Goal: Task Accomplishment & Management: Complete application form

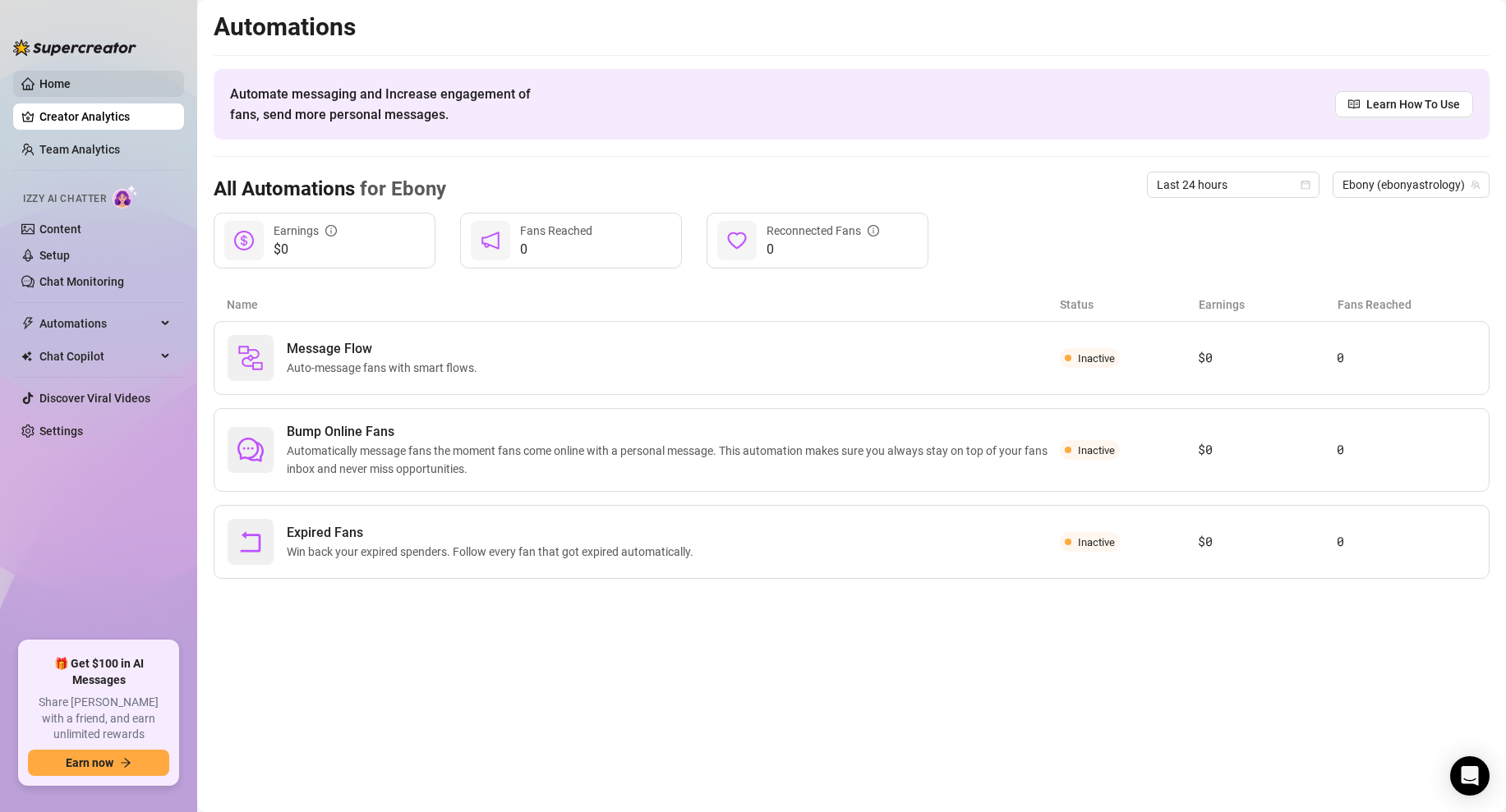
click at [70, 81] on link "Home" at bounding box center [55, 84] width 31 height 13
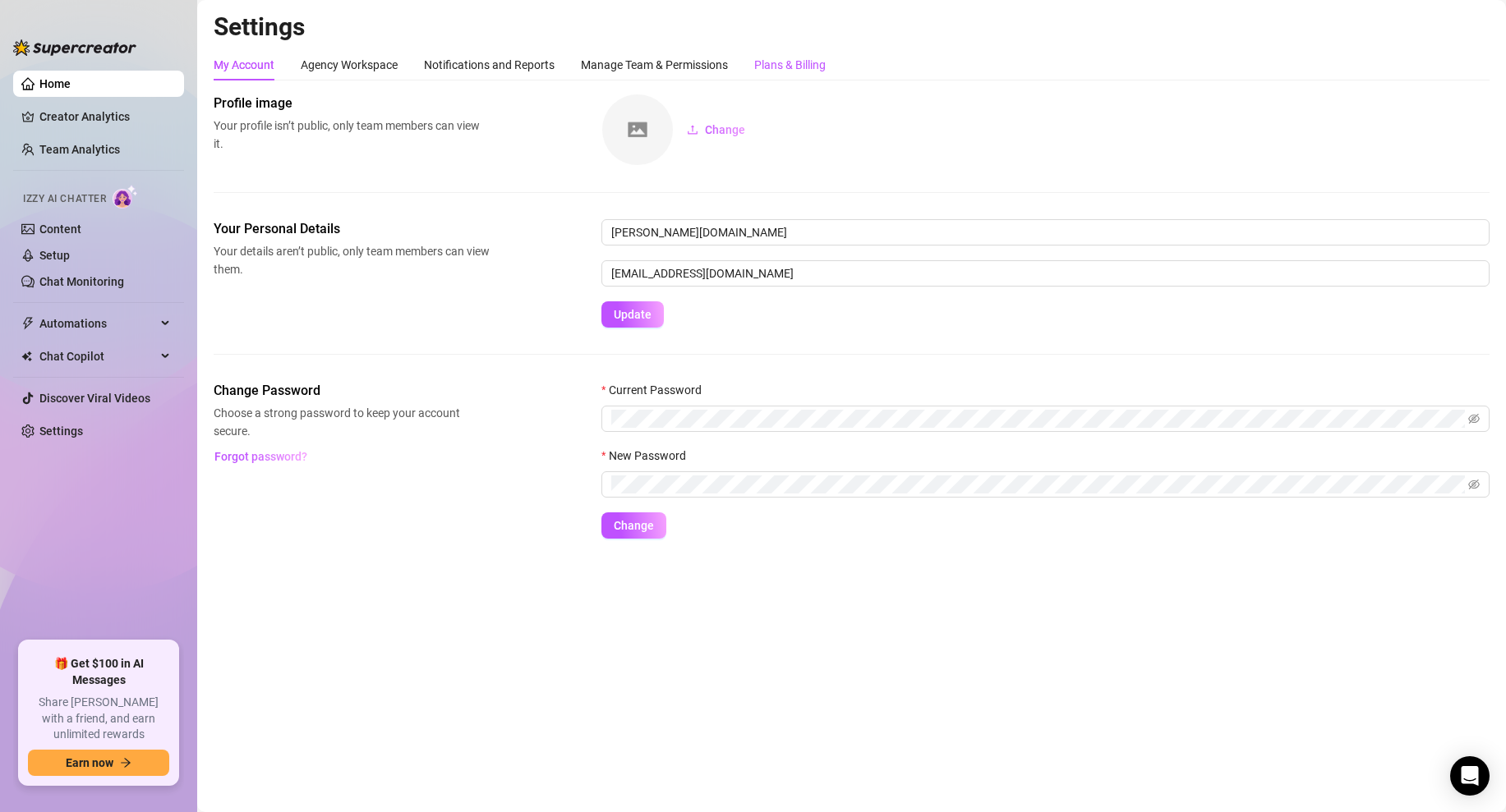
click at [778, 57] on div "Plans & Billing" at bounding box center [789, 65] width 71 height 18
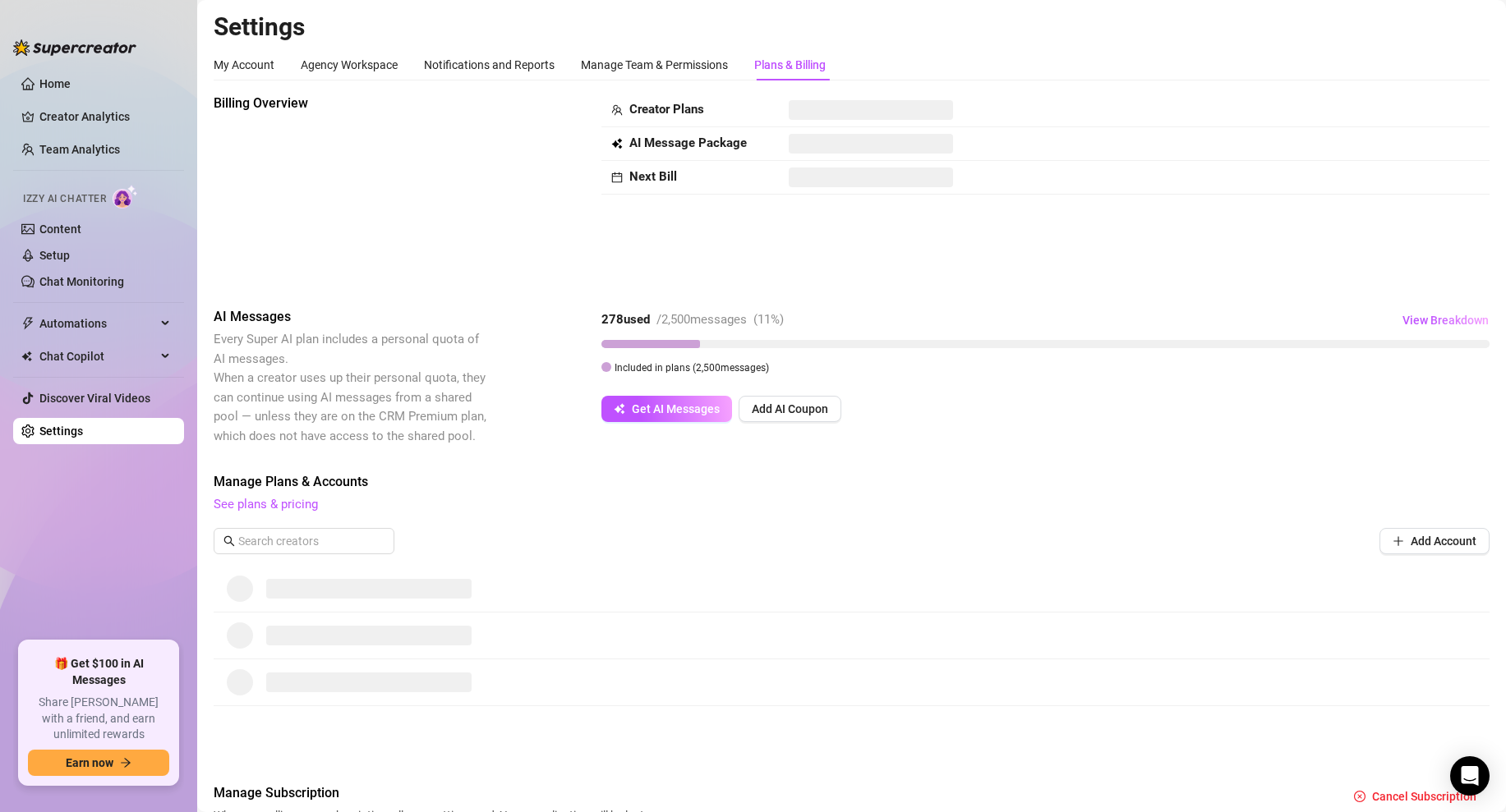
click at [534, 422] on div "AI Messages Every Super AI plan includes a personal quota of AI messages. When …" at bounding box center [852, 376] width 1276 height 138
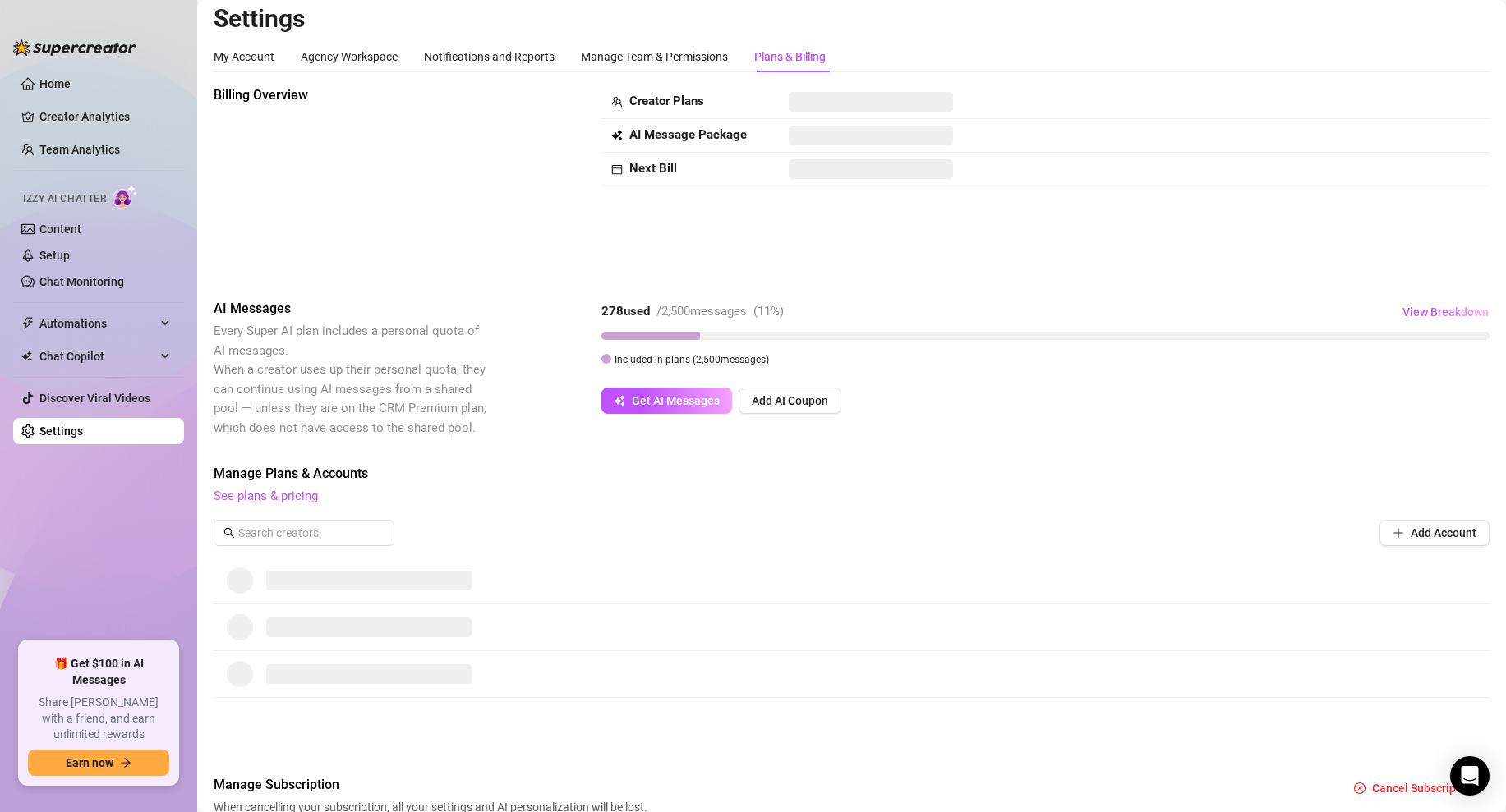
scroll to position [6, 0]
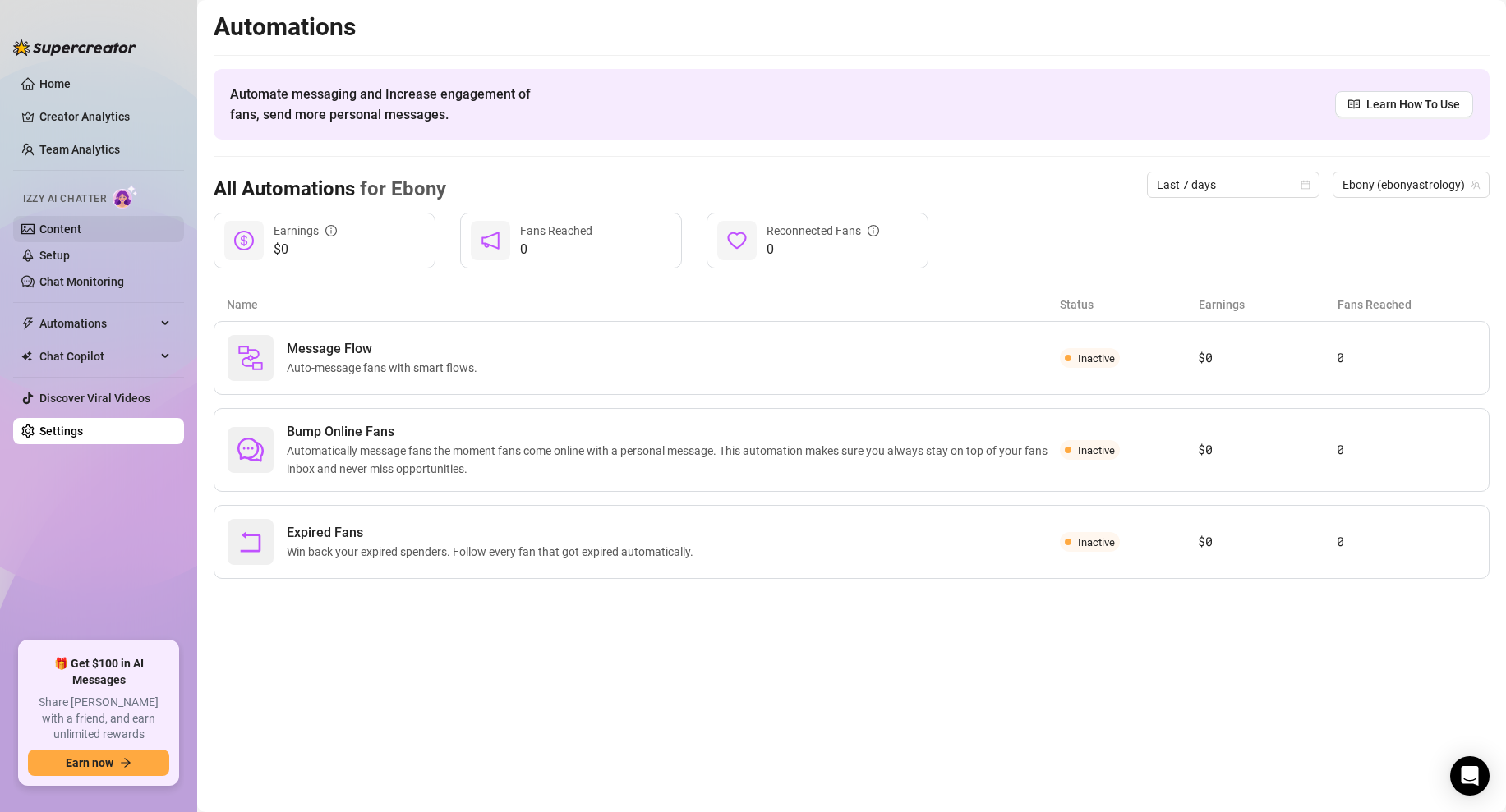
click at [76, 222] on link "Content" at bounding box center [60, 229] width 42 height 13
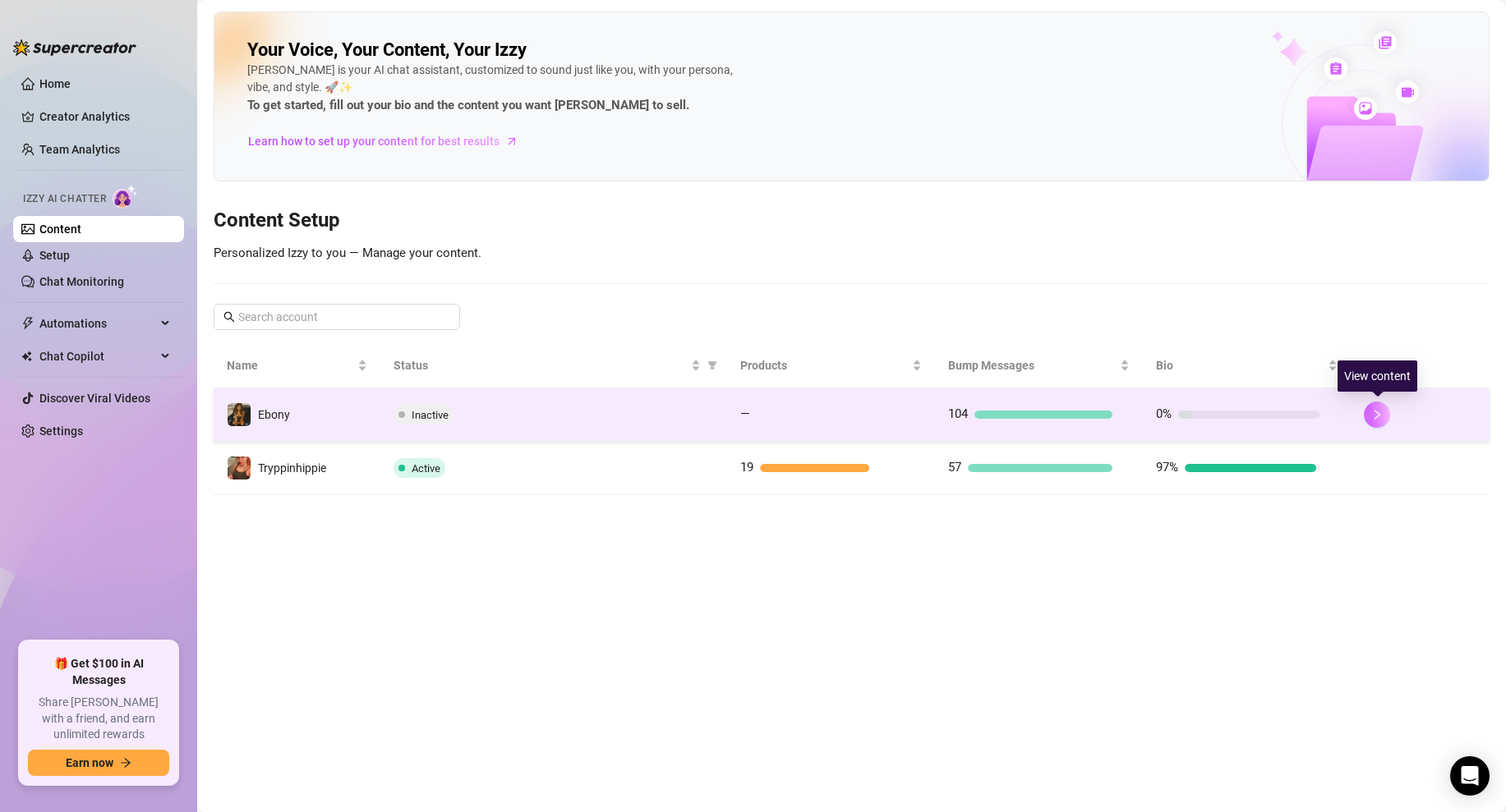
click at [1374, 414] on icon "right" at bounding box center [1377, 415] width 12 height 12
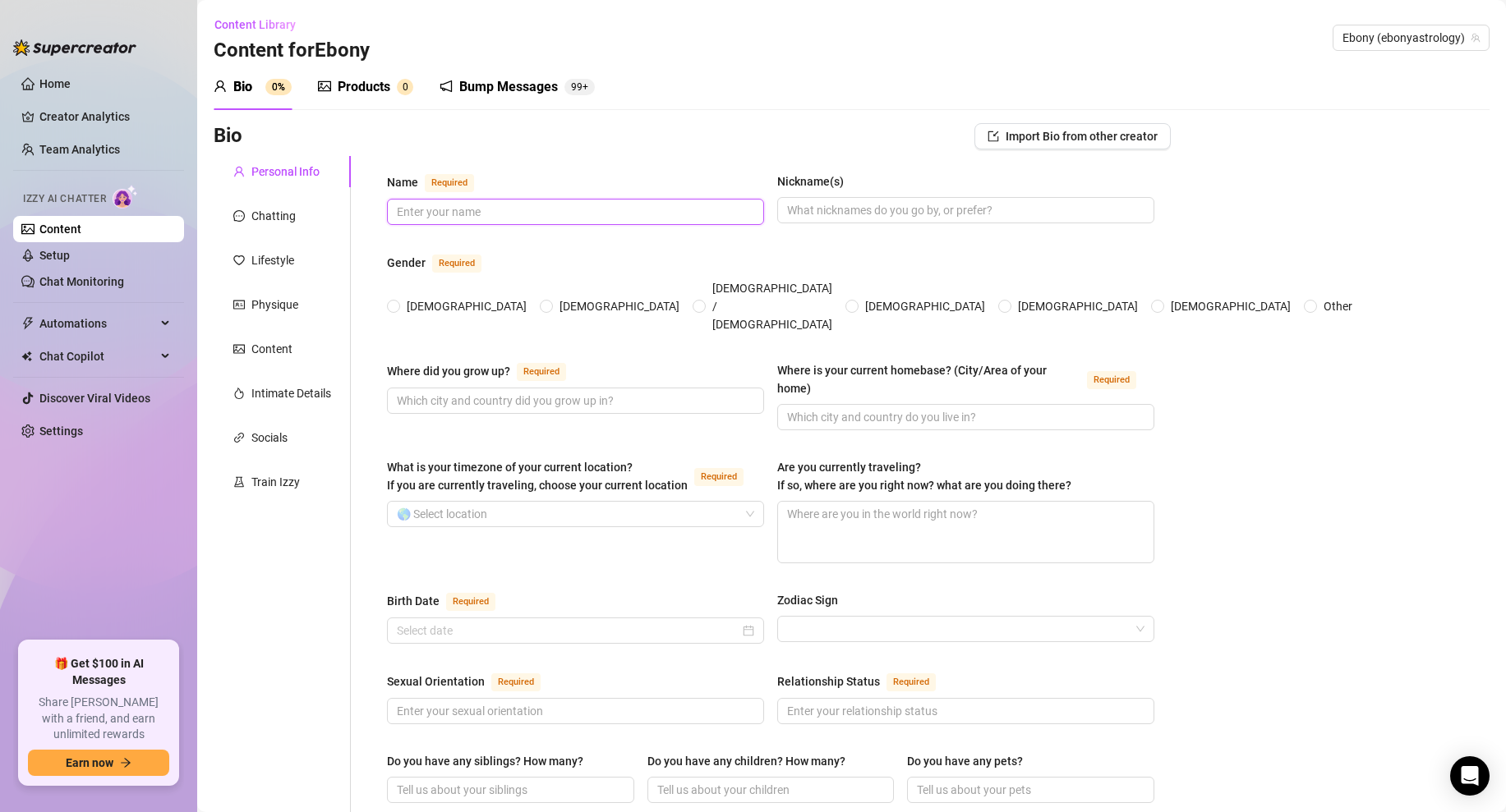
click at [461, 218] on input "Name Required" at bounding box center [574, 212] width 354 height 18
type input "Ebony"
click at [839, 201] on input "Nickname(s)" at bounding box center [964, 211] width 354 height 18
drag, startPoint x: 890, startPoint y: 216, endPoint x: 817, endPoint y: 216, distance: 73.0
click at [815, 215] on input "EbonyAstrology" at bounding box center [964, 211] width 354 height 18
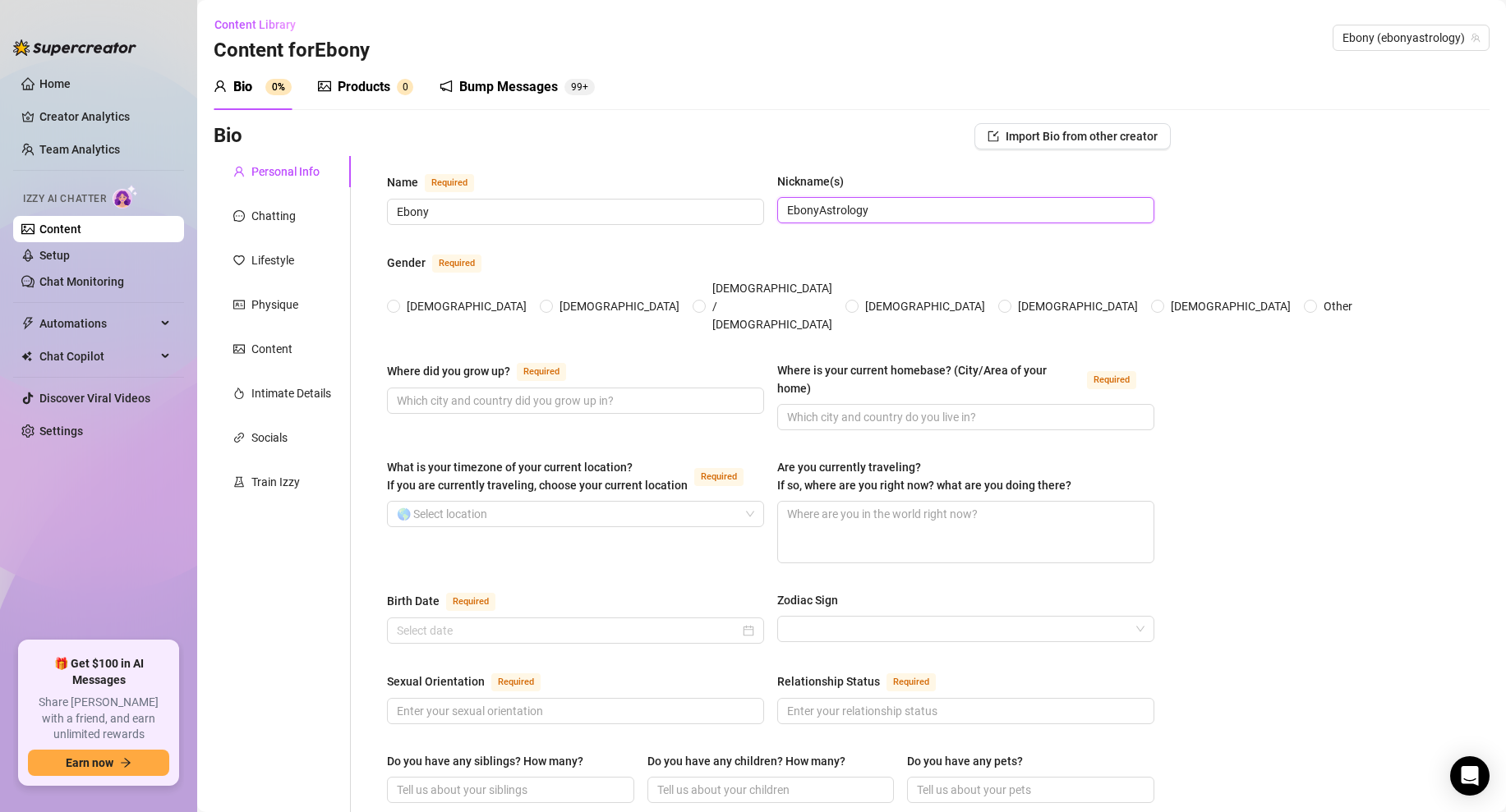
type input "Ebon"
click at [817, 216] on input "Ebon" at bounding box center [964, 211] width 354 height 18
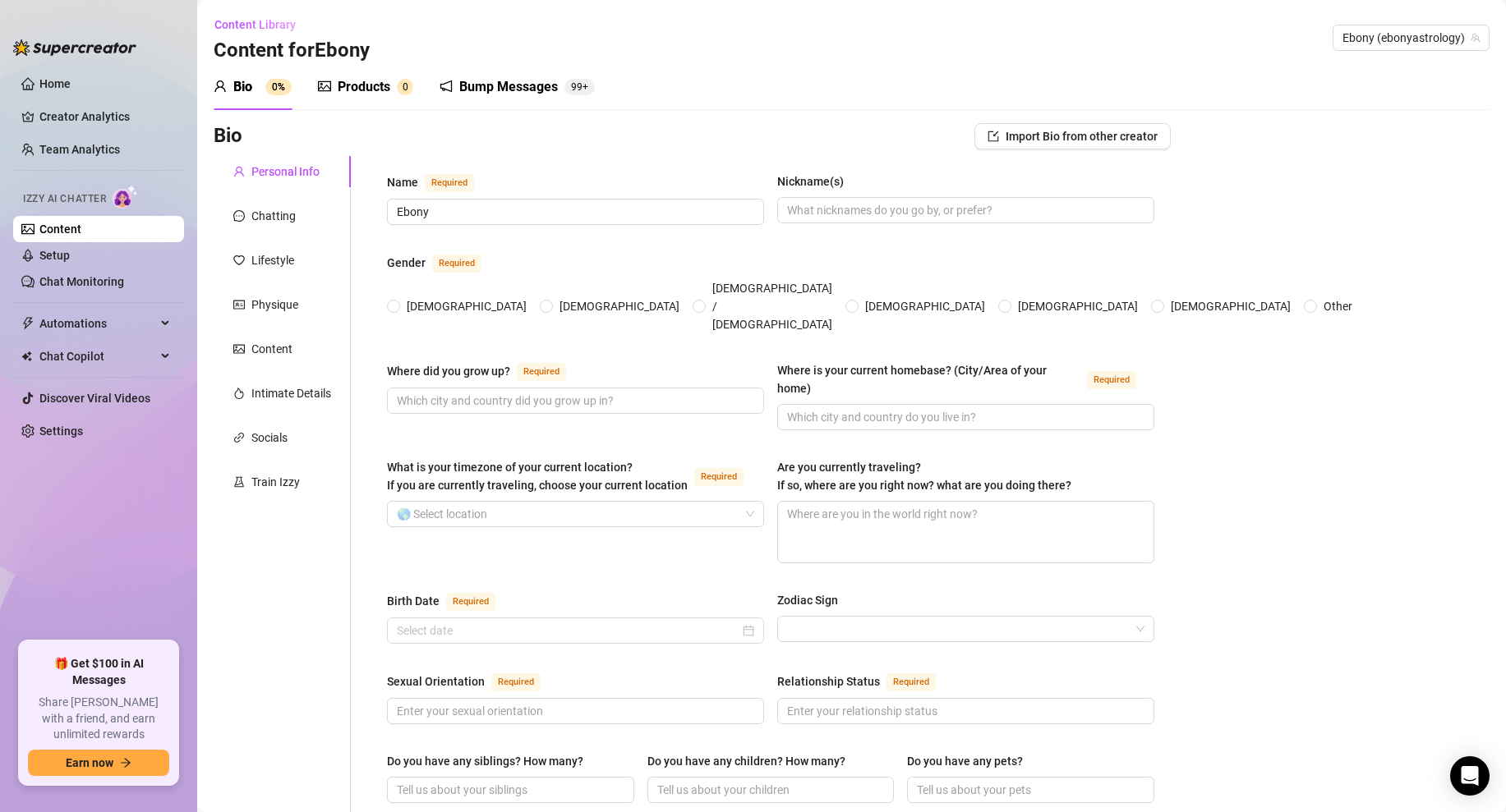
scroll to position [70, 0]
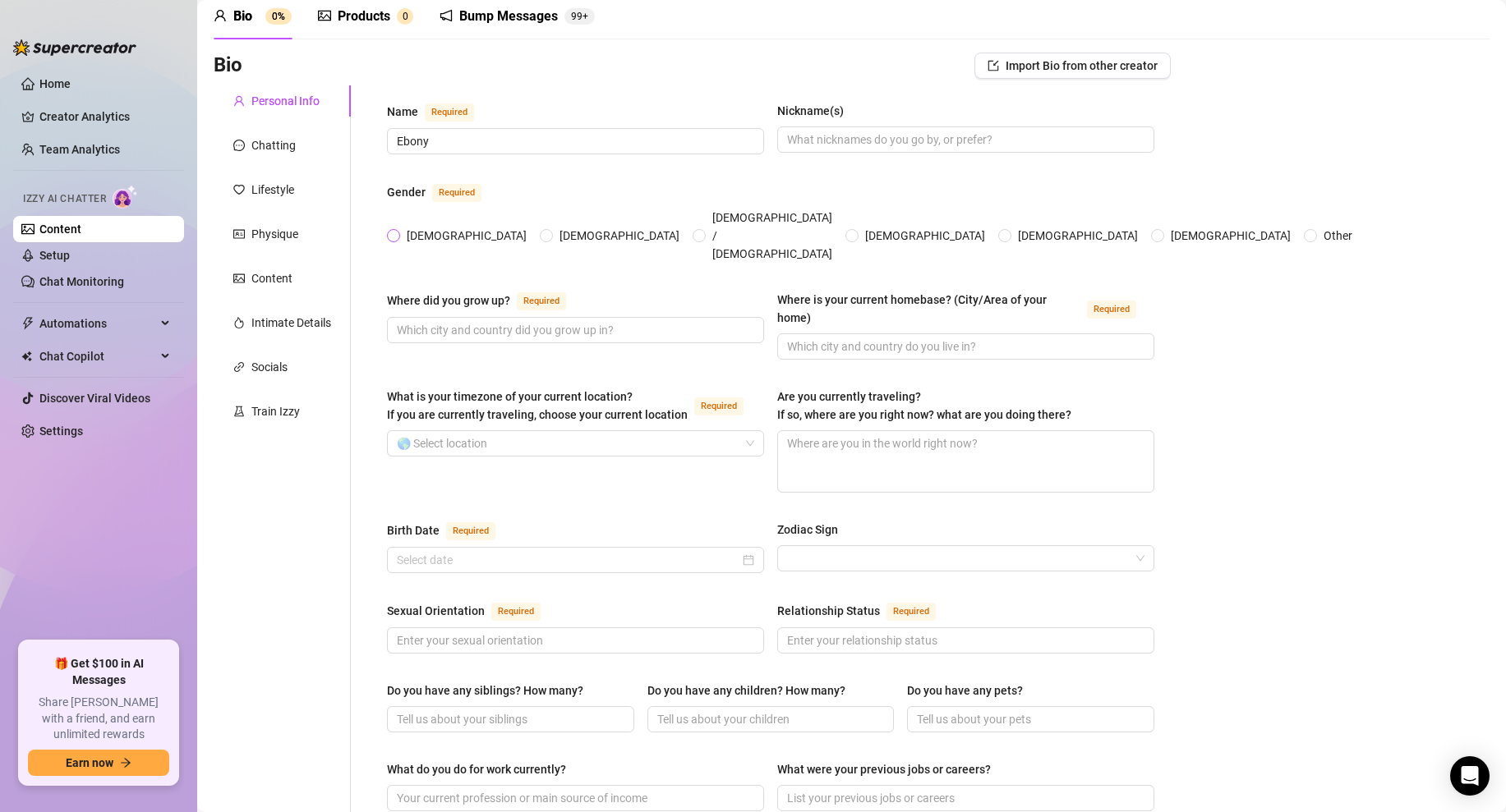
click at [395, 232] on input "[DEMOGRAPHIC_DATA]" at bounding box center [394, 237] width 7 height 11
radio input "true"
click at [524, 341] on div "Name Required Ebony Nickname(s) Gender Required [DEMOGRAPHIC_DATA] [DEMOGRAPHIC…" at bounding box center [770, 773] width 768 height 1344
click at [567, 321] on input "Where did you grow up? Required" at bounding box center [574, 331] width 354 height 18
click at [518, 321] on input "[GEOGRAPHIC_DATA] [US_STATE]" at bounding box center [574, 331] width 354 height 18
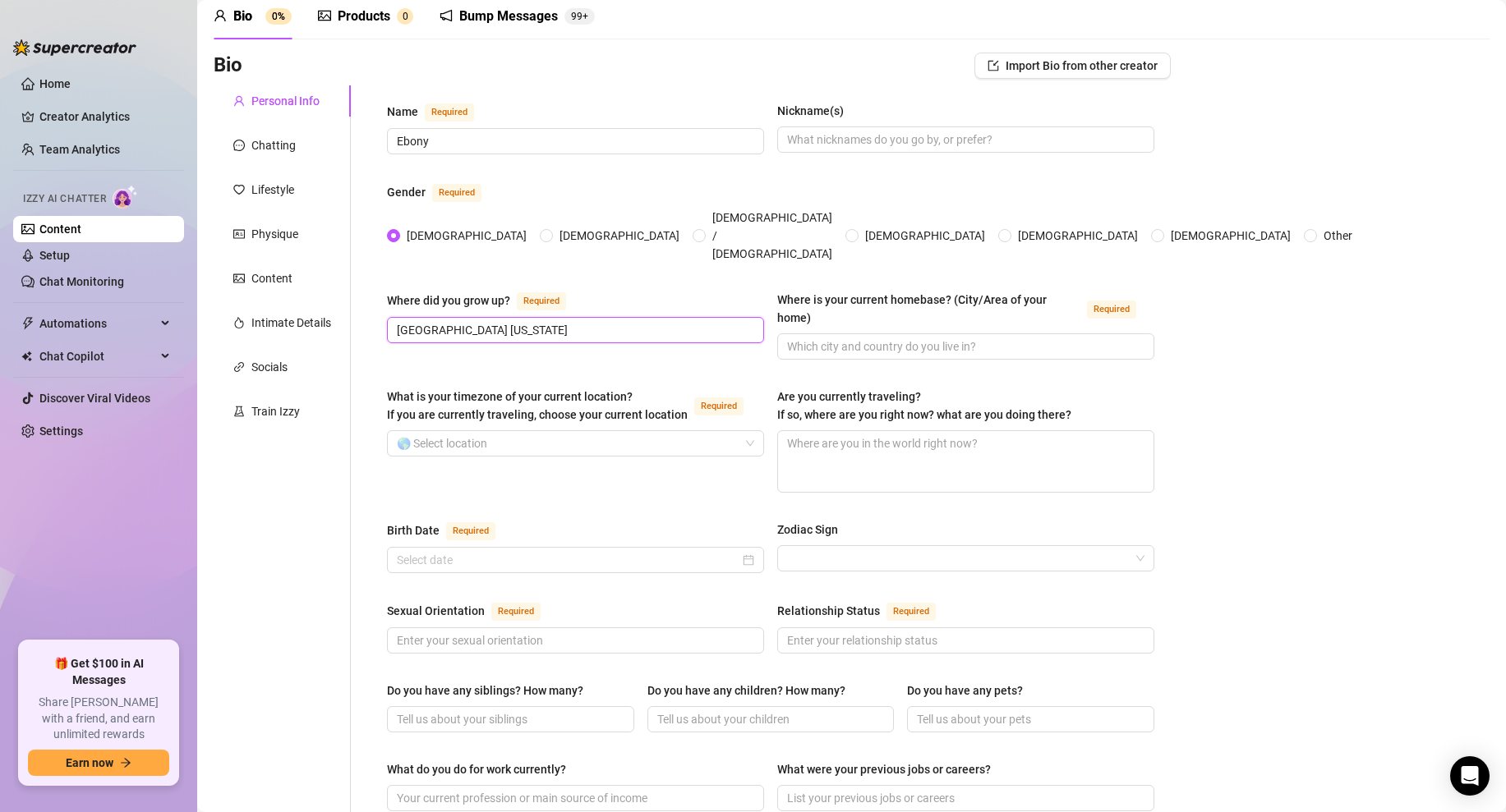
click at [518, 321] on input "[GEOGRAPHIC_DATA] [US_STATE]" at bounding box center [574, 331] width 354 height 18
type input "[GEOGRAPHIC_DATA] [US_STATE]"
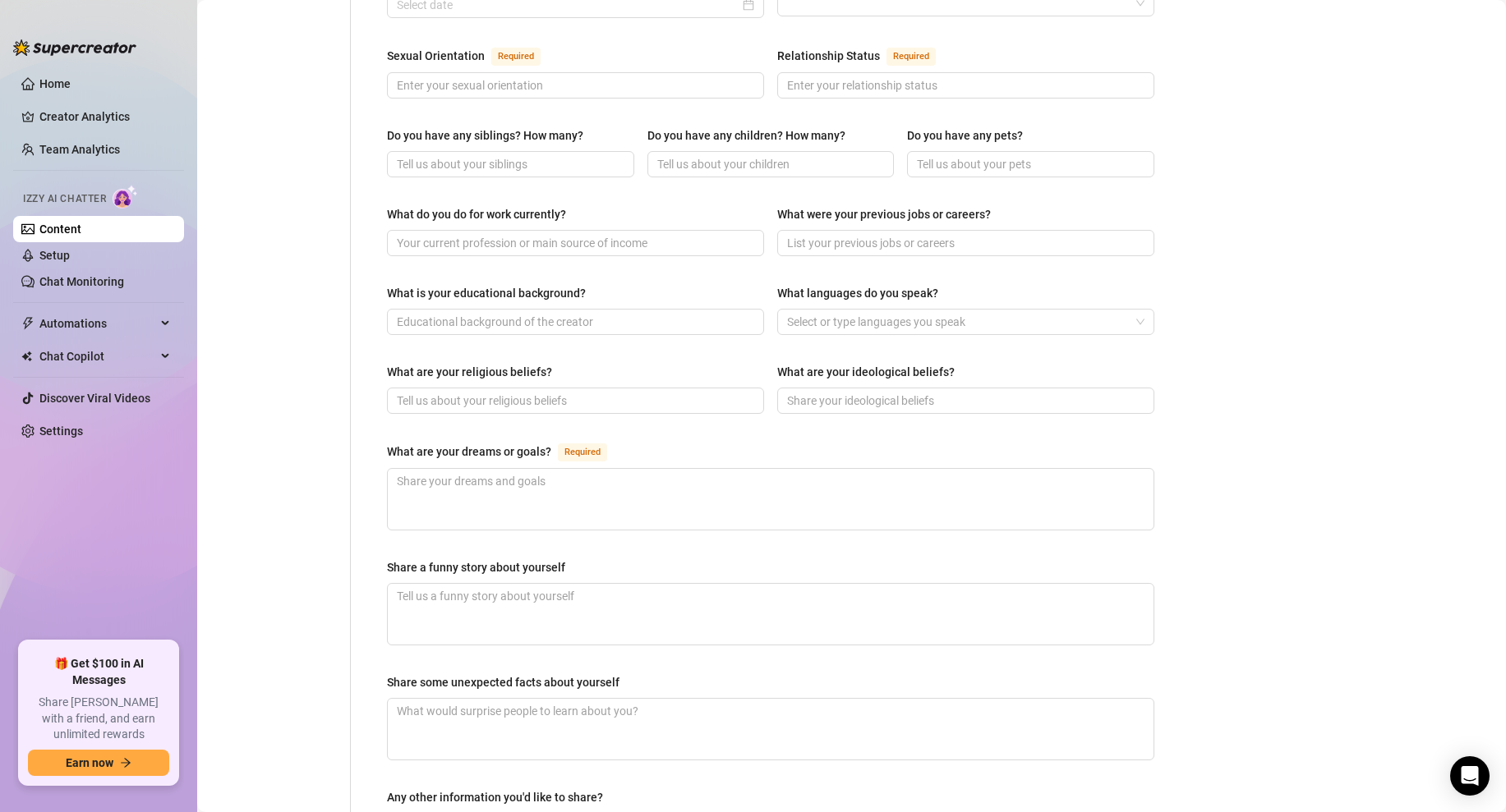
scroll to position [793, 0]
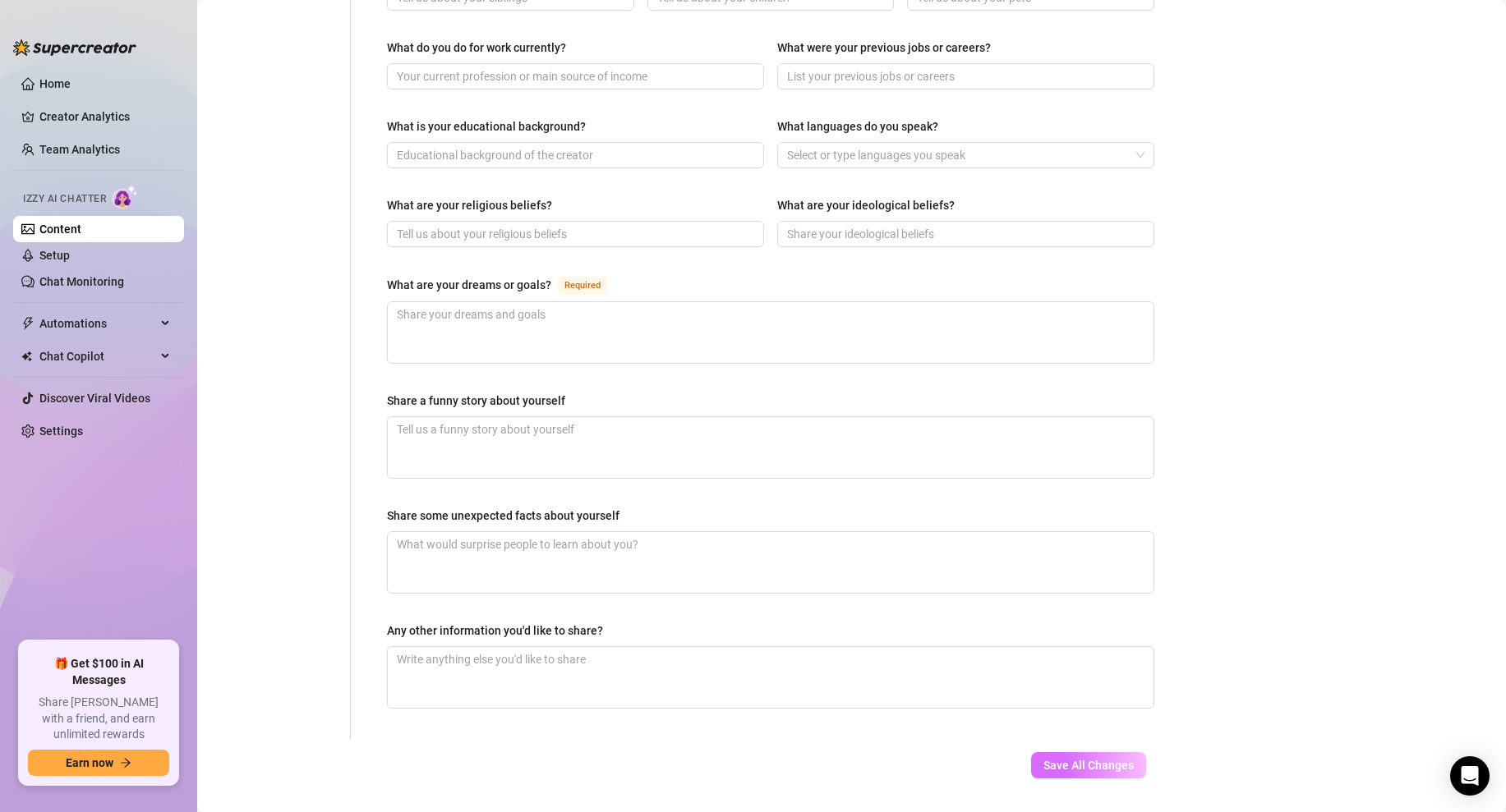
click at [1066, 759] on span "Save All Changes" at bounding box center [1089, 766] width 91 height 13
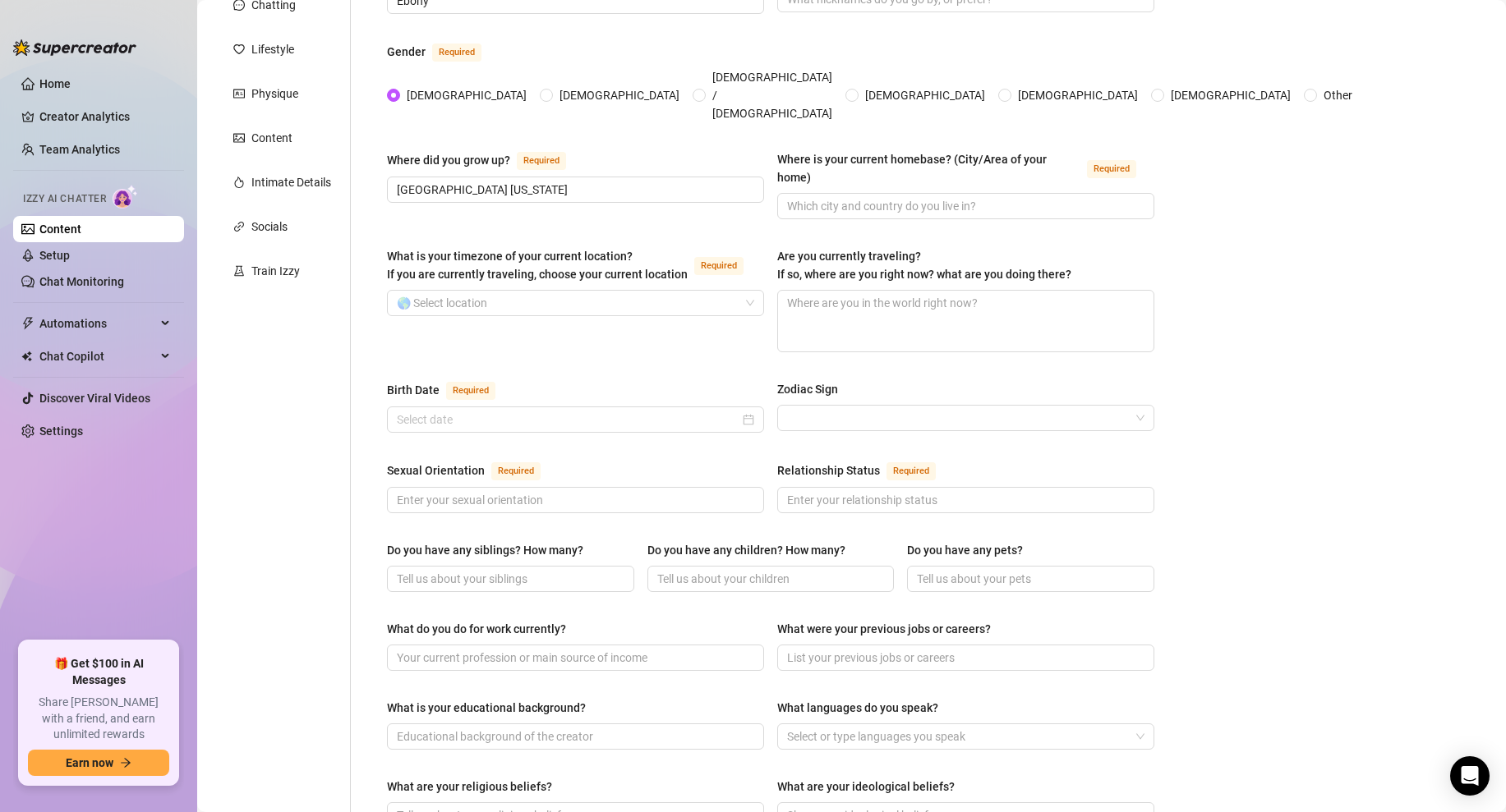
scroll to position [154, 0]
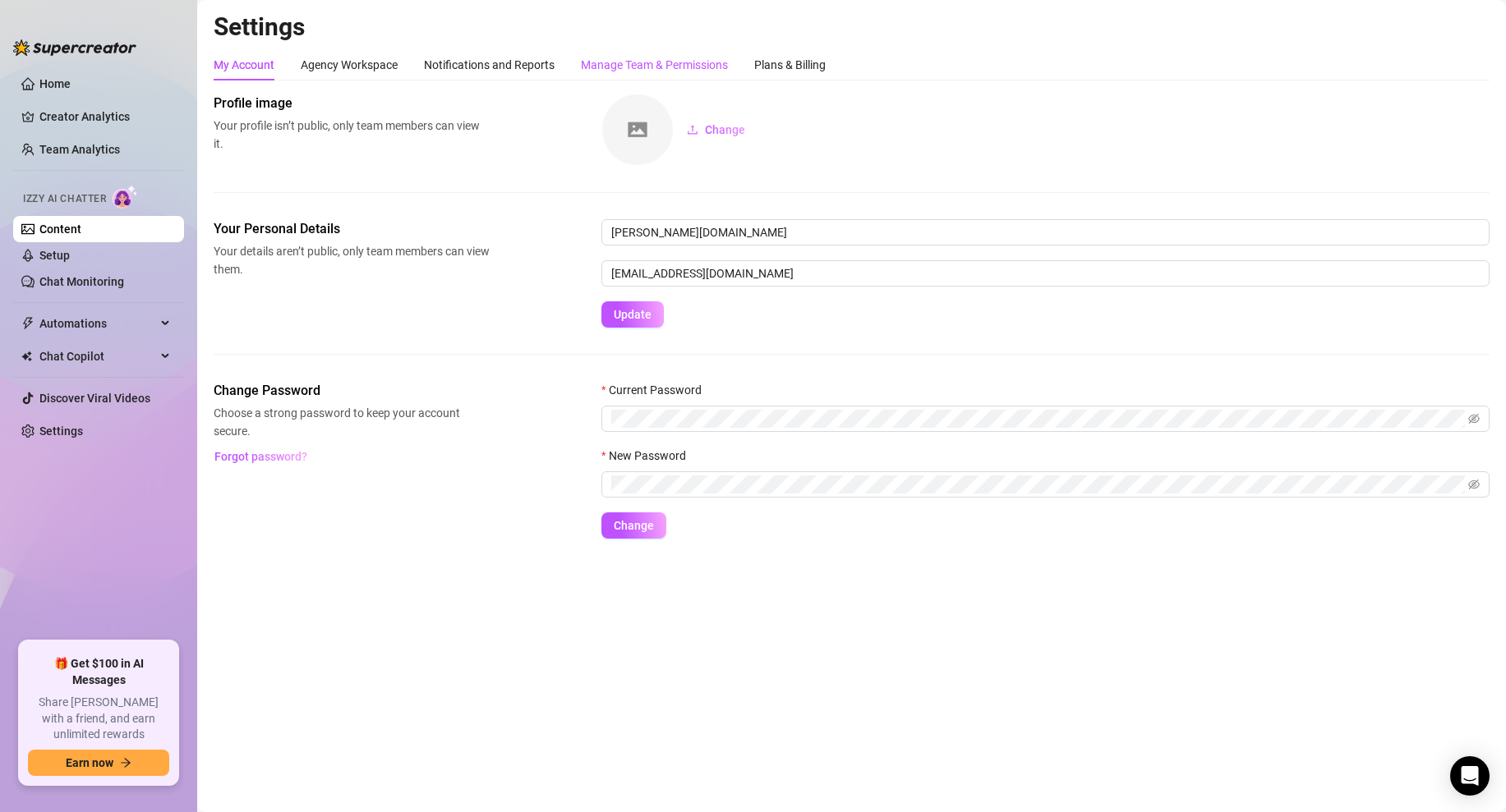
click at [689, 60] on div "Manage Team & Permissions" at bounding box center [654, 65] width 147 height 18
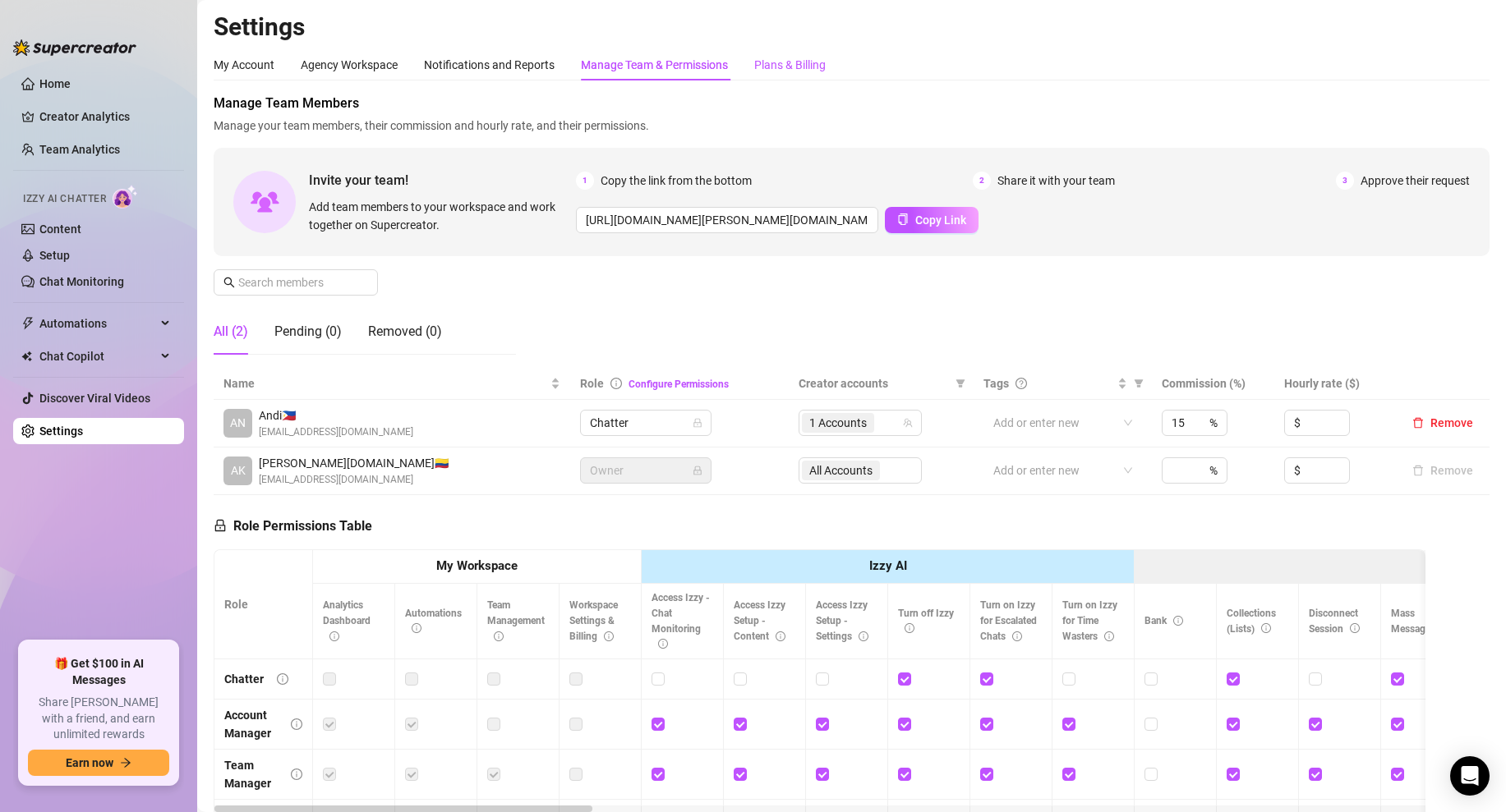
click at [777, 65] on div "Plans & Billing" at bounding box center [789, 65] width 71 height 18
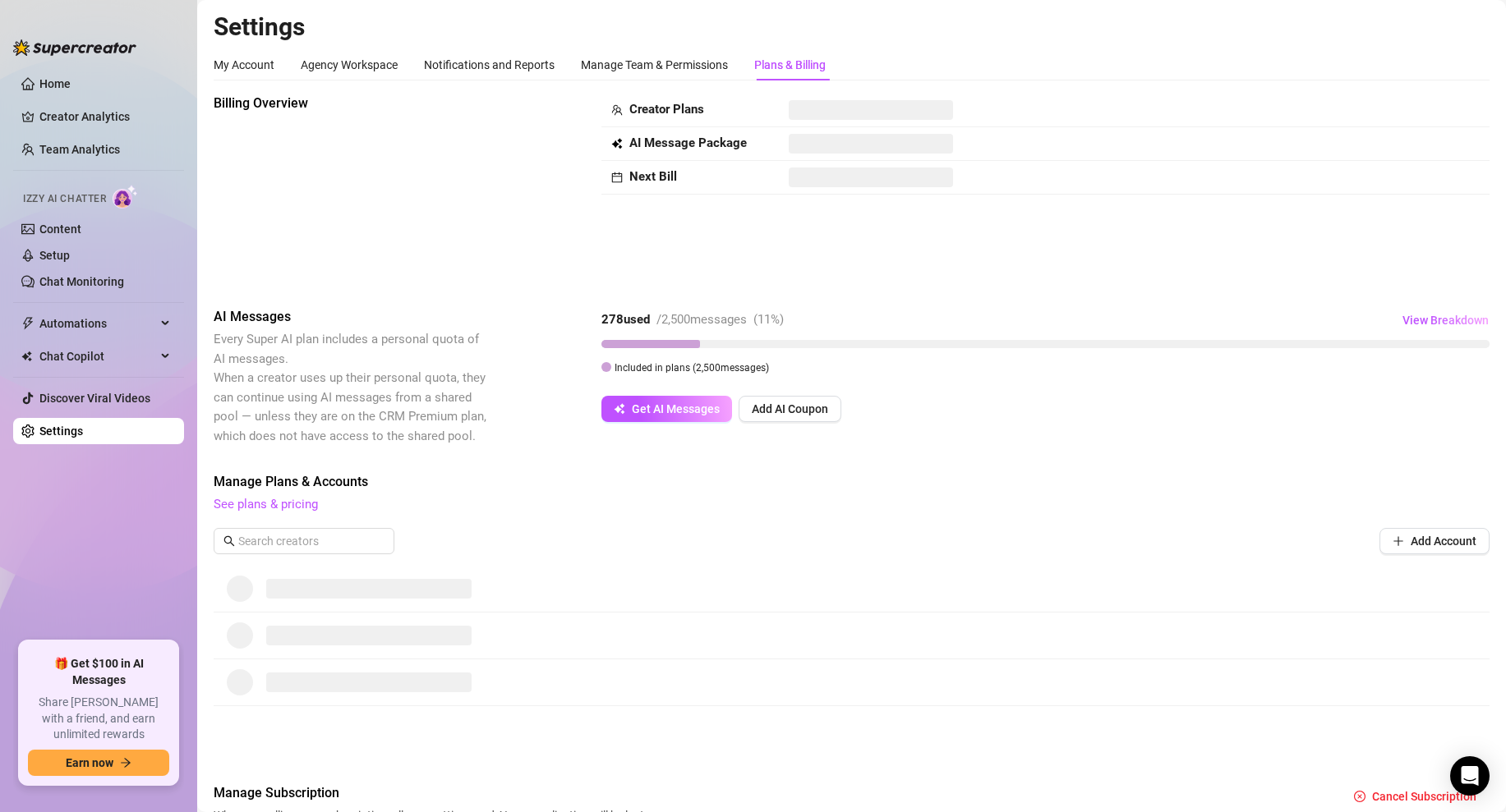
click at [451, 618] on div at bounding box center [852, 637] width 1276 height 47
click at [283, 505] on link "See plans & pricing" at bounding box center [266, 504] width 104 height 15
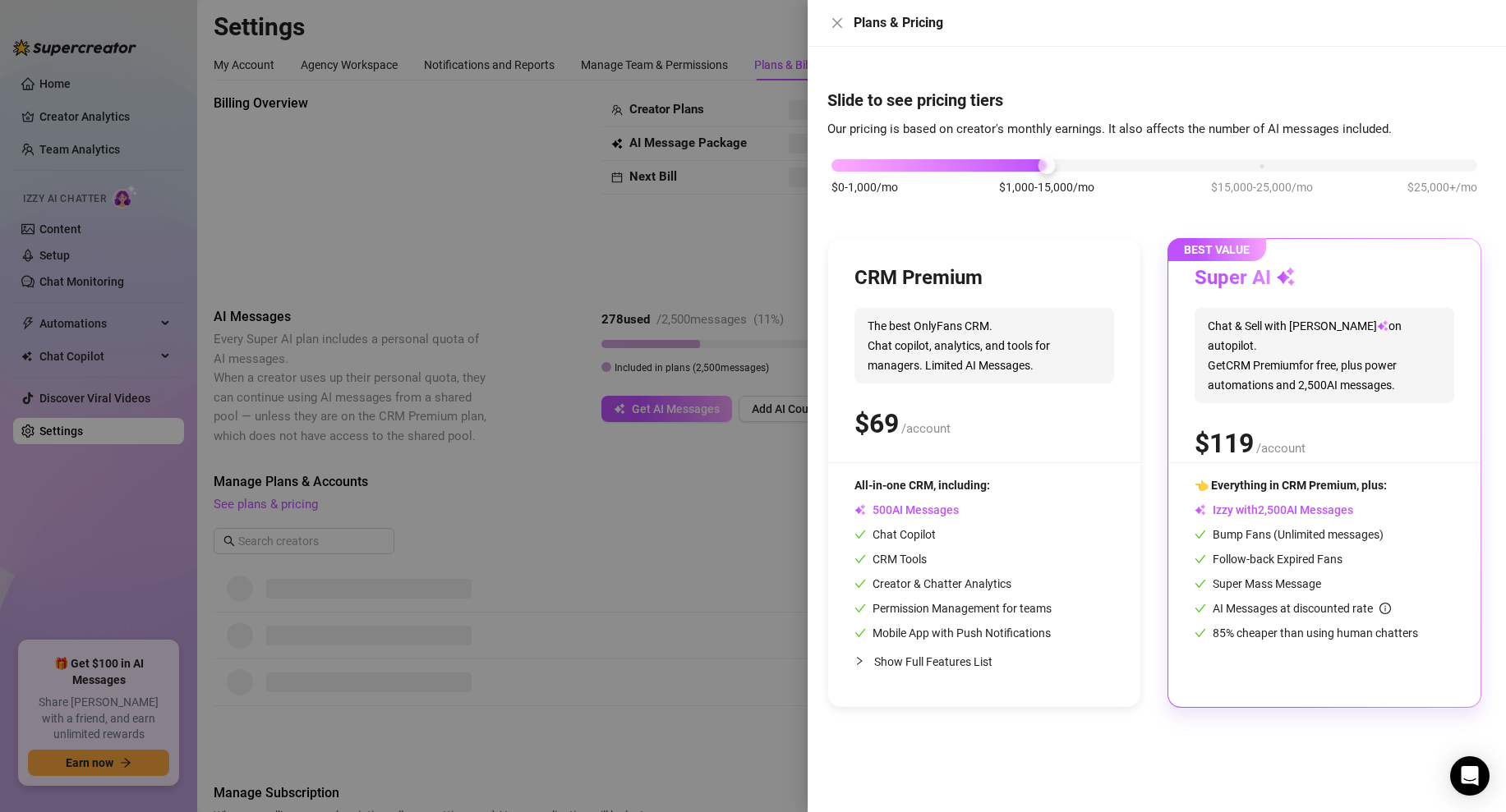
click at [564, 188] on div at bounding box center [753, 406] width 1506 height 812
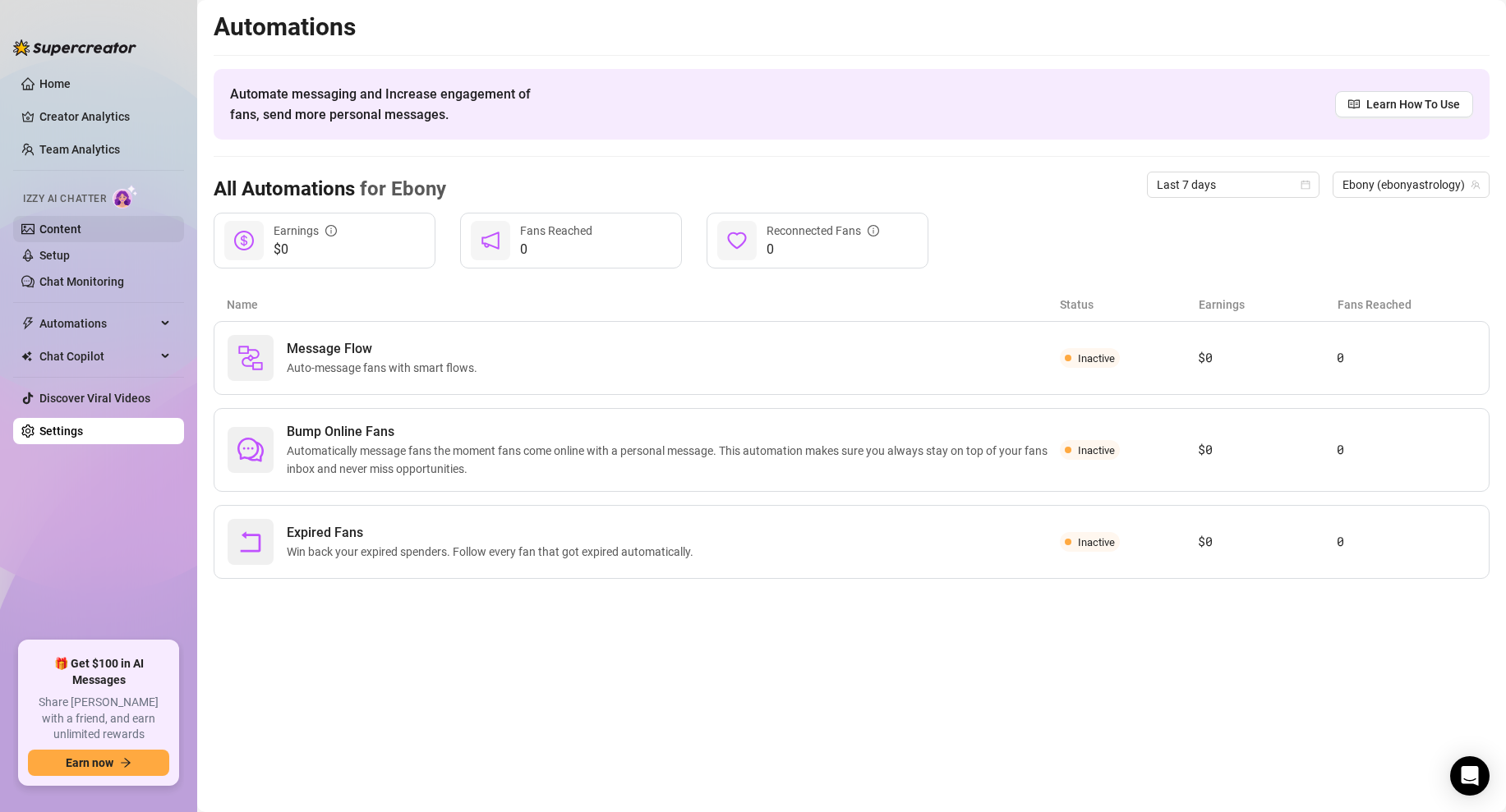
click at [81, 235] on link "Content" at bounding box center [60, 229] width 42 height 13
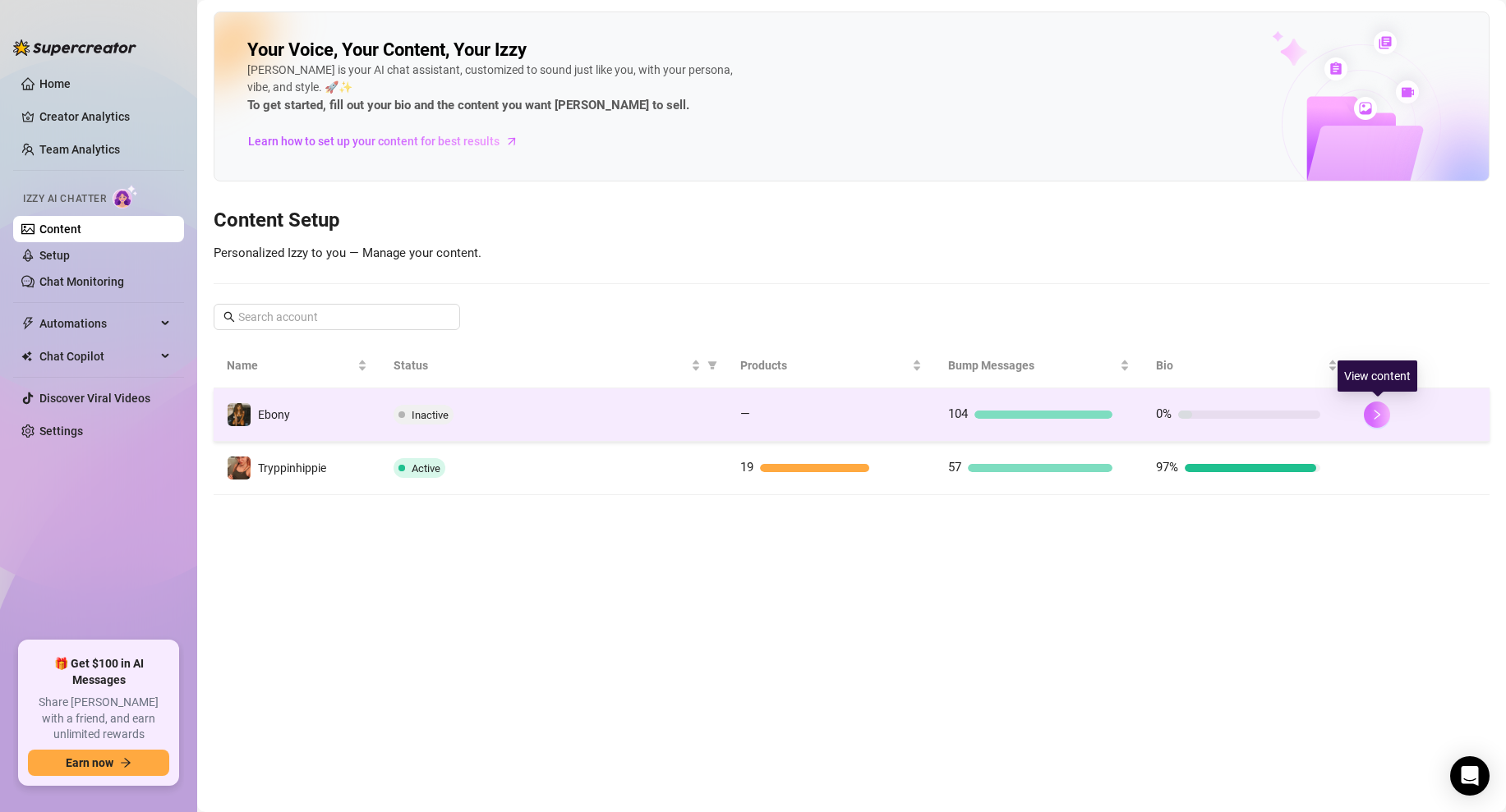
click at [1367, 418] on button "button" at bounding box center [1377, 414] width 26 height 26
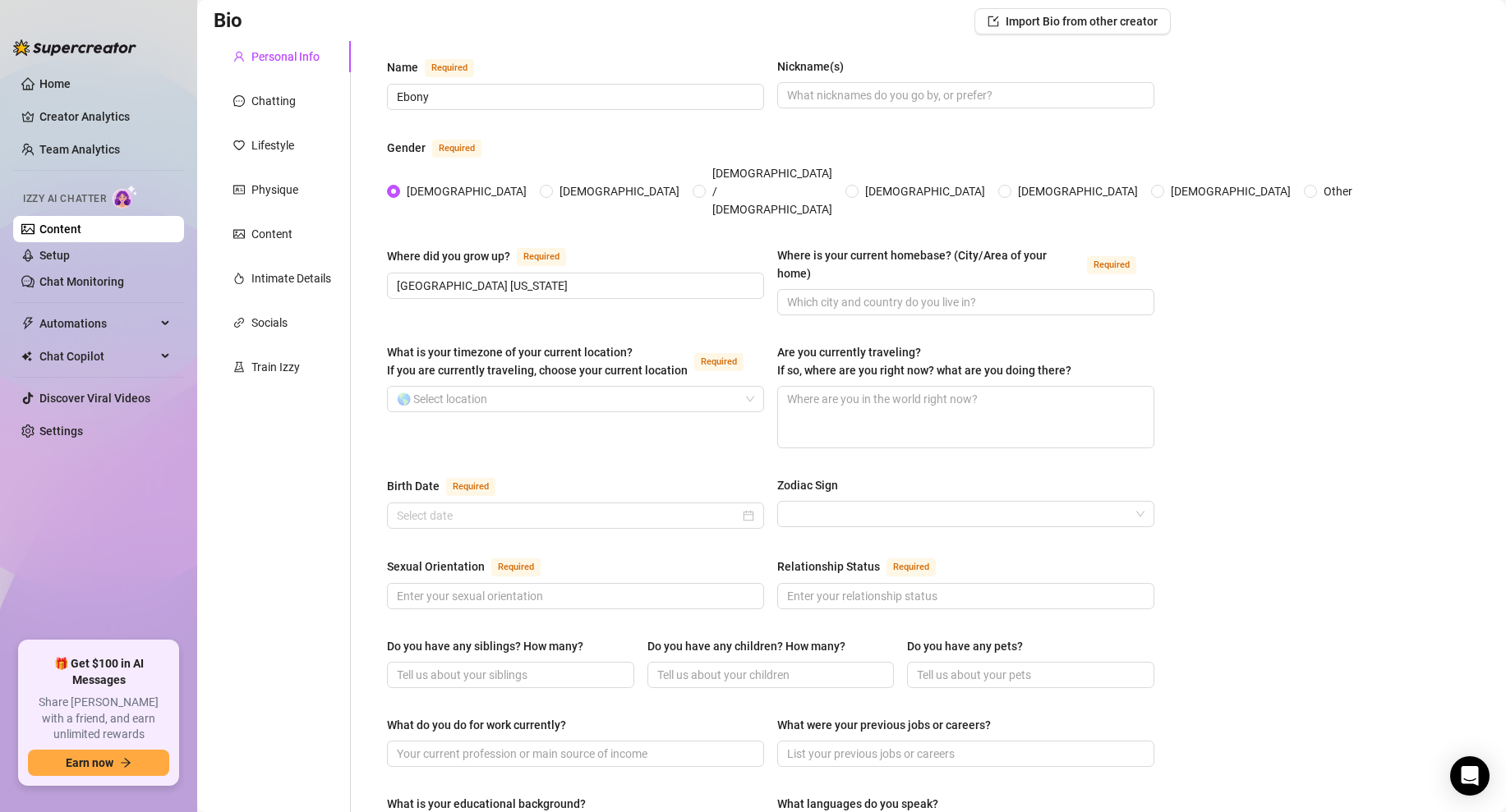
scroll to position [133, 0]
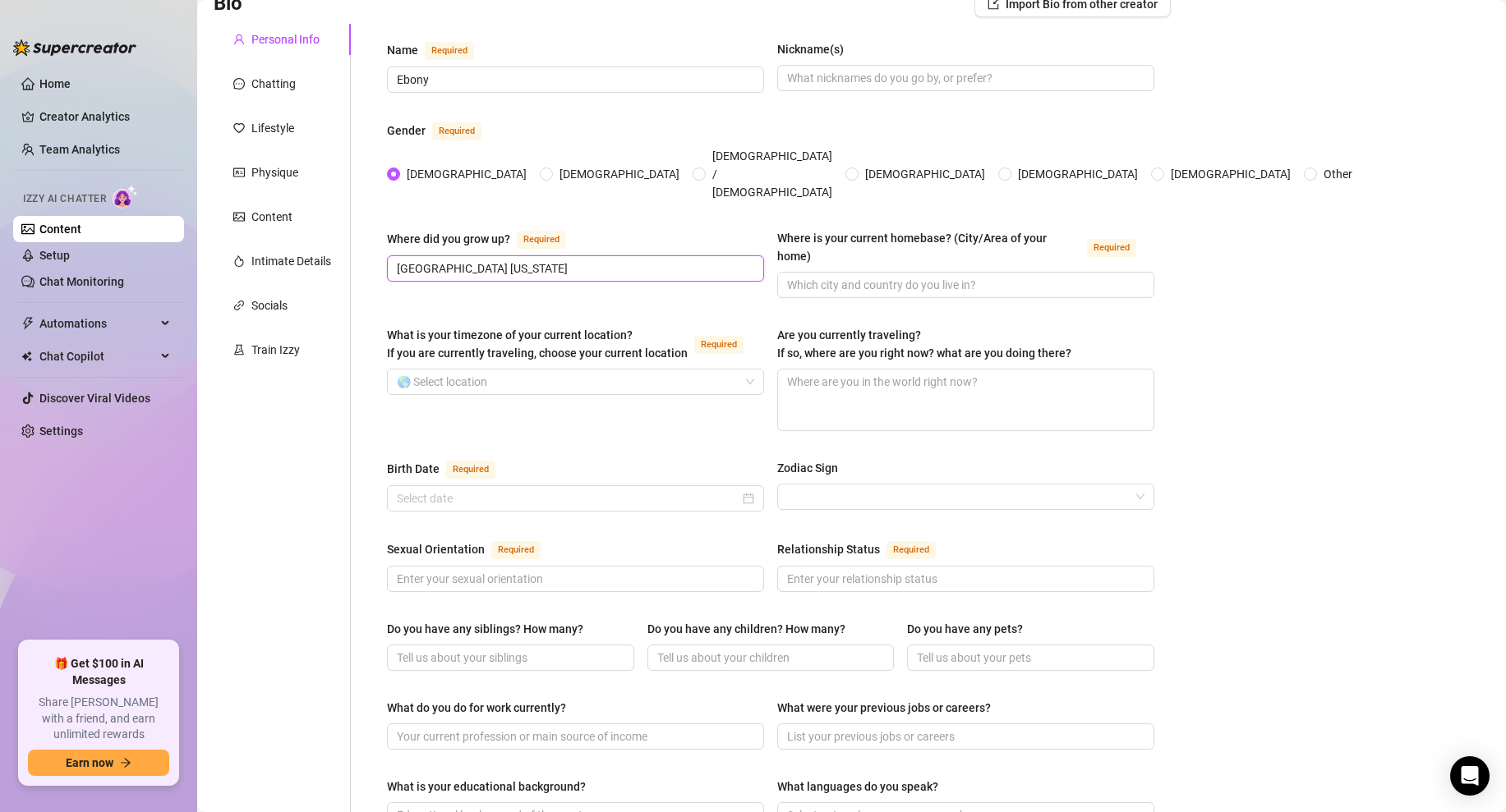
click at [565, 259] on input "[GEOGRAPHIC_DATA] [US_STATE]" at bounding box center [574, 268] width 354 height 18
click at [572, 259] on input "[GEOGRAPHIC_DATA] [US_STATE]" at bounding box center [574, 268] width 354 height 18
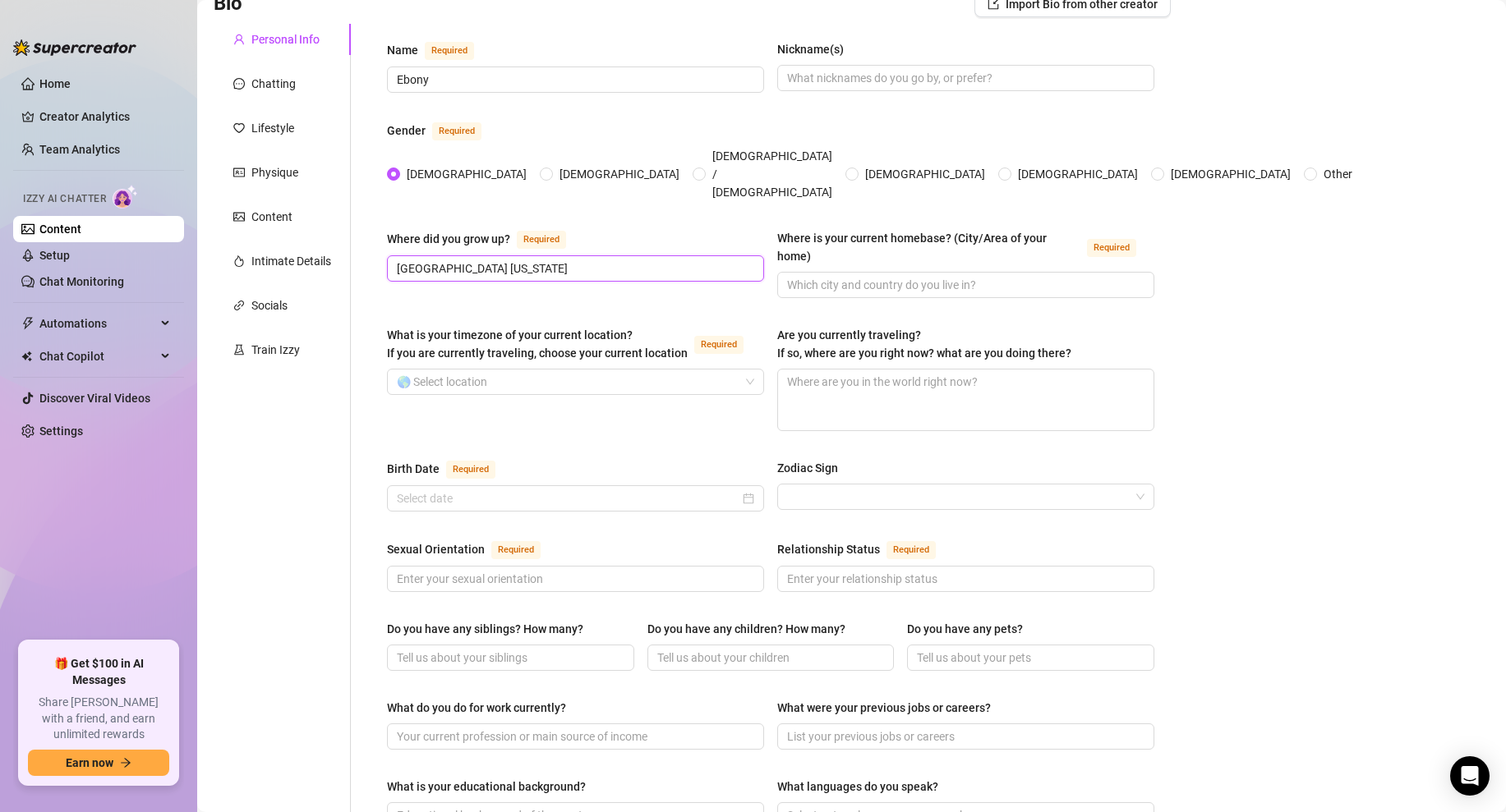
click at [572, 259] on input "[GEOGRAPHIC_DATA] [US_STATE]" at bounding box center [574, 268] width 354 height 18
click at [992, 326] on div "Are you currently traveling? If so, where are you right now? what are you doing…" at bounding box center [924, 344] width 294 height 36
click at [992, 370] on textarea "Are you currently traveling? If so, where are you right now? what are you doing…" at bounding box center [966, 400] width 376 height 60
click at [852, 276] on input "Where is your current homebase? (City/Area of your home) Required" at bounding box center [964, 285] width 354 height 18
click at [882, 276] on input "Los Angele" at bounding box center [964, 285] width 354 height 18
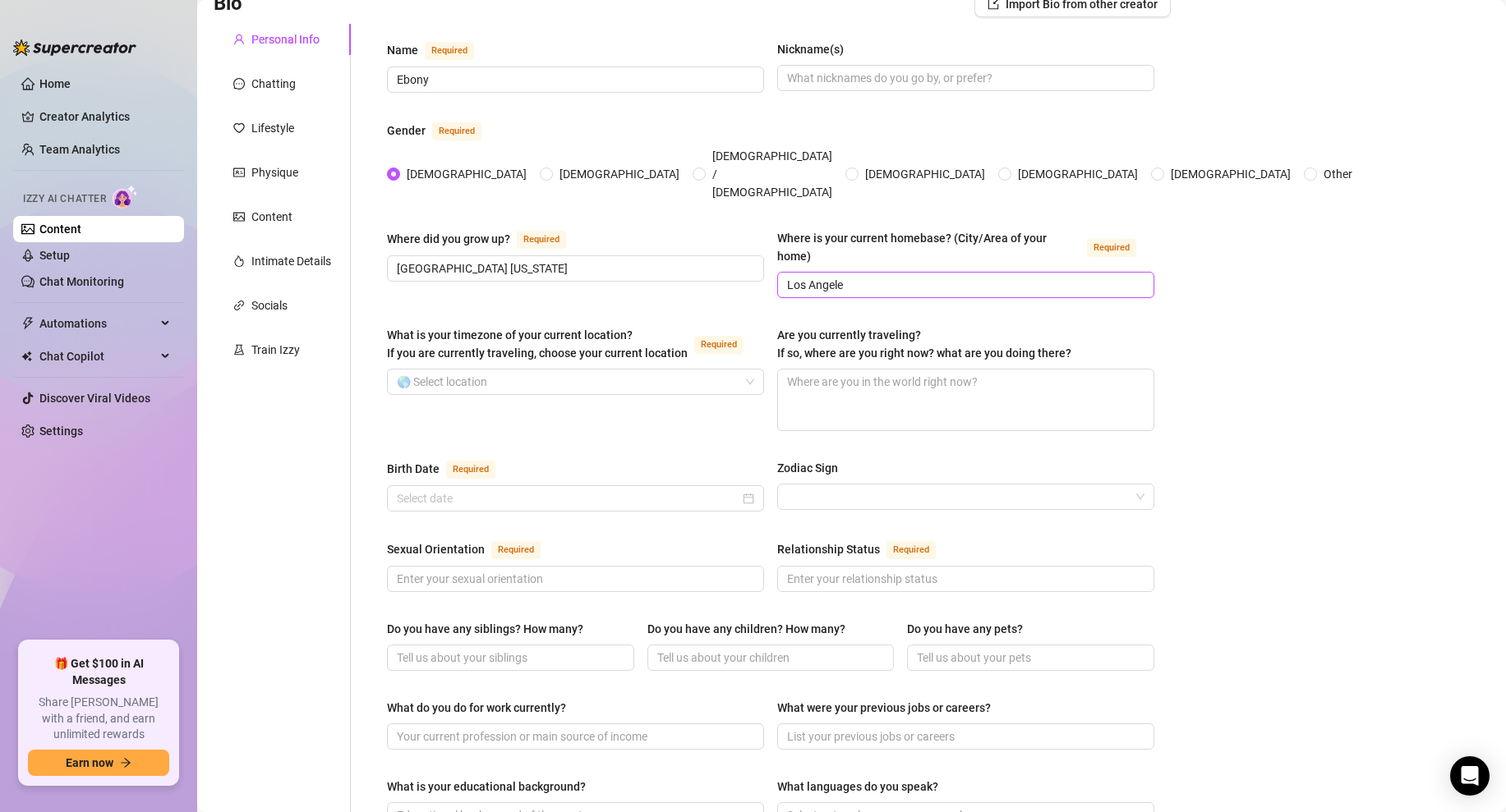
click at [882, 276] on input "Los Angele" at bounding box center [964, 285] width 354 height 18
click at [1019, 276] on input "Los Angele" at bounding box center [964, 285] width 354 height 18
click at [824, 276] on input "Los Angele" at bounding box center [964, 285] width 354 height 18
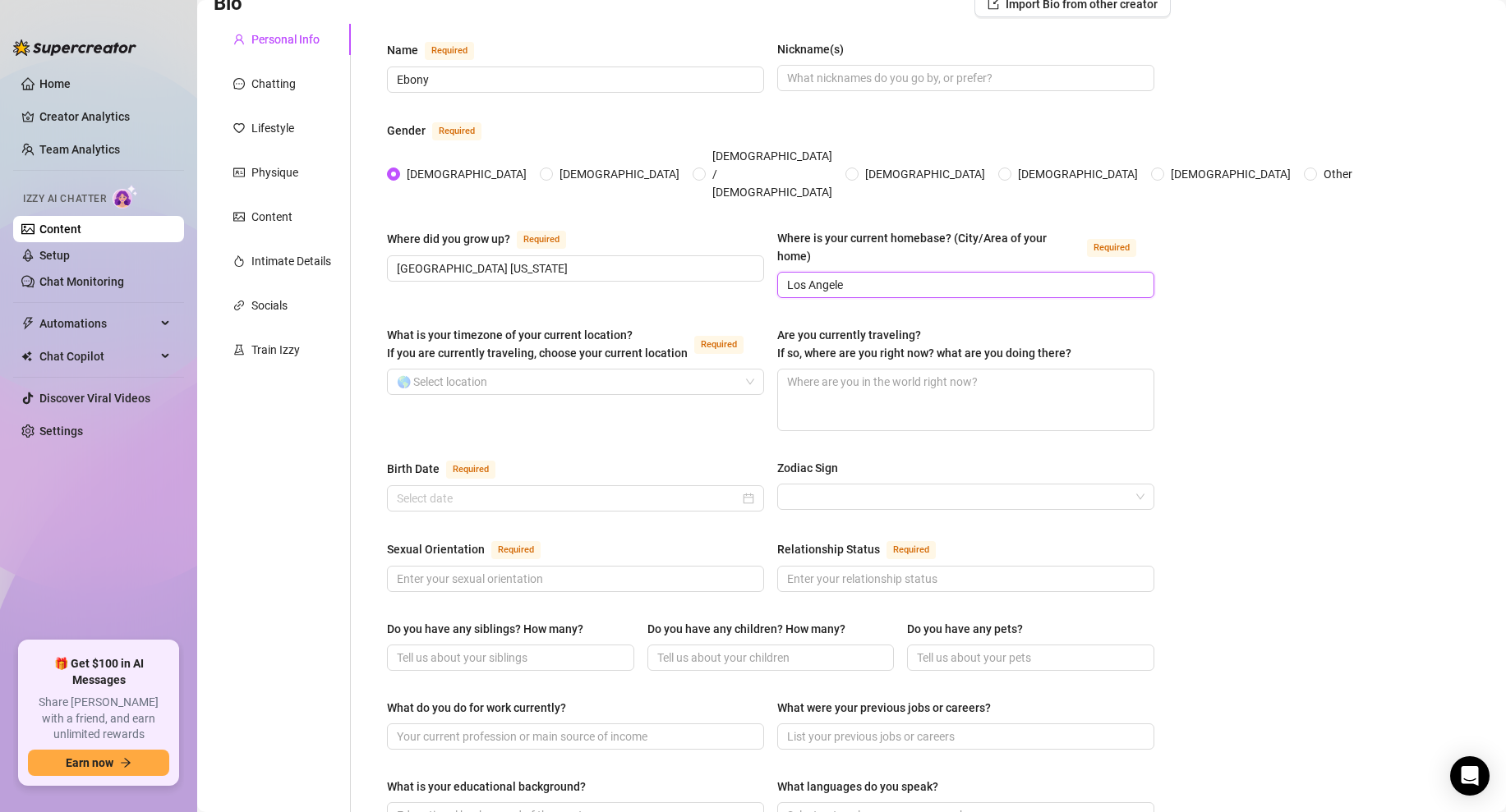
click at [824, 276] on input "Los Angele" at bounding box center [964, 285] width 354 height 18
paste input "s, [US_STATE]"
type input "[GEOGRAPHIC_DATA], [US_STATE]"
click at [533, 370] on input "What is your timezone of your current location? If you are currently traveling,…" at bounding box center [568, 382] width 342 height 24
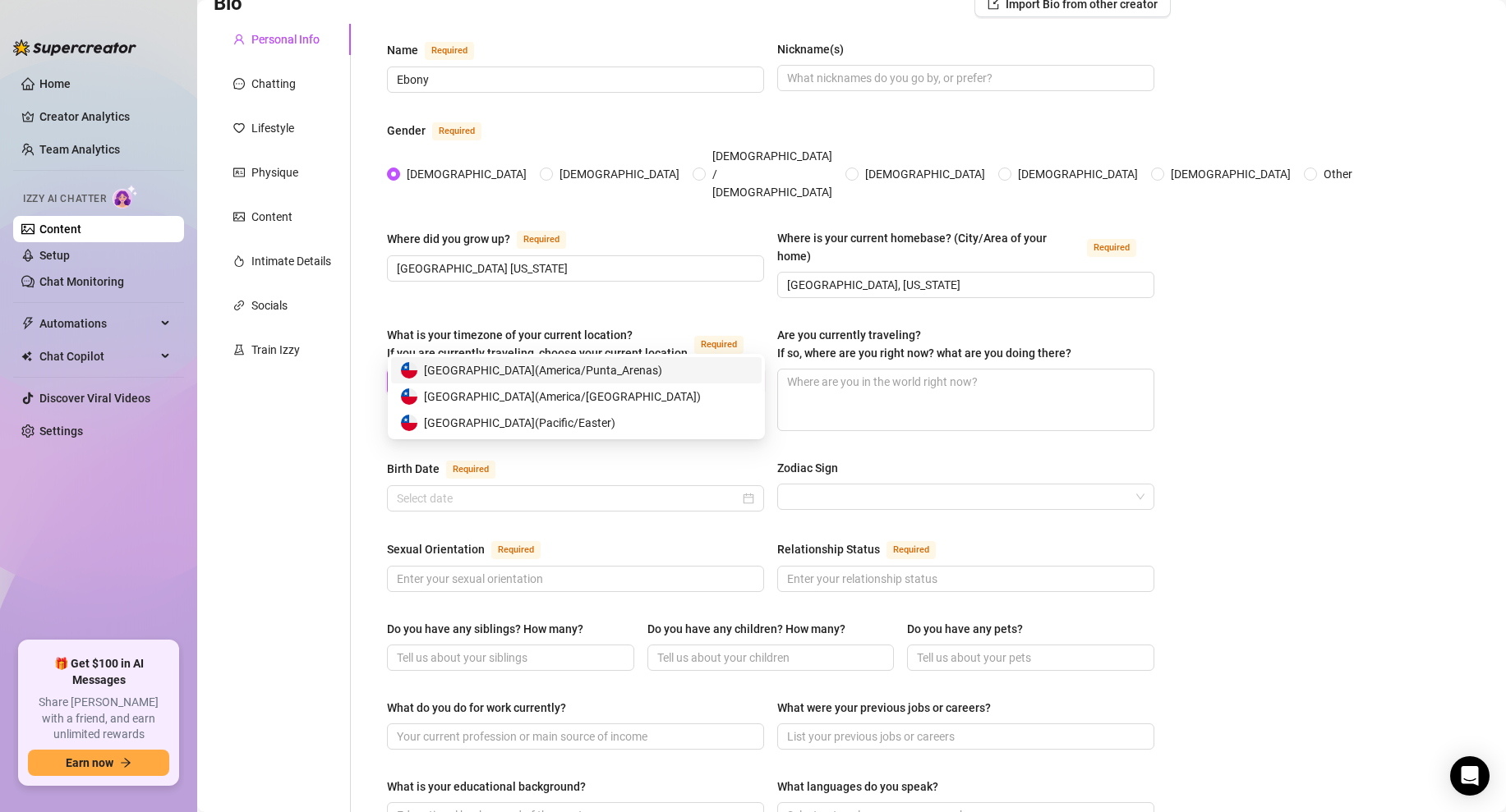
type input "c"
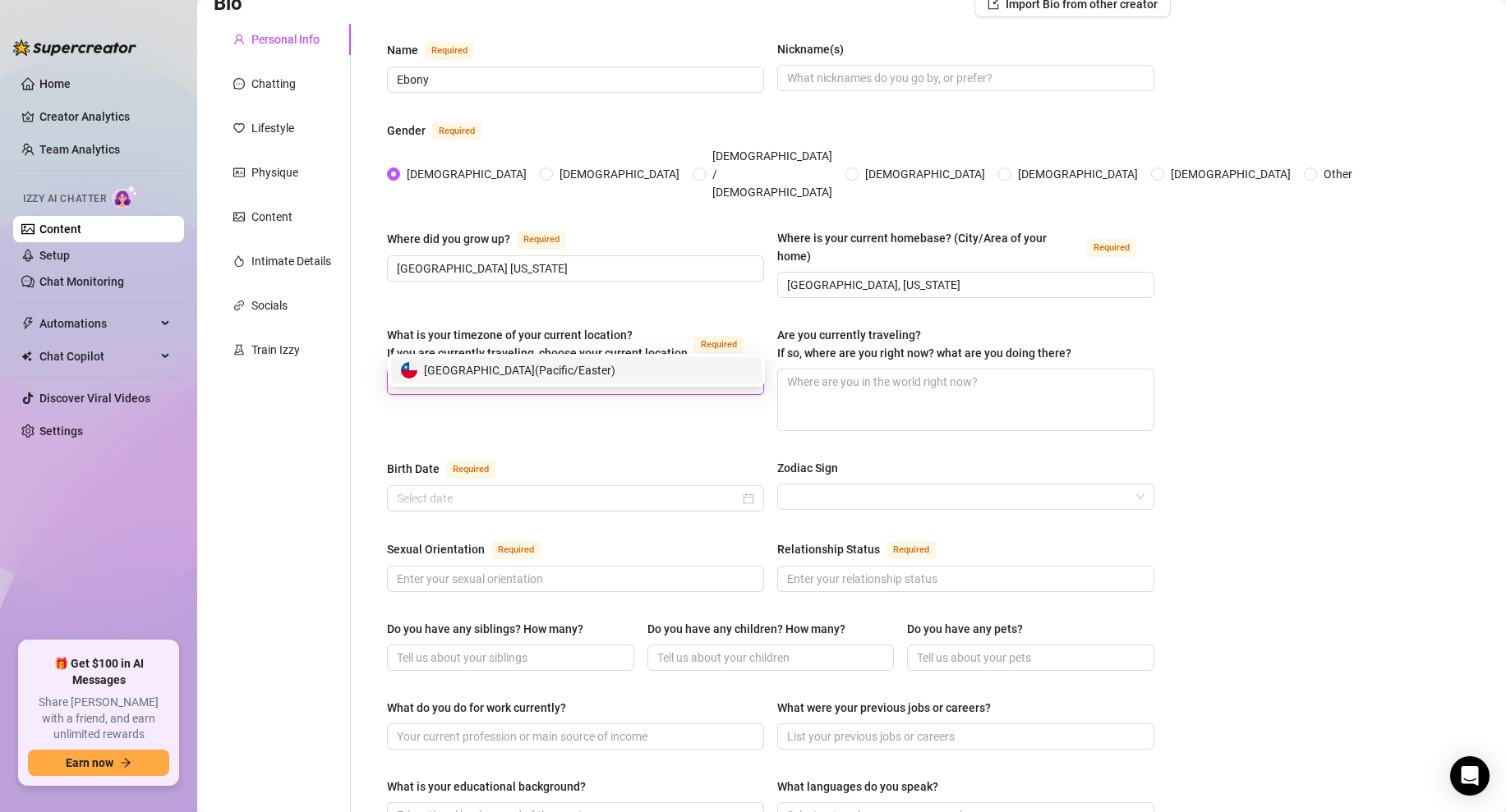
click at [550, 370] on input "eas" at bounding box center [568, 382] width 342 height 24
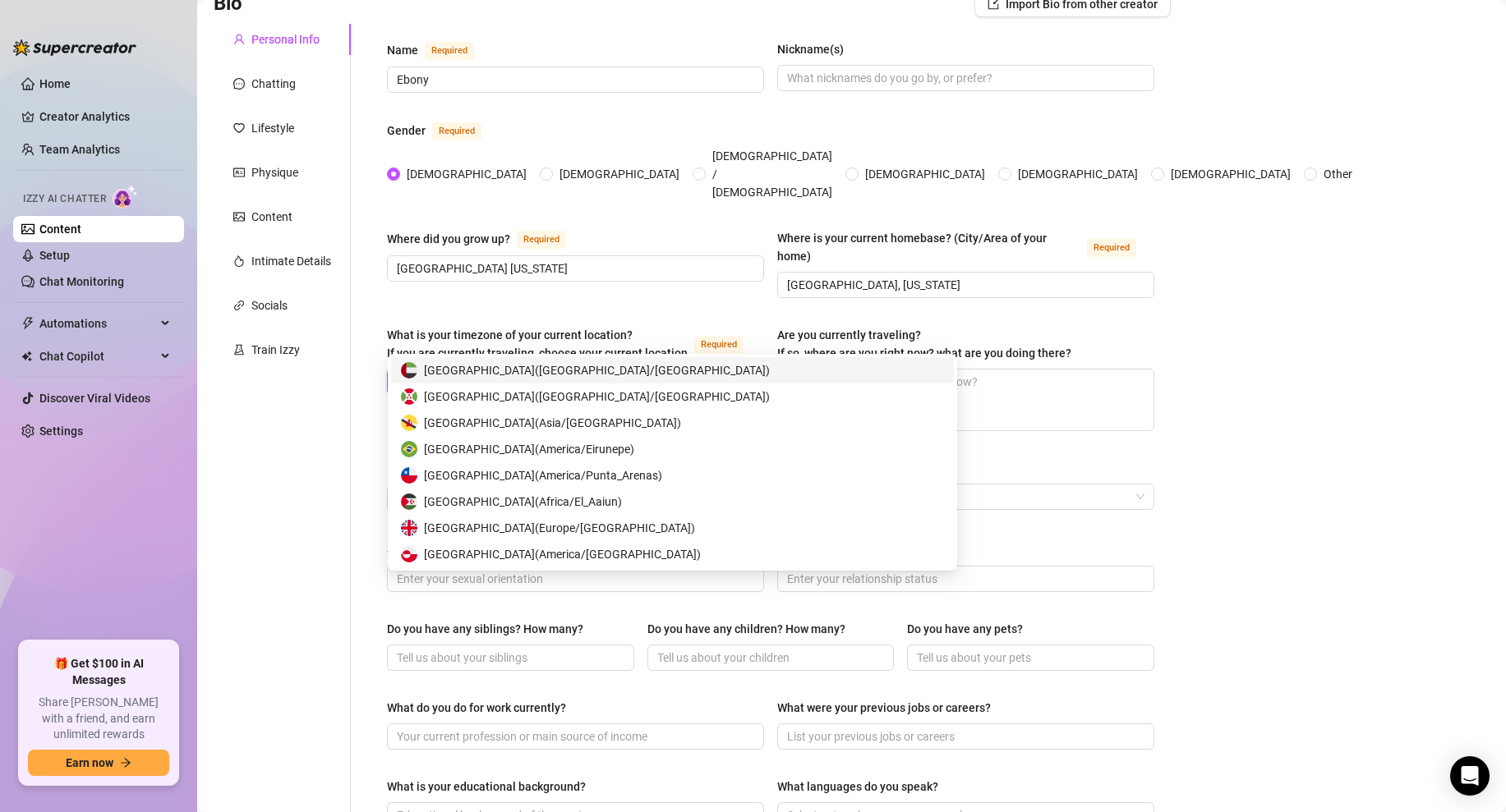
type input "uni"
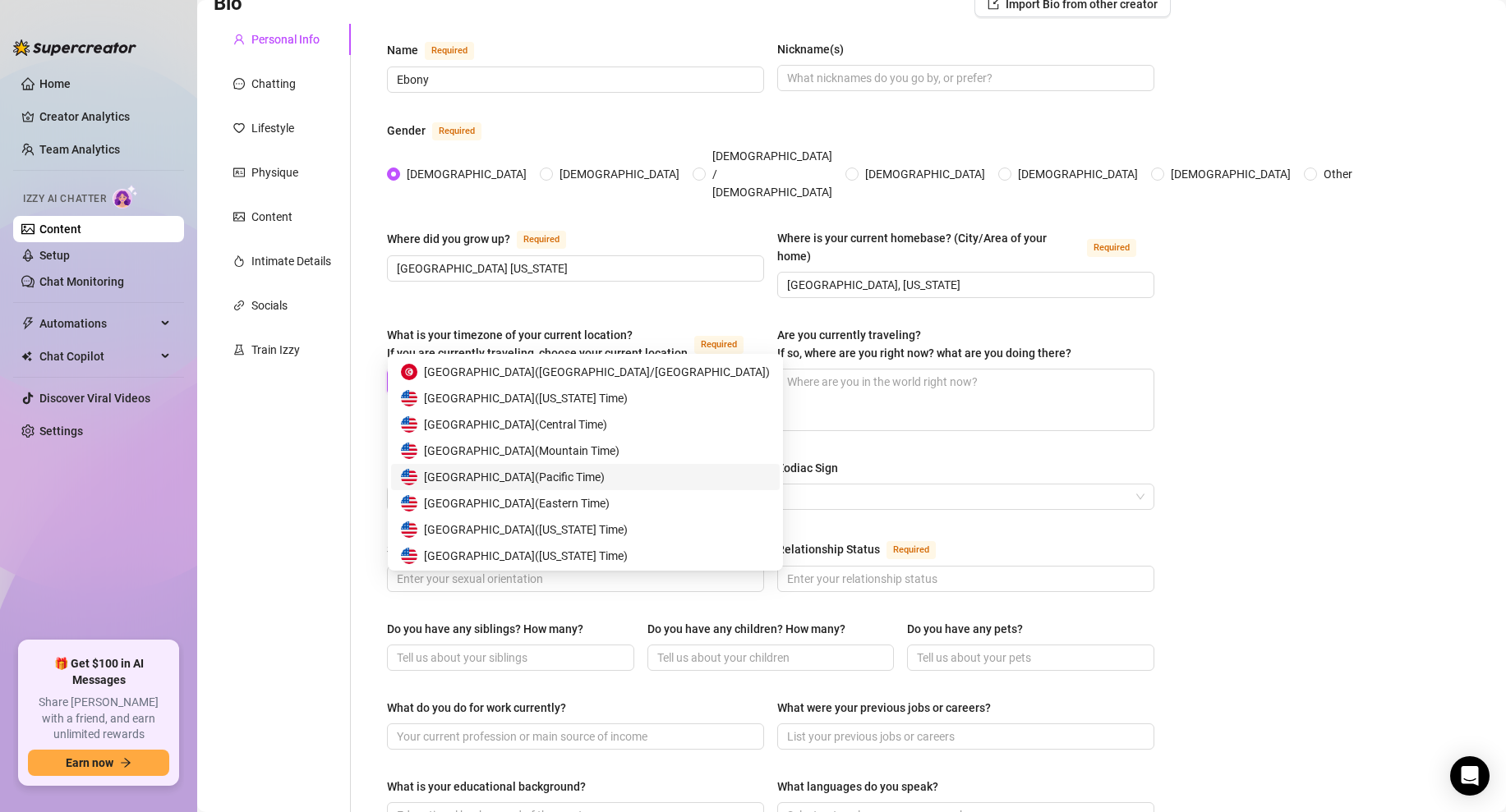
scroll to position [79, 0]
click at [595, 471] on span "United States of America ( Pacific Time )" at bounding box center [513, 476] width 180 height 18
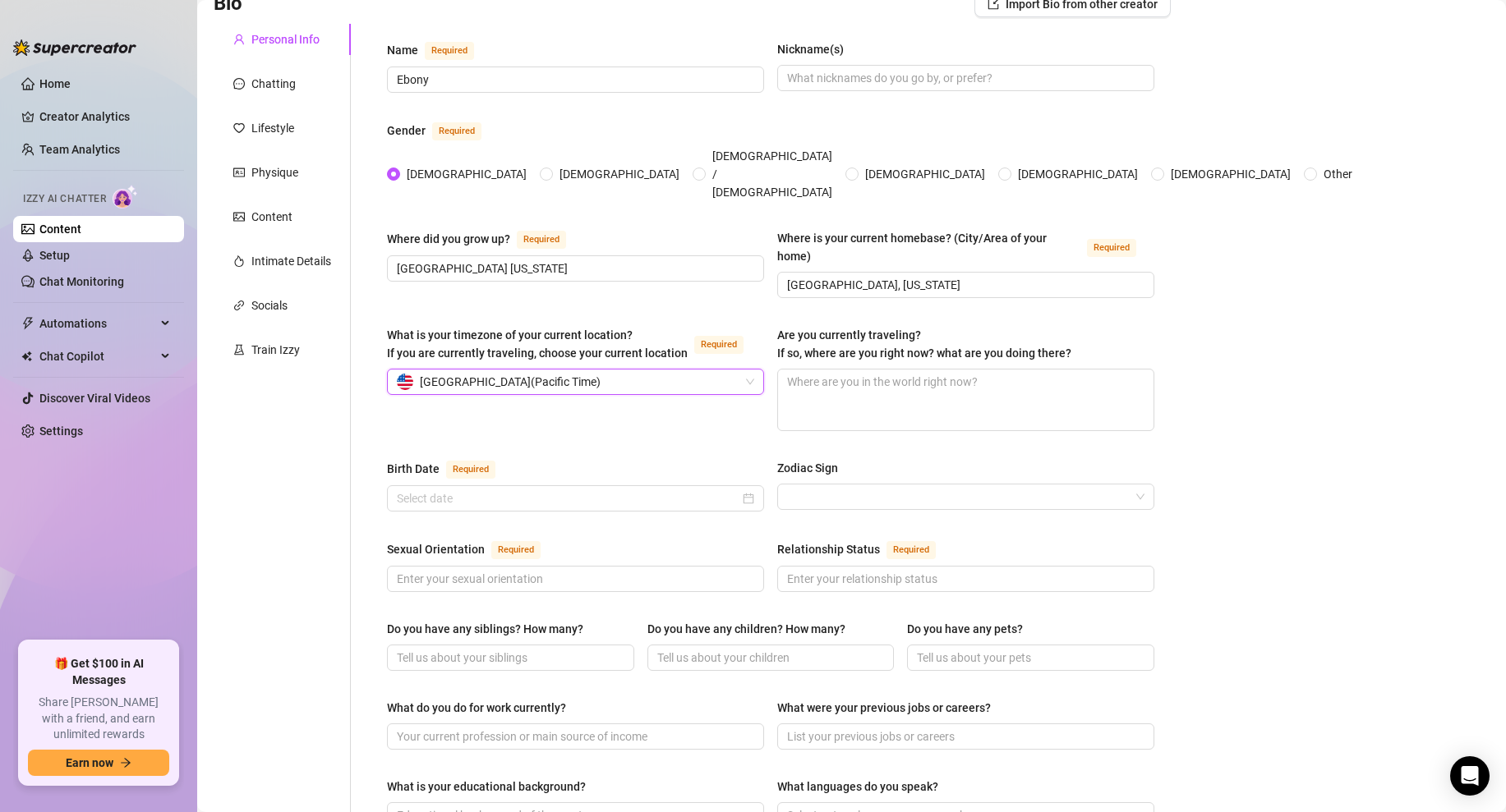
click at [1328, 365] on div "Bio Import Bio from other creator Personal Info Chatting Lifestyle Physique Con…" at bounding box center [852, 742] width 1276 height 1504
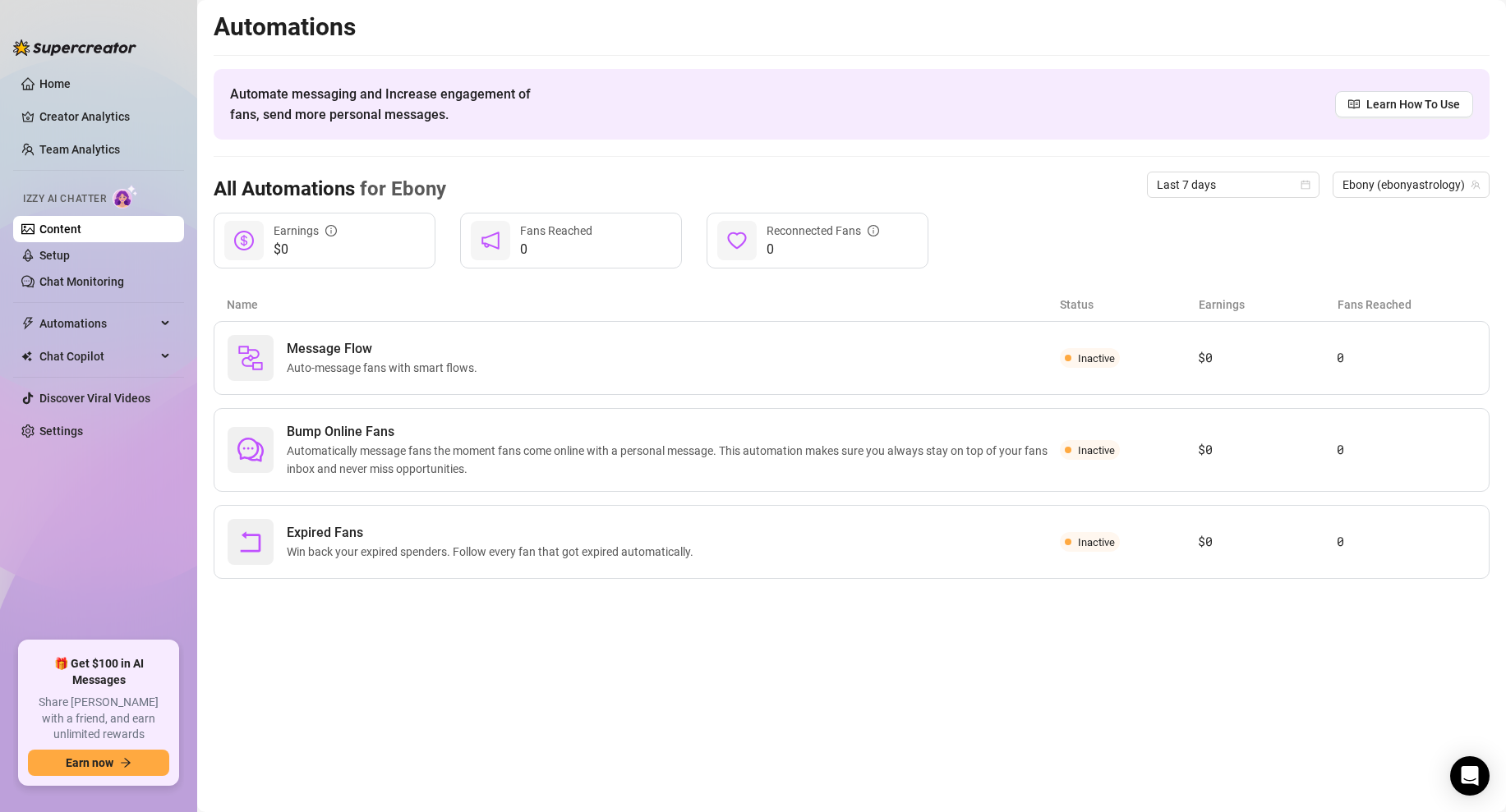
click at [81, 234] on link "Content" at bounding box center [60, 229] width 42 height 13
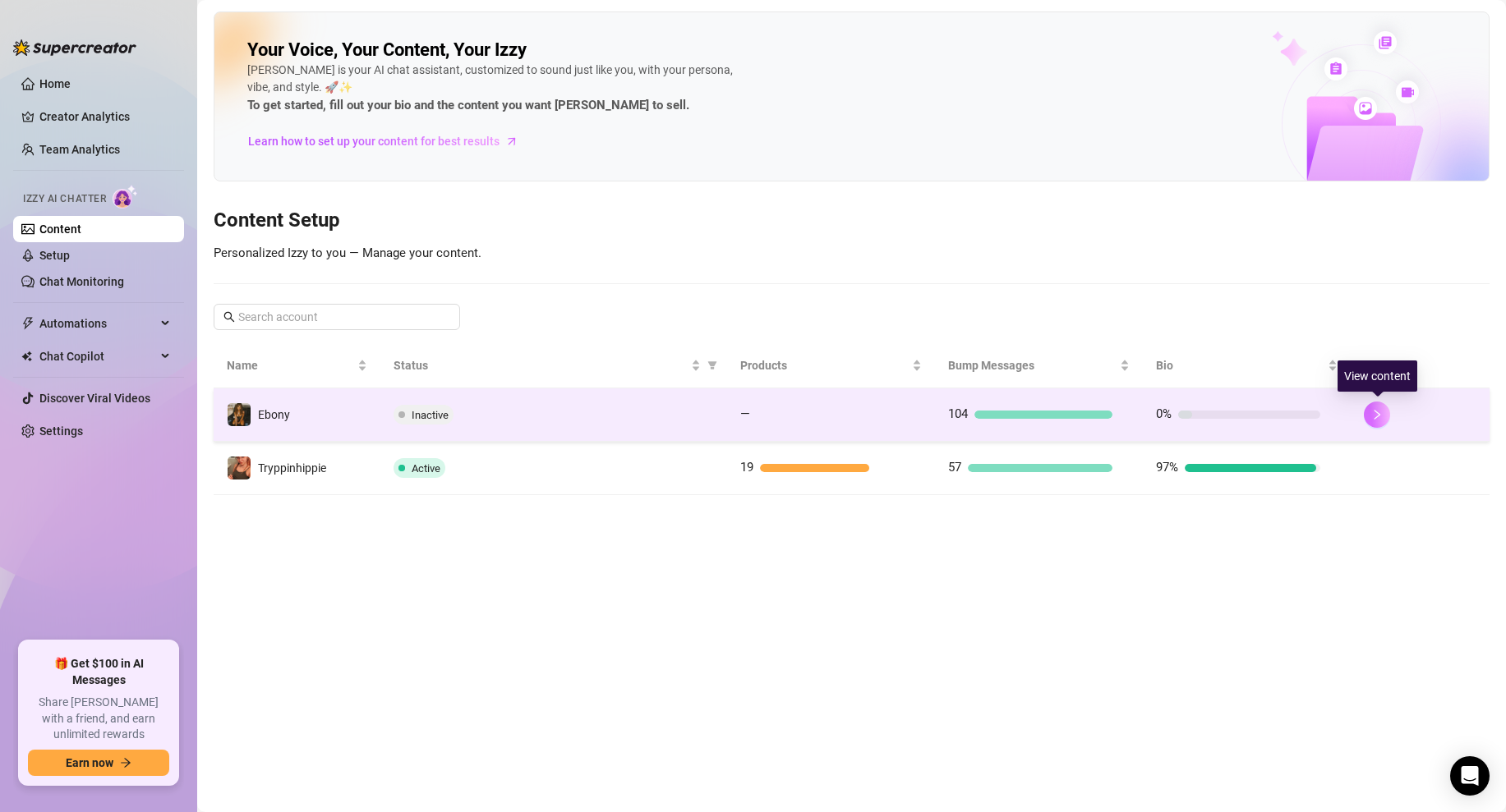
click at [1381, 415] on icon "right" at bounding box center [1377, 415] width 12 height 12
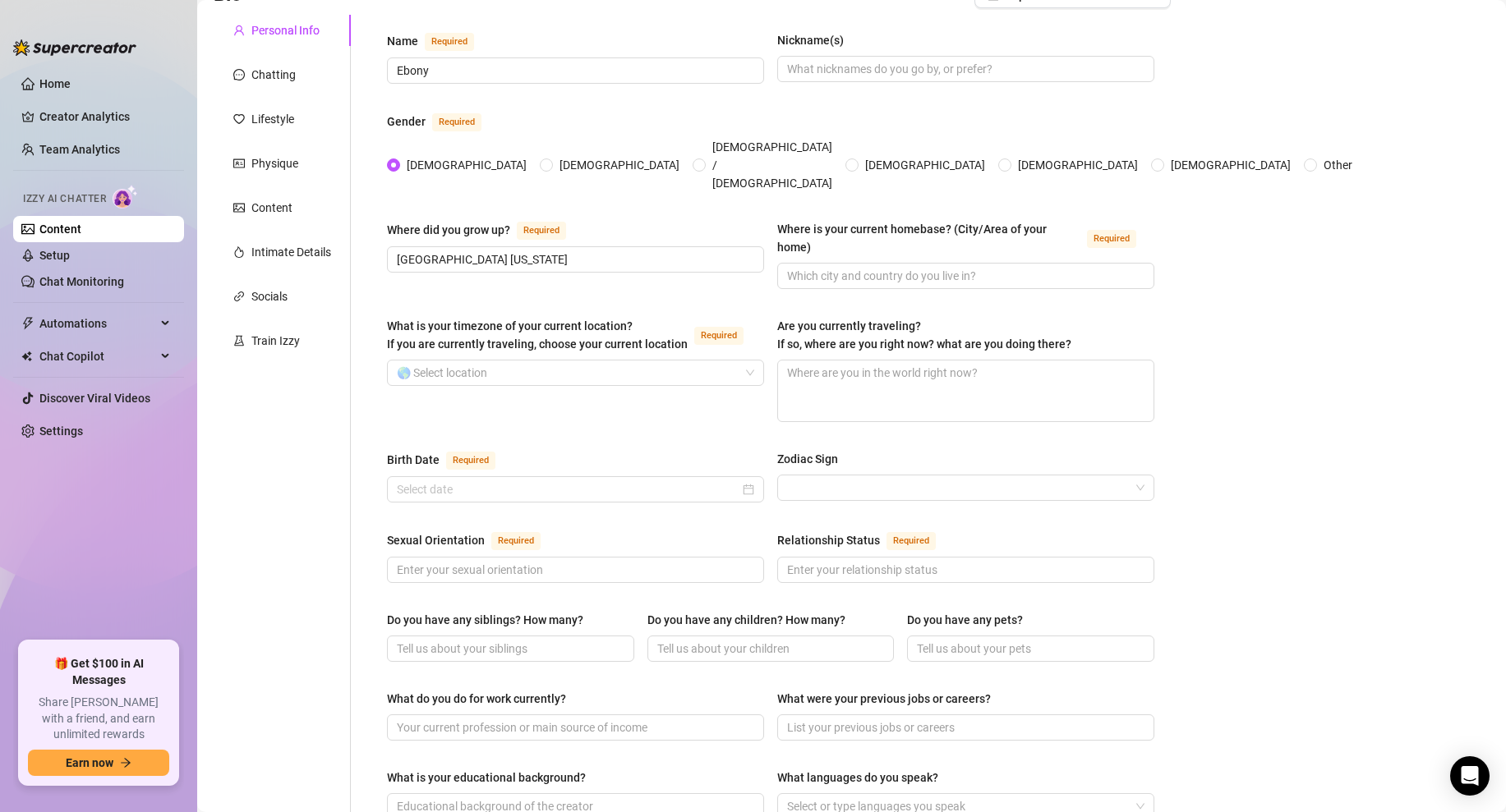
scroll to position [177, 0]
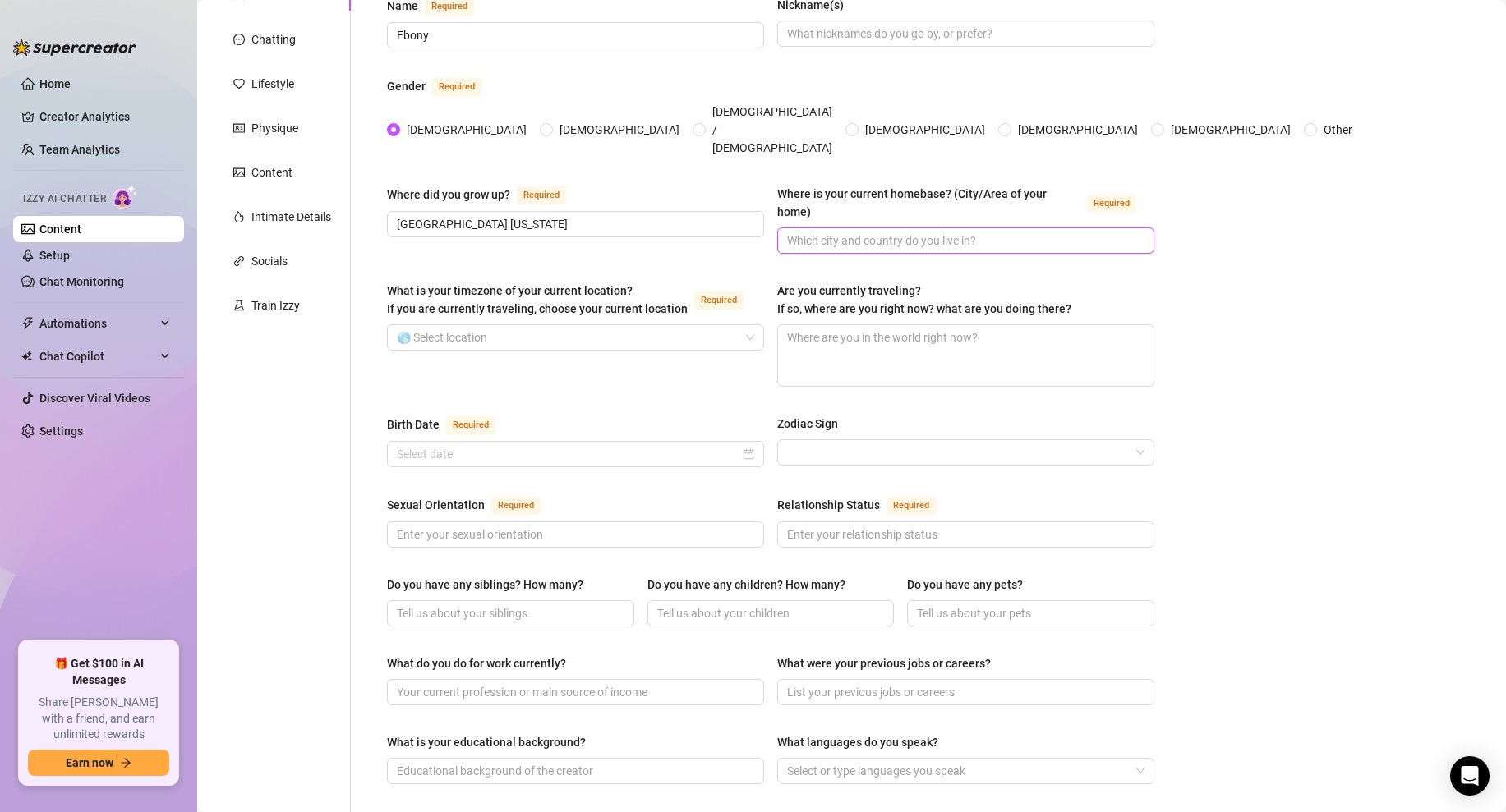
click at [866, 232] on input "Where is your current homebase? (City/Area of your home) Required" at bounding box center [964, 241] width 354 height 18
click at [804, 232] on input "Where is your current homebase? (City/Area of your home) Required" at bounding box center [964, 241] width 354 height 18
paste input "[GEOGRAPHIC_DATA], [US_STATE]"
type input "[GEOGRAPHIC_DATA], [US_STATE]"
click at [1133, 215] on div "Where did you grow up? Required [GEOGRAPHIC_DATA] [US_STATE] Where is your curr…" at bounding box center [770, 226] width 768 height 84
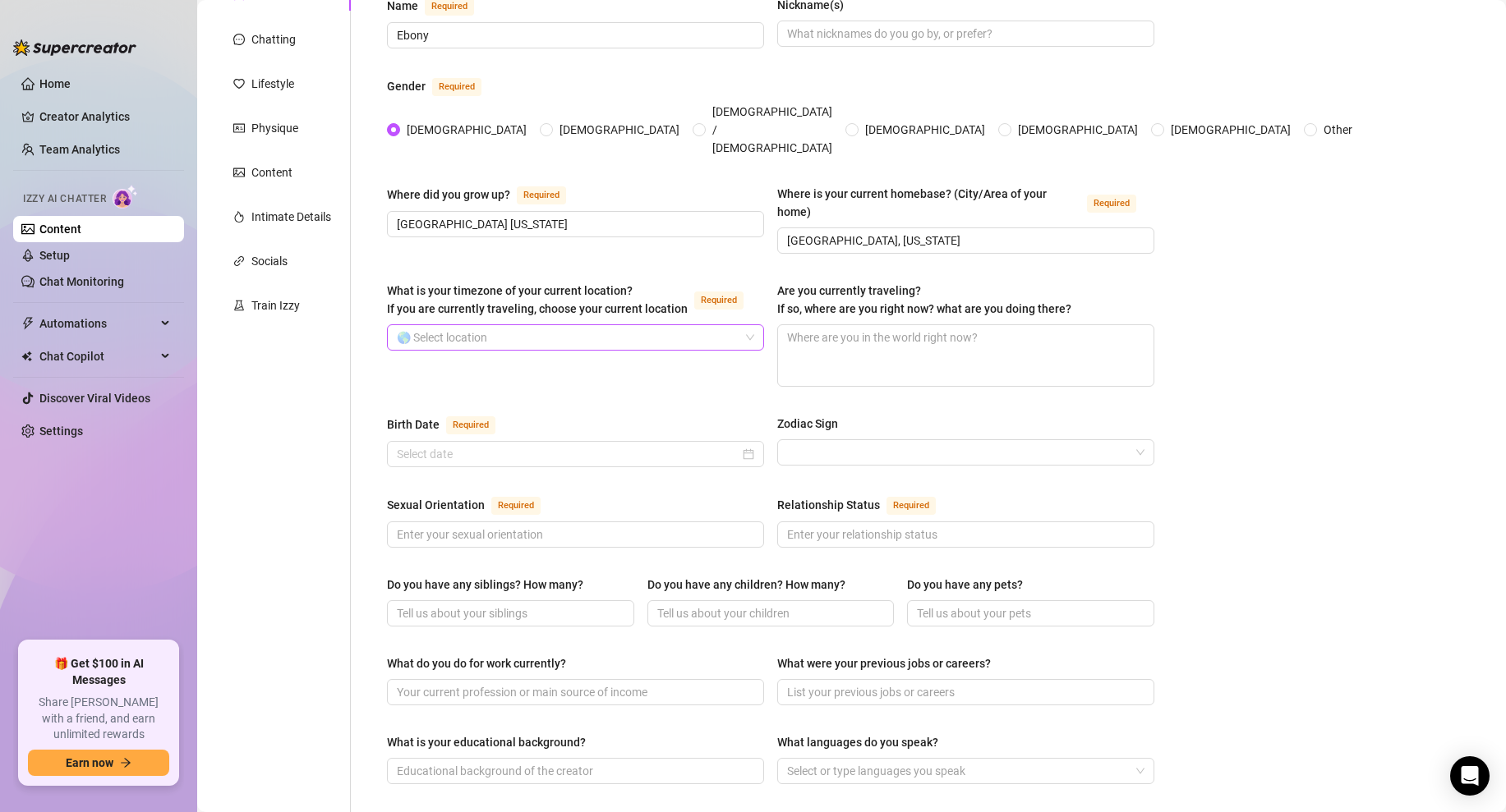
click at [622, 325] on input "What is your timezone of your current location? If you are currently traveling,…" at bounding box center [568, 337] width 342 height 24
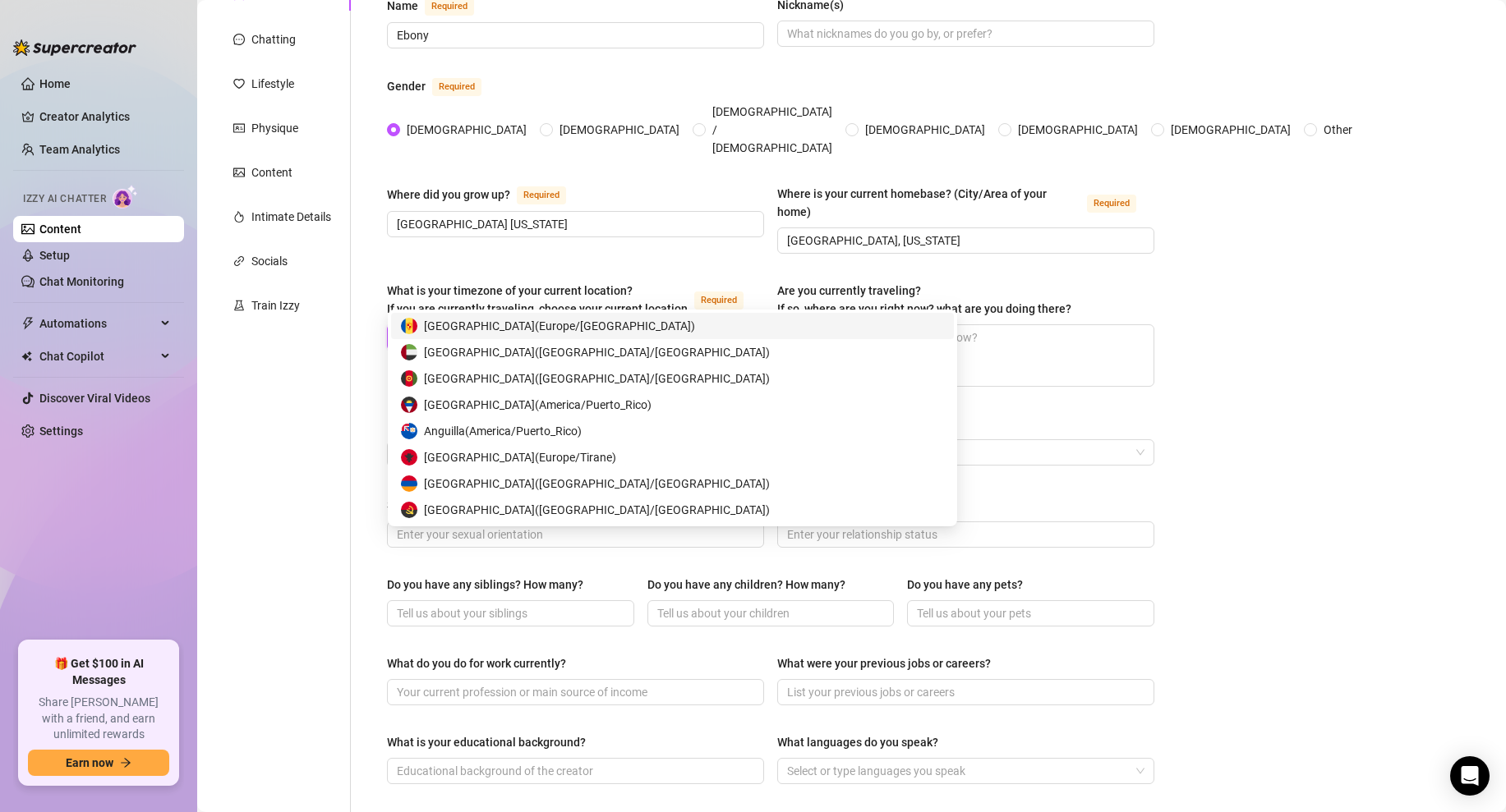
click at [622, 325] on input "What is your timezone of your current location? If you are currently traveling,…" at bounding box center [568, 337] width 342 height 24
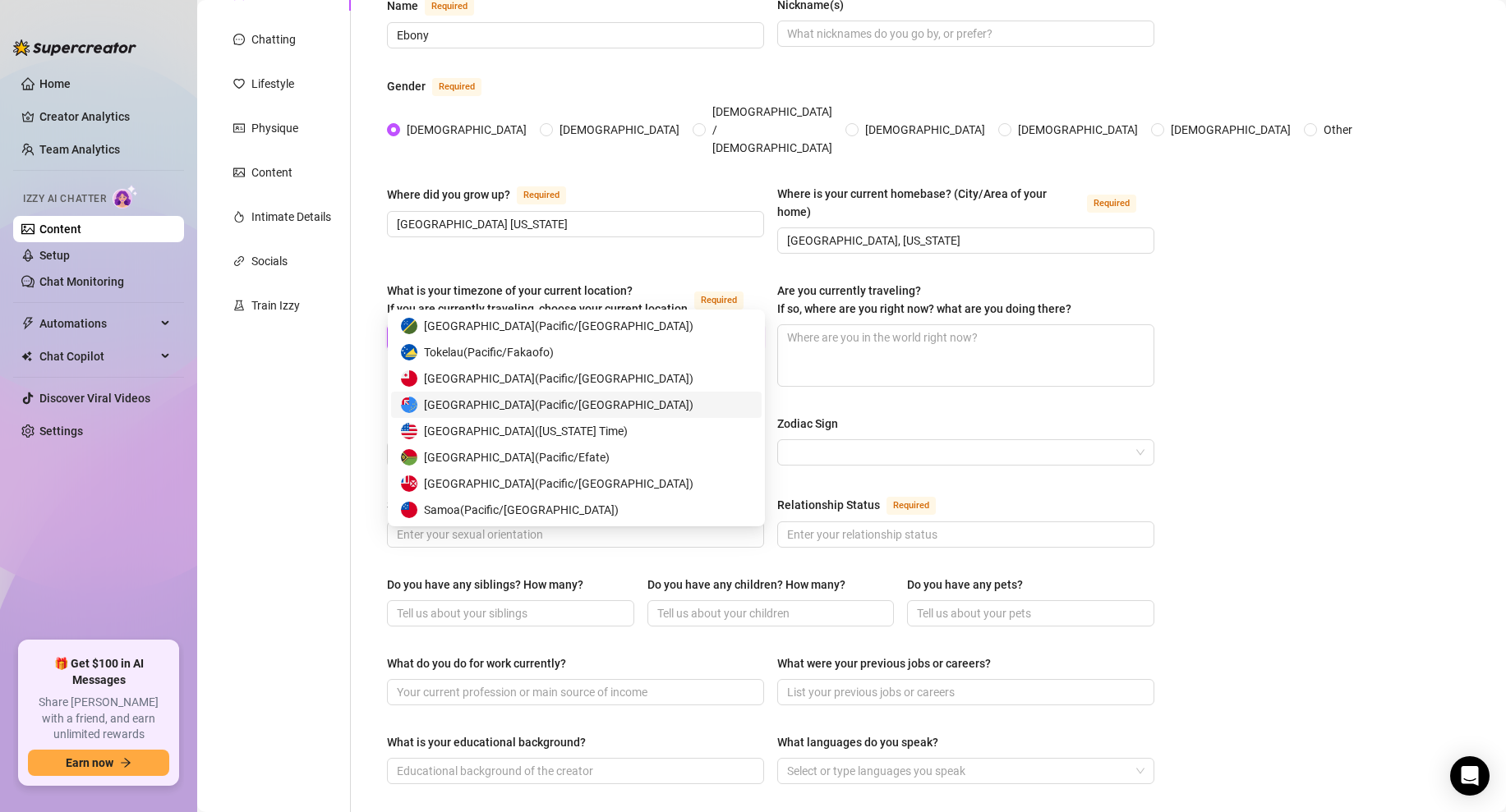
scroll to position [662, 0]
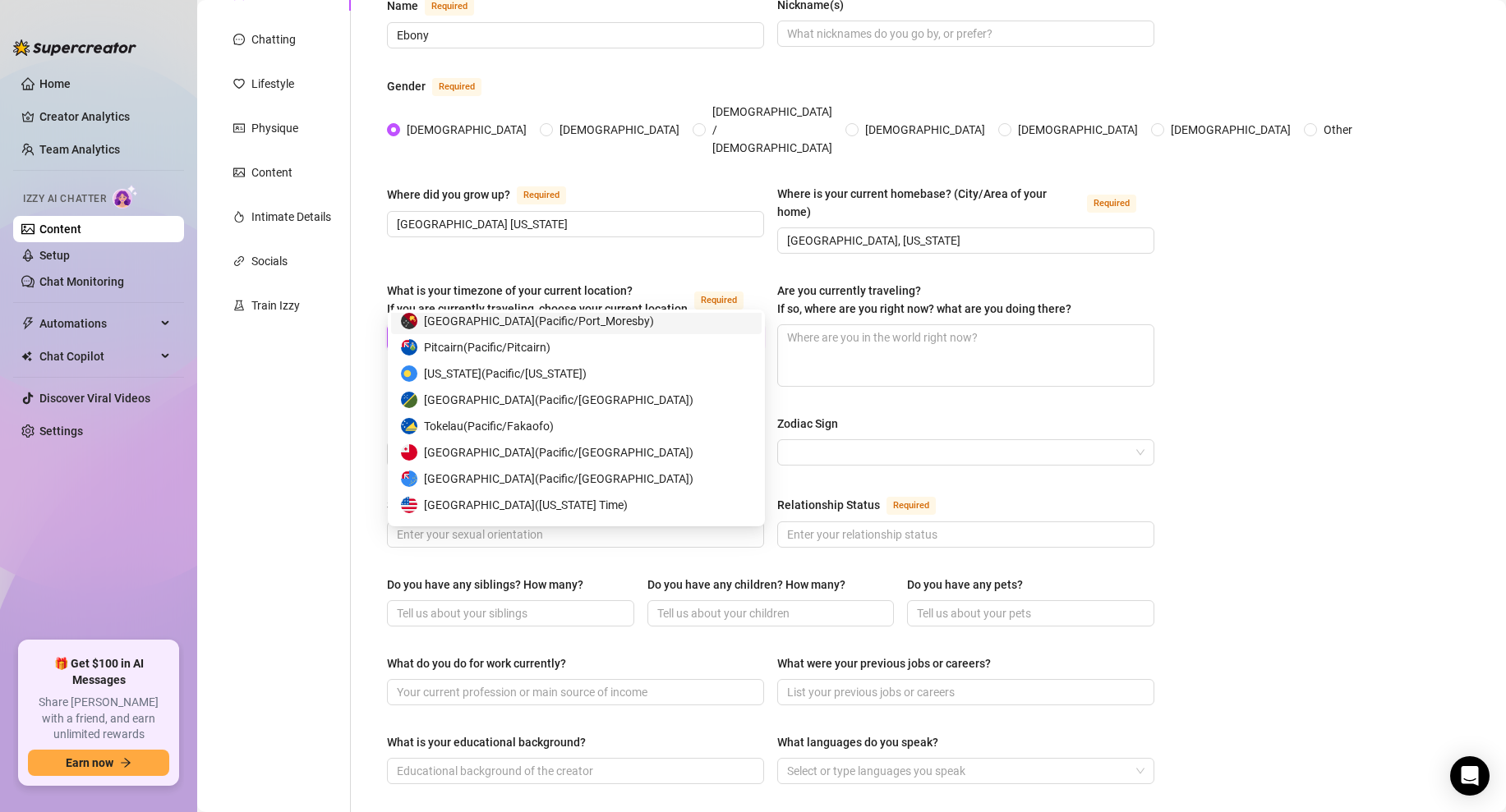
click at [464, 325] on input "pacific" at bounding box center [568, 337] width 342 height 24
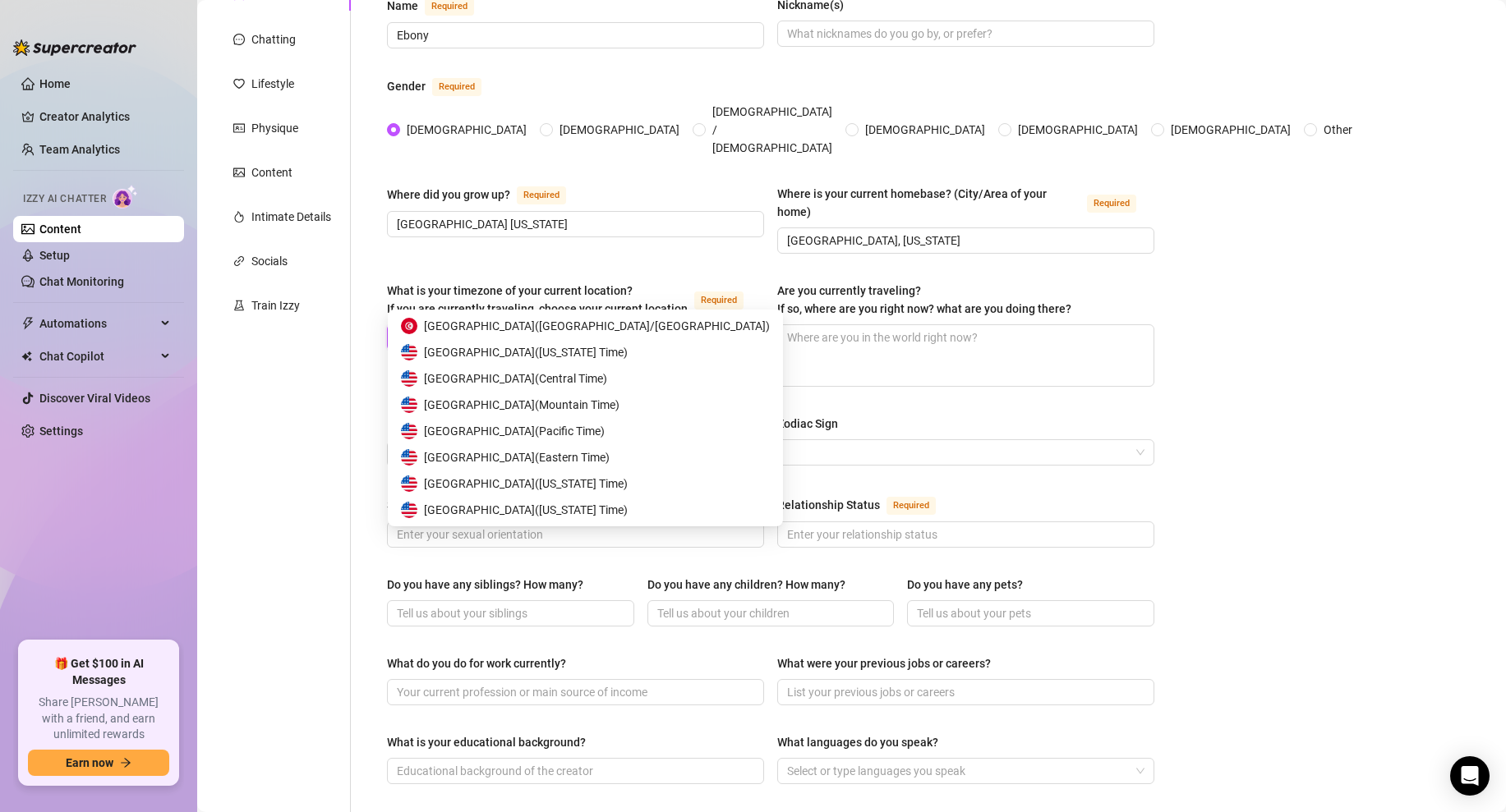
scroll to position [26, 0]
type input "united"
click at [533, 426] on span "United States of America ( Pacific Time )" at bounding box center [513, 431] width 180 height 18
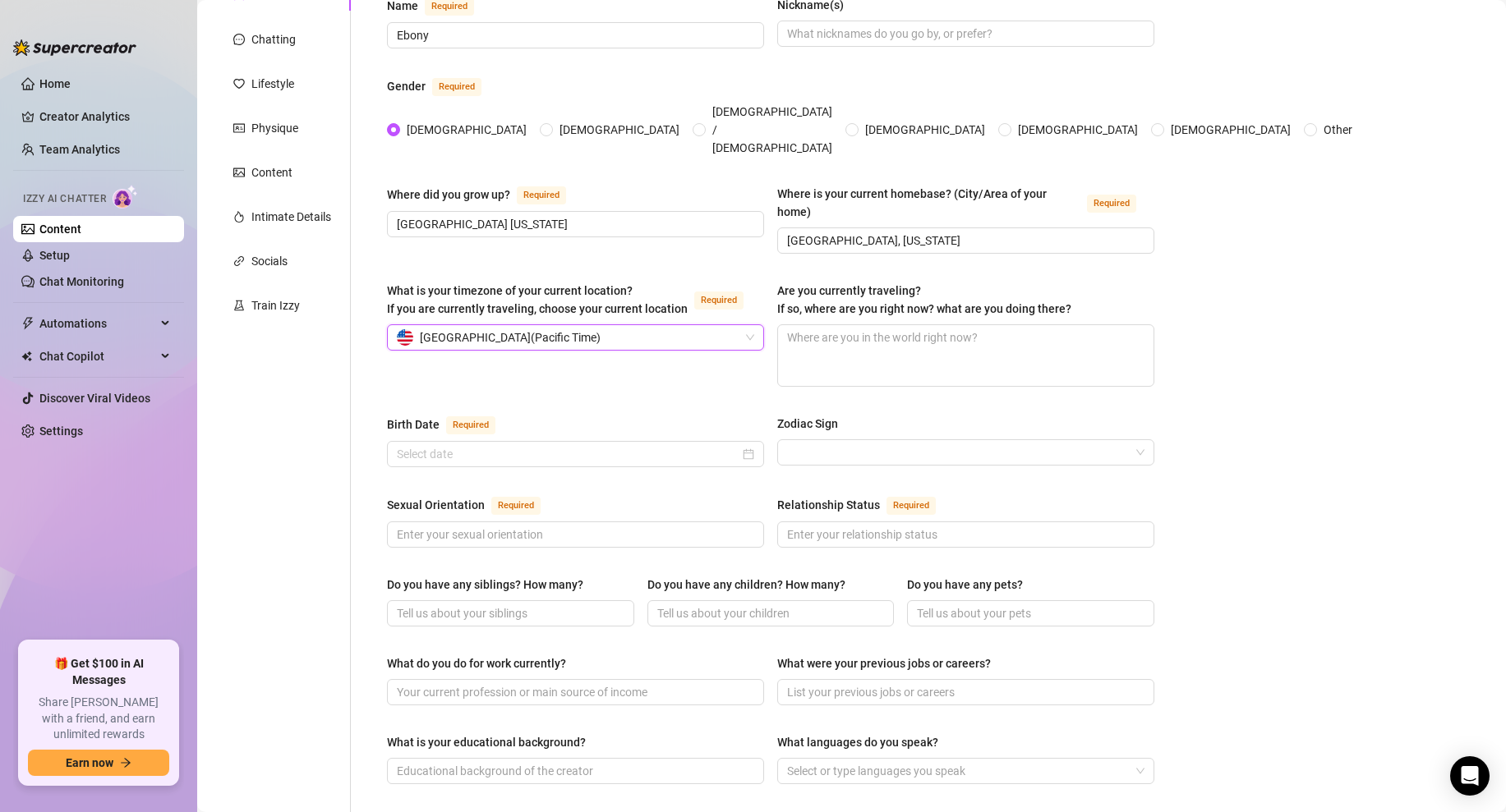
click at [667, 359] on div "Name Required Ebony Nickname(s) Gender Required [DEMOGRAPHIC_DATA] [DEMOGRAPHIC…" at bounding box center [770, 668] width 768 height 1344
click at [708, 351] on div "What is your timezone of your current location? If you are currently traveling,…" at bounding box center [770, 341] width 768 height 120
click at [816, 325] on textarea "Are you currently traveling? If so, where are you right now? what are you doing…" at bounding box center [966, 356] width 376 height 60
type textarea "N"
type textarea "No"
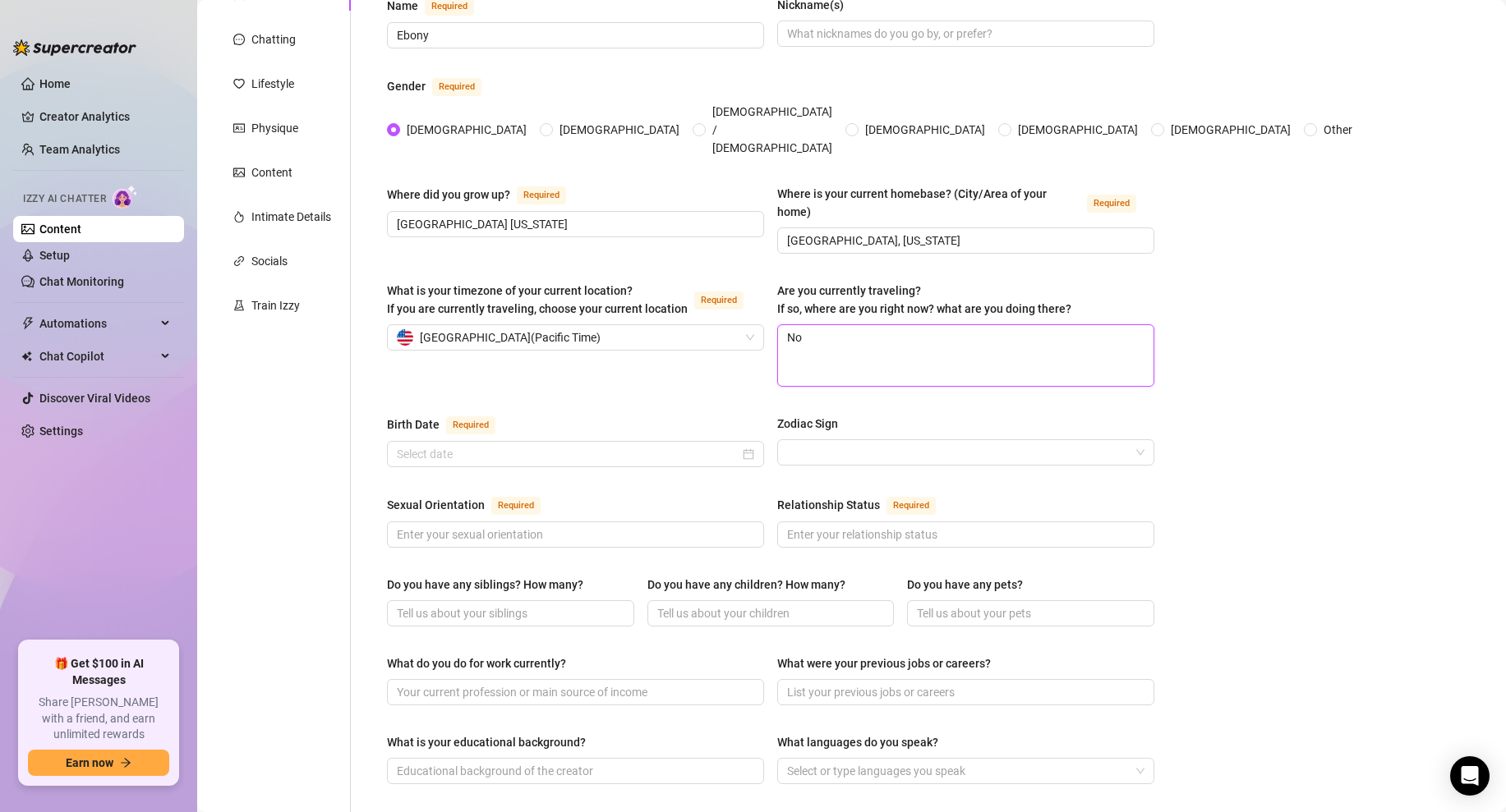
type textarea "Not"
type textarea "Not tr"
type textarea "Not tra"
type textarea "Not trae"
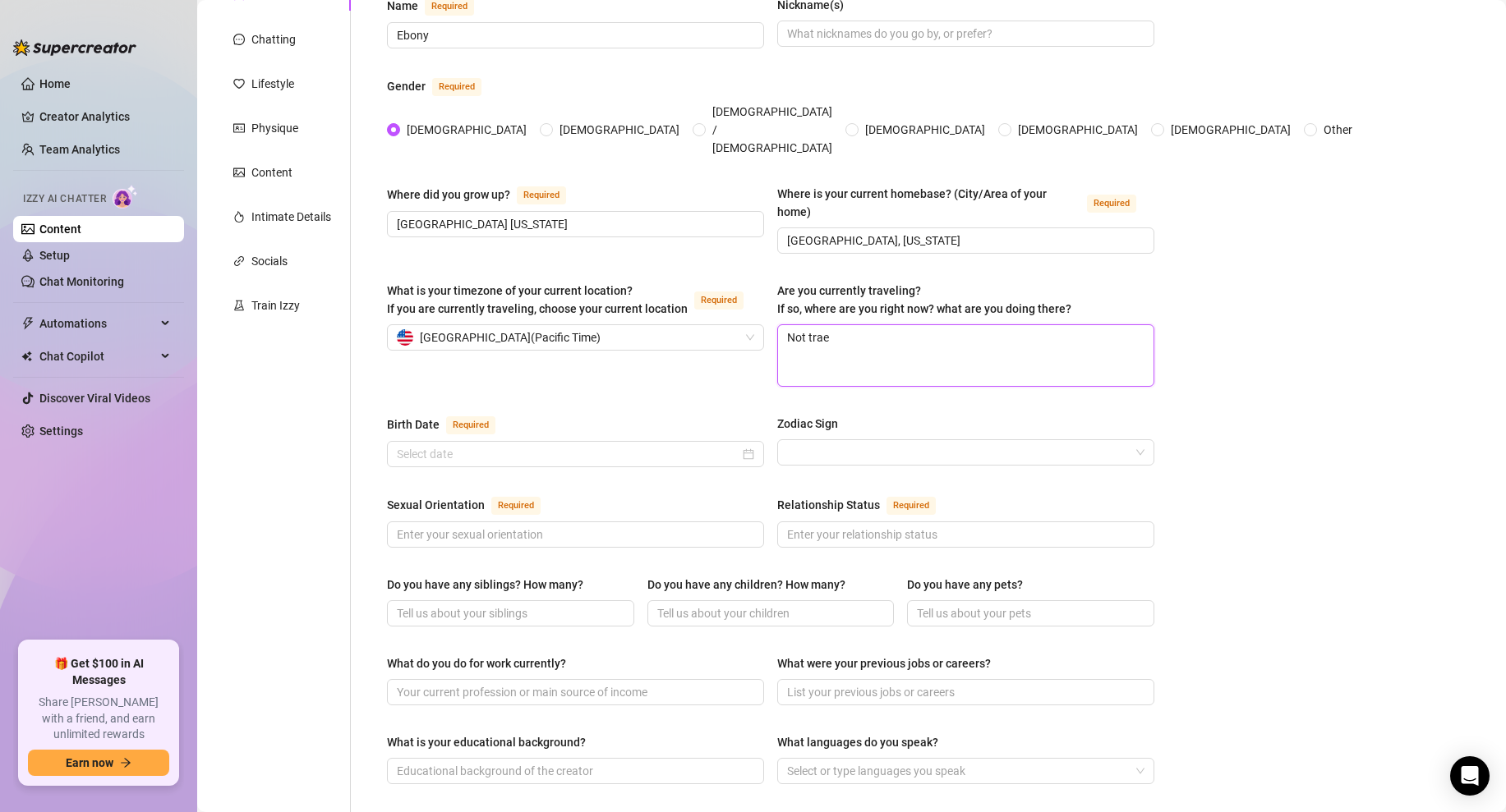
type textarea "Not trael"
type textarea "Not traeli"
type textarea "Not traelin"
type textarea "Not traeling"
click at [822, 325] on textarea "Not traeling" at bounding box center [966, 356] width 376 height 60
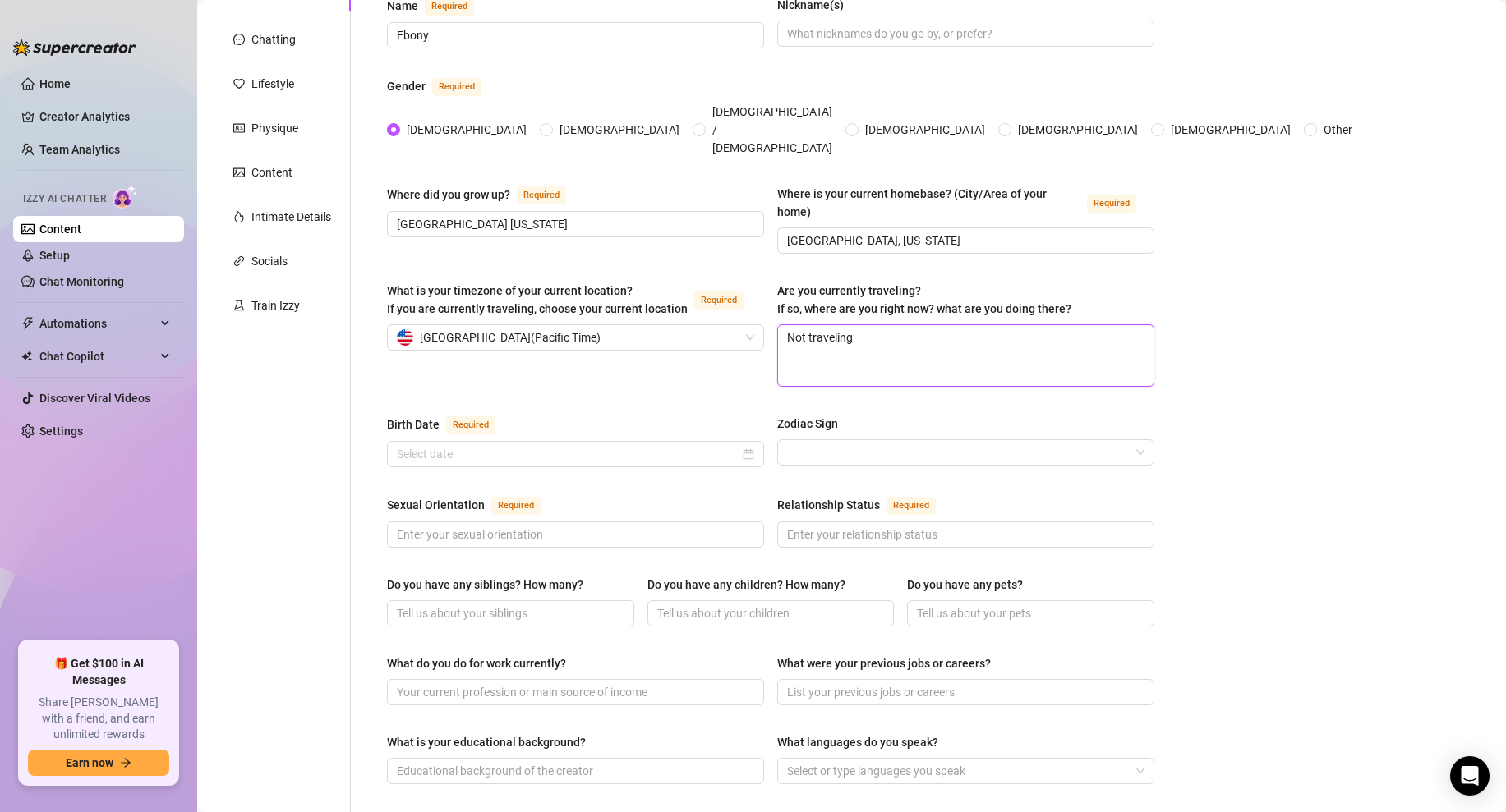
type textarea "Not traveling"
click at [758, 321] on div "What is your timezone of your current location? If you are currently traveling,…" at bounding box center [575, 334] width 377 height 105
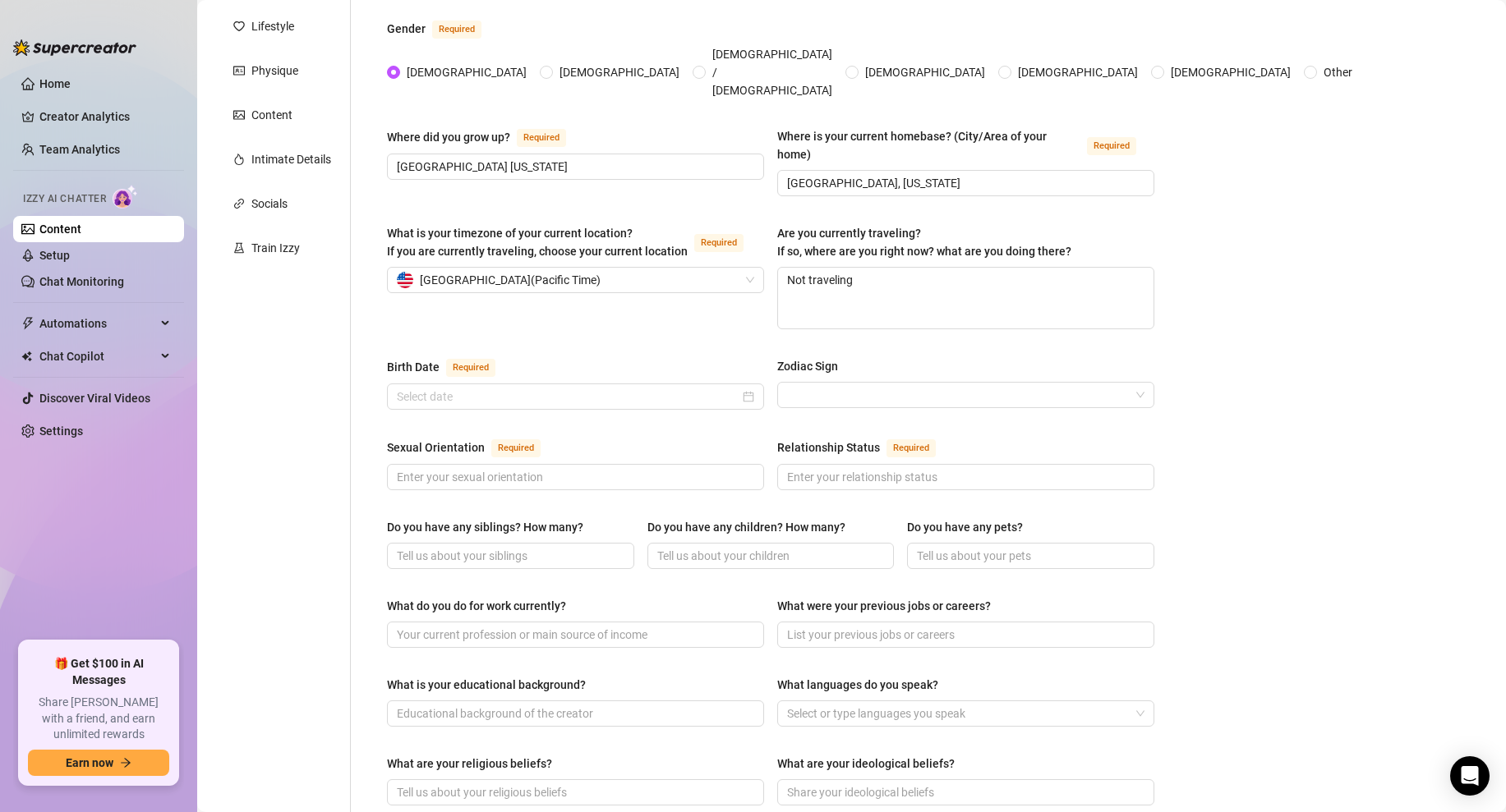
scroll to position [266, 0]
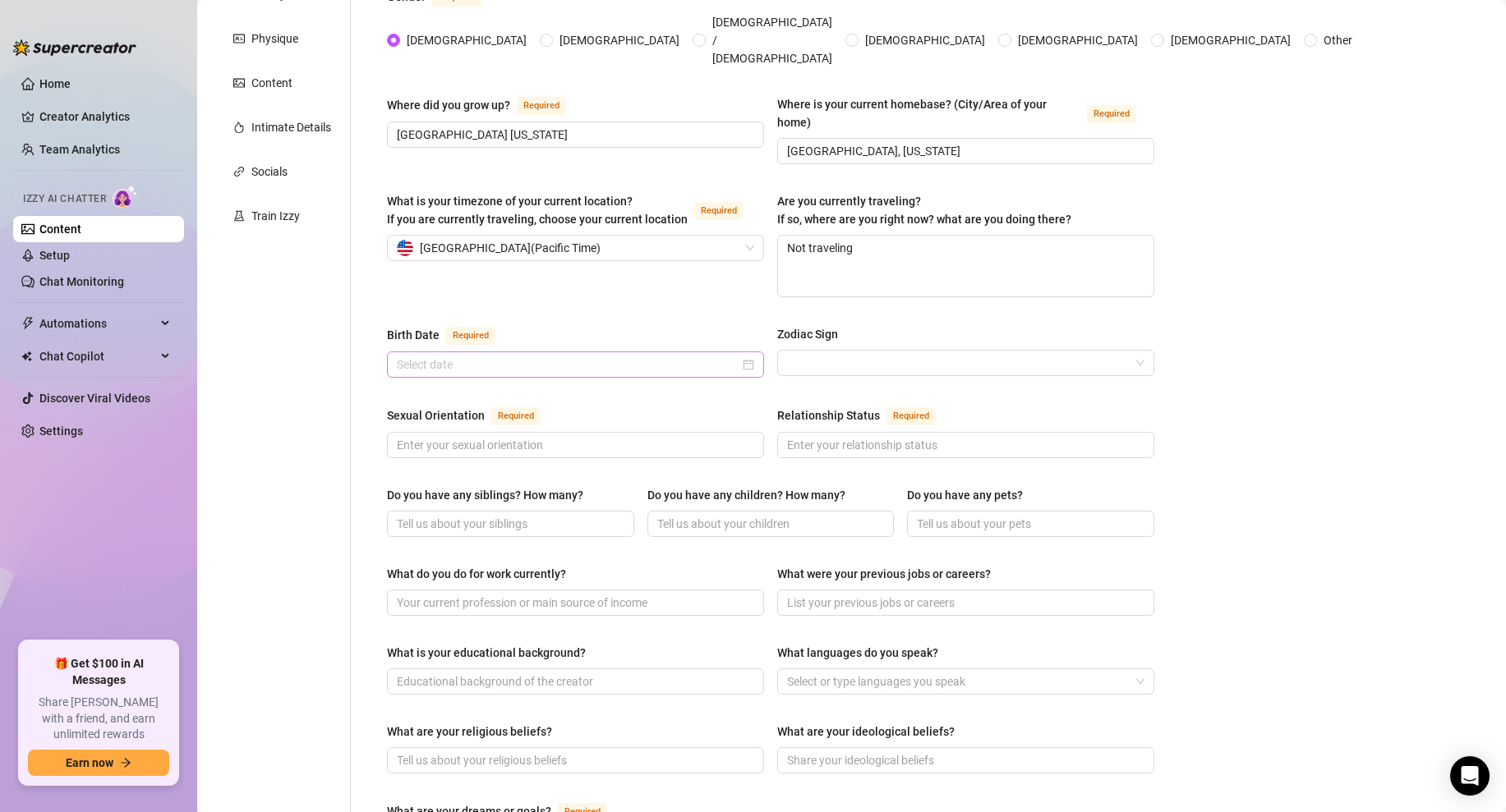
click at [749, 356] on div at bounding box center [576, 365] width 357 height 18
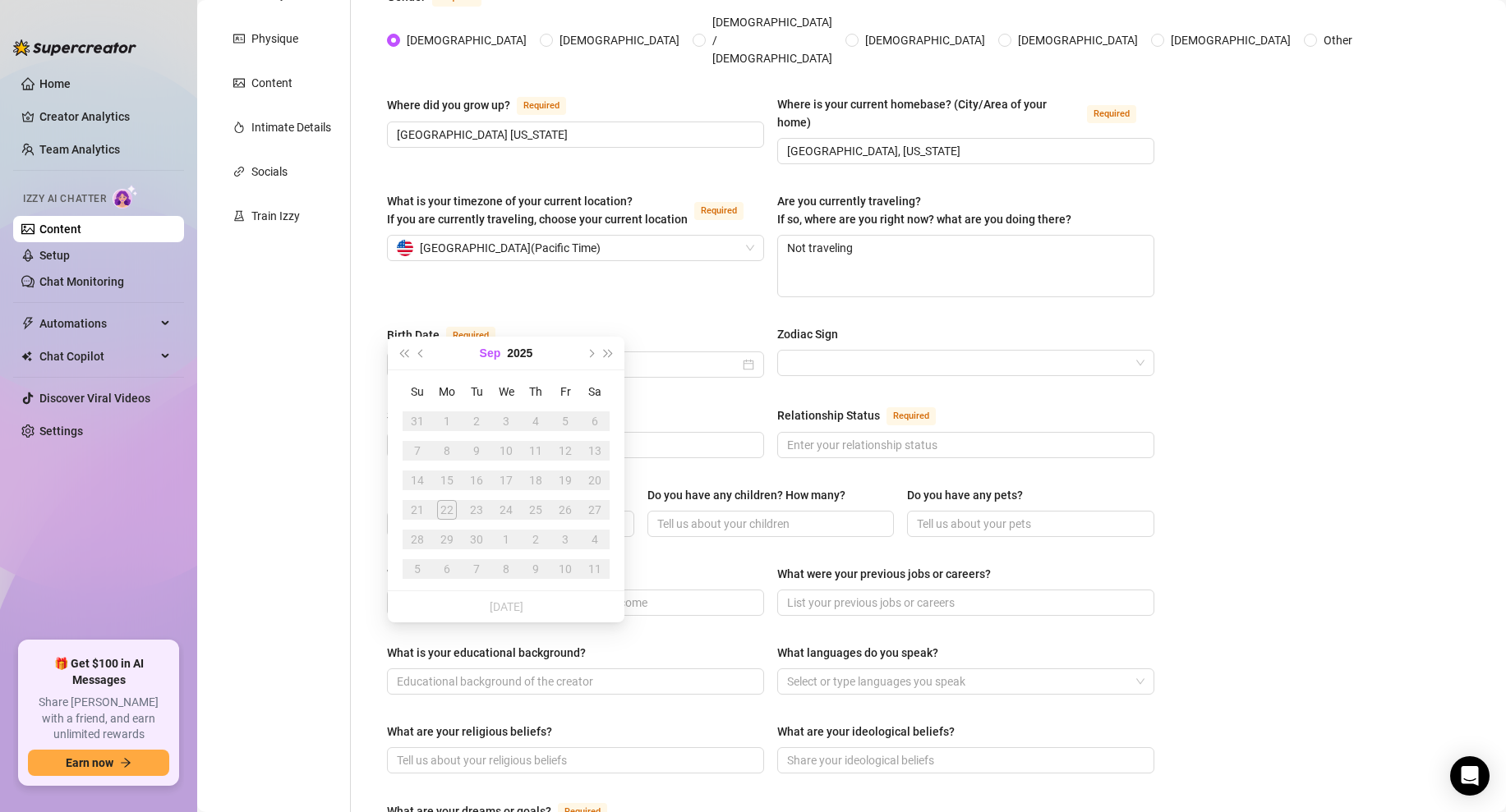
click at [493, 350] on button "Sep" at bounding box center [490, 352] width 21 height 33
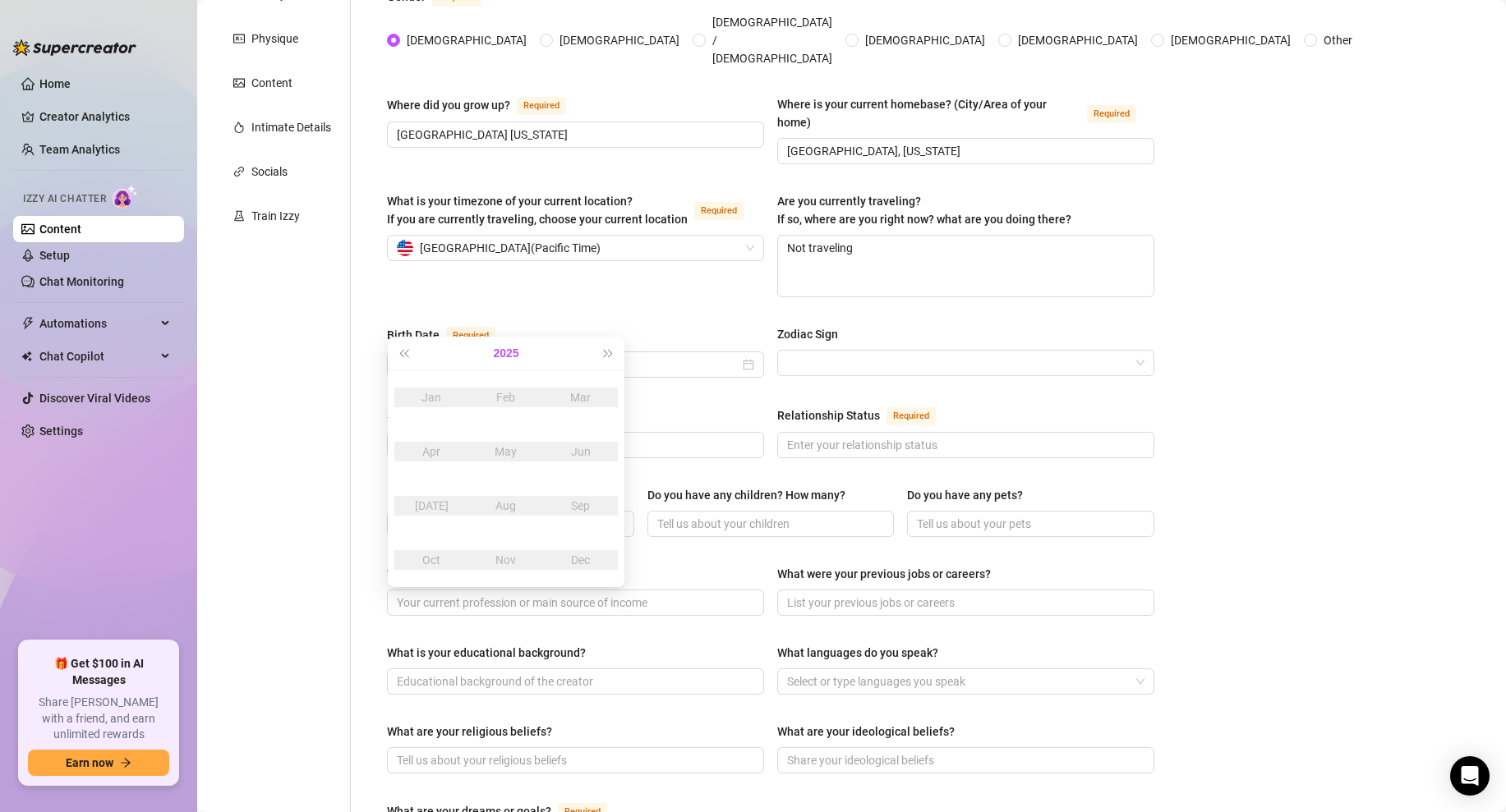
click at [510, 355] on button "2025" at bounding box center [506, 352] width 25 height 33
click at [406, 357] on button "Last year (Control + left)" at bounding box center [404, 352] width 18 height 33
click at [508, 502] on div "1996" at bounding box center [506, 506] width 50 height 20
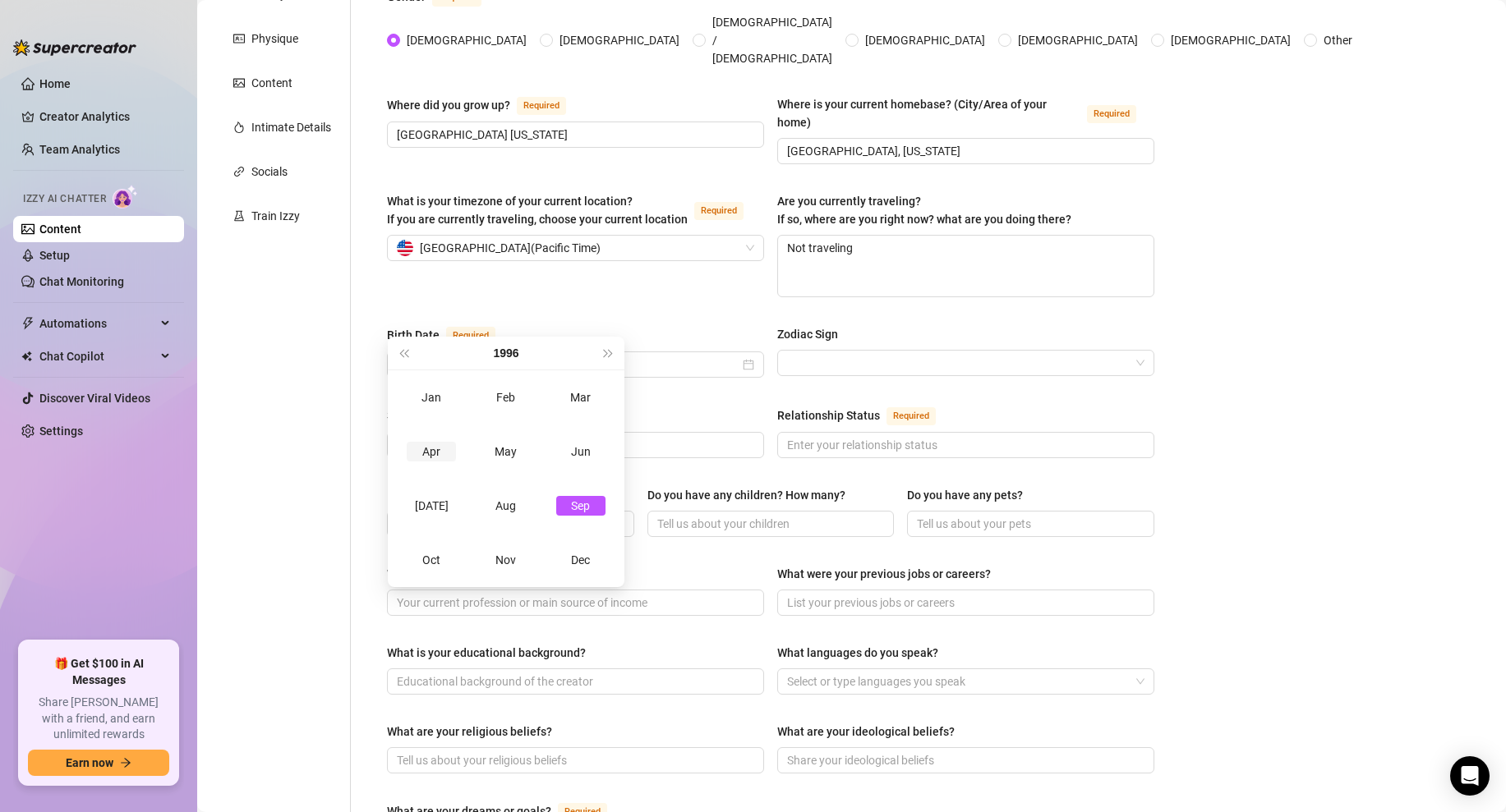
click at [446, 452] on div "Apr" at bounding box center [431, 452] width 50 height 20
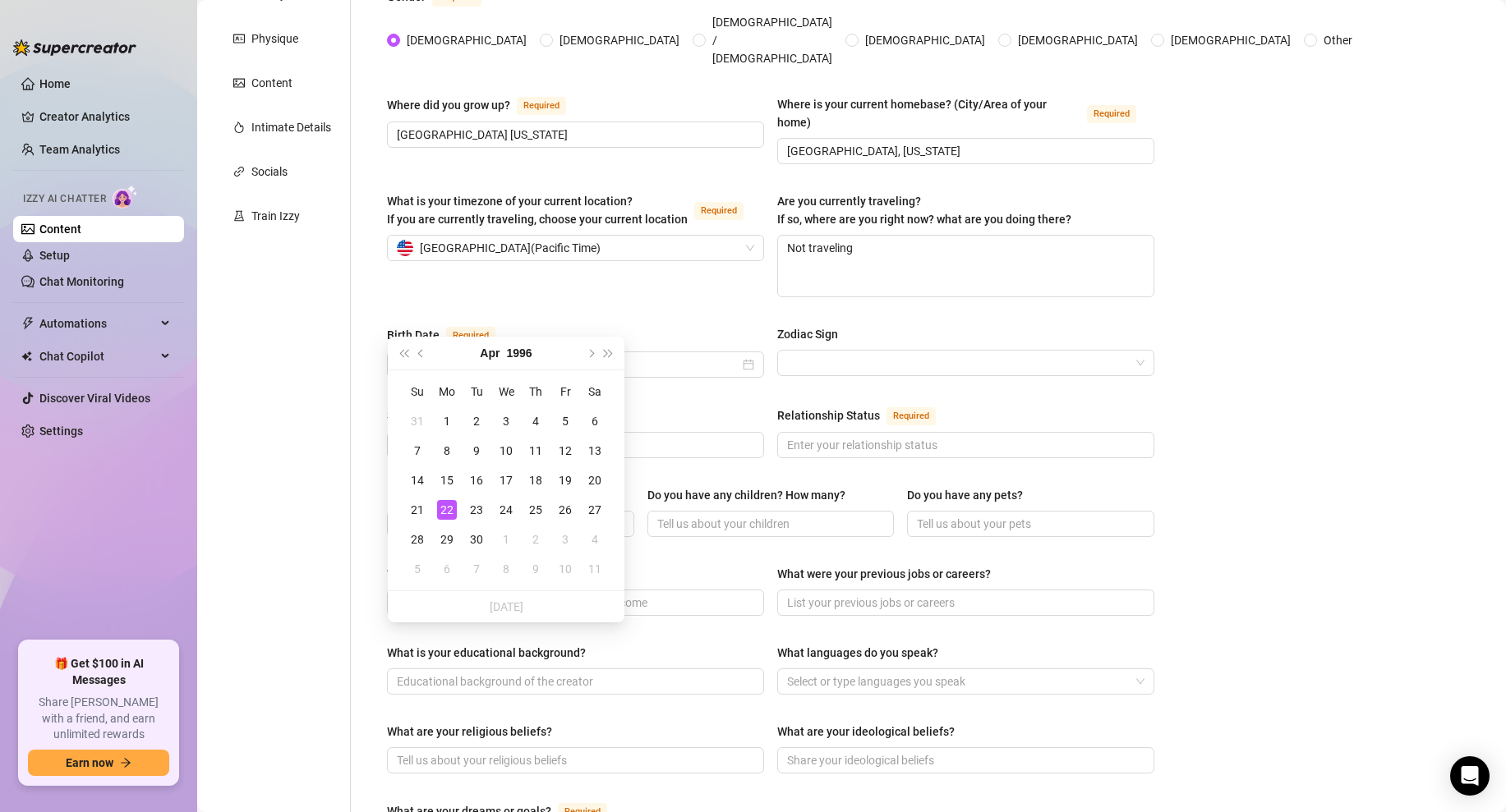
type input "[DATE]"
click at [451, 505] on div "22" at bounding box center [447, 510] width 20 height 20
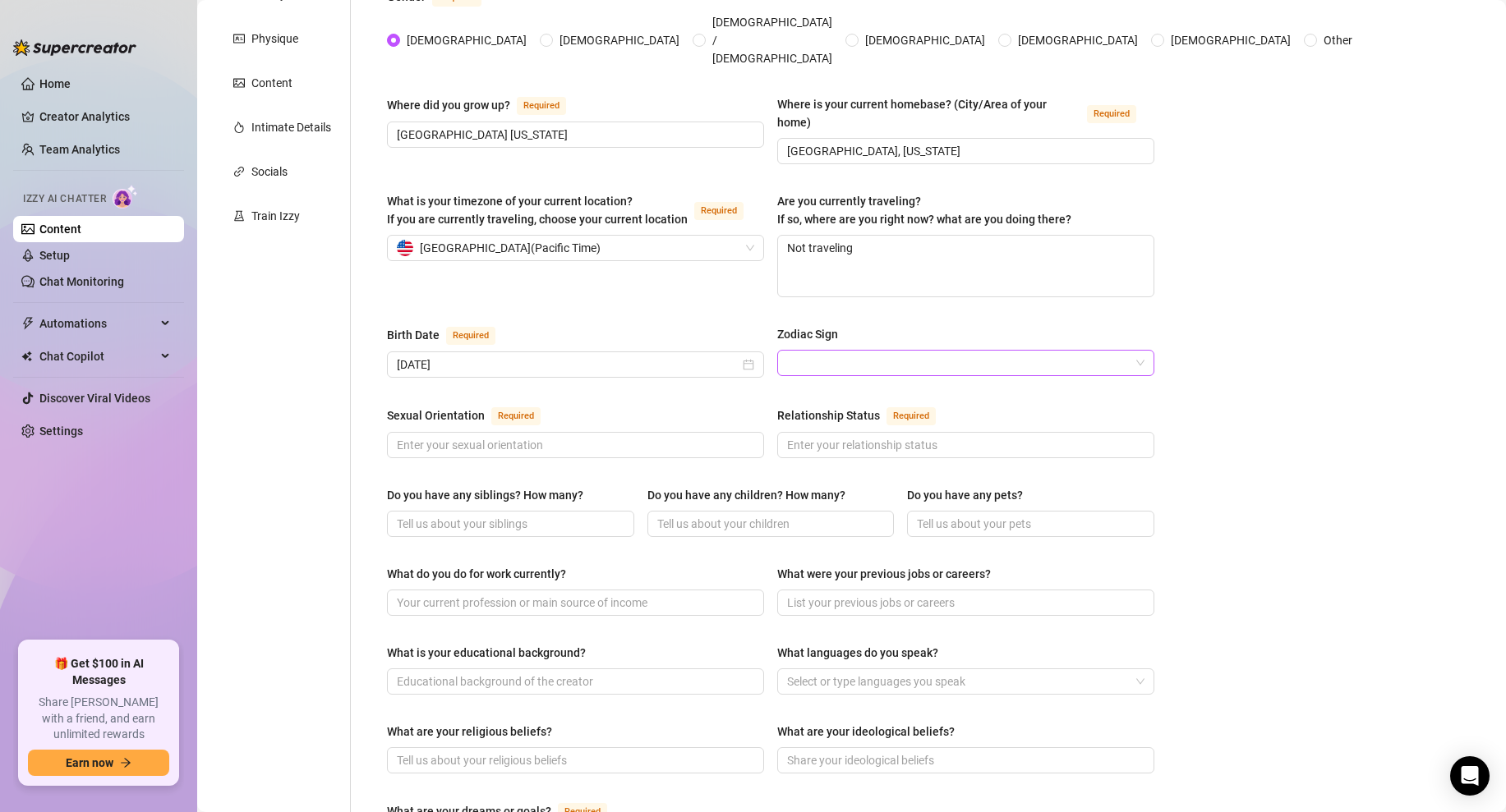
click at [881, 351] on input "Zodiac Sign" at bounding box center [958, 362] width 342 height 24
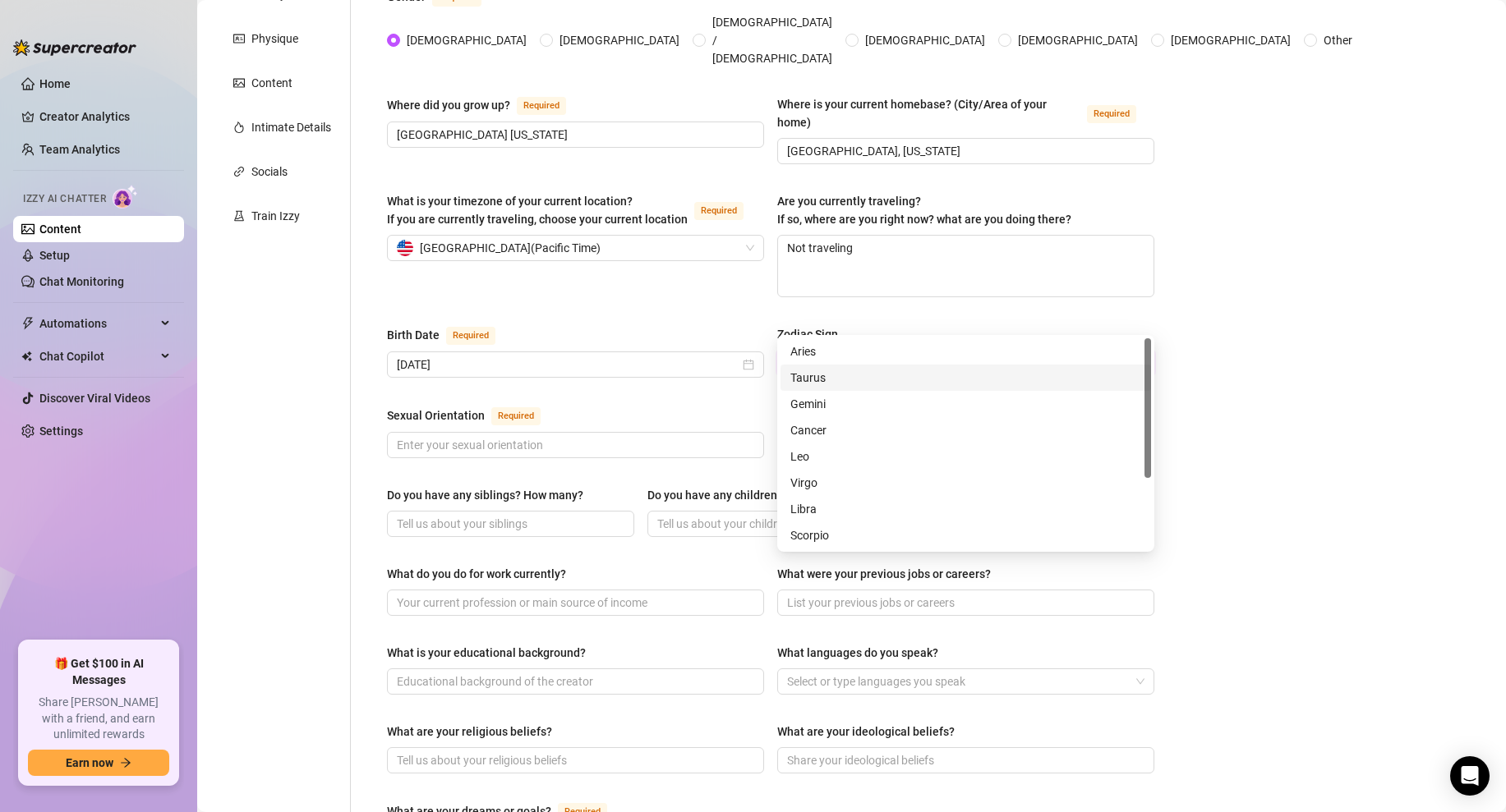
click at [823, 383] on div "Taurus" at bounding box center [966, 378] width 351 height 18
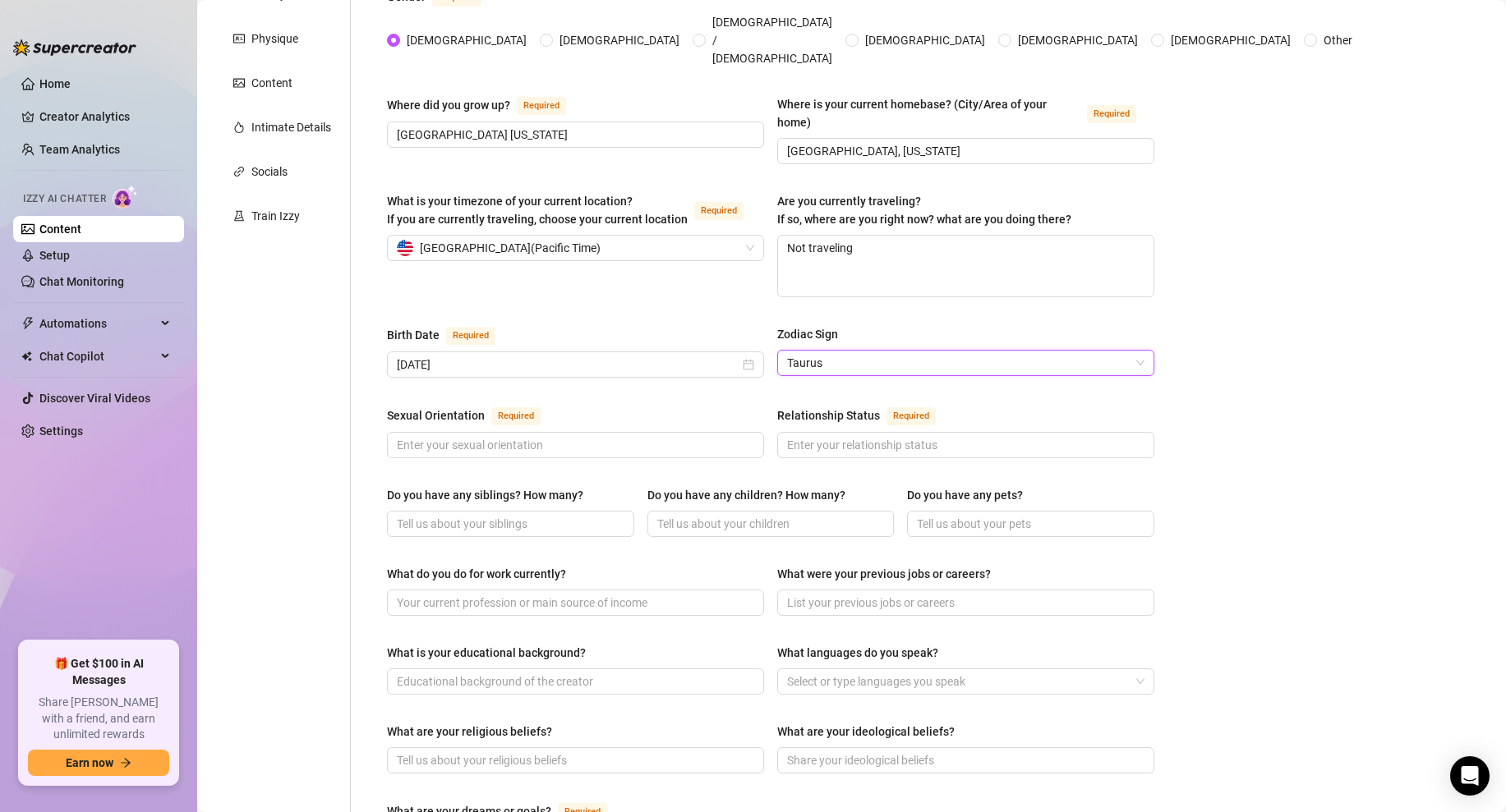
click at [1264, 293] on div "Bio Import Bio from other creator Personal Info Chatting Lifestyle Physique Con…" at bounding box center [852, 609] width 1276 height 1504
click at [539, 406] on div "Required" at bounding box center [519, 416] width 56 height 20
click at [539, 436] on input "Sexual Orientation Required" at bounding box center [574, 445] width 354 height 18
click at [502, 432] on span at bounding box center [575, 445] width 377 height 26
click at [521, 436] on input "Sexual Orientation Required" at bounding box center [574, 445] width 354 height 18
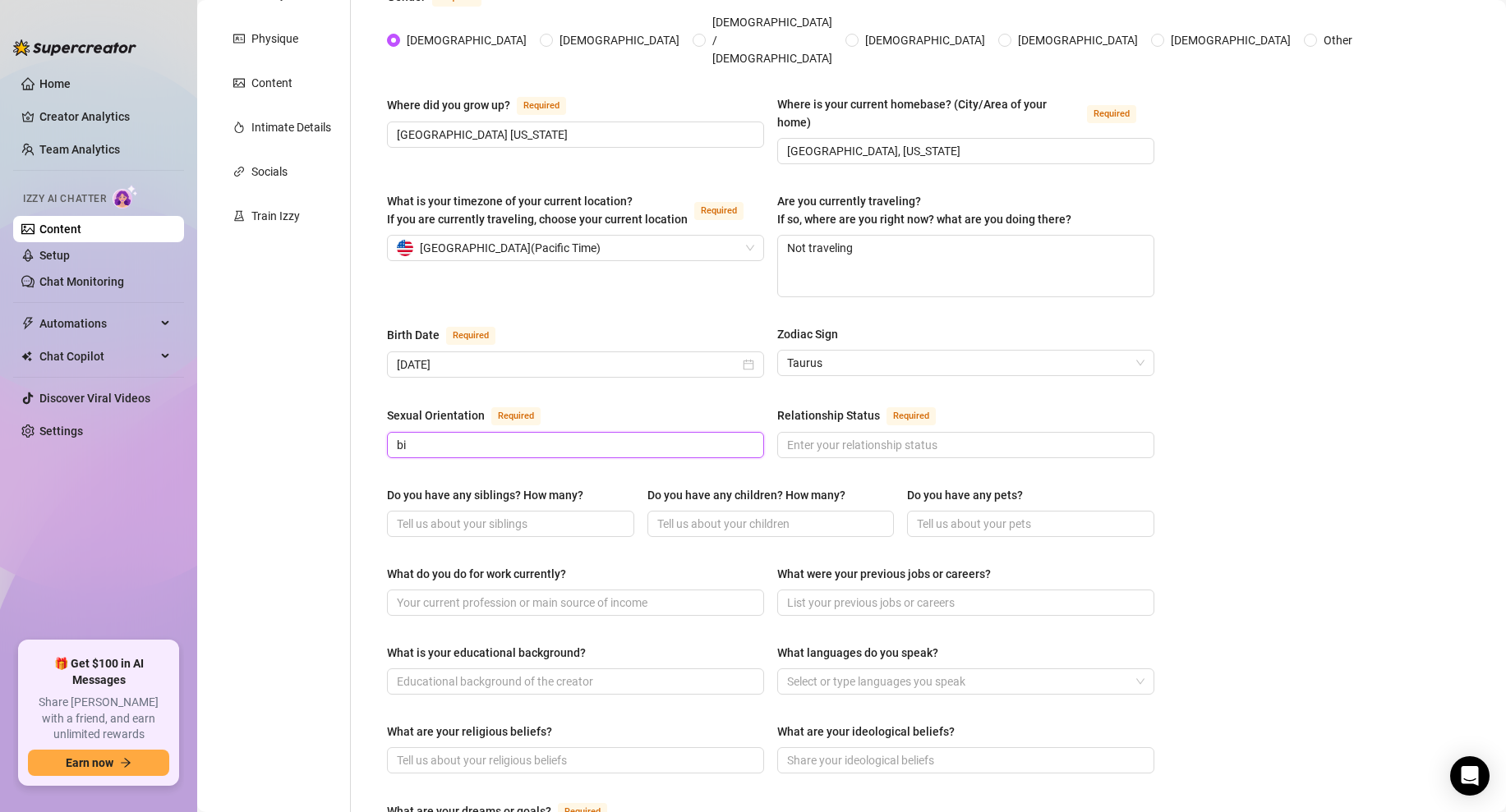
click at [521, 436] on input "bi" at bounding box center [574, 445] width 354 height 18
type input "b"
type input "[DEMOGRAPHIC_DATA]"
click at [622, 356] on div "Name Required Ebony Nickname(s) Gender Required [DEMOGRAPHIC_DATA] [DEMOGRAPHIC…" at bounding box center [770, 578] width 768 height 1344
click at [838, 436] on input "Relationship Status Required" at bounding box center [964, 445] width 354 height 18
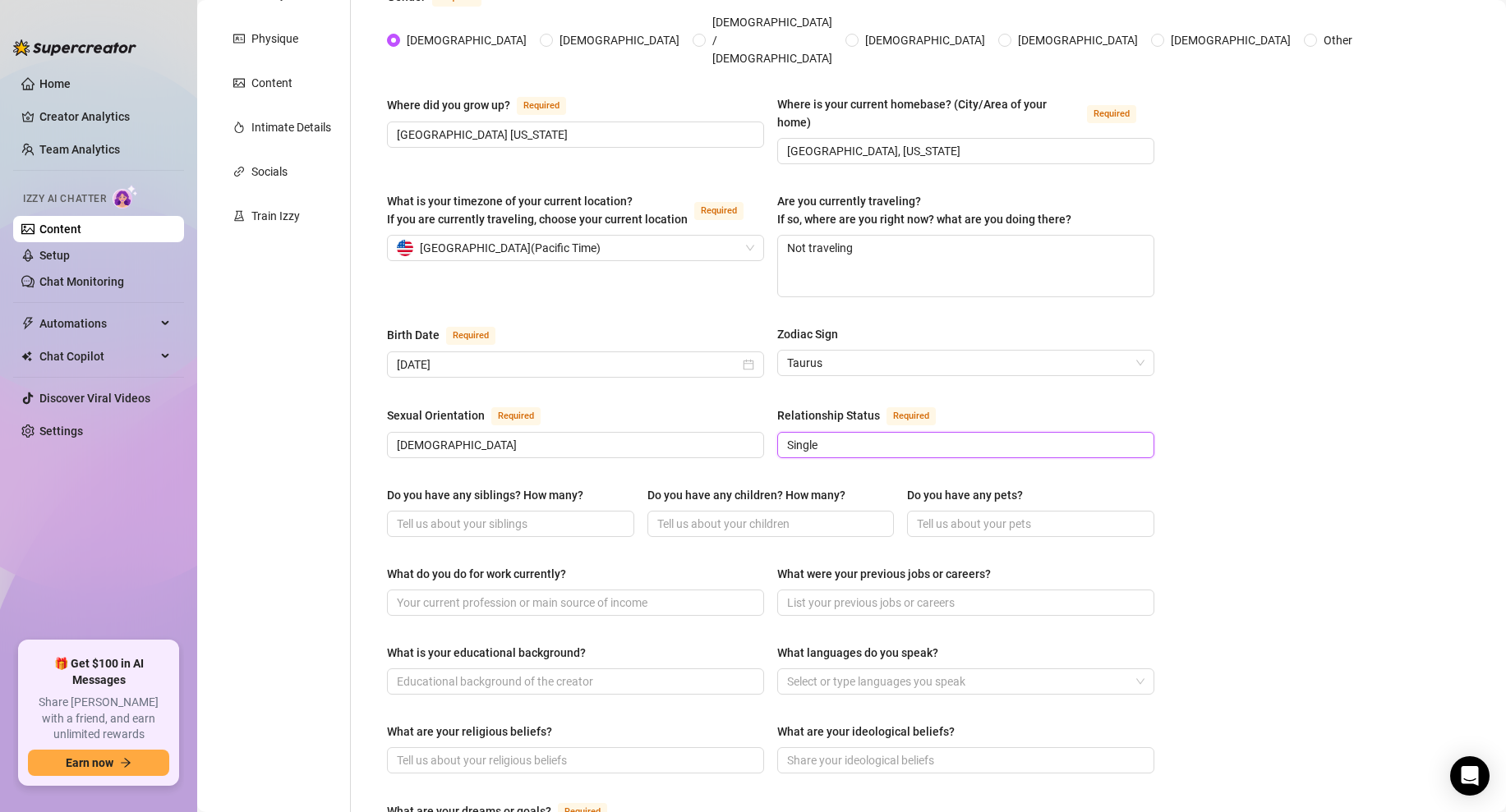
type input "Single"
click at [1232, 416] on div "Bio Import Bio from other creator Personal Info Chatting Lifestyle Physique Con…" at bounding box center [852, 609] width 1276 height 1504
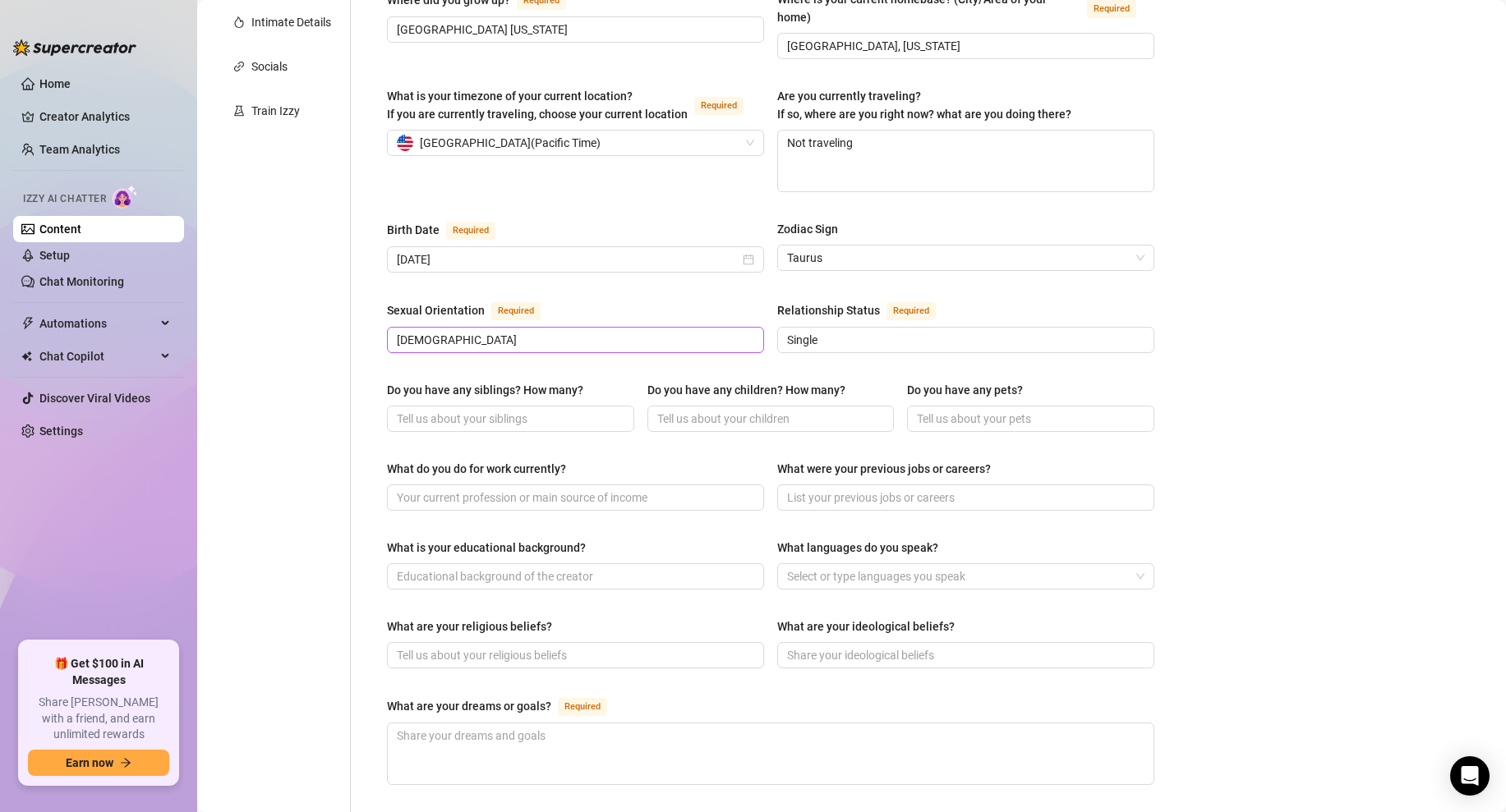
scroll to position [396, 0]
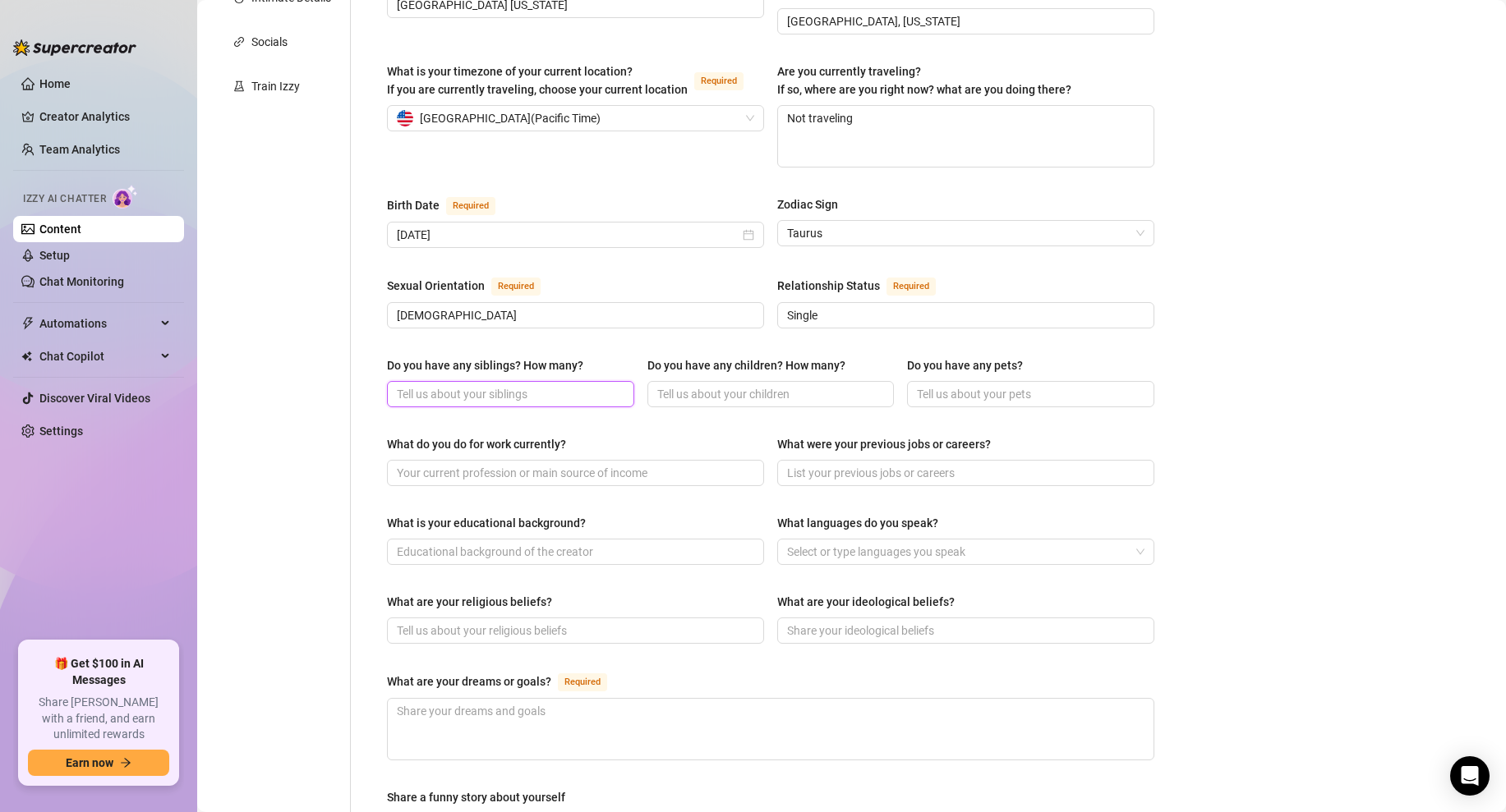
click at [552, 385] on input "Do you have any siblings? How many?" at bounding box center [508, 394] width 224 height 18
type input "1 sister"
click at [717, 385] on input "Do you have any children? How many?" at bounding box center [769, 394] width 224 height 18
type input "None"
click at [903, 384] on div "Name Required Ebony Nickname(s) Gender Required [DEMOGRAPHIC_DATA] [DEMOGRAPHIC…" at bounding box center [770, 449] width 768 height 1344
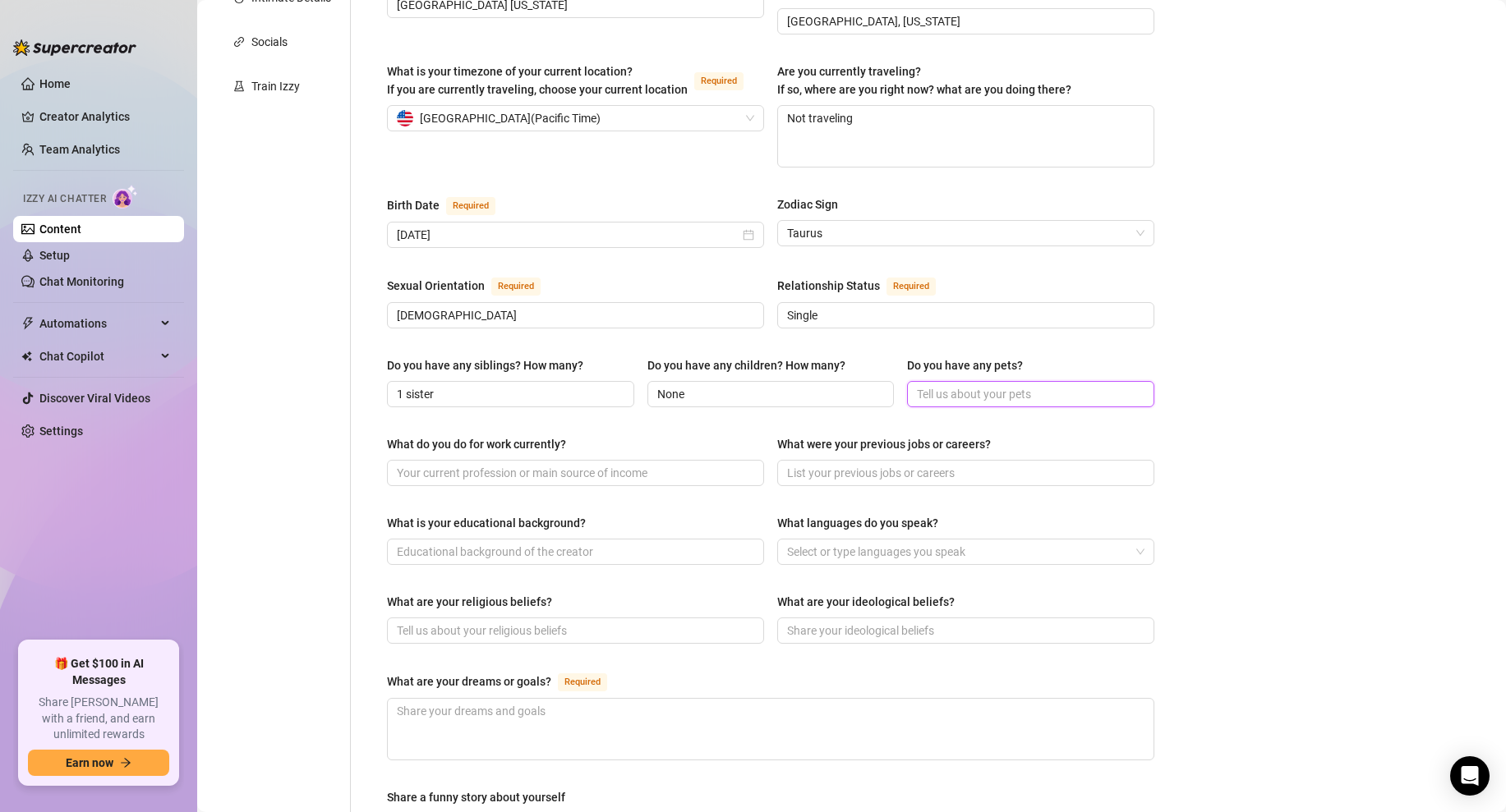
click at [1011, 385] on input "Do you have any pets?" at bounding box center [1029, 394] width 224 height 18
click at [1260, 357] on div "Bio Import Bio from other creator Personal Info Chatting Lifestyle Physique Con…" at bounding box center [852, 479] width 1276 height 1504
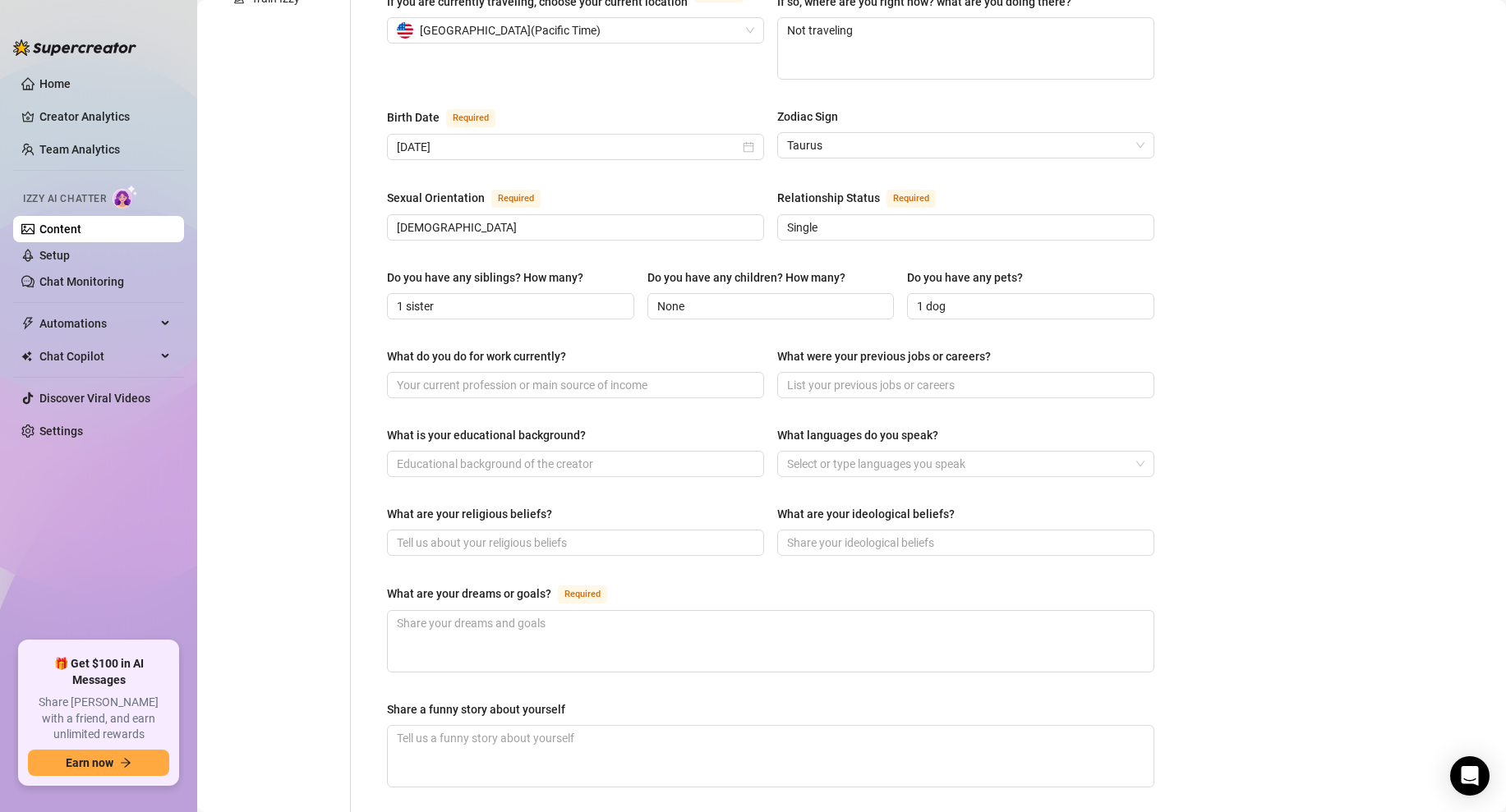
scroll to position [494, 0]
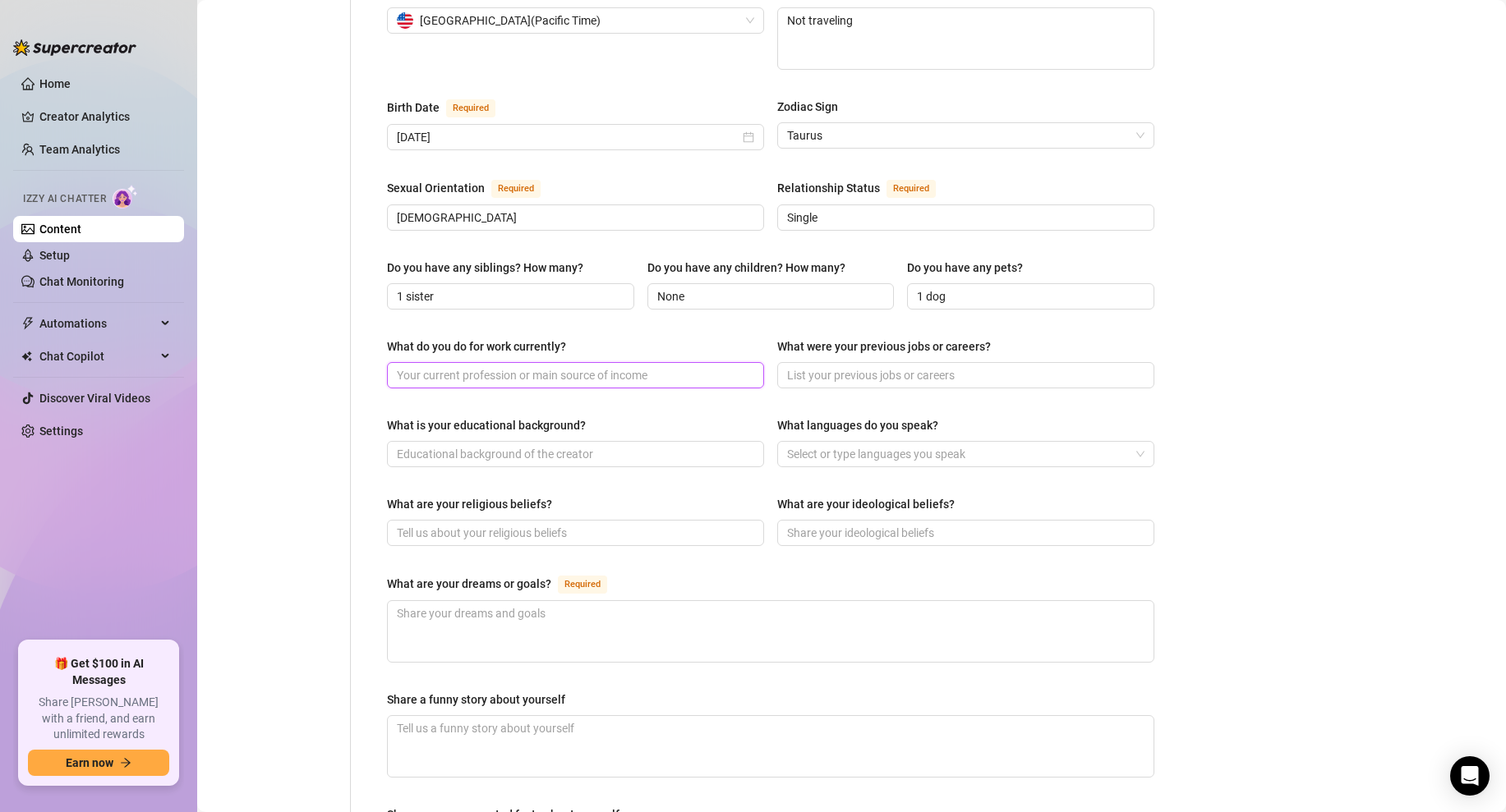
click at [608, 367] on input "What do you do for work currently?" at bounding box center [574, 376] width 354 height 18
click at [1065, 288] on input "1 dog" at bounding box center [1029, 297] width 224 height 18
type input "1 dog - a frenchie"
click at [697, 284] on div "Name Required Ebony Nickname(s) Gender Required [DEMOGRAPHIC_DATA] [DEMOGRAPHIC…" at bounding box center [770, 351] width 768 height 1344
click at [506, 367] on input "What do you do for work currently?" at bounding box center [574, 376] width 354 height 18
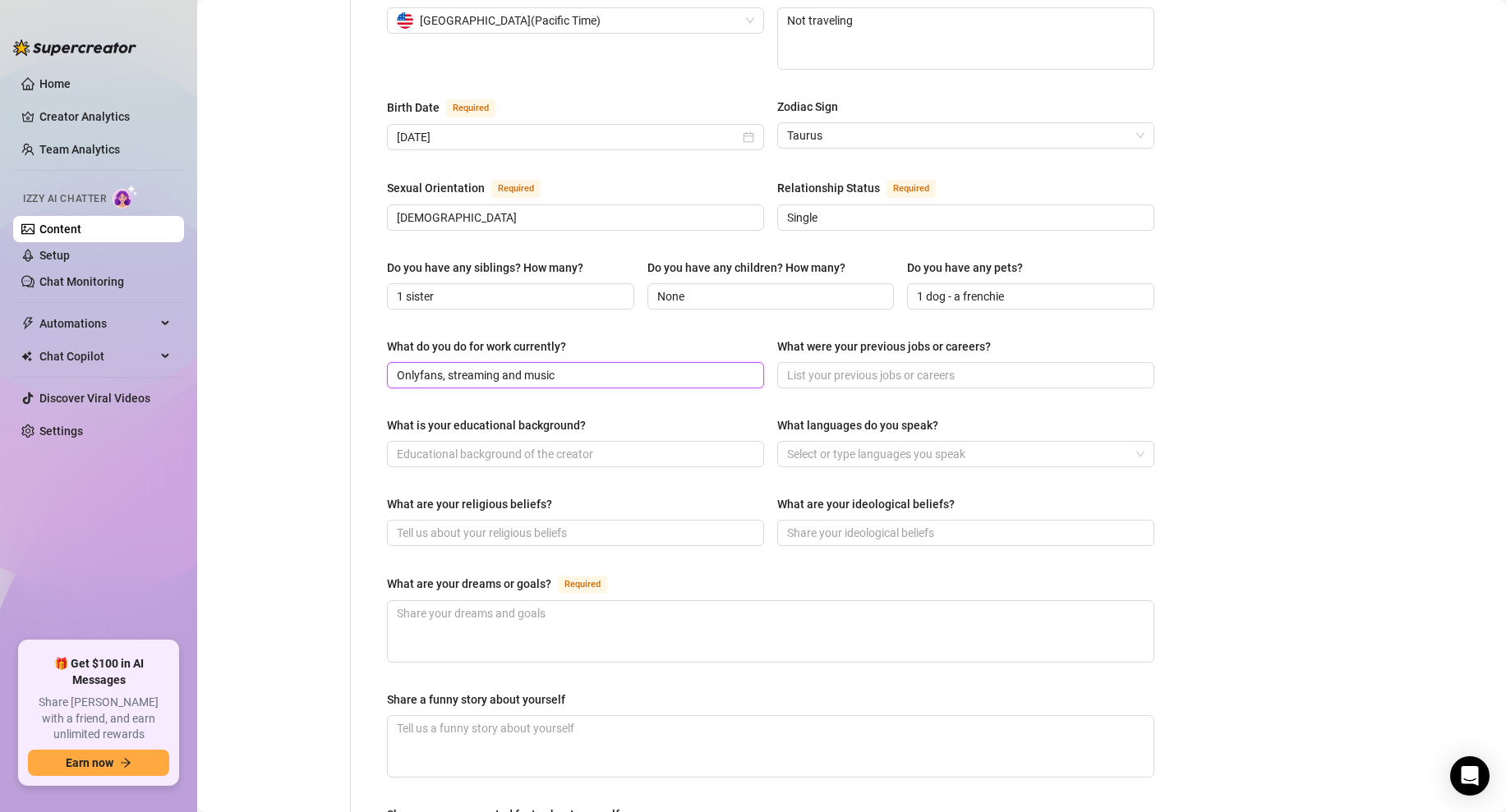
type input "Onlyfans, streaming and music"
click at [831, 358] on div "What do you do for work currently? Onlyfans, streaming and music What were your…" at bounding box center [770, 370] width 768 height 65
click at [876, 367] on input "What were your previous jobs or careers?" at bounding box center [964, 376] width 354 height 18
click at [643, 351] on div "What do you do for work currently? Onlyfans, streaming and music What were your…" at bounding box center [770, 370] width 768 height 65
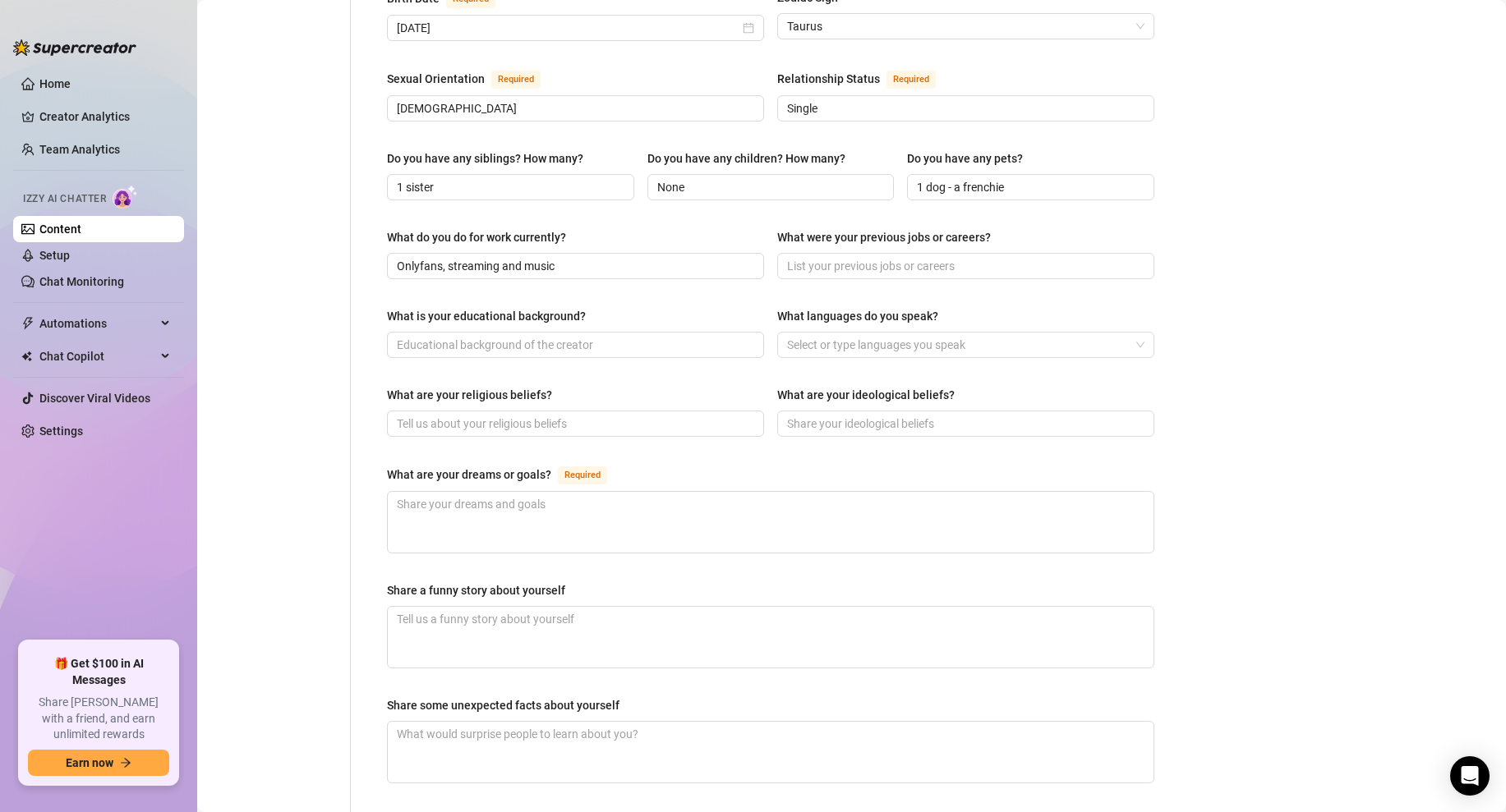
scroll to position [612, 0]
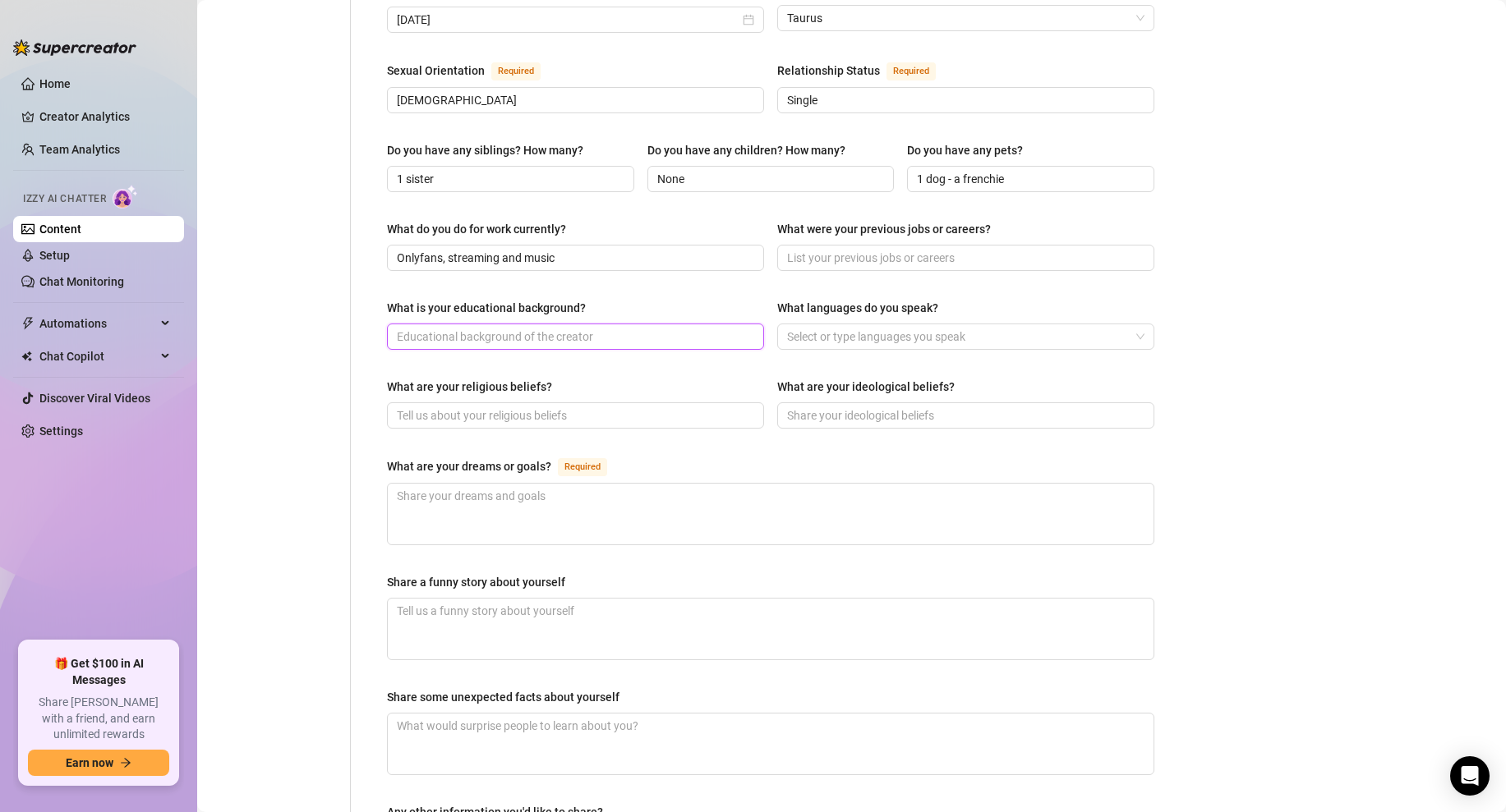
click at [515, 328] on input "What is your educational background?" at bounding box center [574, 337] width 354 height 18
type input "College"
click at [780, 377] on div "What are your ideological beliefs?" at bounding box center [866, 387] width 178 height 18
click at [787, 407] on input "What are your ideological beliefs?" at bounding box center [964, 416] width 354 height 18
click at [905, 325] on div at bounding box center [956, 336] width 353 height 23
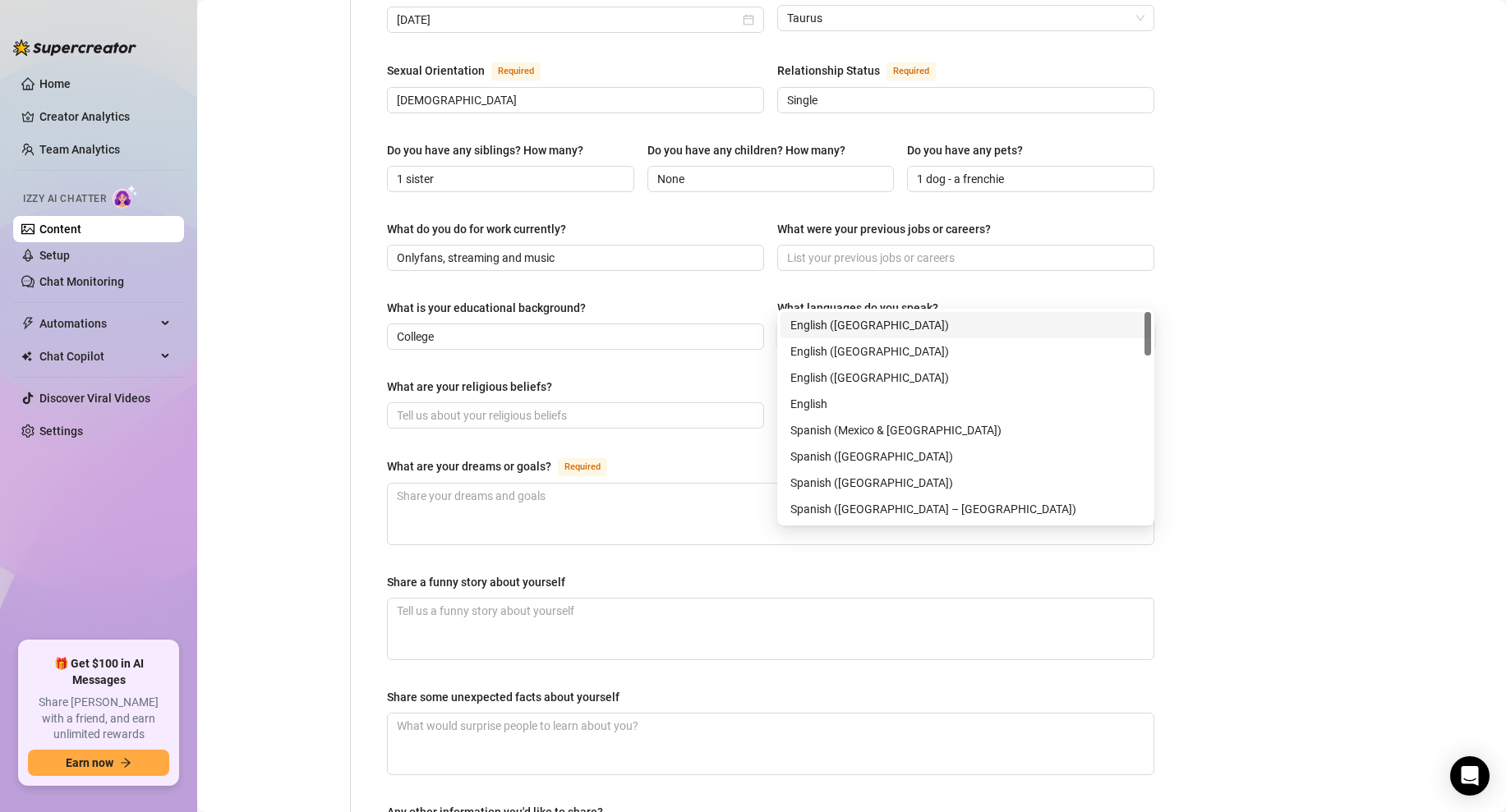
click at [822, 327] on div "English ([GEOGRAPHIC_DATA])" at bounding box center [966, 325] width 351 height 18
click at [719, 327] on div "Name Required Ebony Nickname(s) Gender Required [DEMOGRAPHIC_DATA] [DEMOGRAPHIC…" at bounding box center [770, 233] width 768 height 1344
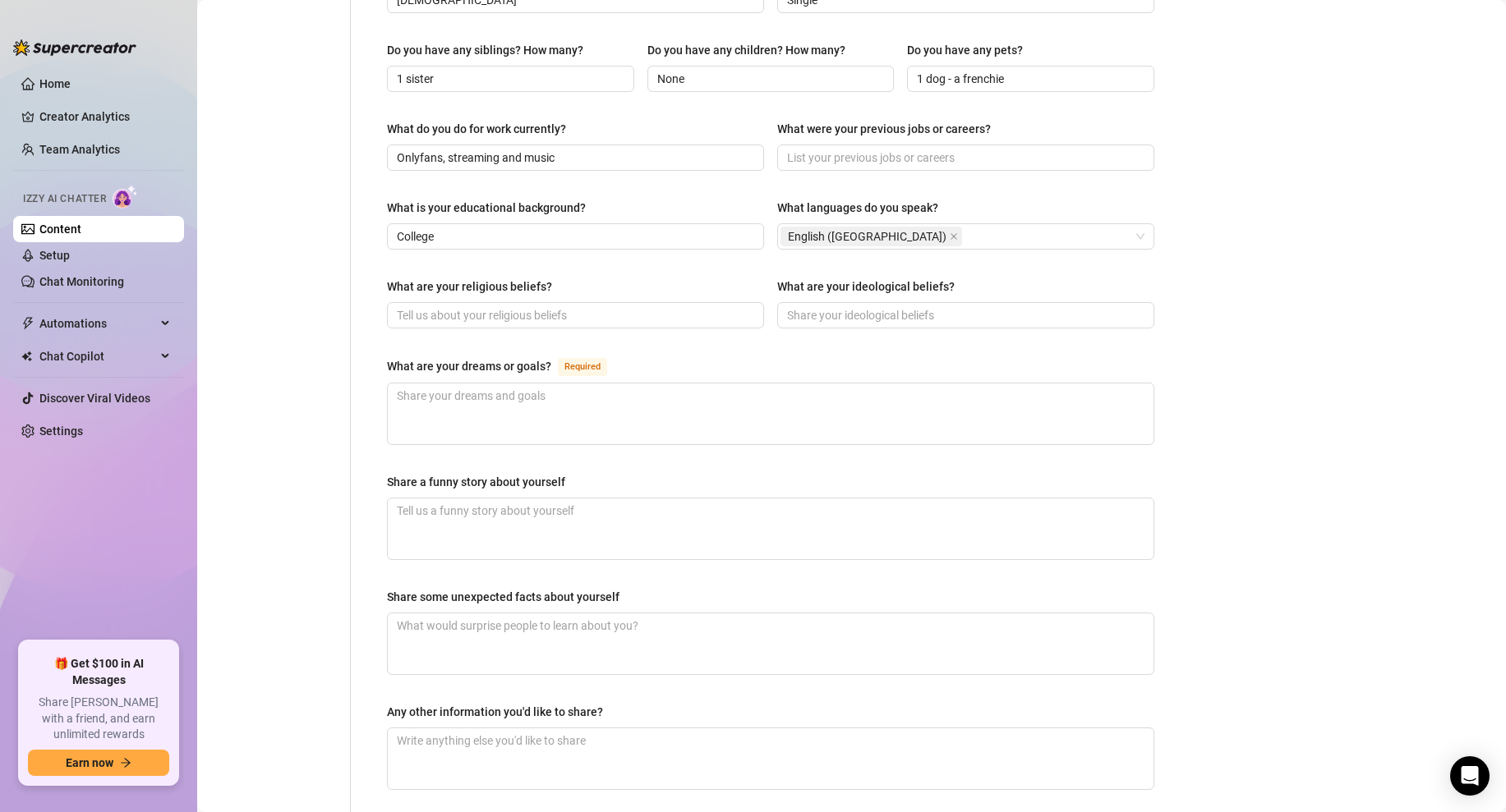
scroll to position [721, 0]
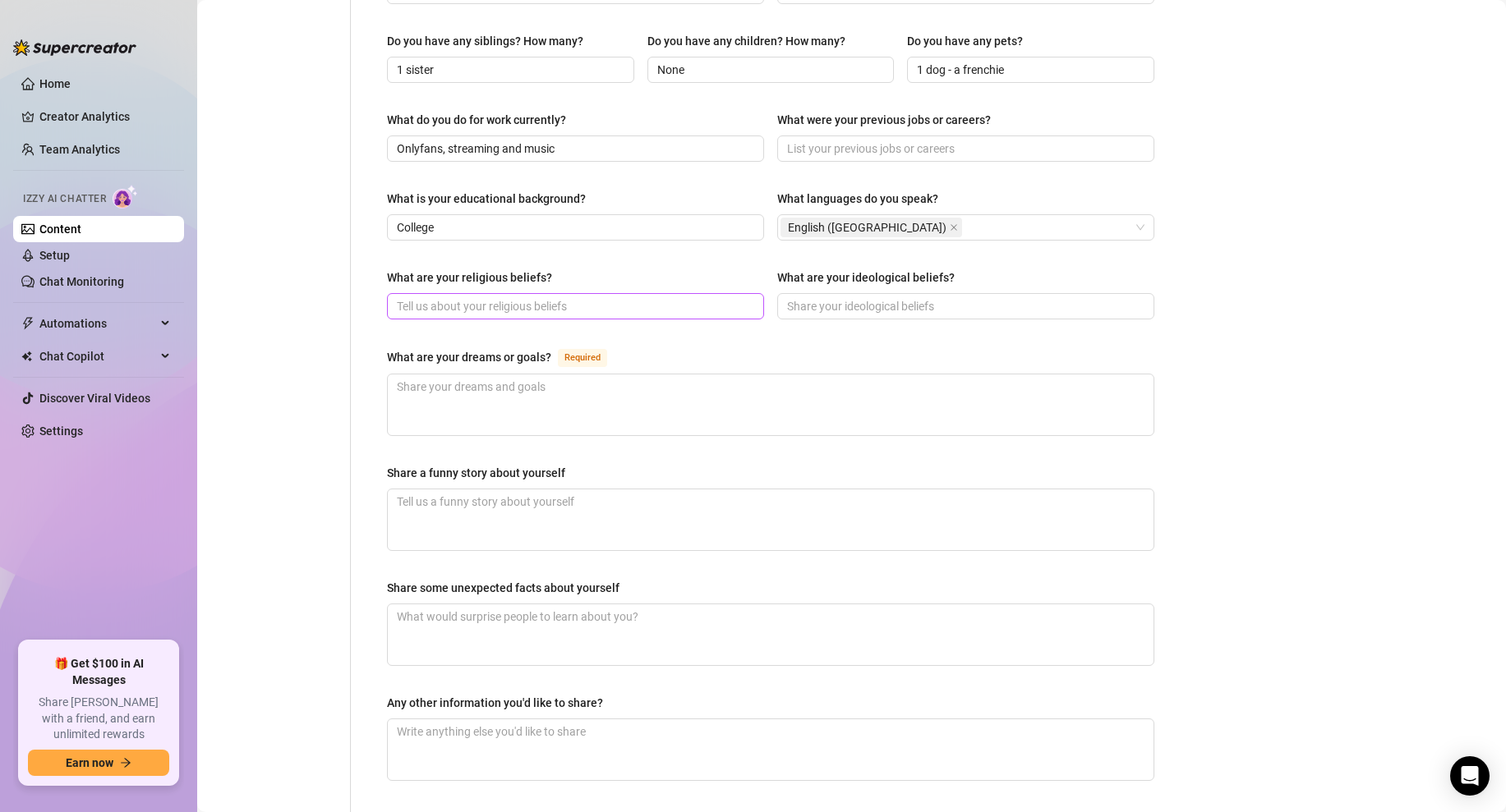
click at [528, 294] on span at bounding box center [575, 306] width 377 height 26
click at [539, 297] on input "What are your religious beliefs?" at bounding box center [574, 306] width 354 height 18
type input "[DEMOGRAPHIC_DATA]"
click at [865, 292] on div "Name Required Ebony Nickname(s) Gender Required [DEMOGRAPHIC_DATA] [DEMOGRAPHIC…" at bounding box center [770, 124] width 768 height 1344
click at [901, 297] on input "What are your ideological beliefs?" at bounding box center [964, 306] width 354 height 18
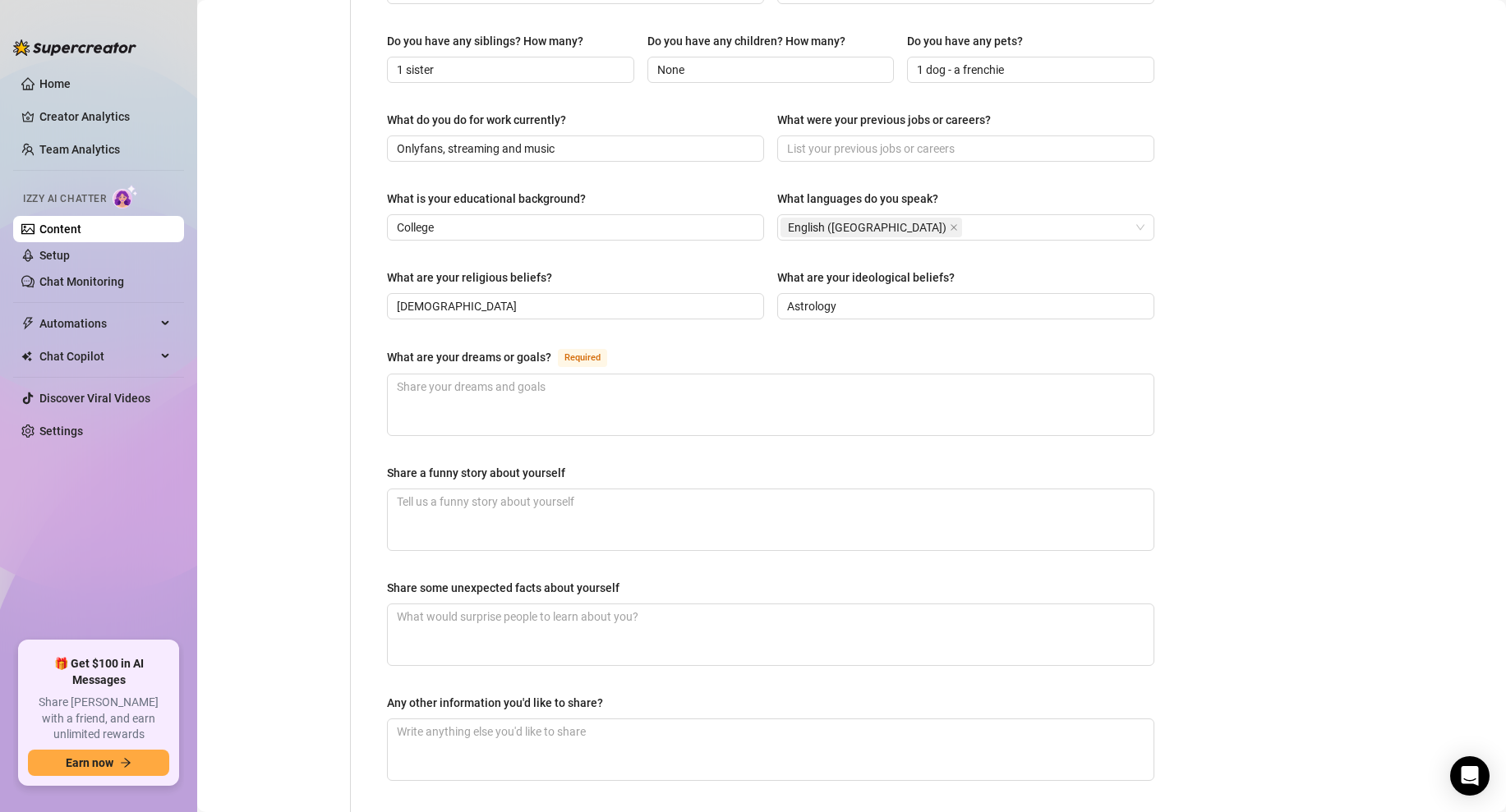
click at [723, 285] on div "What are your religious beliefs? [PERSON_NAME] What are your ideological belief…" at bounding box center [770, 301] width 768 height 65
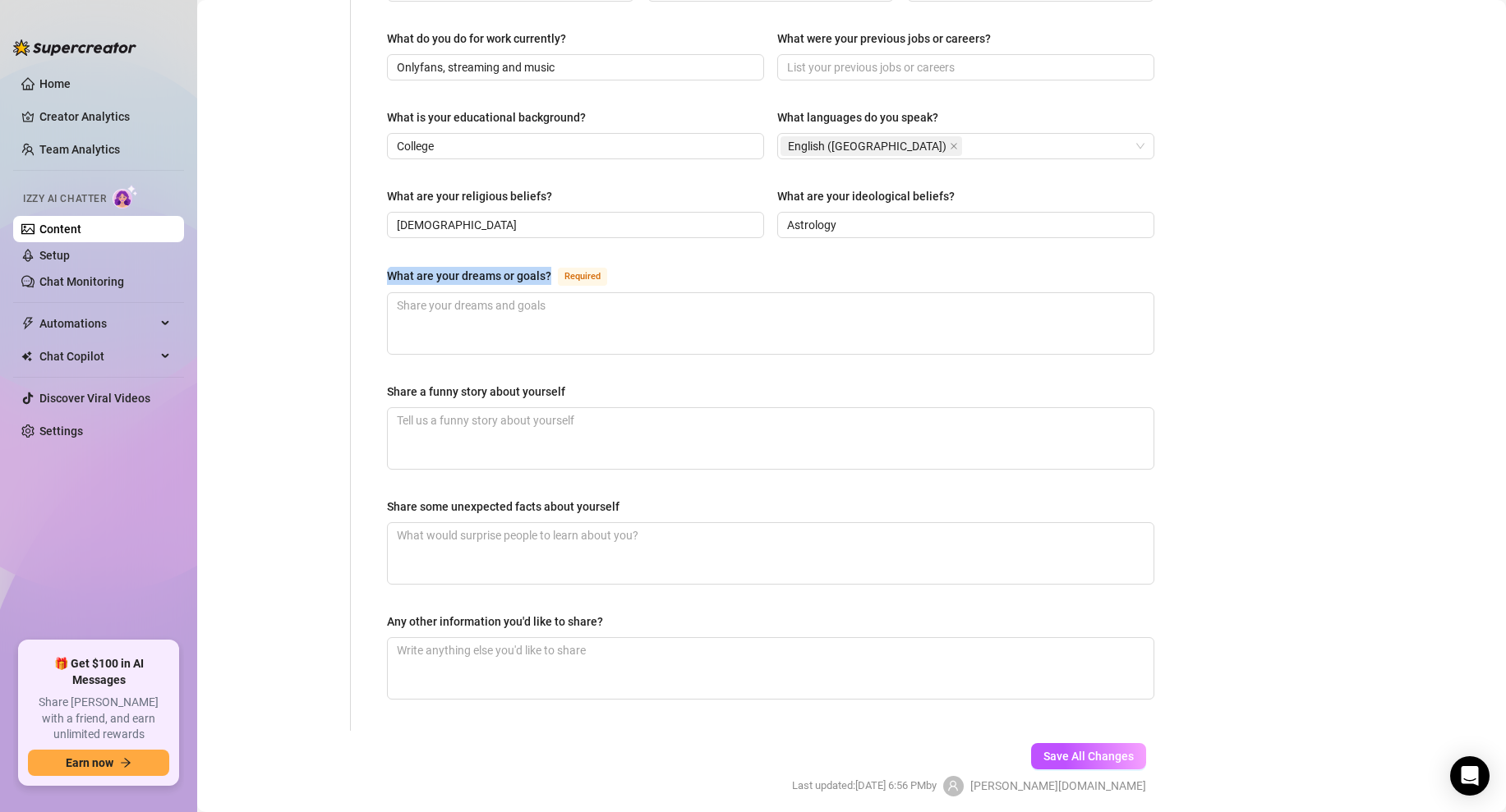
drag, startPoint x: 549, startPoint y: 222, endPoint x: 378, endPoint y: 223, distance: 171.0
click at [378, 223] on div "Name Required Ebony Nickname(s) Gender Required [DEMOGRAPHIC_DATA] [DEMOGRAPHIC…" at bounding box center [771, 42] width 800 height 1377
copy div "What are your dreams or goals?"
drag, startPoint x: 957, startPoint y: 151, endPoint x: 773, endPoint y: 151, distance: 184.0
click at [773, 187] on div "What are your religious beliefs? [PERSON_NAME] What are your ideological belief…" at bounding box center [770, 220] width 768 height 65
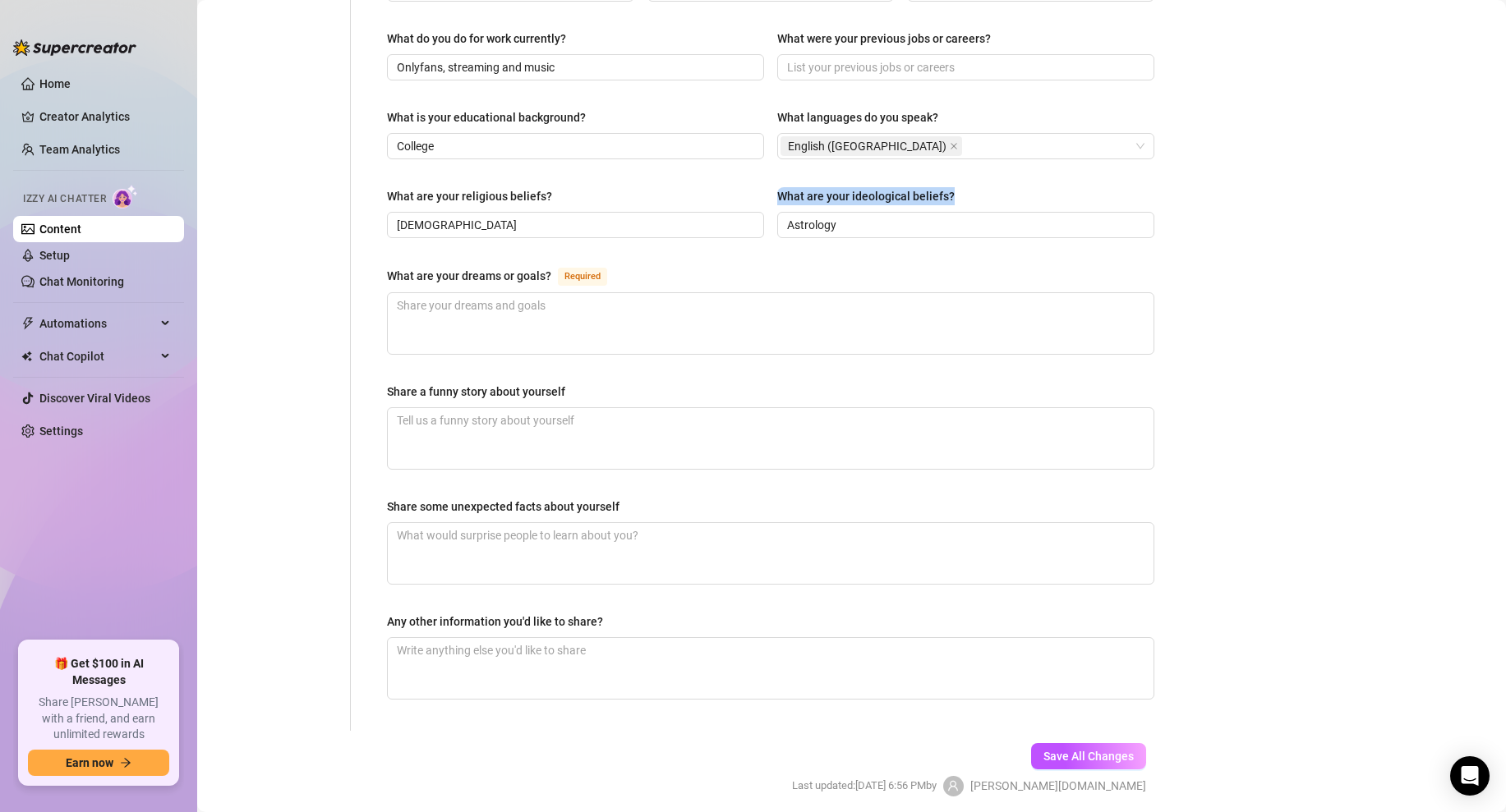
copy div "What are your ideological beliefs?"
click at [835, 216] on input "Astrology" at bounding box center [964, 226] width 354 height 18
paste input "i’m into astrology and tarot i believe in energy the universe and trusting my i…"
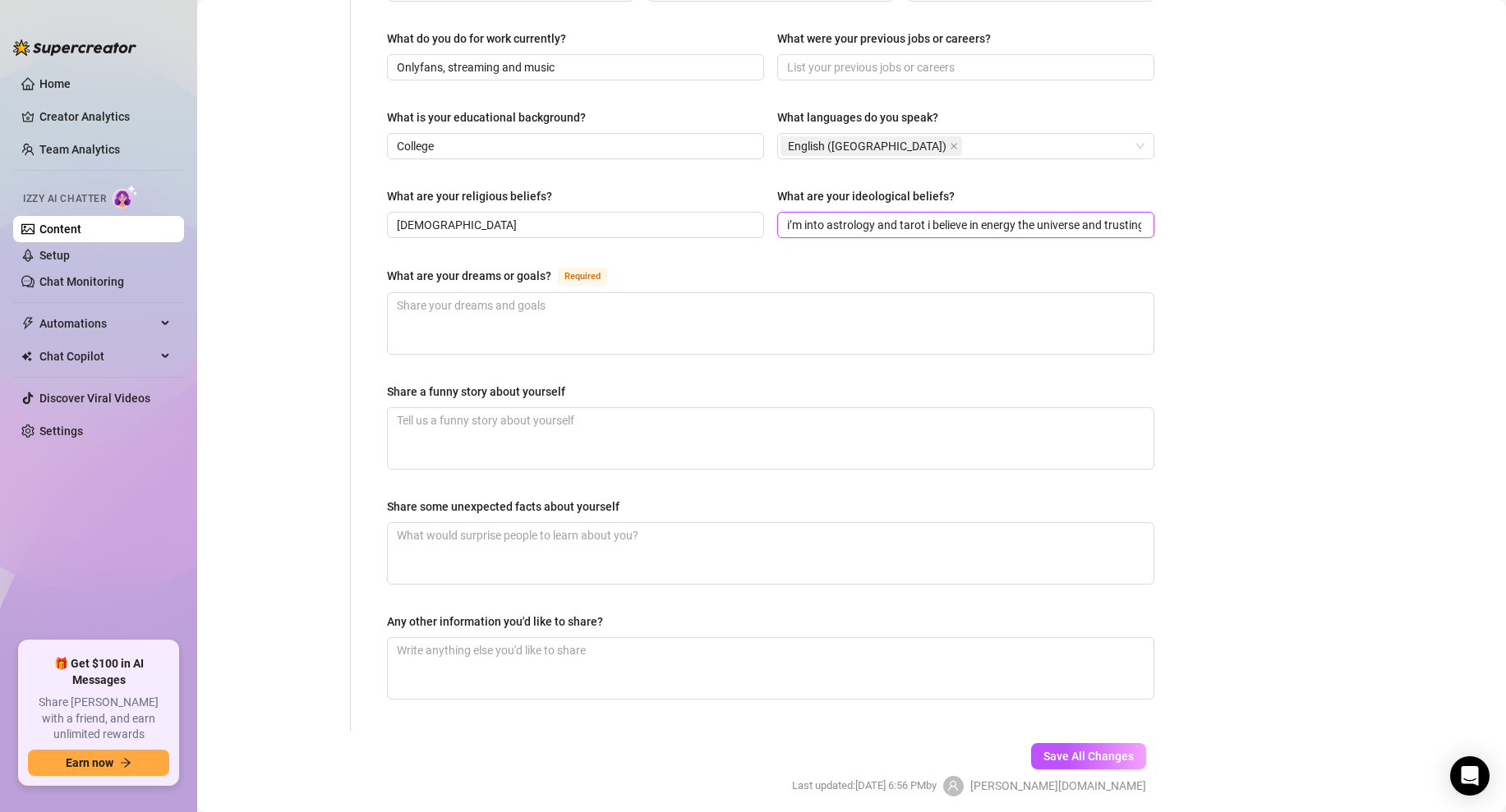
scroll to position [0, 282]
type input "i’m into astrology and tarot i believe in energy the universe and trusting my i…"
click at [1169, 206] on div "Name Required Ebony Nickname(s) Gender Required [DEMOGRAPHIC_DATA] [DEMOGRAPHIC…" at bounding box center [771, 42] width 800 height 1377
drag, startPoint x: 548, startPoint y: 232, endPoint x: 376, endPoint y: 238, distance: 172.1
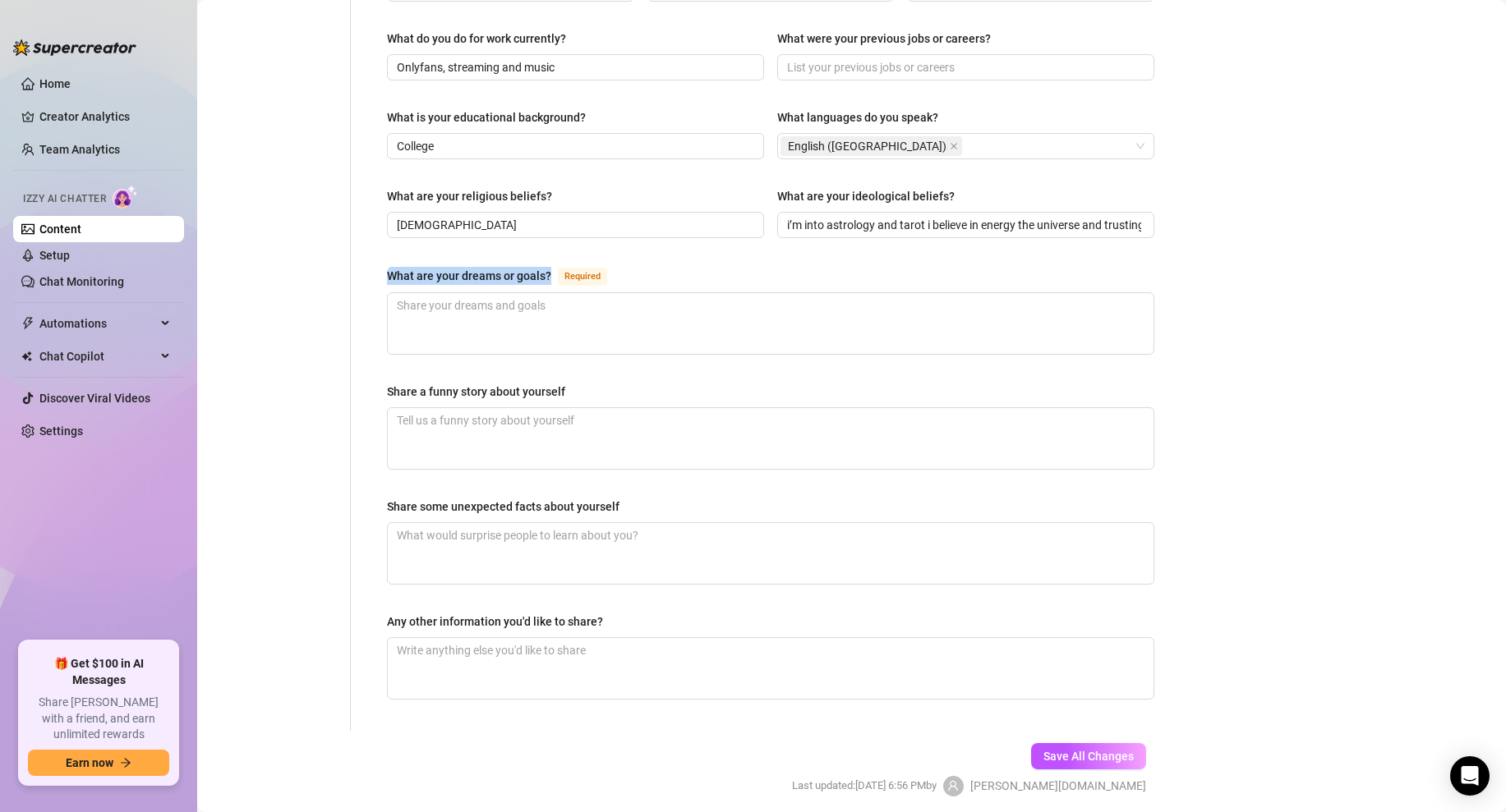
click at [376, 238] on div "Name Required Ebony Nickname(s) Gender Required [DEMOGRAPHIC_DATA] [DEMOGRAPHIC…" at bounding box center [771, 42] width 800 height 1377
copy div "What are your dreams or goals?"
click at [1255, 337] on div "Bio Import Bio from other creator Personal Info Chatting Lifestyle Physique Con…" at bounding box center [852, 73] width 1276 height 1504
click at [534, 294] on textarea "What are your dreams or goals? Required" at bounding box center [770, 324] width 766 height 60
paste textarea "i want to make music for a living and build my own brand around astrology i see…"
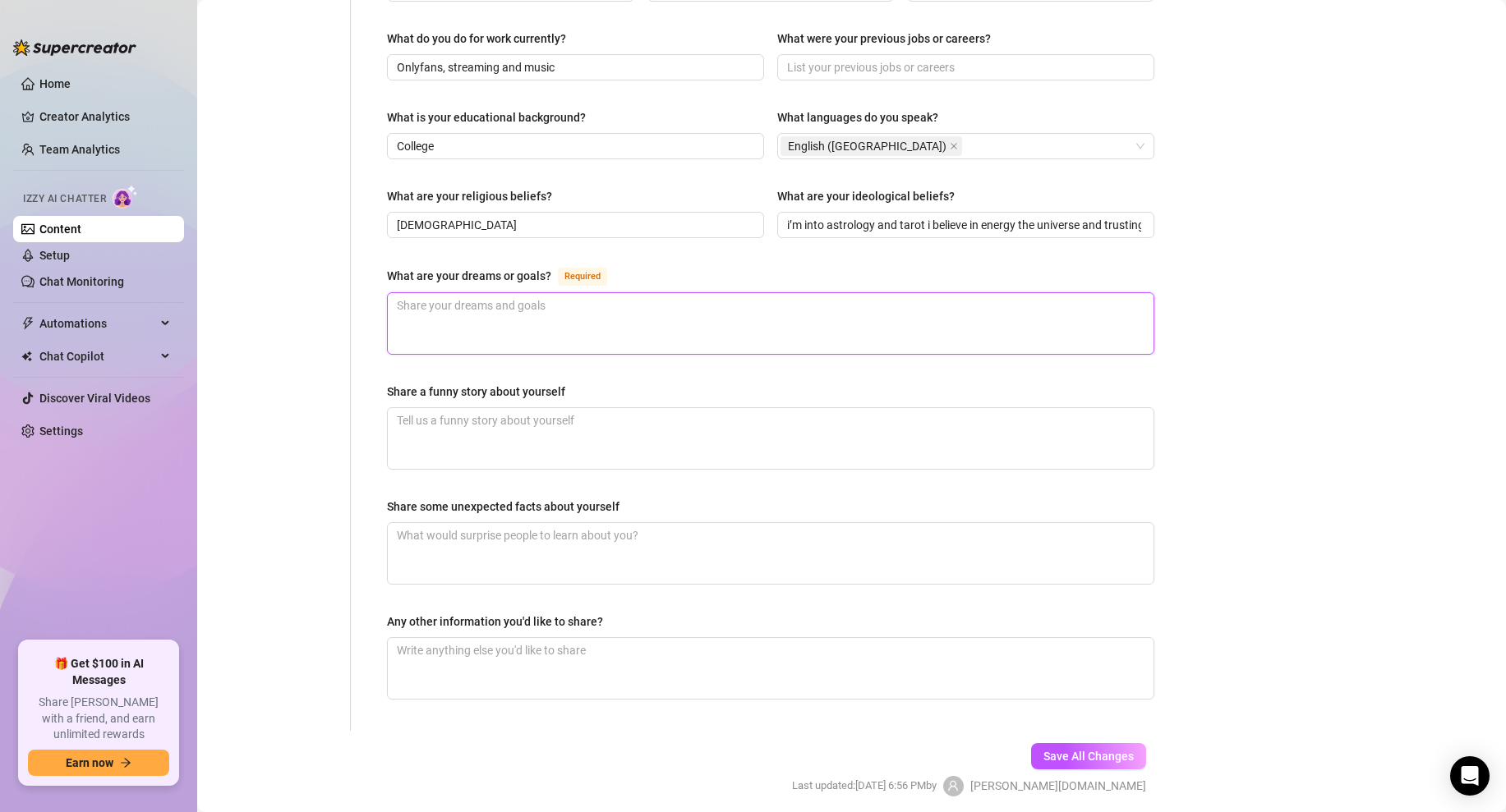
type textarea "i want to make music for a living and build my own brand around astrology i see…"
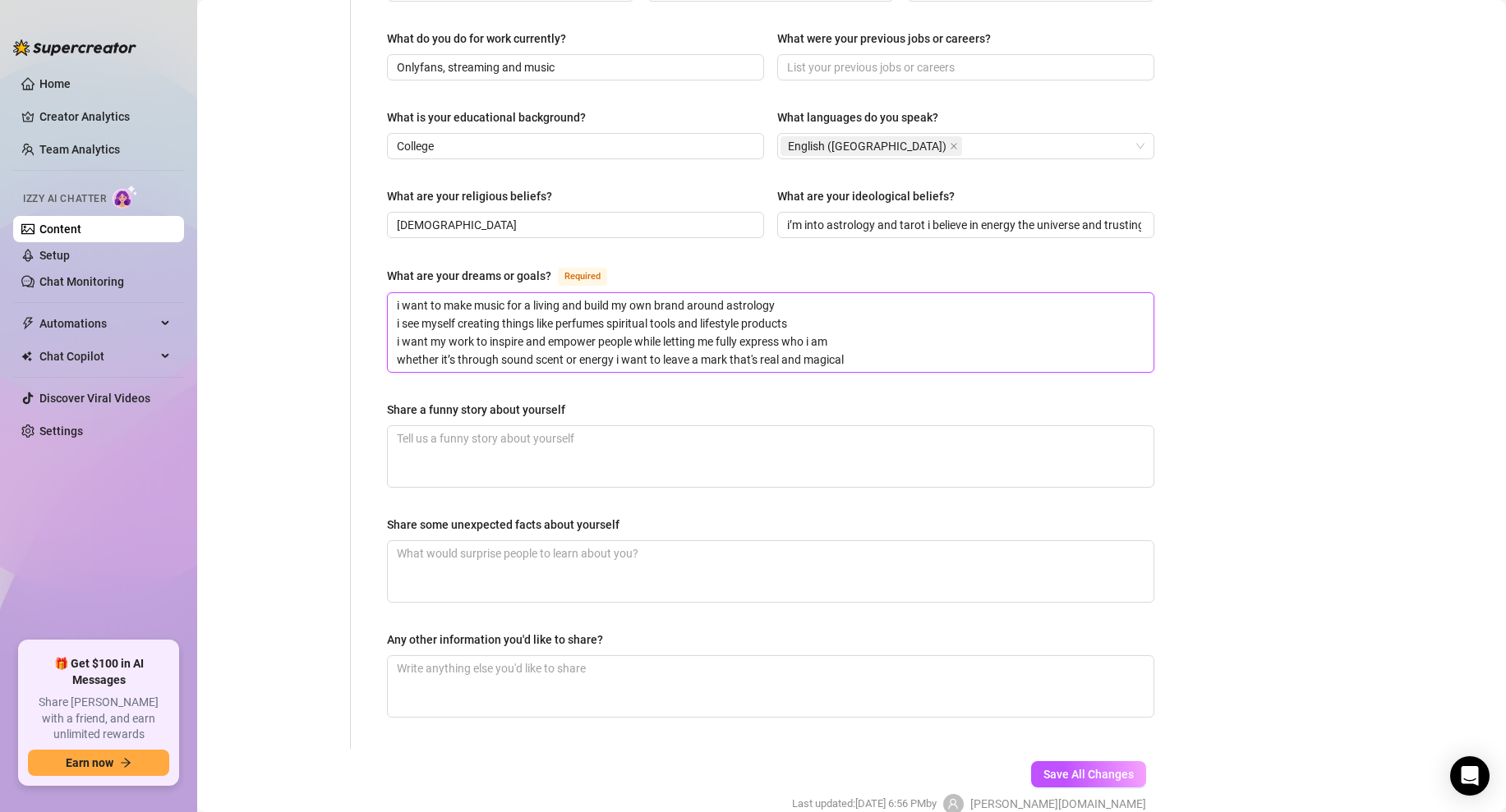
type textarea "i want to make music for a living and build my own brand around astrology i see…"
click at [1208, 267] on div "Bio Import Bio from other creator Personal Info Chatting Lifestyle Physique Con…" at bounding box center [852, 82] width 1276 height 1522
drag, startPoint x: 586, startPoint y: 367, endPoint x: 388, endPoint y: 367, distance: 198.0
click at [388, 401] on div "Share a funny story about yourself" at bounding box center [770, 413] width 768 height 24
copy div "Share a funny story about yourself"
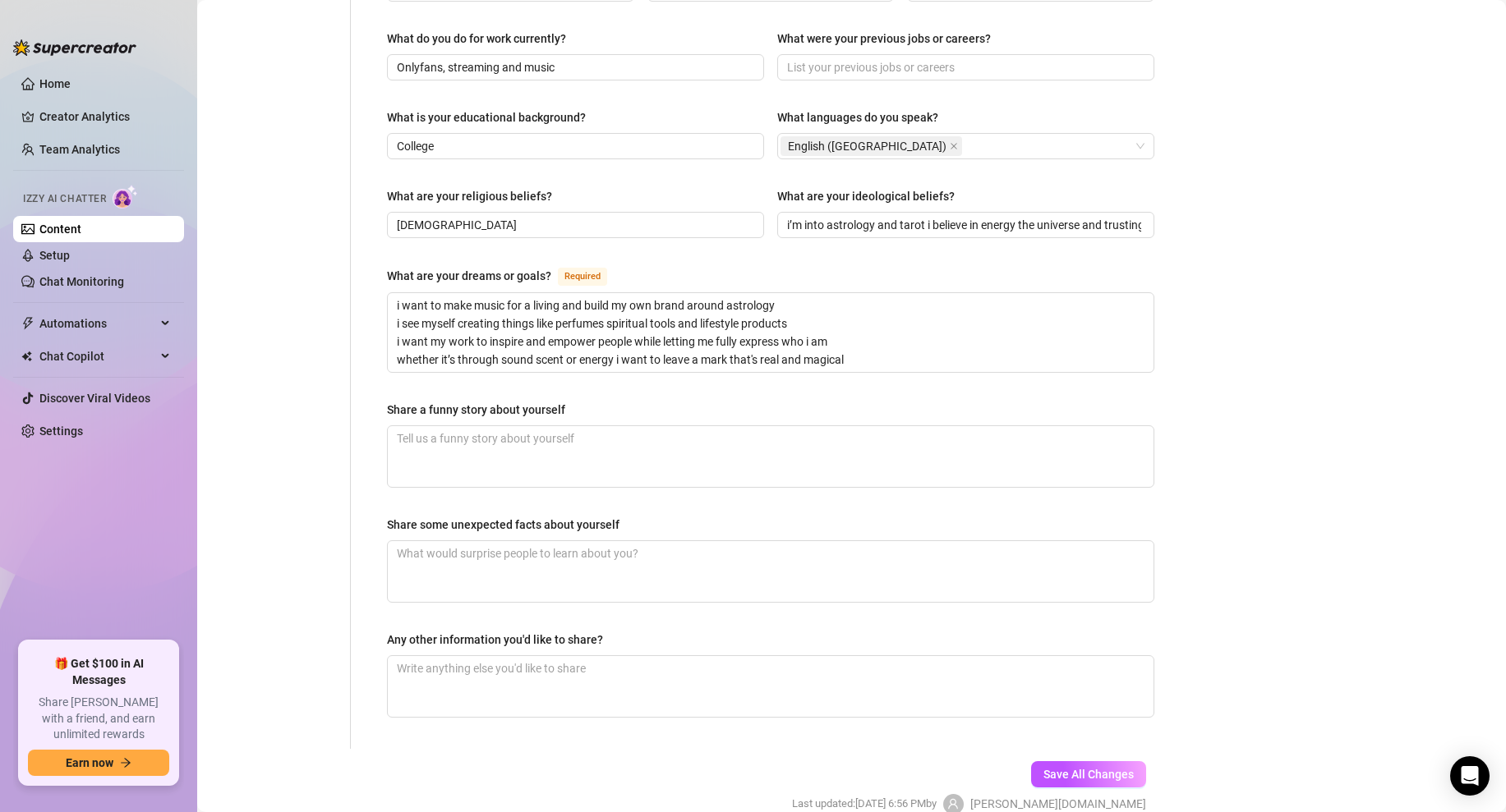
click at [604, 401] on div "Share a funny story about yourself" at bounding box center [770, 413] width 768 height 24
click at [525, 426] on textarea "Share a funny story about yourself" at bounding box center [770, 456] width 766 height 60
paste textarea "okay so one time i tried to impress a guy by pretending i knew how to rollerbla…"
type textarea "okay so one time i tried to impress a guy by pretending i knew how to rollerbla…"
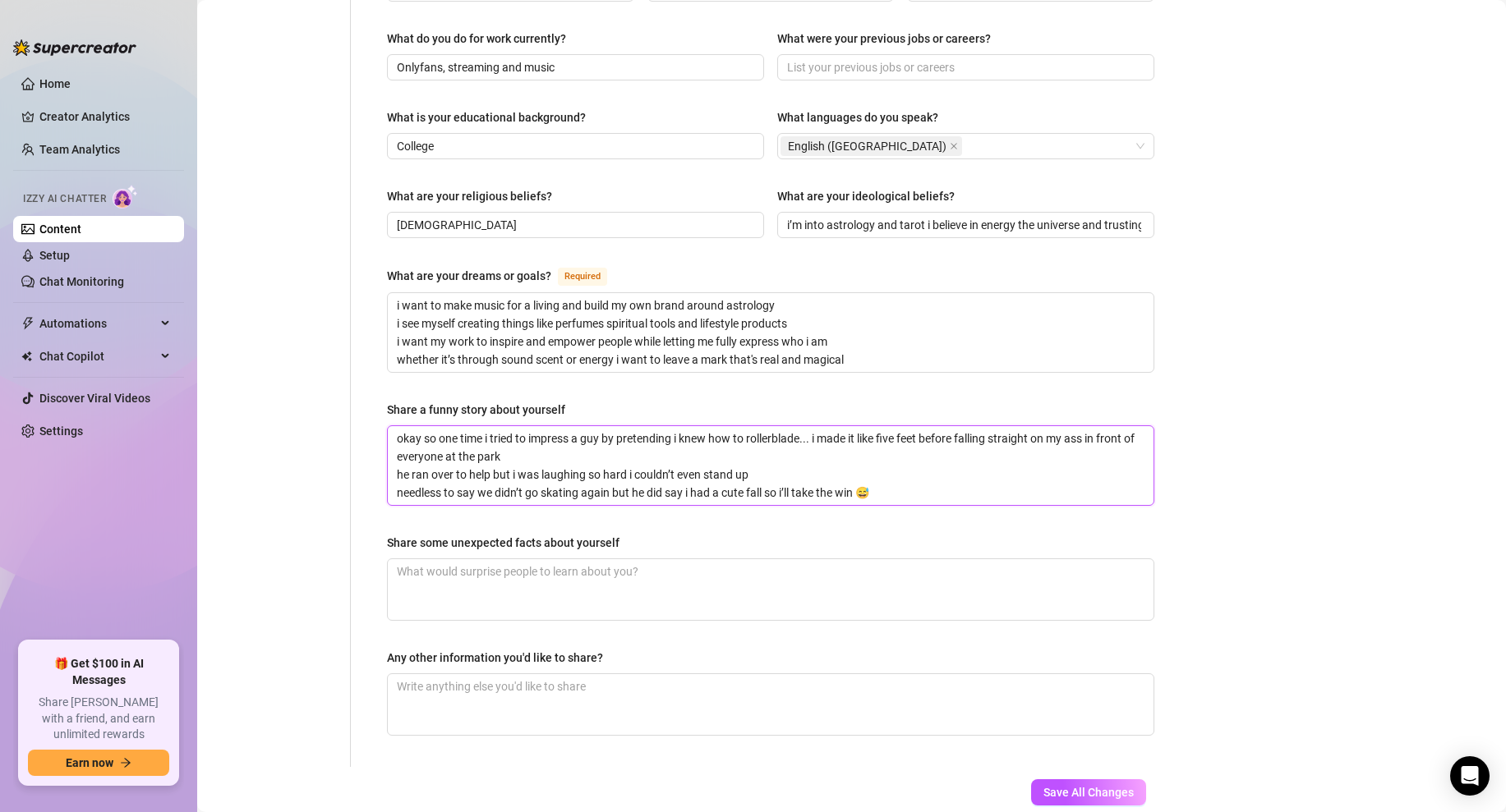
type textarea "okay so one time i tried to impress a guy by pretending i knew how to rollerbla…"
click at [732, 534] on div "Share some unexpected facts about yourself" at bounding box center [770, 546] width 768 height 24
drag, startPoint x: 648, startPoint y: 494, endPoint x: 388, endPoint y: 488, distance: 260.1
click at [388, 488] on div "Name Required Ebony Nickname(s) Gender Required [DEMOGRAPHIC_DATA] [DEMOGRAPHIC…" at bounding box center [770, 60] width 768 height 1380
copy div "Share some unexpected facts about yourself"
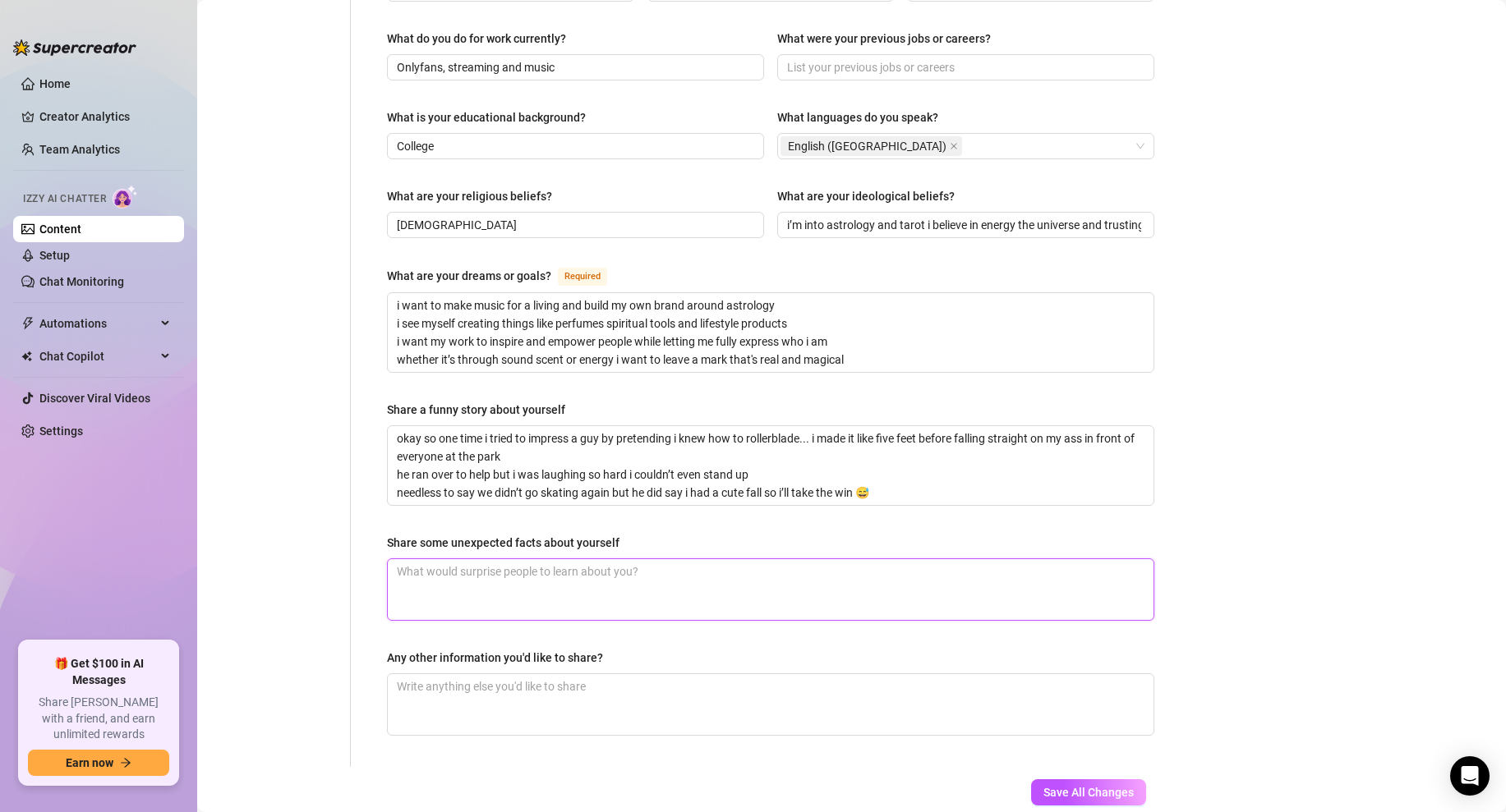
click at [472, 560] on textarea "Share some unexpected facts about yourself" at bounding box center [770, 590] width 766 height 60
paste textarea "i make music and love astrology—i truly believe it can guide you to success if …"
type textarea "i make music and love astrology—i truly believe it can guide you to success if …"
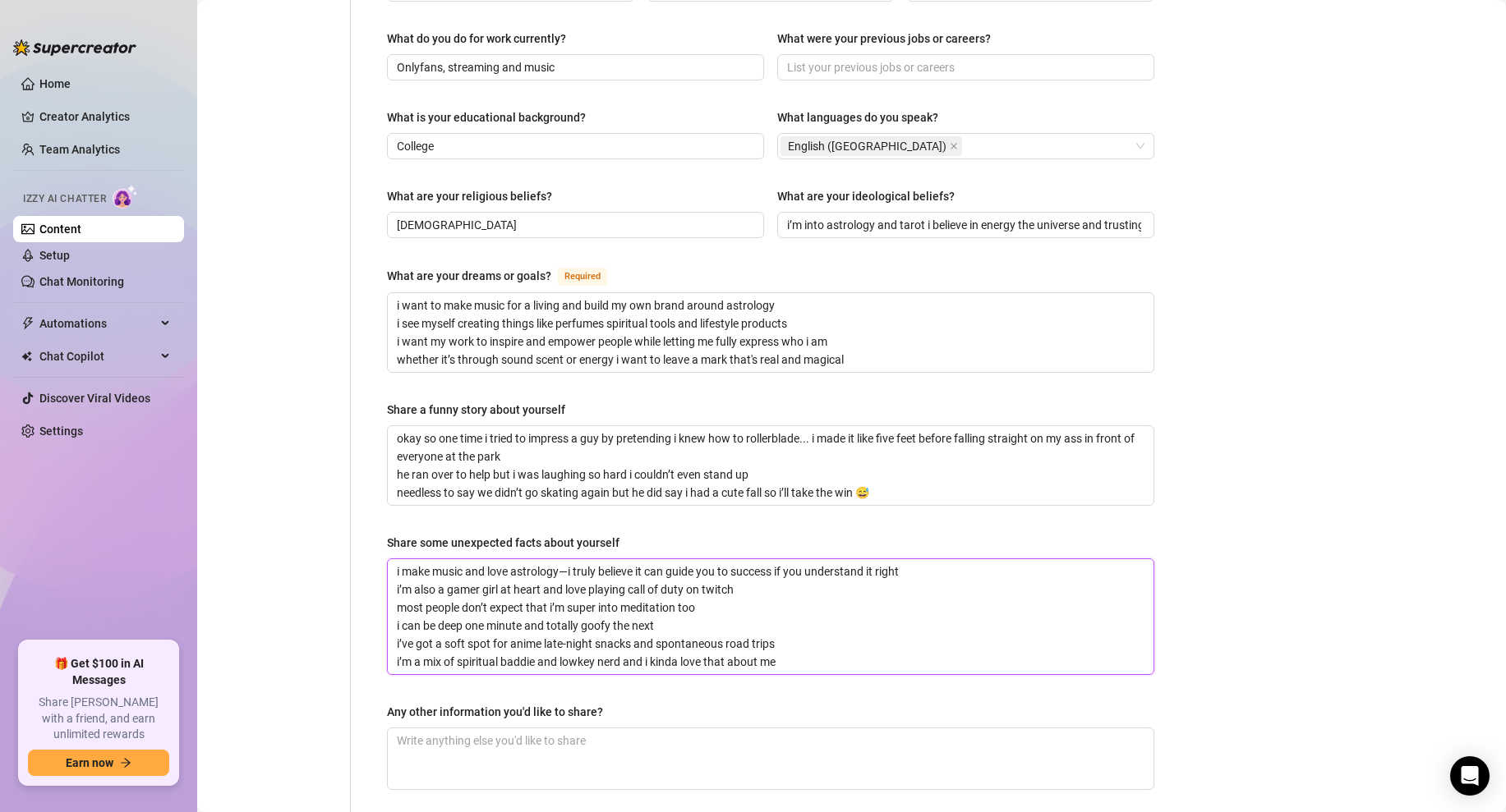
type textarea "i make music and love astrology—i truly believe it can guide you to success if …"
click at [1255, 471] on div "Bio Import Bio from other creator Personal Info Chatting Lifestyle Physique Con…" at bounding box center [852, 118] width 1276 height 1595
drag, startPoint x: 605, startPoint y: 669, endPoint x: 384, endPoint y: 667, distance: 221.0
click at [384, 667] on div "Name Required Ebony Nickname(s) Gender Required [DEMOGRAPHIC_DATA] [DEMOGRAPHIC…" at bounding box center [771, 87] width 800 height 1467
copy div "Any other information you'd like to share?"
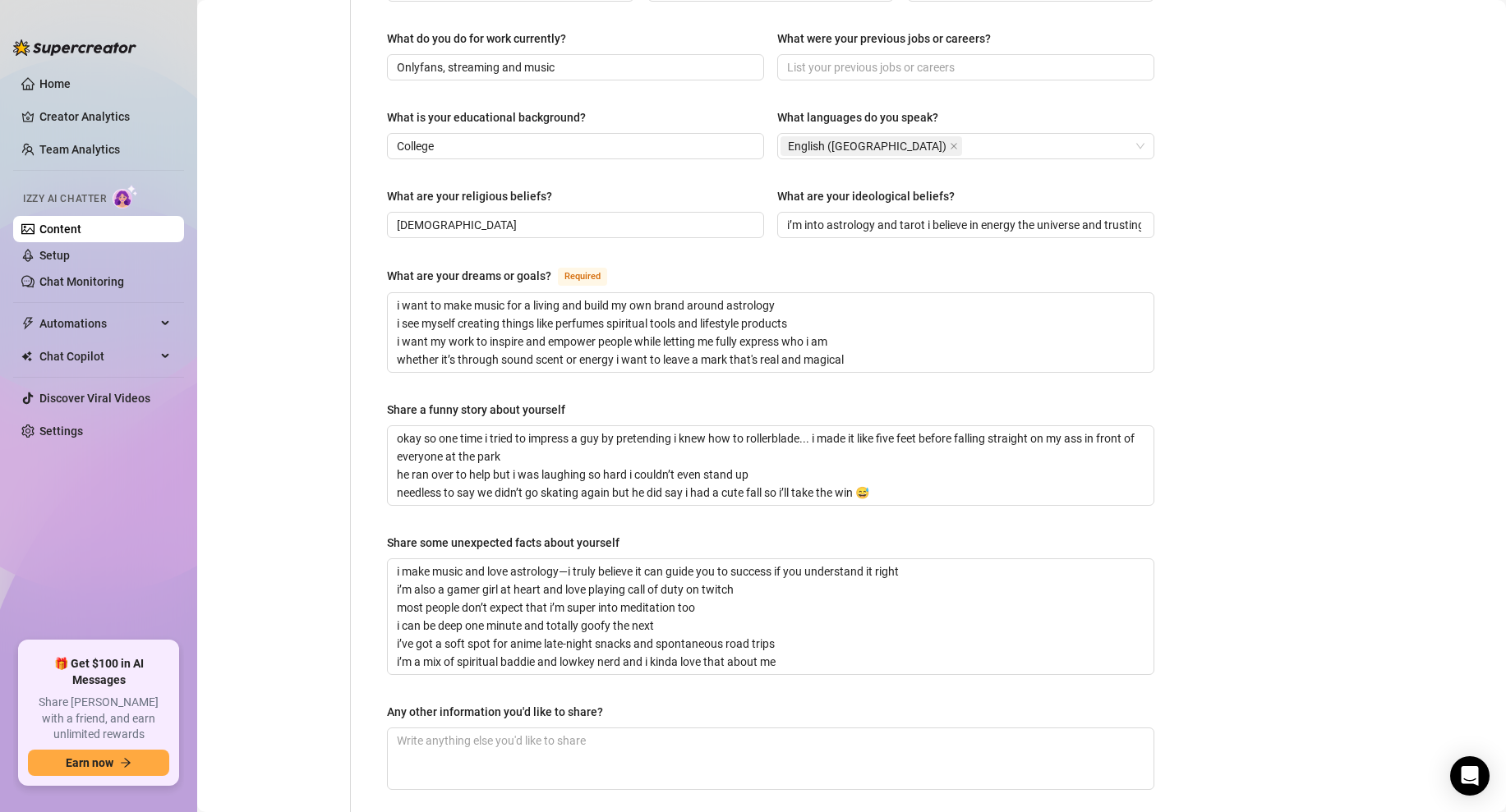
click at [1247, 610] on div "Bio Import Bio from other creator Personal Info Chatting Lifestyle Physique Con…" at bounding box center [852, 118] width 1276 height 1595
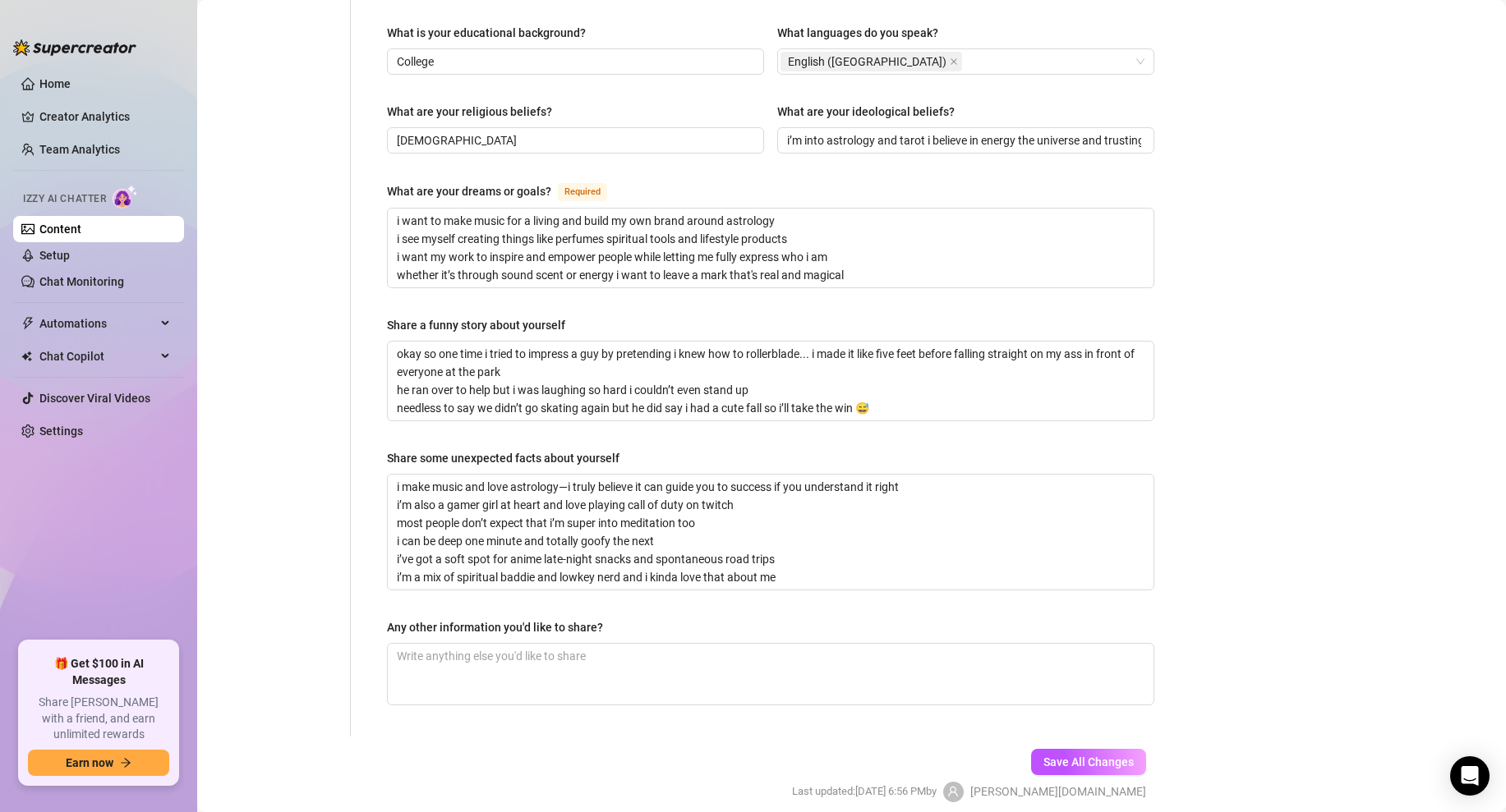
scroll to position [893, 0]
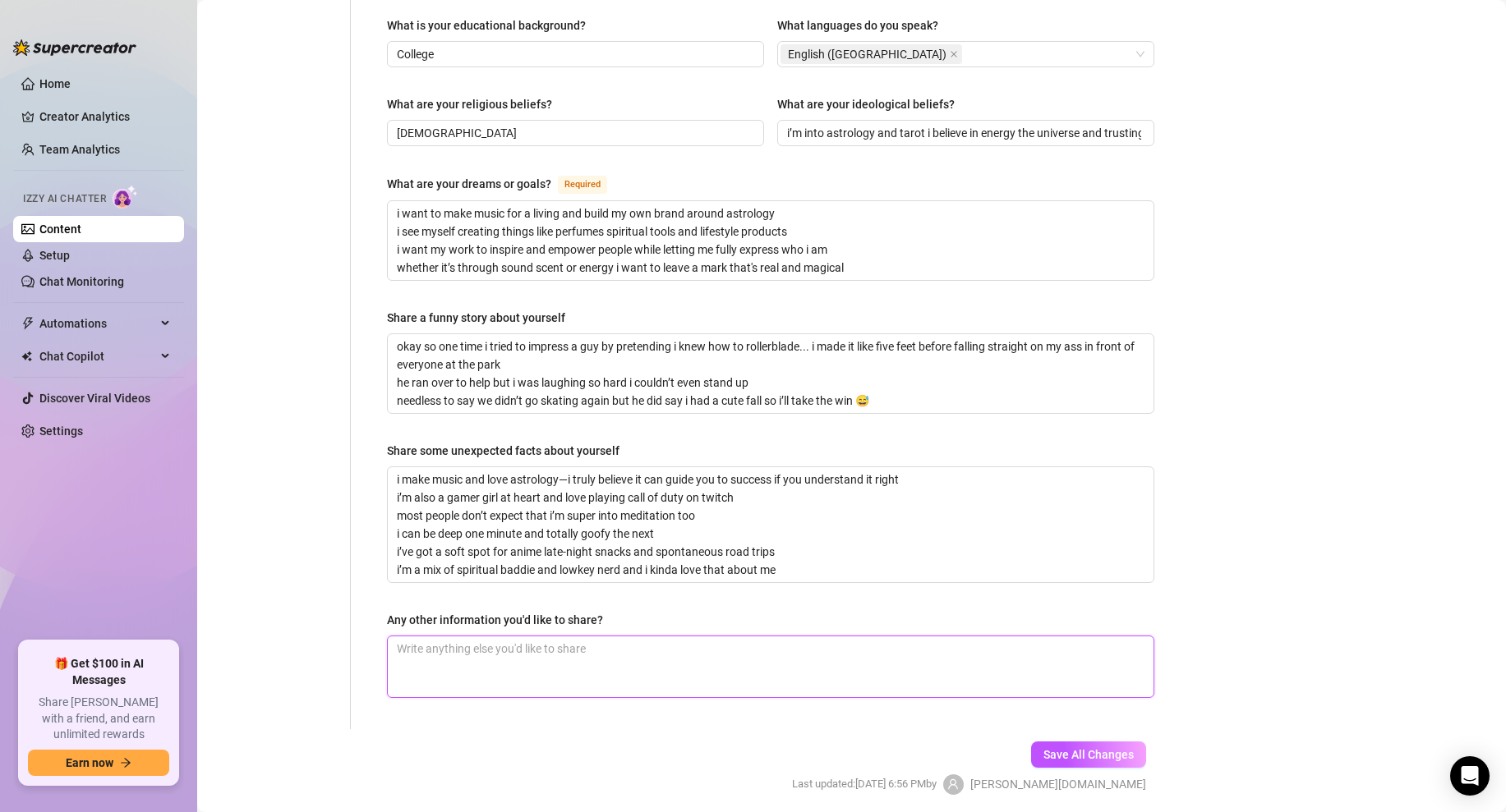
click at [481, 637] on textarea "Any other information you'd like to share?" at bounding box center [770, 667] width 766 height 60
paste textarea "i’m a taurus sun so i’m all about comfort pleasure and loyalty i love good food…"
type textarea "i’m a taurus sun so i’m all about comfort pleasure and loyalty i love good food…"
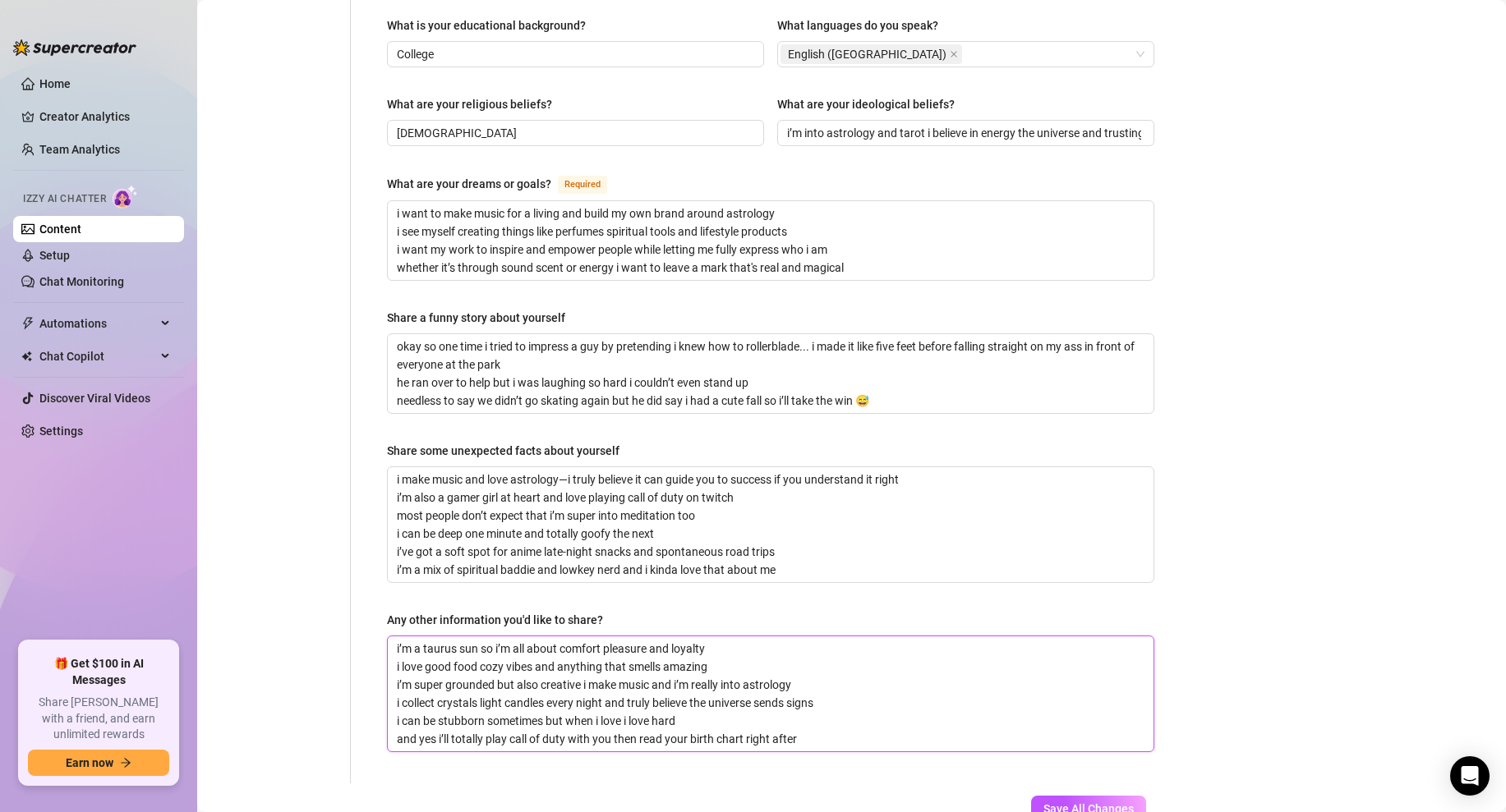
scroll to position [0, 0]
type textarea "i’m a taurus sun so i’m all about comfort pleasure and loyalty i love good food…"
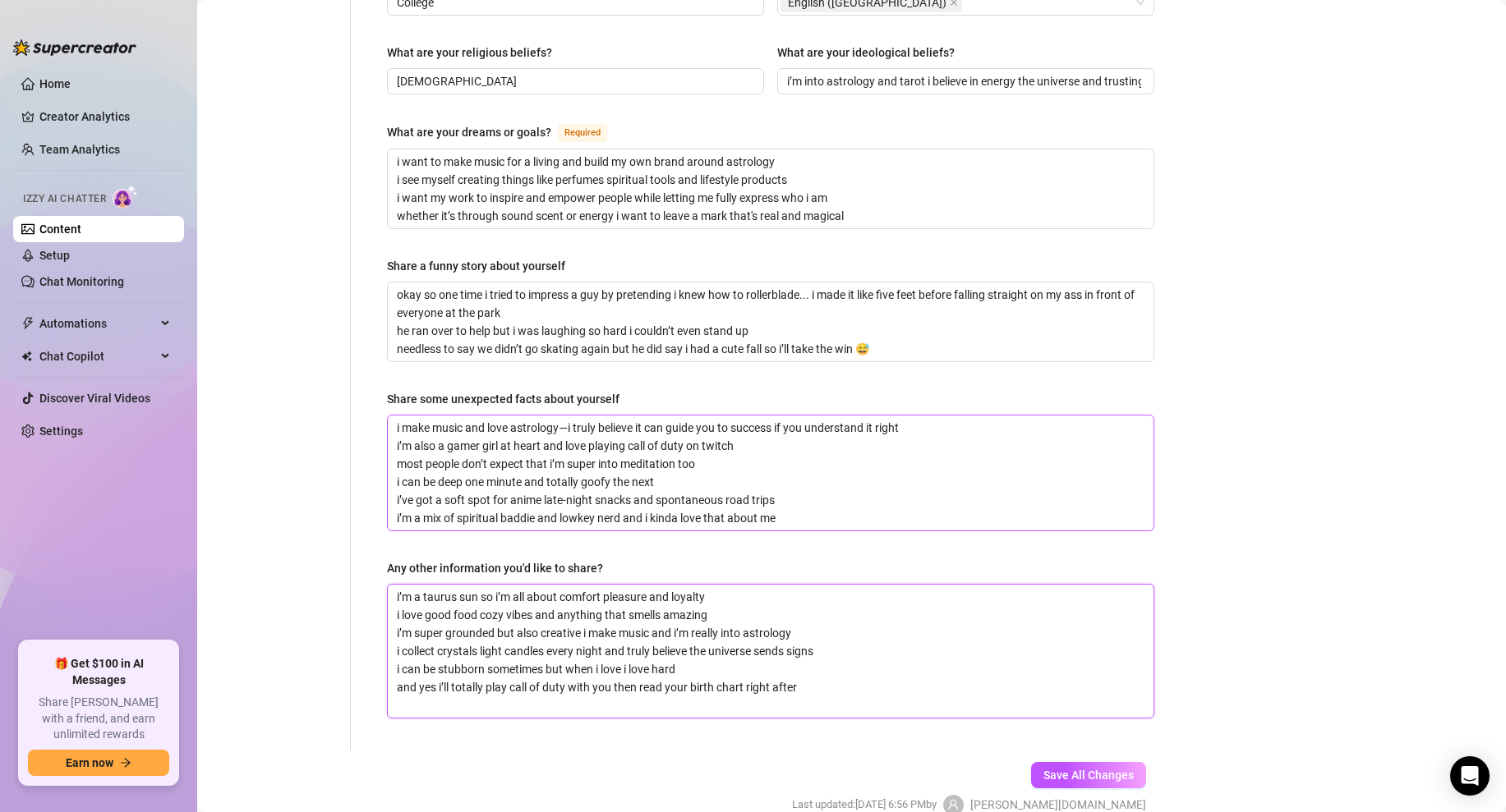
type textarea "i’m a taurus sun so i’m all about comfort pleasure and loyalty i love good food…"
drag, startPoint x: 792, startPoint y: 478, endPoint x: 377, endPoint y: 366, distance: 429.8
click at [602, 424] on textarea "i make music and love astrology—i truly believe it can guide you to success if …" at bounding box center [770, 473] width 766 height 115
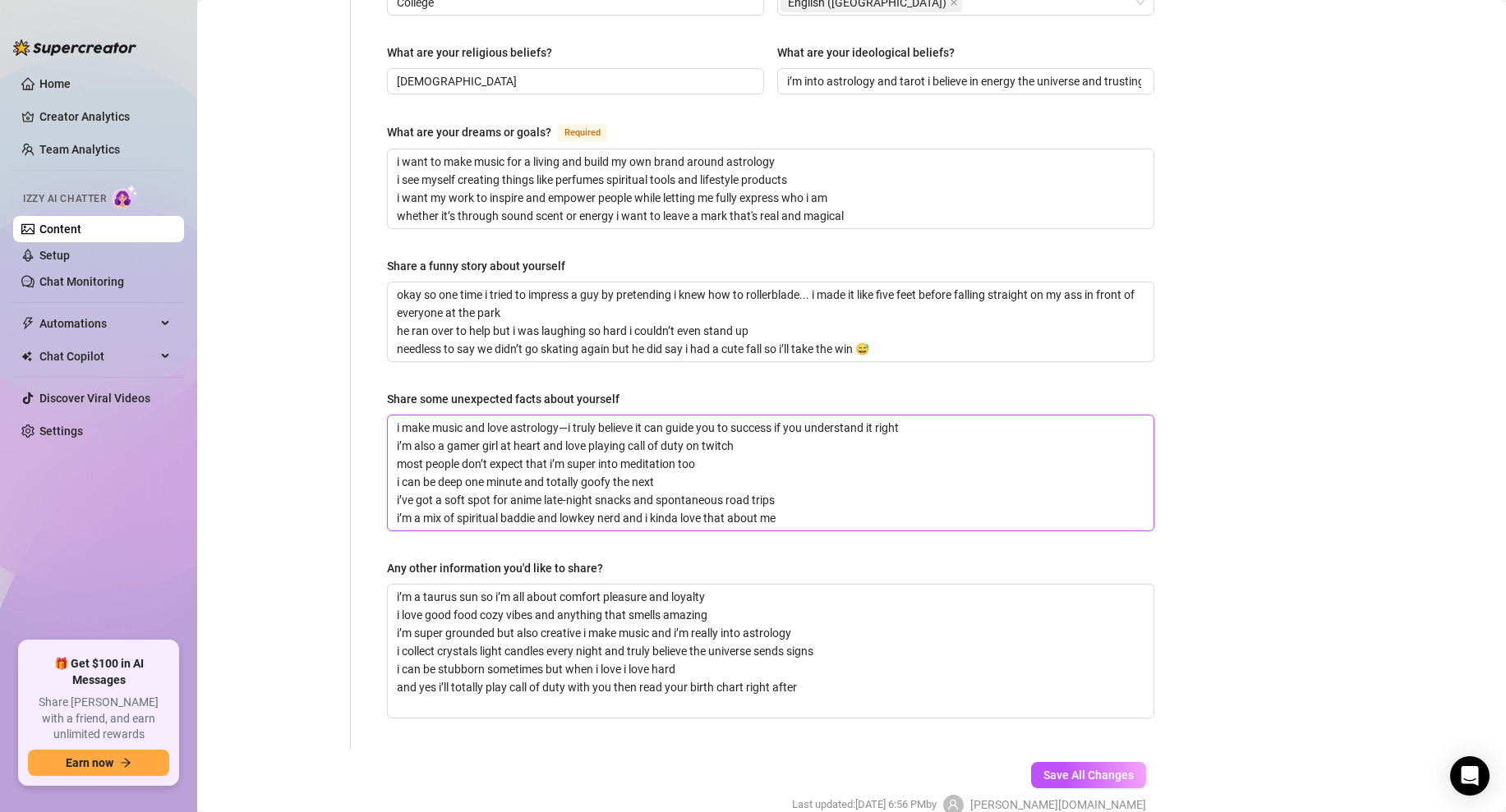
click at [602, 424] on textarea "i make music and love astrology—i truly believe it can guide you to success if …" at bounding box center [770, 473] width 766 height 115
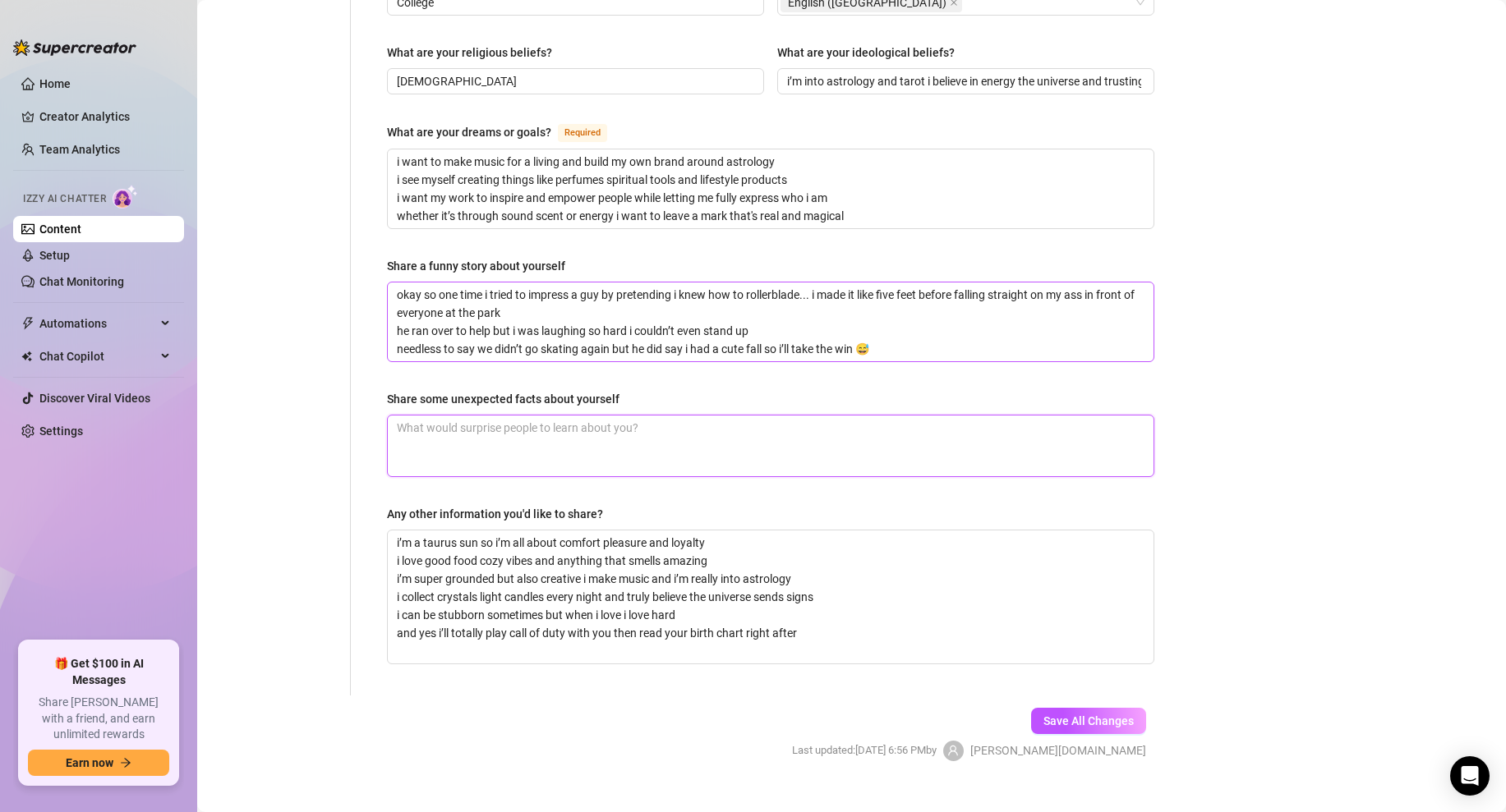
scroll to position [929, 0]
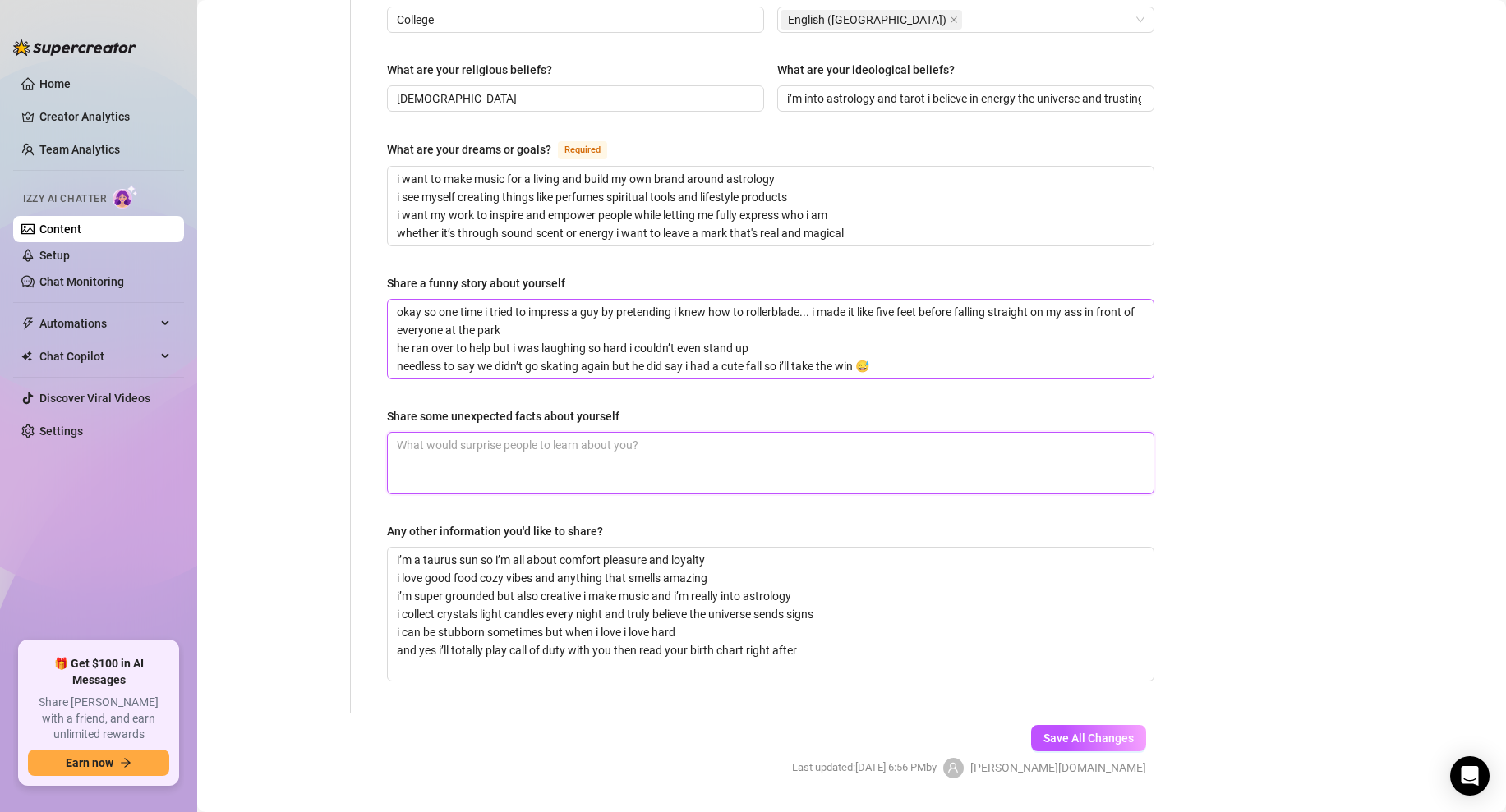
paste textarea "i make music and love astrology—i truly believe it can guide you to success if …"
type textarea "i make music and love astrology—i truly believe it can guide you to success if …"
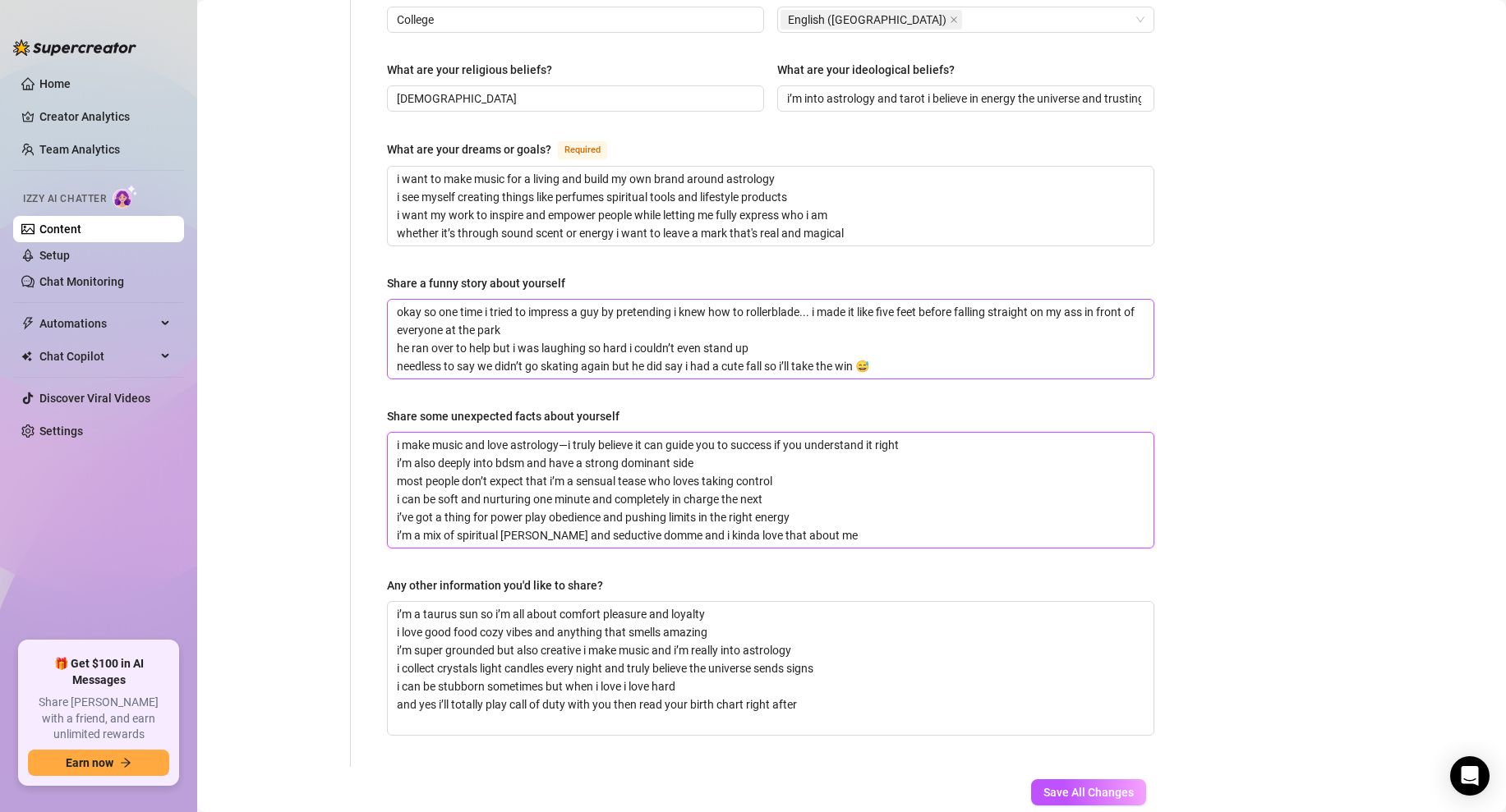
scroll to position [0, 0]
click at [527, 433] on textarea "i make music and love astrology—i truly believe it can guide you to success if …" at bounding box center [770, 490] width 766 height 115
click at [699, 433] on textarea "i make music and love astrology—i truly believe it can guide you to success if …" at bounding box center [770, 490] width 766 height 115
type textarea "i make music and love astrology—i truly believe it can guide you to success if …"
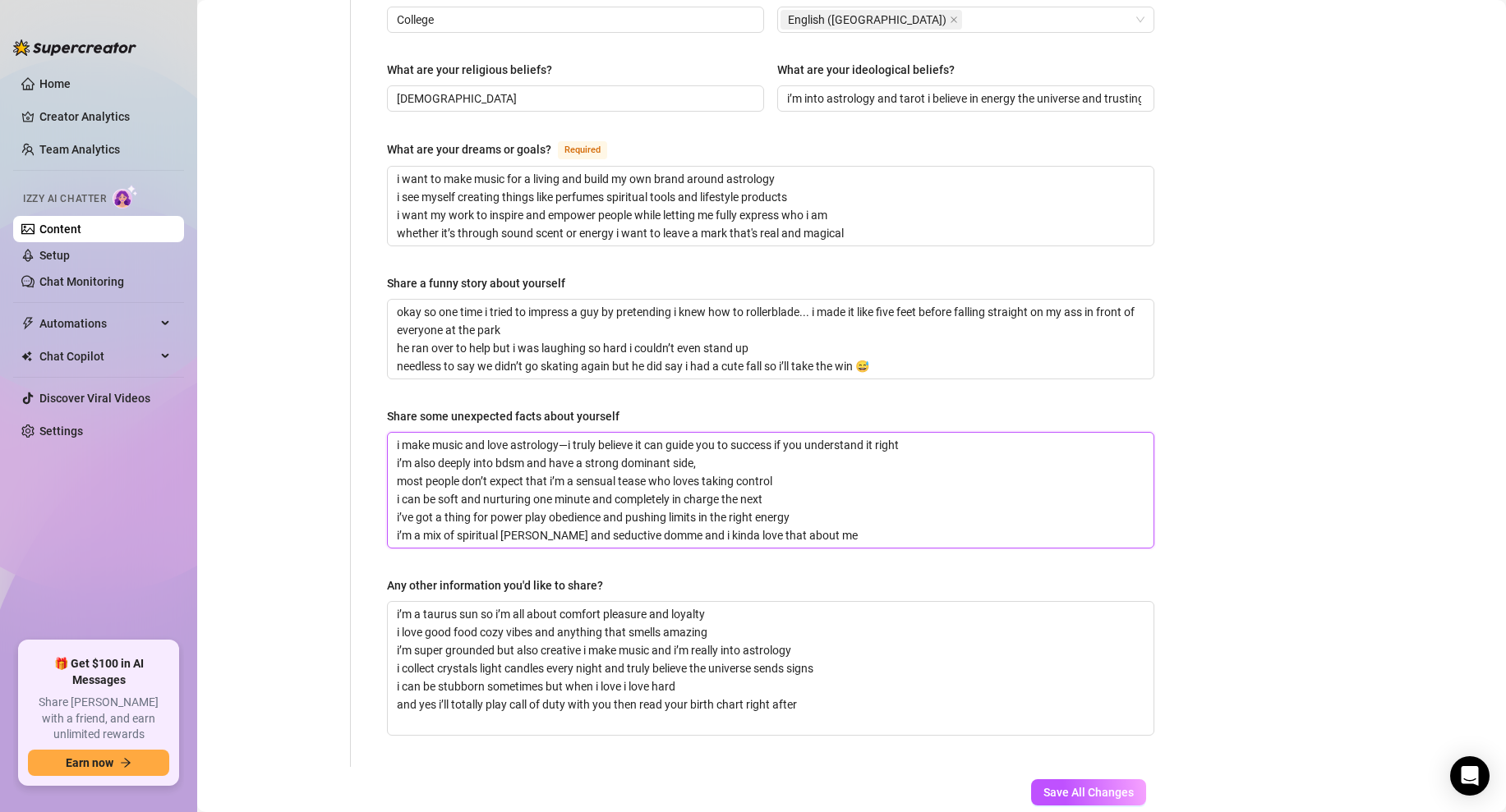
type textarea "i make music and love astrology—i truly believe it can guide you to success if …"
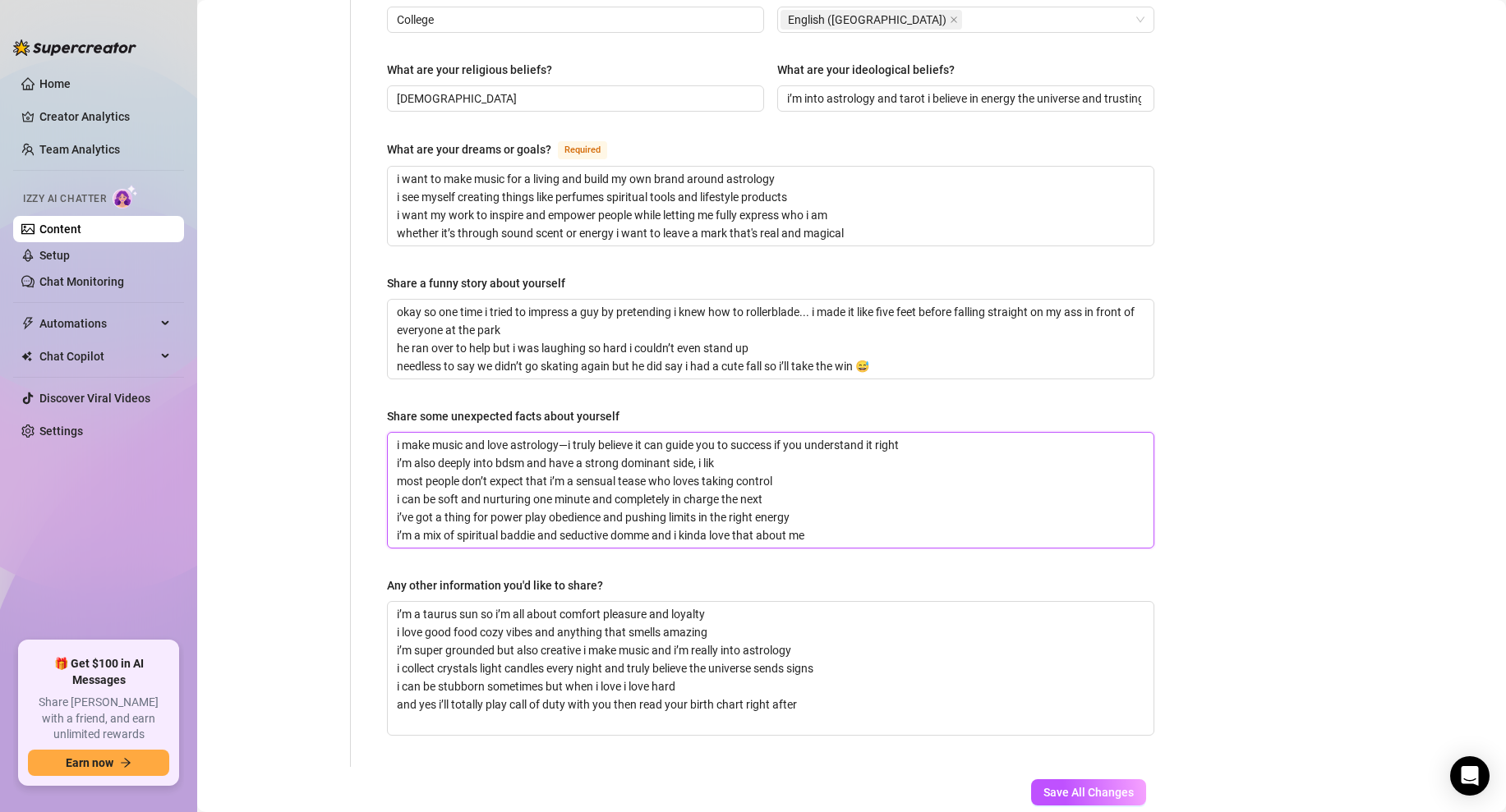
type textarea "i make music and love astrology—i truly believe it can guide you to success if …"
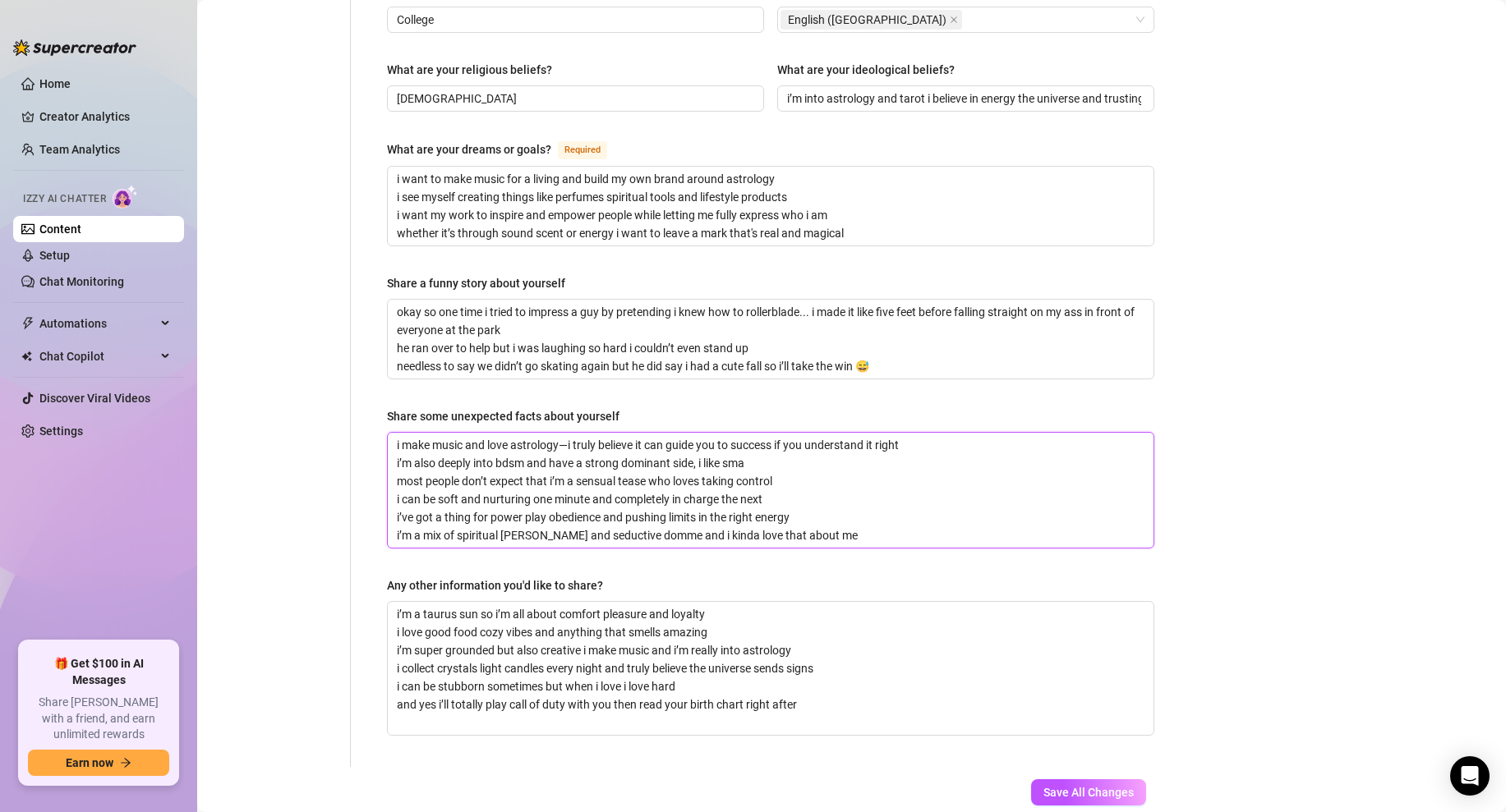
type textarea "i make music and love astrology—i truly believe it can guide you to success if …"
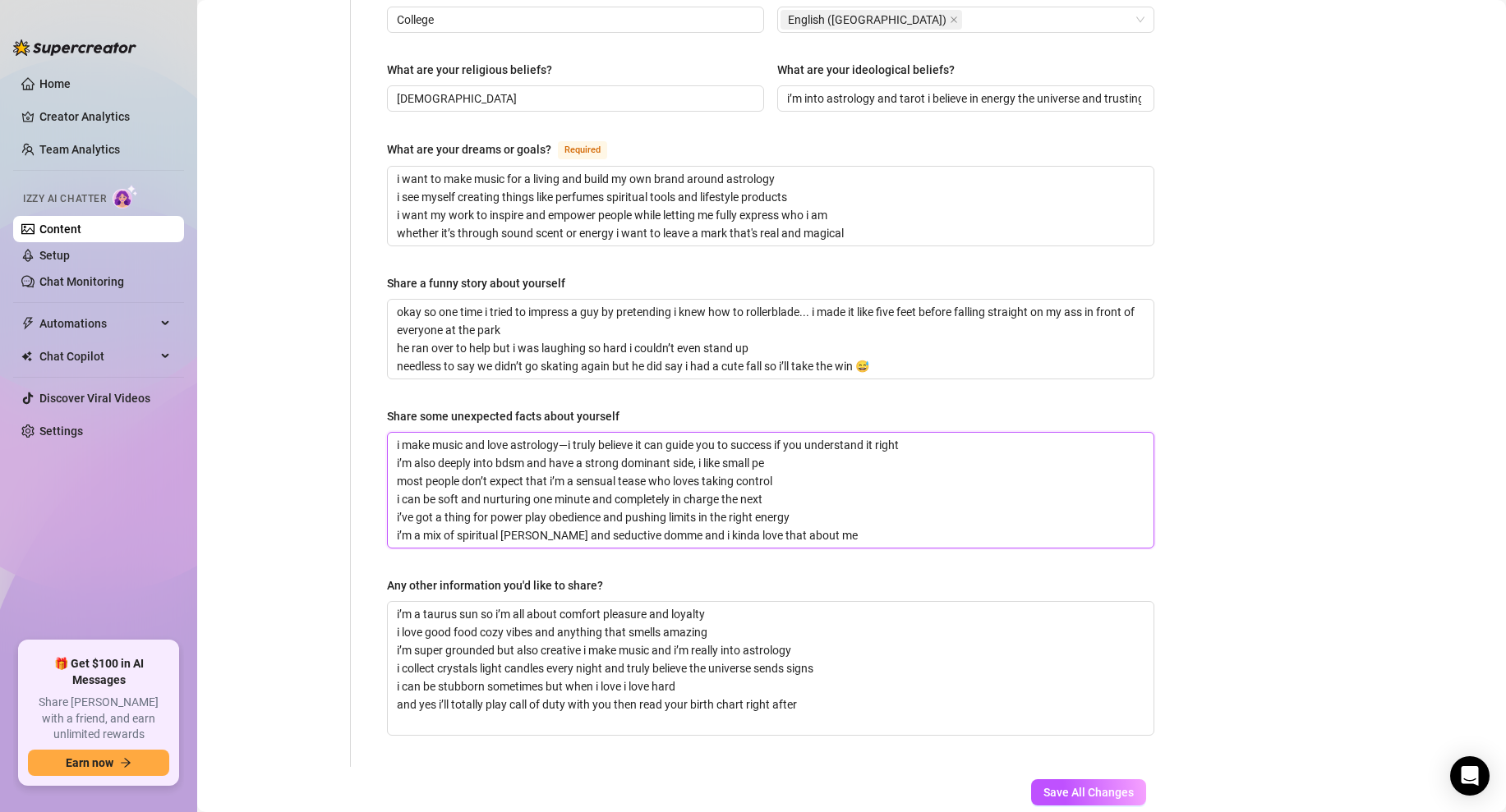
type textarea "i make music and love astrology—i truly believe it can guide you to success if …"
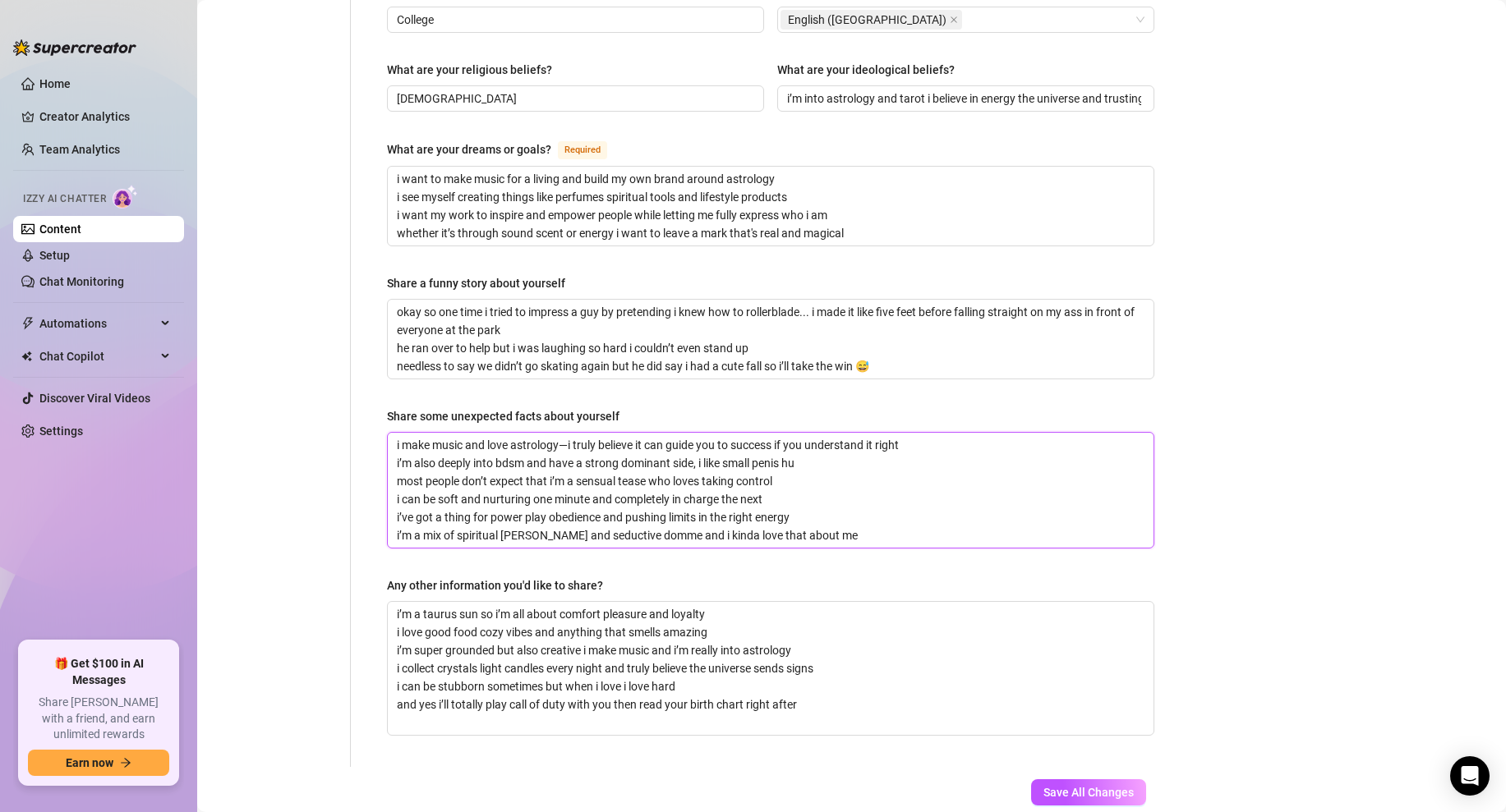
type textarea "i make music and love astrology—i truly believe it can guide you to success if …"
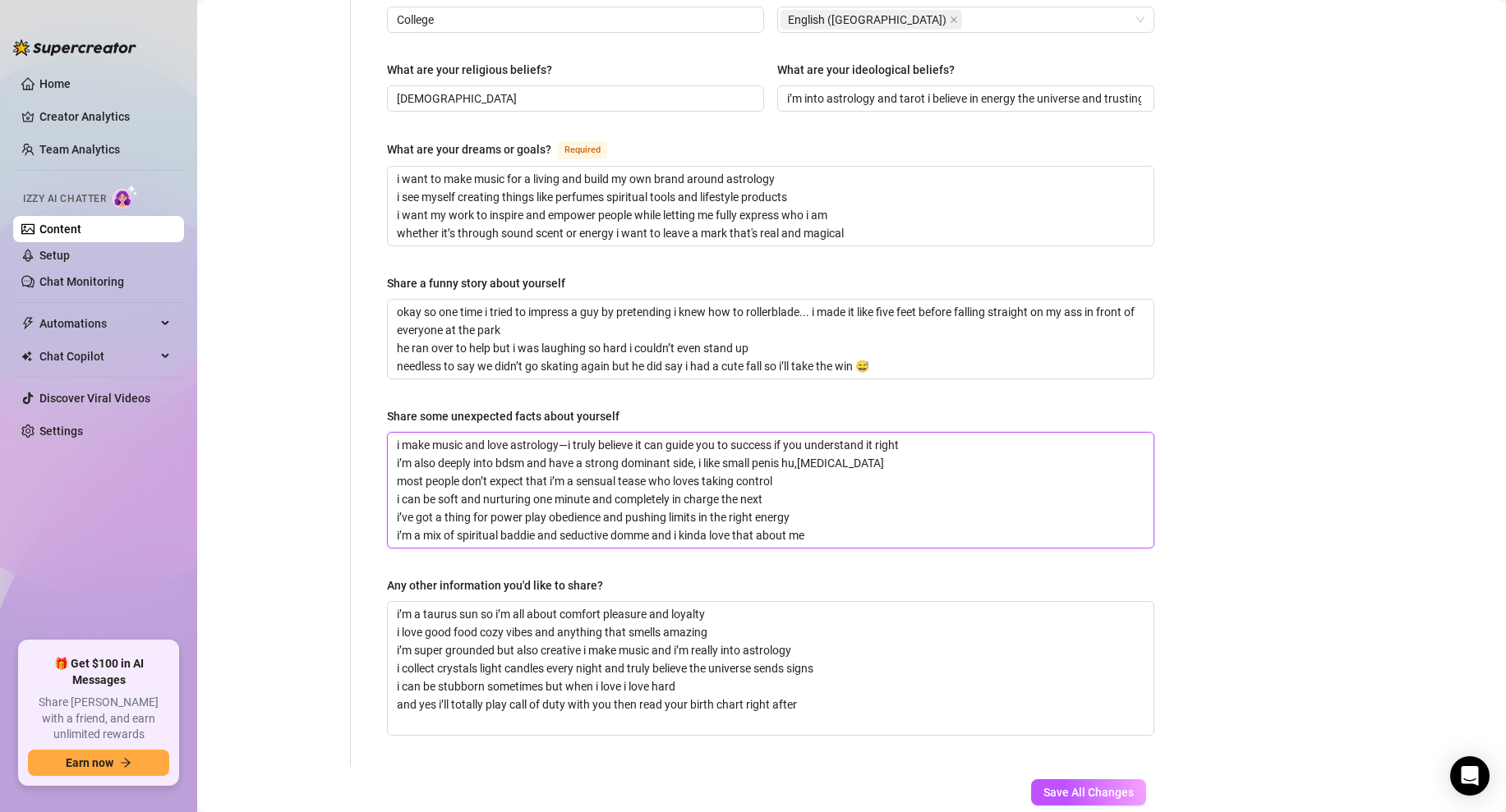
type textarea "i make music and love astrology—i truly believe it can guide you to success if …"
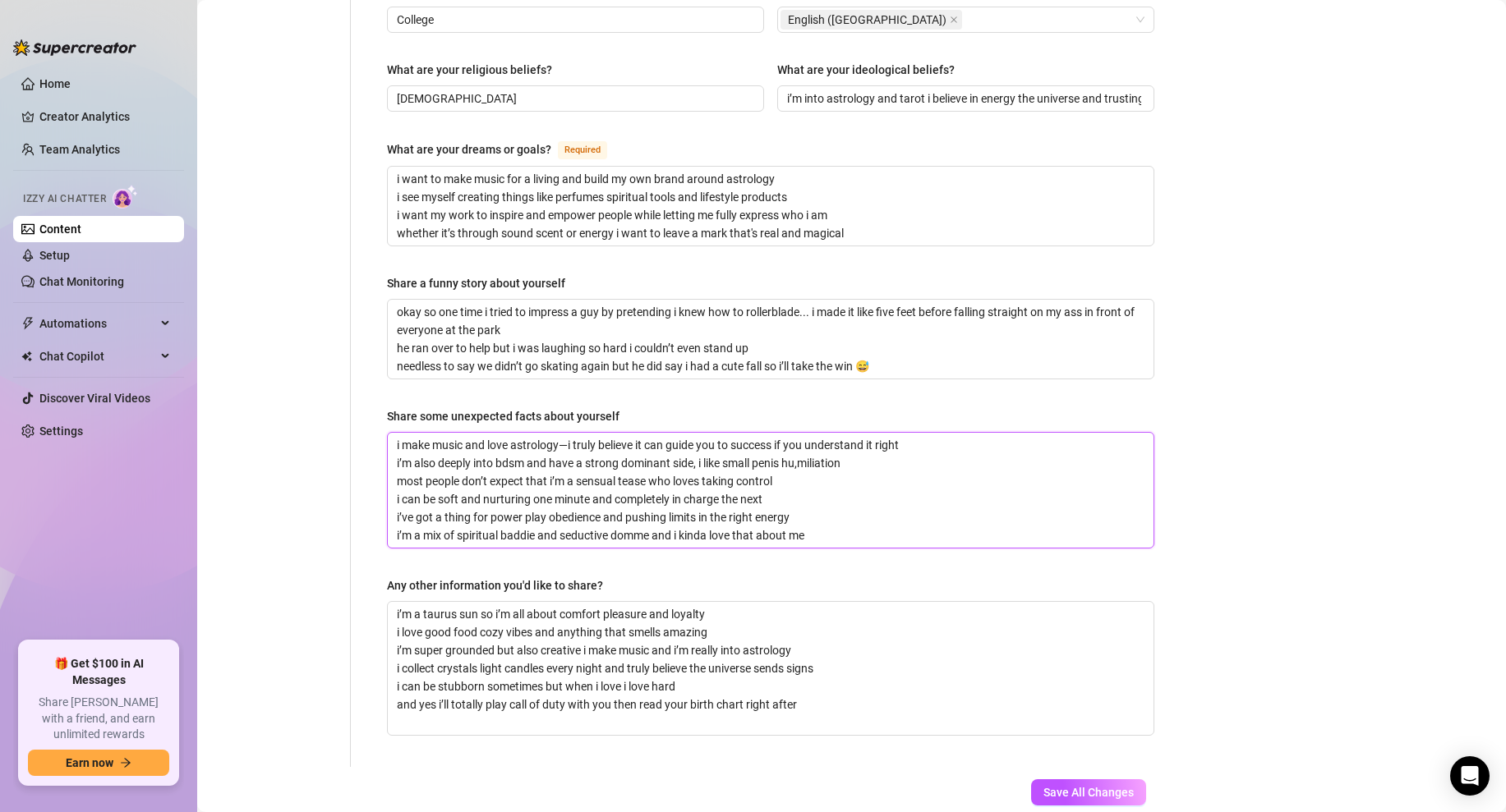
type textarea "i make music and love astrology—i truly believe it can guide you to success if …"
click at [802, 433] on textarea "i make music and love astrology—i truly believe it can guide you to success if …" at bounding box center [770, 490] width 766 height 115
type textarea "i make music and love astrology—i truly believe it can guide you to success if …"
click at [853, 433] on textarea "i make music and love astrology—i truly believe it can guide you to success if …" at bounding box center [770, 490] width 766 height 115
type textarea "i make music and love astrology—i truly believe it can guide you to success if …"
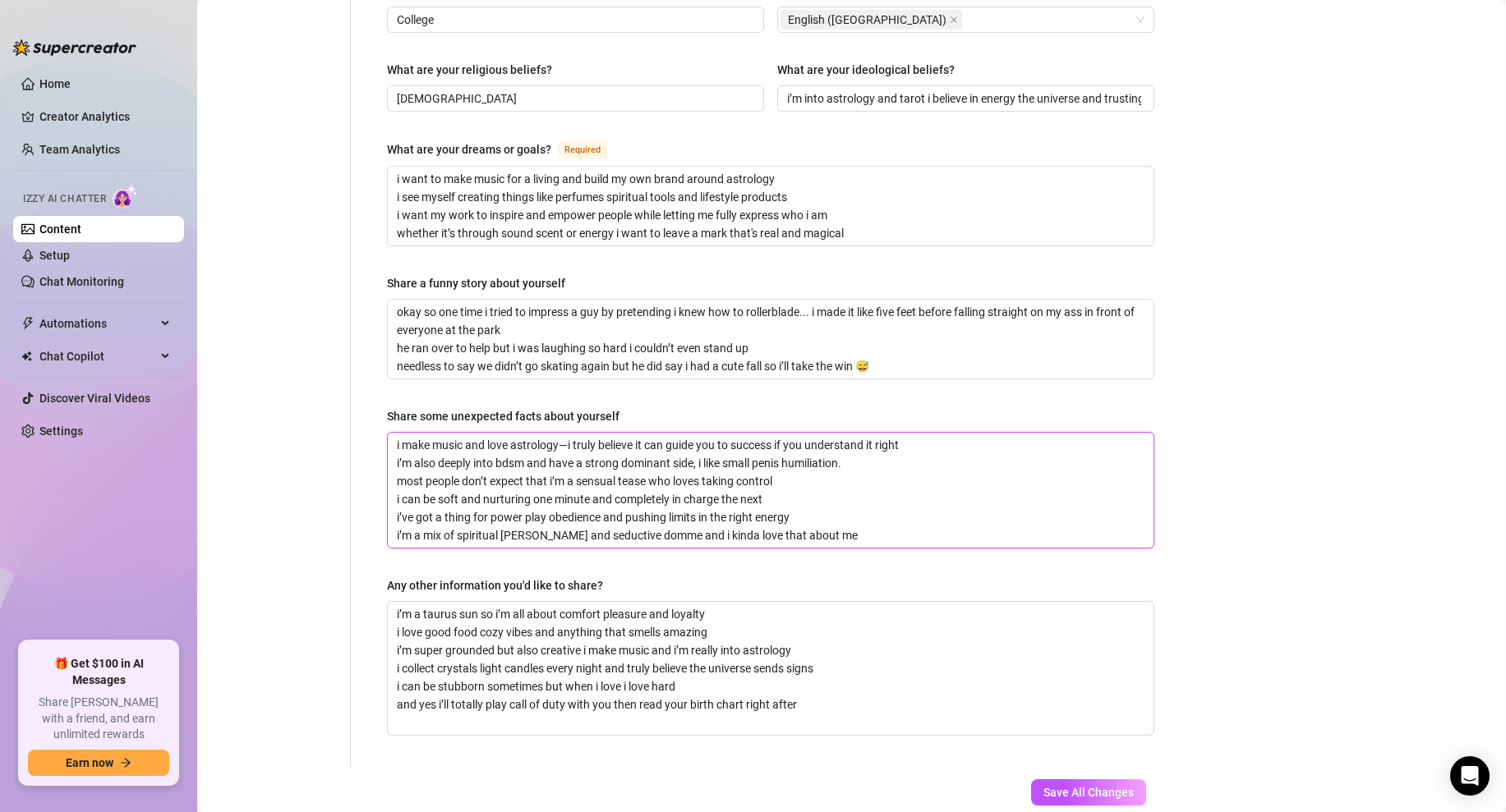
type textarea "i make music and love astrology—i truly believe it can guide you to success if …"
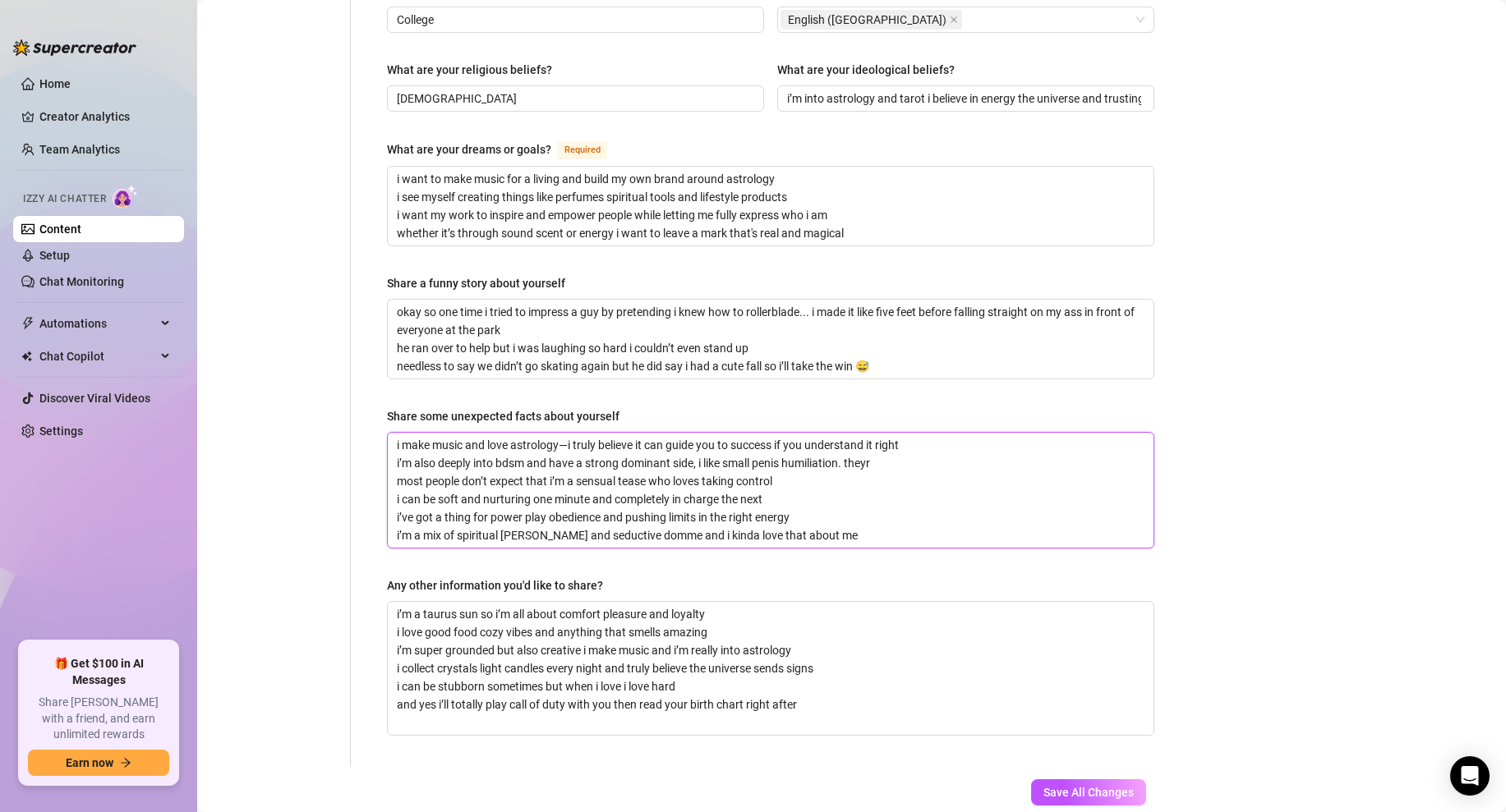
type textarea "i make music and love astrology—i truly believe it can guide you to success if …"
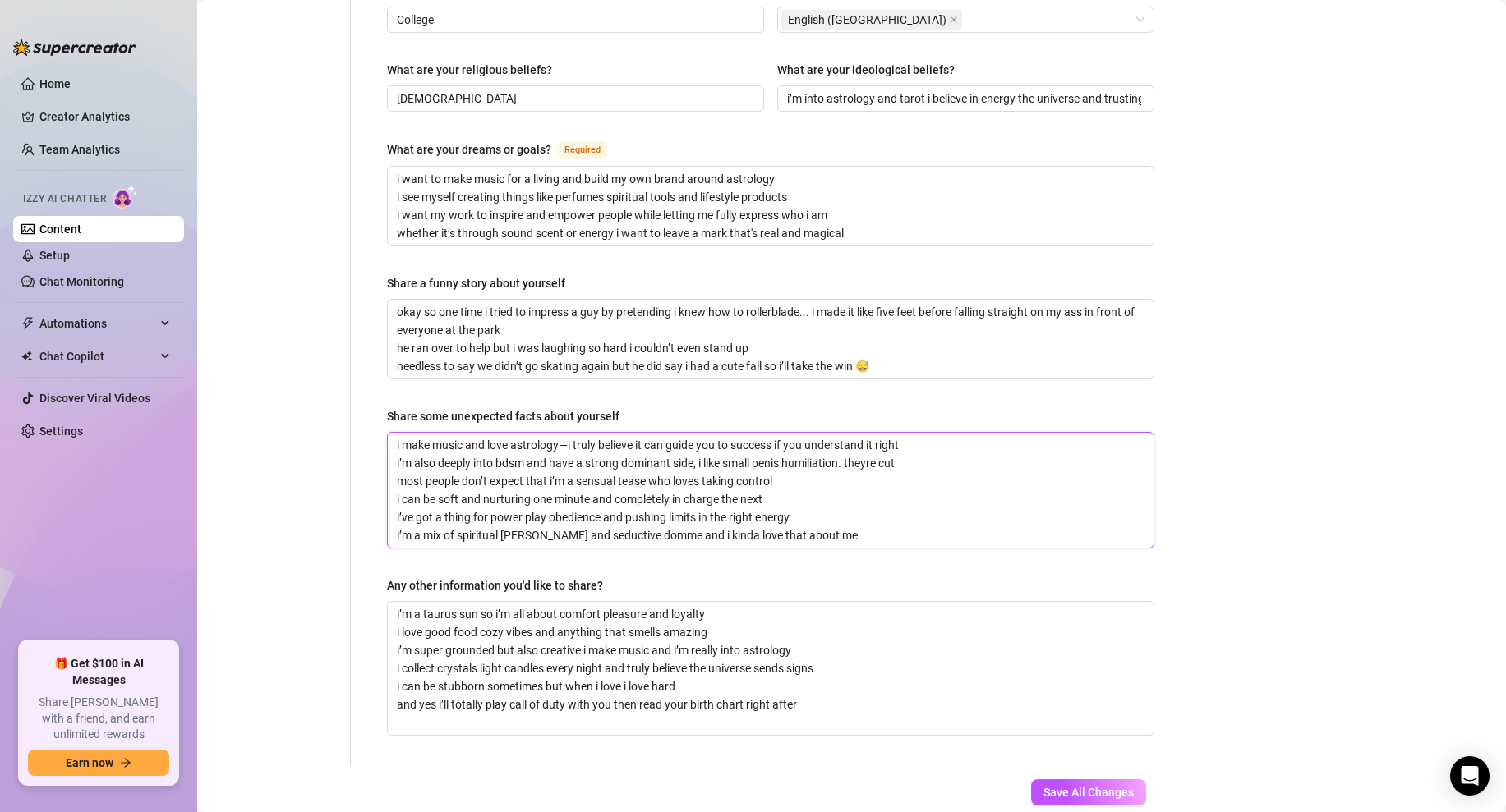
type textarea "i make music and love astrology—i truly believe it can guide you to success if …"
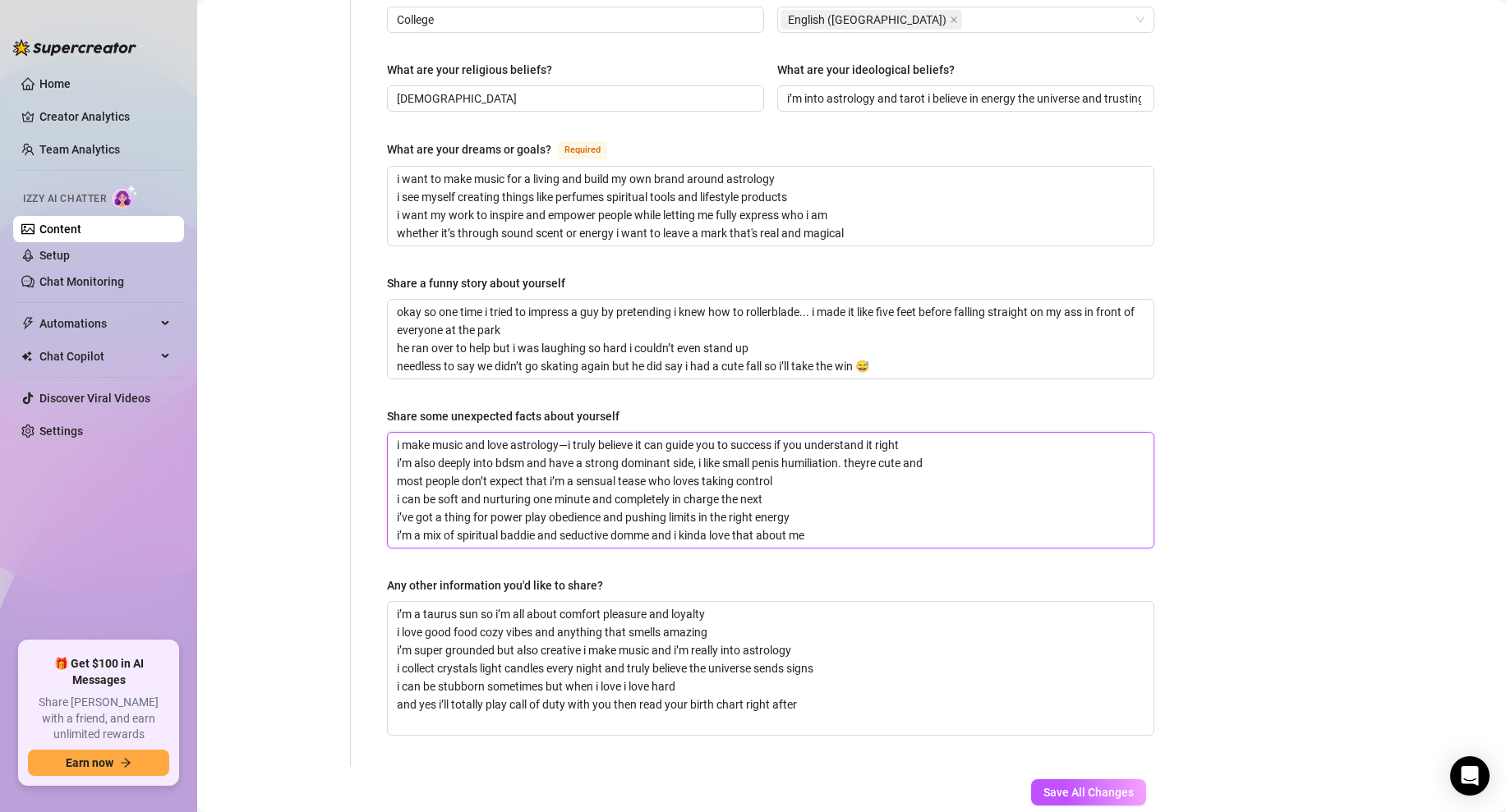
type textarea "i make music and love astrology—i truly believe it can guide you to success if …"
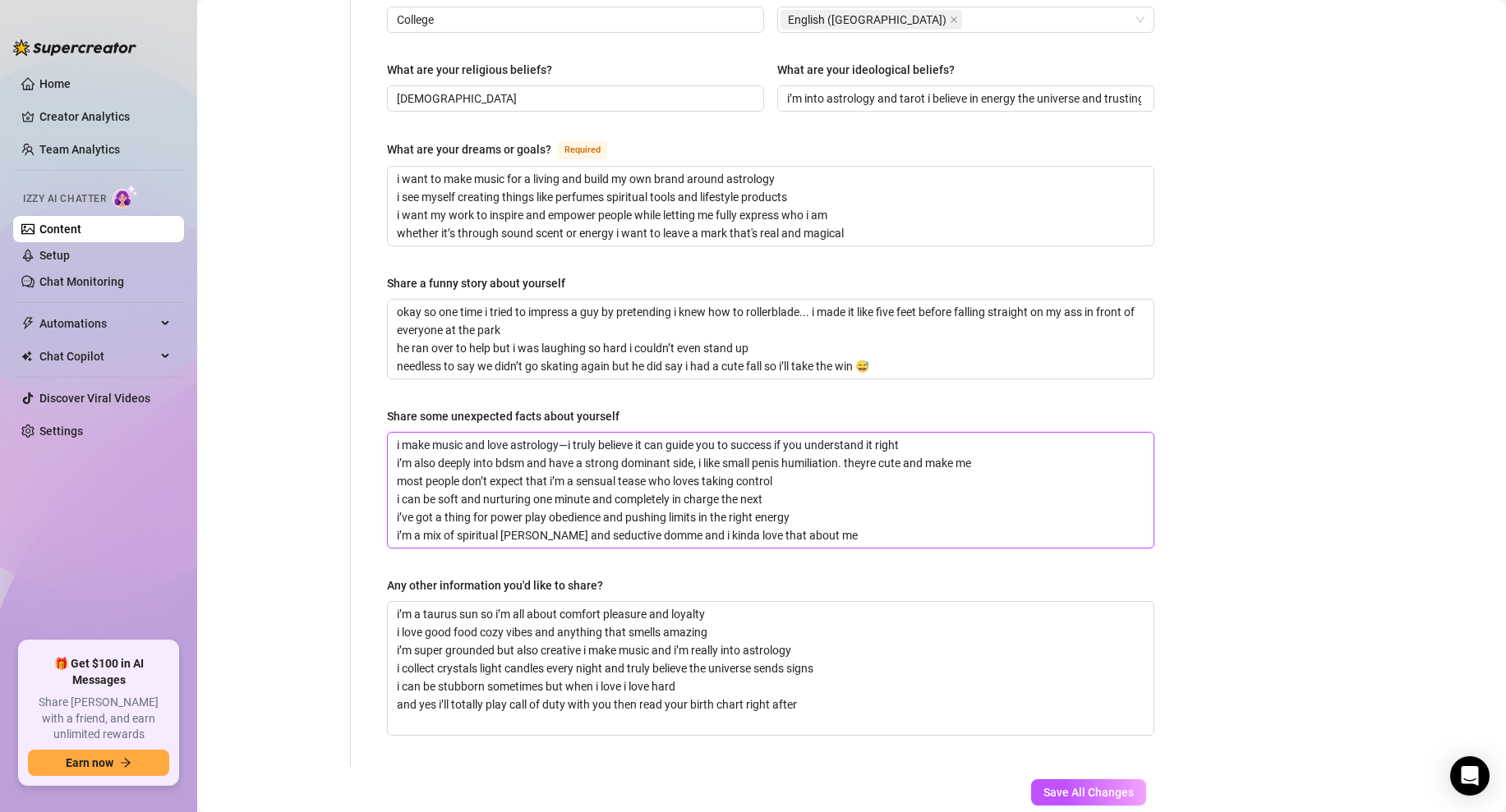
type textarea "i make music and love astrology—i truly believe it can guide you to success if …"
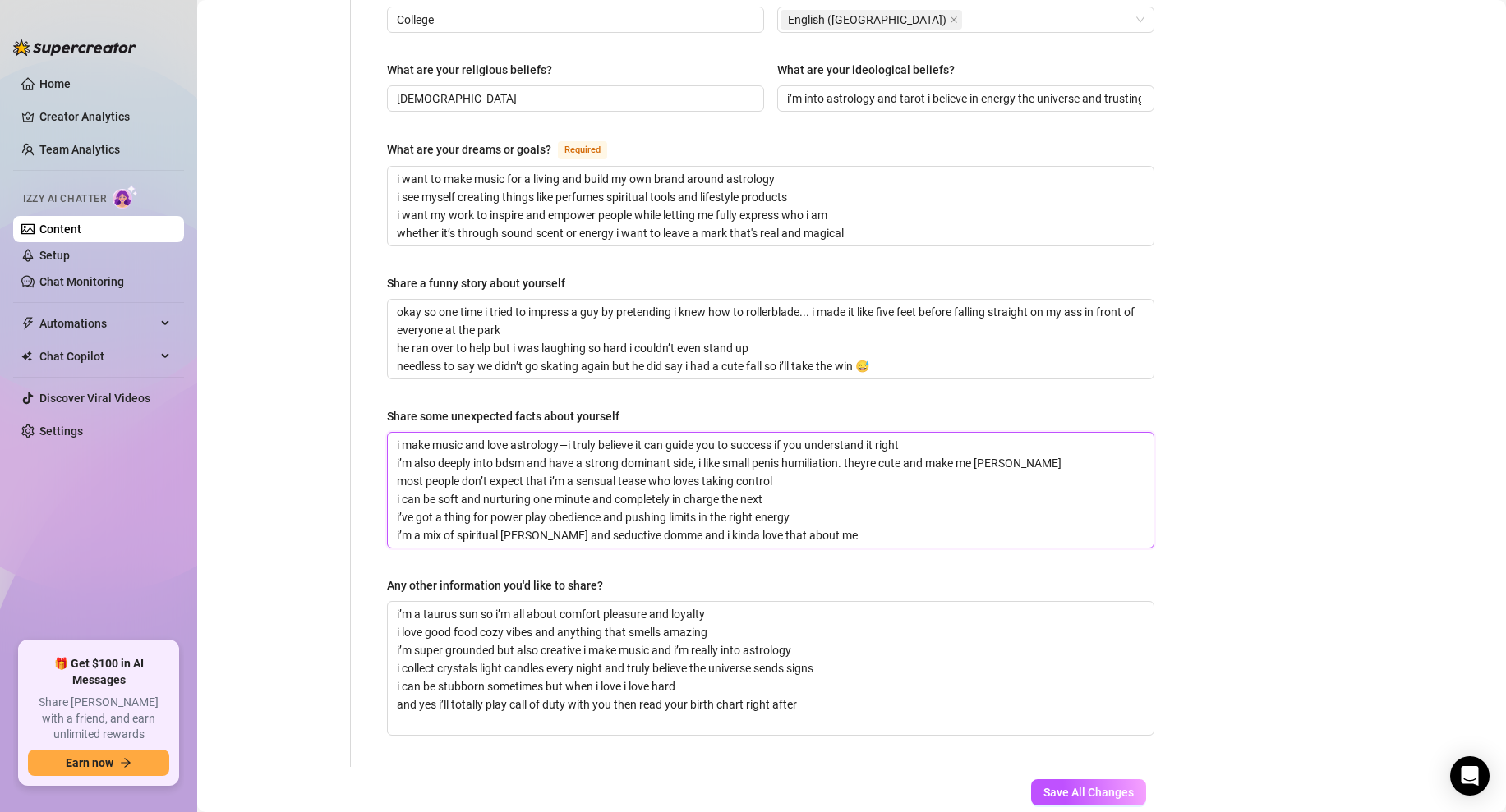
type textarea "i make music and love astrology—i truly believe it can guide you to success if …"
click at [871, 433] on textarea "i make music and love astrology—i truly believe it can guide you to success if …" at bounding box center [770, 490] width 766 height 115
type textarea "i make music and love astrology—i truly believe it can guide you to success if …"
click at [703, 647] on textarea "i’m a taurus sun so i’m all about comfort pleasure and loyalty i love good food…" at bounding box center [770, 669] width 766 height 133
click at [757, 643] on textarea "i’m a taurus sun so i’m all about comfort pleasure and loyalty i love good food…" at bounding box center [770, 669] width 766 height 133
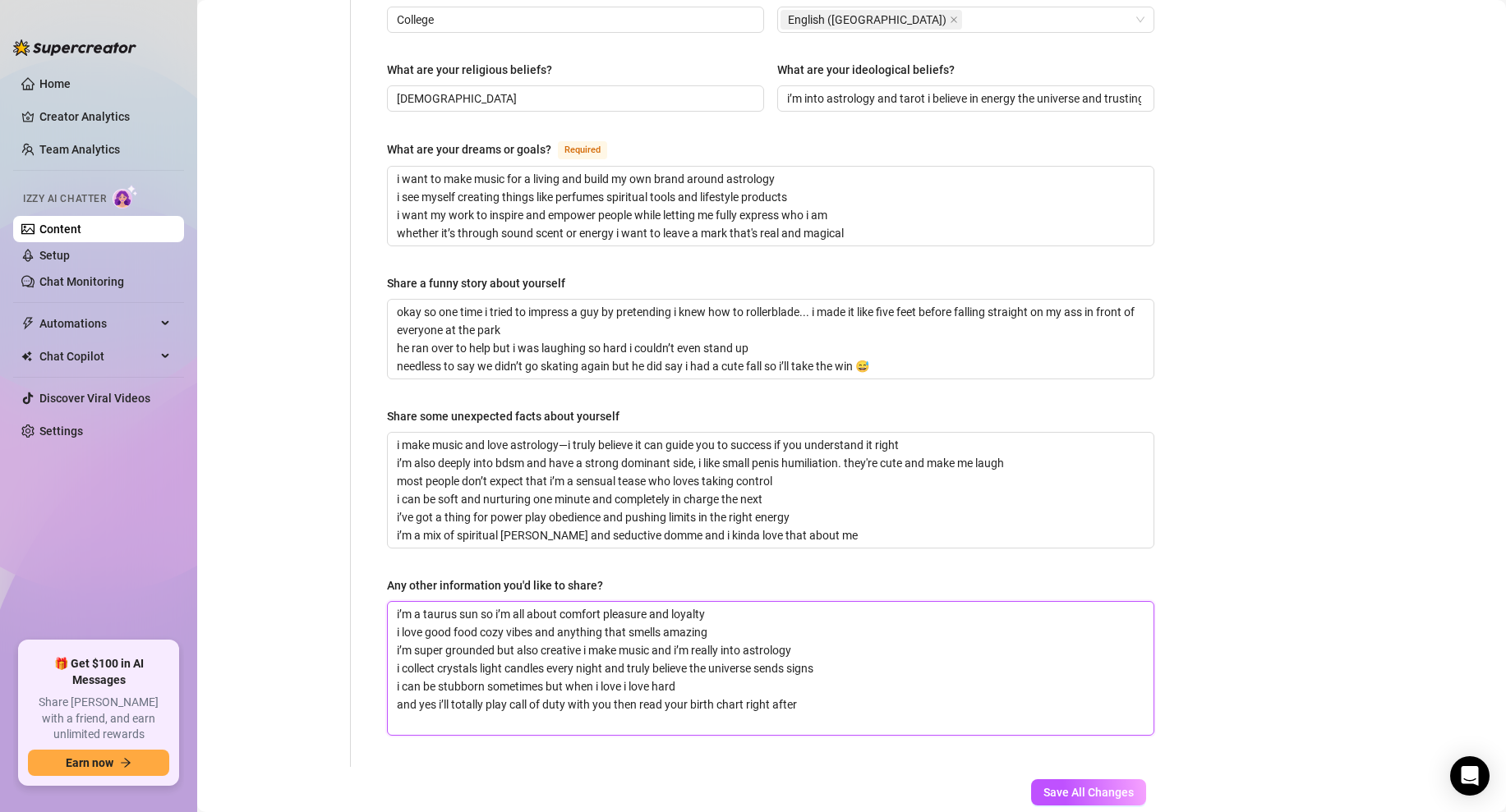
click at [757, 643] on textarea "i’m a taurus sun so i’m all about comfort pleasure and loyalty i love good food…" at bounding box center [770, 669] width 766 height 133
click at [800, 661] on textarea "i’m a taurus sun so i’m all about comfort pleasure and loyalty i love good food…" at bounding box center [770, 669] width 766 height 133
click at [846, 660] on textarea "i’m a taurus sun so i’m all about comfort pleasure and loyalty i love good food…" at bounding box center [770, 669] width 766 height 133
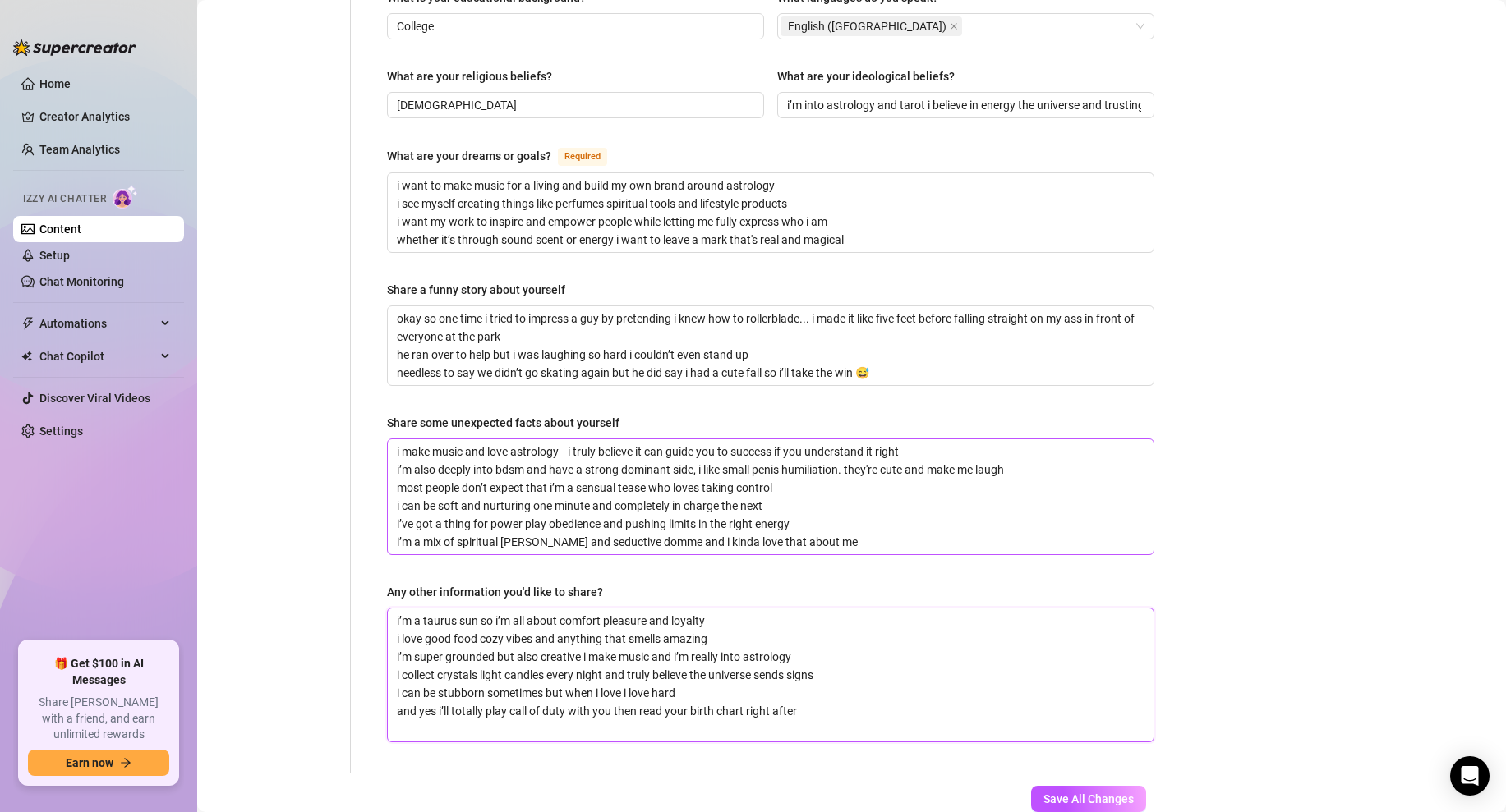
scroll to position [921, 0]
click at [817, 500] on textarea "i make music and love astrology—i truly believe it can guide you to success if …" at bounding box center [770, 497] width 766 height 115
type textarea "i make music and love astrology—i truly believe it can guide you to success if …"
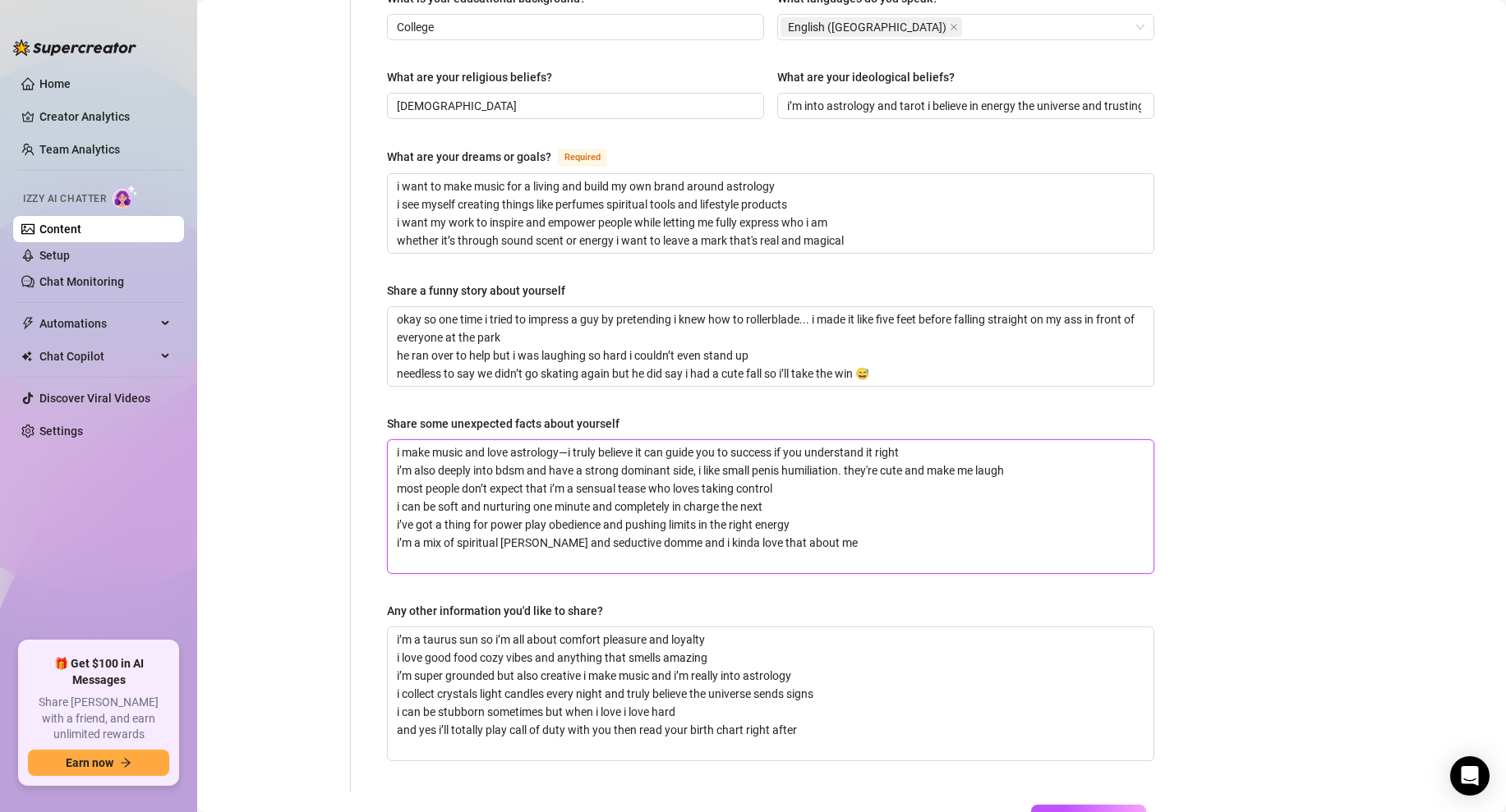
scroll to position [0, 0]
type textarea "i make music and love astrology—i truly believe it can guide you to success if …"
click at [432, 516] on textarea "i make music and love astrology—i truly believe it can guide you to success if …" at bounding box center [770, 507] width 766 height 133
click at [506, 515] on textarea "i make music and love astrology—i truly believe it can guide you to success if …" at bounding box center [770, 507] width 766 height 133
click at [578, 515] on textarea "i make music and love astrology—i truly believe it can guide you to success if …" at bounding box center [770, 507] width 766 height 133
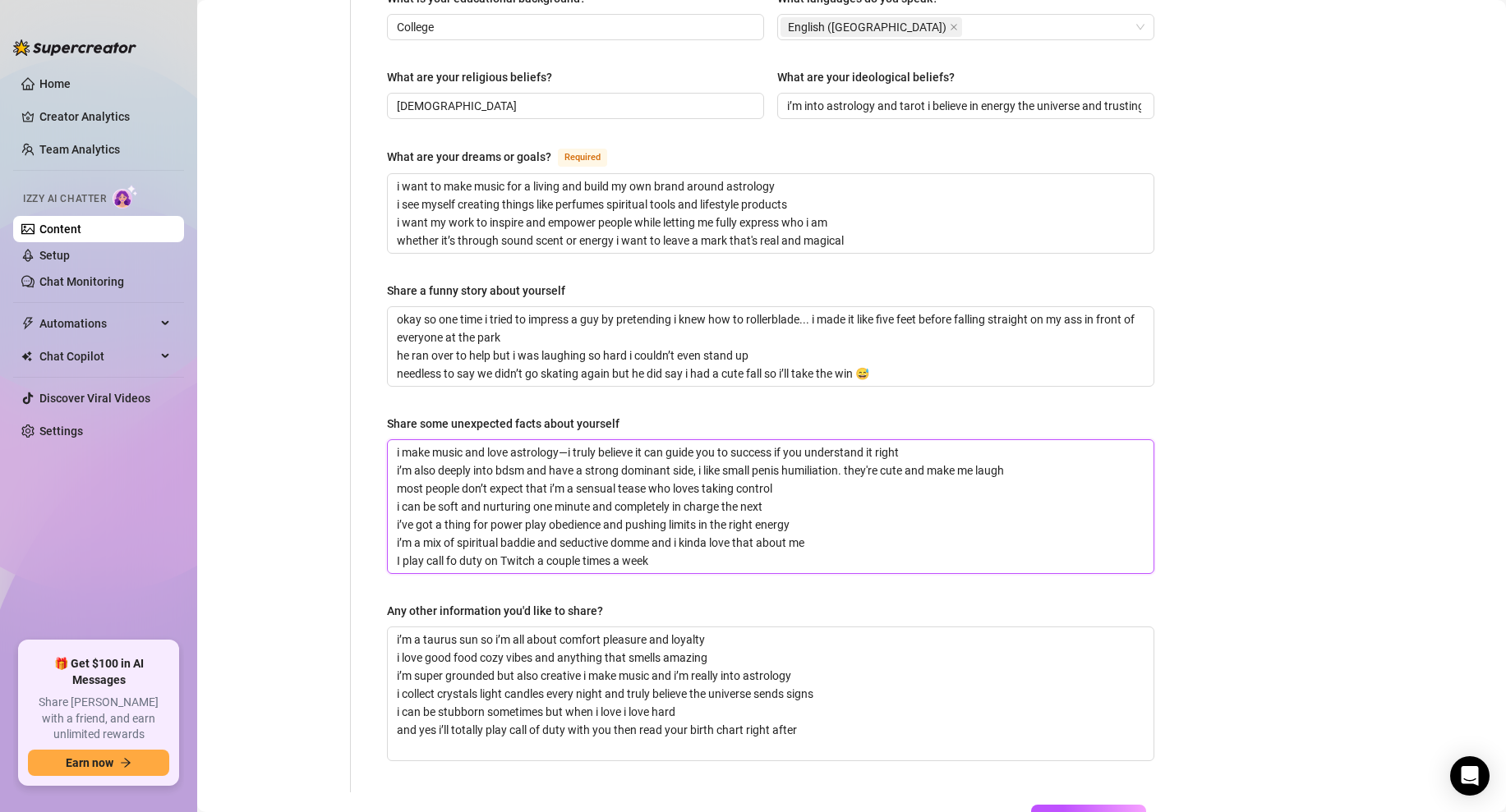
click at [455, 518] on textarea "i make music and love astrology—i truly believe it can guide you to success if …" at bounding box center [770, 507] width 766 height 133
click at [810, 676] on textarea "i’m a taurus sun so i’m all about comfort pleasure and loyalty i love good food…" at bounding box center [770, 694] width 766 height 133
drag, startPoint x: 855, startPoint y: 697, endPoint x: 336, endPoint y: 590, distance: 529.9
click at [336, 590] on div "Personal Info Chatting Lifestyle Physique Content Intimate Details Socials Trai…" at bounding box center [692, 13] width 957 height 1558
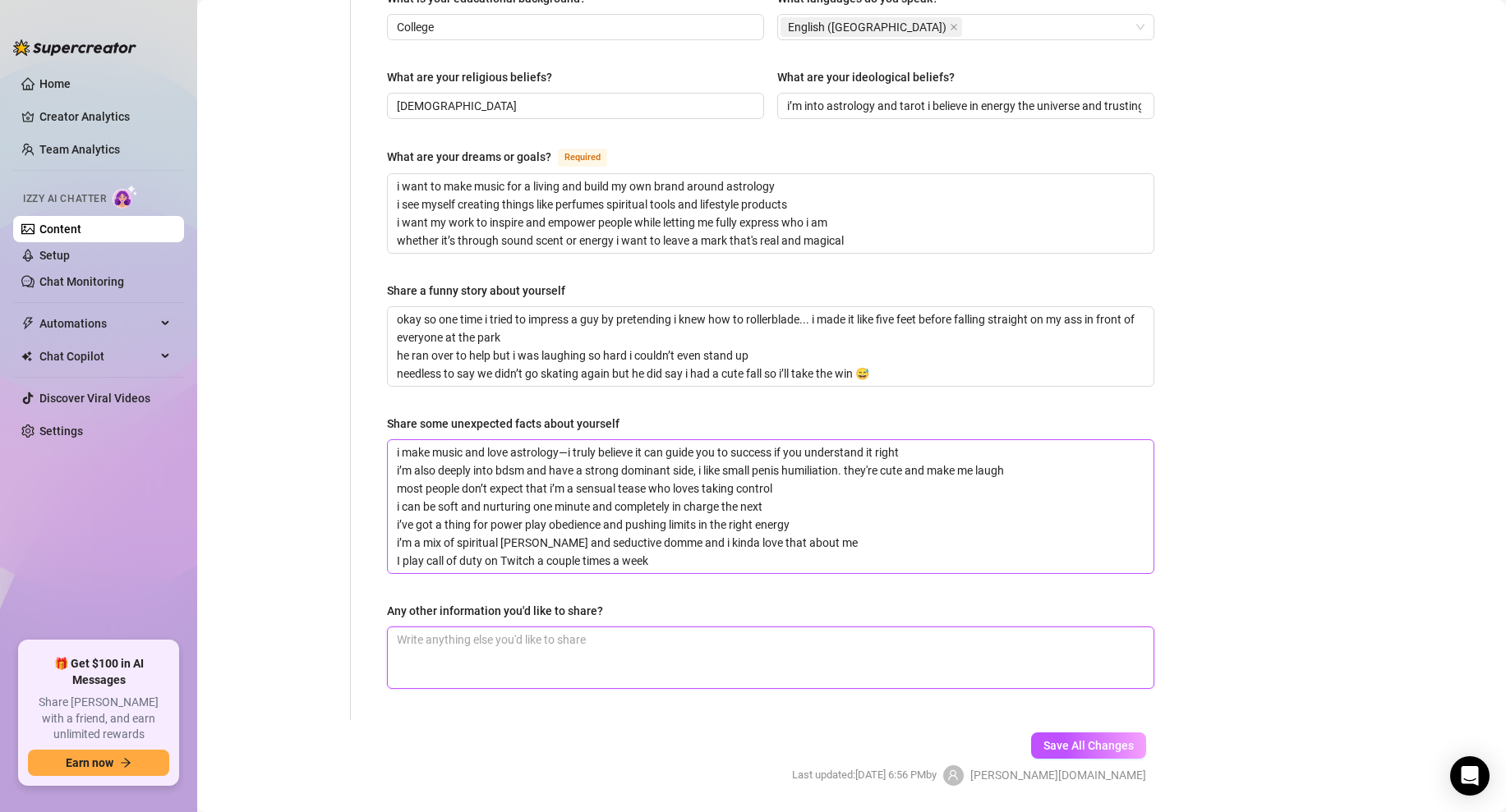
scroll to position [929, 0]
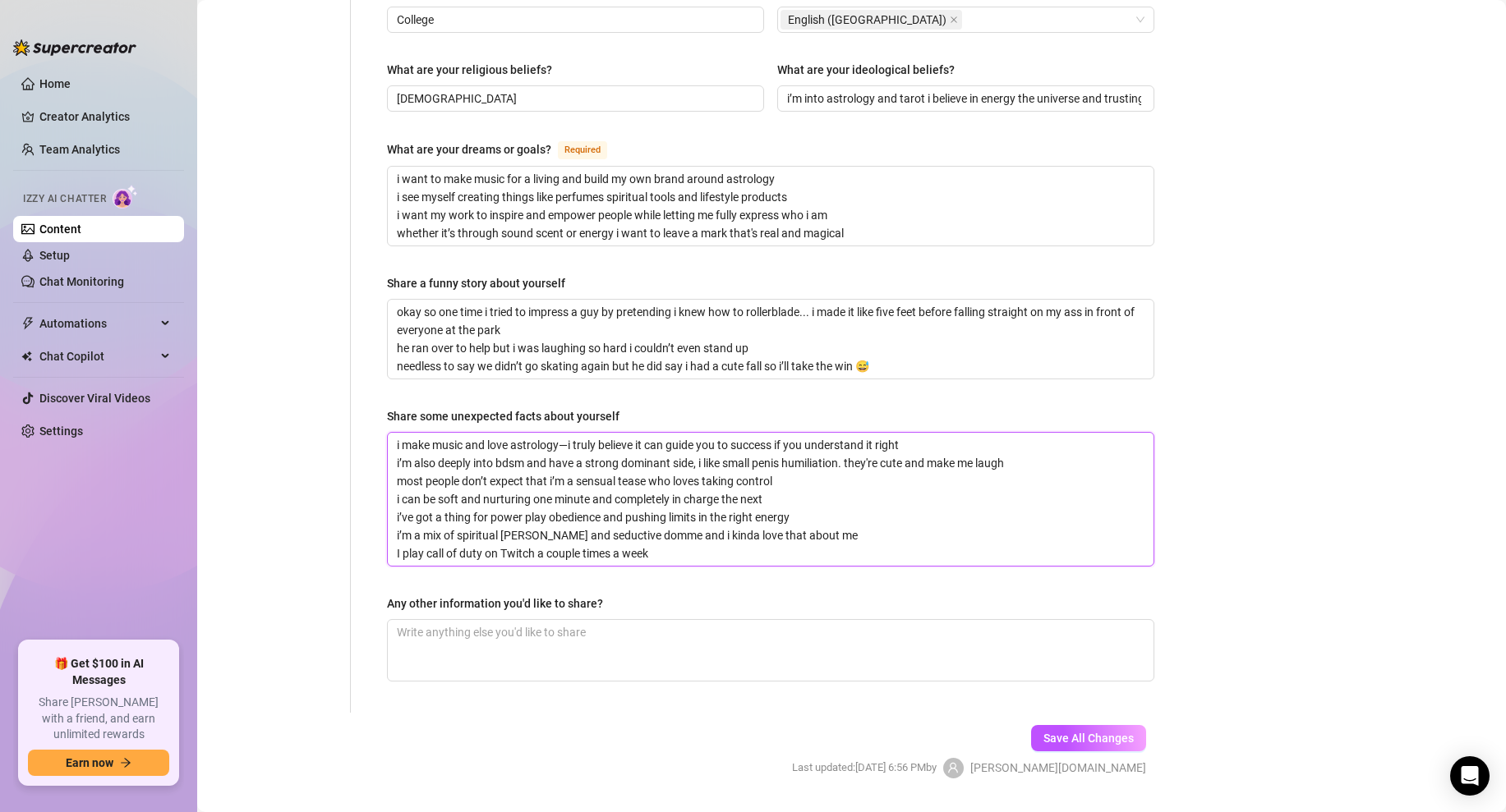
drag, startPoint x: 664, startPoint y: 504, endPoint x: 310, endPoint y: 336, distance: 391.8
click at [641, 496] on textarea "i make music and love astrology—i truly believe it can guide you to success if …" at bounding box center [770, 499] width 766 height 133
click at [664, 491] on textarea "i make music and love astrology—i truly believe it can guide you to success if …" at bounding box center [770, 499] width 766 height 133
click at [674, 501] on textarea "i make music and love astrology—i truly believe it can guide you to success if …" at bounding box center [770, 499] width 766 height 133
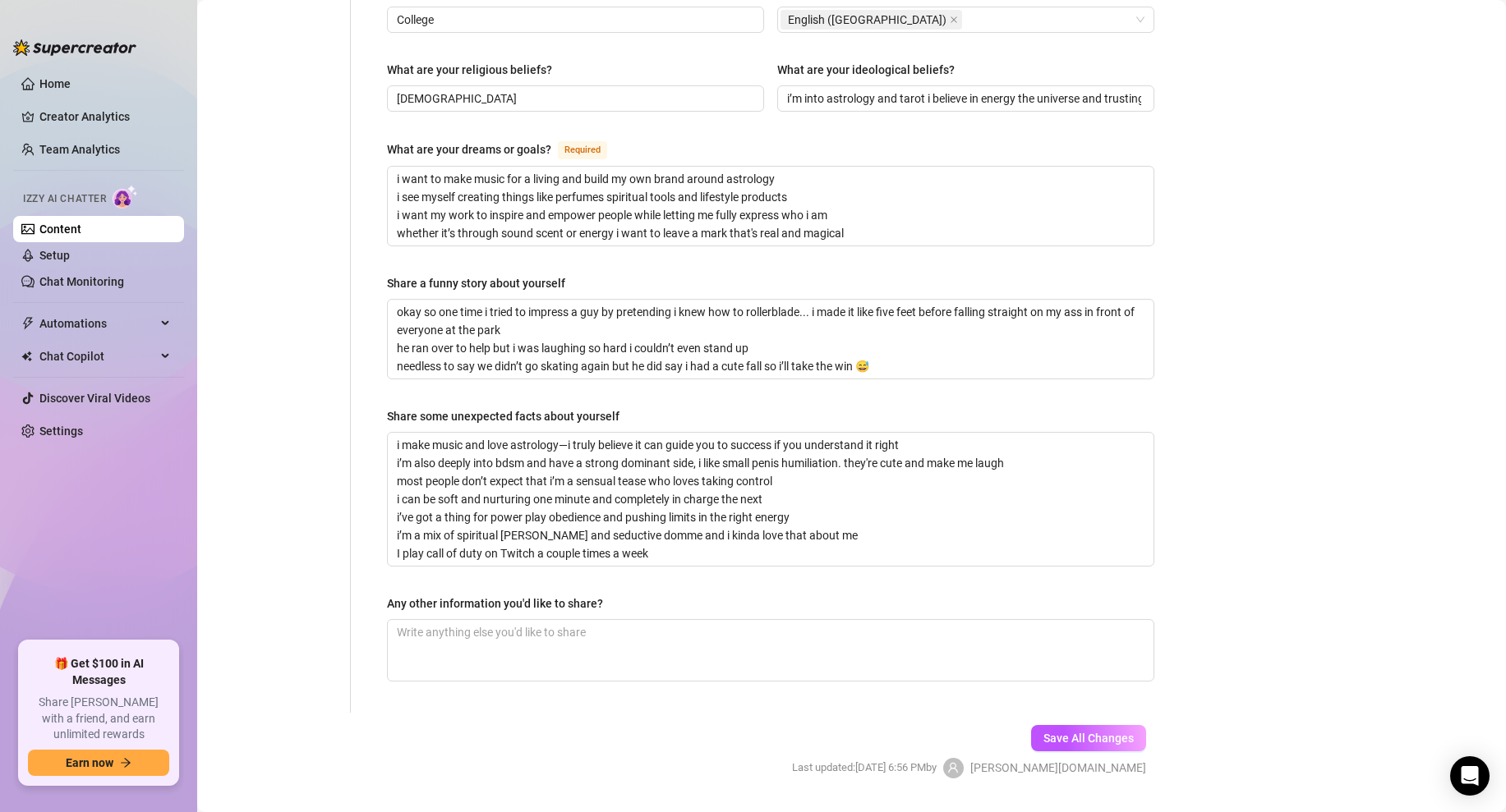
click at [1219, 575] on div "Bio Import Bio from other creator Personal Info Chatting Lifestyle Physique Con…" at bounding box center [852, 1] width 1276 height 1612
click at [1092, 732] on span "Save All Changes" at bounding box center [1089, 739] width 91 height 13
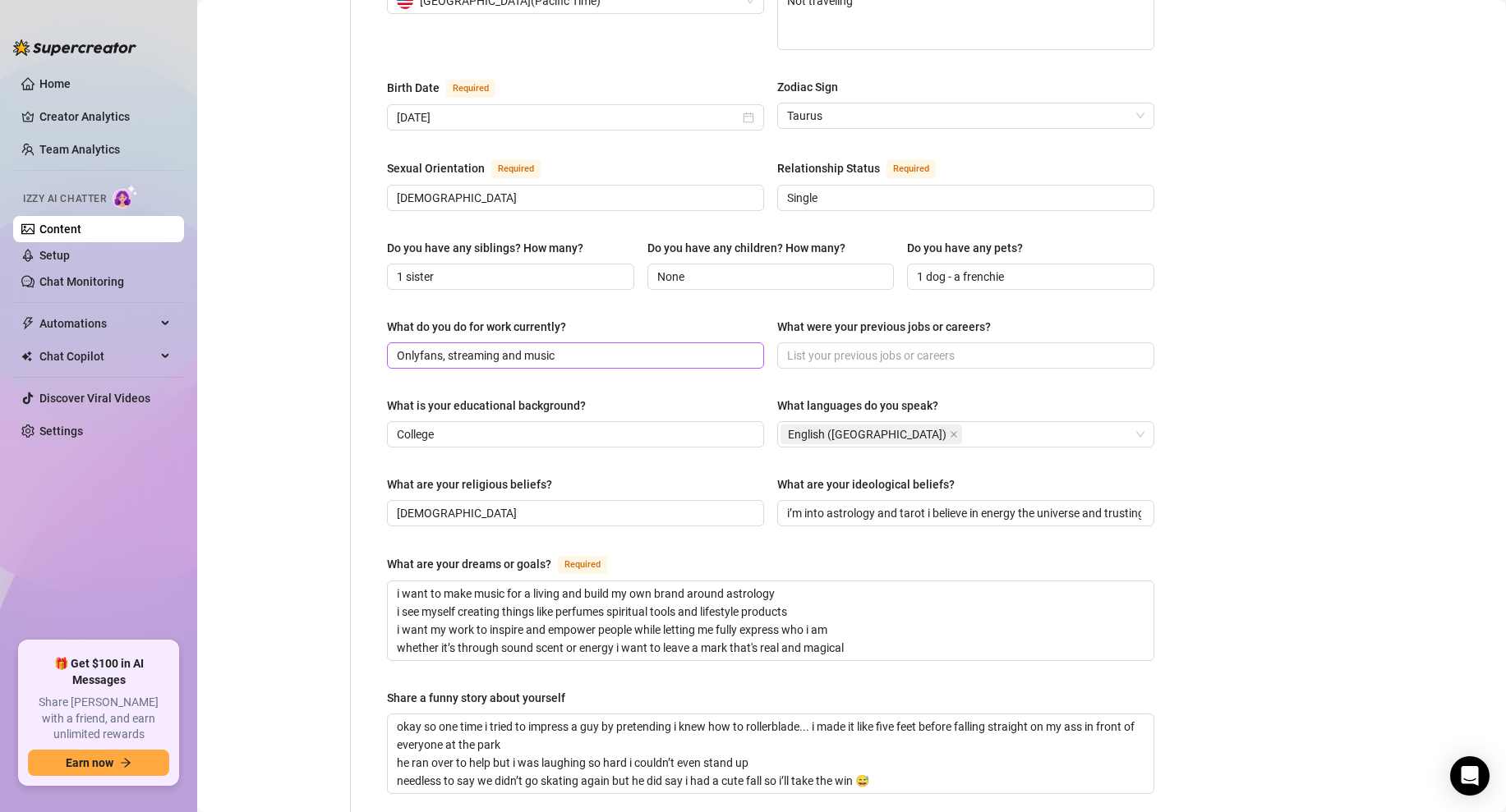
scroll to position [0, 0]
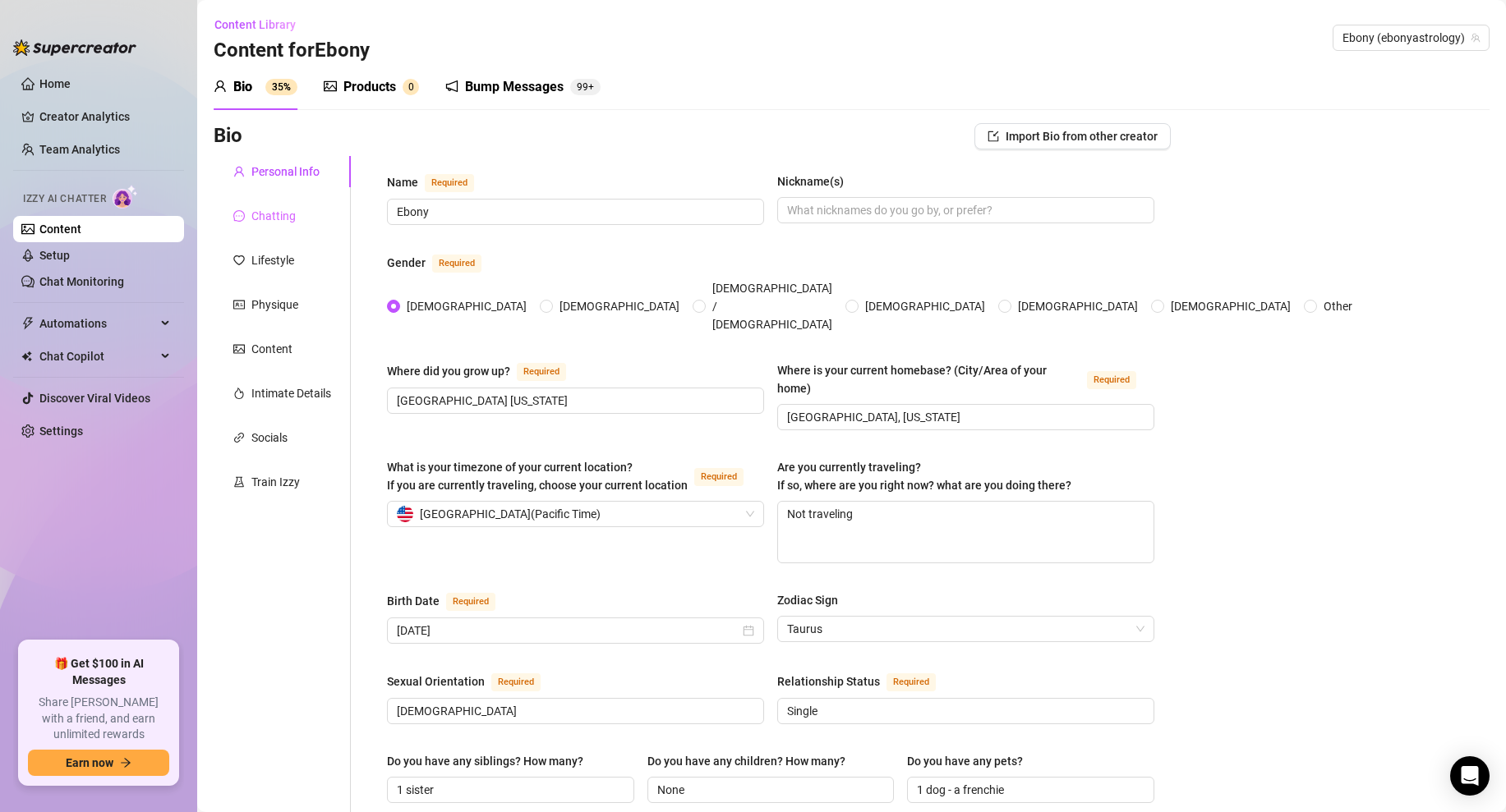
click at [295, 214] on div "Chatting" at bounding box center [283, 216] width 138 height 31
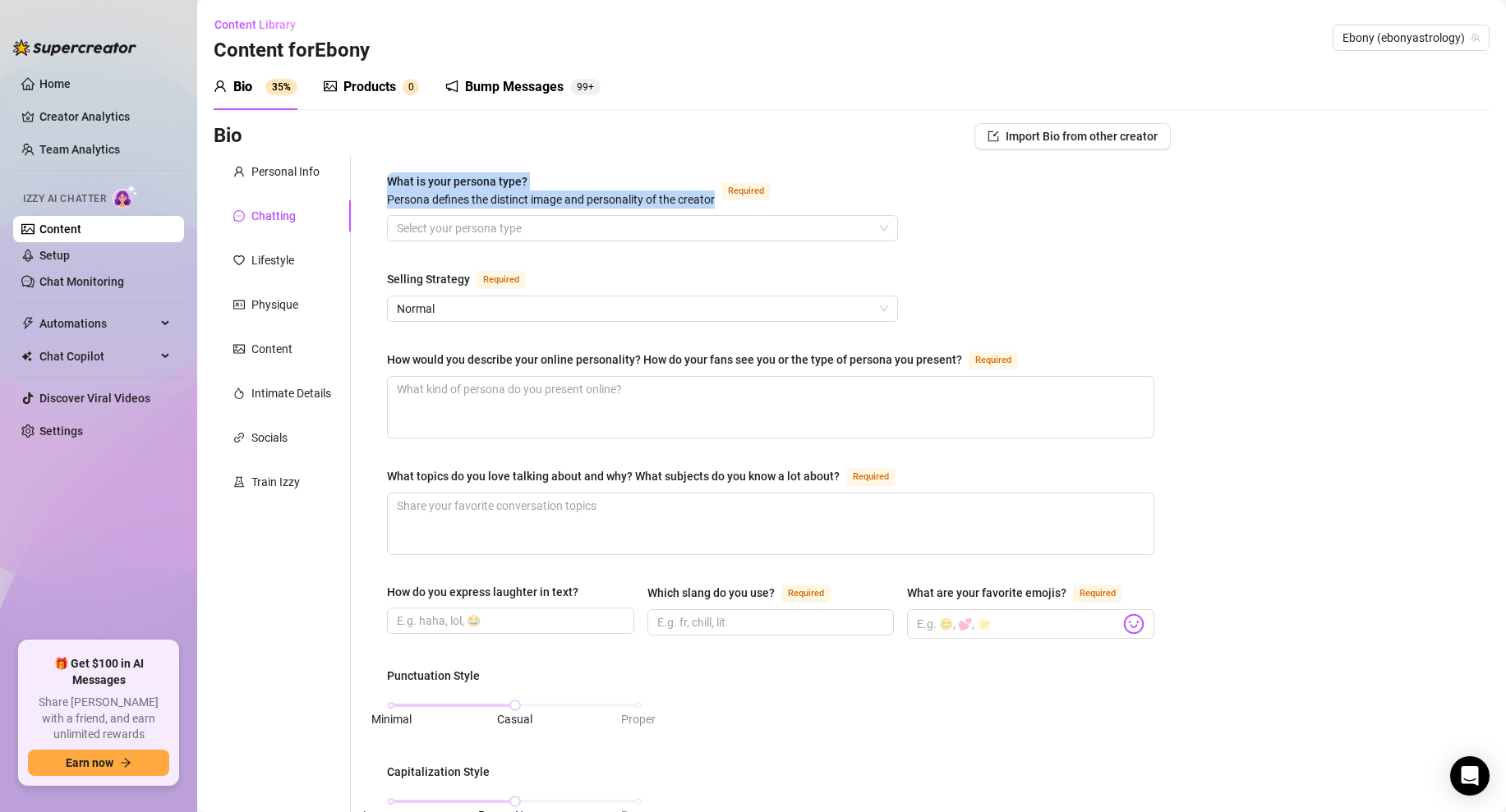
drag, startPoint x: 717, startPoint y: 200, endPoint x: 388, endPoint y: 178, distance: 329.7
click at [388, 178] on div "What is your persona type? [PERSON_NAME] defines the distinct image and persona…" at bounding box center [581, 190] width 390 height 36
copy span "What is your persona type? [PERSON_NAME] defines the distinct image and persona…"
click at [293, 175] on div "Personal Info" at bounding box center [285, 172] width 68 height 18
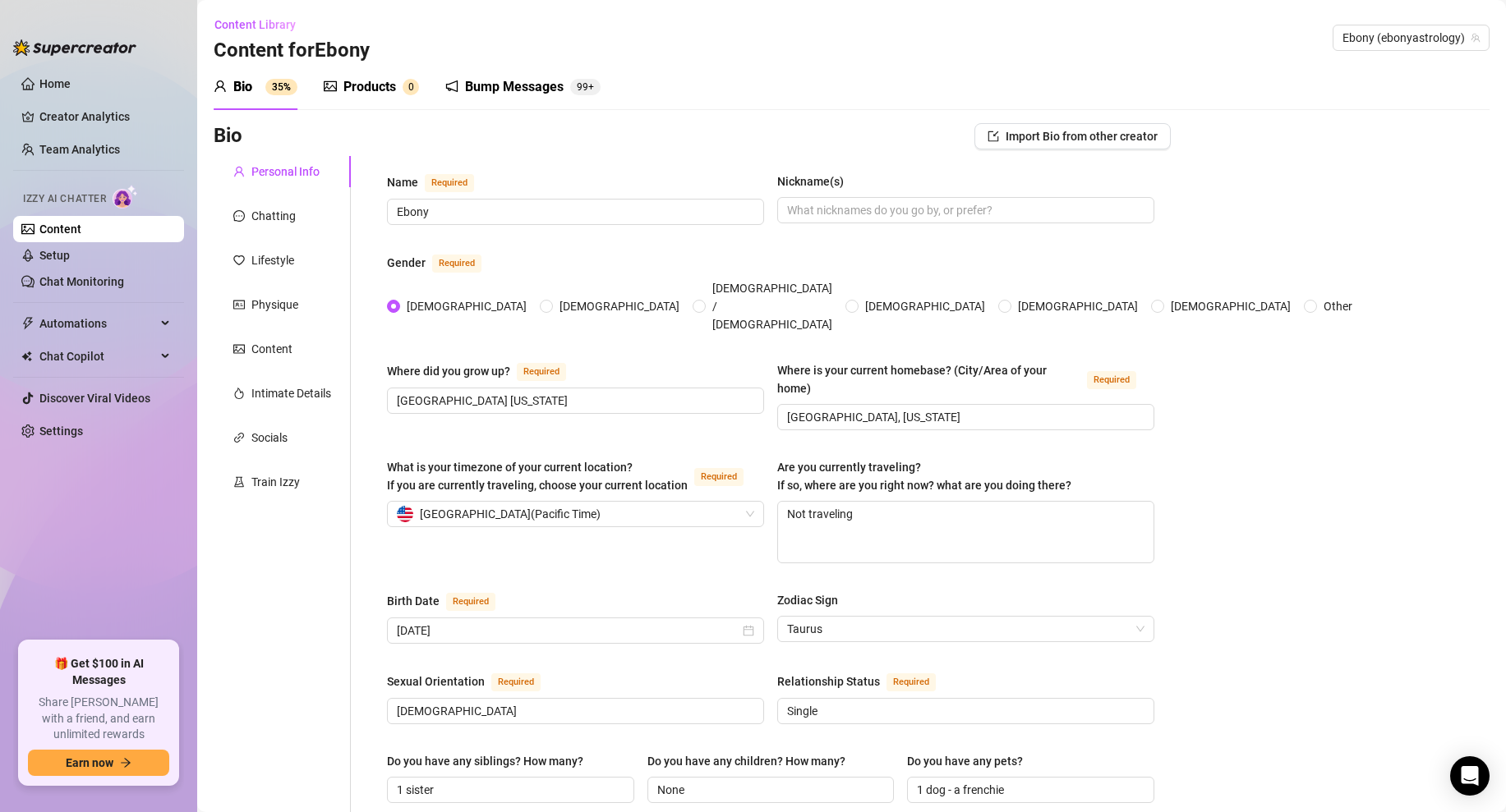
scroll to position [929, 0]
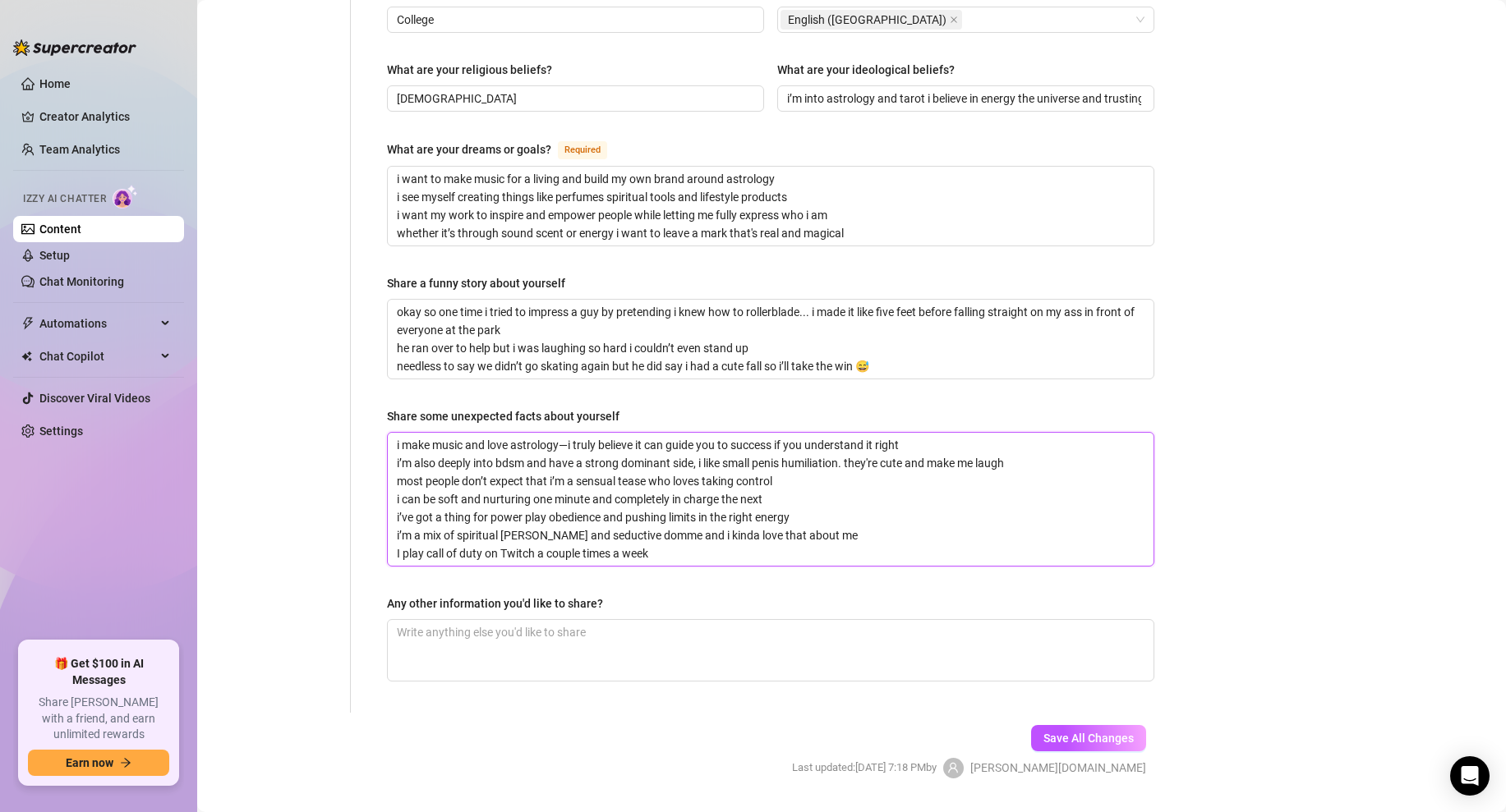
click at [673, 482] on textarea "i make music and love astrology—i truly believe it can guide you to success if …" at bounding box center [770, 499] width 766 height 133
click at [680, 505] on textarea "i make music and love astrology—i truly believe it can guide you to success if …" at bounding box center [770, 499] width 766 height 133
drag, startPoint x: 693, startPoint y: 513, endPoint x: 372, endPoint y: 372, distance: 350.6
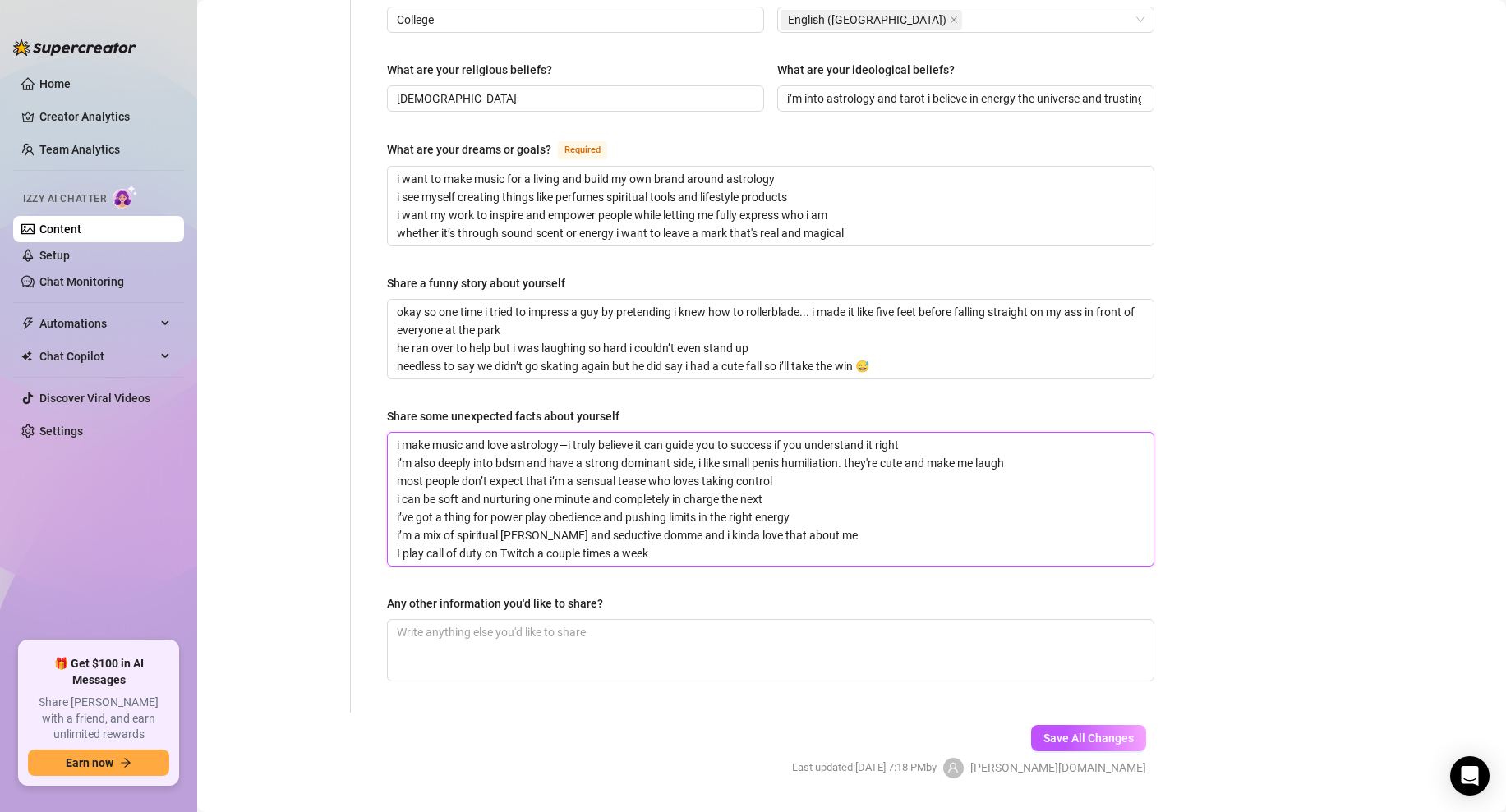
click at [1103, 732] on span "Save All Changes" at bounding box center [1089, 739] width 91 height 13
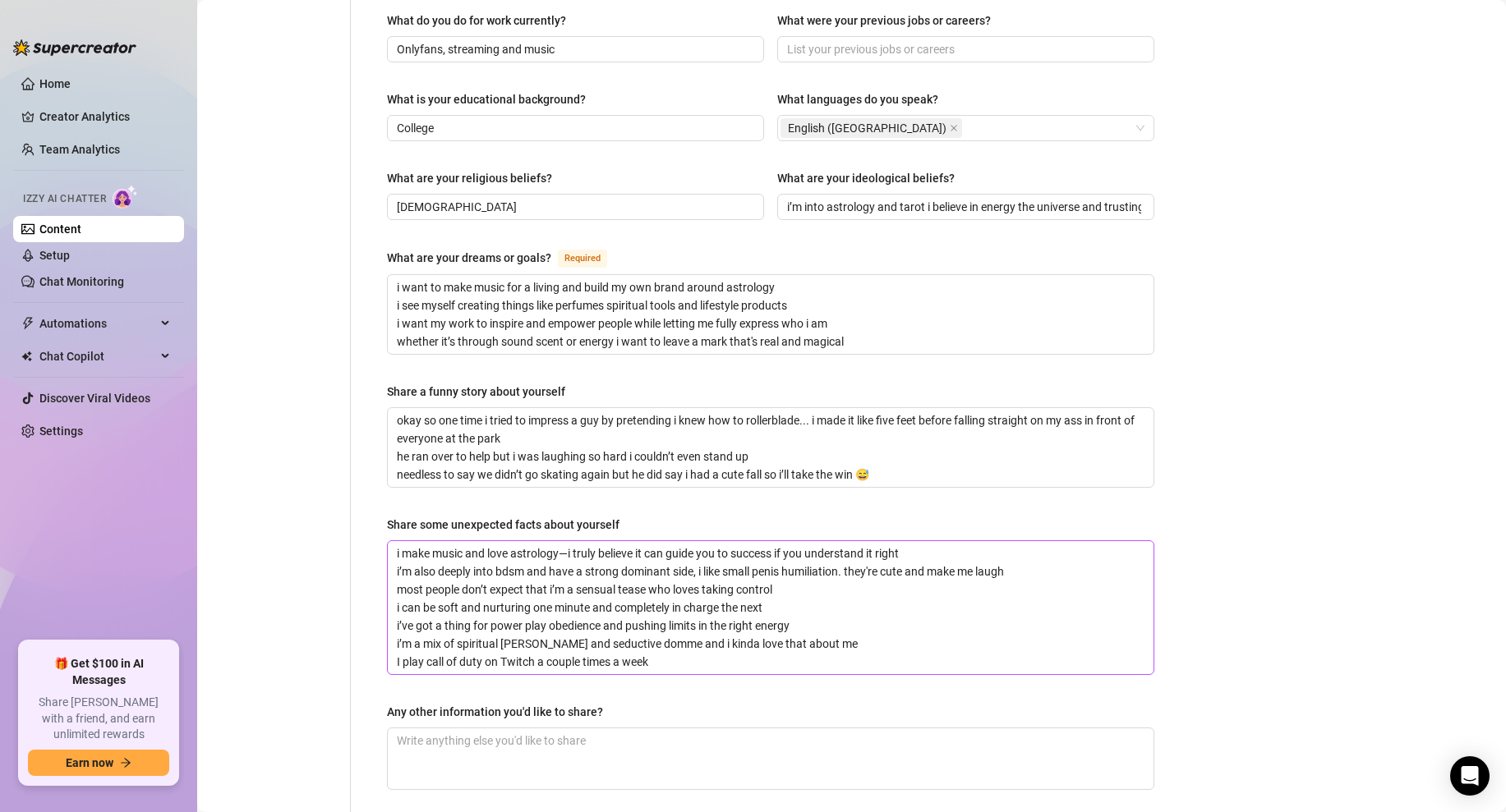
scroll to position [824, 0]
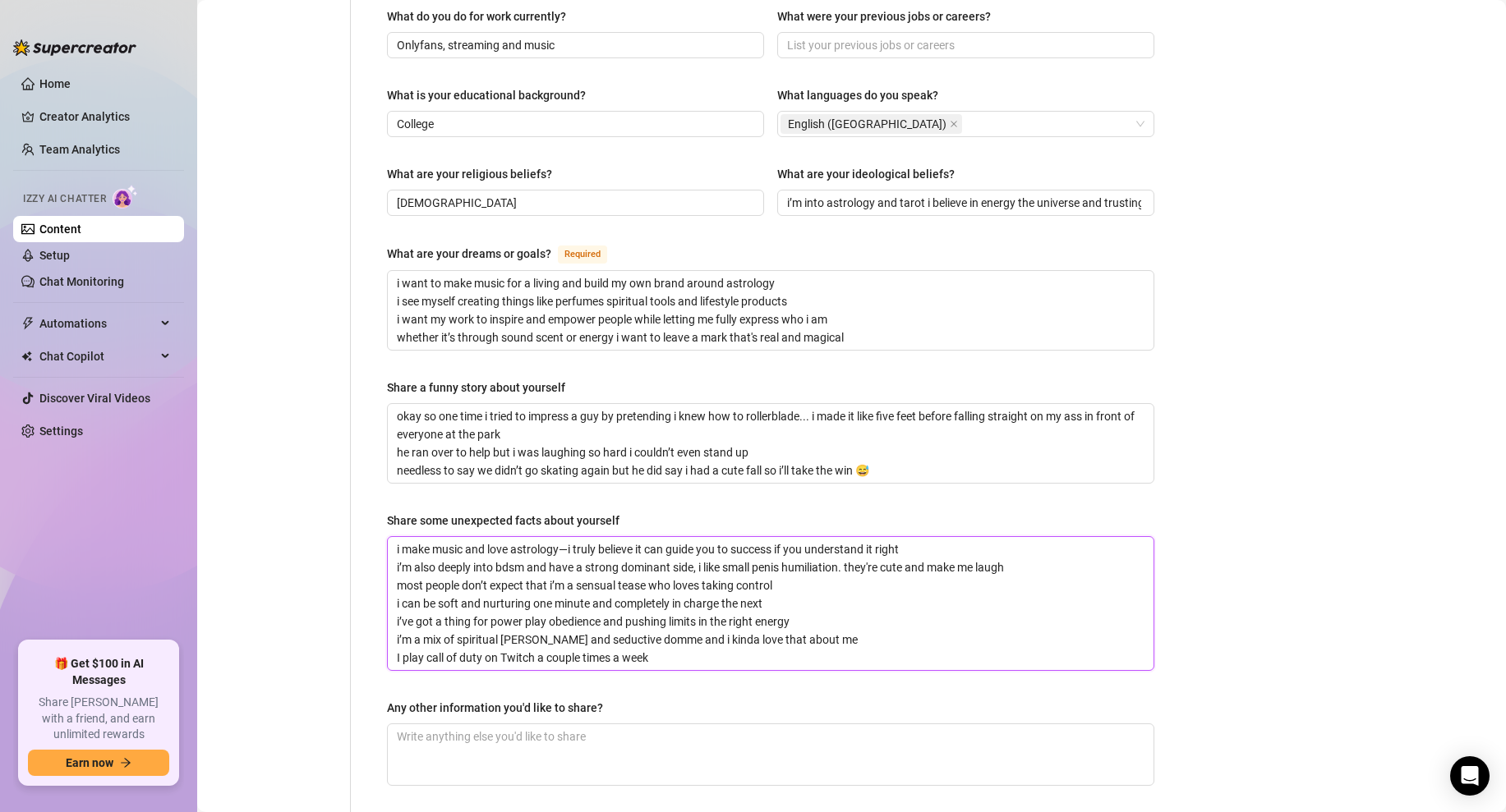
click at [683, 612] on textarea "i make music and love astrology—i truly believe it can guide you to success if …" at bounding box center [770, 603] width 766 height 133
drag, startPoint x: 686, startPoint y: 613, endPoint x: 351, endPoint y: 612, distance: 335.0
click at [351, 612] on div "Name Required Ebony Nickname(s) Gender Required [DEMOGRAPHIC_DATA] [DEMOGRAPHIC…" at bounding box center [760, 75] width 820 height 1486
click at [482, 725] on textarea "Any other information you'd like to share?" at bounding box center [770, 755] width 766 height 60
paste textarea "I play call of duty on Twitch a couple times a week"
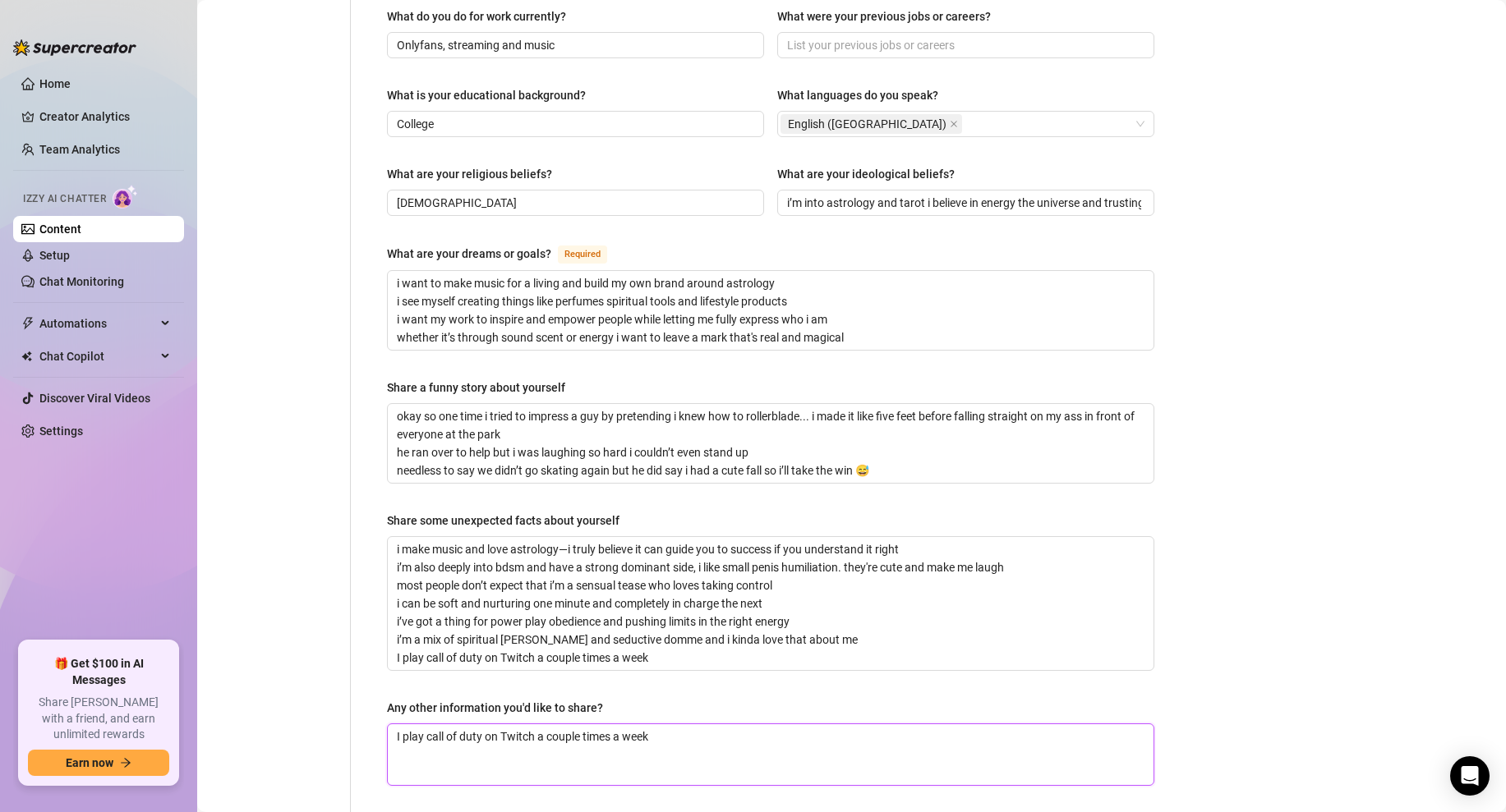
drag, startPoint x: 485, startPoint y: 690, endPoint x: 427, endPoint y: 690, distance: 58.0
click at [427, 725] on textarea "I play call of duty on Twitch a couple times a week" at bounding box center [770, 755] width 766 height 60
paste textarea "I play call of duty on Twitch a couple times a week"
click at [731, 725] on textarea "I play I play call of duty on Twitch a couple times a weekon Twitch a couple ti…" at bounding box center [770, 755] width 766 height 60
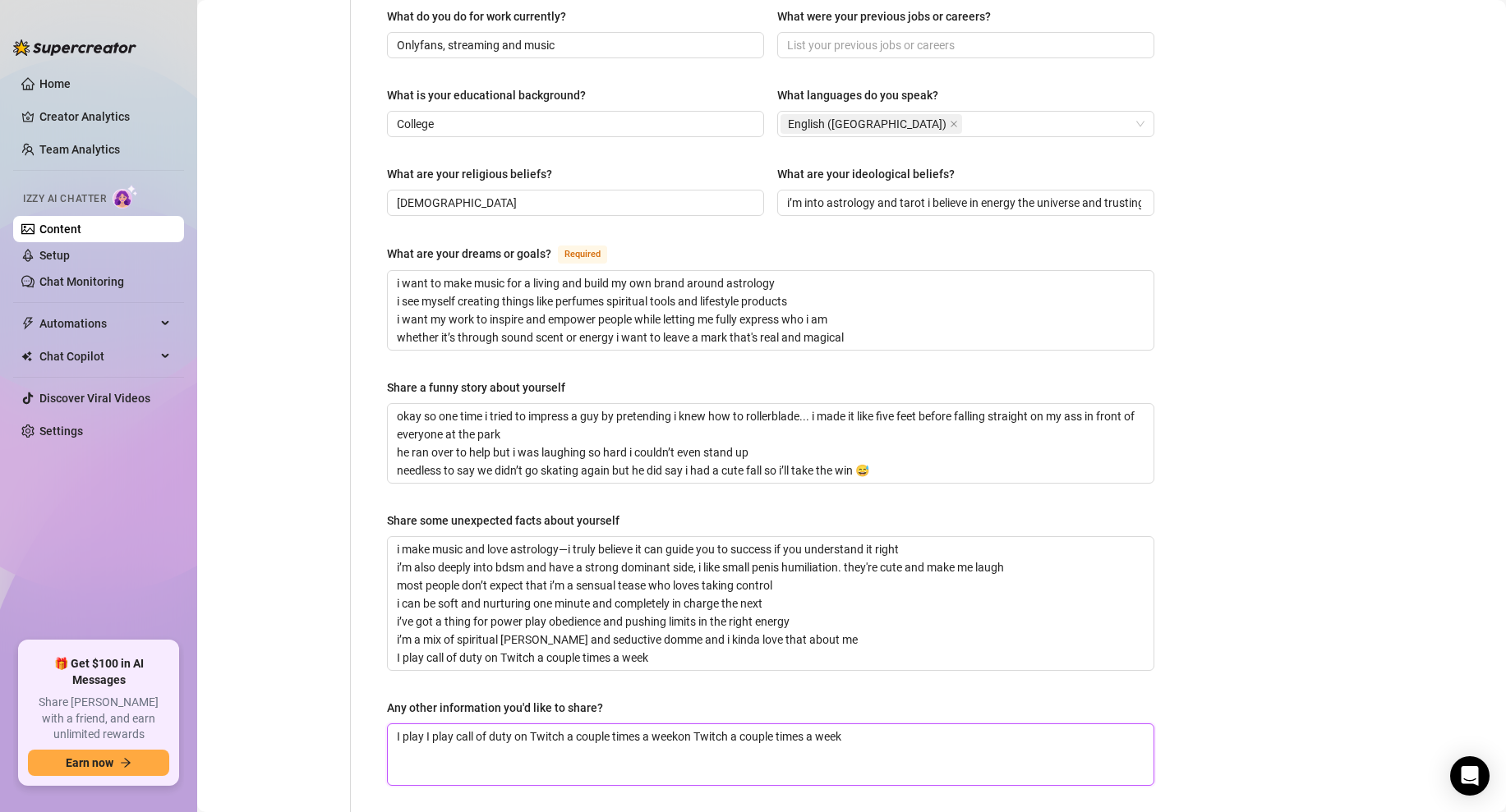
click at [731, 725] on textarea "I play I play call of duty on Twitch a couple times a weekon Twitch a couple ti…" at bounding box center [770, 755] width 766 height 60
paste textarea "call of duty"
drag, startPoint x: 488, startPoint y: 693, endPoint x: 431, endPoint y: 691, distance: 57.0
click at [431, 725] on textarea "I play call of duty on Twitch a couple times a week" at bounding box center [770, 755] width 766 height 60
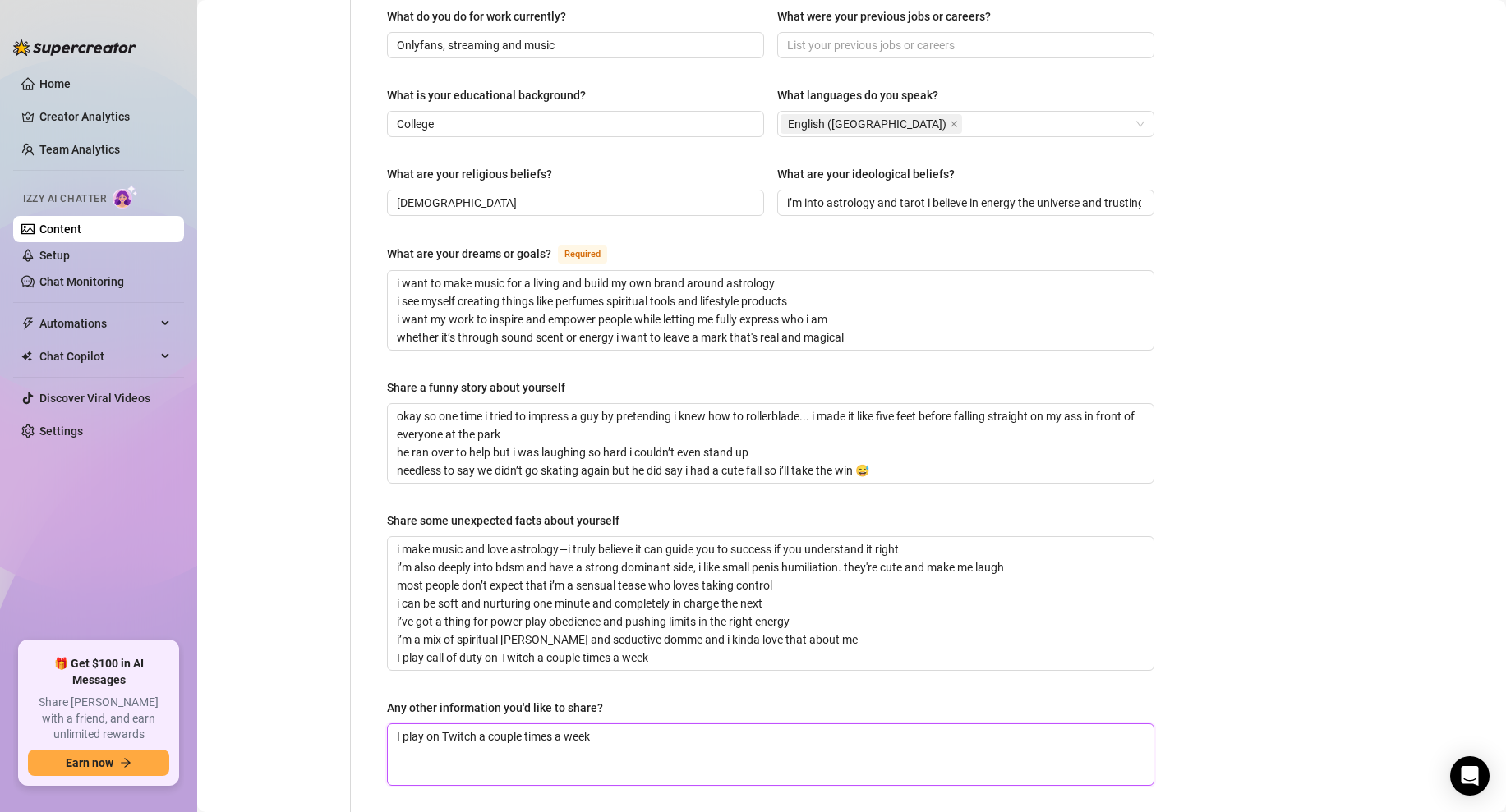
paste textarea "I play call of duty on Twitch a couple times a week"
drag, startPoint x: 677, startPoint y: 690, endPoint x: 425, endPoint y: 685, distance: 252.0
click at [425, 725] on textarea "I play I play call of duty on Twitch a couple times a weeon Twitch a couple tim…" at bounding box center [770, 755] width 766 height 60
click at [427, 725] on textarea "I playon Twitch a couple times a week" at bounding box center [770, 755] width 766 height 60
click at [627, 725] on textarea "I play on Twitch a couple times a week" at bounding box center [770, 755] width 766 height 60
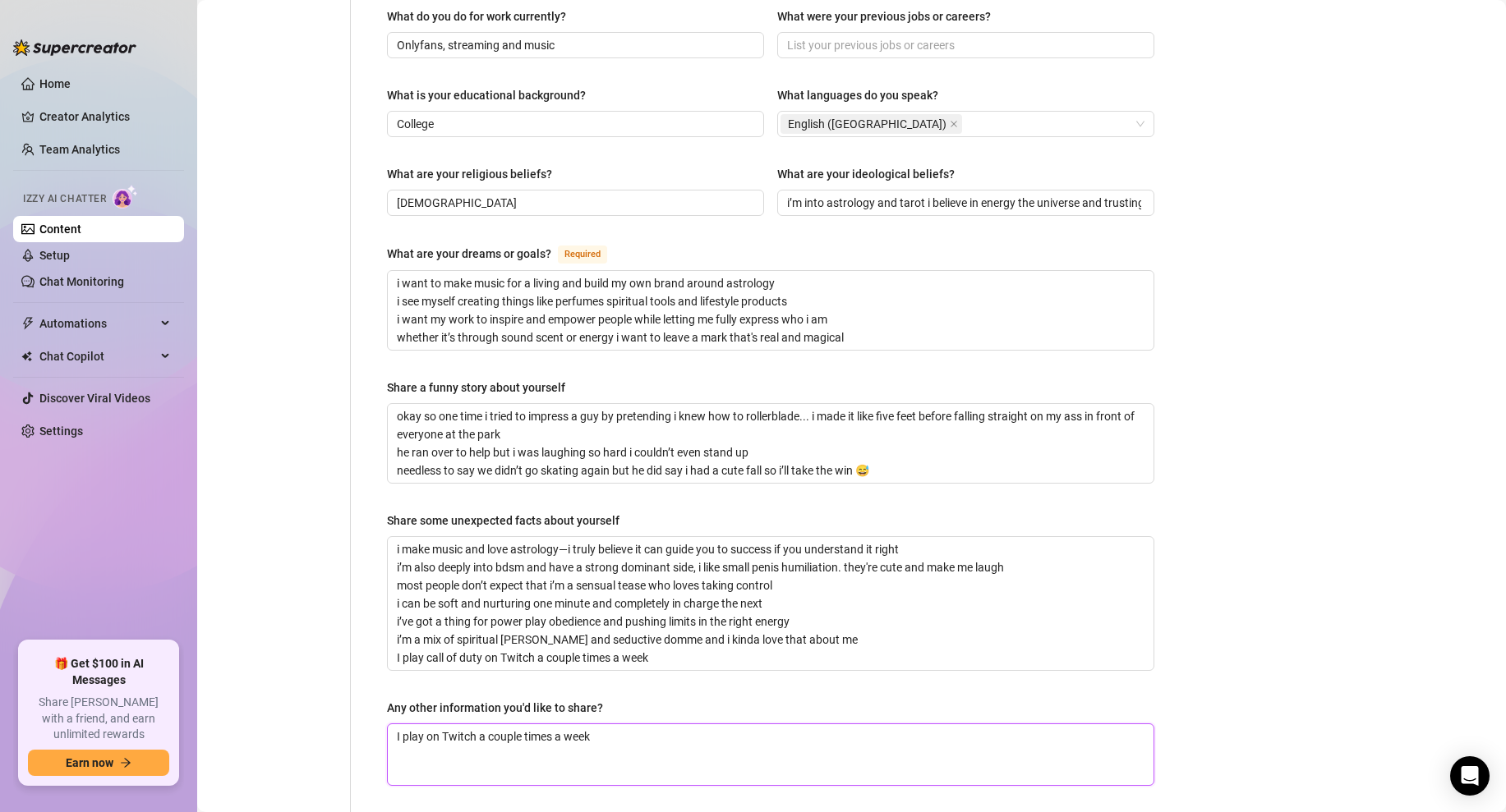
paste textarea "Ebony Jahnae, [[DATE] 7:19:06 PM]: Warzone as of now, helldiver 2, and I wanna …"
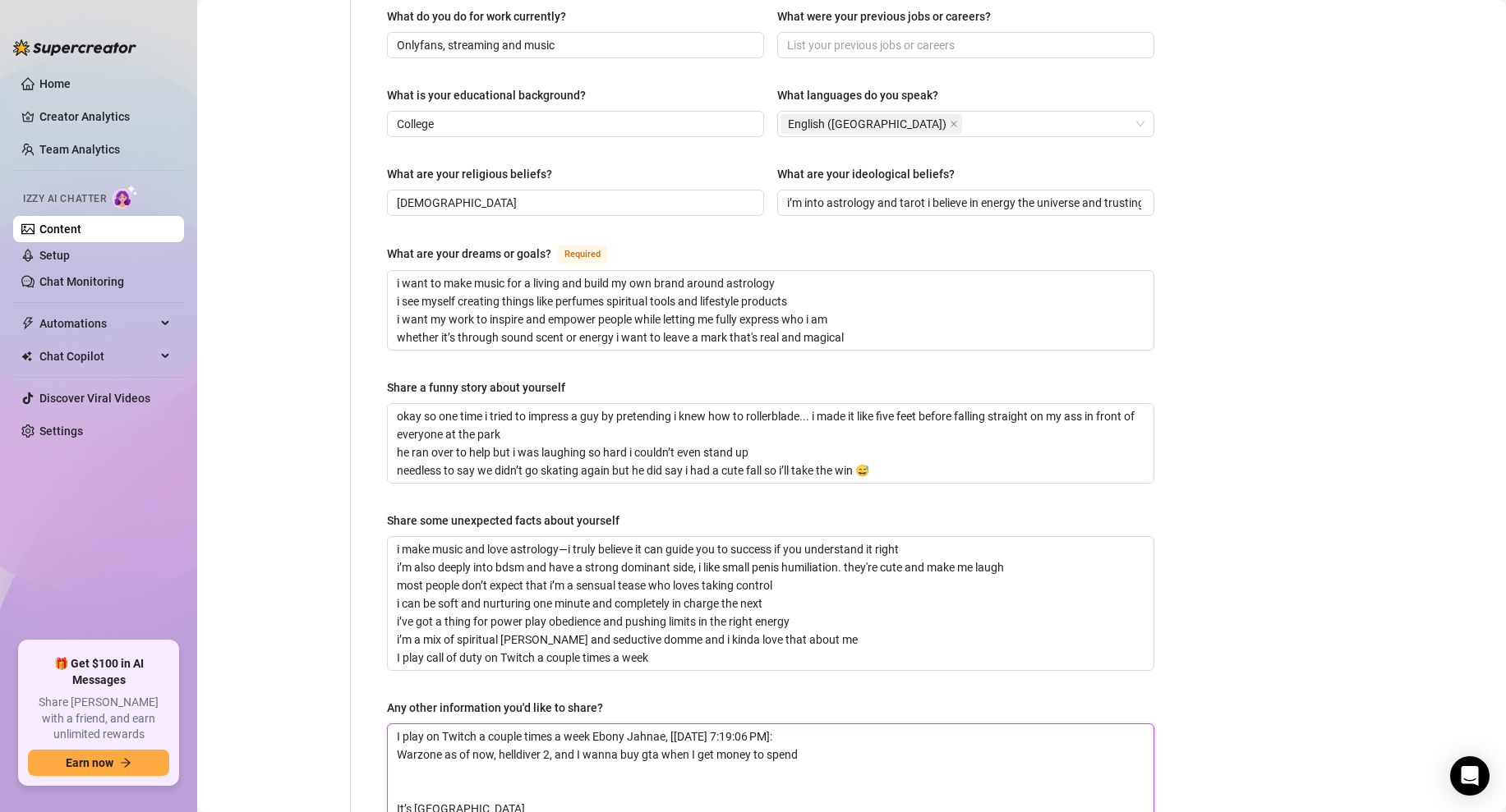
scroll to position [0, 0]
drag, startPoint x: 671, startPoint y: 690, endPoint x: 873, endPoint y: 692, distance: 202.0
click at [873, 725] on textarea "I play on Twitch a couple times a week Ebony Jahnae, [[DATE] 7:19:06 PM]: Warzo…" at bounding box center [770, 800] width 766 height 151
drag, startPoint x: 865, startPoint y: 690, endPoint x: 669, endPoint y: 685, distance: 196.1
click at [669, 725] on textarea "I play on Twitch a couple times a week Ebony Jahnae, [[DATE] 7:19:06 PM]: Warzo…" at bounding box center [770, 800] width 766 height 151
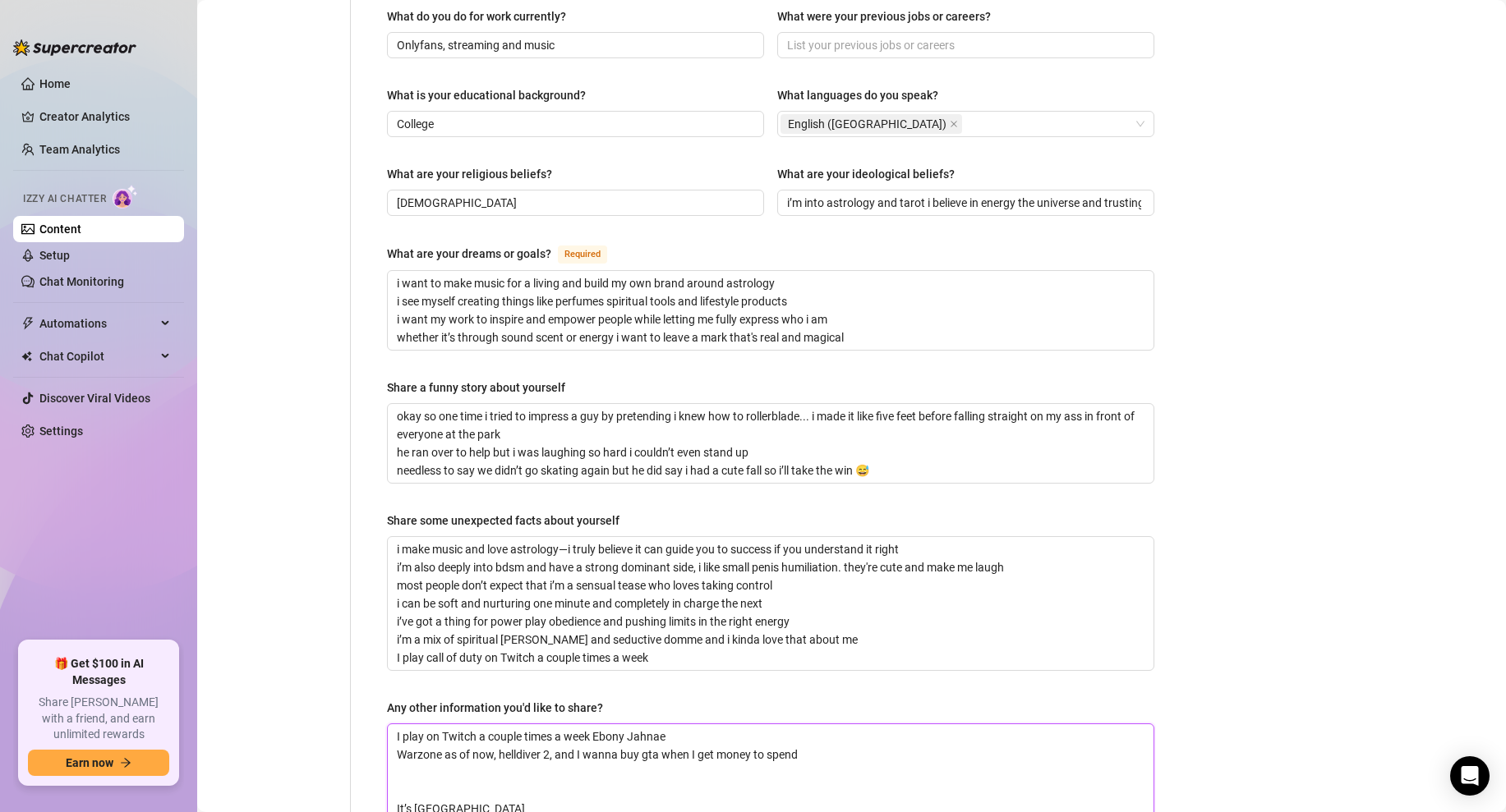
click at [414, 725] on textarea "I play on Twitch a couple times a week Ebony Jahnae Warzone as of now, helldive…" at bounding box center [770, 800] width 766 height 151
drag, startPoint x: 694, startPoint y: 691, endPoint x: 612, endPoint y: 691, distance: 82.0
click at [612, 725] on textarea "I stream on Twitch a couple times a week Ebony Jahnae Warzone as of now, helldi…" at bounding box center [770, 800] width 766 height 151
drag, startPoint x: 500, startPoint y: 769, endPoint x: 383, endPoint y: 765, distance: 117.1
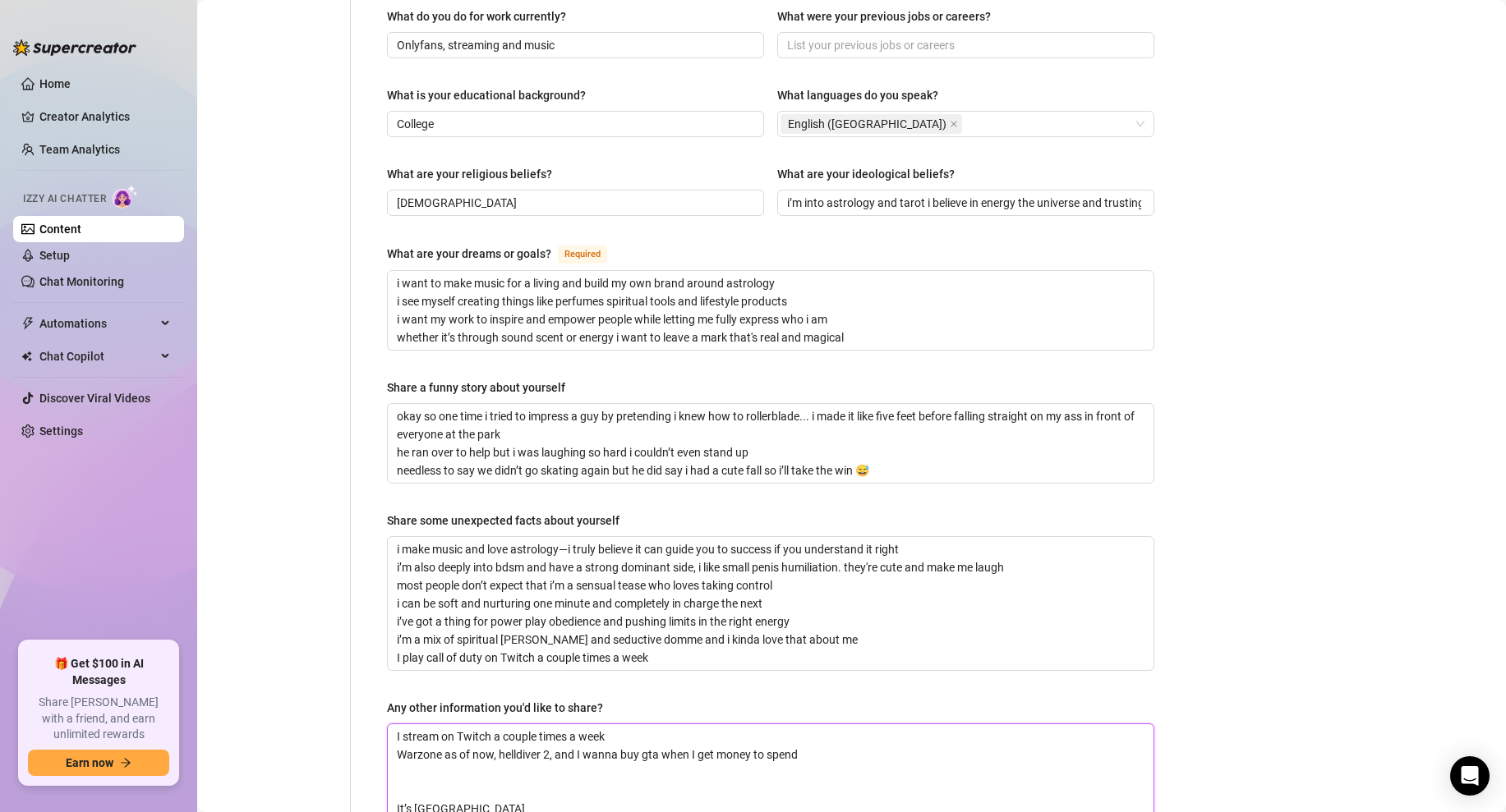
click at [383, 765] on div "Name Required Ebony Nickname(s) Gender Required [DEMOGRAPHIC_DATA] [DEMOGRAPHIC…" at bounding box center [771, 120] width 800 height 1575
click at [639, 725] on textarea "I stream on Twitch a couple times a week Warzone as of now, helldiver 2, and I …" at bounding box center [770, 800] width 766 height 151
paste textarea "It’s Ebonyjahnae"
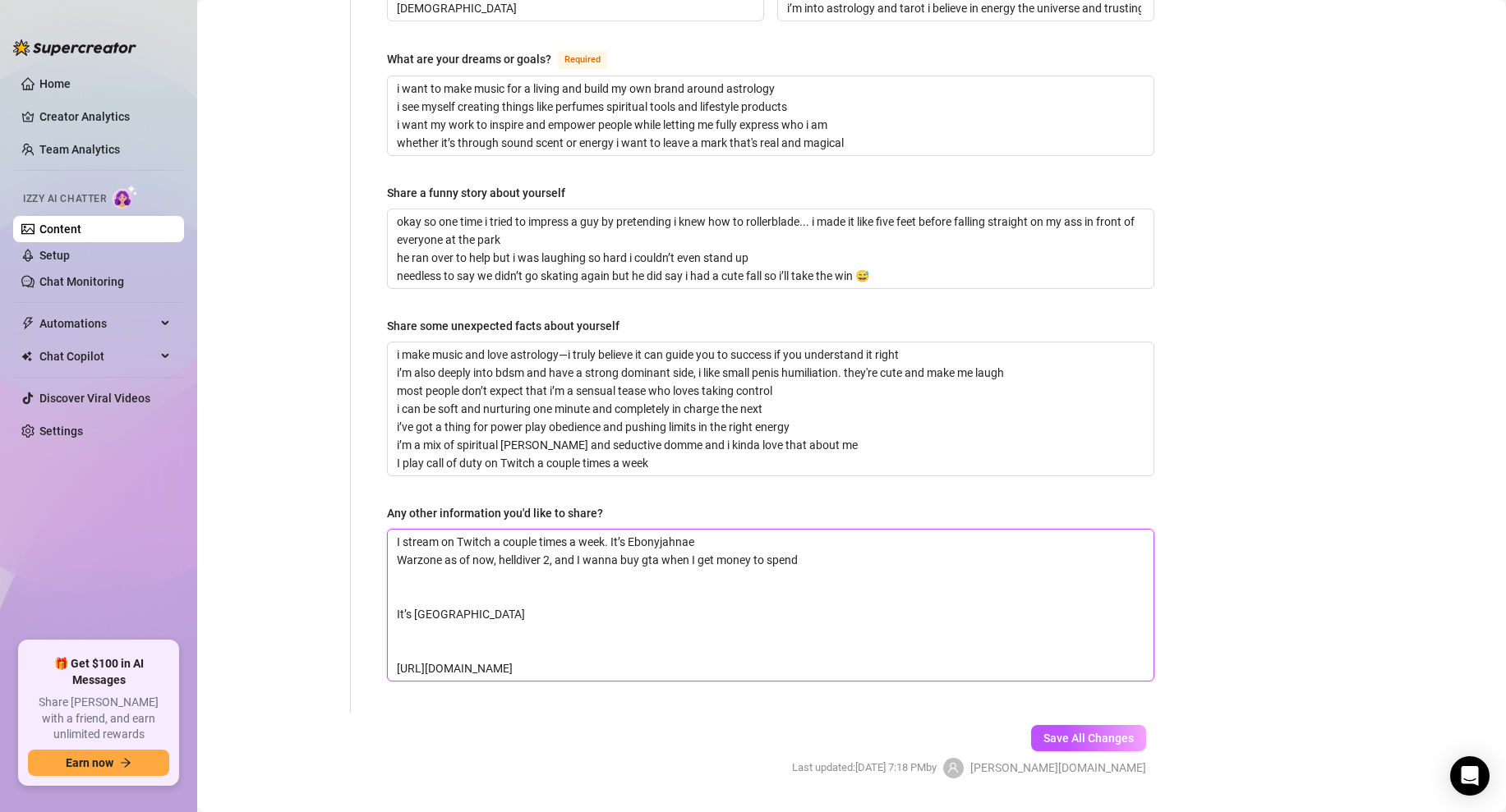
drag, startPoint x: 593, startPoint y: 626, endPoint x: 377, endPoint y: 617, distance: 216.2
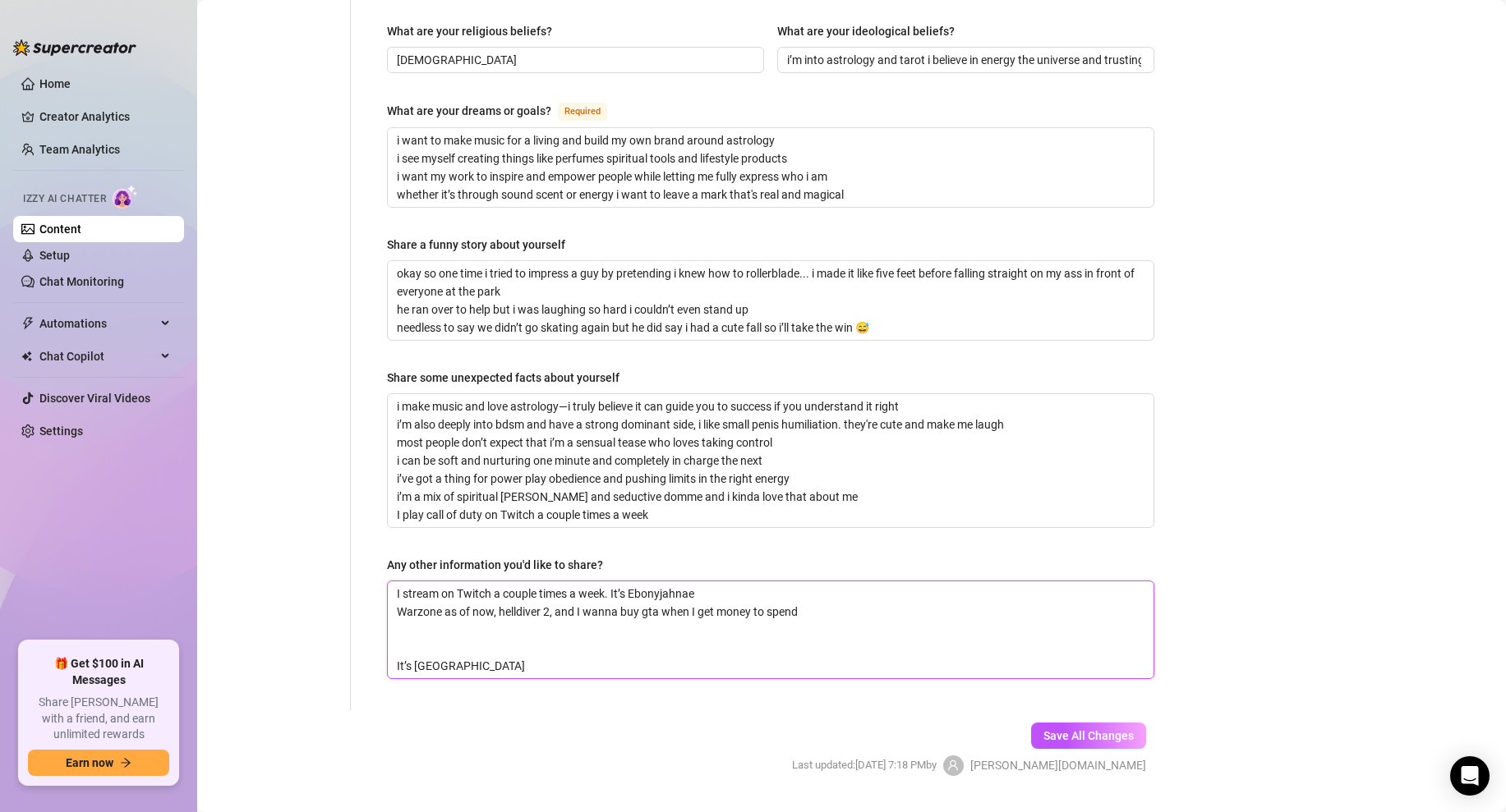
scroll to position [965, 0]
click at [753, 584] on textarea "I stream on Twitch a couple times a week. It’s Ebonyjahnae Warzone as of now, h…" at bounding box center [770, 632] width 766 height 97
paste textarea "[URL][DOMAIN_NAME]"
click at [834, 584] on textarea "I stream on Twitch a couple times a week. It’s [GEOGRAPHIC_DATA]. [URL][DOMAIN_…" at bounding box center [770, 632] width 766 height 97
click at [395, 584] on textarea "I stream on Twitch a couple times a week. It’s [GEOGRAPHIC_DATA]. [URL][DOMAIN_…" at bounding box center [770, 632] width 766 height 97
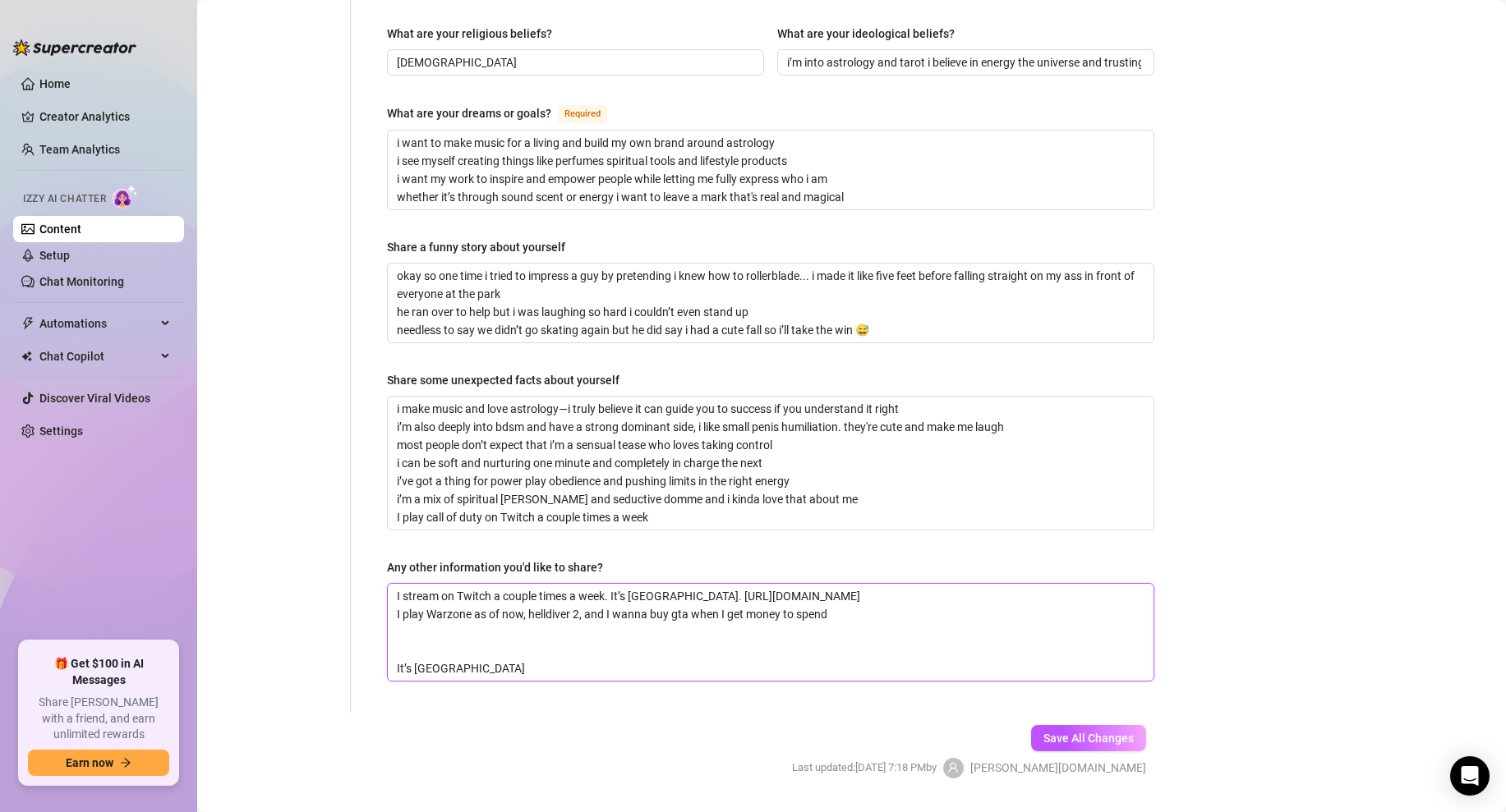
drag, startPoint x: 508, startPoint y: 616, endPoint x: 378, endPoint y: 603, distance: 130.6
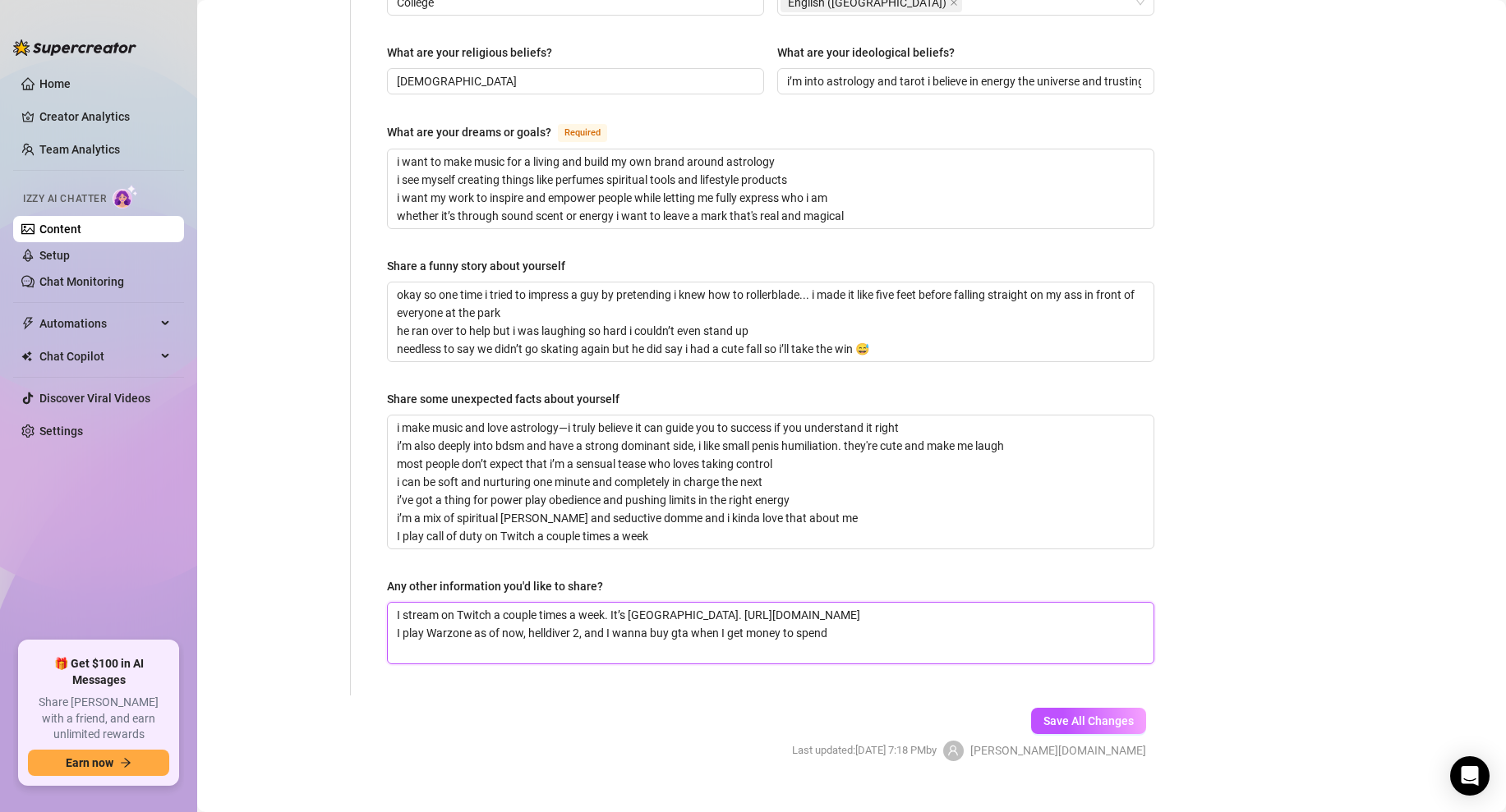
scroll to position [929, 0]
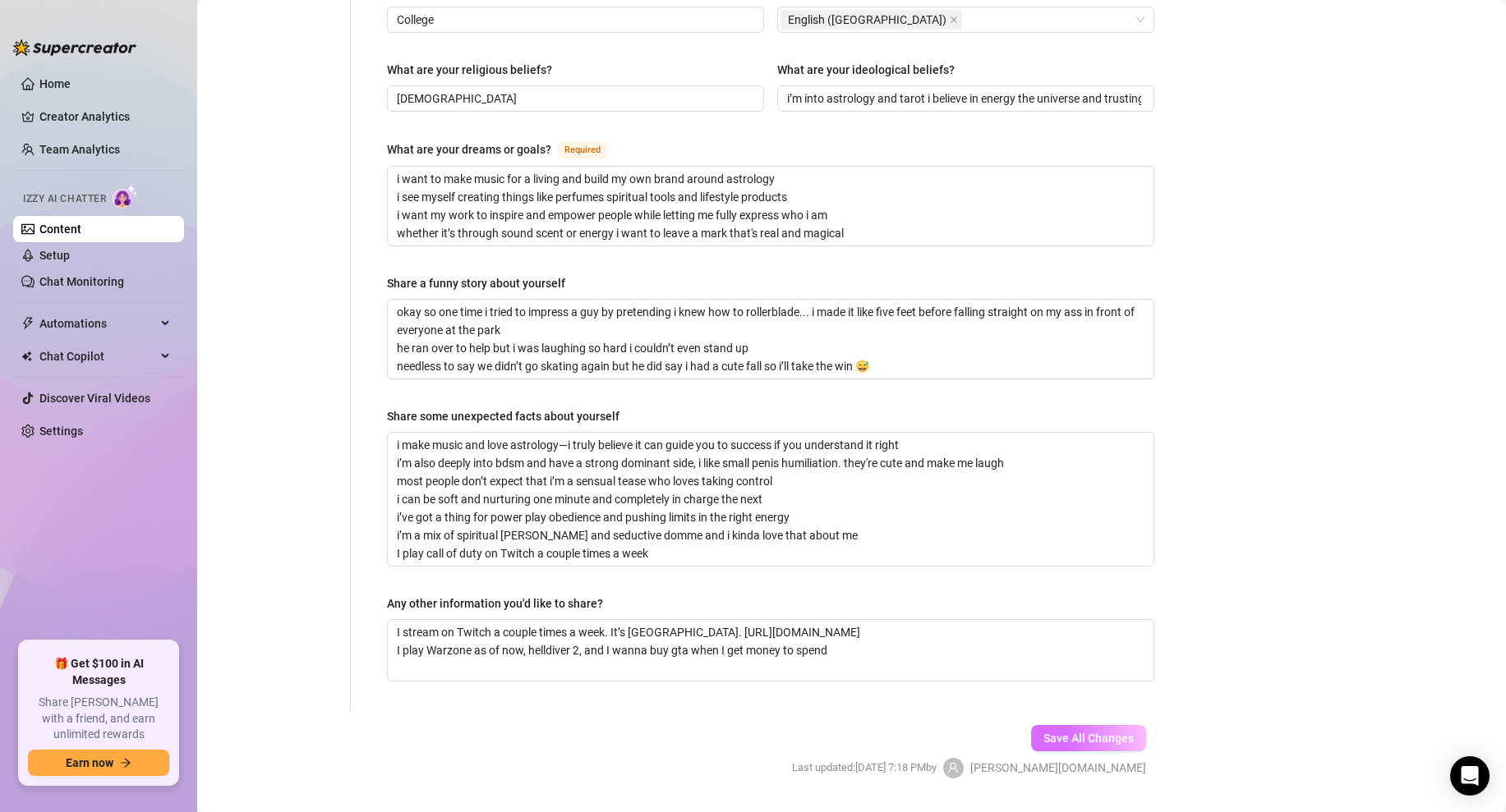
click at [1073, 726] on button "Save All Changes" at bounding box center [1088, 738] width 115 height 26
click at [857, 620] on textarea "I stream on Twitch a couple times a week. It’s [GEOGRAPHIC_DATA]. [URL][DOMAIN_…" at bounding box center [770, 650] width 766 height 60
drag, startPoint x: 872, startPoint y: 611, endPoint x: 362, endPoint y: 568, distance: 511.8
click at [845, 620] on textarea "I stream on Twitch a couple times a week. It’s [GEOGRAPHIC_DATA]. [URL][DOMAIN_…" at bounding box center [770, 650] width 766 height 60
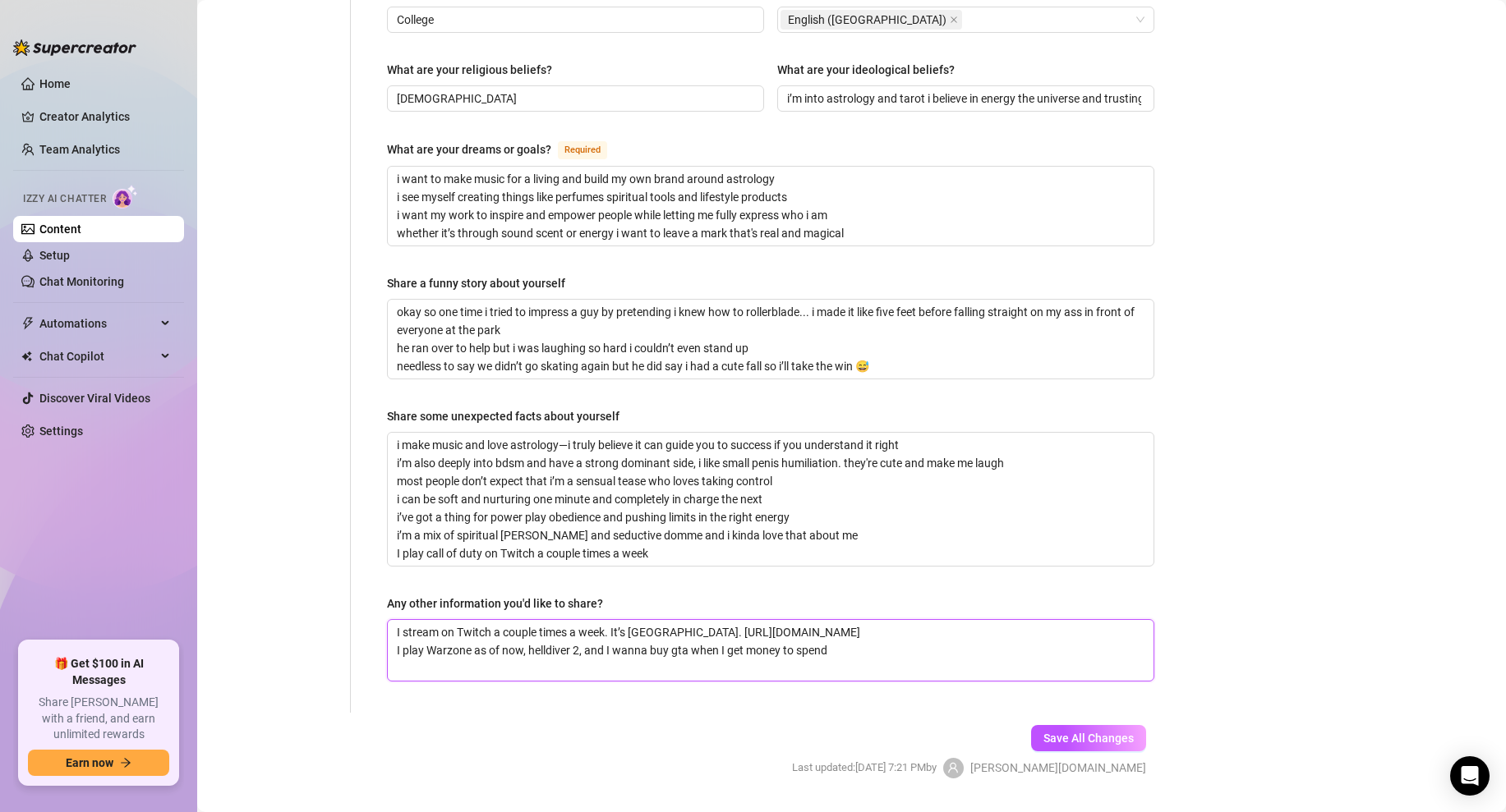
click at [487, 620] on textarea "I stream on Twitch a couple times a week. It’s [GEOGRAPHIC_DATA]. [URL][DOMAIN_…" at bounding box center [770, 650] width 766 height 60
click at [845, 620] on textarea "I stream on Twitch and Bigo everyday a couple times a week. It’s [GEOGRAPHIC_DA…" at bounding box center [770, 650] width 766 height 60
click at [1085, 732] on span "Save All Changes" at bounding box center [1089, 739] width 91 height 13
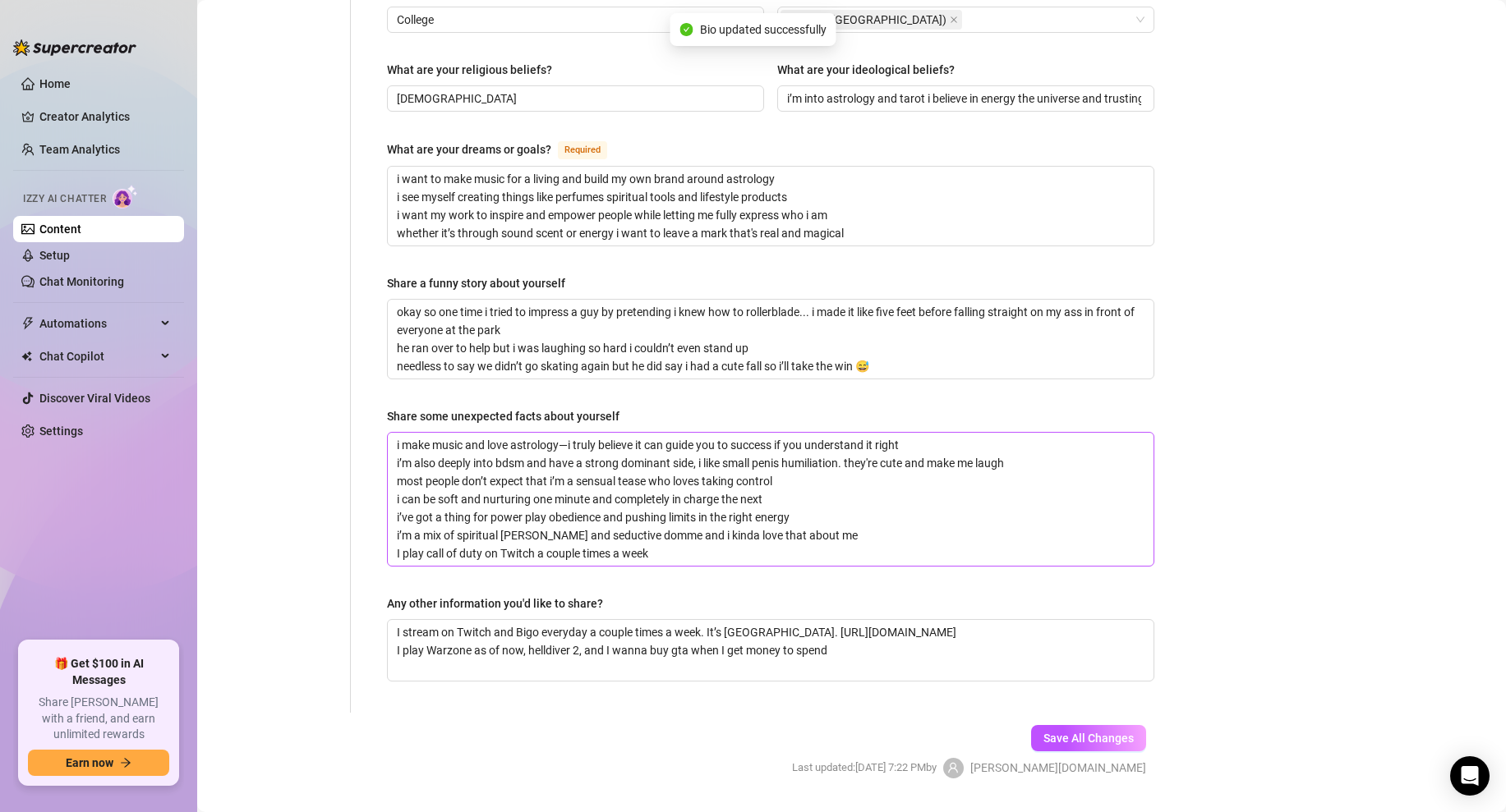
scroll to position [0, 0]
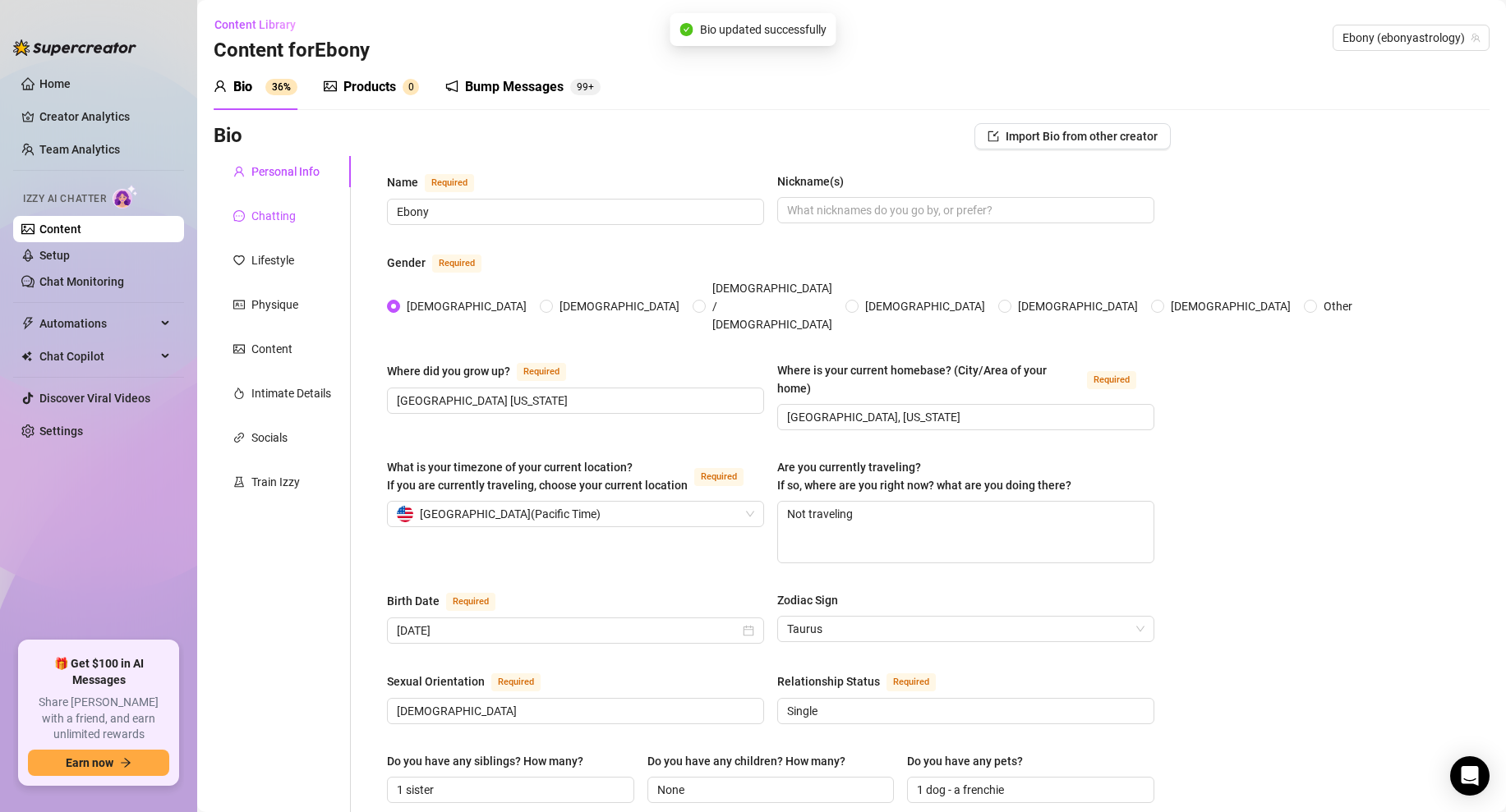
click at [274, 223] on div "Chatting" at bounding box center [274, 216] width 44 height 18
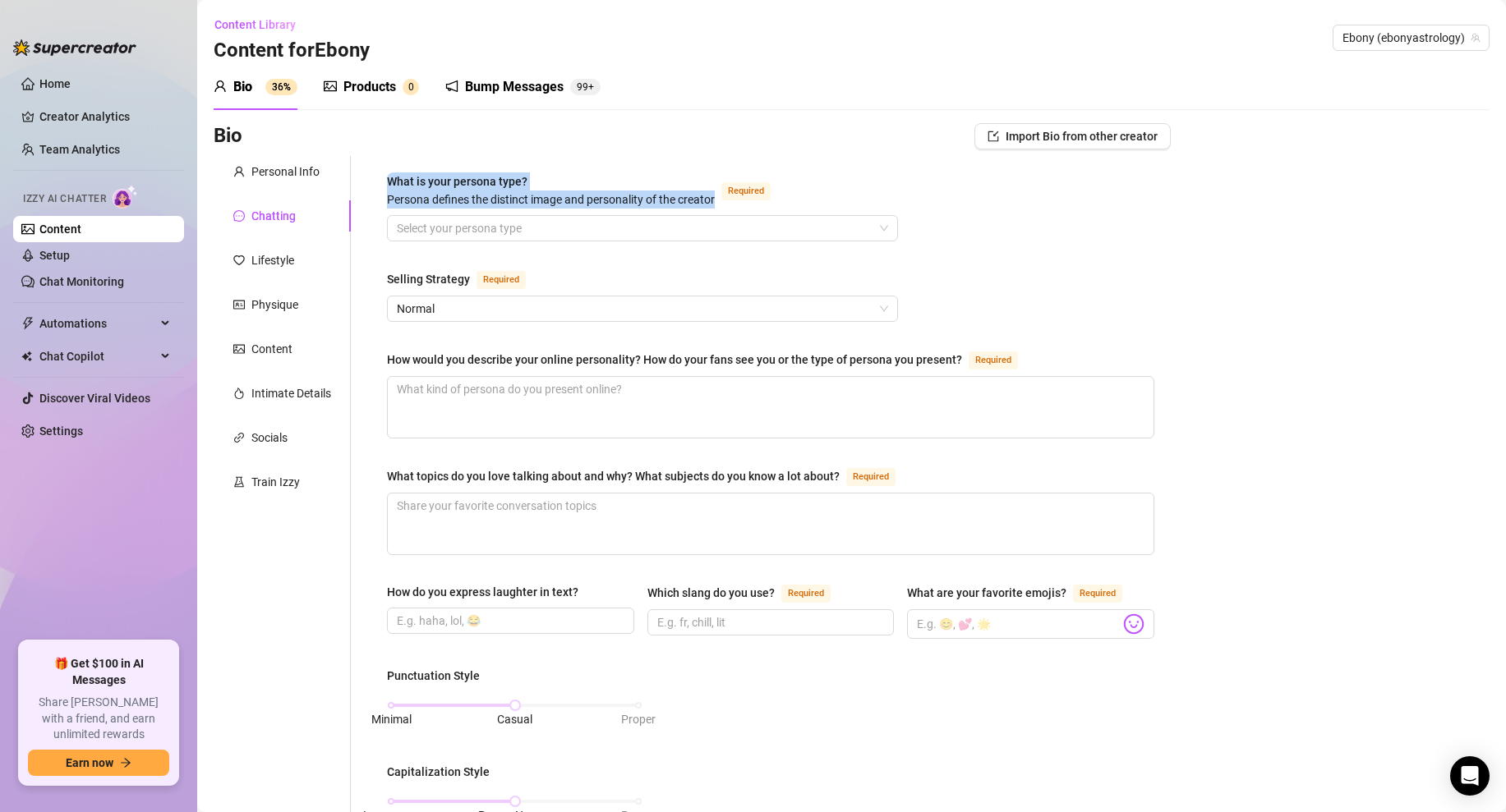
drag, startPoint x: 717, startPoint y: 200, endPoint x: 364, endPoint y: 187, distance: 353.2
click at [363, 186] on div "What is your persona type? Persona defines the distinct image and personality o…" at bounding box center [760, 769] width 820 height 1226
copy span "What is your persona type? [PERSON_NAME] defines the distinct image and persona…"
click at [862, 231] on input "What is your persona type? [PERSON_NAME] defines the distinct image and persona…" at bounding box center [635, 228] width 477 height 24
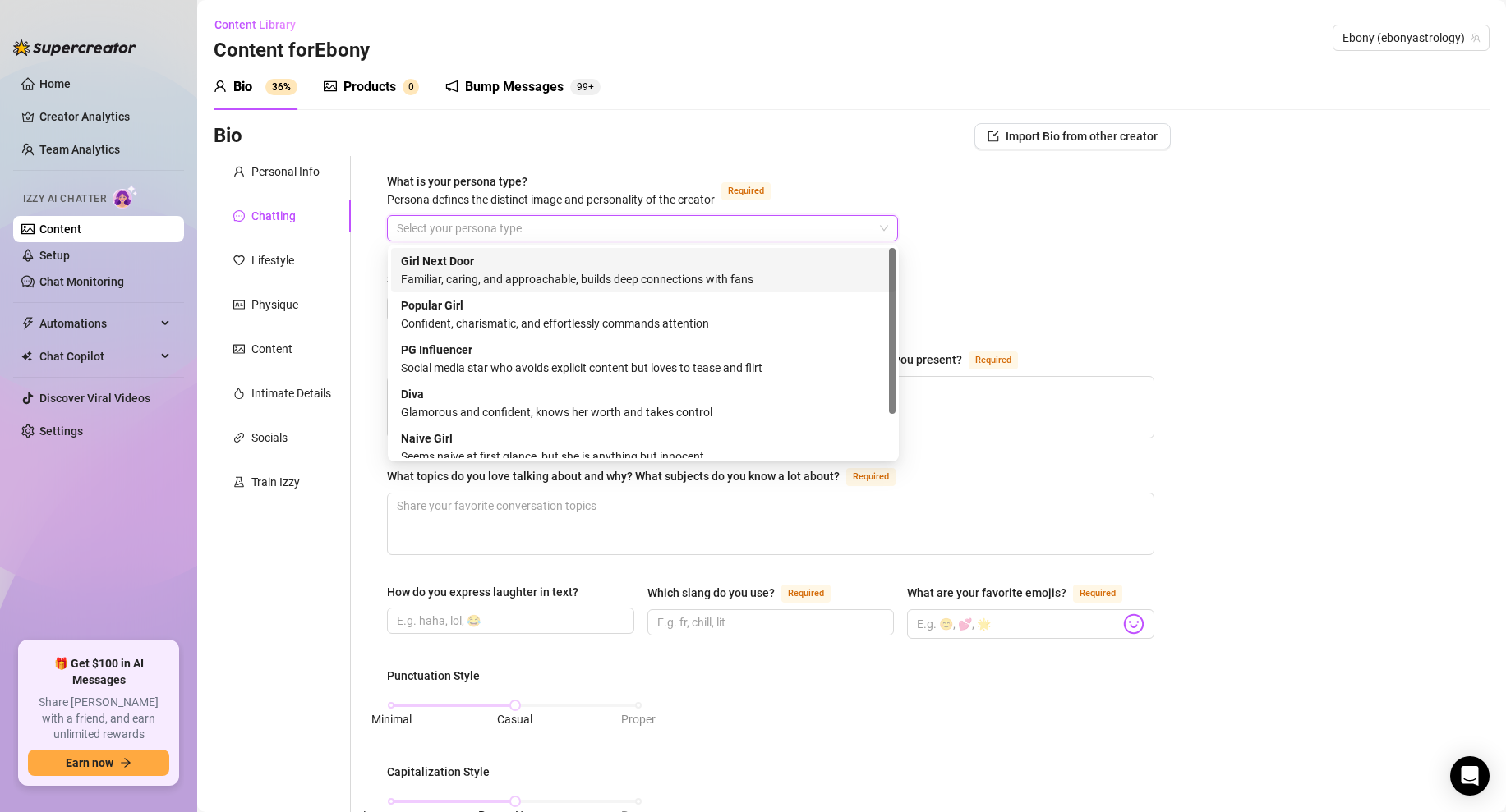
click at [584, 268] on div "Girl Next Door Familiar, caring, and approachable, builds deep connections with…" at bounding box center [644, 270] width 485 height 36
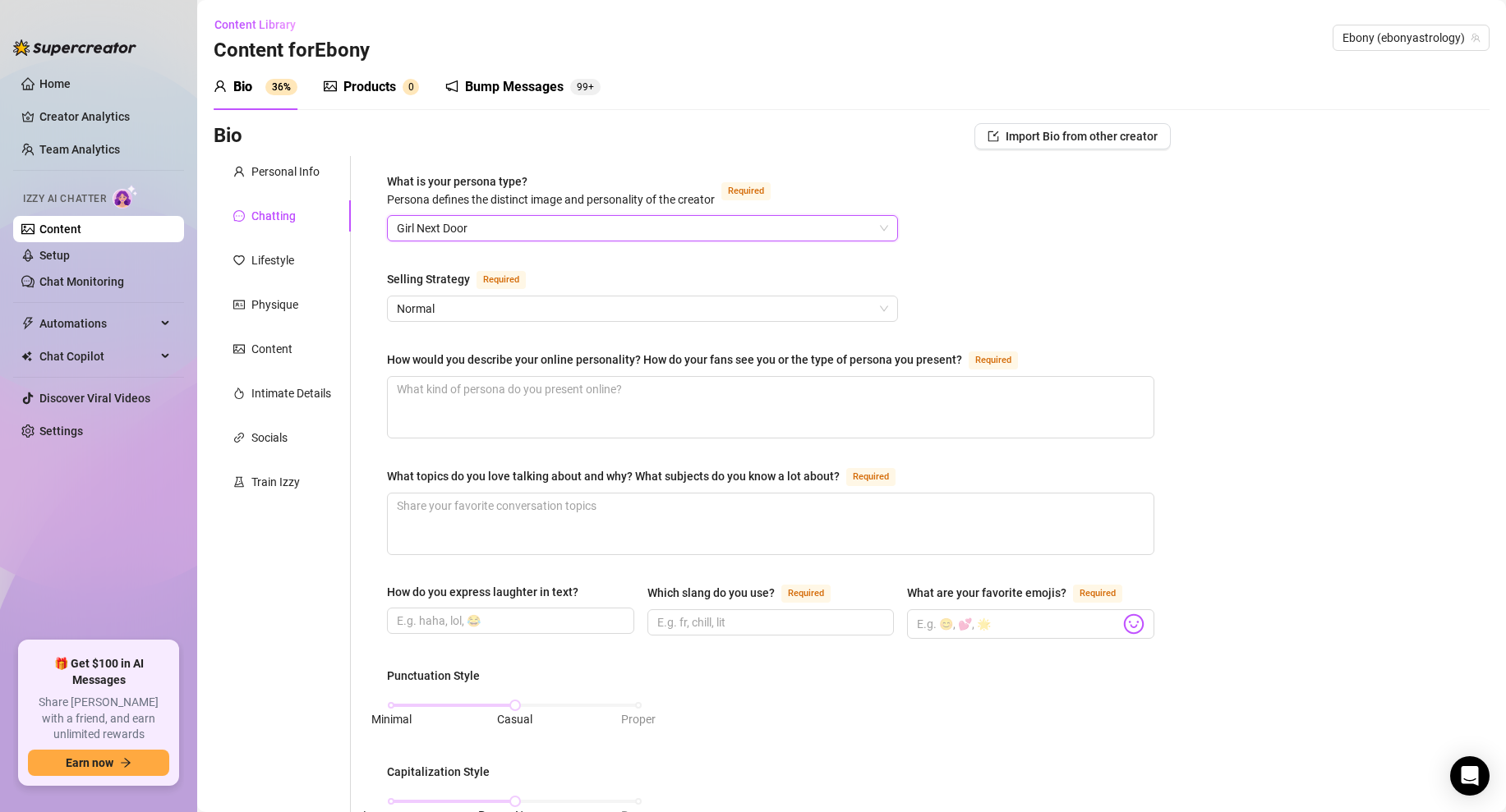
click at [1026, 228] on div "What is your persona type? [PERSON_NAME] defines the distinct image and persona…" at bounding box center [770, 769] width 768 height 1194
click at [698, 309] on span "Normal" at bounding box center [643, 309] width 492 height 24
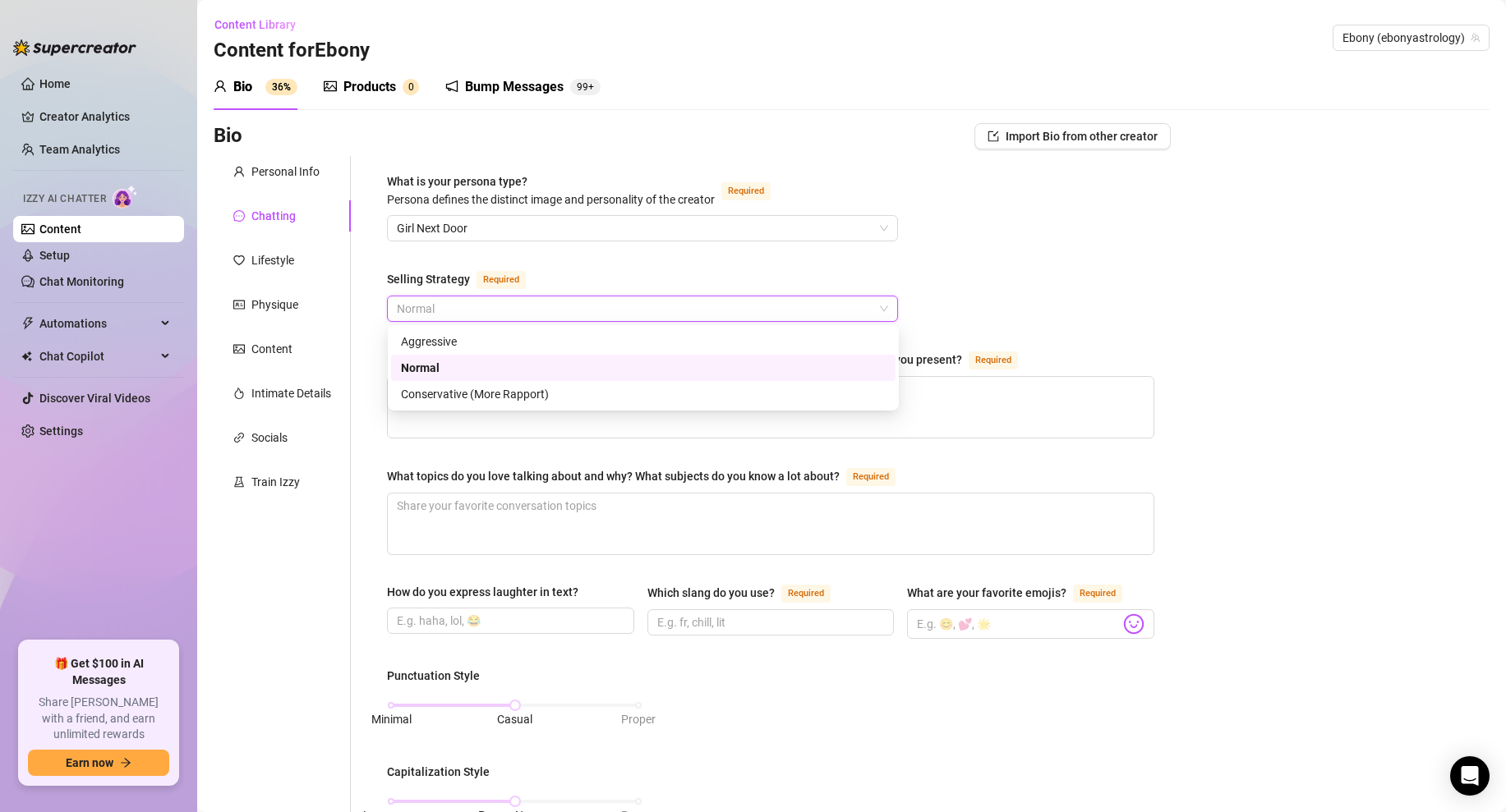
click at [1019, 245] on div "What is your persona type? [PERSON_NAME] defines the distinct image and persona…" at bounding box center [770, 769] width 768 height 1194
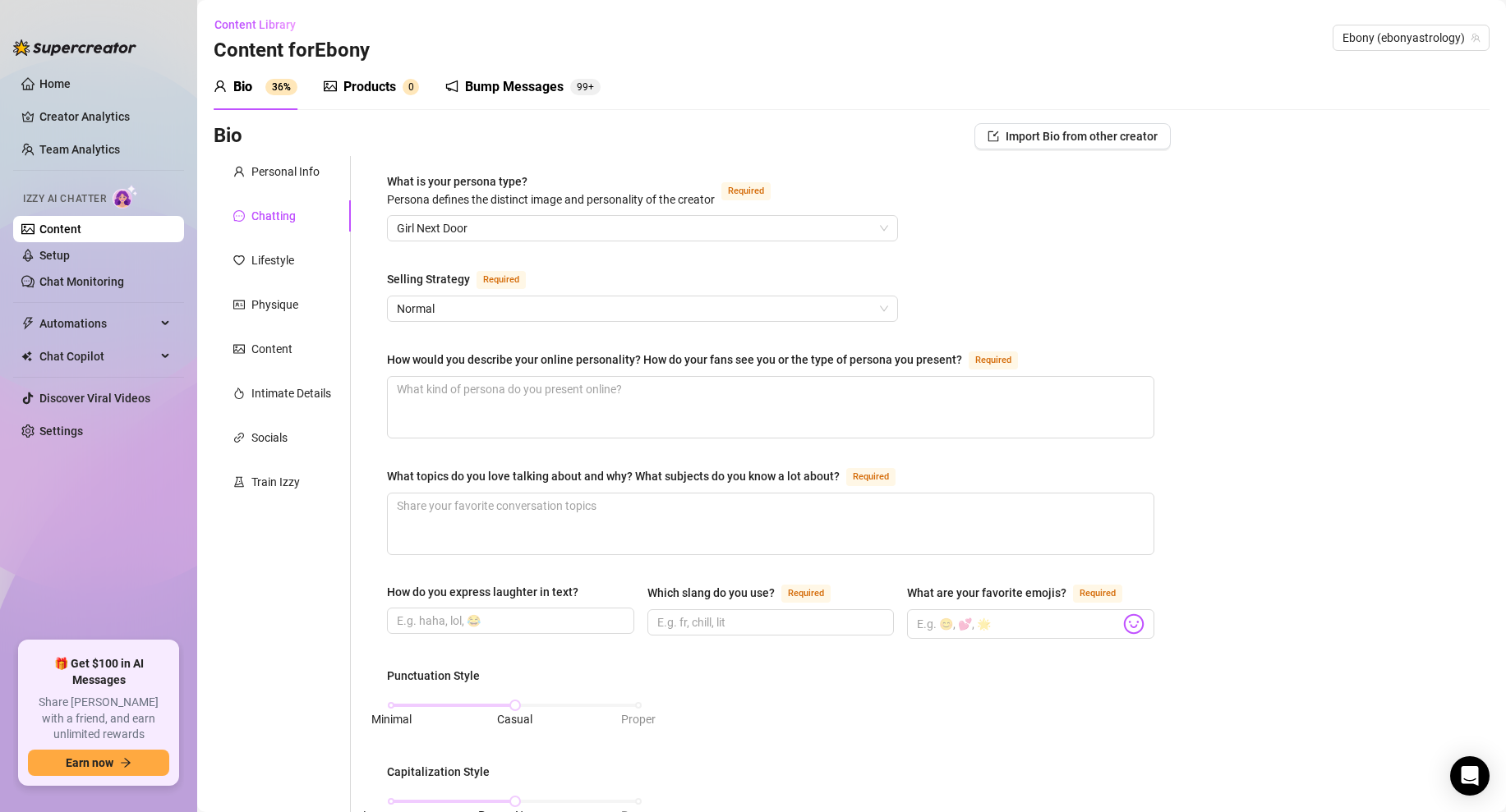
click at [1019, 245] on div "What is your persona type? [PERSON_NAME] defines the distinct image and persona…" at bounding box center [770, 769] width 768 height 1194
drag, startPoint x: 379, startPoint y: 358, endPoint x: 955, endPoint y: 362, distance: 576.0
click at [955, 362] on div "What is your persona type? [PERSON_NAME] defines the distinct image and persona…" at bounding box center [771, 769] width 800 height 1226
click at [367, 351] on div "What is your persona type? [PERSON_NAME] defines the distinct image and persona…" at bounding box center [760, 769] width 820 height 1226
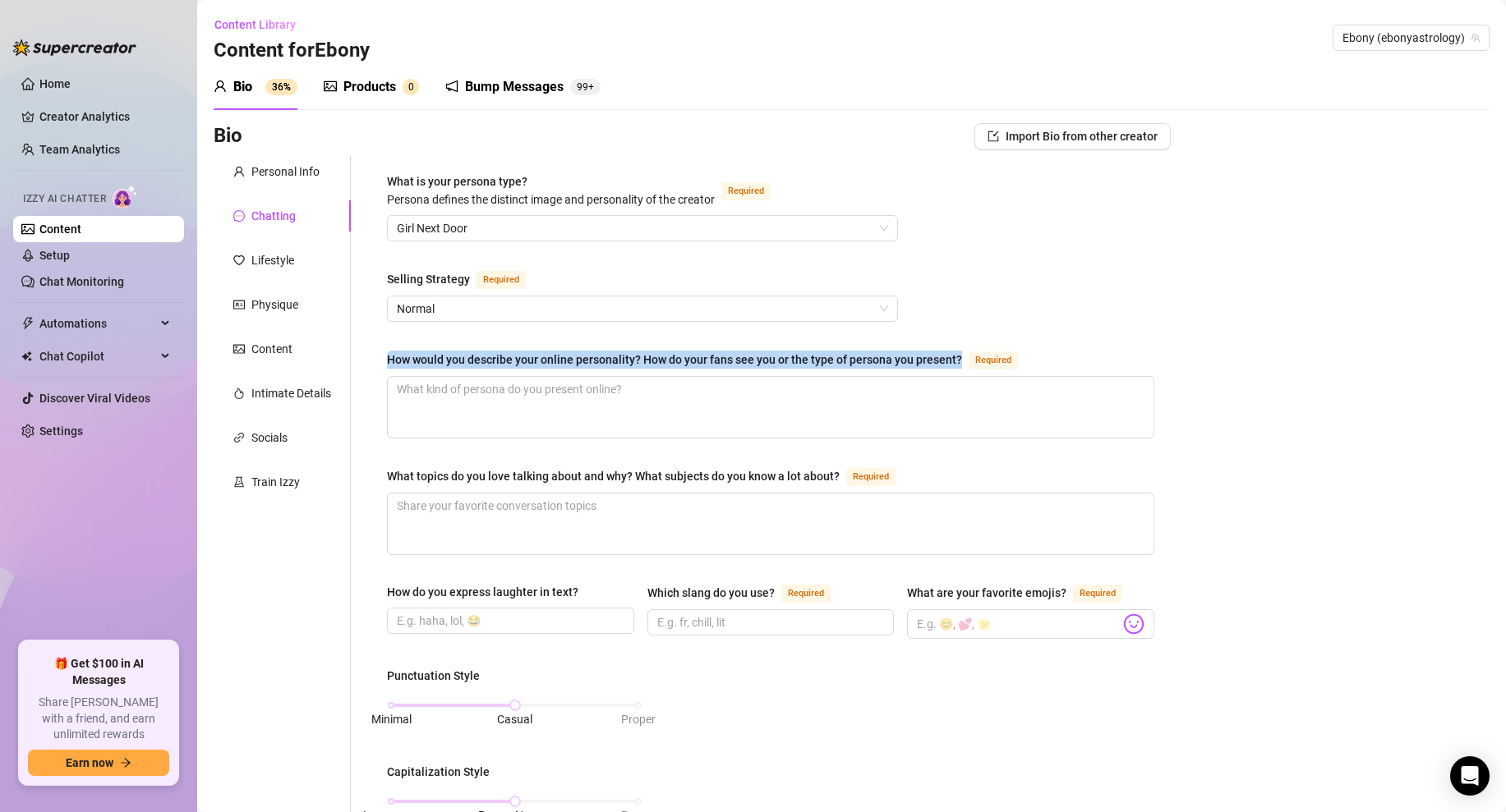
drag, startPoint x: 381, startPoint y: 359, endPoint x: 957, endPoint y: 353, distance: 576.0
click at [957, 353] on div "What is your persona type? [PERSON_NAME] defines the distinct image and persona…" at bounding box center [771, 769] width 800 height 1226
copy div "How would you describe your online personality? How do your fans see you or the…"
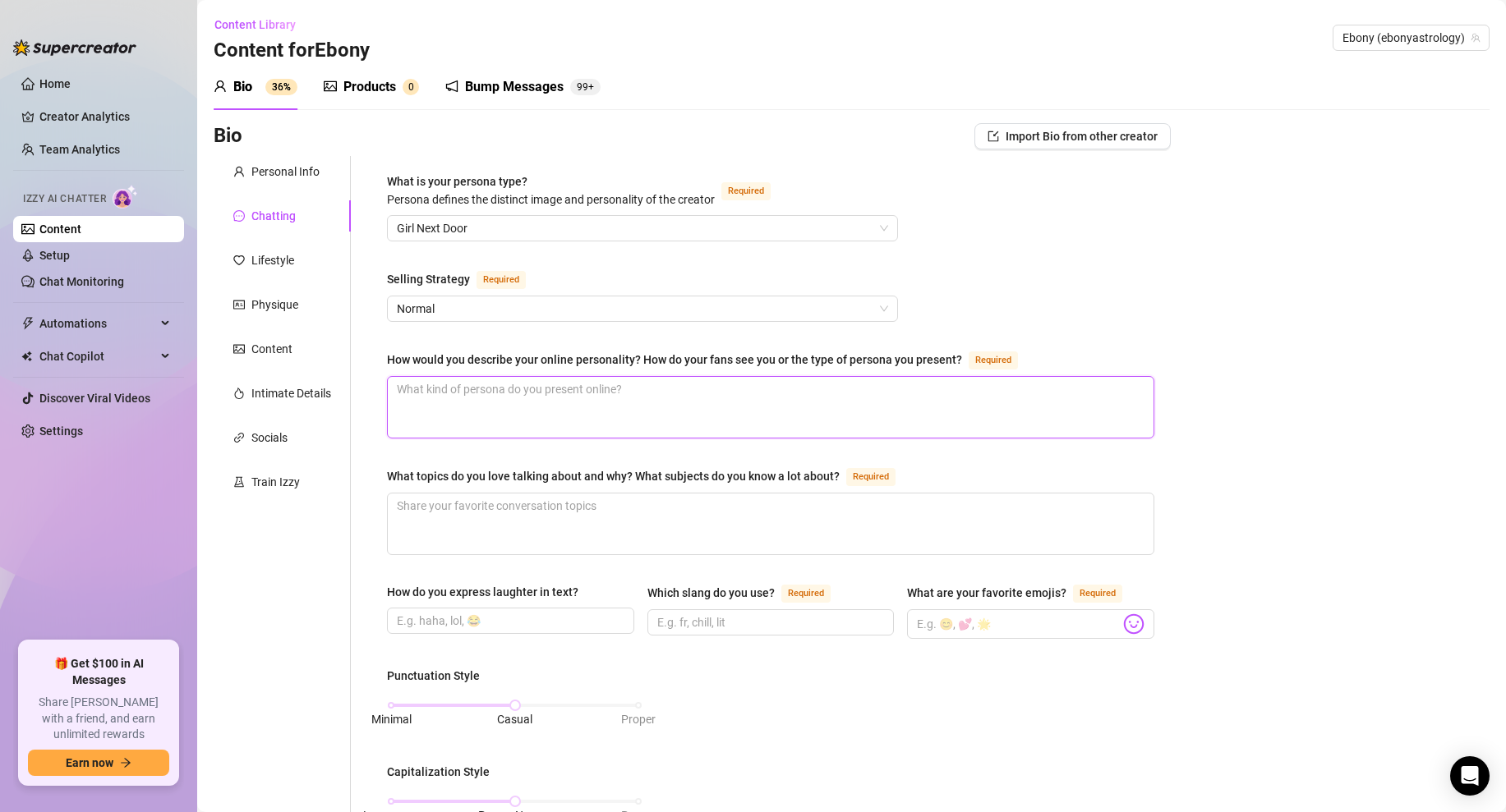
click at [475, 393] on textarea "How would you describe your online personality? How do your fans see you or the…" at bounding box center [770, 407] width 766 height 60
paste textarea "my online personality is confident but never cocky i’m flirty and dominant but …"
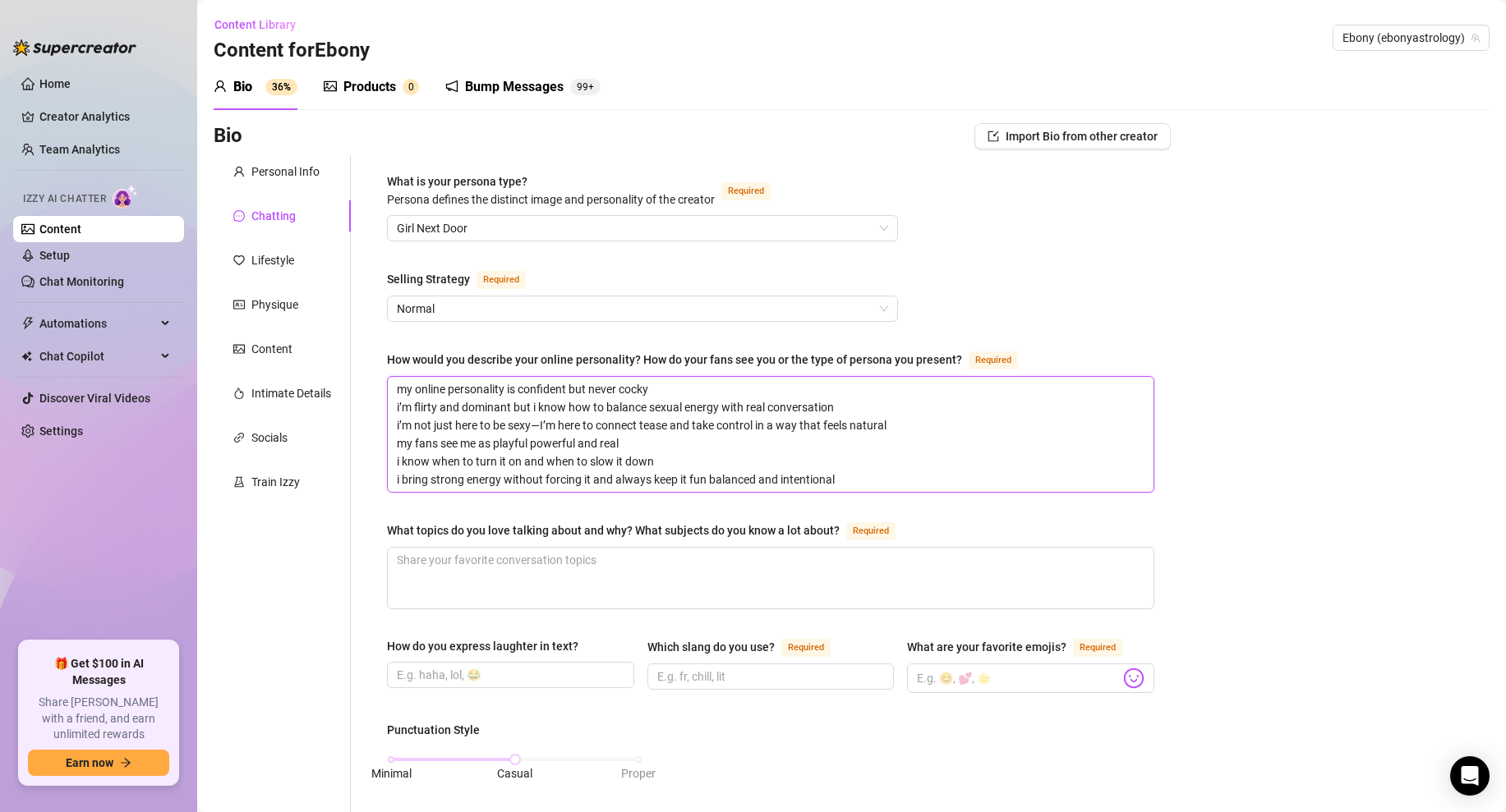
drag, startPoint x: 662, startPoint y: 391, endPoint x: 393, endPoint y: 377, distance: 269.4
click at [393, 377] on textarea "my online personality is confident but never cocky i’m flirty and dominant but …" at bounding box center [770, 434] width 766 height 115
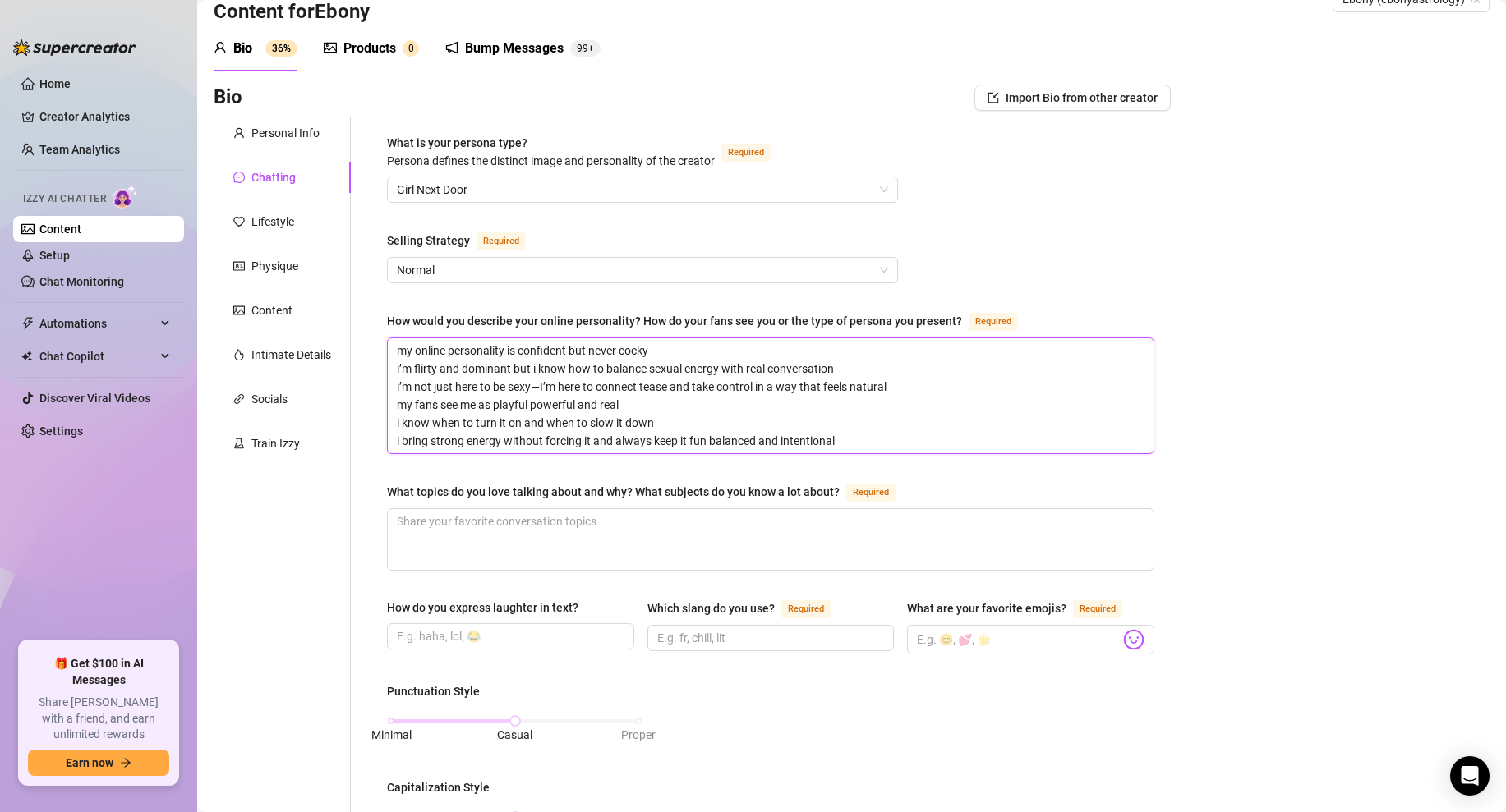
scroll to position [38, 0]
click at [567, 359] on textarea "my online personality is confident but never cocky i’m flirty and dominant but …" at bounding box center [770, 396] width 766 height 115
drag, startPoint x: 844, startPoint y: 372, endPoint x: 385, endPoint y: 342, distance: 460.0
click at [385, 342] on div "What is your persona type? [PERSON_NAME] defines the distinct image and persona…" at bounding box center [771, 758] width 800 height 1281
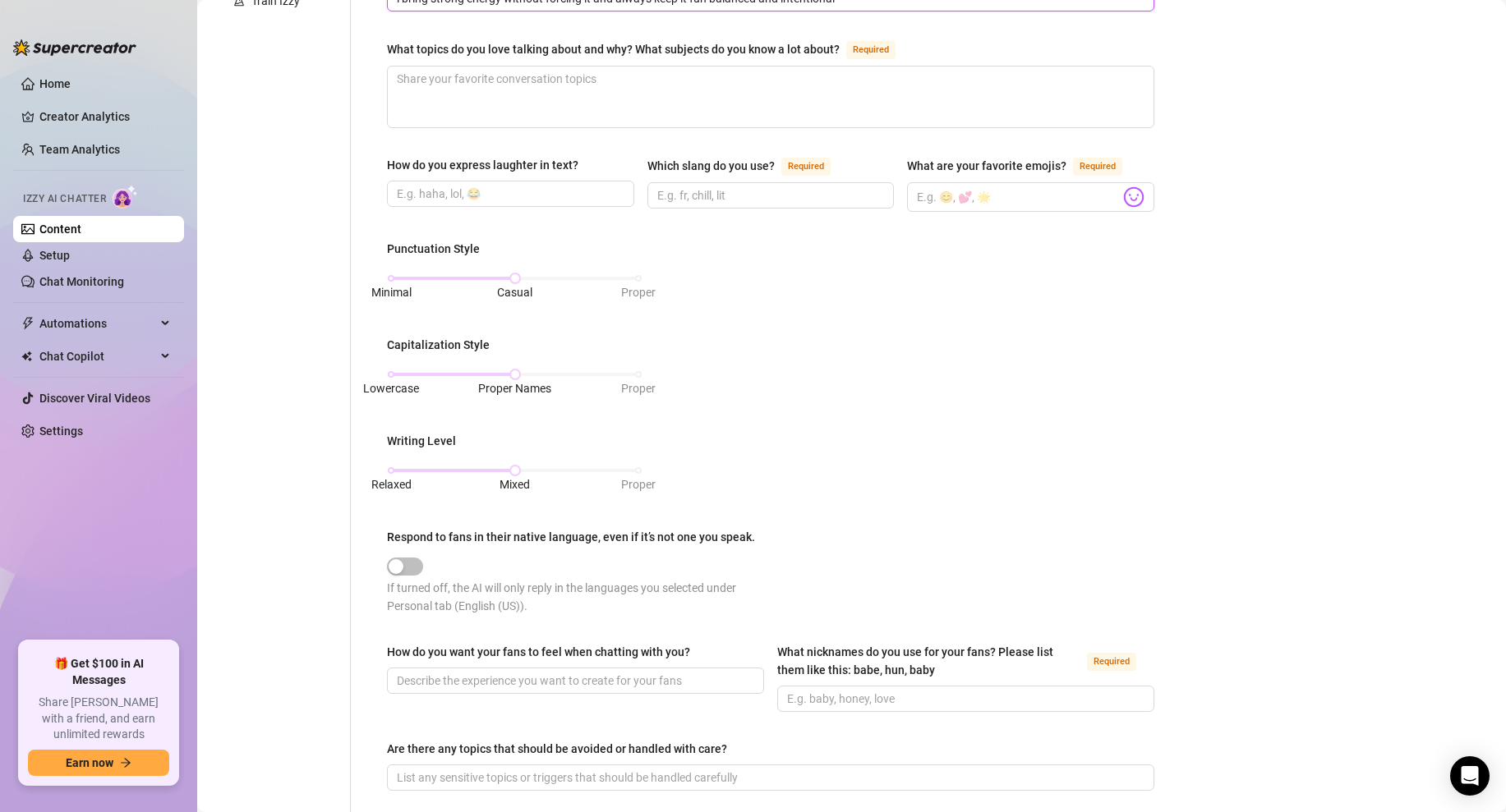
scroll to position [768, 0]
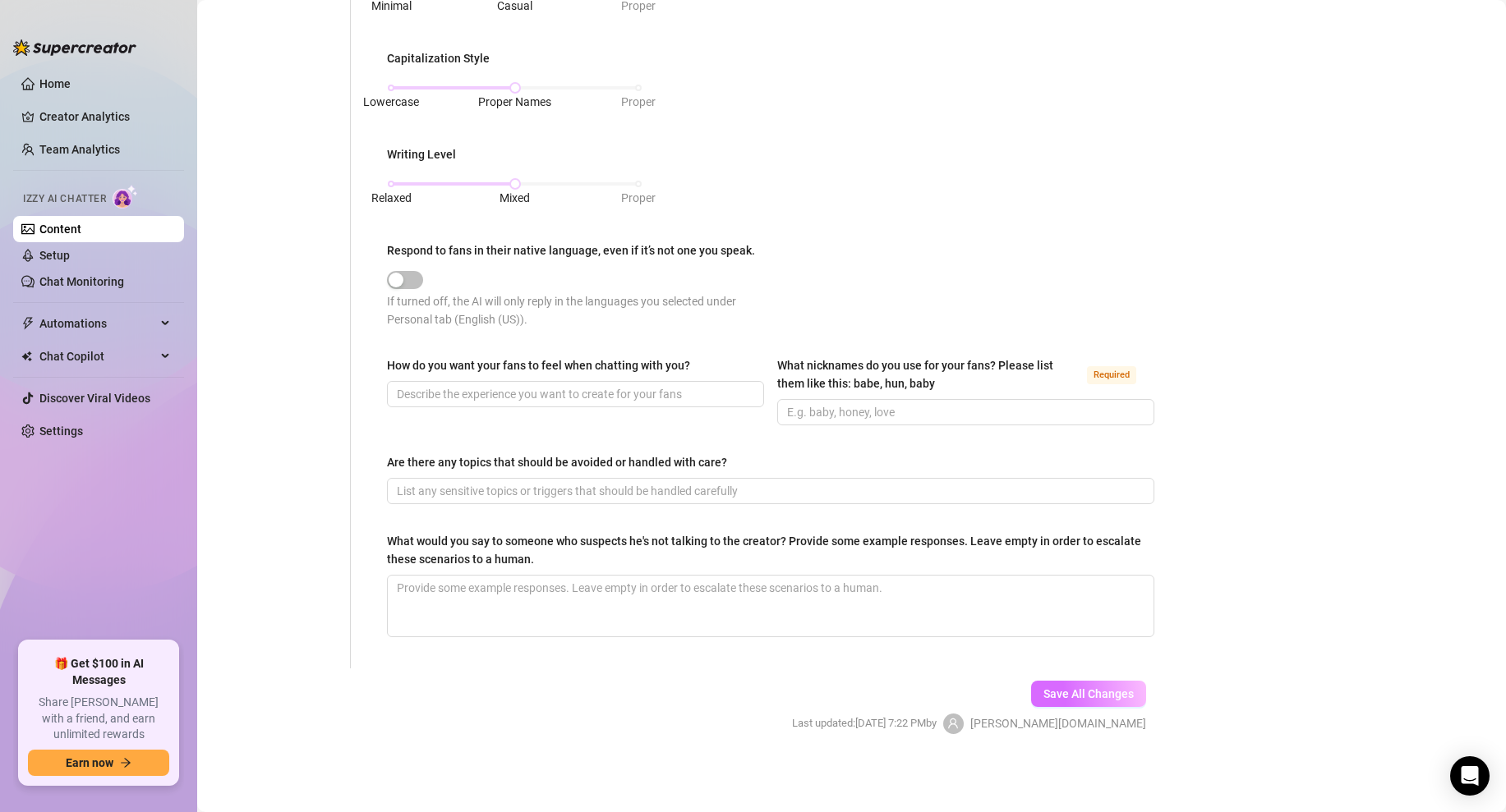
click at [1087, 693] on span "Save All Changes" at bounding box center [1089, 695] width 91 height 13
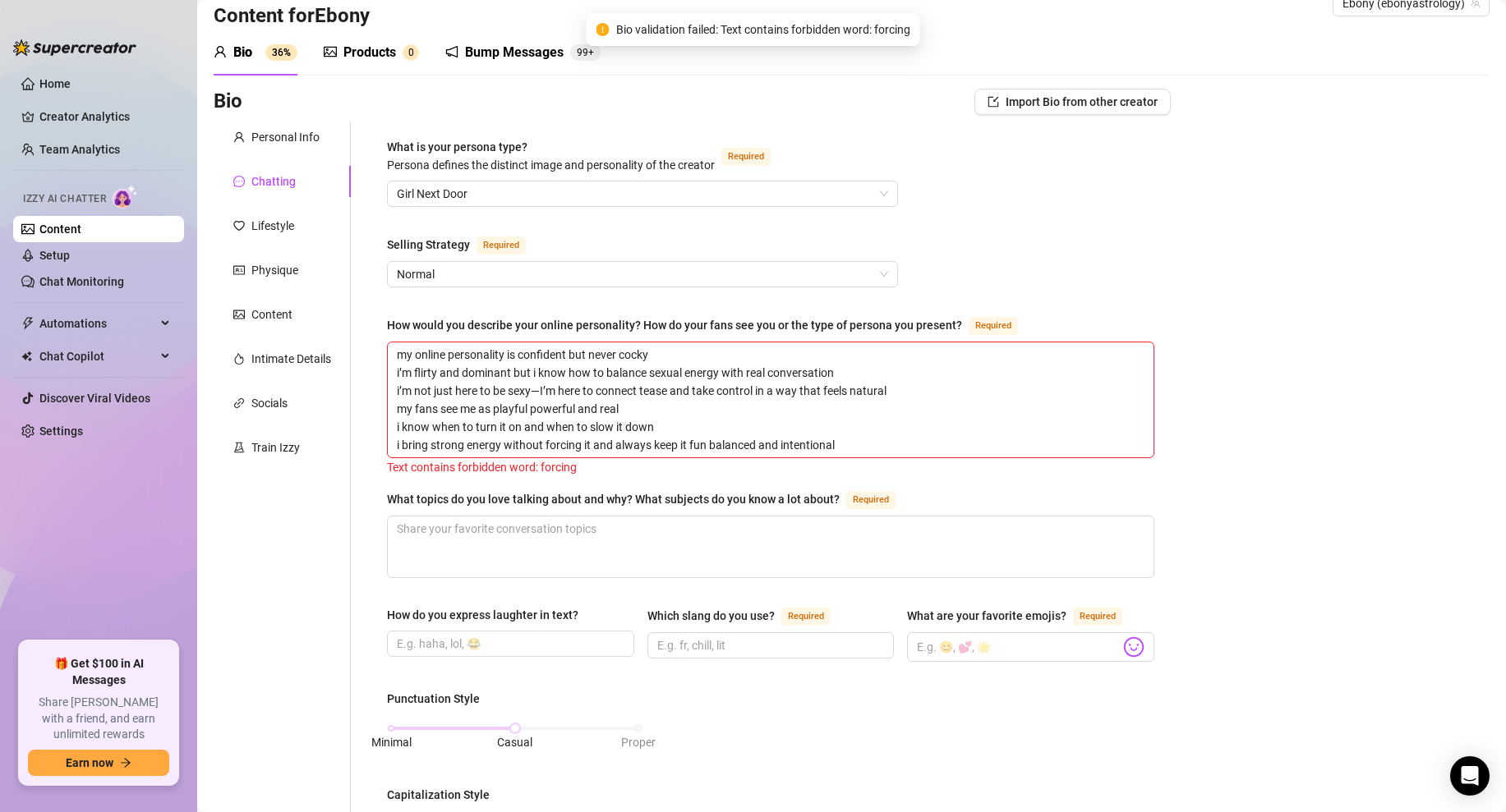
scroll to position [28, 0]
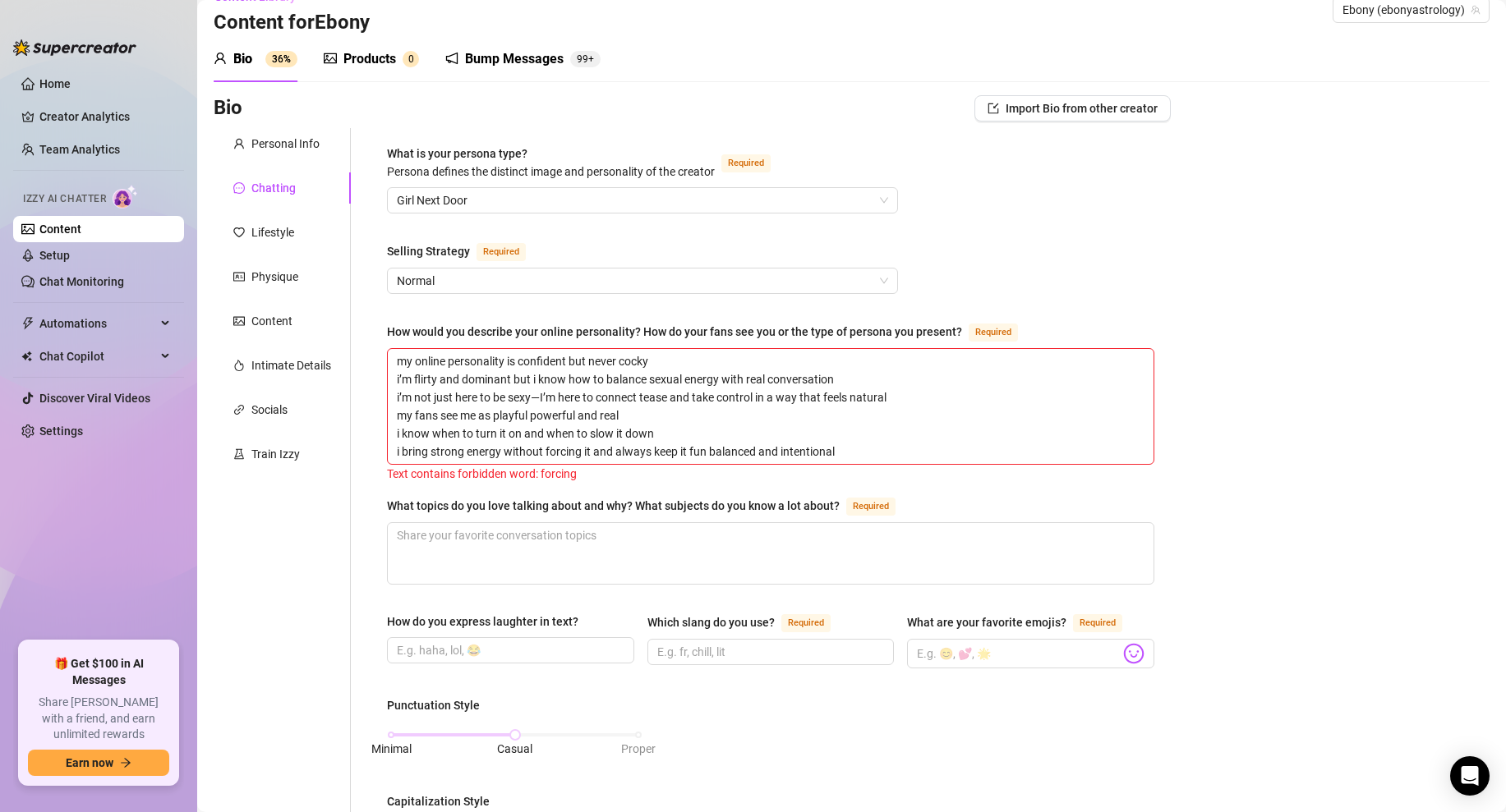
click at [55, 230] on link "Content" at bounding box center [60, 229] width 42 height 13
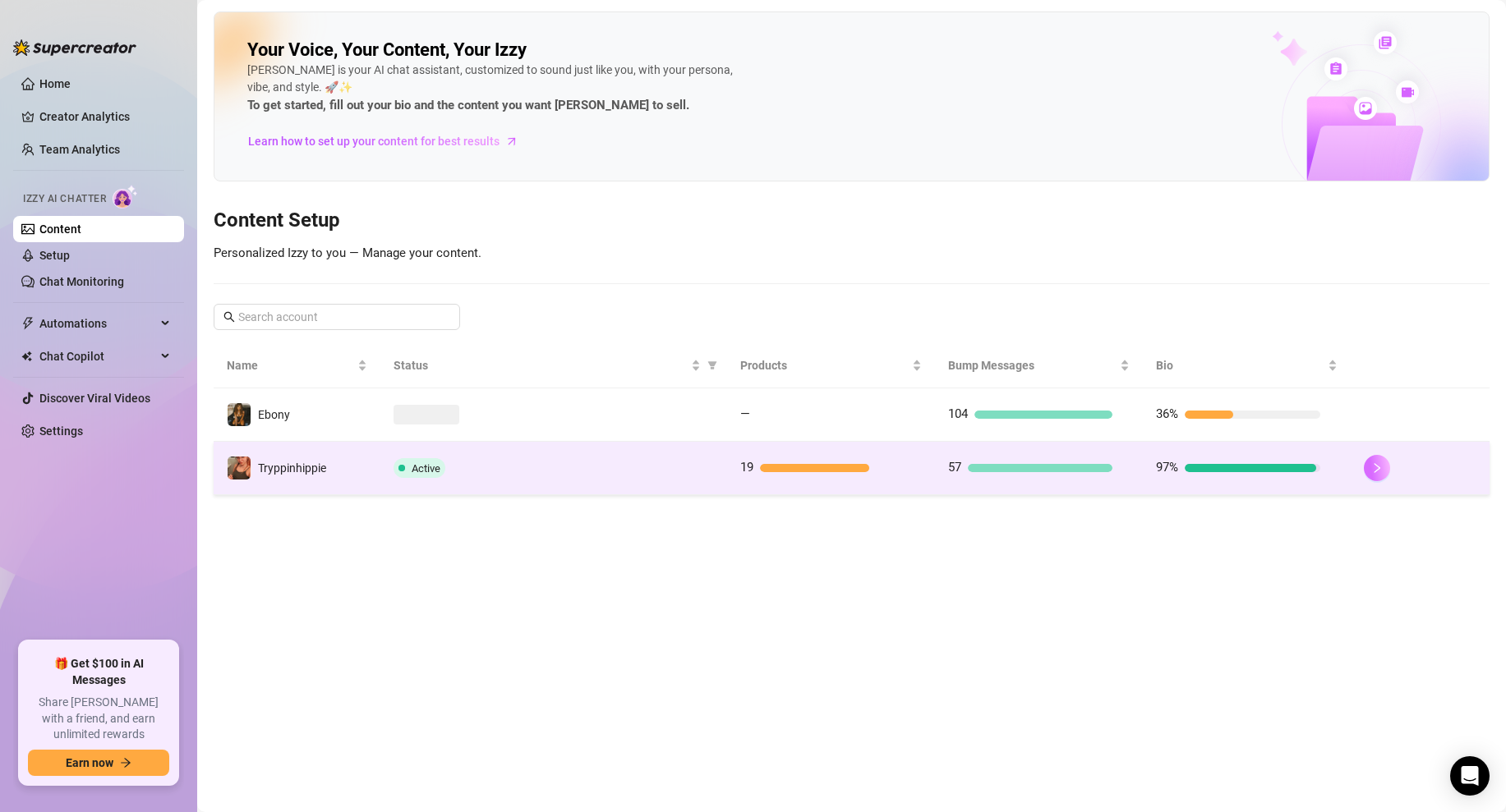
click at [1367, 467] on button "button" at bounding box center [1377, 468] width 26 height 26
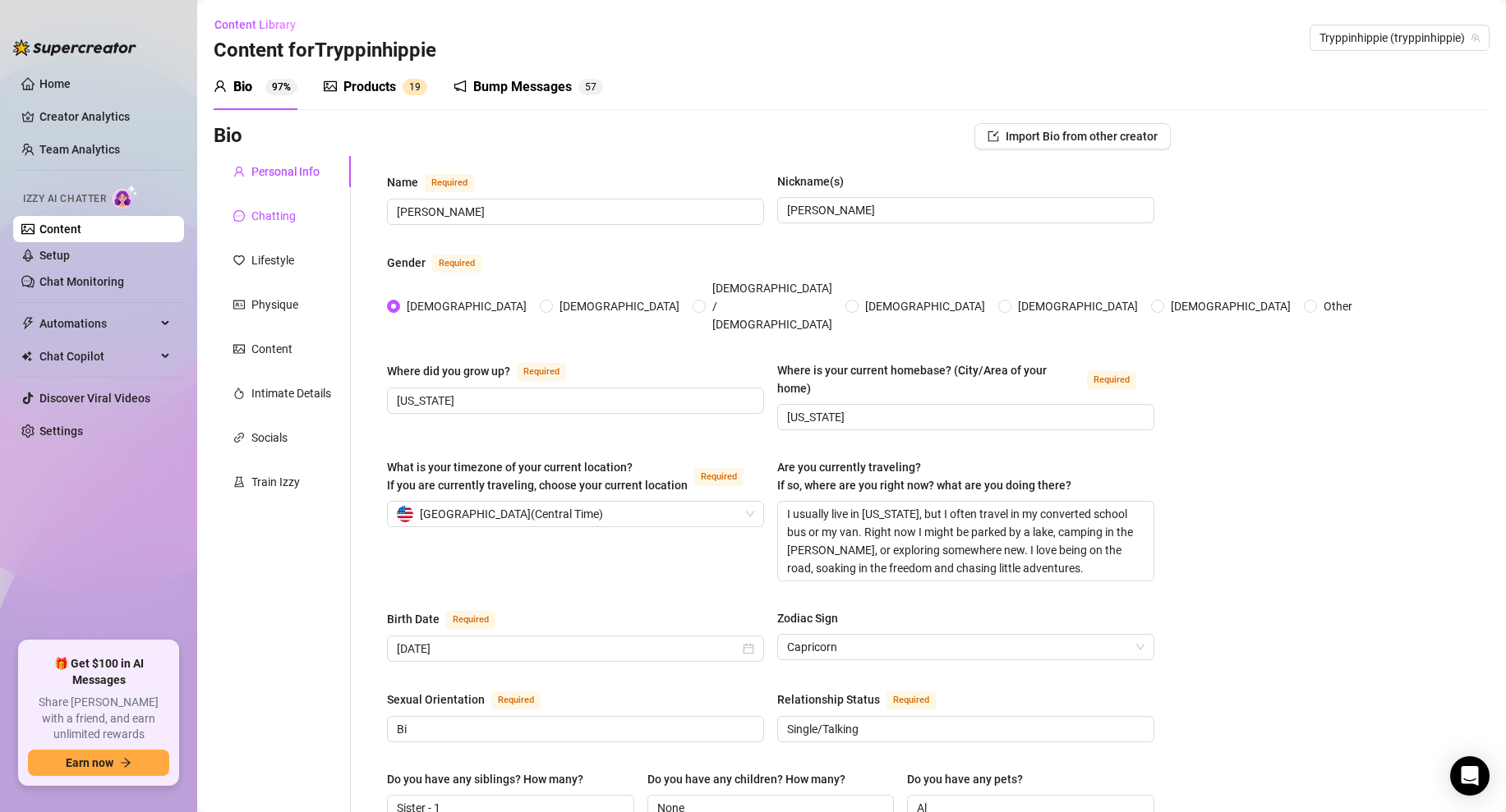
click at [285, 221] on div "Chatting" at bounding box center [274, 216] width 44 height 18
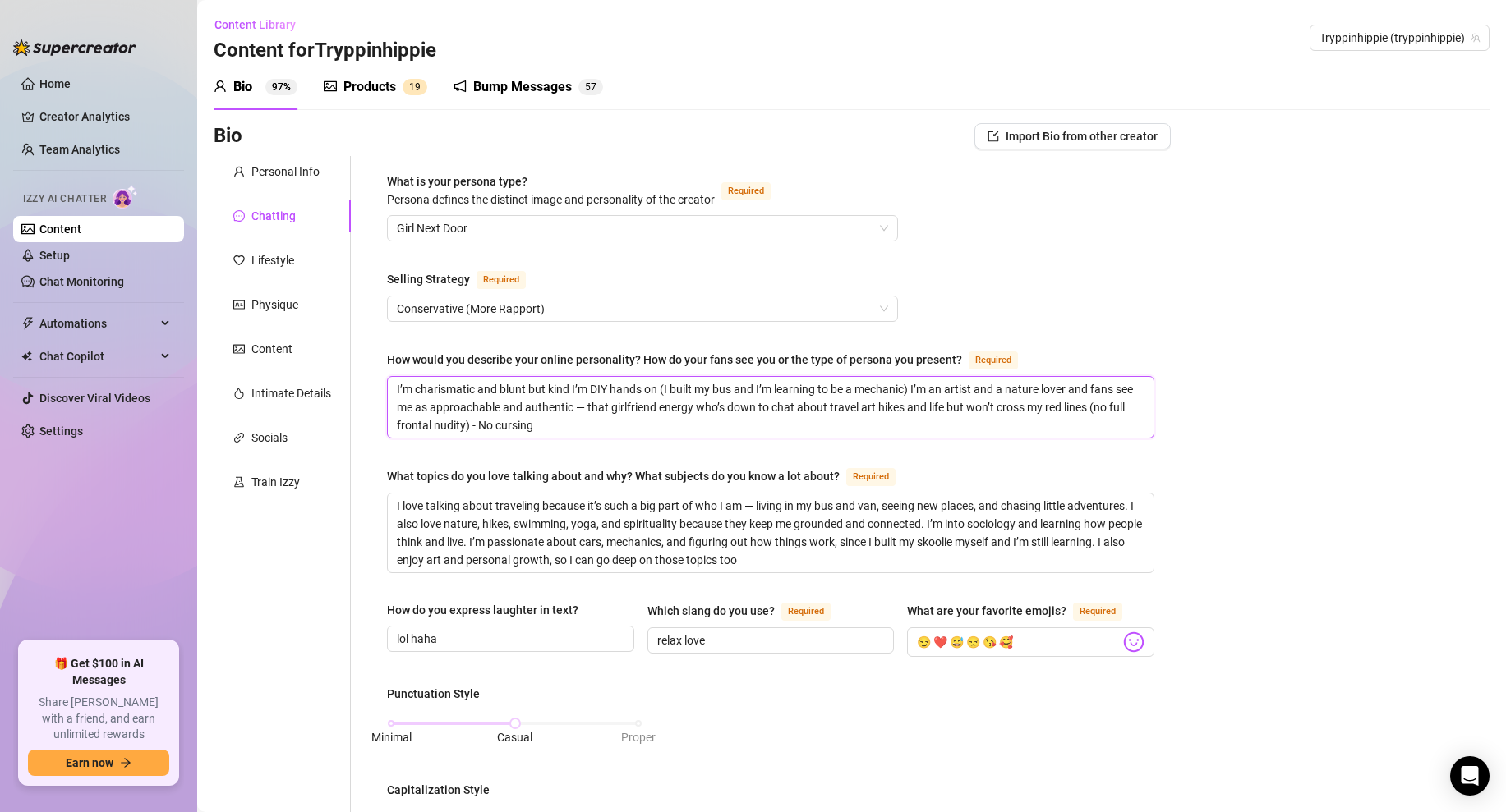
click at [545, 436] on textarea "I’m charismatic and blunt but kind I’m DIY hands on (I built my bus and I’m lea…" at bounding box center [770, 407] width 766 height 60
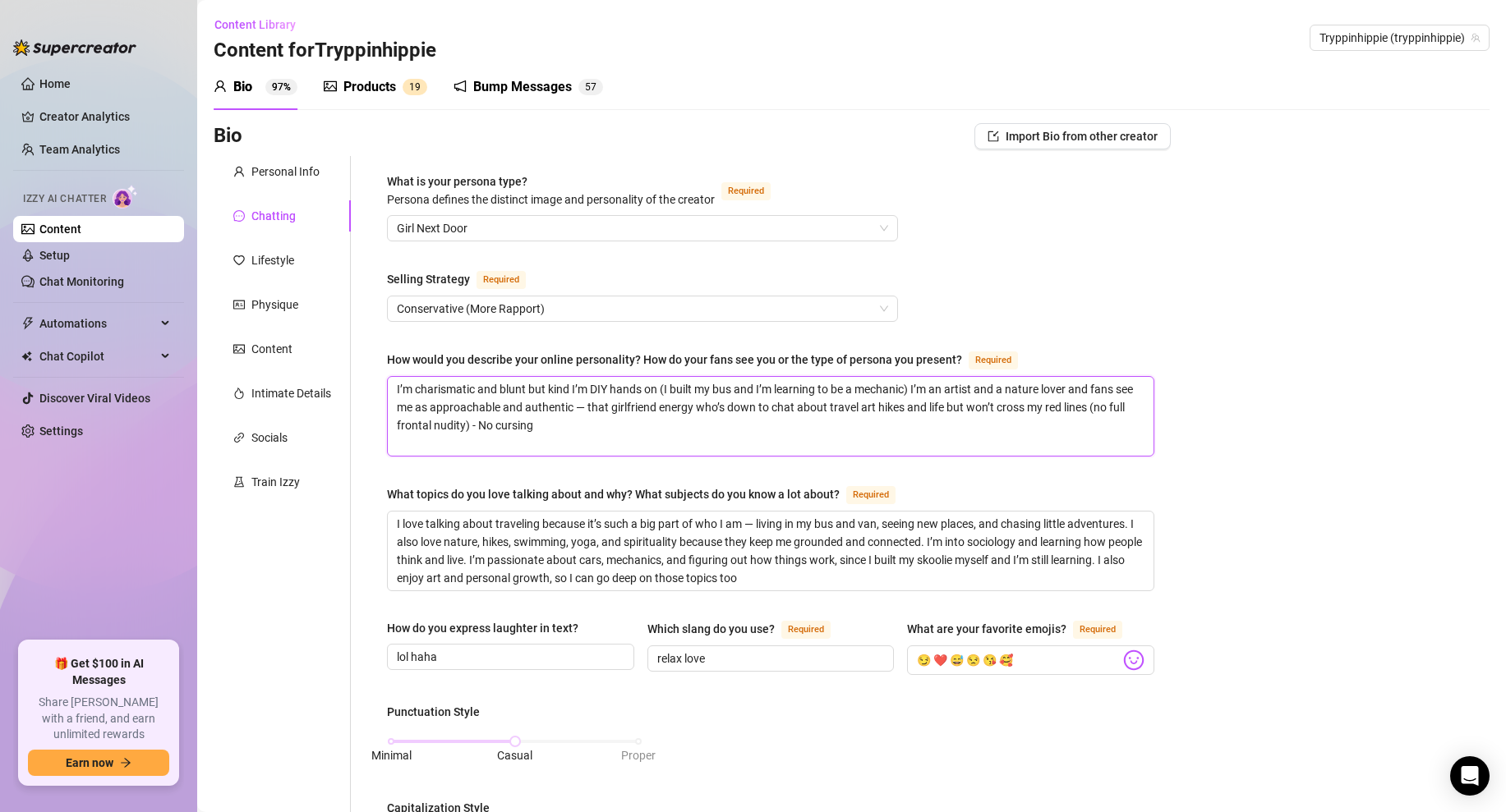
paste textarea "my online personality is confident but never cocky i’m flirty and dominant but …"
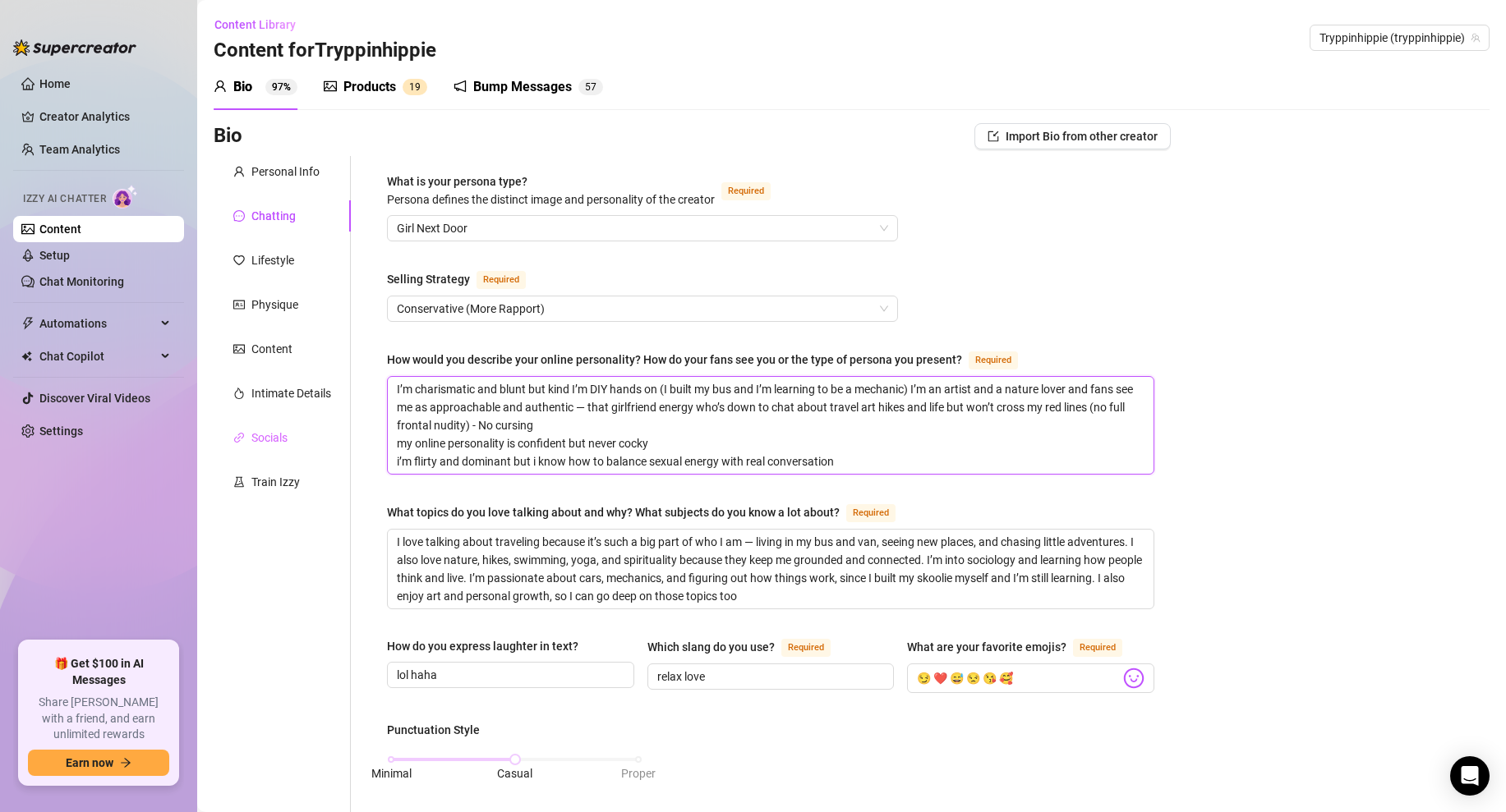
drag, startPoint x: 522, startPoint y: 442, endPoint x: 319, endPoint y: 438, distance: 203.0
click at [319, 438] on div "Personal Info Chatting Lifestyle Physique Content Intimate Details Socials Trai…" at bounding box center [692, 796] width 957 height 1281
click at [499, 455] on textarea "I’m charismatic and blunt but kind I’m DIY hands on (I built my bus and I’m lea…" at bounding box center [770, 425] width 766 height 97
click at [758, 454] on textarea "I’m charismatic and blunt but kind I’m DIY hands on (I built my bus and I’m lea…" at bounding box center [770, 425] width 766 height 97
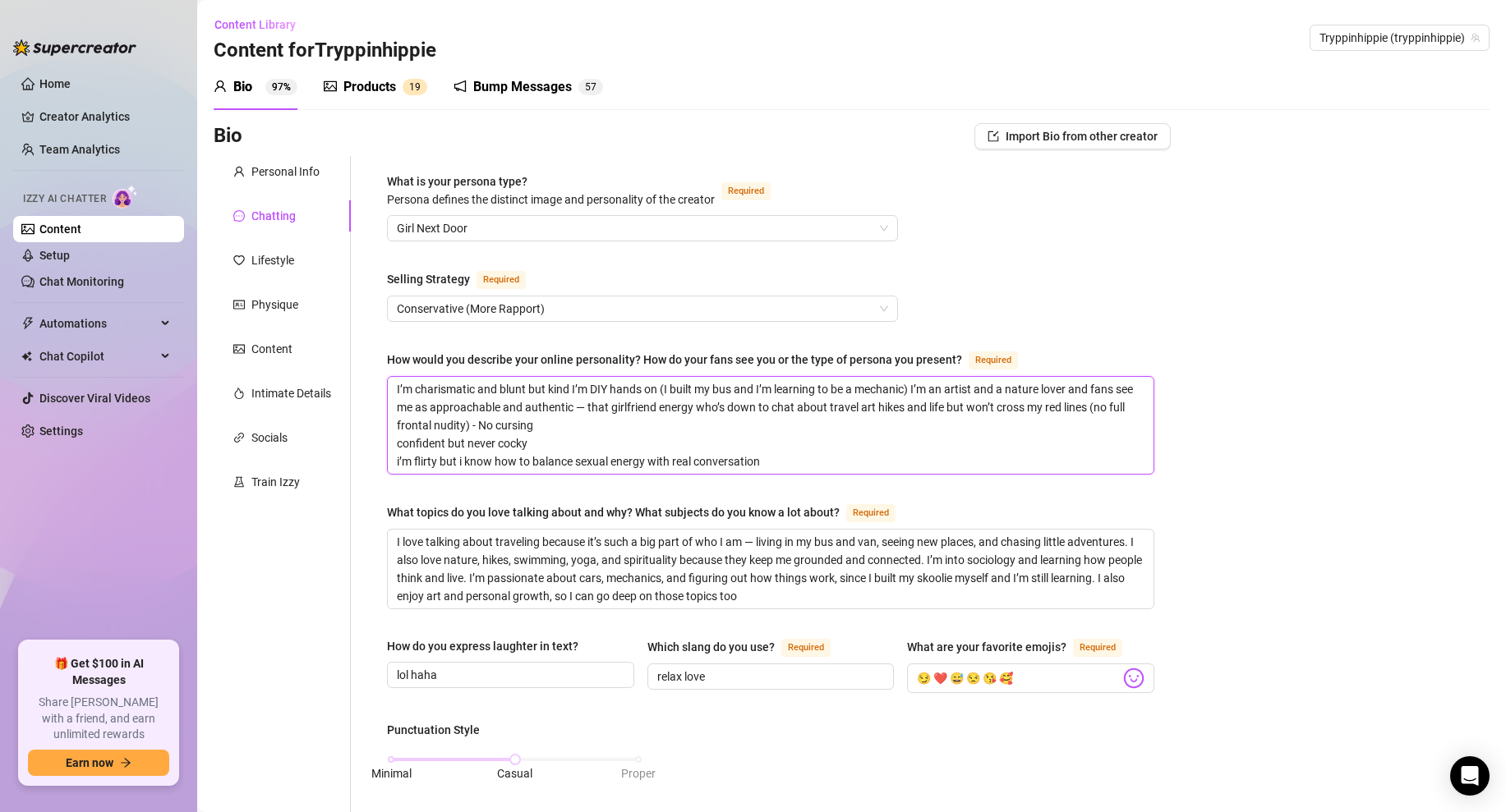
click at [639, 455] on textarea "I’m charismatic and blunt but kind I’m DIY hands on (I built my bus and I’m lea…" at bounding box center [770, 425] width 766 height 97
click at [738, 457] on textarea "I’m charismatic and blunt but kind I’m DIY hands on (I built my bus and I’m lea…" at bounding box center [770, 425] width 766 height 97
click at [881, 462] on textarea "I’m charismatic and blunt but kind I’m DIY hands on (I built my bus and I’m lea…" at bounding box center [770, 425] width 766 height 97
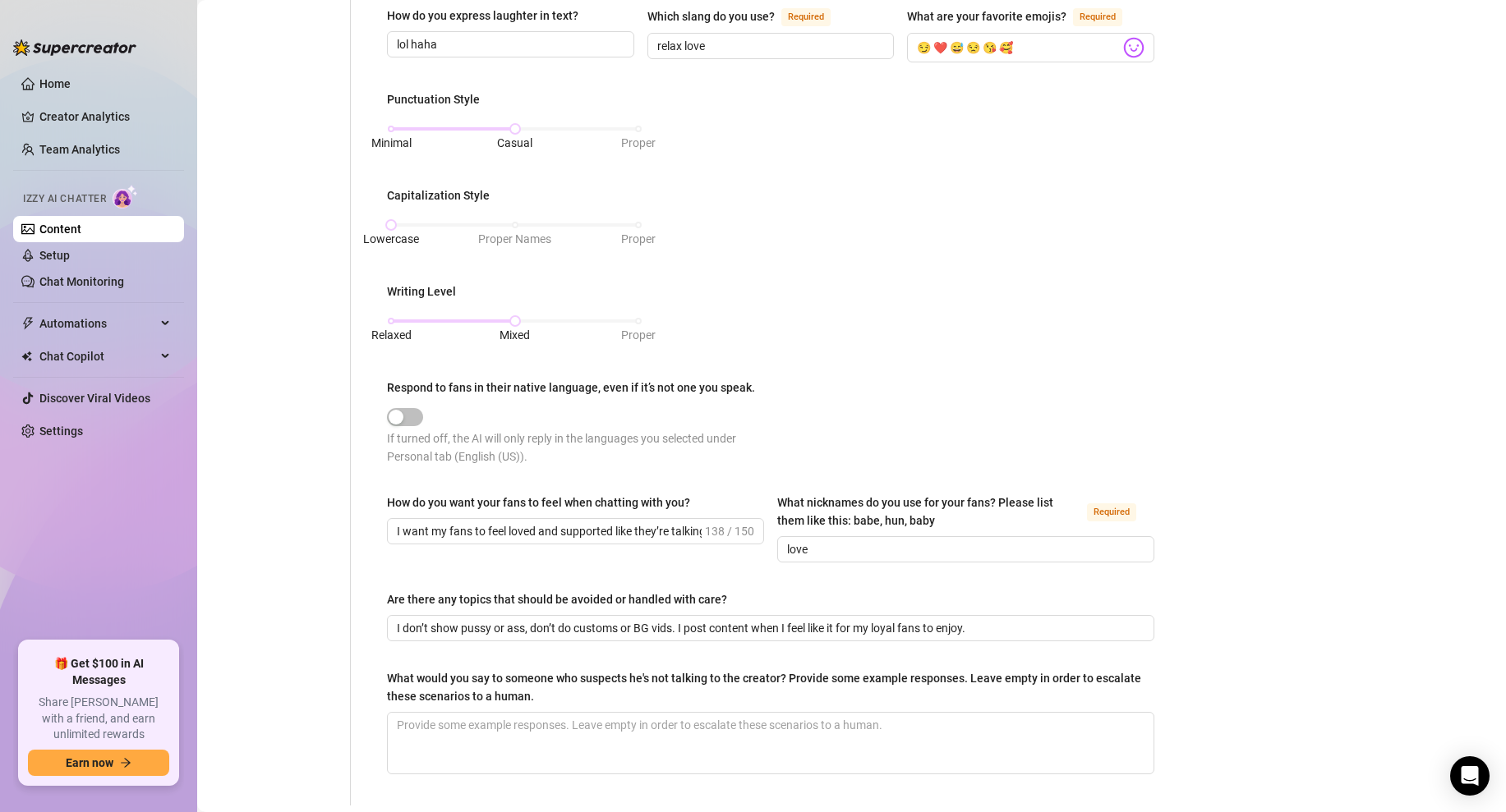
scroll to position [768, 0]
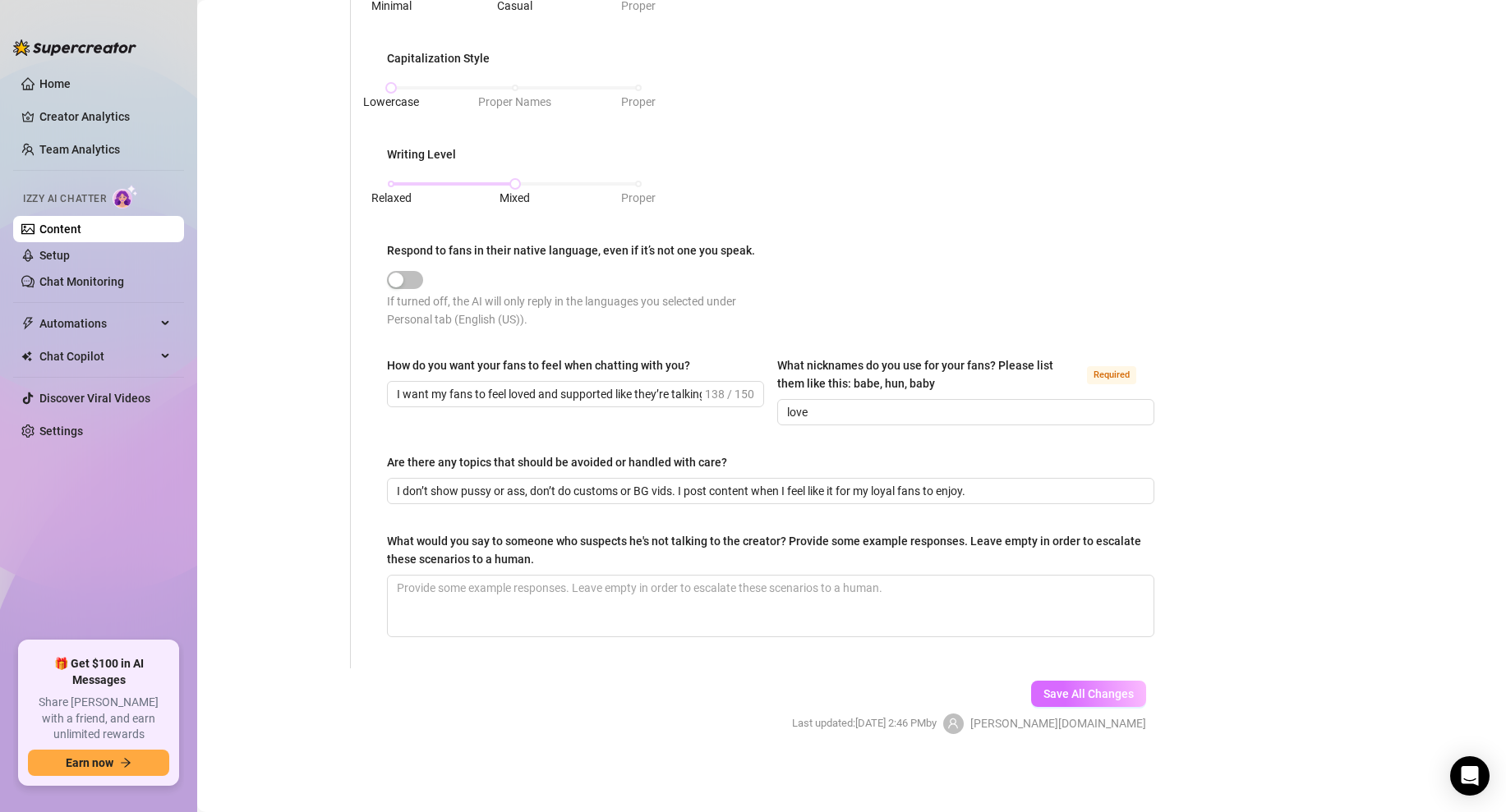
click at [1074, 693] on span "Save All Changes" at bounding box center [1089, 695] width 91 height 13
click at [1097, 700] on span "Save All Changes" at bounding box center [1089, 695] width 91 height 13
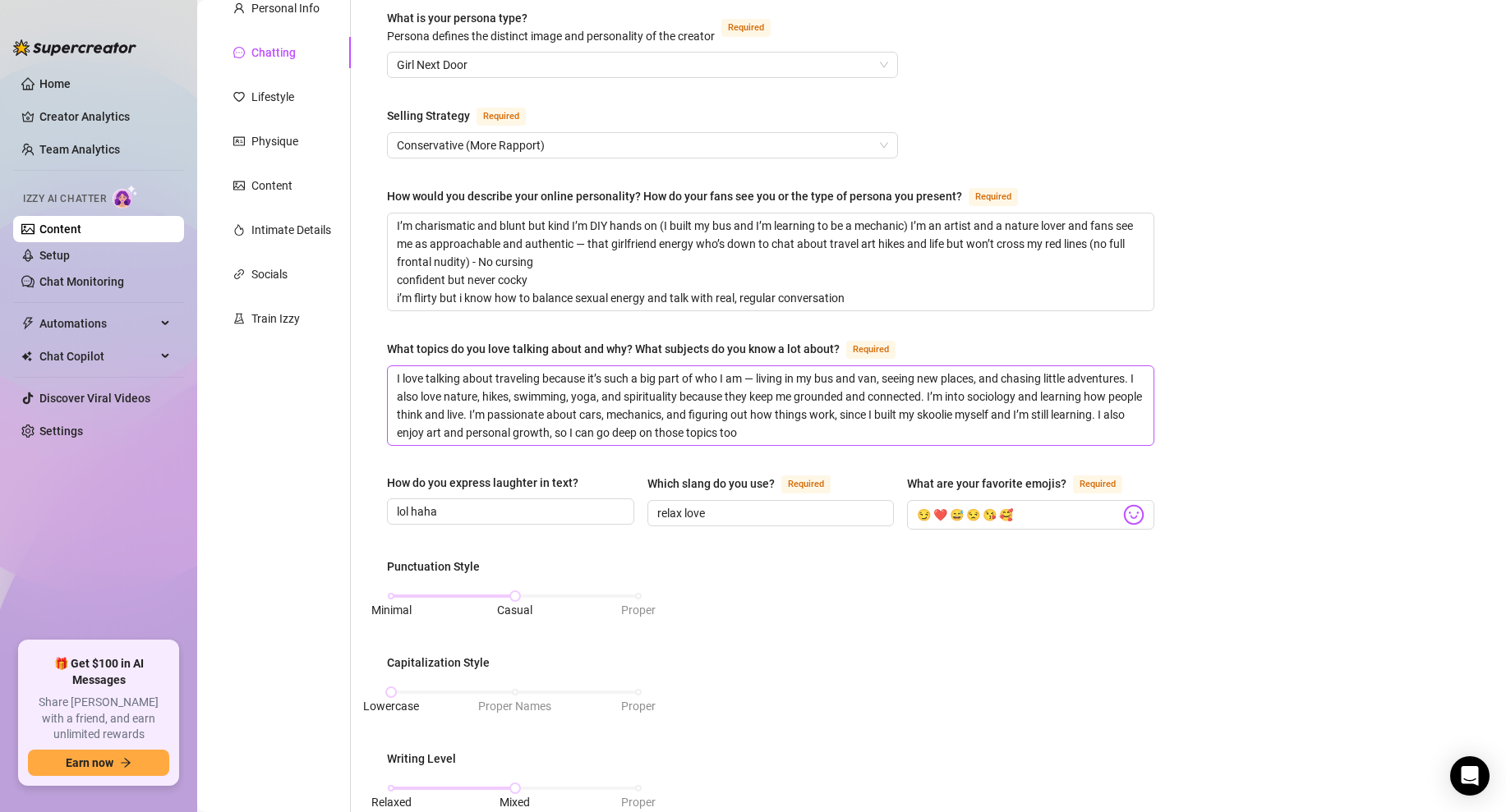
scroll to position [133, 0]
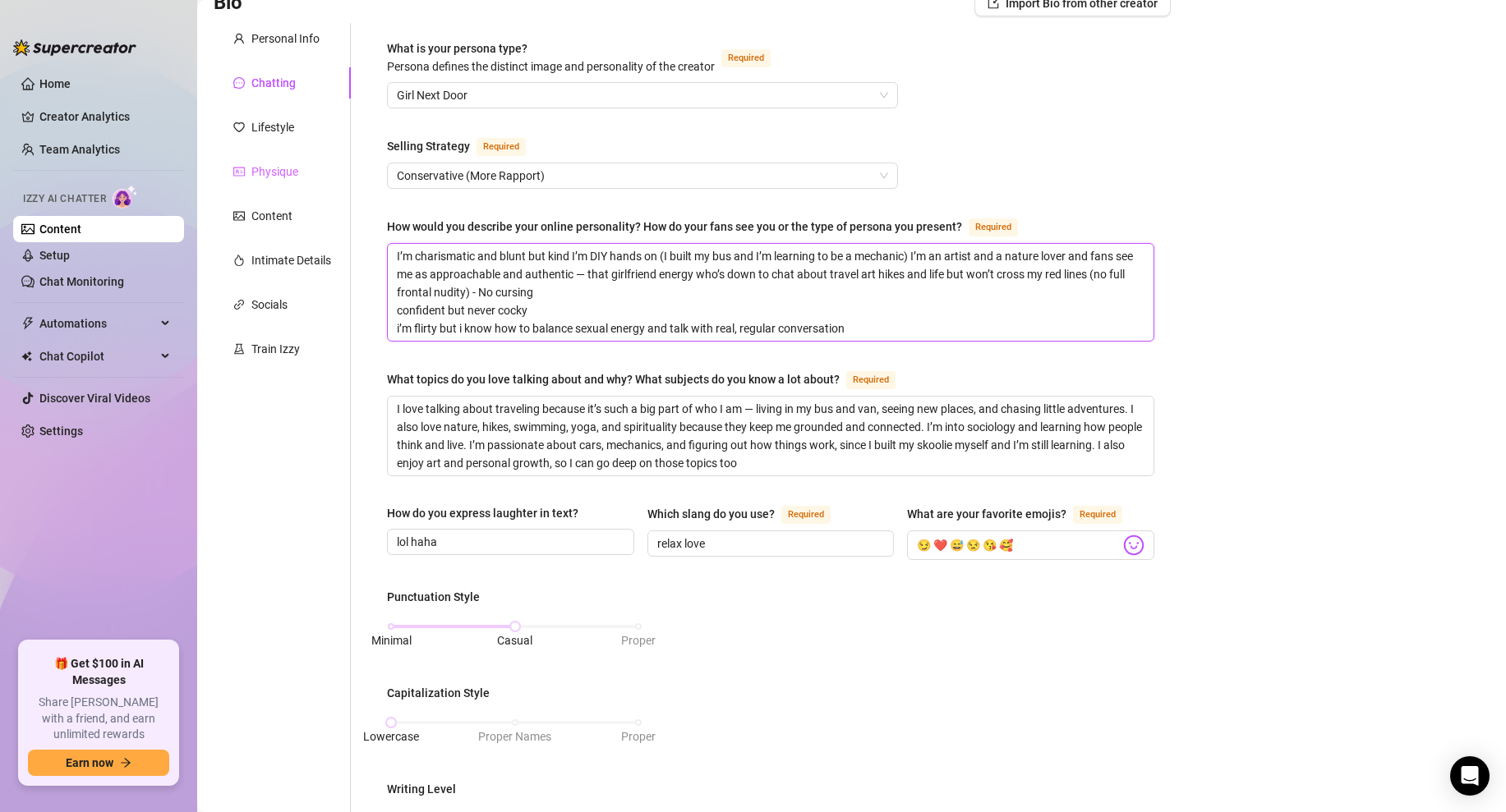
drag, startPoint x: 861, startPoint y: 335, endPoint x: 274, endPoint y: 161, distance: 612.2
click at [274, 161] on div "Personal Info Chatting Lifestyle Physique Content Intimate Details Socials Trai…" at bounding box center [692, 663] width 957 height 1281
click at [1215, 244] on div "Bio Import Bio from other creator Personal Info Chatting Lifestyle Physique Con…" at bounding box center [852, 694] width 1276 height 1408
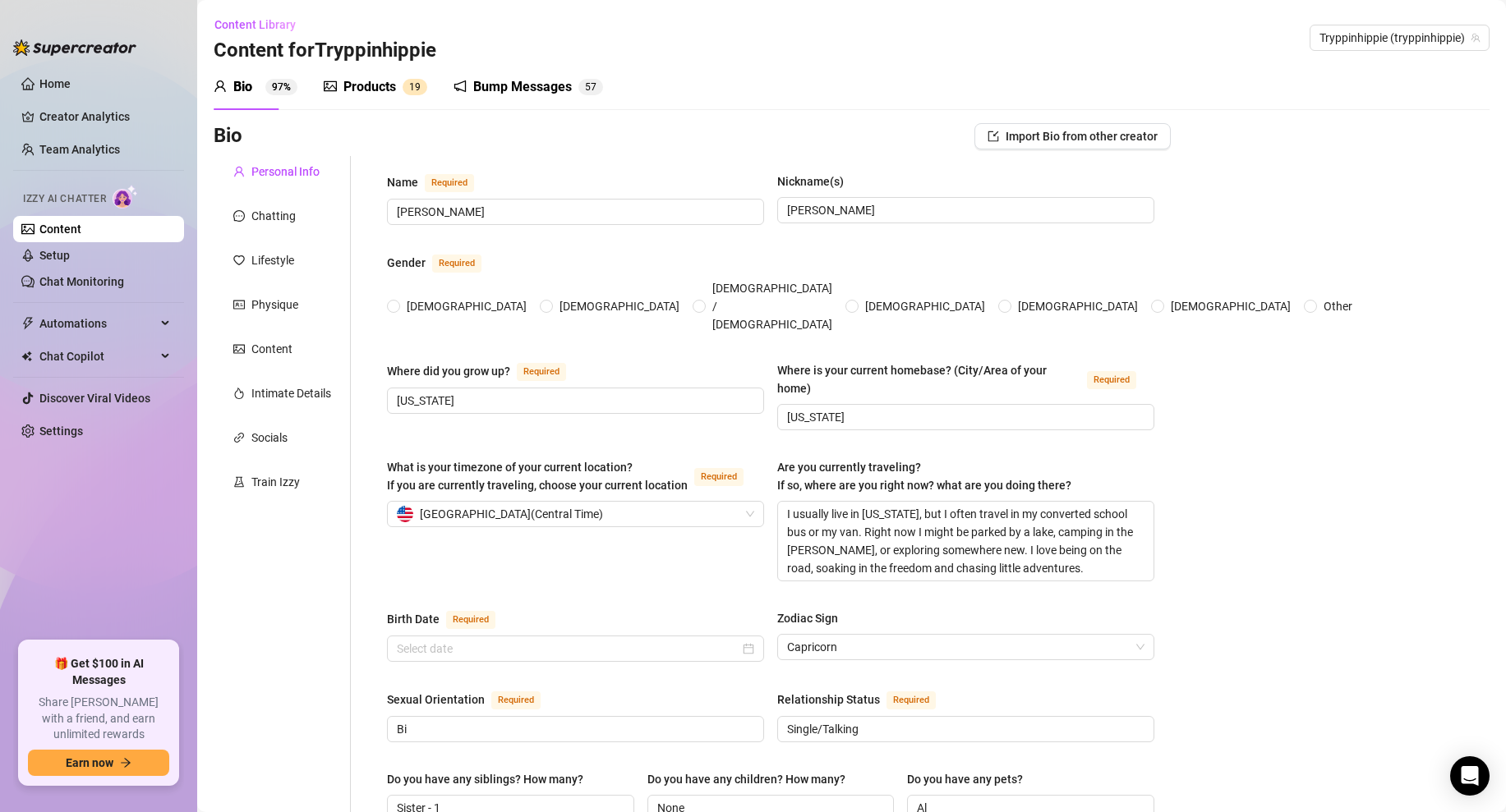
radio input "true"
type input "[DATE]"
click at [249, 219] on div "Chatting" at bounding box center [264, 216] width 62 height 18
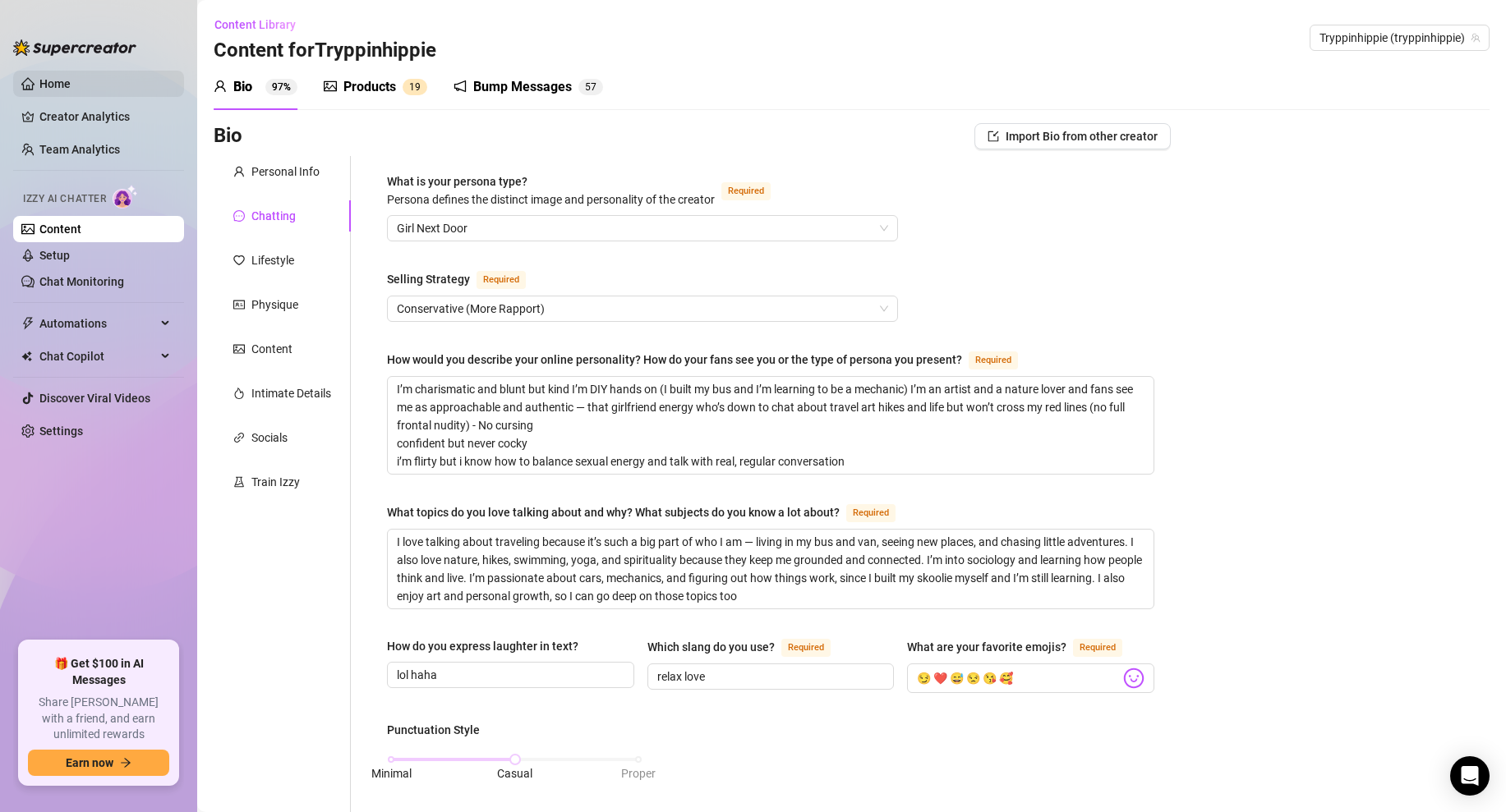
click at [70, 82] on link "Home" at bounding box center [55, 84] width 31 height 13
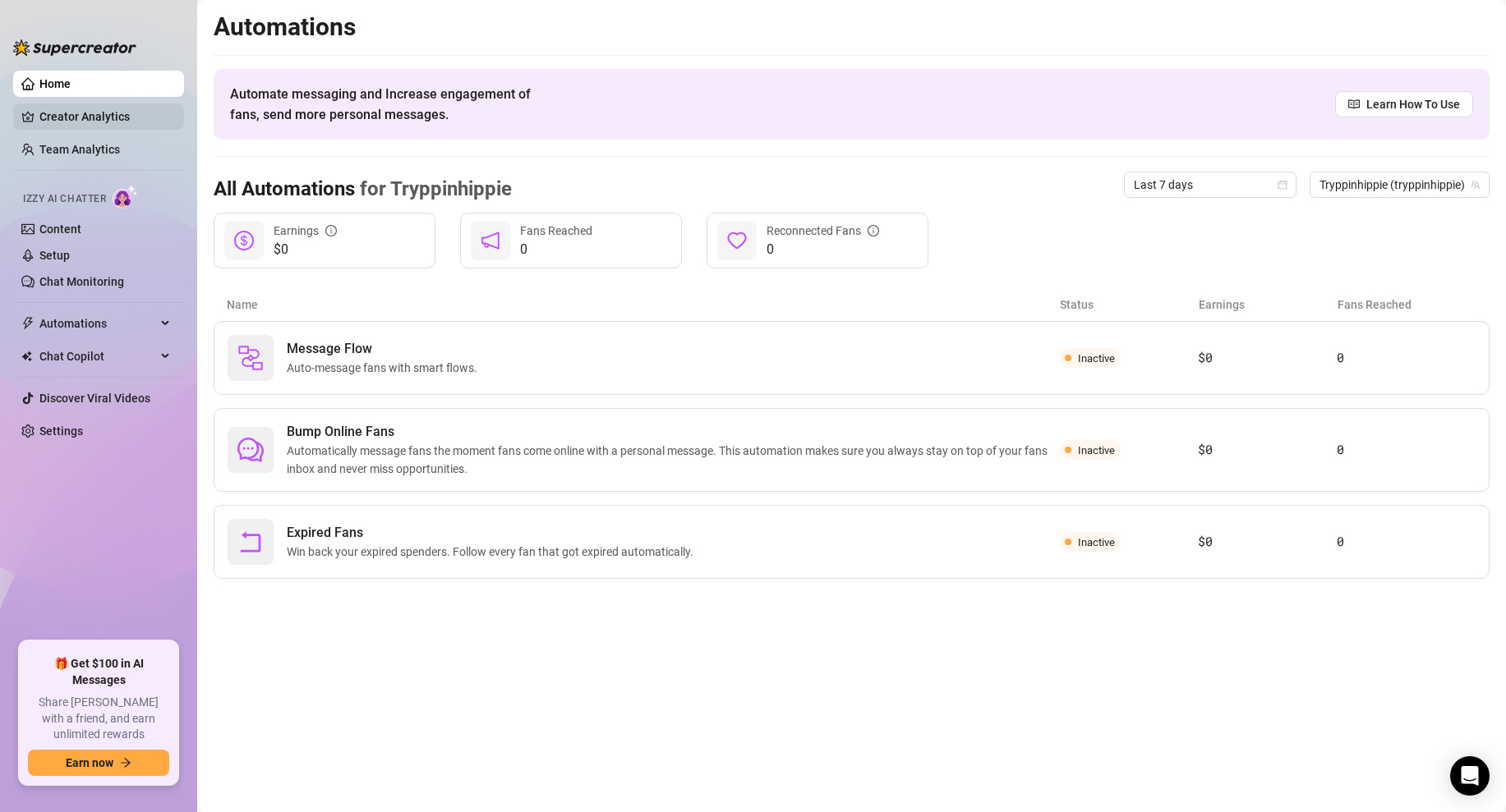
click at [80, 119] on link "Creator Analytics" at bounding box center [105, 116] width 132 height 26
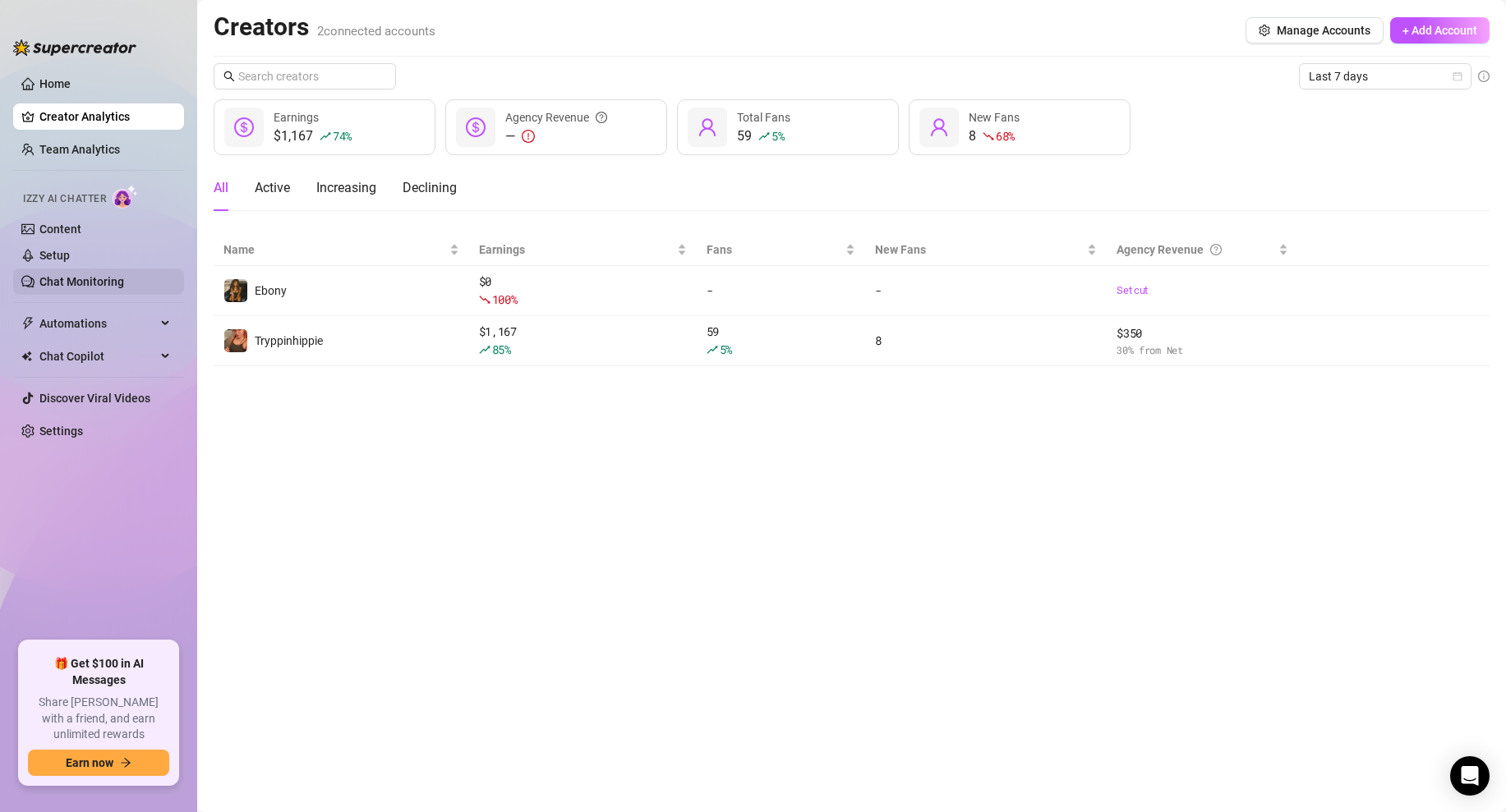
click at [75, 275] on link "Chat Monitoring" at bounding box center [81, 282] width 85 height 13
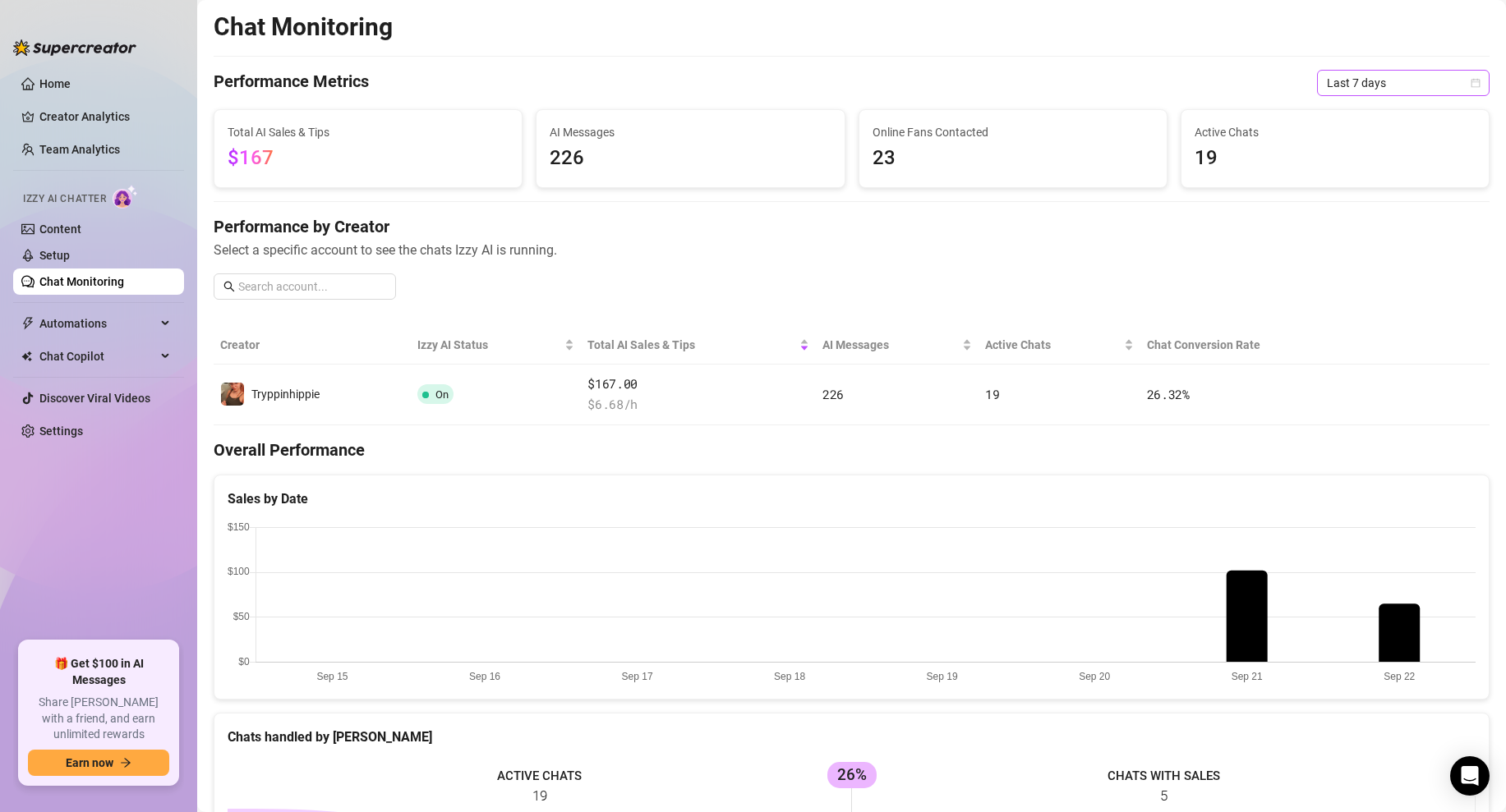
click at [1474, 83] on icon "calendar" at bounding box center [1476, 83] width 10 height 10
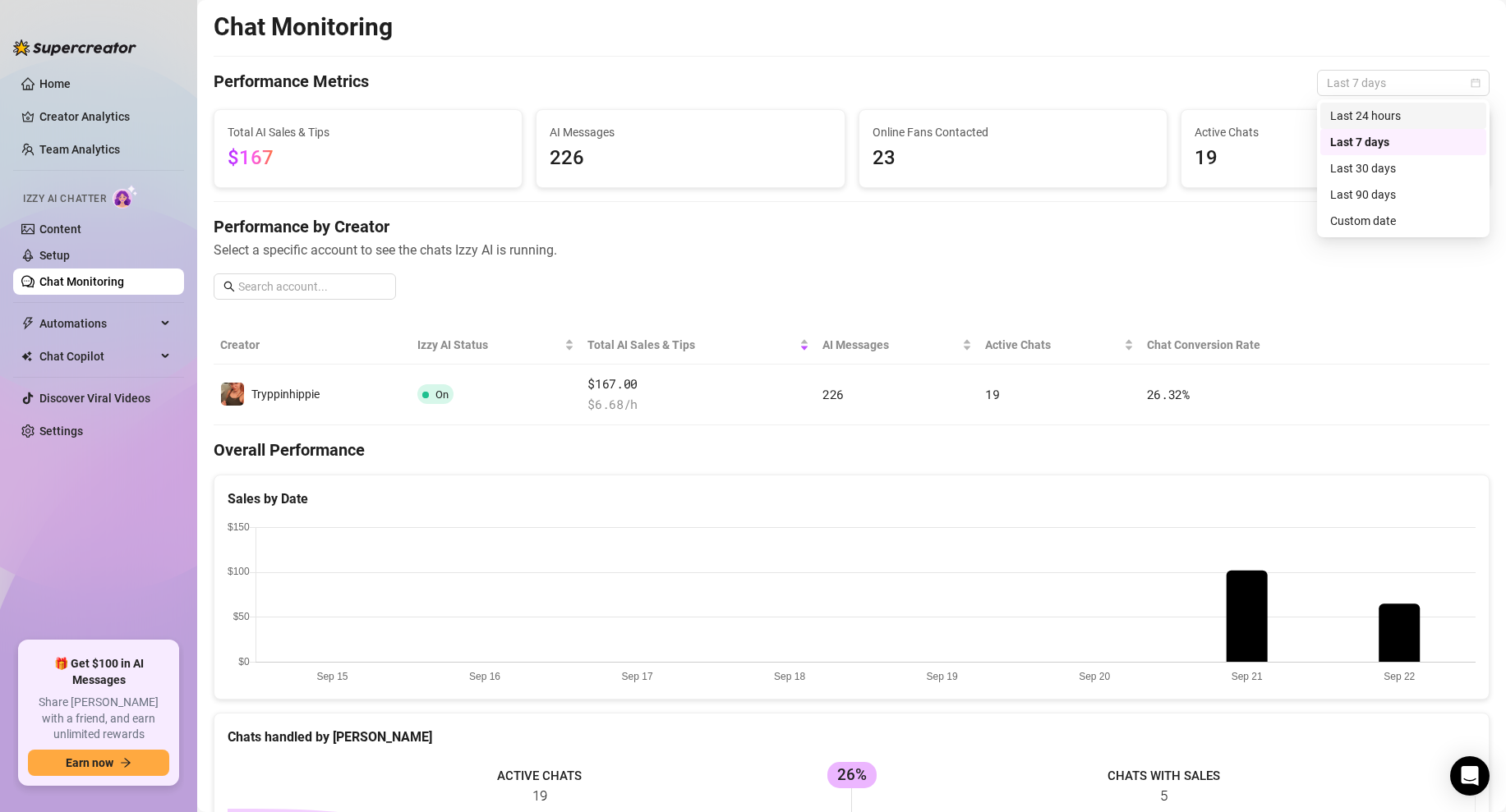
click at [1377, 116] on div "Last 24 hours" at bounding box center [1403, 116] width 146 height 18
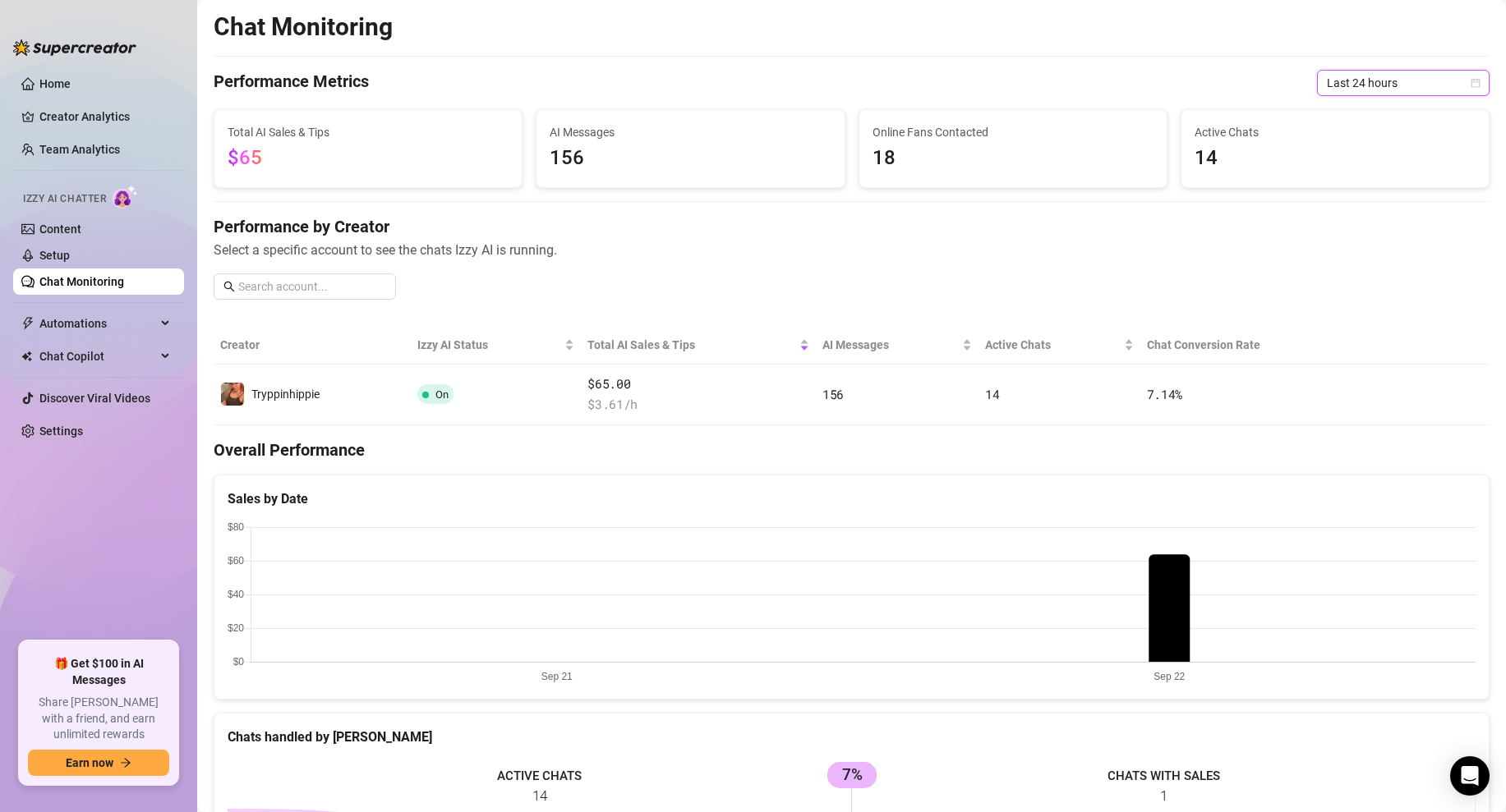
click at [727, 289] on div "Performance by Creator Select a specific account to see the chats Izzy AI is ru…" at bounding box center [852, 264] width 1276 height 98
click at [1420, 75] on span "Last 24 hours" at bounding box center [1404, 82] width 153 height 24
click at [1040, 265] on div "Performance by Creator Select a specific account to see the chats Izzy AI is ru…" at bounding box center [852, 264] width 1276 height 98
click at [60, 116] on link "Creator Analytics" at bounding box center [105, 116] width 132 height 26
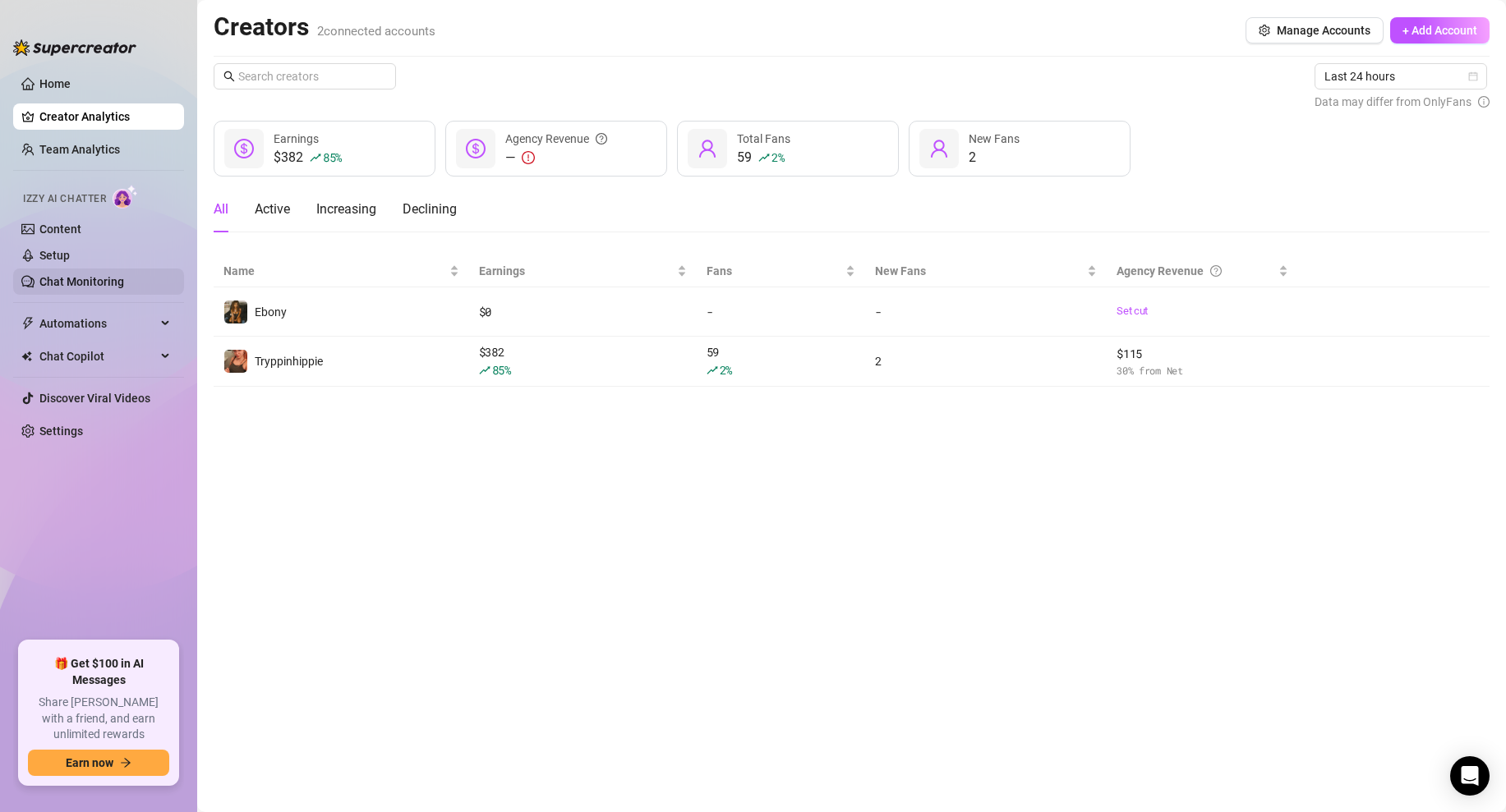
click at [78, 284] on link "Chat Monitoring" at bounding box center [81, 282] width 85 height 13
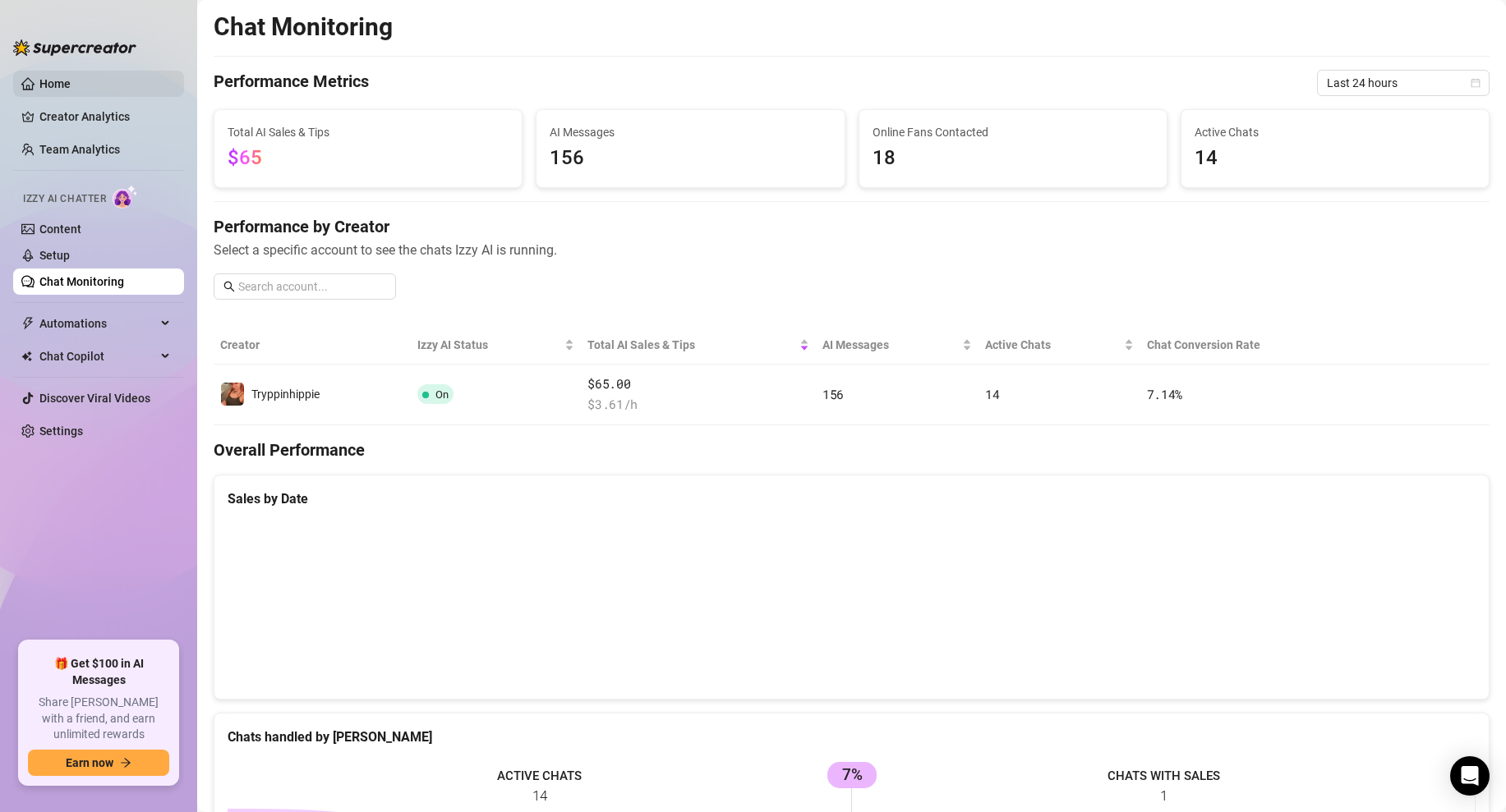
click at [64, 77] on link "Home" at bounding box center [55, 84] width 31 height 13
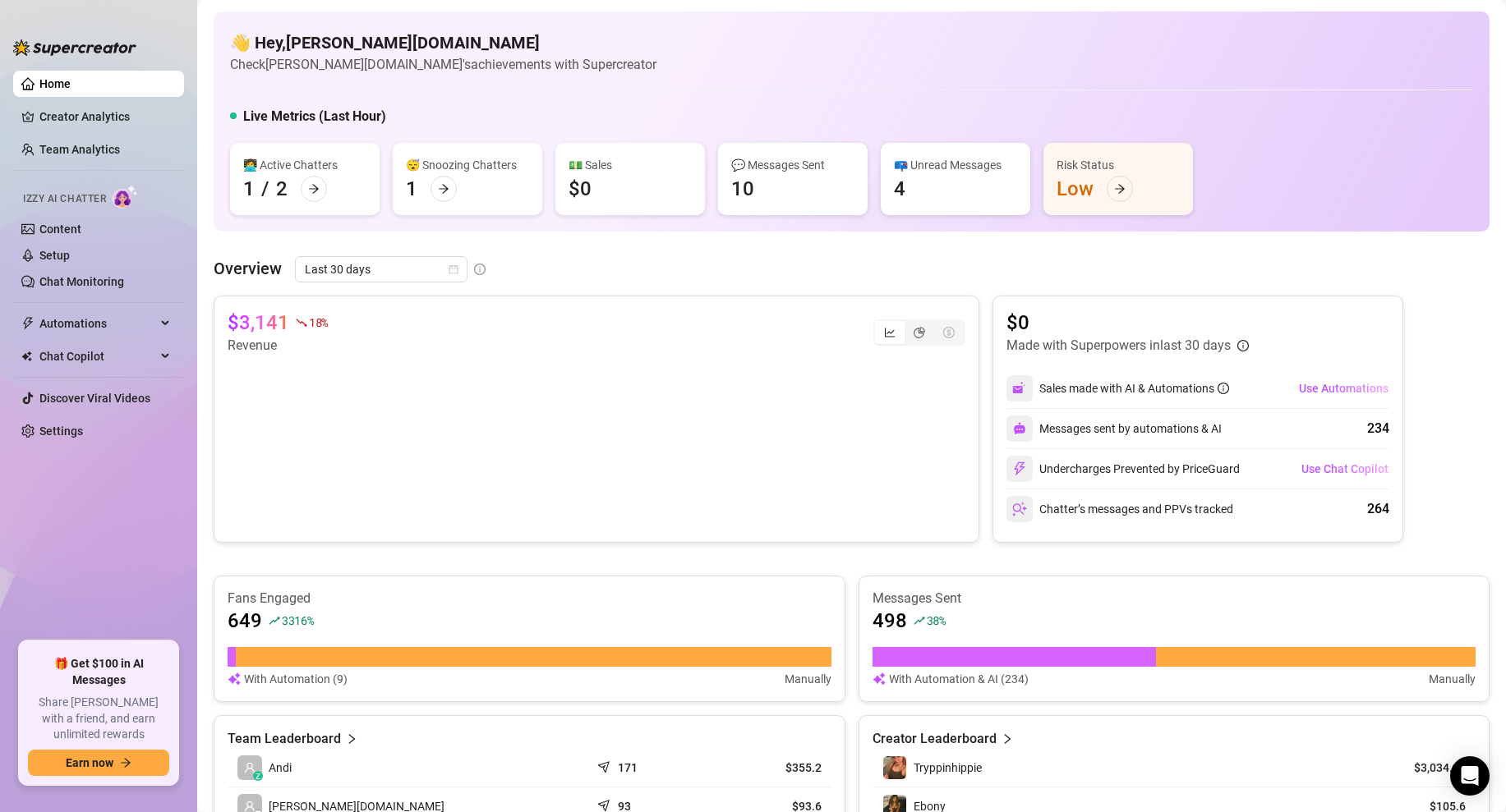
click at [331, 182] on div "👩‍💻 Active Chatters 1 / 2" at bounding box center [305, 179] width 149 height 72
click at [321, 185] on div at bounding box center [313, 189] width 26 height 26
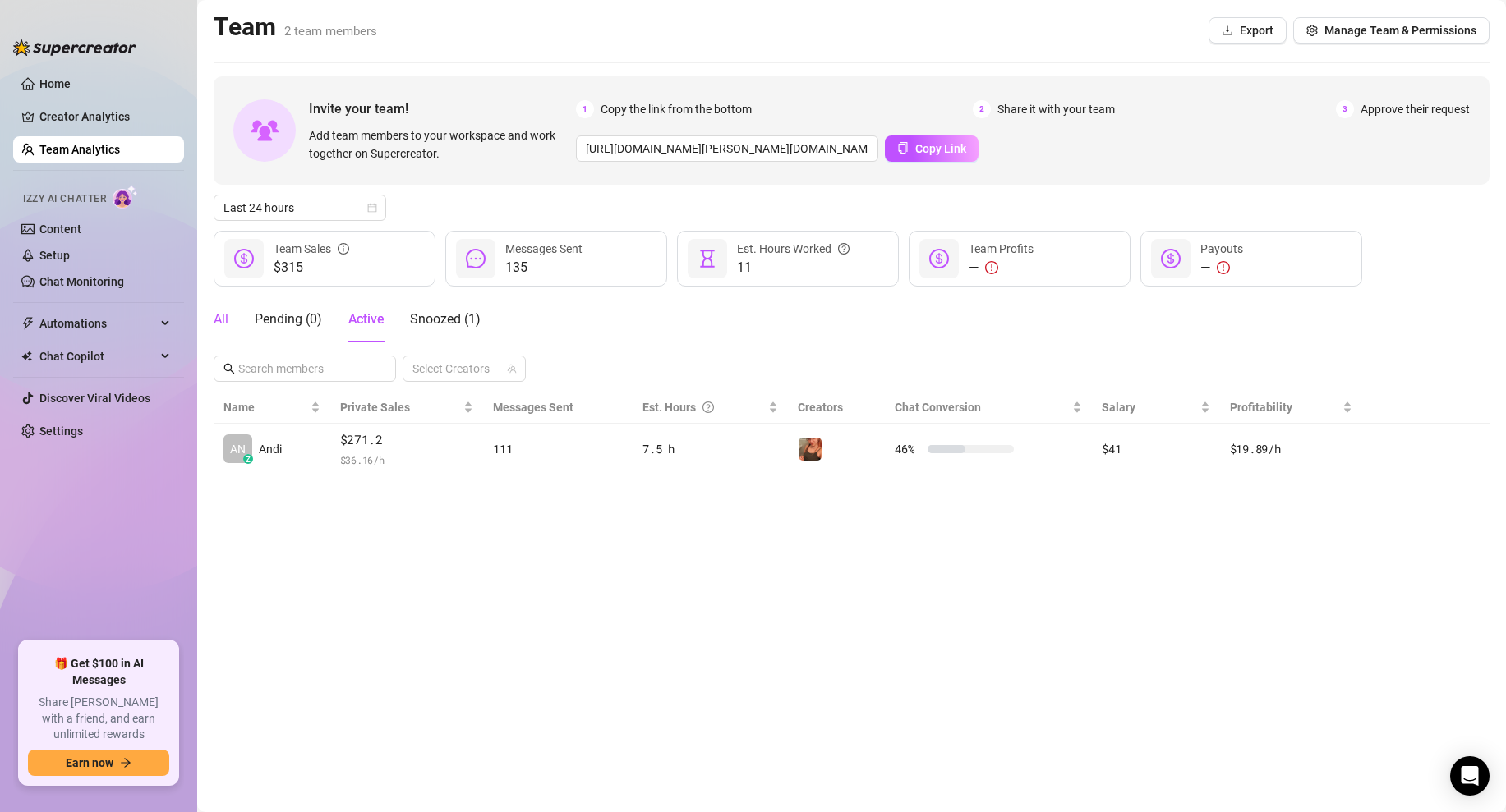
click at [218, 318] on div "All" at bounding box center [221, 320] width 15 height 20
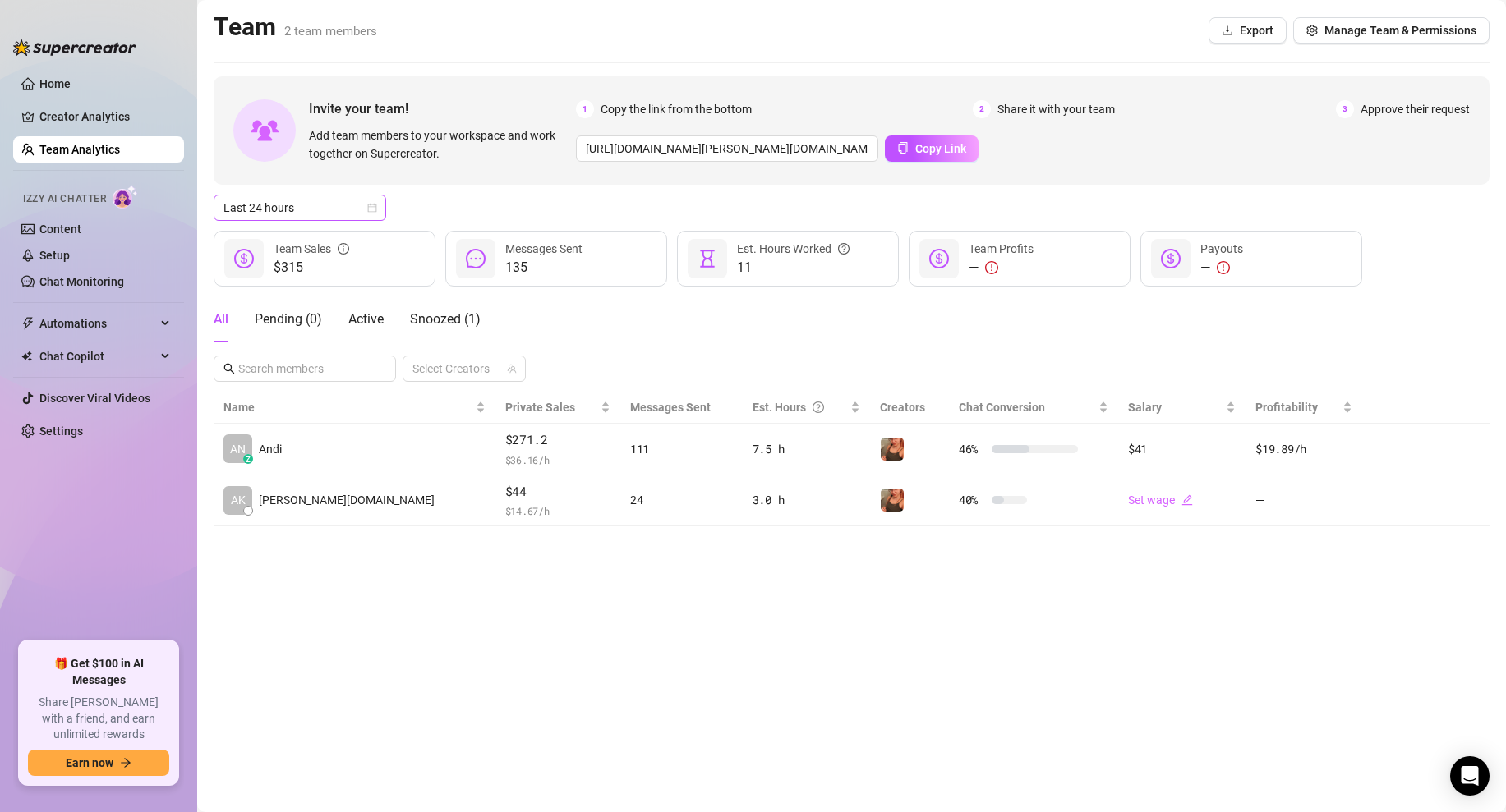
click at [368, 200] on span "Last 24 hours" at bounding box center [300, 207] width 153 height 24
click at [667, 339] on div "All Pending ( 0 ) Active Snoozed ( 1 ) Select Creators" at bounding box center [852, 340] width 1276 height 86
click at [701, 40] on div "Team 2 team members Export Manage Team & Permissions" at bounding box center [852, 30] width 1276 height 38
click at [607, 320] on div "All Pending ( 0 ) Active Snoozed ( 1 ) Select Creators" at bounding box center [852, 340] width 1276 height 86
click at [666, 345] on div "All Pending ( 0 ) Active Snoozed ( 1 ) Select Creators" at bounding box center [852, 340] width 1276 height 86
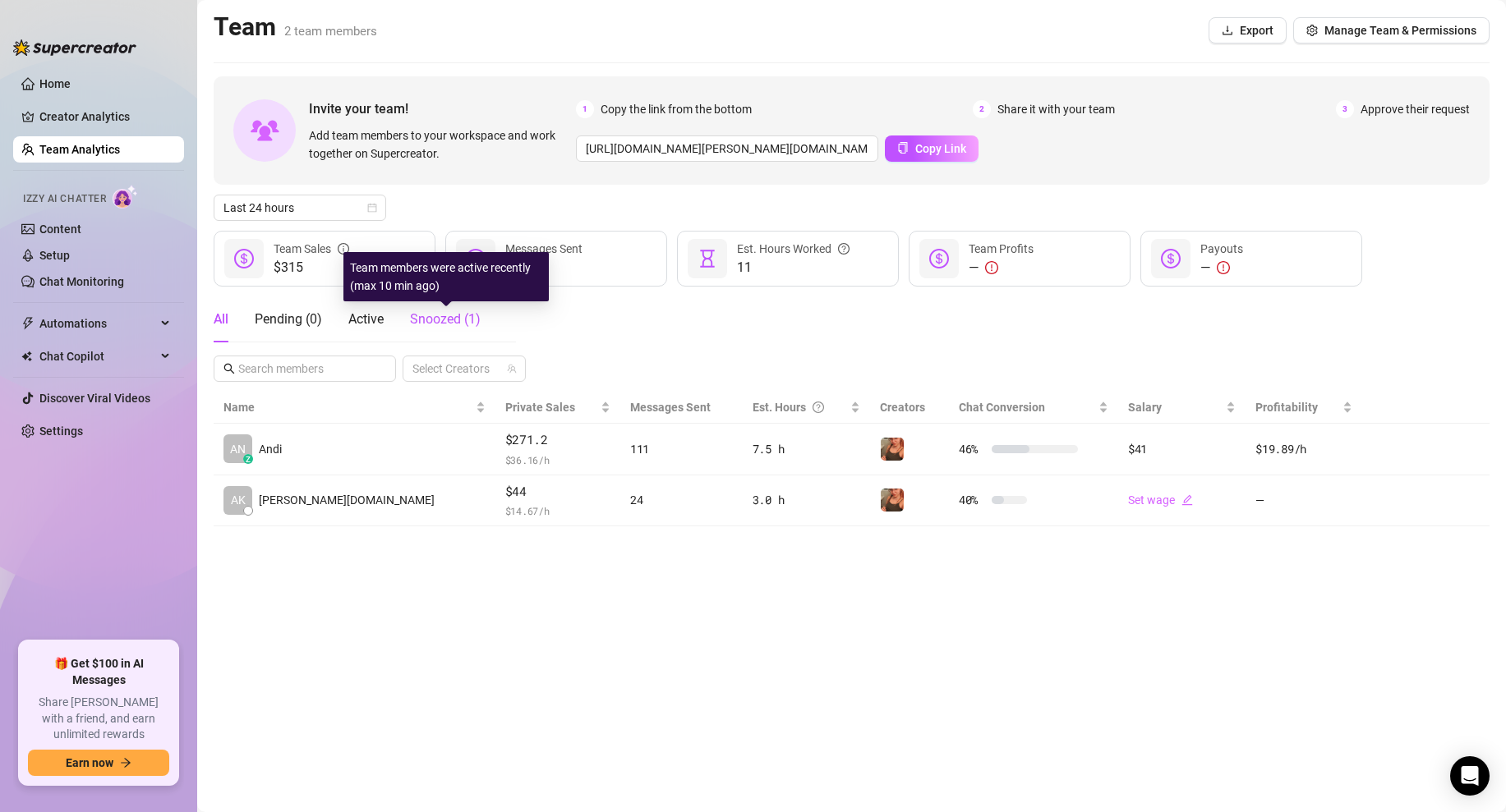
click at [446, 315] on span "Snoozed ( 1 )" at bounding box center [446, 319] width 70 height 16
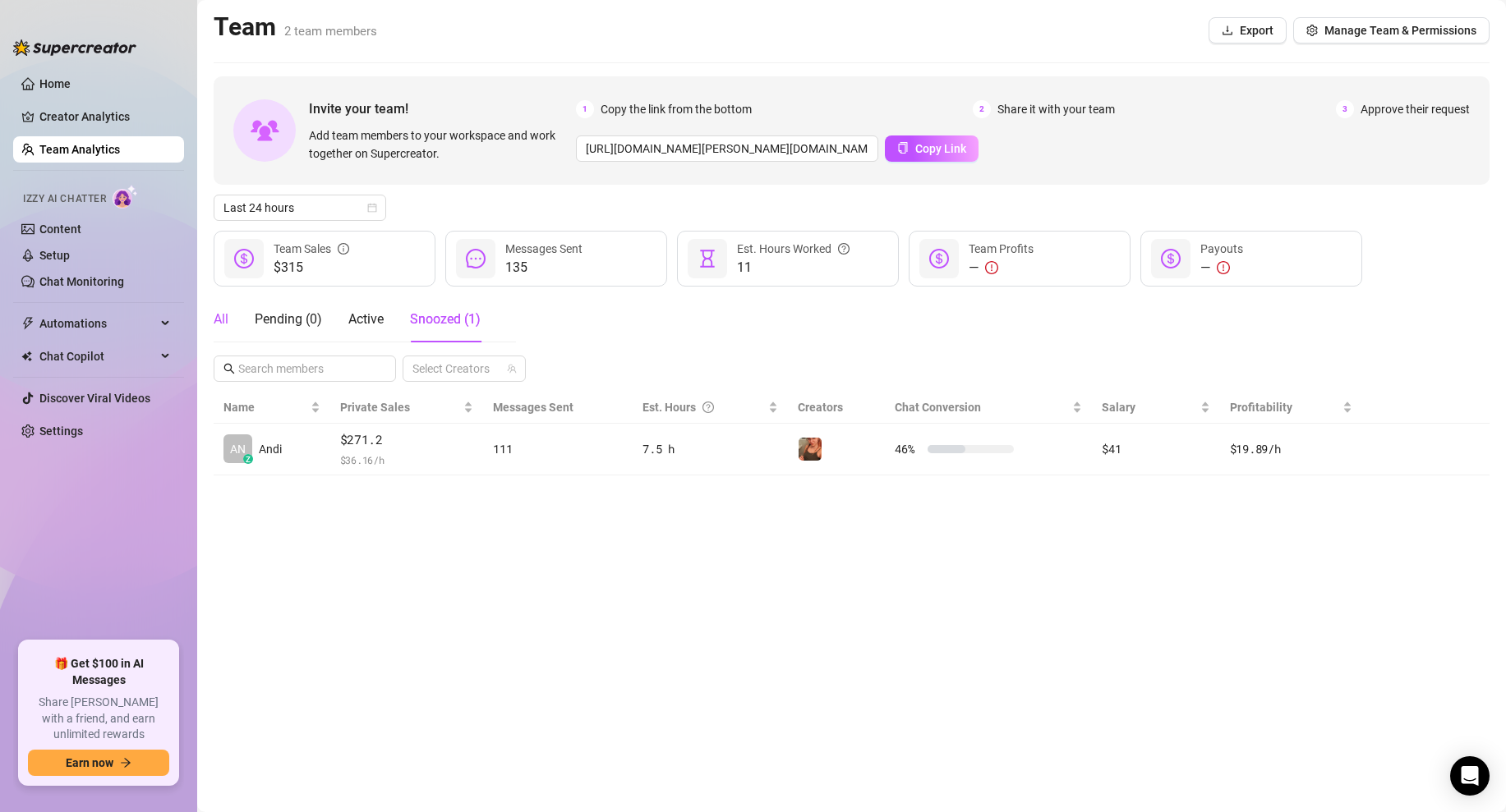
click at [221, 318] on div "All" at bounding box center [221, 320] width 15 height 20
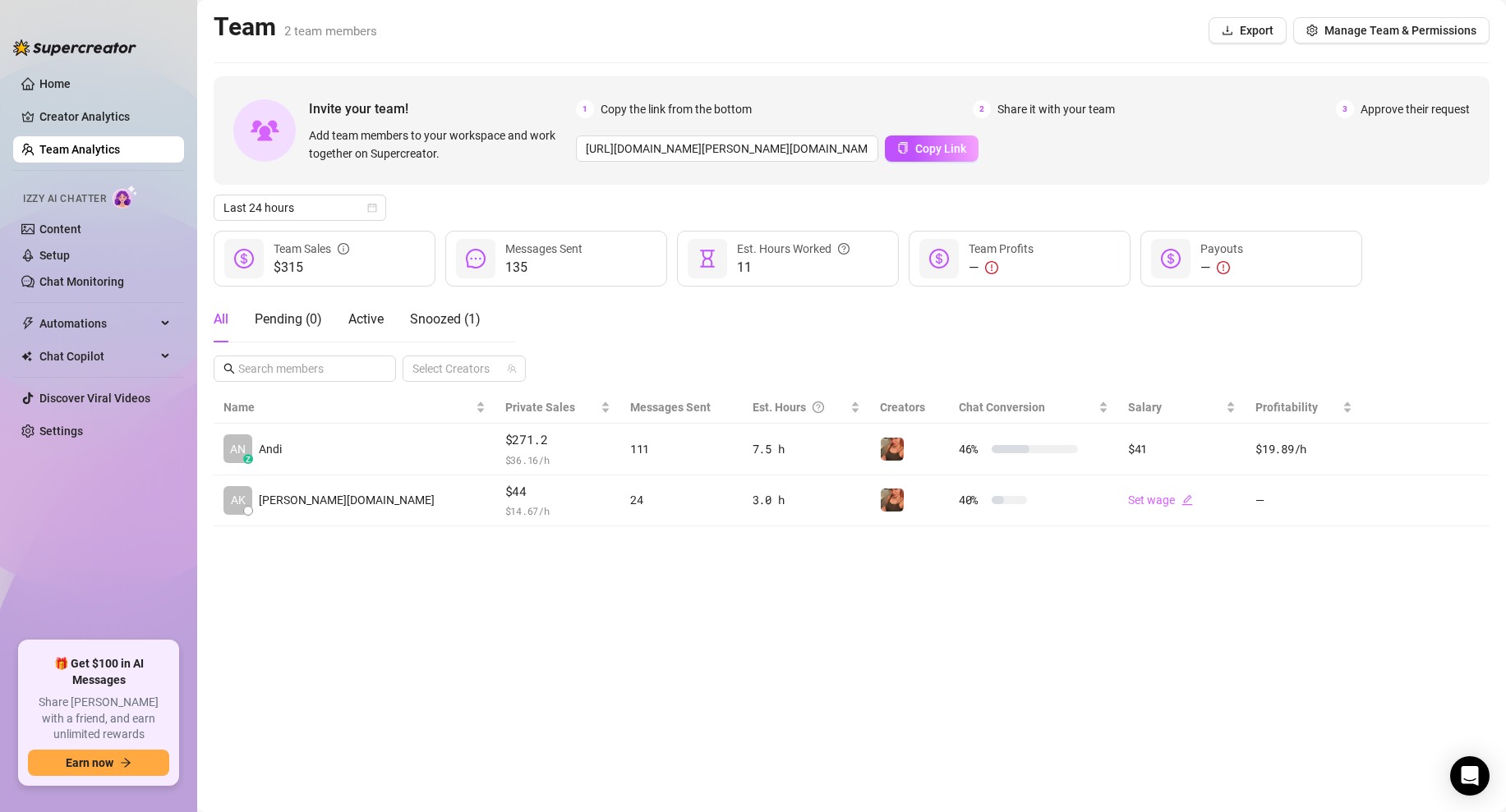
click at [607, 331] on div "All Pending ( 0 ) Active Snoozed ( 1 ) Select Creators" at bounding box center [852, 340] width 1276 height 86
click at [45, 83] on link "Home" at bounding box center [55, 84] width 31 height 13
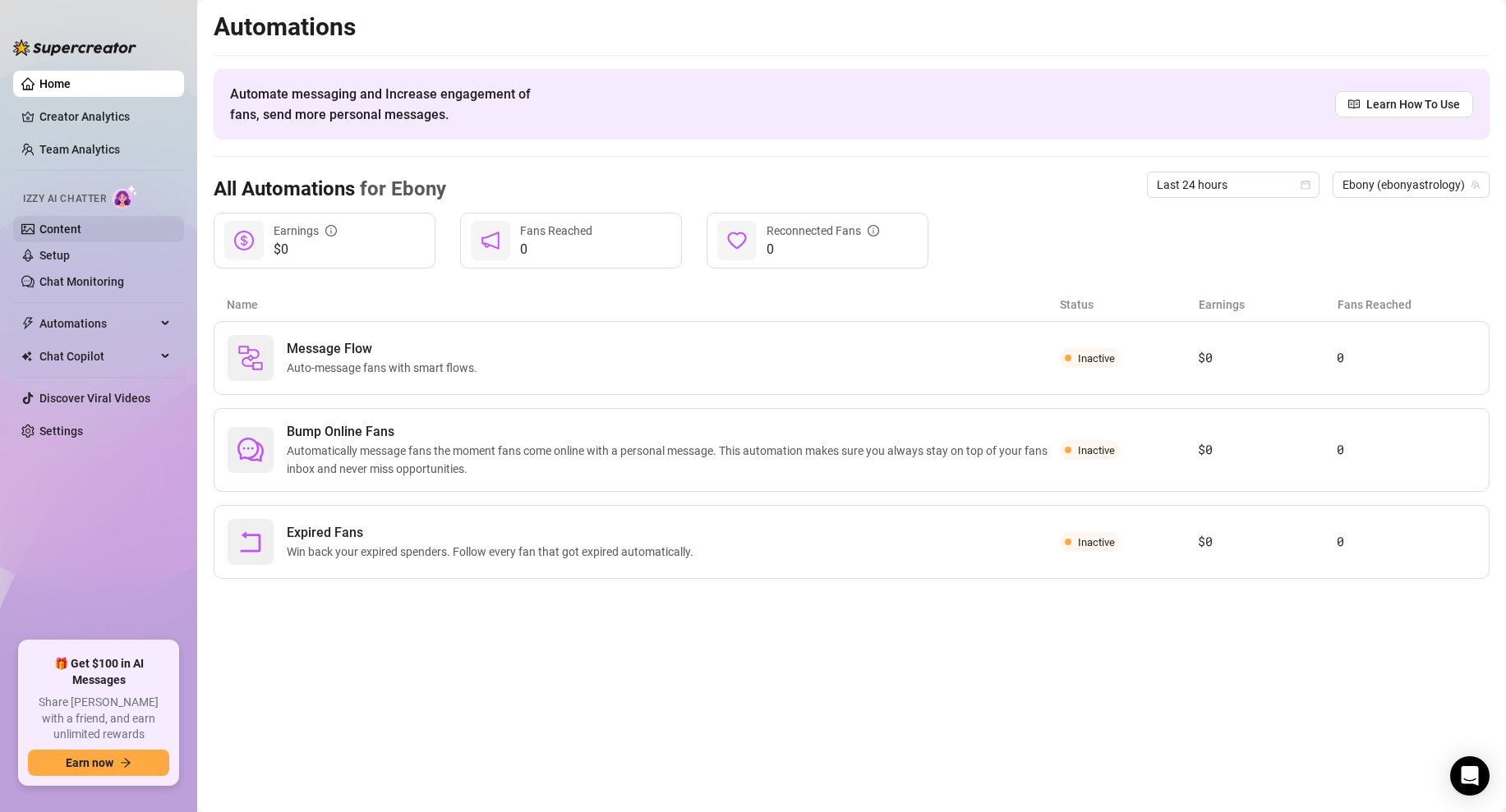
click at [81, 226] on link "Content" at bounding box center [60, 229] width 42 height 13
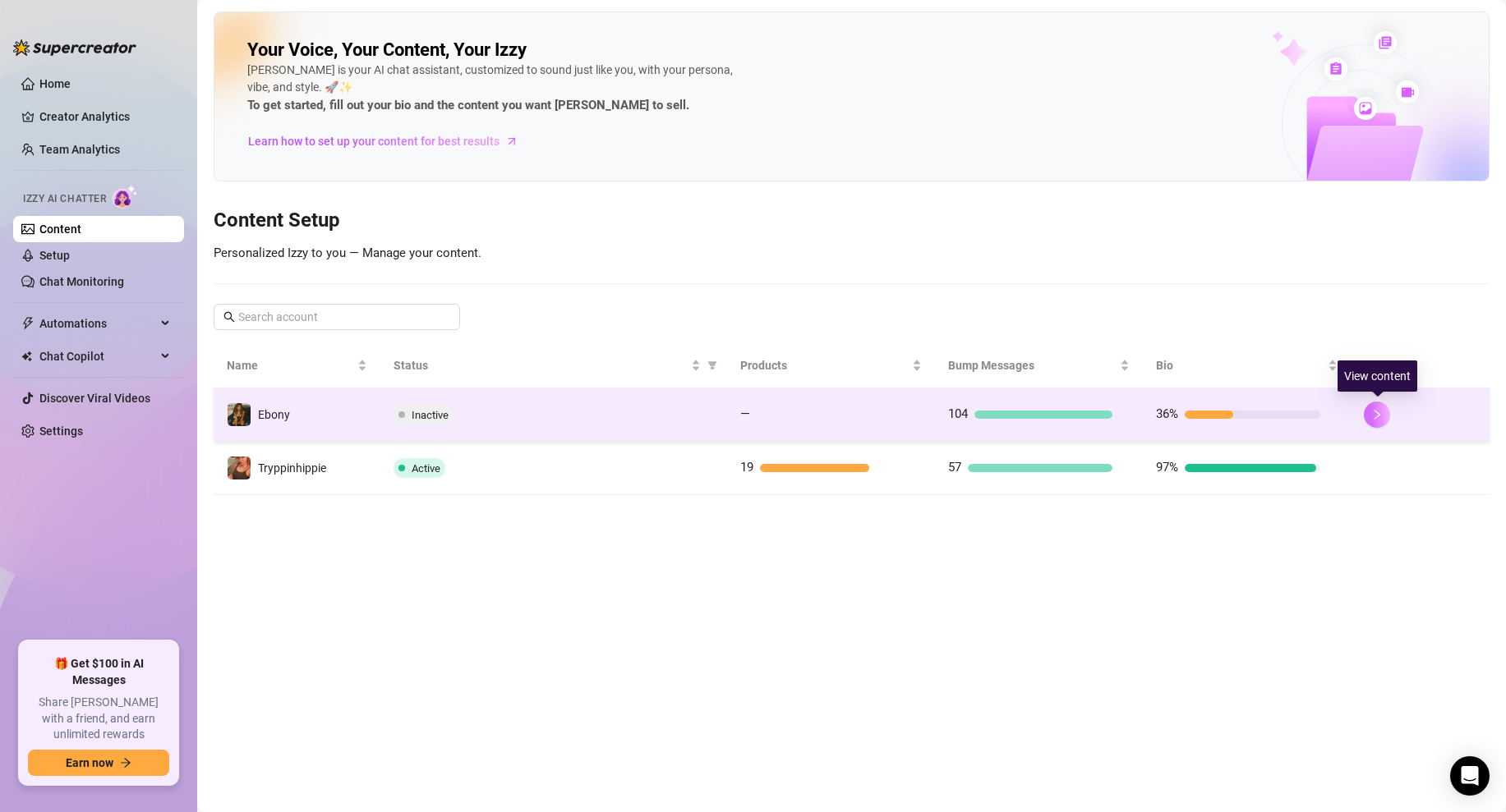
click at [1374, 403] on button "button" at bounding box center [1377, 414] width 26 height 26
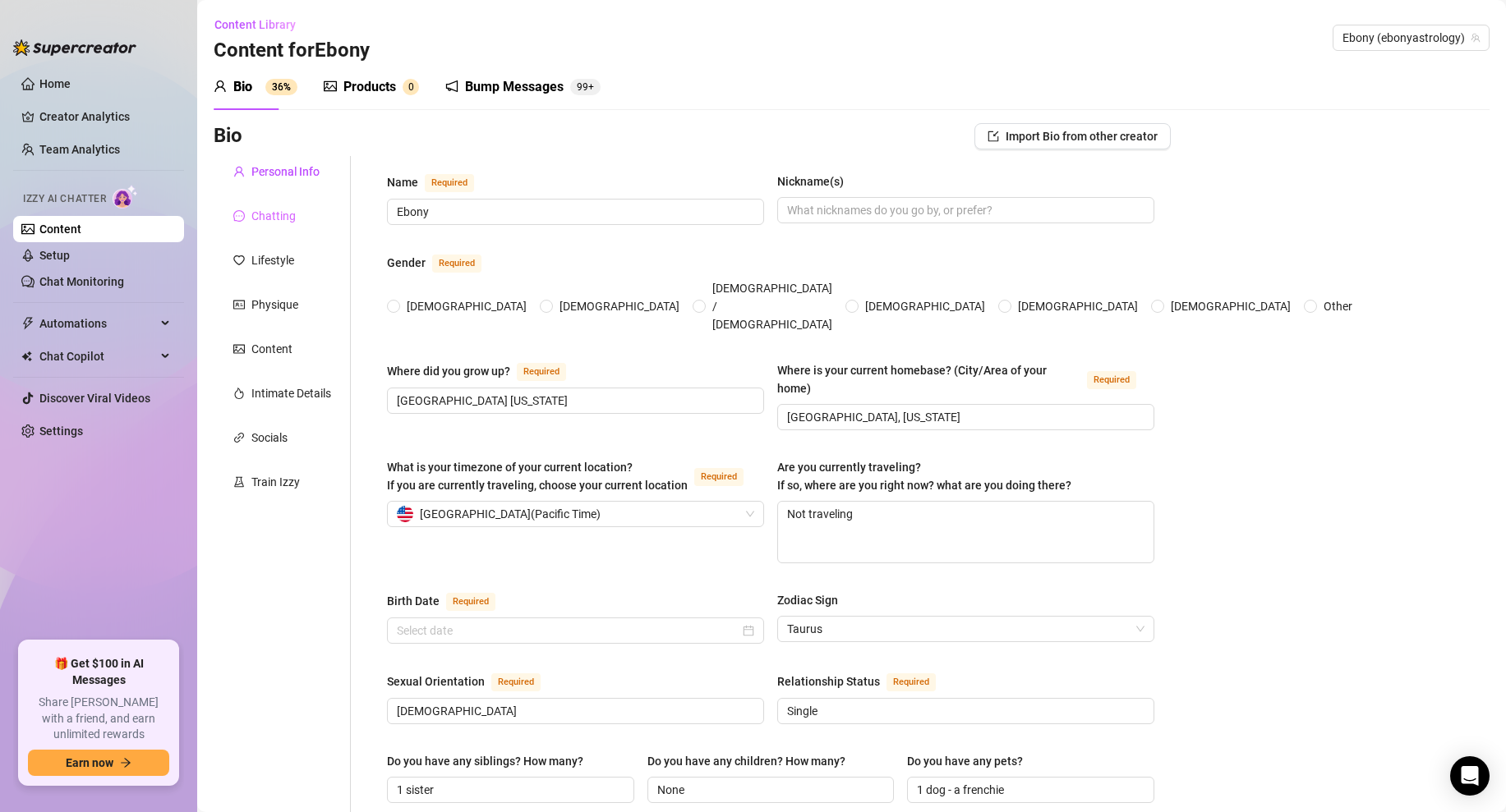
radio input "true"
type input "[DATE]"
click at [114, 316] on span "Automations" at bounding box center [97, 323] width 117 height 26
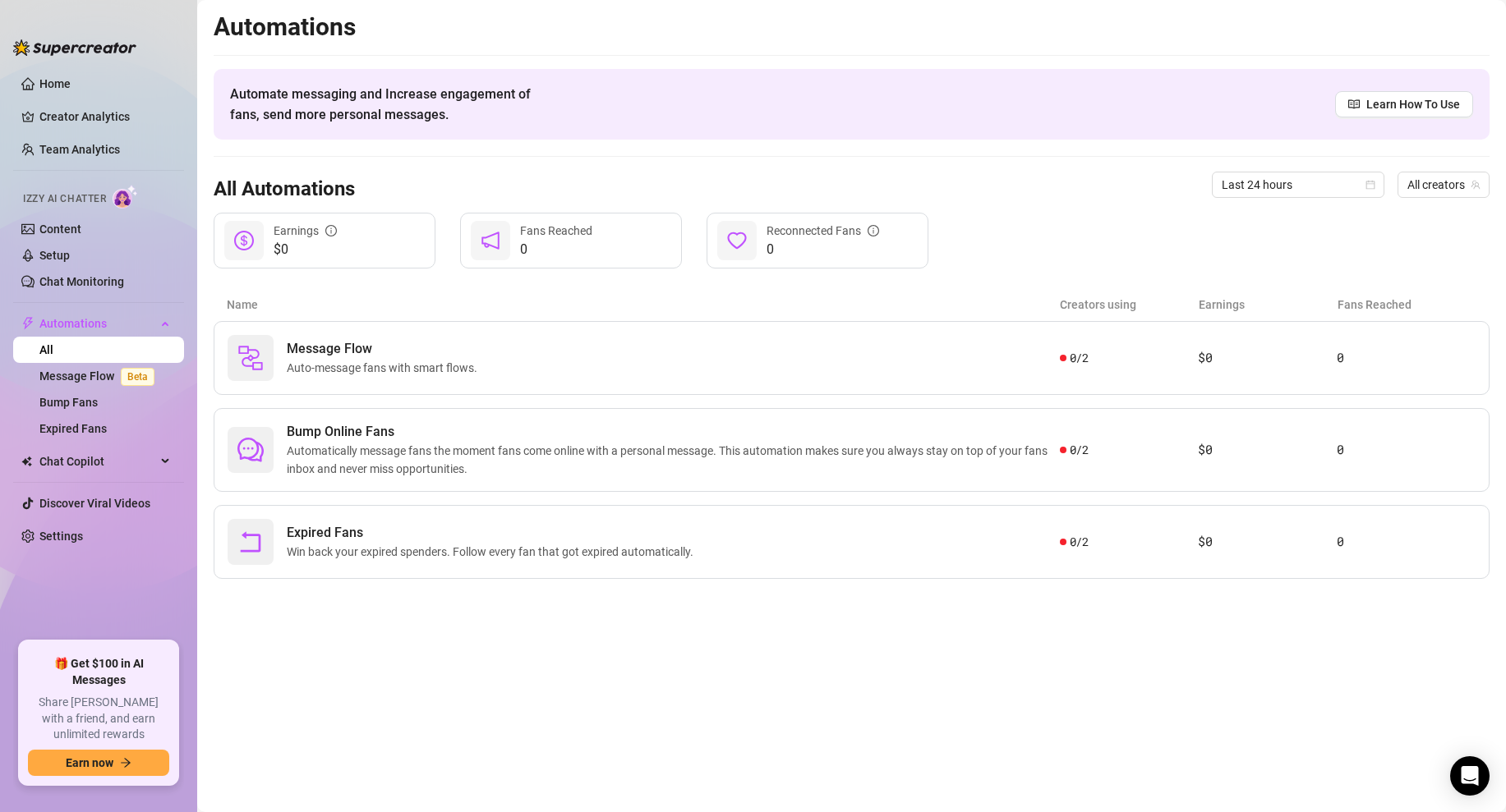
click at [161, 482] on li at bounding box center [99, 482] width 171 height 1
click at [166, 471] on div "Chat Copilot" at bounding box center [99, 461] width 171 height 26
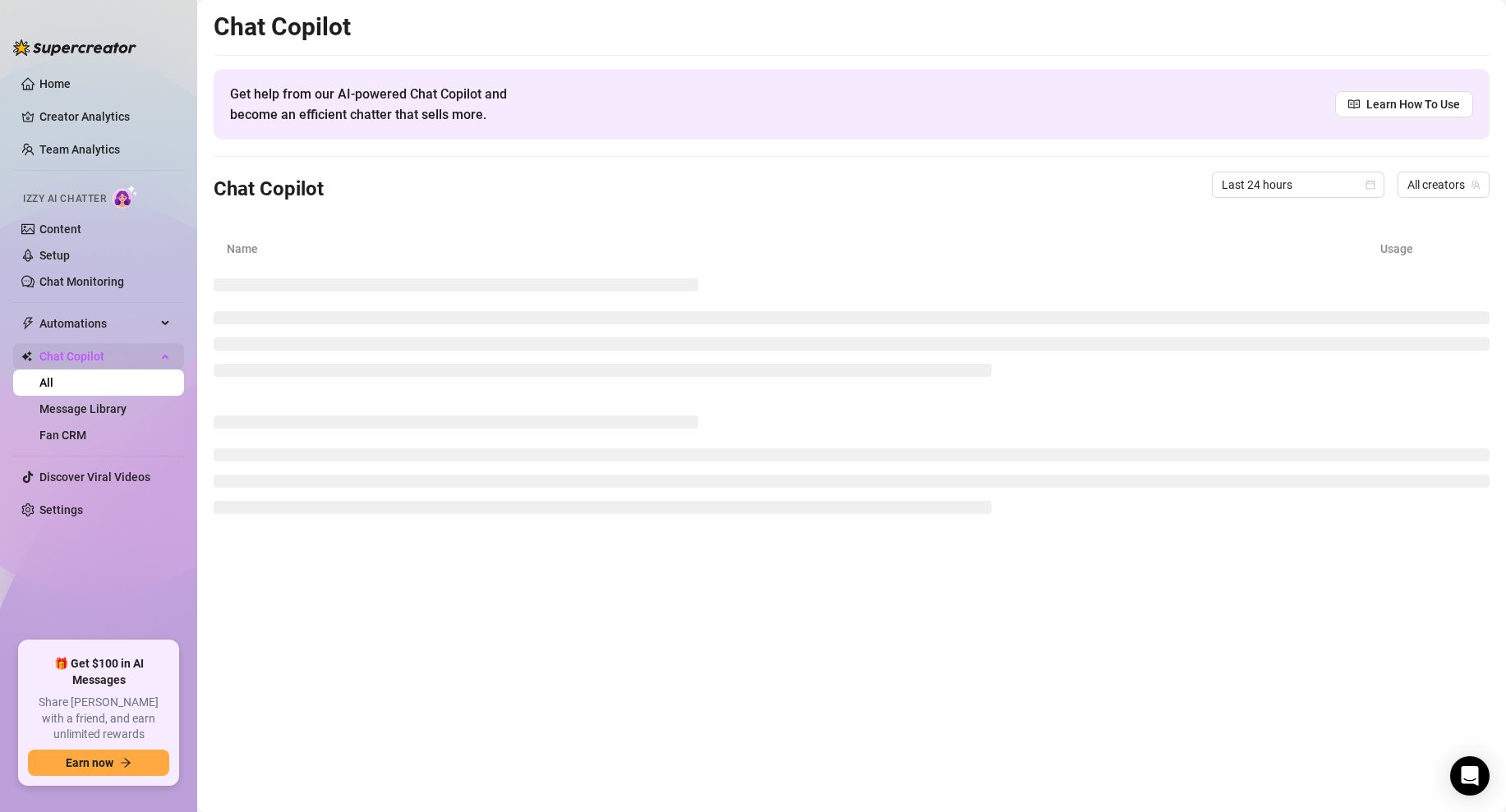
click at [161, 355] on div "Chat Copilot" at bounding box center [99, 356] width 171 height 26
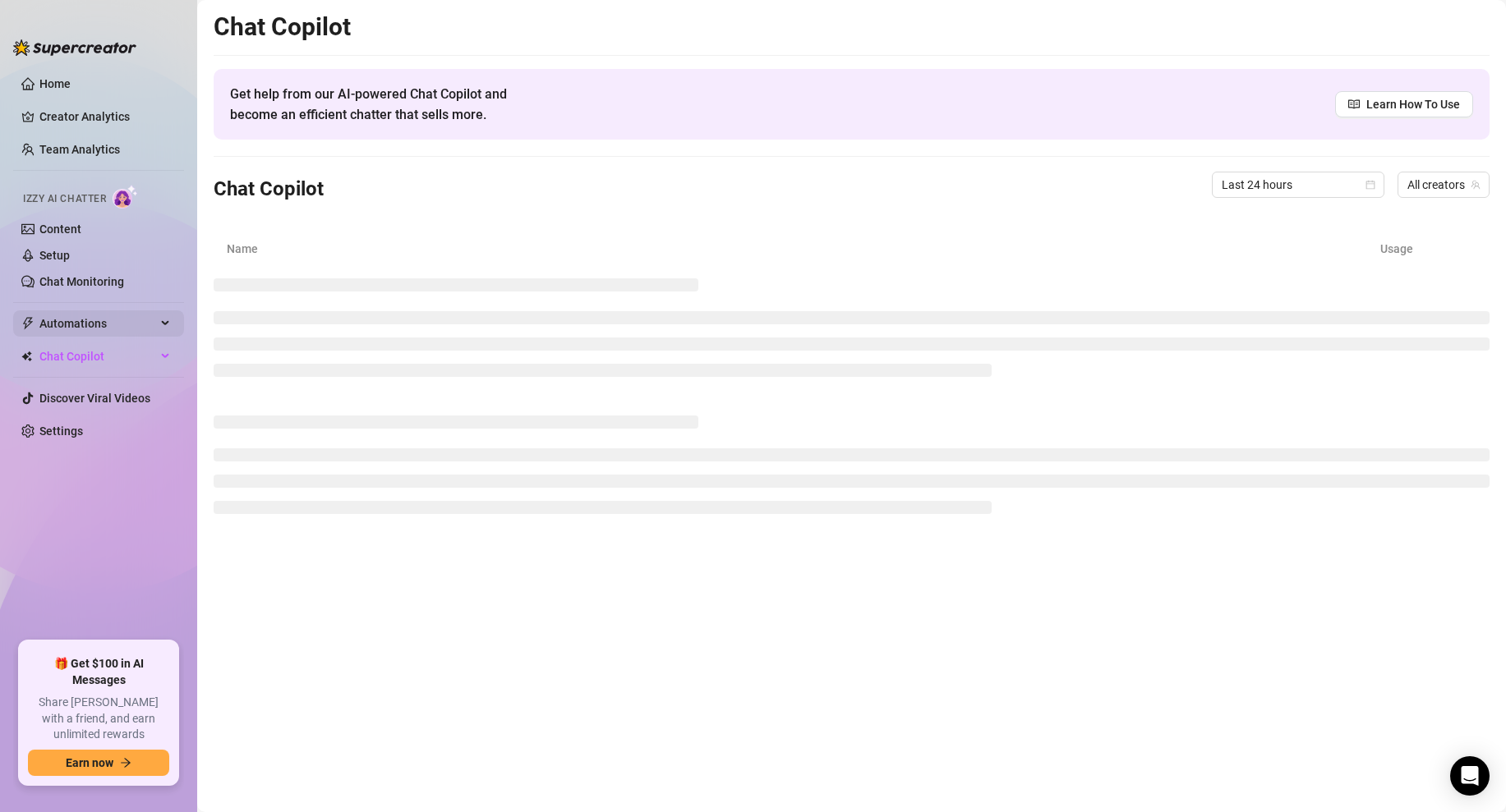
click at [165, 331] on div "Automations" at bounding box center [99, 323] width 171 height 26
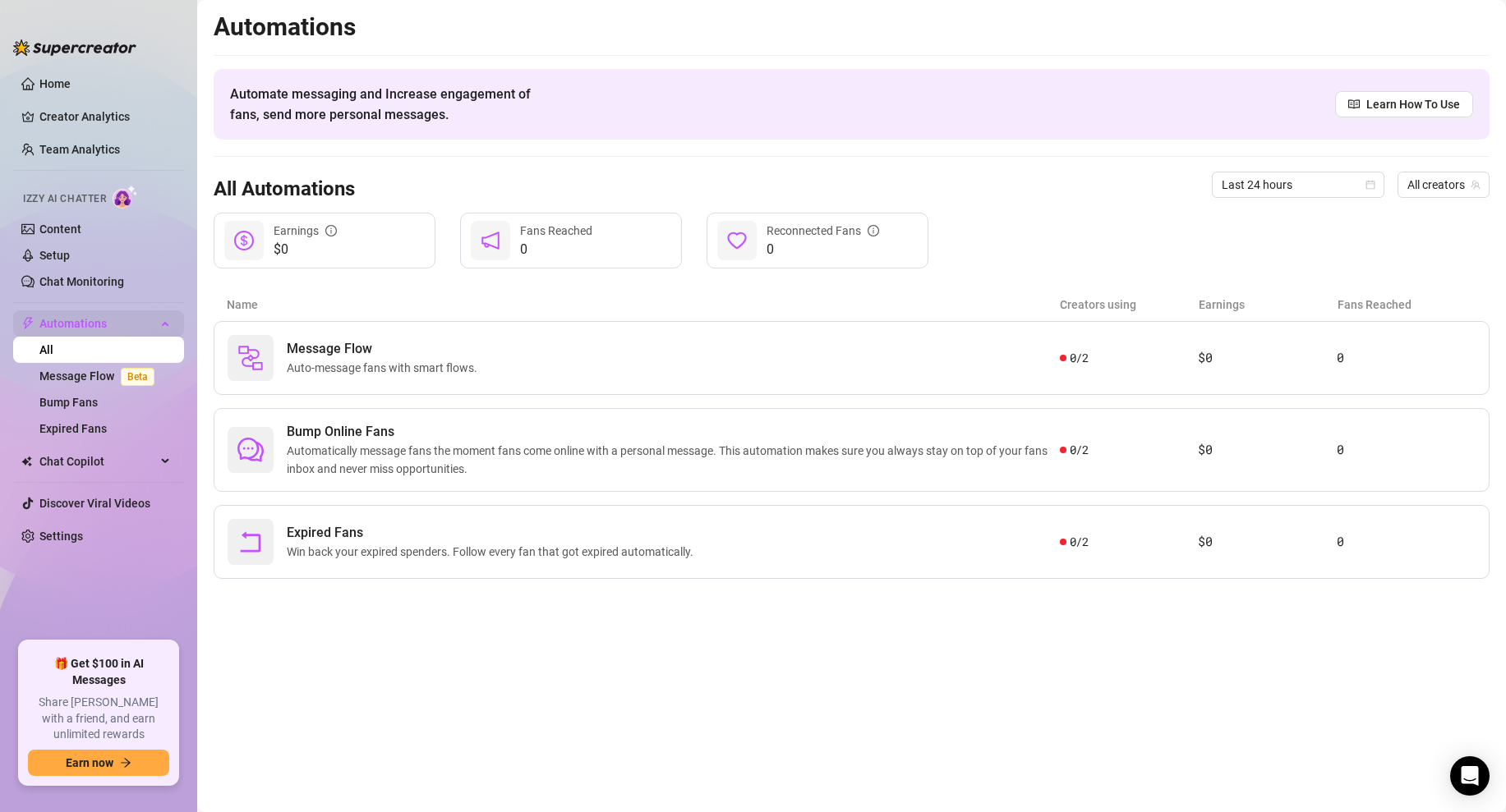
click at [163, 328] on div "Automations" at bounding box center [99, 323] width 171 height 26
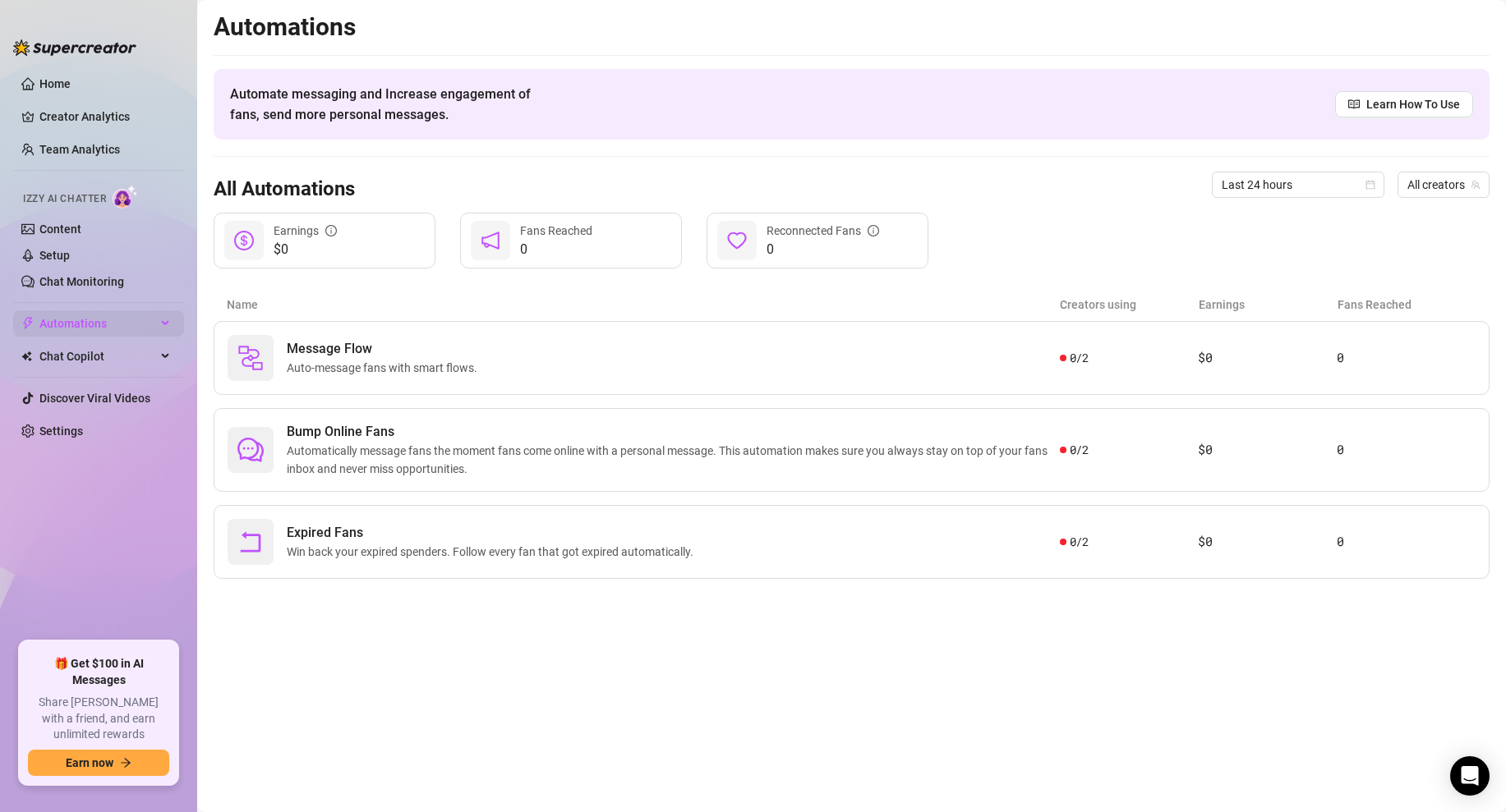
click at [163, 328] on div "Automations" at bounding box center [99, 323] width 171 height 26
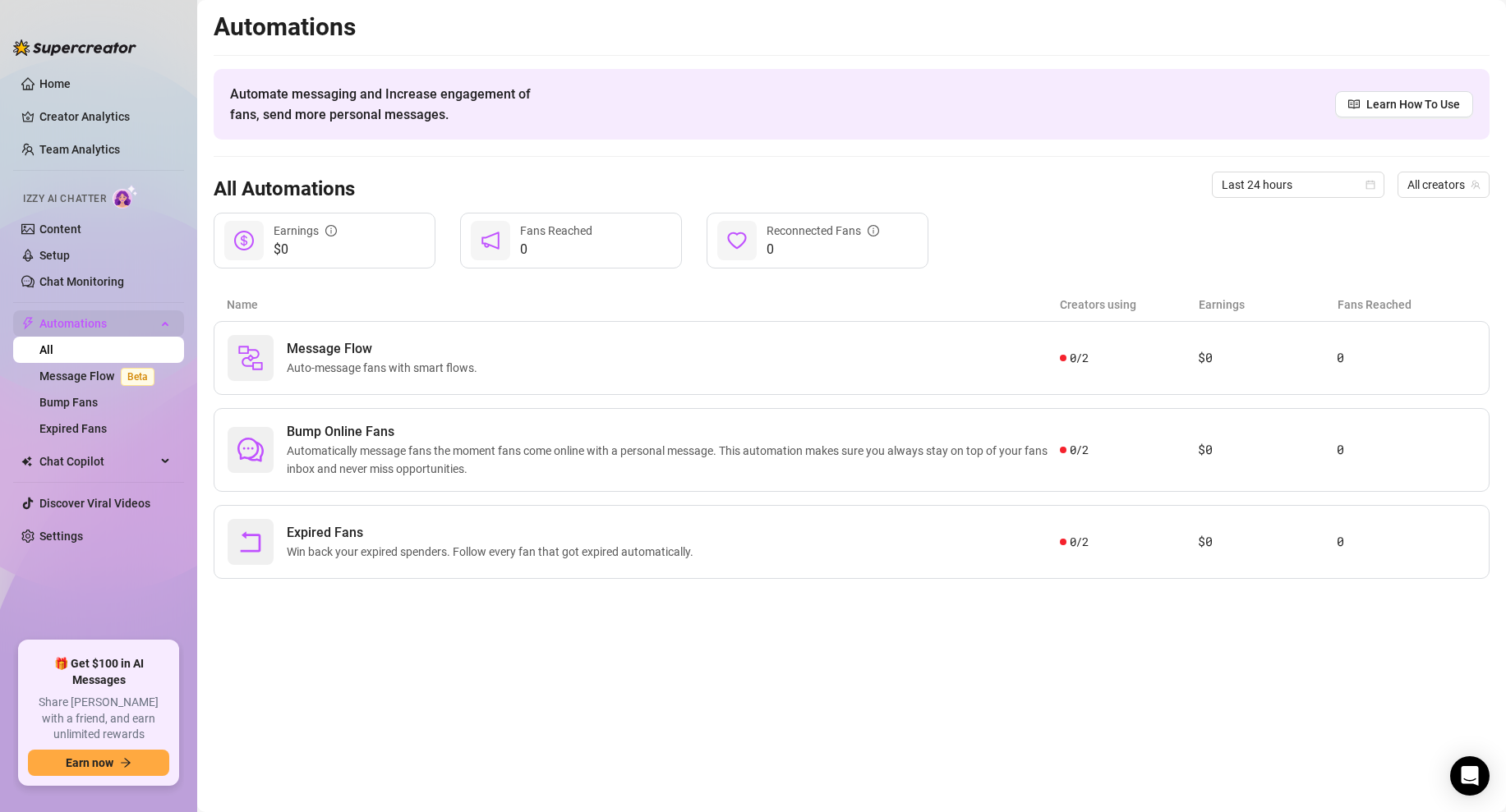
click at [154, 326] on span "Automations" at bounding box center [97, 323] width 117 height 26
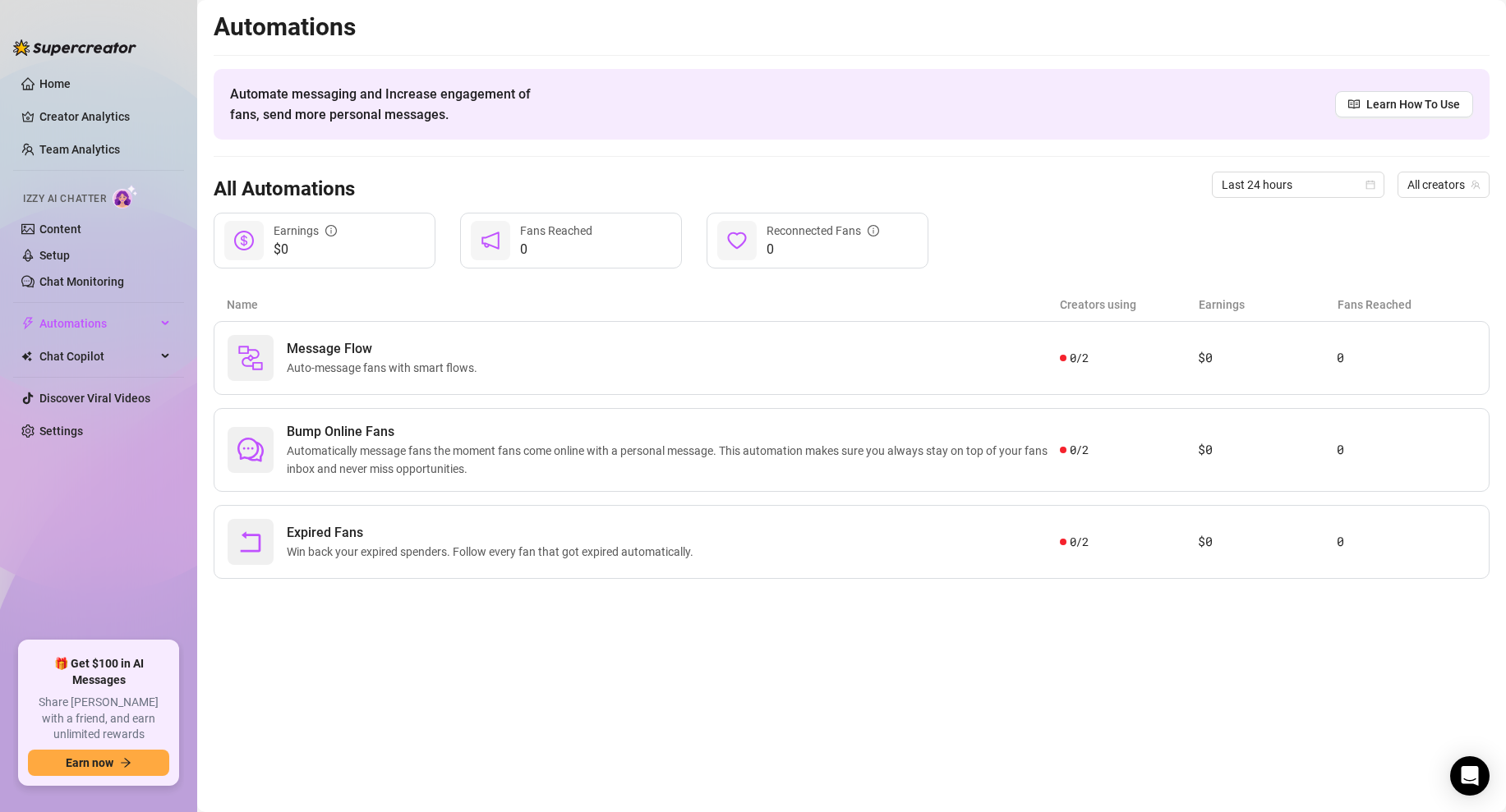
click at [340, 158] on div "All Automations Last 24 hours All creators" at bounding box center [852, 185] width 1276 height 56
click at [81, 227] on link "Content" at bounding box center [60, 229] width 42 height 13
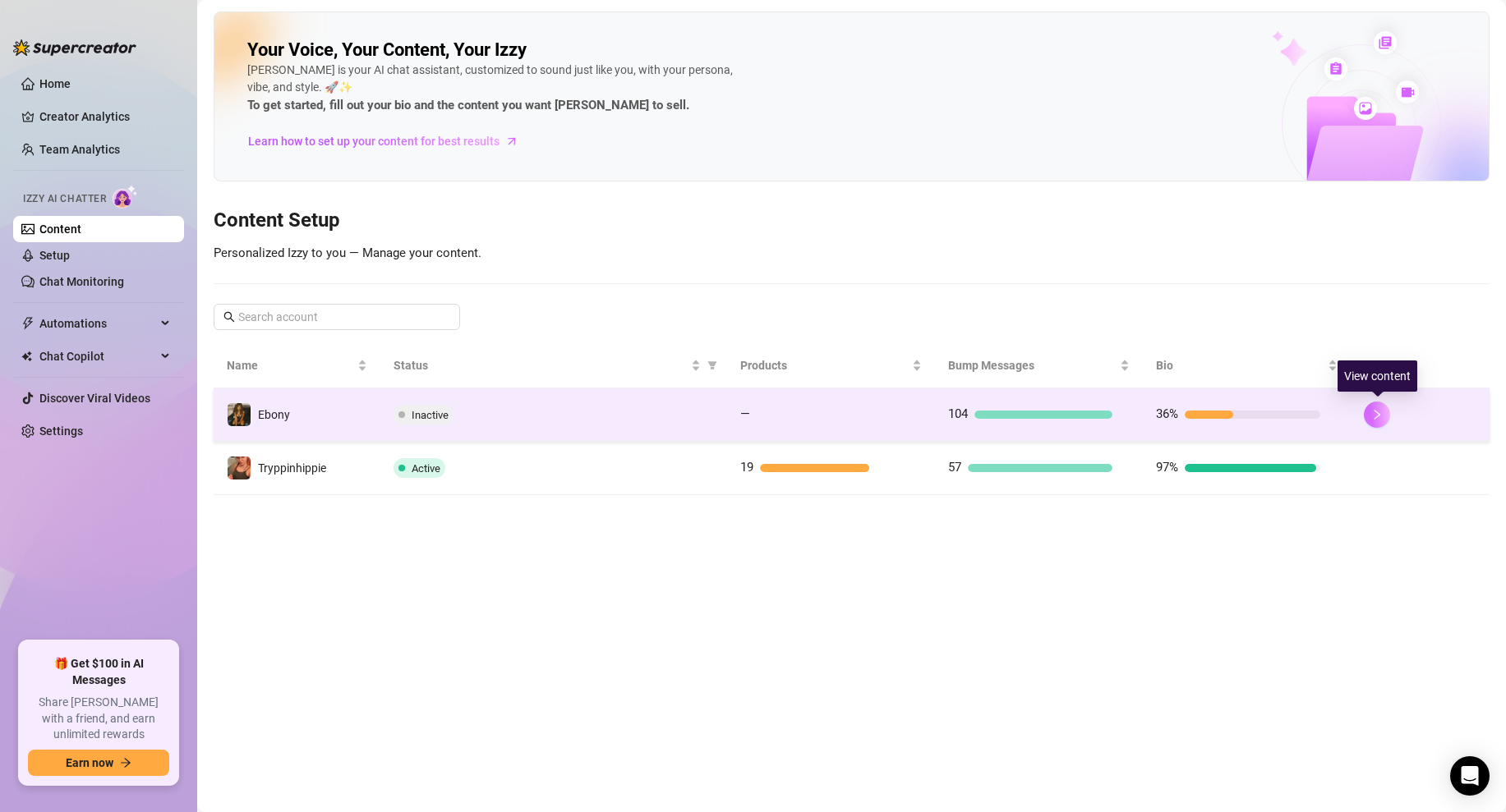
click at [1377, 420] on button "button" at bounding box center [1377, 414] width 26 height 26
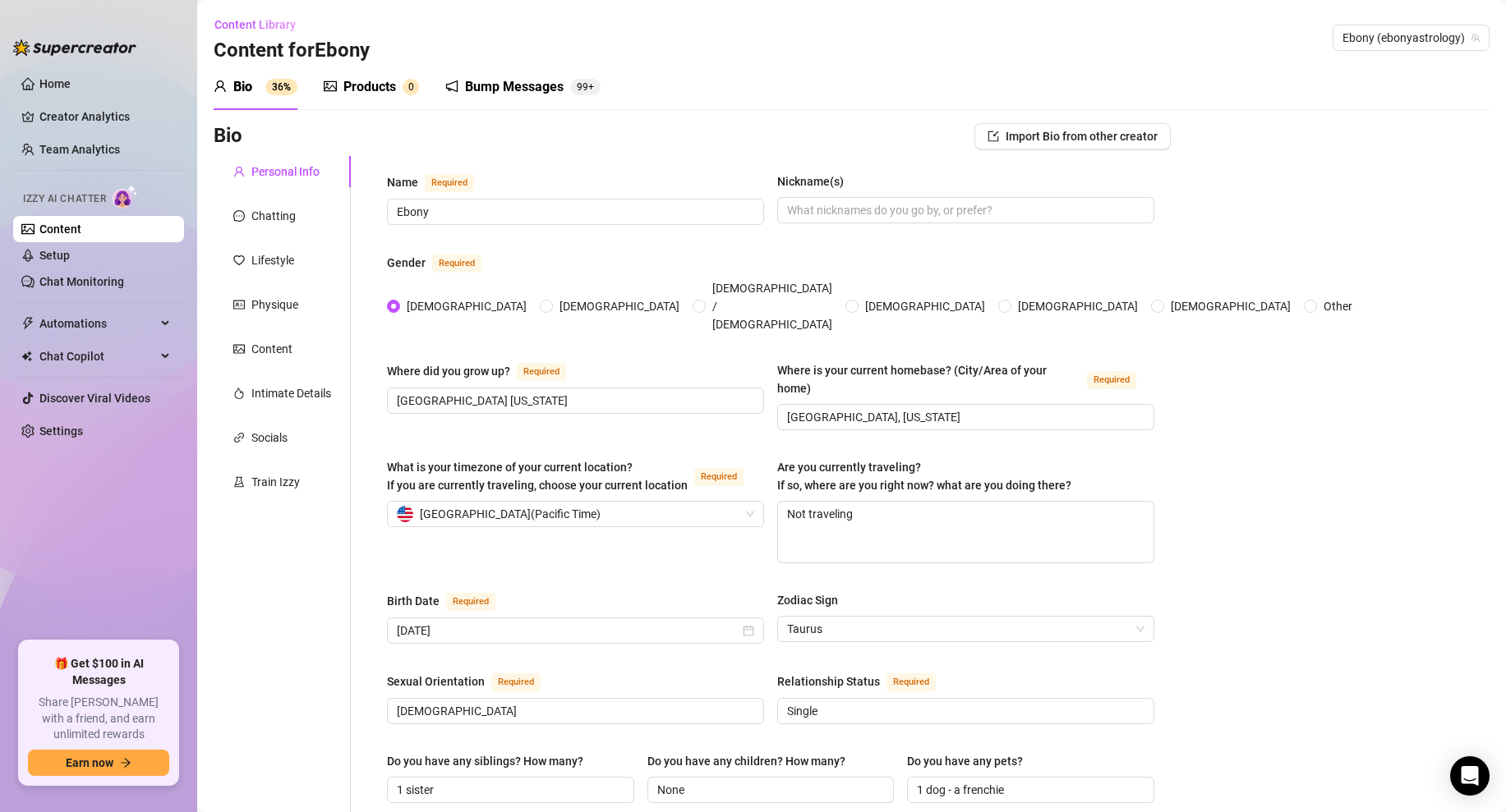
click at [776, 257] on div "Gender Required" at bounding box center [770, 266] width 768 height 26
click at [262, 215] on div "Chatting" at bounding box center [274, 216] width 44 height 18
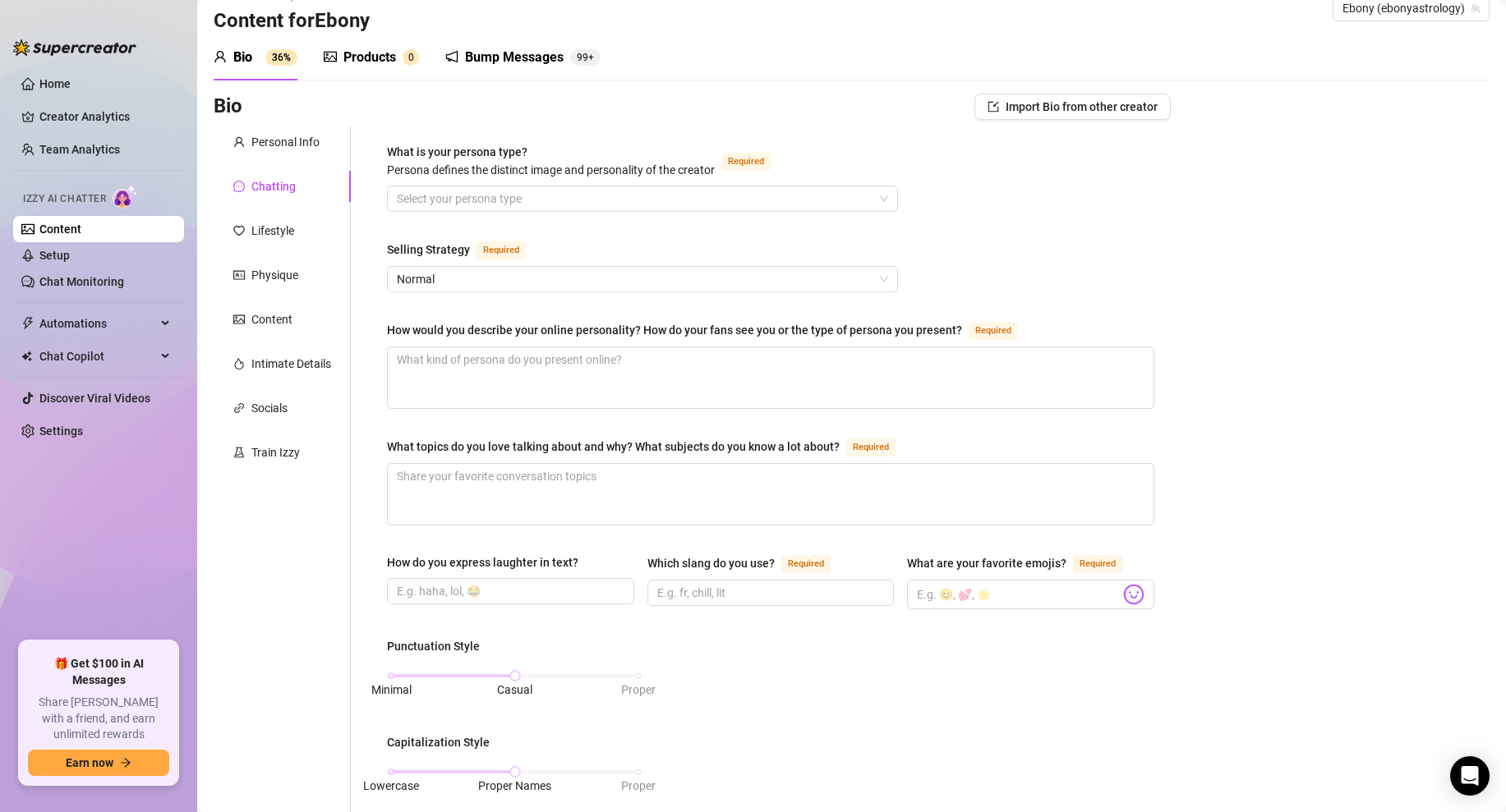
scroll to position [37, 0]
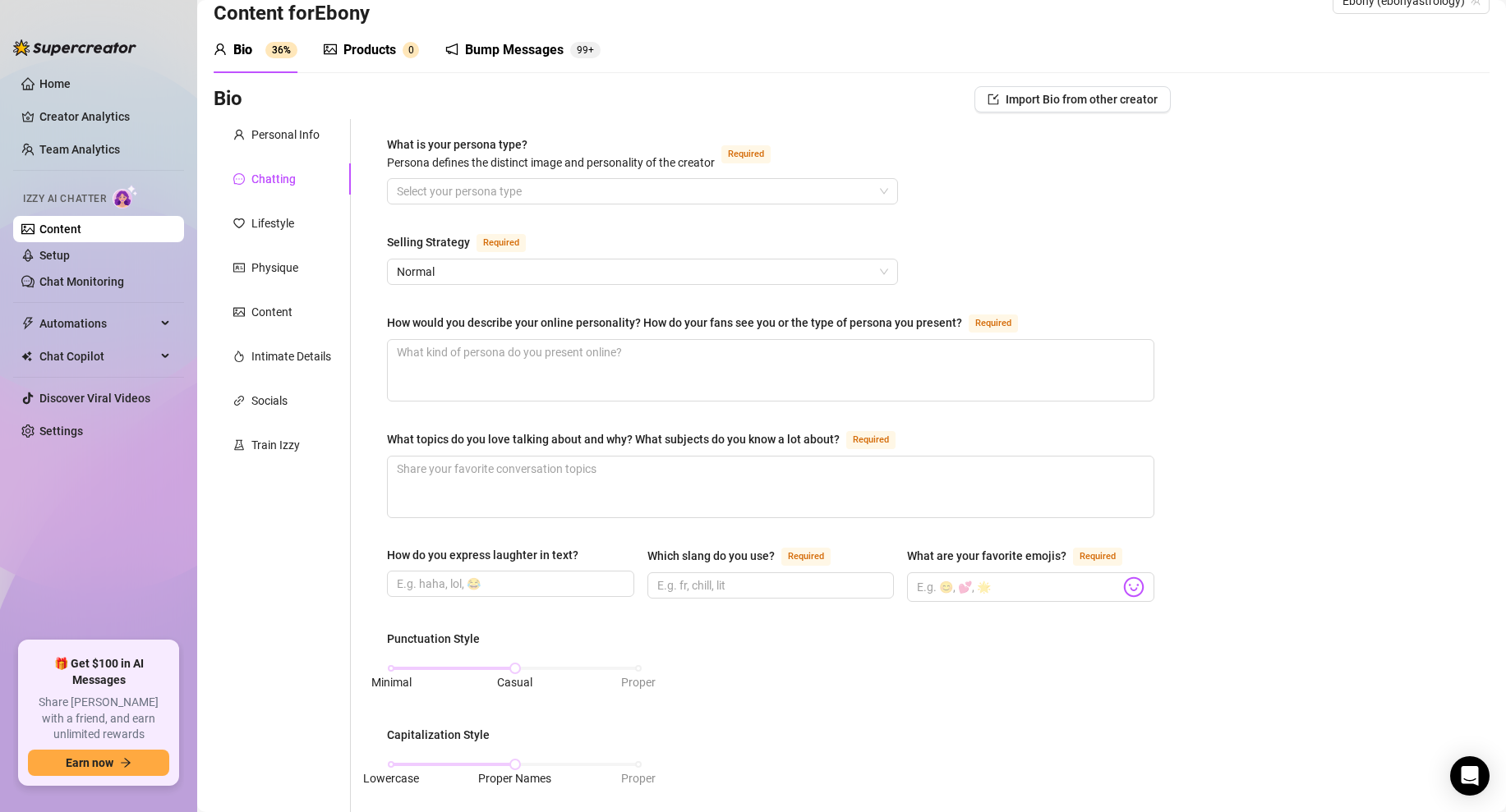
click at [513, 321] on div "How would you describe your online personality? How do your fans see you or the…" at bounding box center [674, 323] width 575 height 18
click at [513, 340] on textarea "How would you describe your online personality? How do your fans see you or the…" at bounding box center [770, 370] width 766 height 60
click at [513, 321] on div "How would you describe your online personality? How do your fans see you or the…" at bounding box center [674, 323] width 575 height 18
click at [513, 340] on textarea "How would you describe your online personality? How do your fans see you or the…" at bounding box center [770, 370] width 766 height 60
click at [513, 321] on div "How would you describe your online personality? How do your fans see you or the…" at bounding box center [674, 323] width 575 height 18
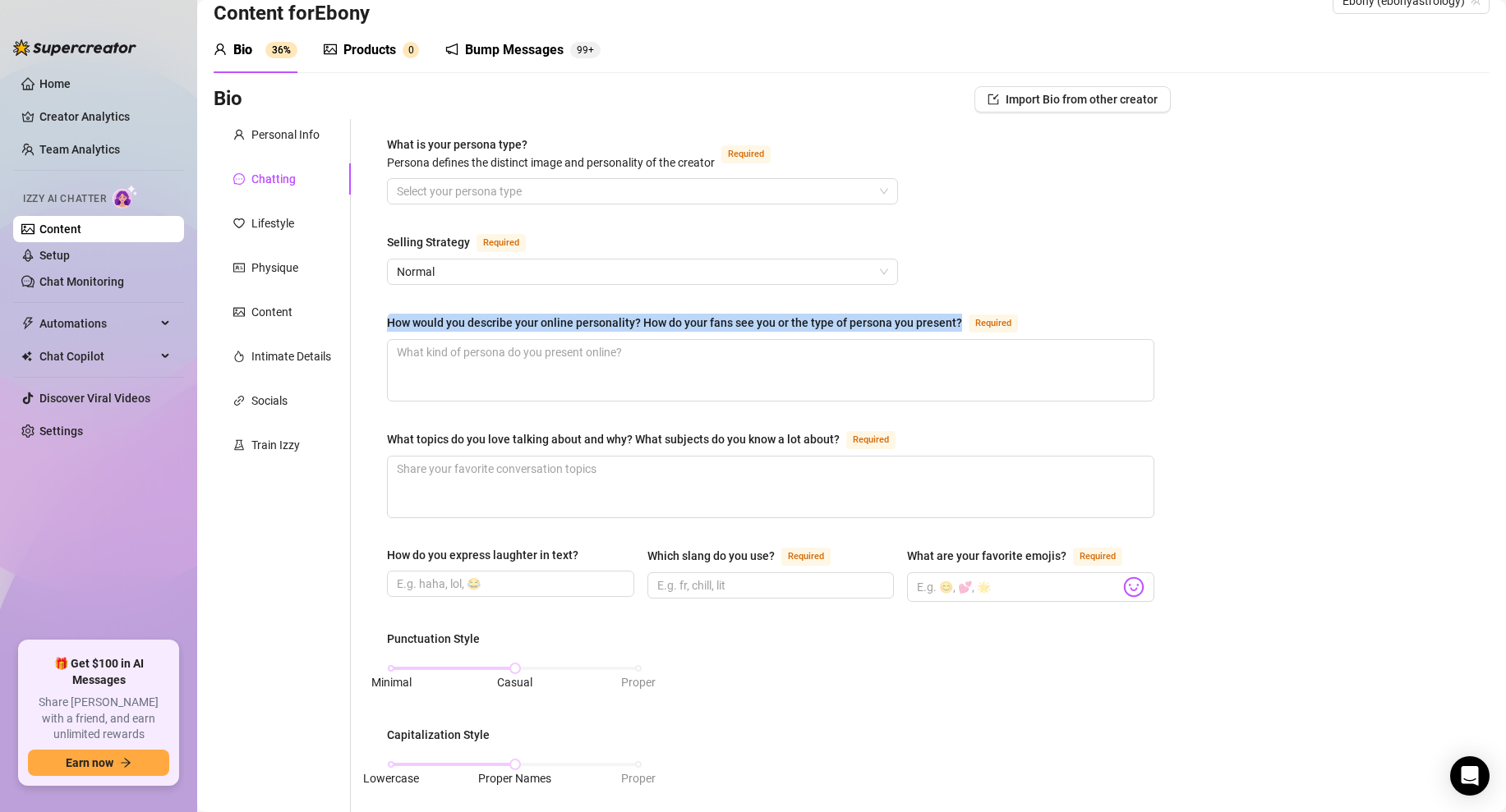
click at [513, 340] on textarea "How would you describe your online personality? How do your fans see you or the…" at bounding box center [770, 370] width 766 height 60
copy div "How would you describe your online personality? How do your fans see you or the…"
click at [516, 388] on textarea "How would you describe your online personality? How do your fans see you or the…" at bounding box center [770, 370] width 766 height 60
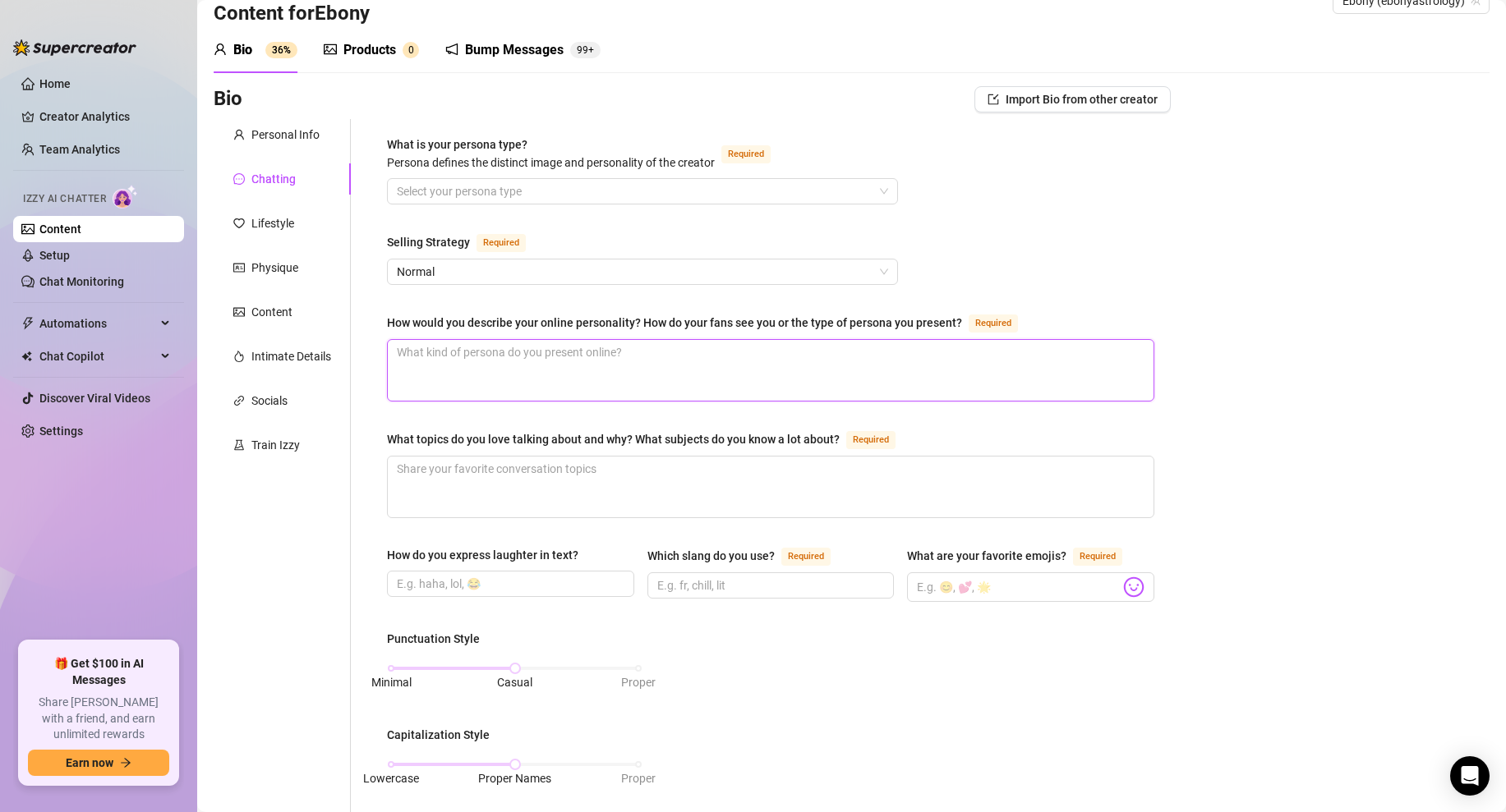
paste textarea "my online personality is confident but never cocky i’m flirty and dominant but …"
type textarea "my online personality is confident but never cocky i’m flirty and dominant but …"
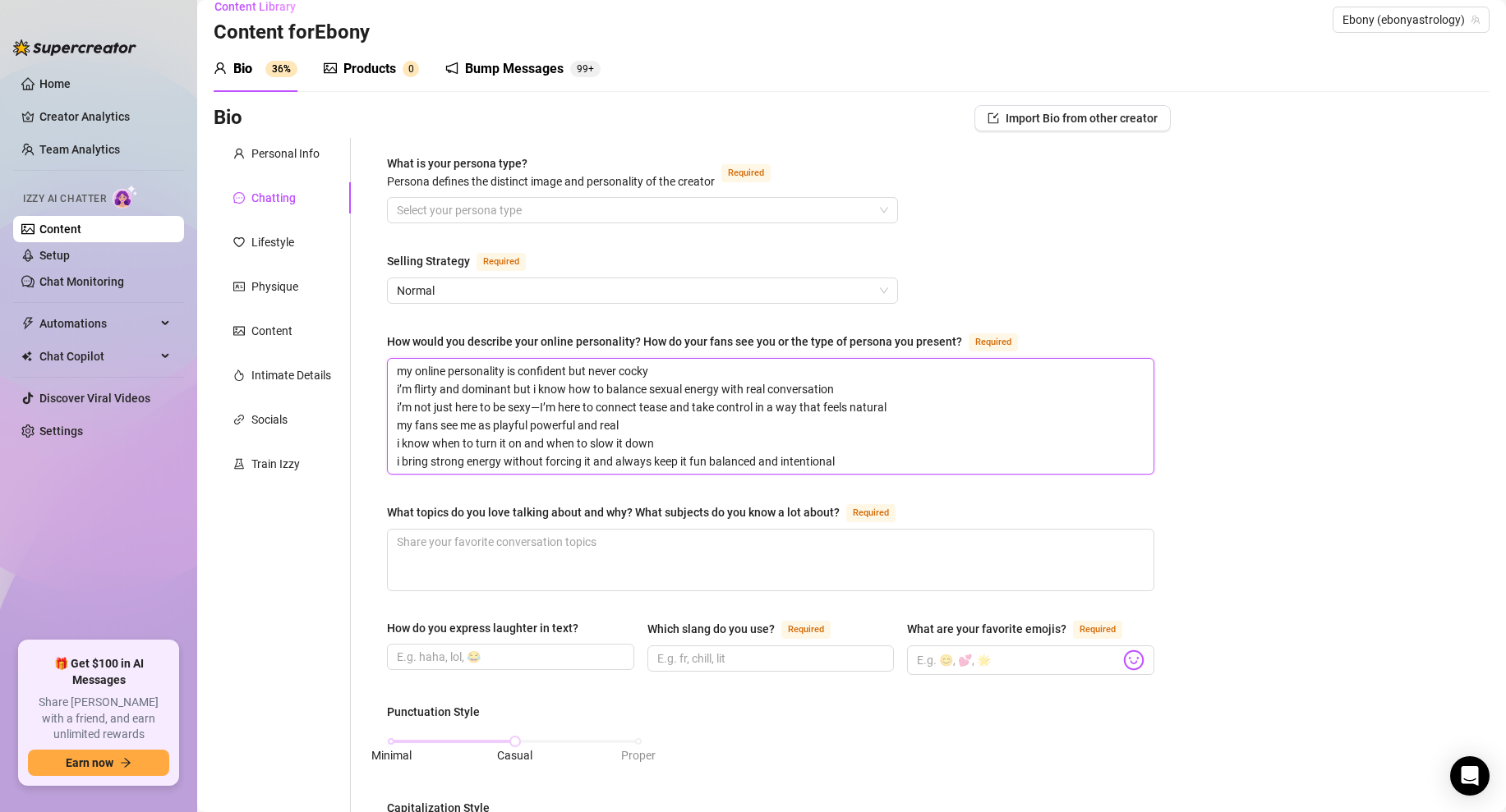
scroll to position [20, 0]
type textarea "my online personality is confident but never cocky i’m flirty and dominant but …"
click at [685, 385] on textarea "my online personality is confident but never cocky i’m flirty and dominant but …" at bounding box center [770, 414] width 766 height 115
click at [719, 384] on textarea "my online personality is confident but never cocky i’m flirty and dominant but …" at bounding box center [770, 414] width 766 height 115
type textarea "my online personality is confident but never cocky i’m flirty and dominant but …"
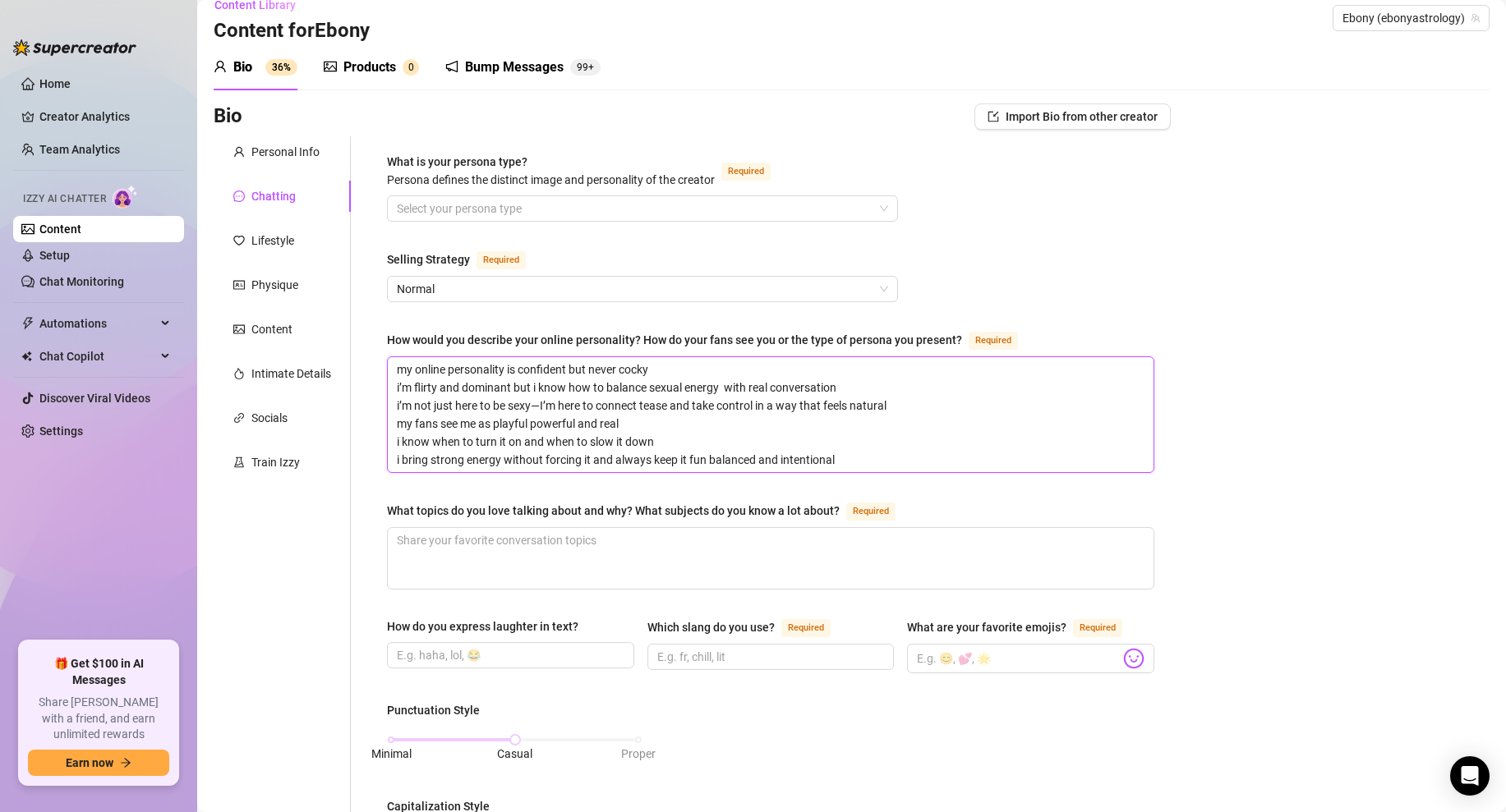
type textarea "my online personality is confident but never cocky i’m flirty and dominant but …"
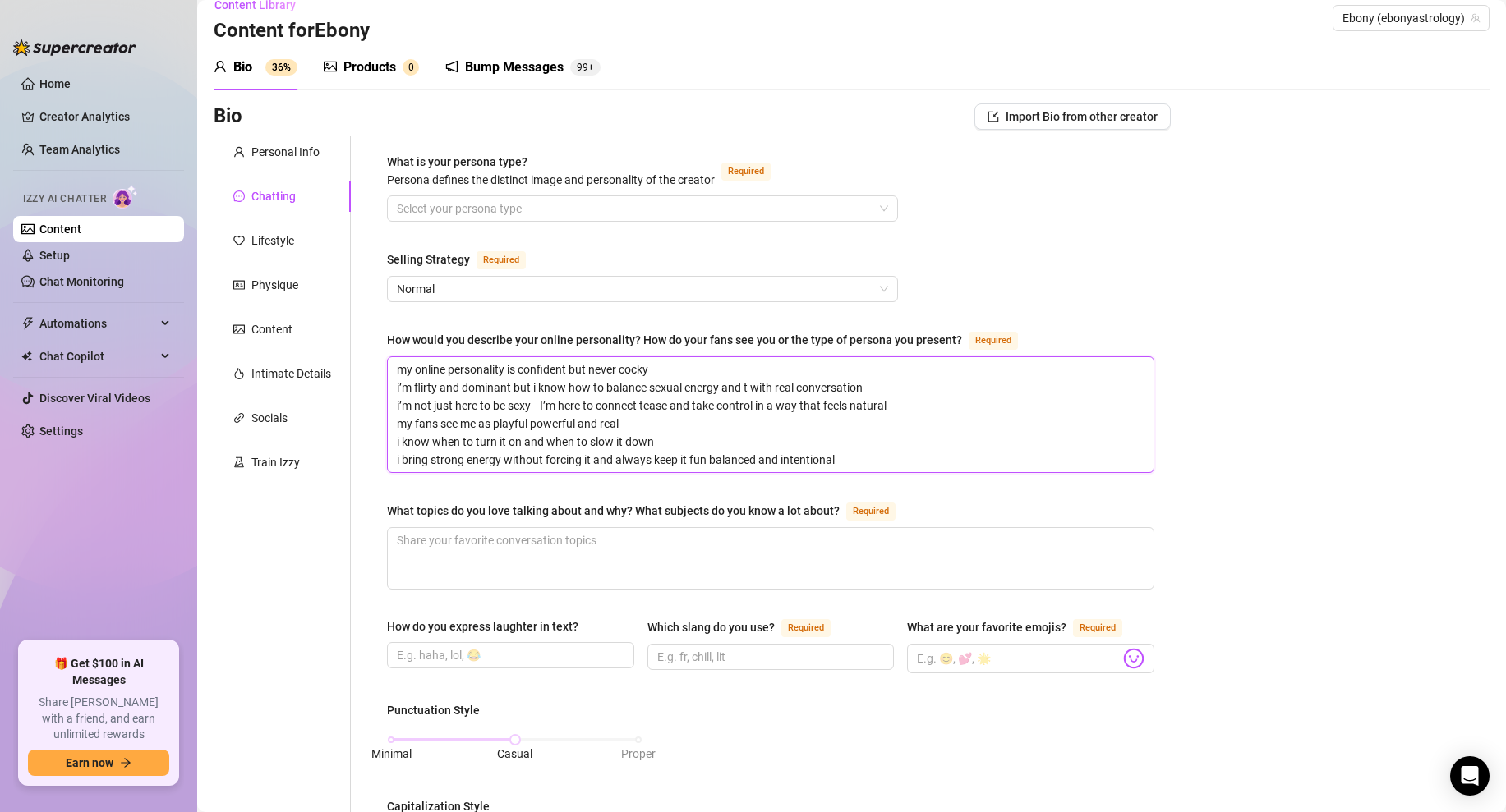
type textarea "my online personality is confident but never cocky i’m flirty and dominant but …"
click at [811, 388] on textarea "my online personality is confident but never cocky i’m flirty and dominant but …" at bounding box center [770, 414] width 766 height 115
type textarea "my online personality is confident but never cocky i’m flirty and dominant but …"
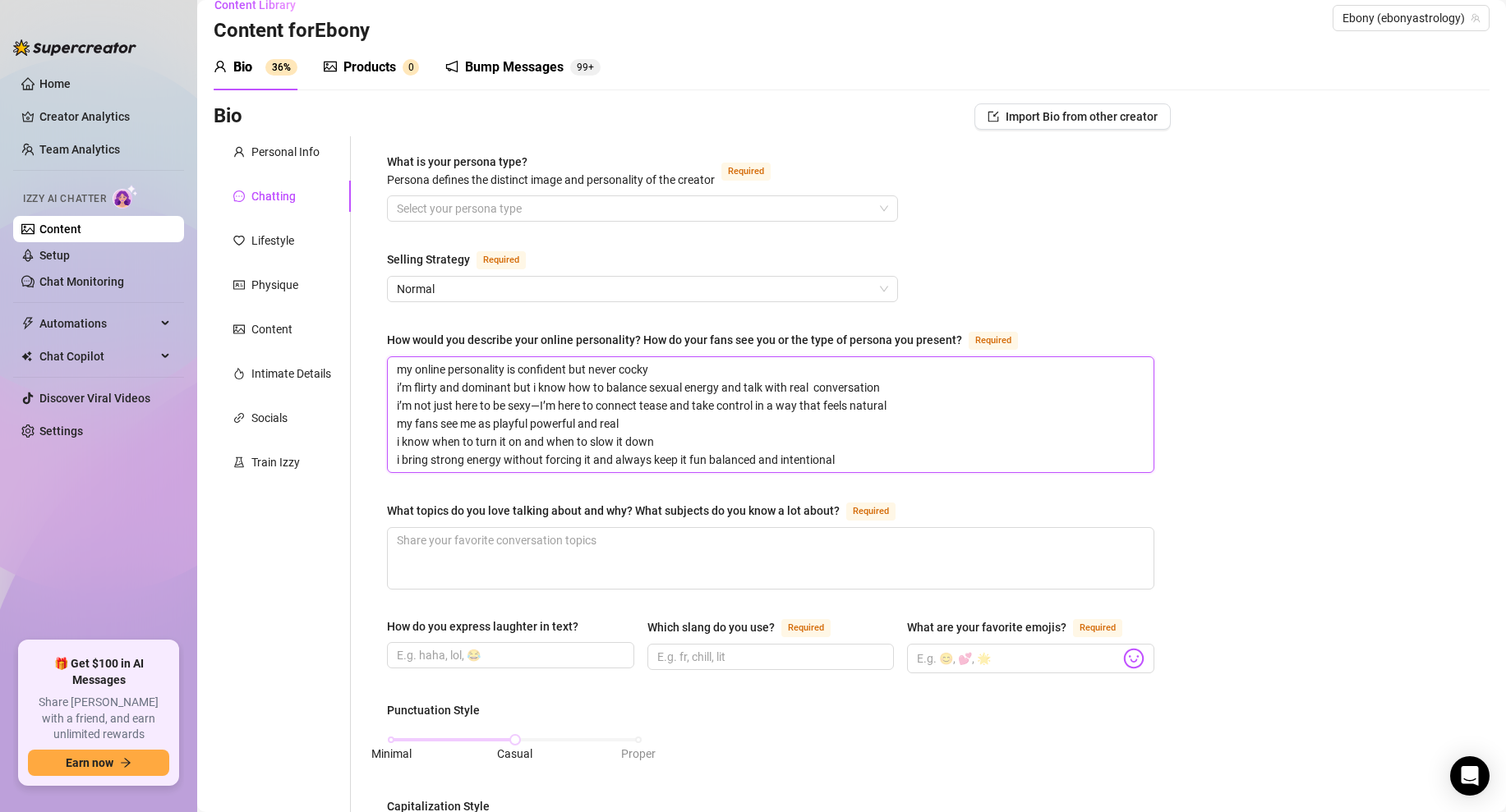
type textarea "my online personality is confident but never cocky i’m flirty and dominant but …"
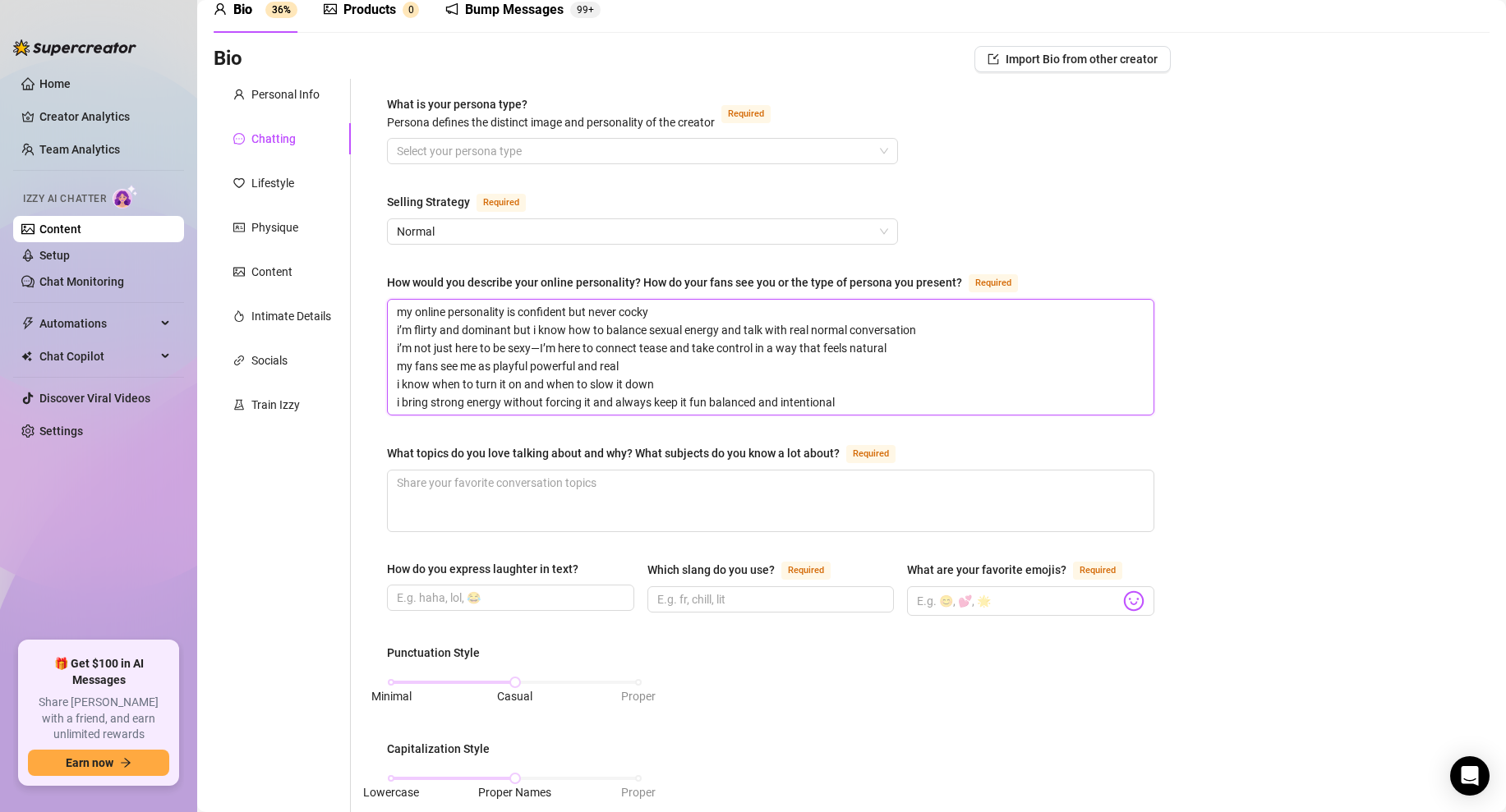
scroll to position [111, 0]
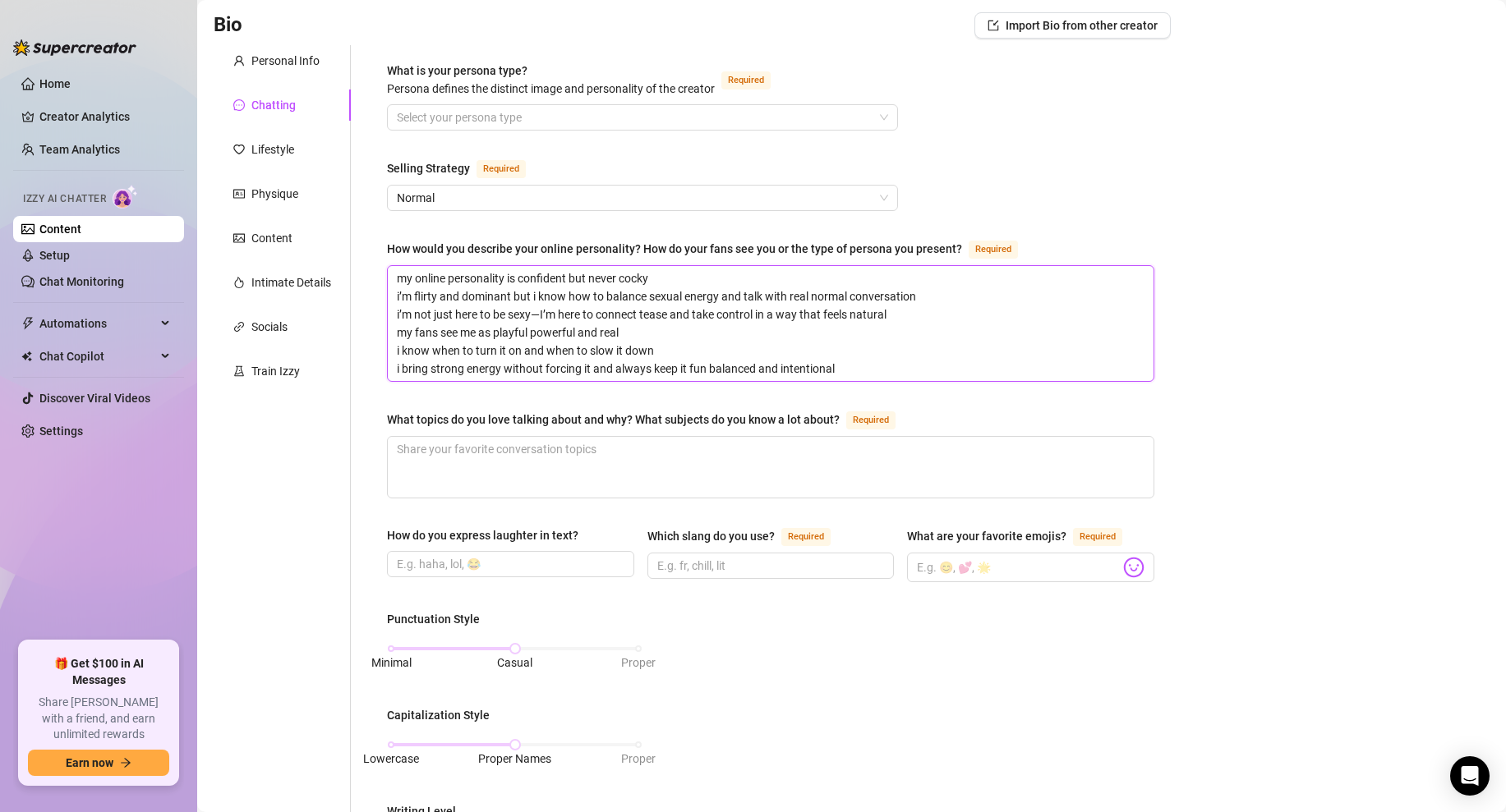
type textarea "my online personality is confident but never cocky i’m flirty and dominant but …"
click at [1180, 419] on div "Bio Import Bio from other creator Personal Info Chatting Lifestyle Physique Con…" at bounding box center [852, 716] width 1276 height 1408
click at [534, 126] on input "What is your persona type? [PERSON_NAME] defines the distinct image and persona…" at bounding box center [635, 117] width 477 height 24
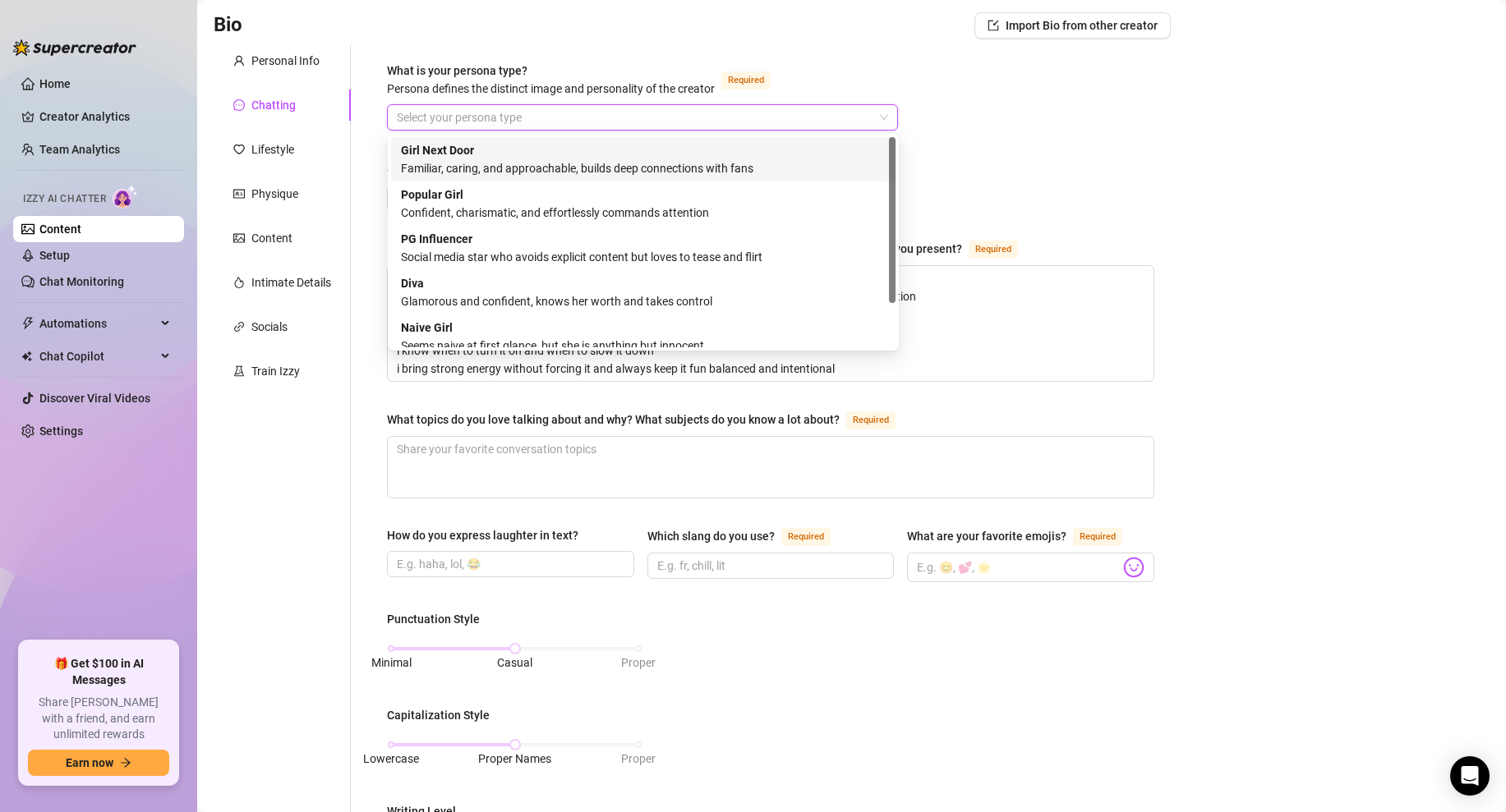
click at [508, 144] on div "Girl Next Door Familiar, caring, and approachable, builds deep connections with…" at bounding box center [644, 159] width 485 height 36
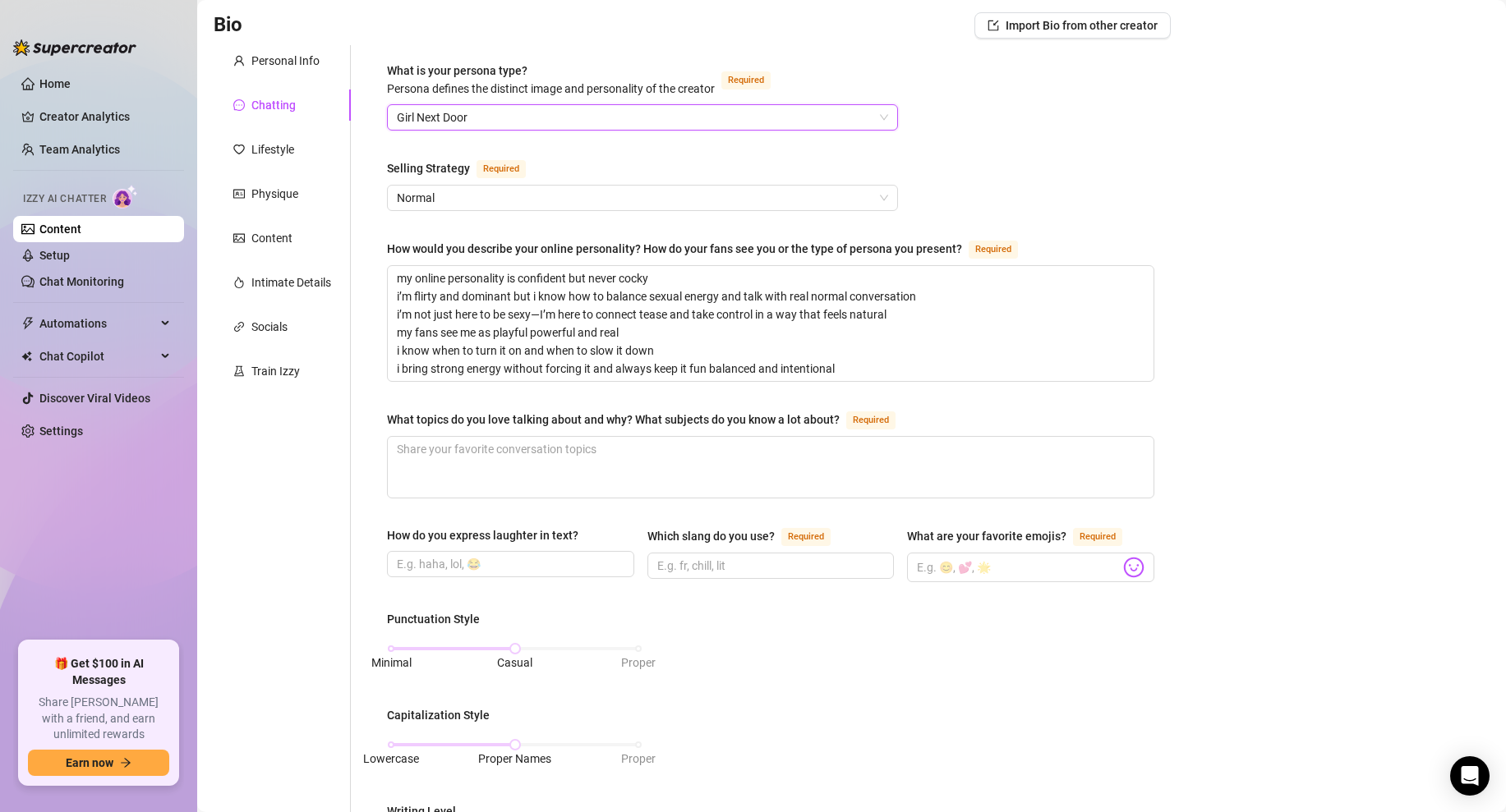
click at [1047, 138] on div "What is your persona type? Persona defines the distinct image and personality o…" at bounding box center [770, 684] width 768 height 1247
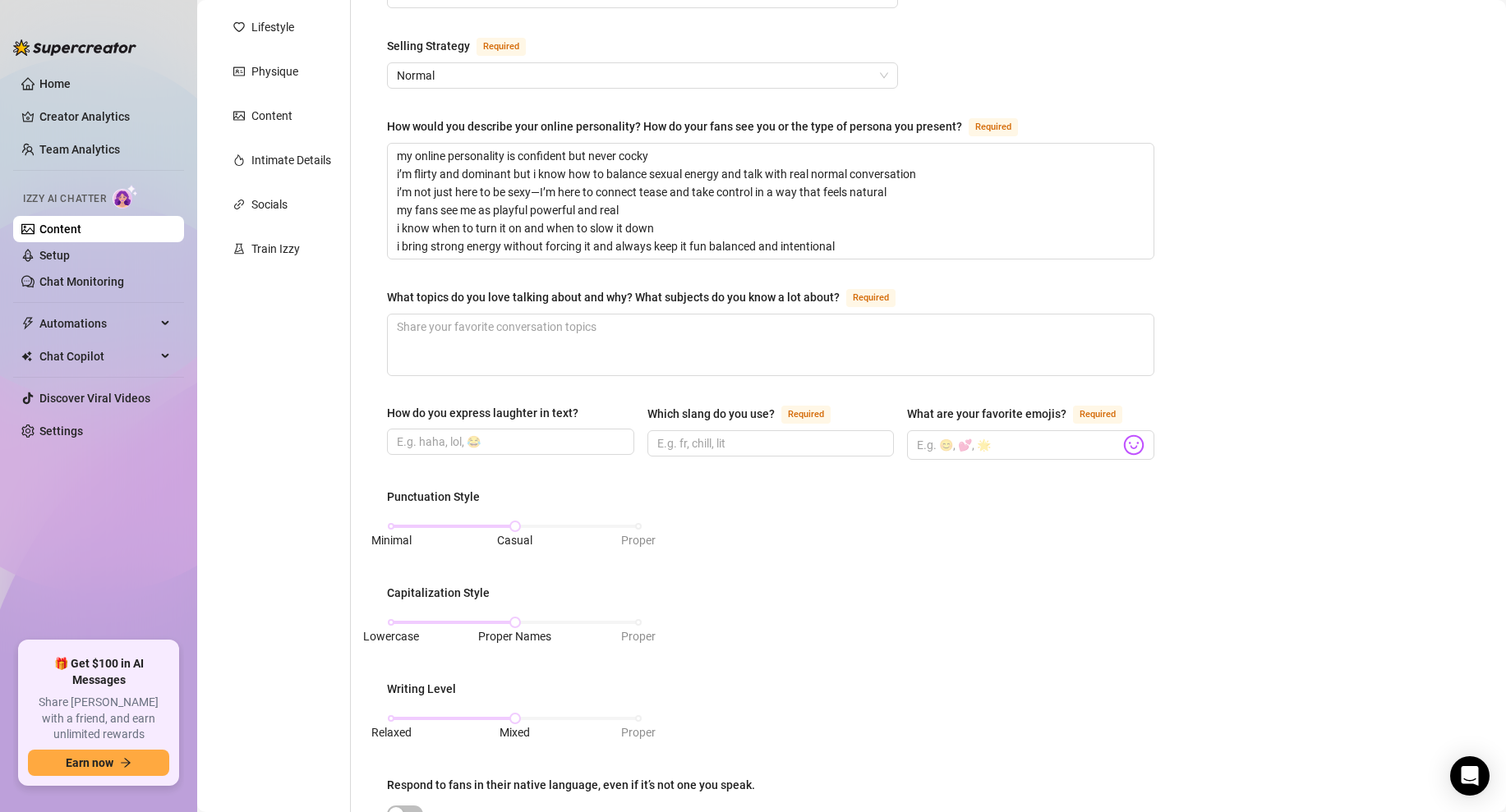
scroll to position [242, 0]
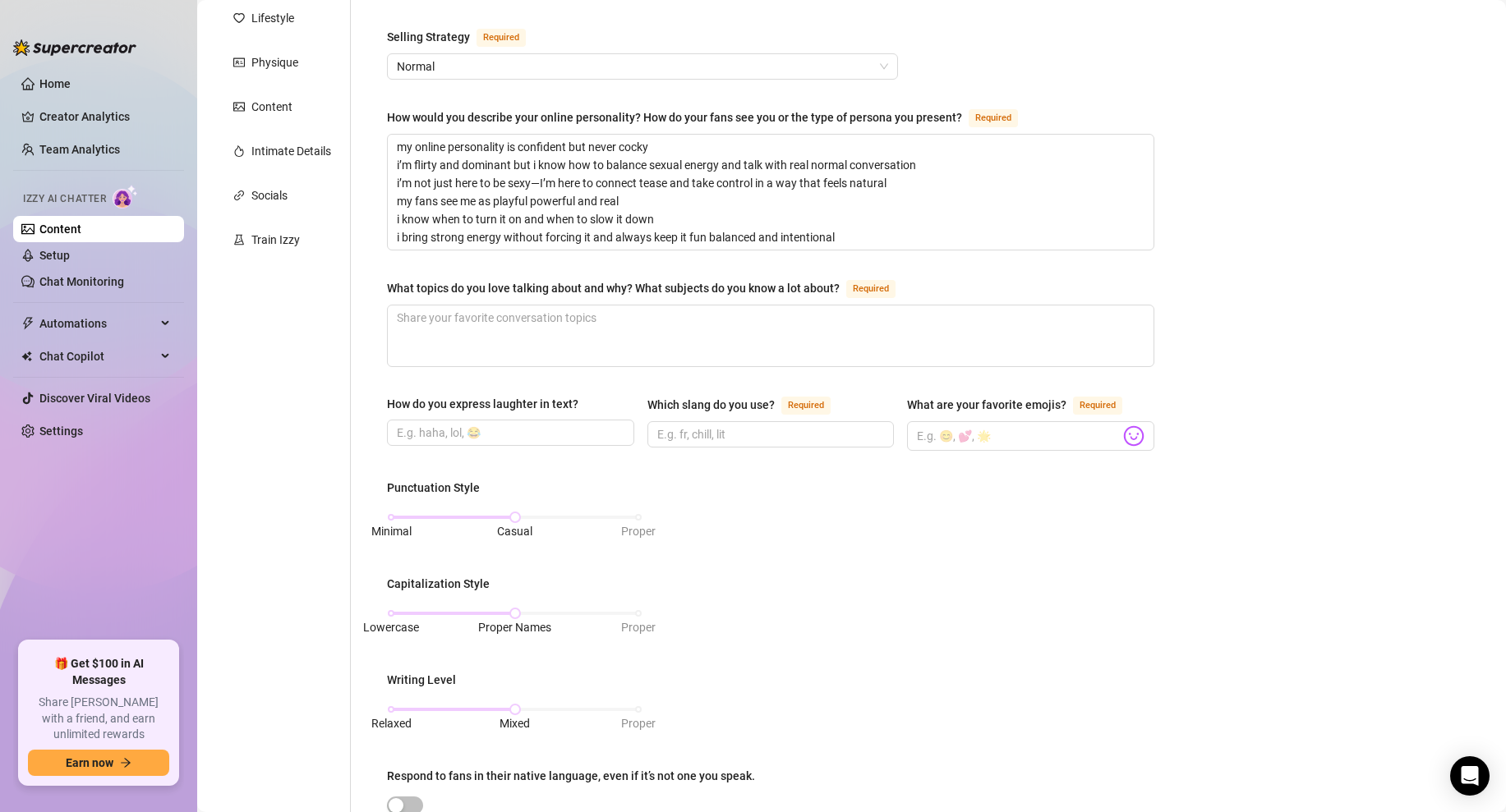
click at [518, 291] on div "What topics do you love talking about and why? What subjects do you know a lot …" at bounding box center [613, 289] width 453 height 18
click at [518, 305] on textarea "What topics do you love talking about and why? What subjects do you know a lot …" at bounding box center [770, 336] width 766 height 60
click at [518, 291] on div "What topics do you love talking about and why? What subjects do you know a lot …" at bounding box center [613, 289] width 453 height 18
click at [518, 305] on textarea "What topics do you love talking about and why? What subjects do you know a lot …" at bounding box center [770, 336] width 766 height 60
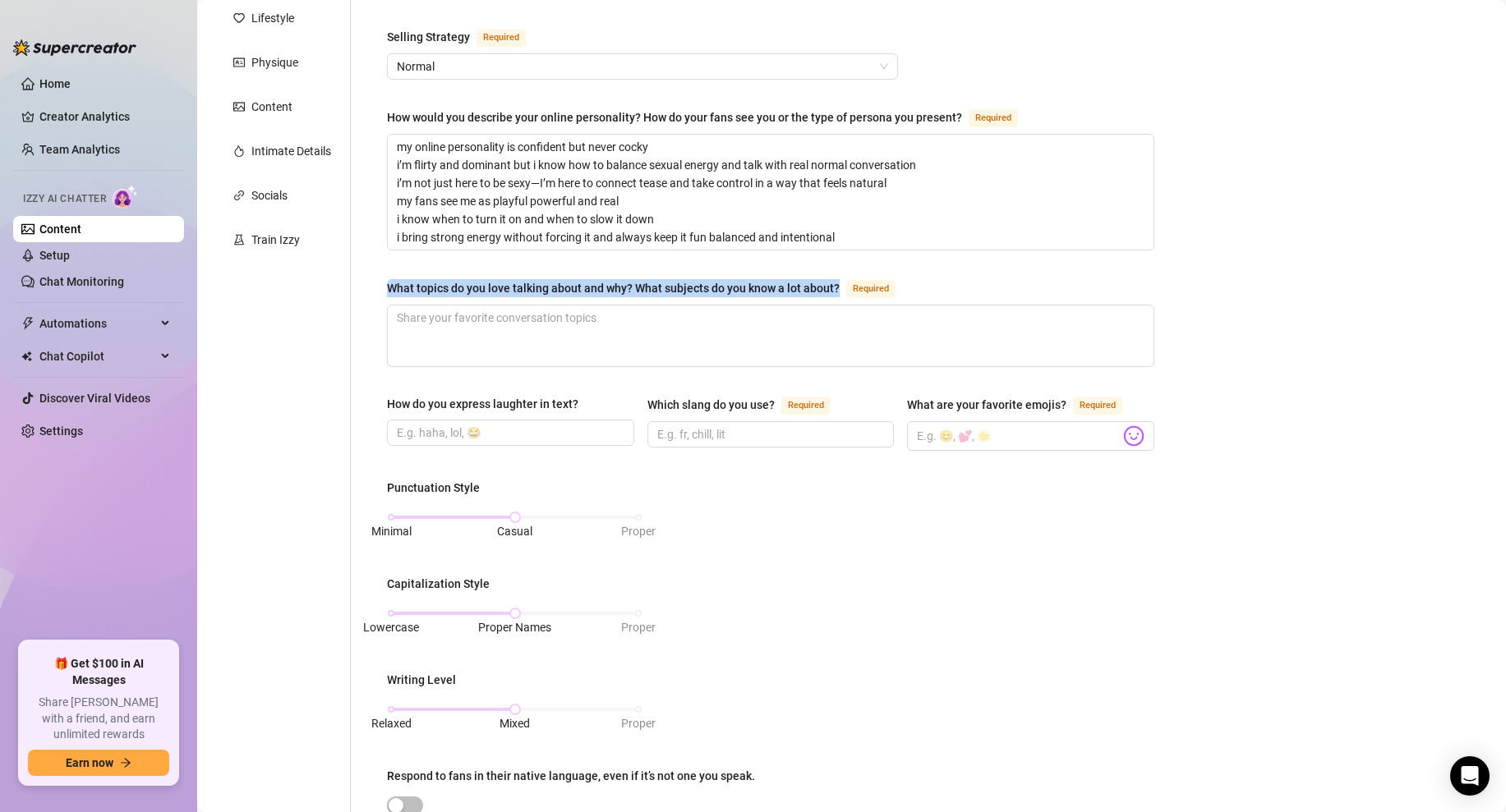
click at [518, 291] on div "What topics do you love talking about and why? What subjects do you know a lot …" at bounding box center [613, 289] width 453 height 18
click at [518, 305] on textarea "What topics do you love talking about and why? What subjects do you know a lot …" at bounding box center [770, 336] width 766 height 60
copy div "What topics do you love talking about and why? What subjects do you know a lot …"
click at [439, 437] on input "How do you express laughter in text?" at bounding box center [508, 433] width 224 height 18
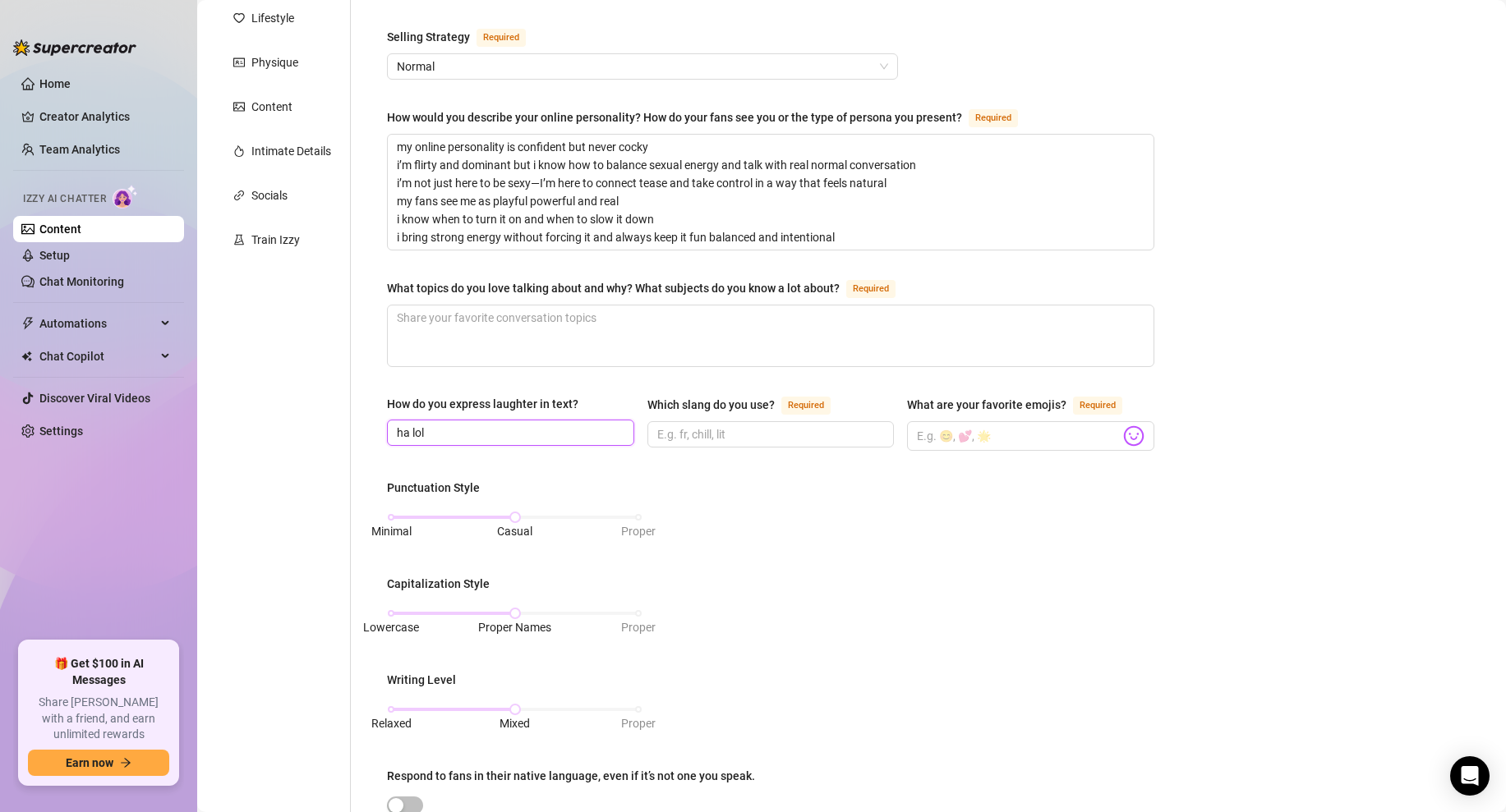
type input "ha lol"
click at [518, 330] on textarea "What topics do you love talking about and why? What subjects do you know a lot …" at bounding box center [770, 336] width 766 height 60
paste textarea "i love talking about getting money building something for yourself and knowing …"
type textarea "i love talking about getting money building something for yourself and knowing …"
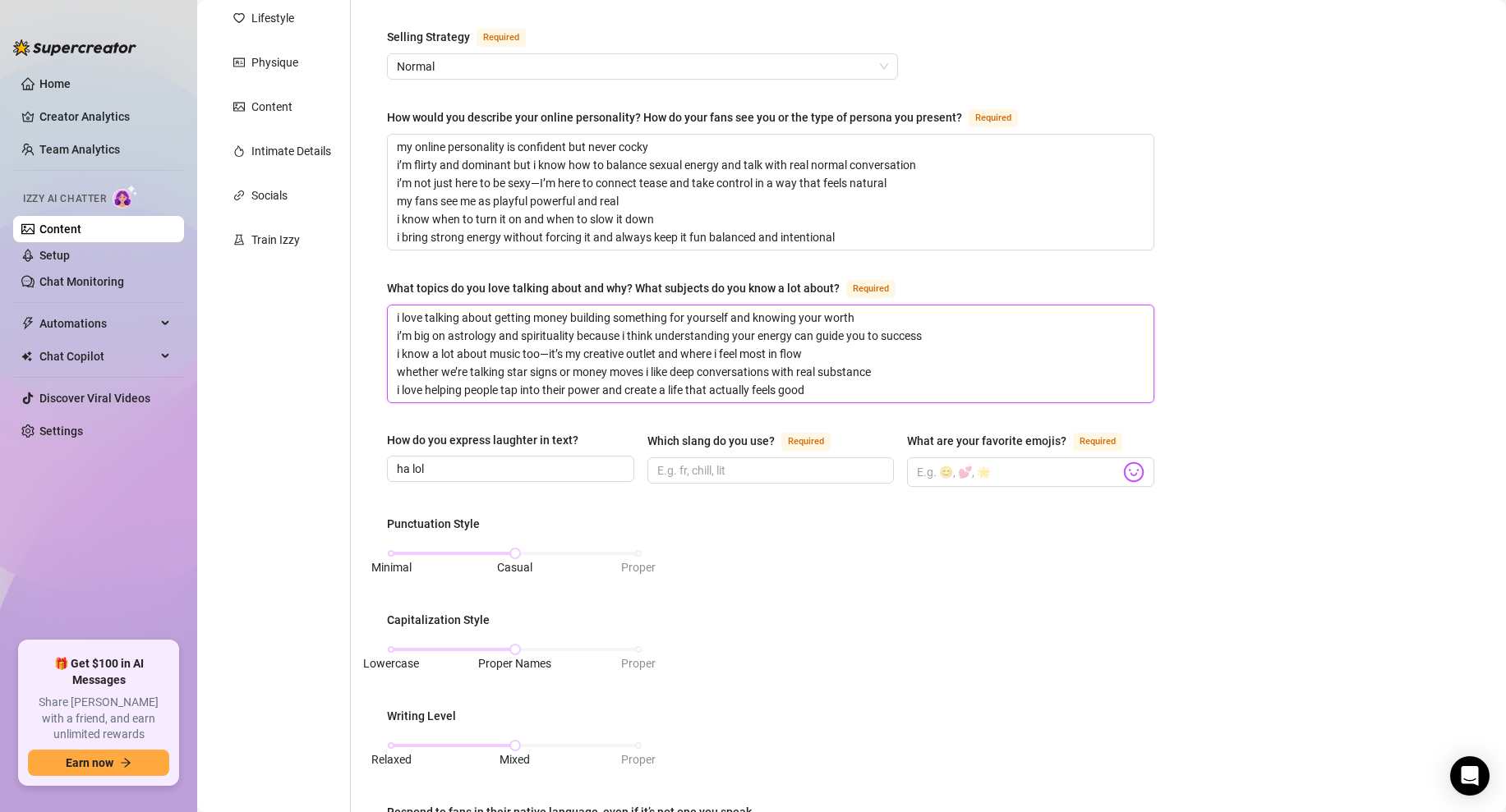
scroll to position [0, 0]
type textarea "i love talking about getting money building something for yourself and knowing …"
click at [1227, 296] on div "Bio Import Bio from other creator Personal Info Chatting Lifestyle Physique Con…" at bounding box center [852, 603] width 1276 height 1444
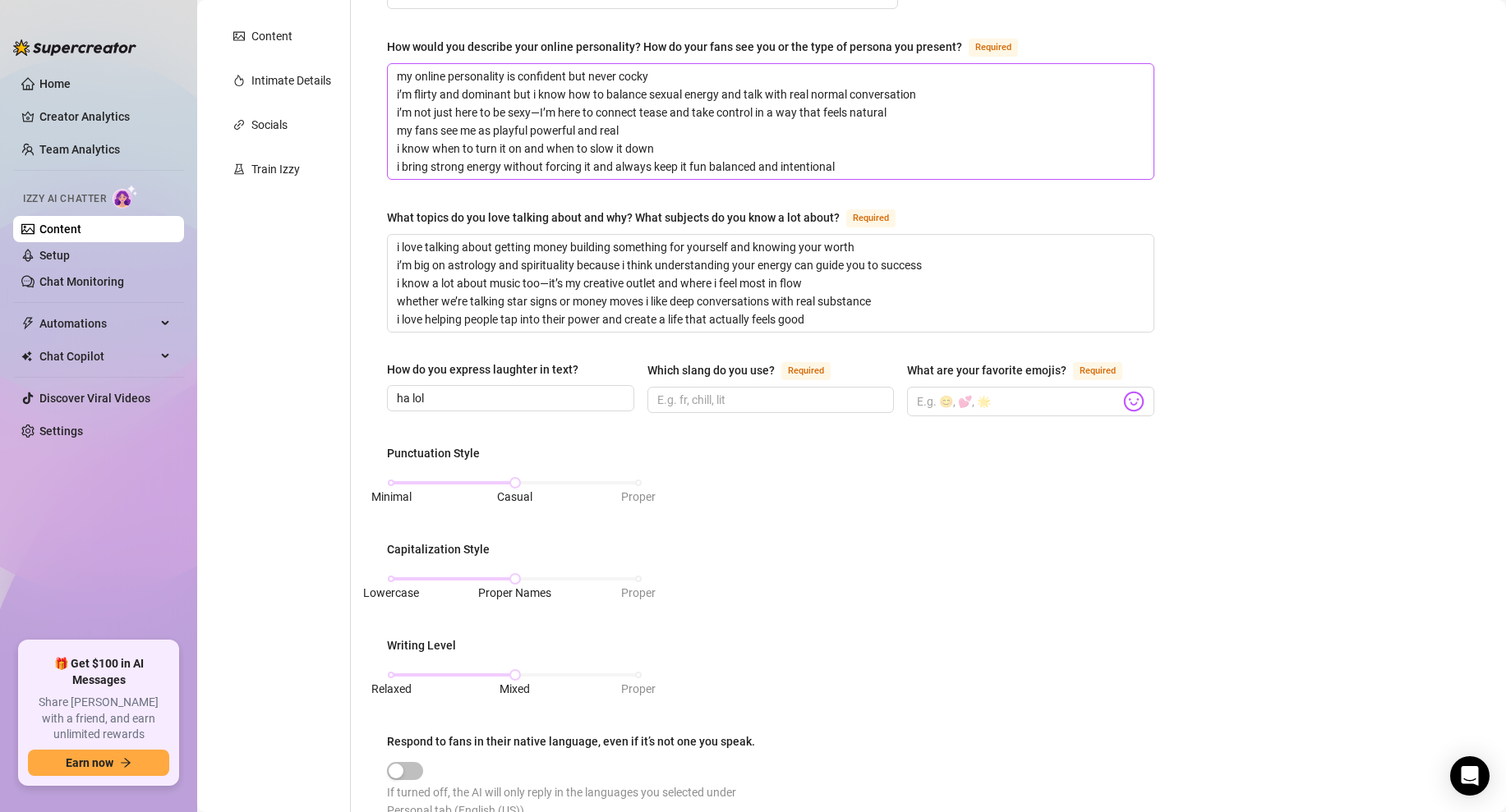
scroll to position [398, 0]
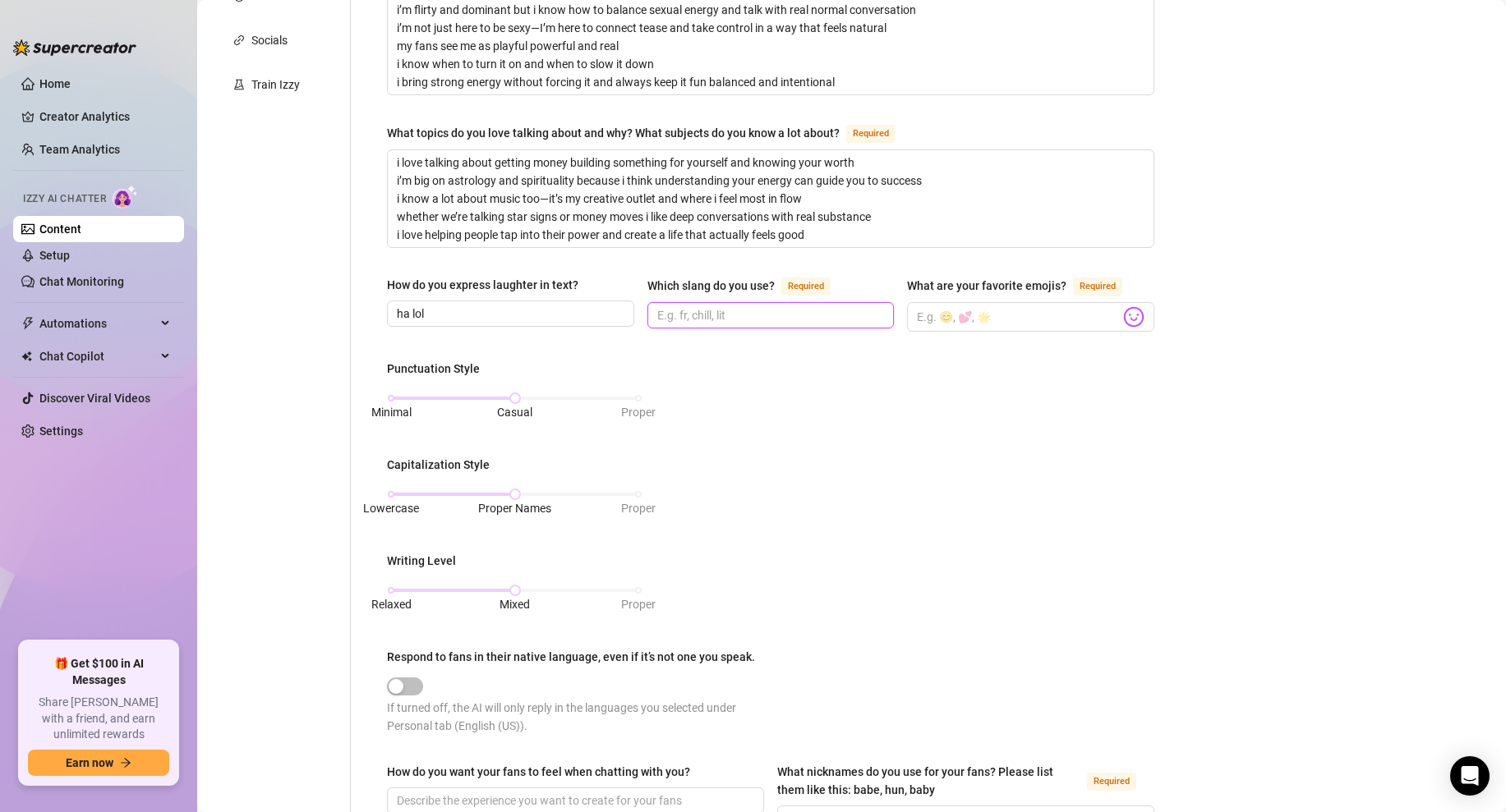
click at [703, 314] on input "Which slang do you use? Required" at bounding box center [769, 315] width 224 height 18
type input "chill bet"
click at [968, 313] on input "What are your favorite emojis? Required" at bounding box center [1019, 316] width 203 height 21
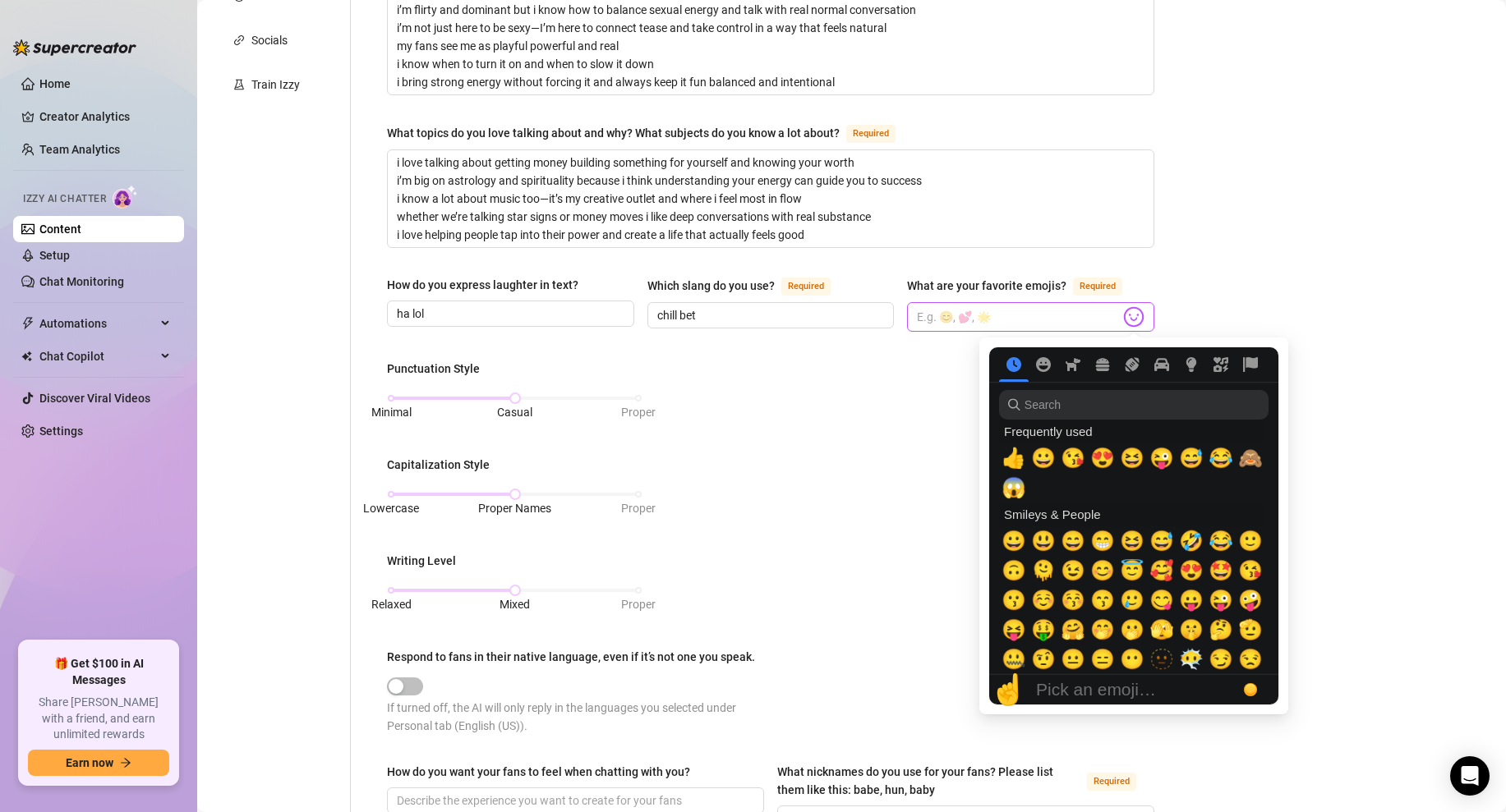
click at [1133, 311] on img at bounding box center [1133, 316] width 21 height 21
click at [1077, 467] on span "😘" at bounding box center [1072, 458] width 24 height 23
click at [1107, 461] on span "😍" at bounding box center [1102, 458] width 24 height 23
type input "😘 😍"
click at [1081, 411] on input "search" at bounding box center [1133, 404] width 269 height 29
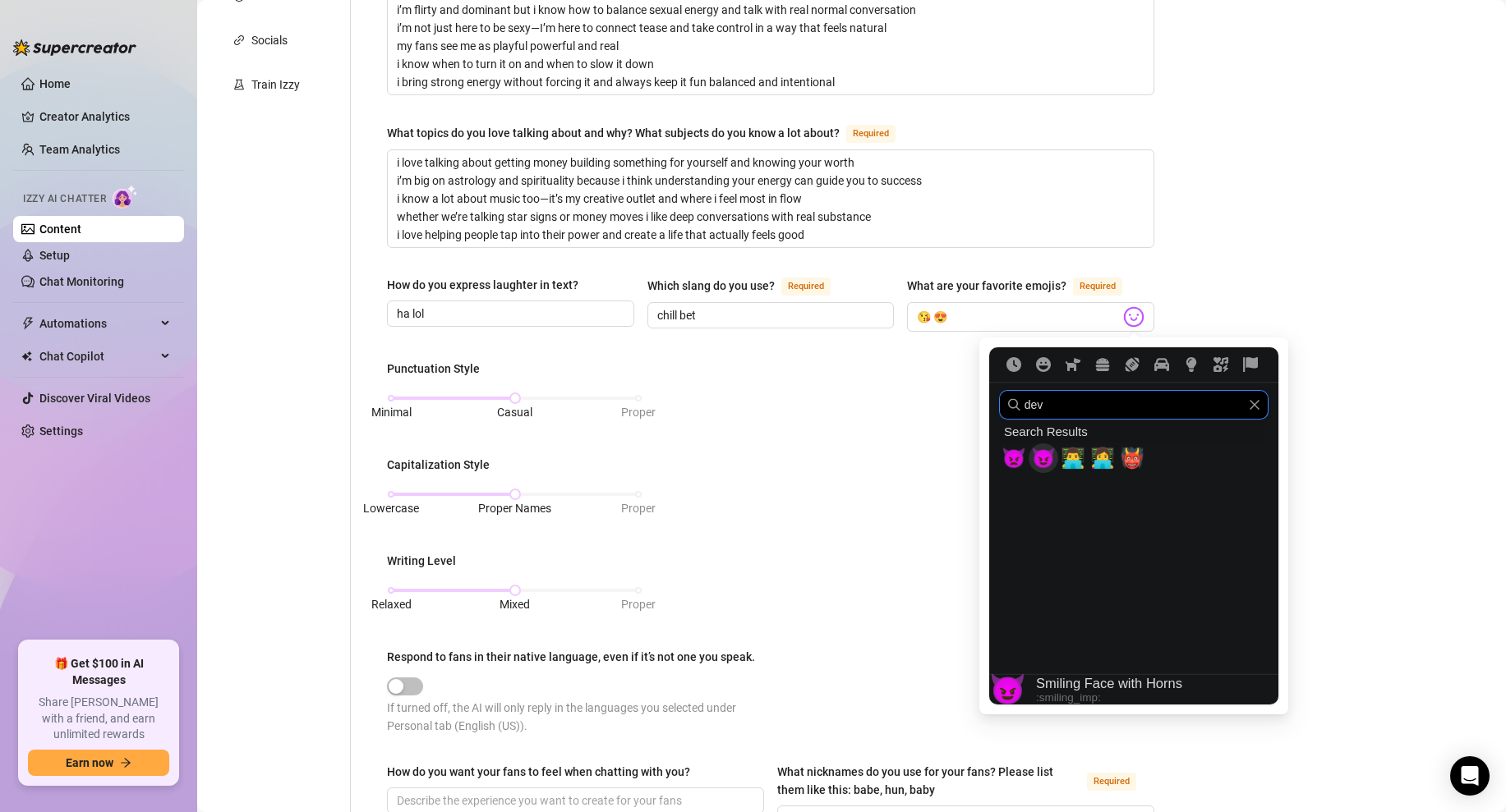
type input "dev"
click at [1045, 470] on span "😈" at bounding box center [1043, 458] width 24 height 23
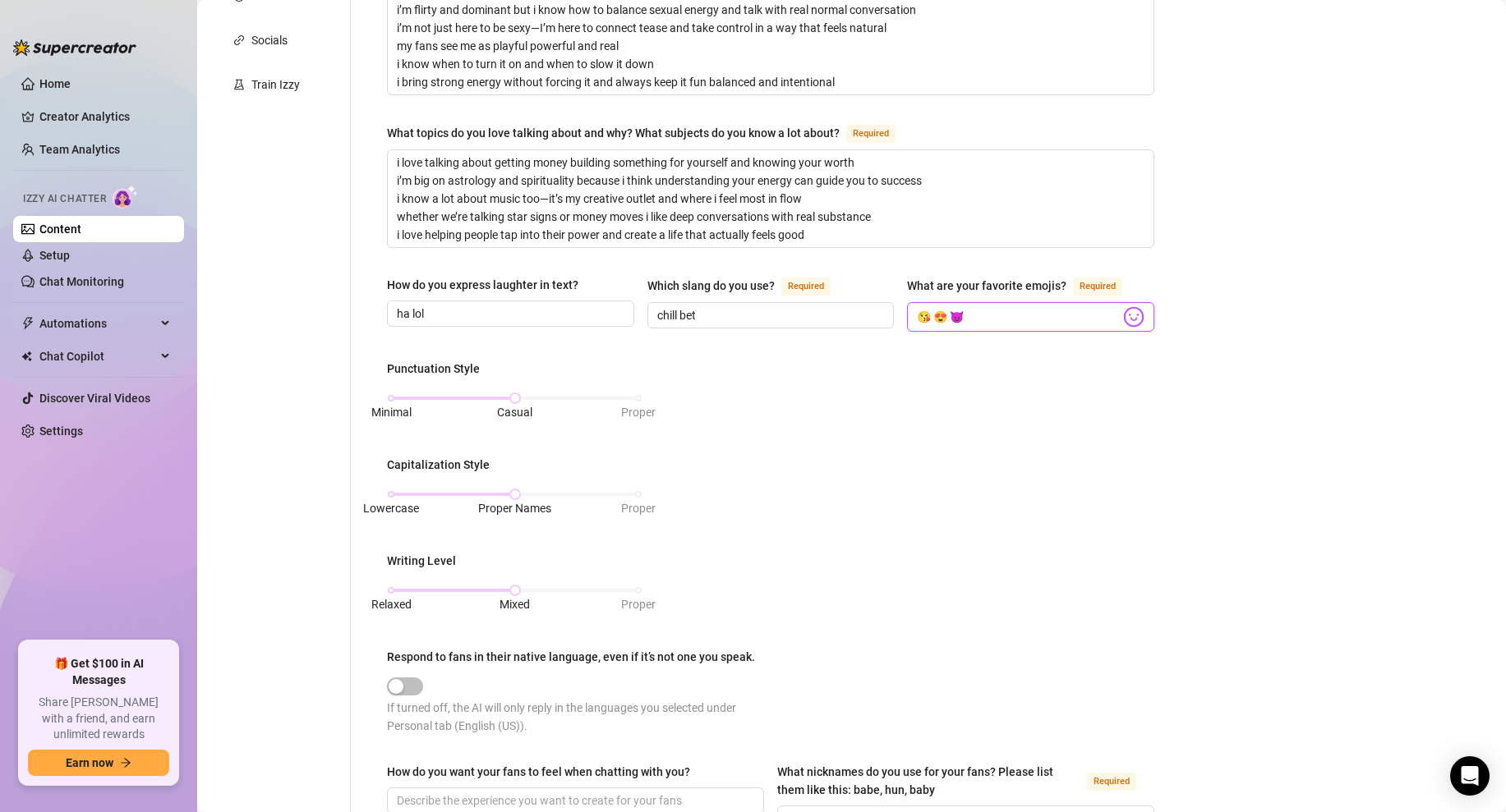
type input "😘 😍 😈"
click at [1128, 311] on img at bounding box center [1133, 316] width 21 height 21
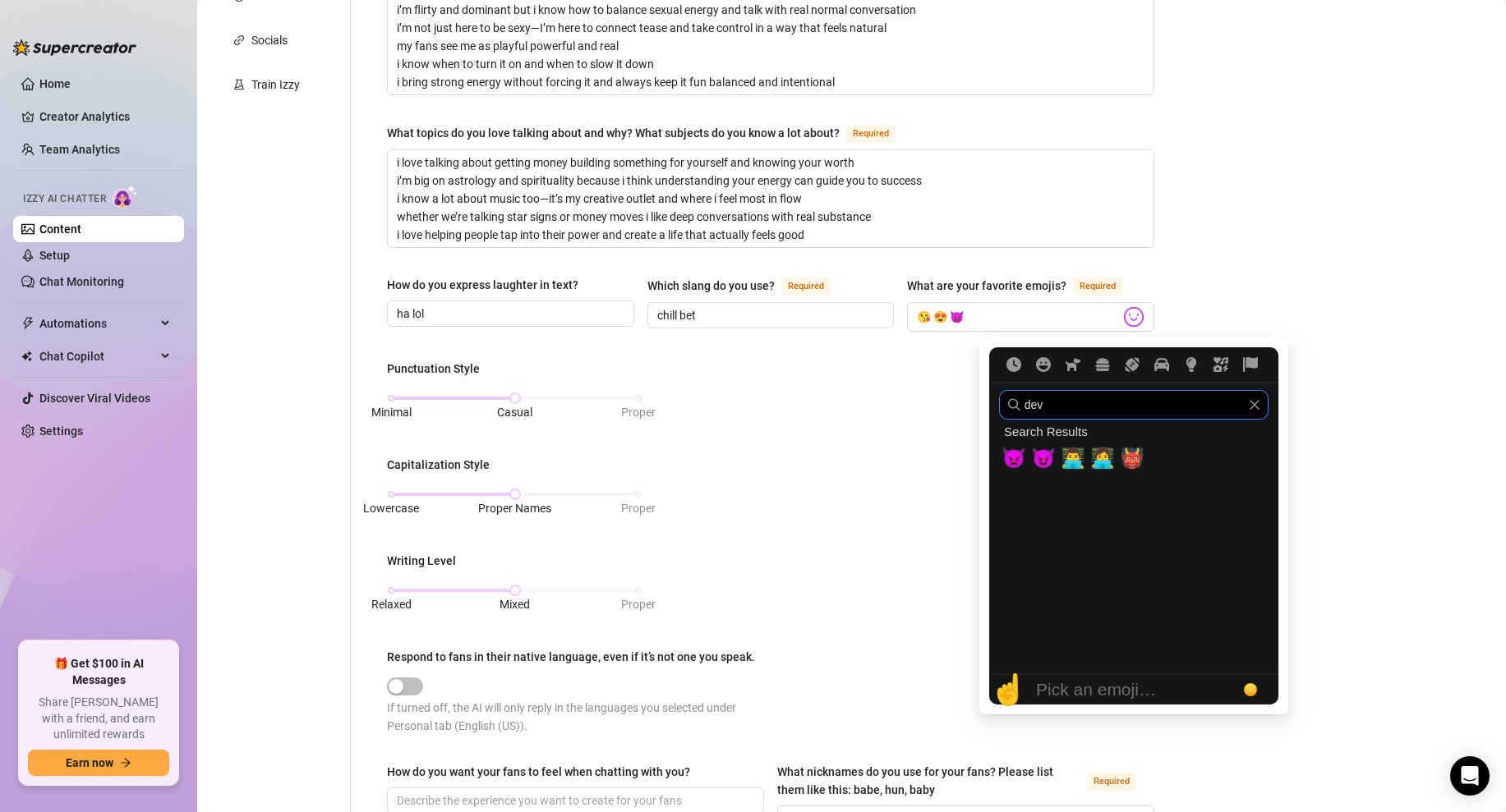
click at [1065, 403] on input "dev" at bounding box center [1133, 404] width 269 height 29
type input "tong"
click at [1019, 457] on span "👅" at bounding box center [1014, 458] width 24 height 23
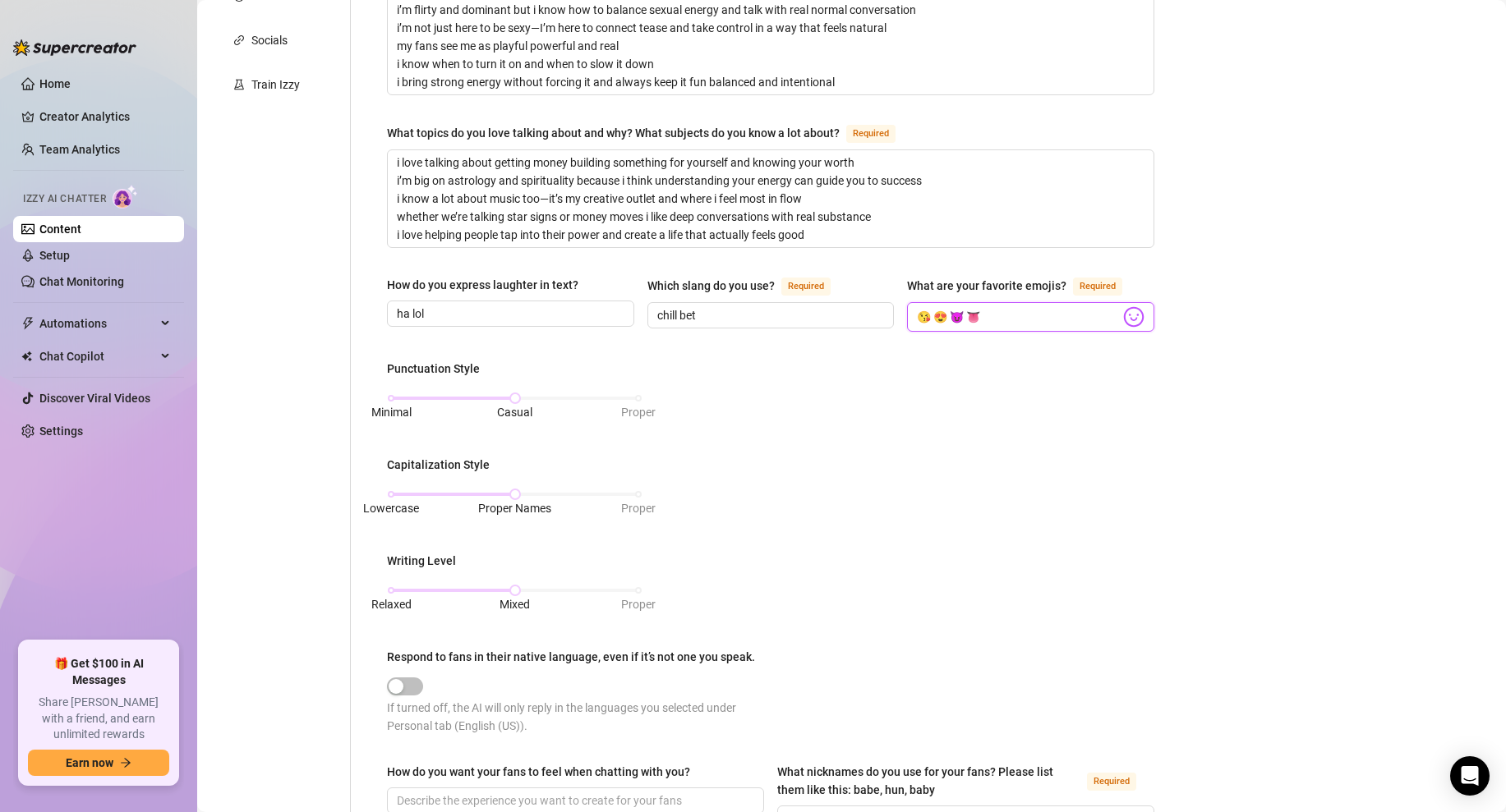
type input "😘 😍 😈 👅"
click at [1210, 336] on div "Bio Import Bio from other creator Personal Info Chatting Lifestyle Physique Con…" at bounding box center [852, 448] width 1276 height 1444
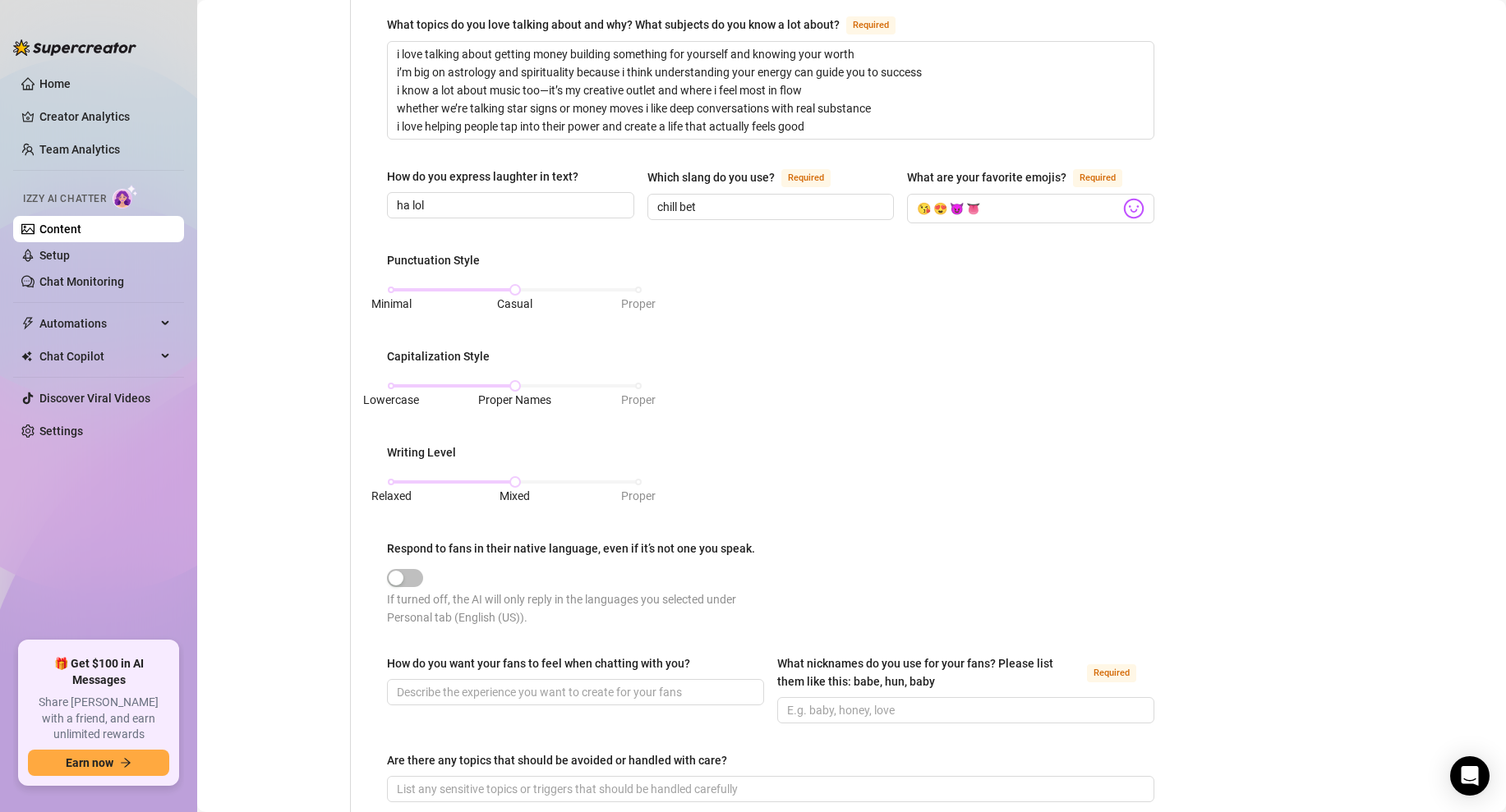
scroll to position [567, 0]
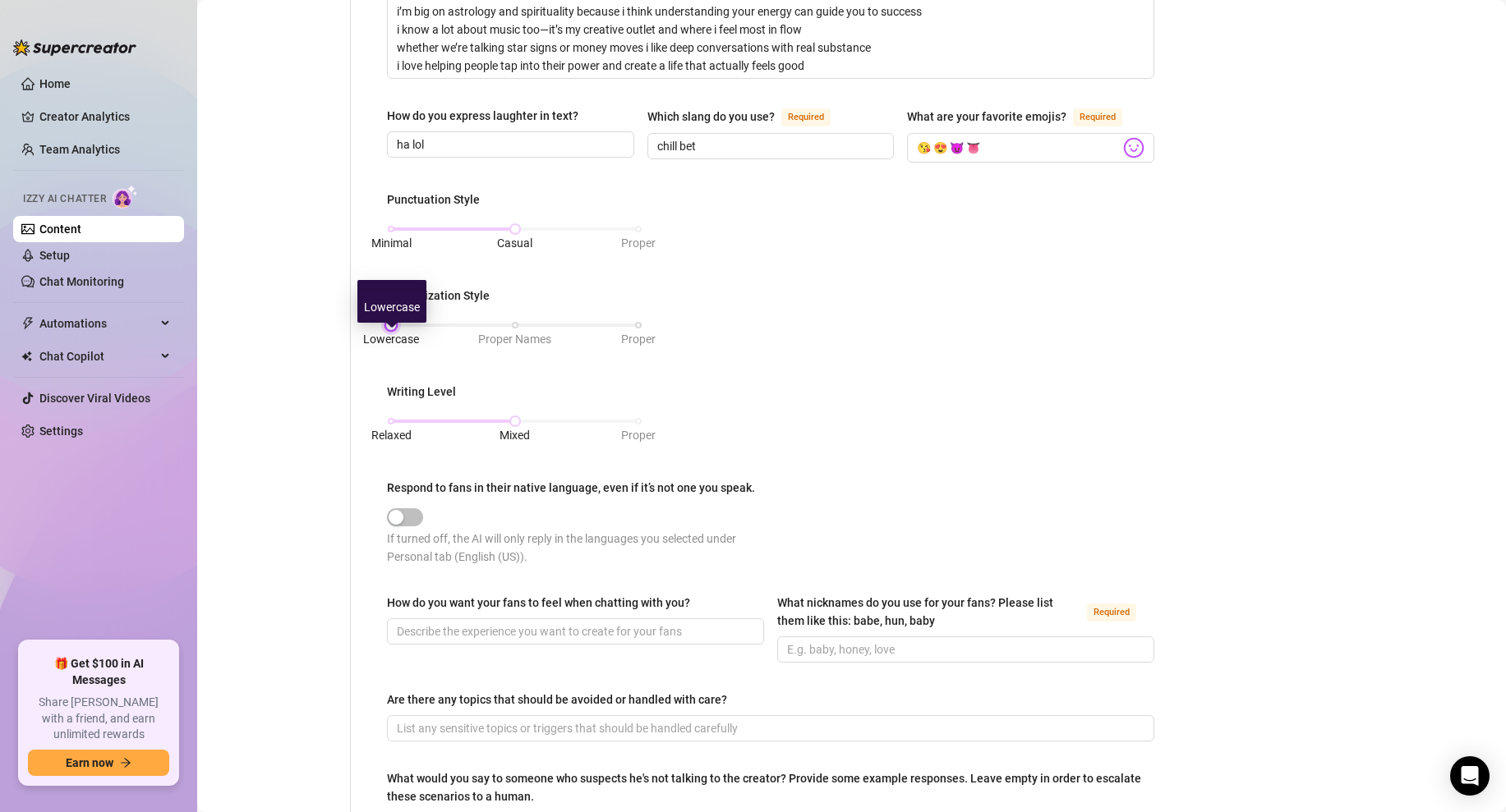
drag, startPoint x: 515, startPoint y: 324, endPoint x: 391, endPoint y: 333, distance: 124.3
click at [391, 331] on div "Lowercase Proper Names Proper" at bounding box center [514, 325] width 248 height 10
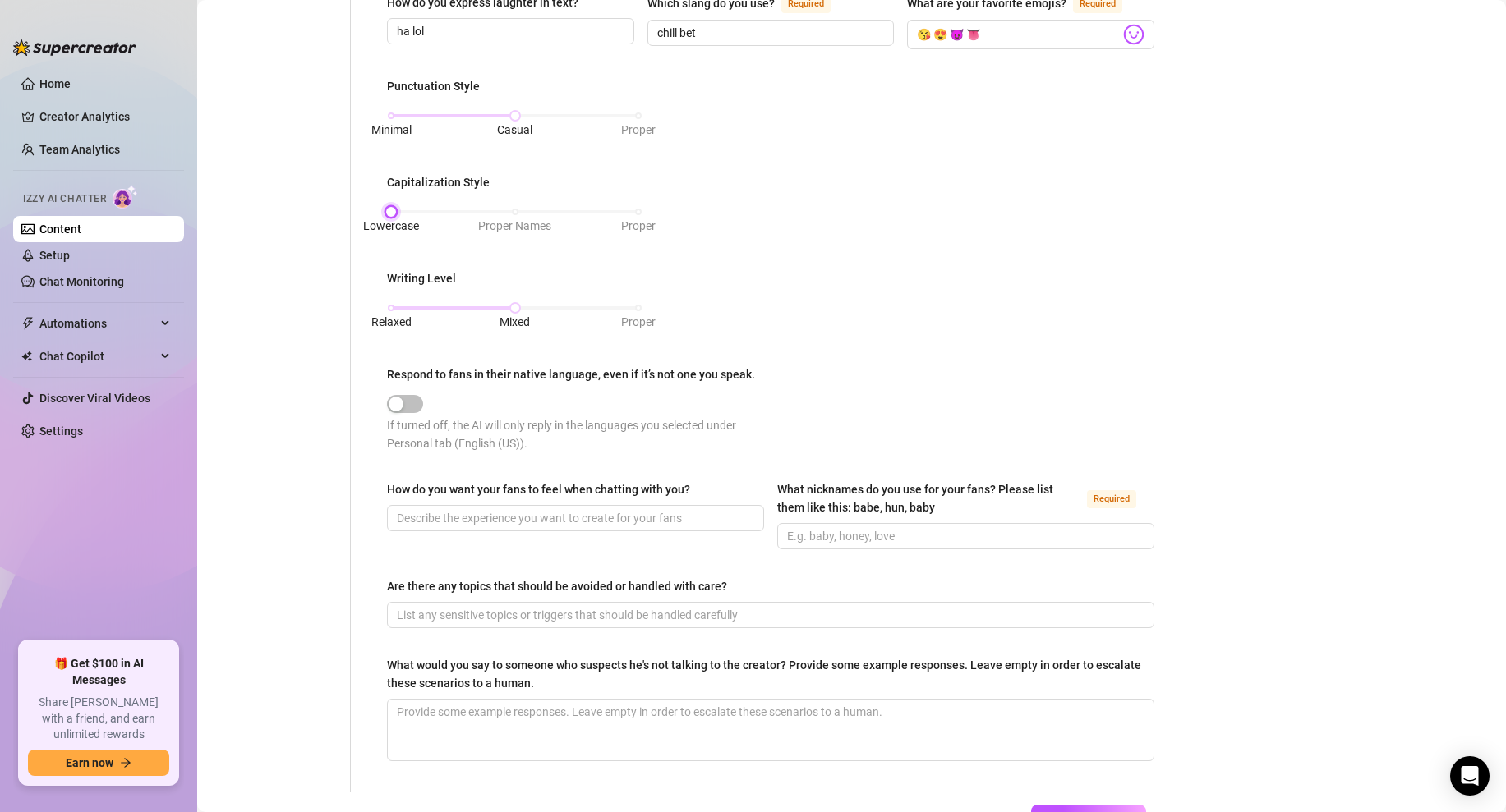
scroll to position [697, 0]
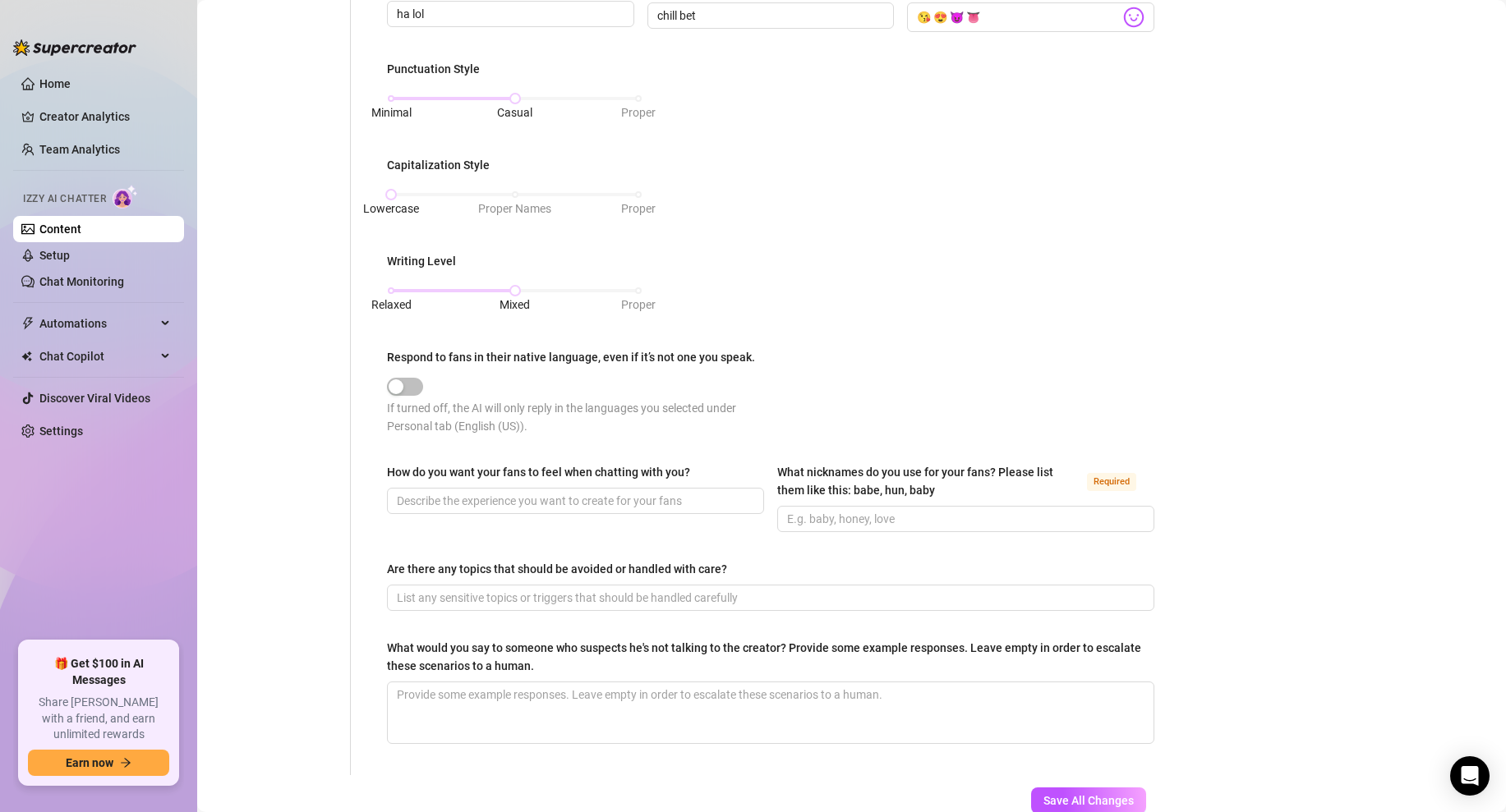
click at [812, 290] on div "Punctuation Style Minimal Casual Proper Capitalization Style Lowercase Proper N…" at bounding box center [770, 254] width 768 height 390
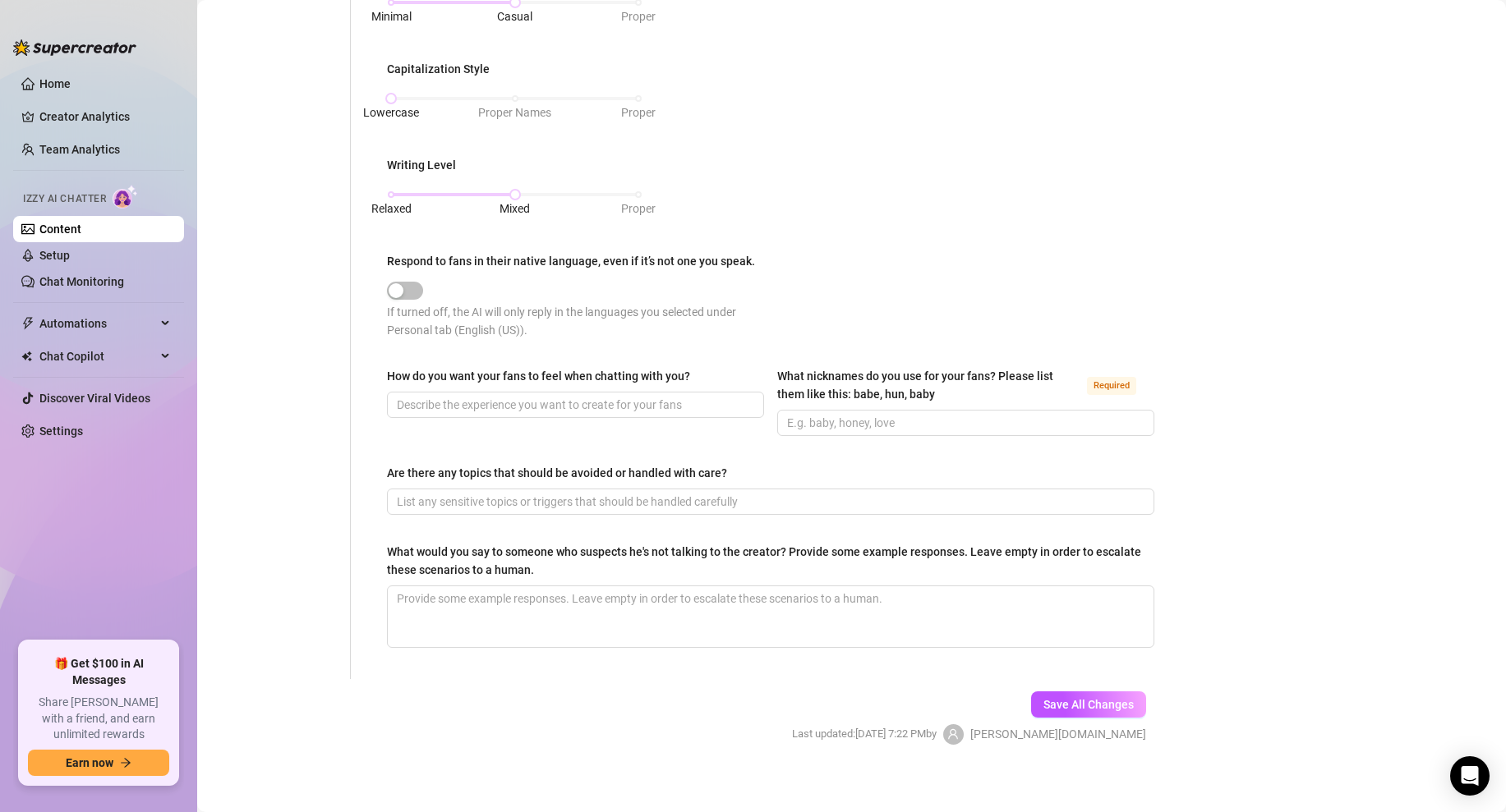
scroll to position [804, 0]
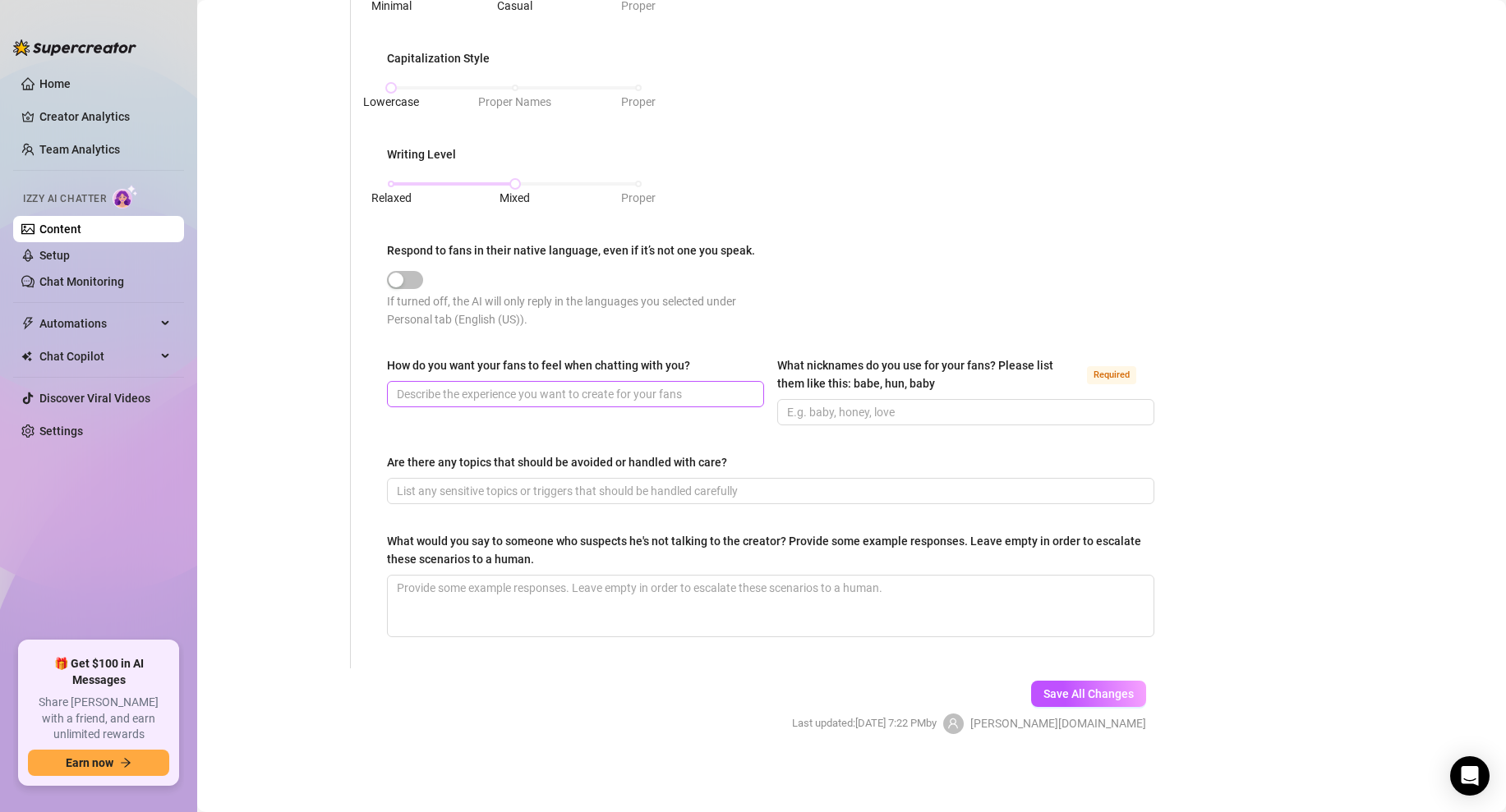
click at [571, 383] on span at bounding box center [575, 393] width 377 height 26
drag, startPoint x: 693, startPoint y: 363, endPoint x: 380, endPoint y: 362, distance: 313.0
click at [380, 362] on div "What is your persona type? Persona defines the distinct image and personality o…" at bounding box center [771, 10] width 800 height 1317
copy div "How do you want your fans to feel when chatting with you?"
click at [868, 423] on span at bounding box center [965, 412] width 377 height 26
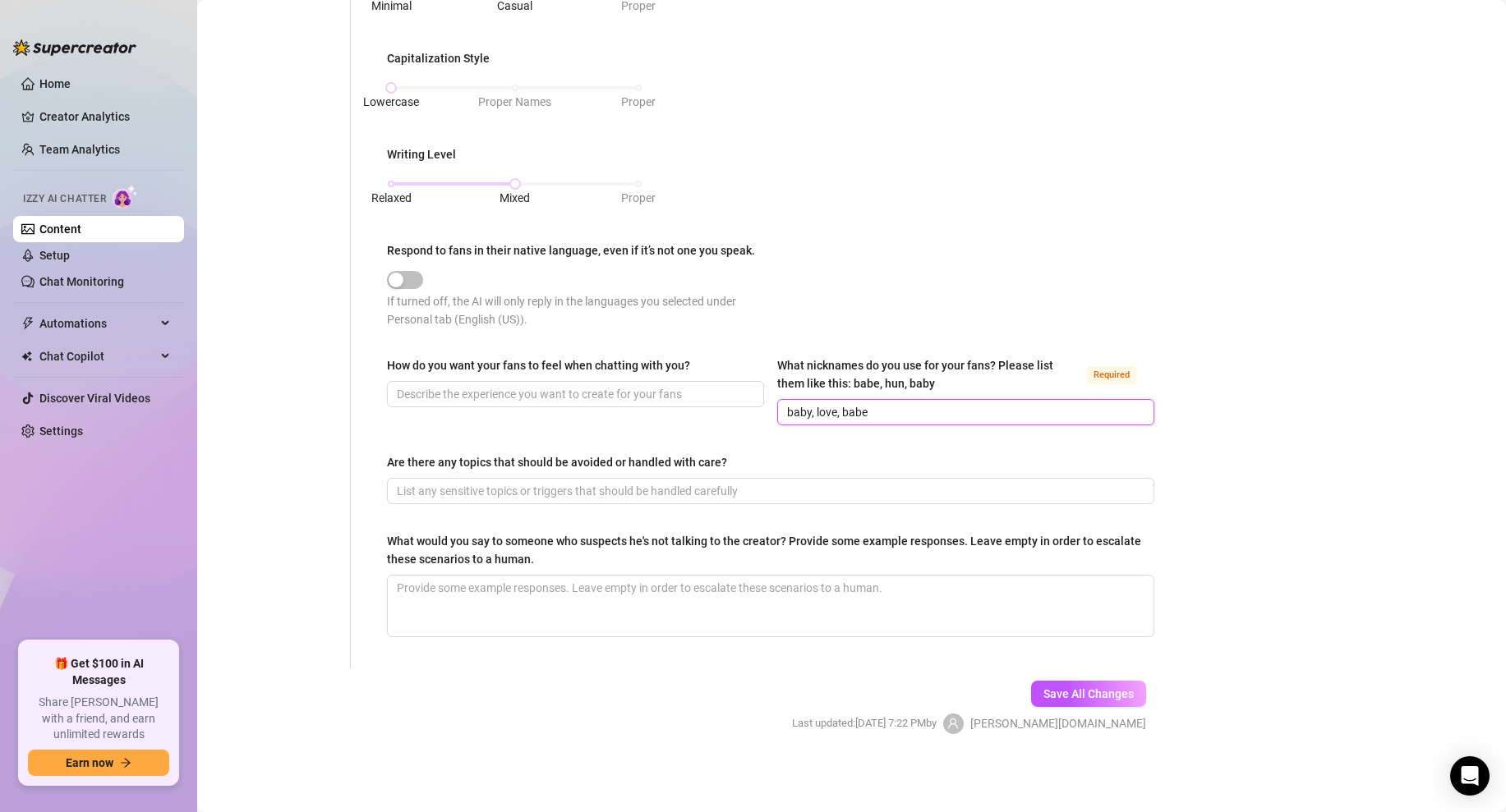
type input "baby, love, babe"
click at [465, 402] on input "How do you want your fans to feel when chatting with you?" at bounding box center [574, 394] width 354 height 18
paste input "i want my fans to feel understood aroused happy and seen for who they are wheth…"
type input "i want my fans to feel understood aroused happy and seen for who they are wheth…"
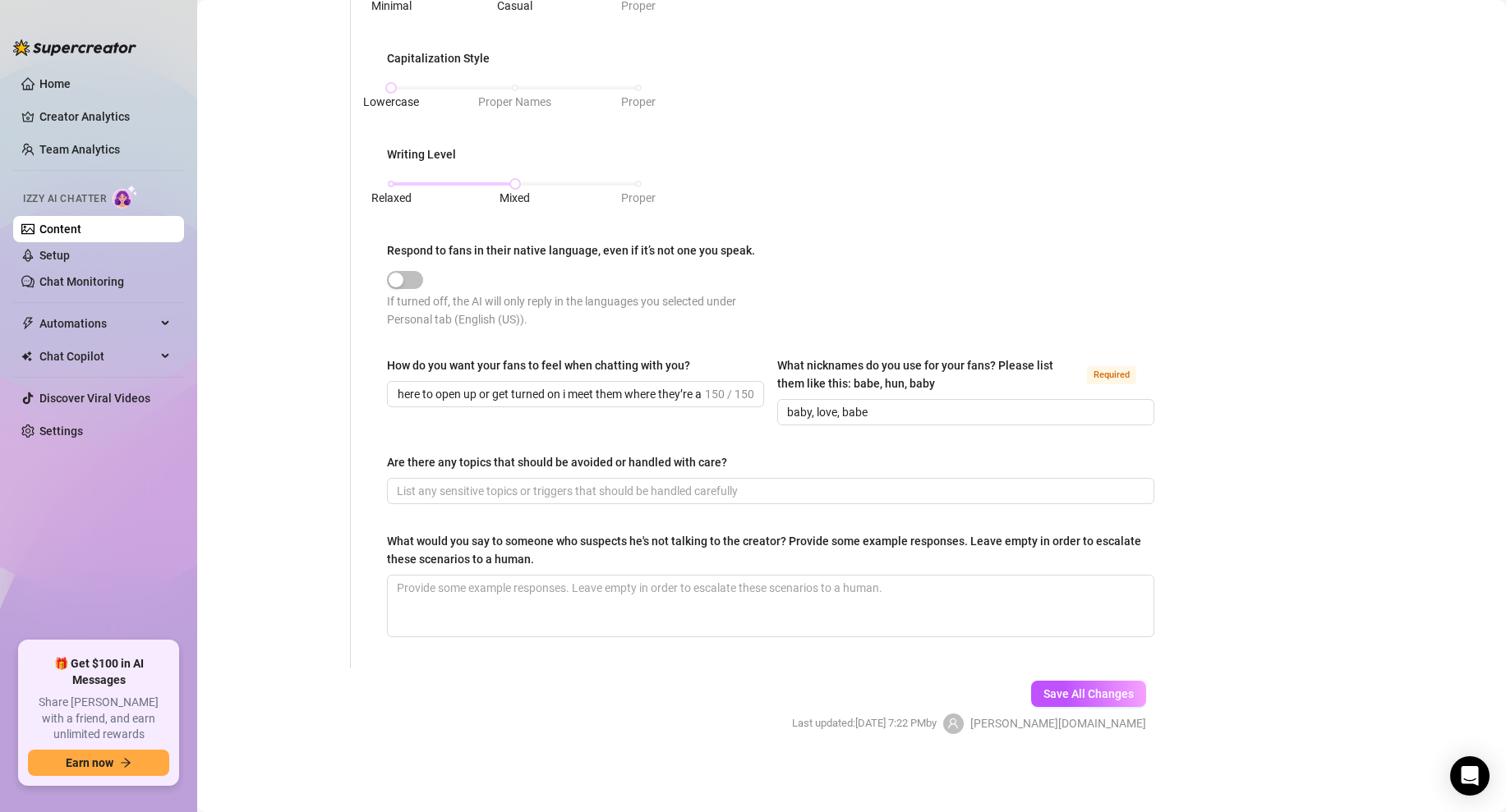
scroll to position [0, 0]
click at [443, 494] on input "Are there any topics that should be avoided or handled with care?" at bounding box center [769, 492] width 744 height 18
paste input "i want fans to feel understood aroused and happy dominated if that’s what they …"
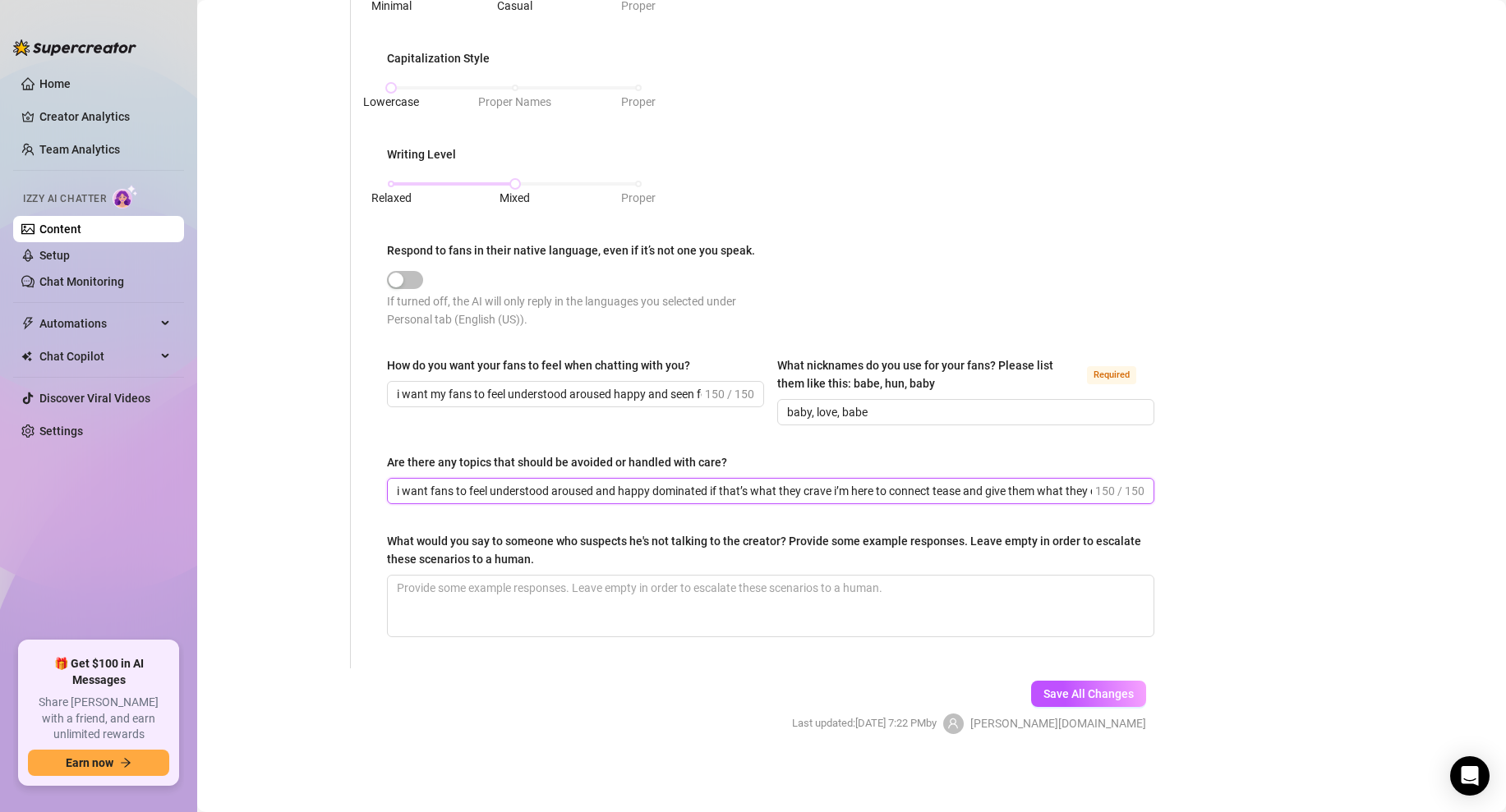
scroll to position [0, 76]
type input "i want fans to feel understood aroused and happy dominated if that’s what they …"
click at [1256, 438] on div "Bio Import Bio from other creator Personal Info Chatting Lifestyle Physique Con…" at bounding box center [852, 41] width 1276 height 1444
drag, startPoint x: 1071, startPoint y: 495, endPoint x: 1234, endPoint y: 492, distance: 163.0
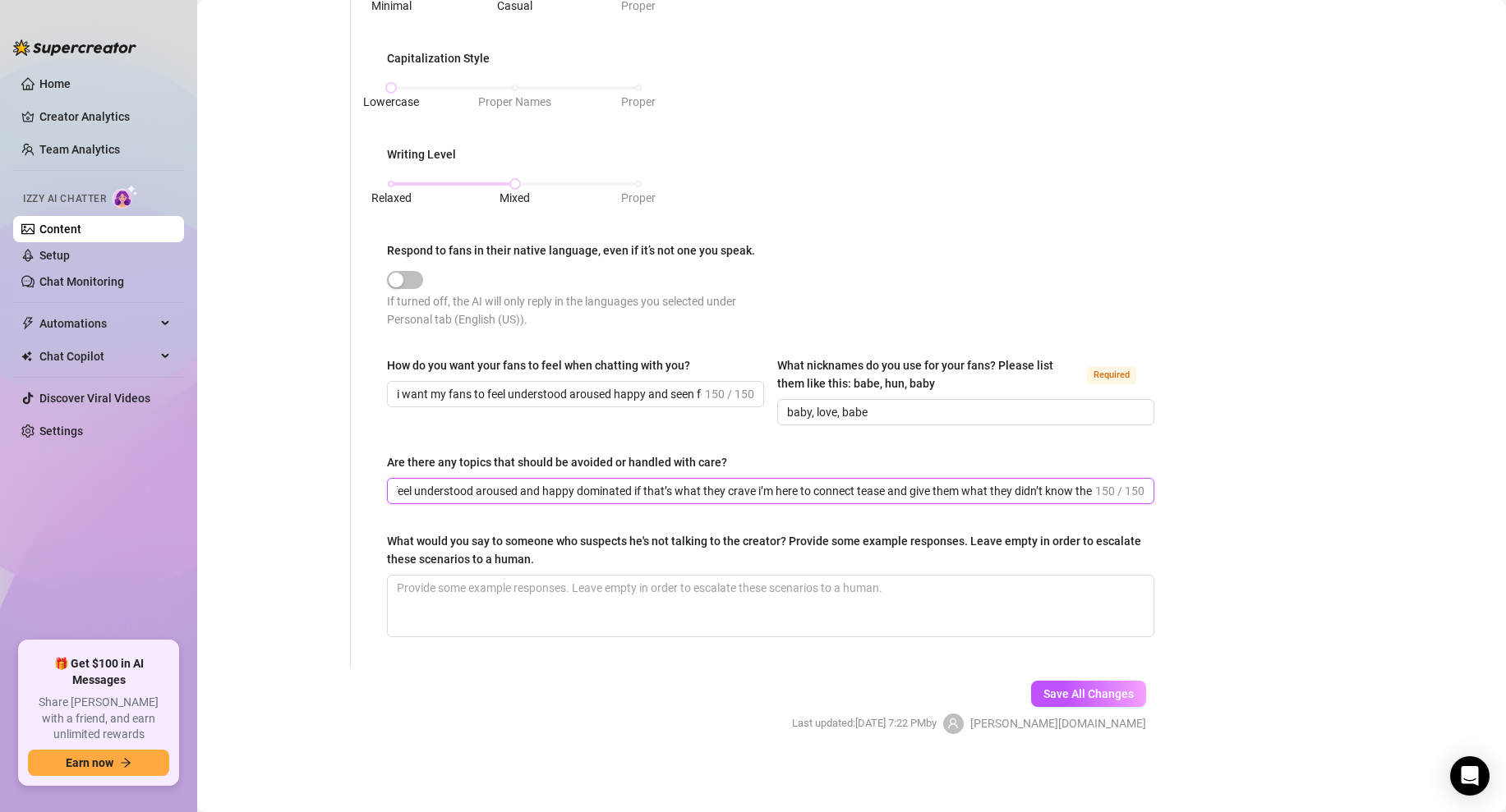
click at [1234, 493] on div "Bio Import Bio from other creator Personal Info Chatting Lifestyle Physique Con…" at bounding box center [852, 41] width 1276 height 1444
click at [758, 496] on input "i want fans to feel understood aroused and happy dominated if that’s what they …" at bounding box center [744, 492] width 695 height 18
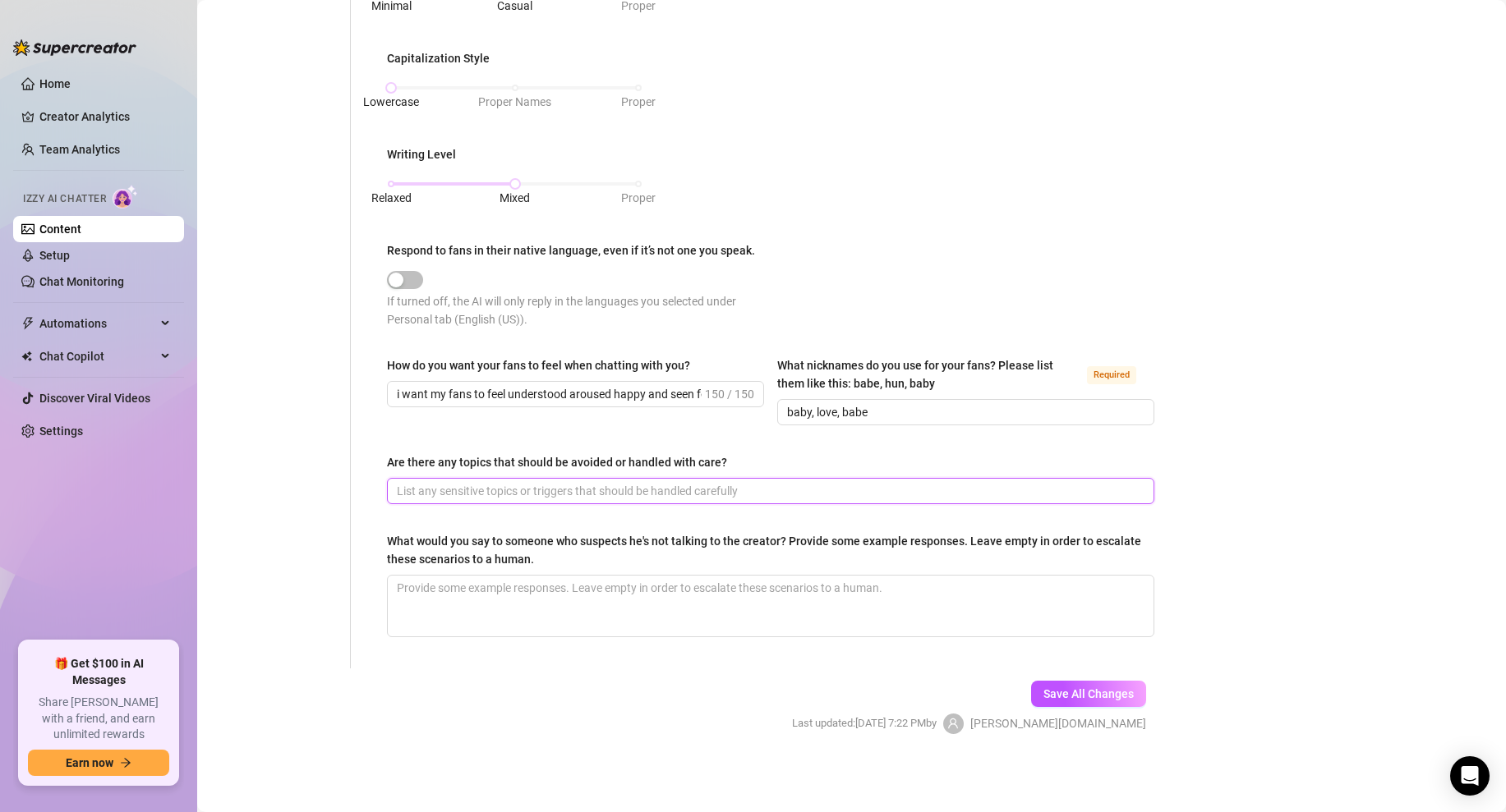
click at [520, 492] on input "Are there any topics that should be avoided or handled with care?" at bounding box center [769, 492] width 744 height 18
paste input "i want fans to feel seen aroused and happy dominated if they’re into it i’m her…"
type input "i want fans to feel seen aroused and happy dominated if they’re into it i’m her…"
click at [1204, 518] on div "Bio Import Bio from other creator Personal Info Chatting Lifestyle Physique Con…" at bounding box center [852, 41] width 1276 height 1444
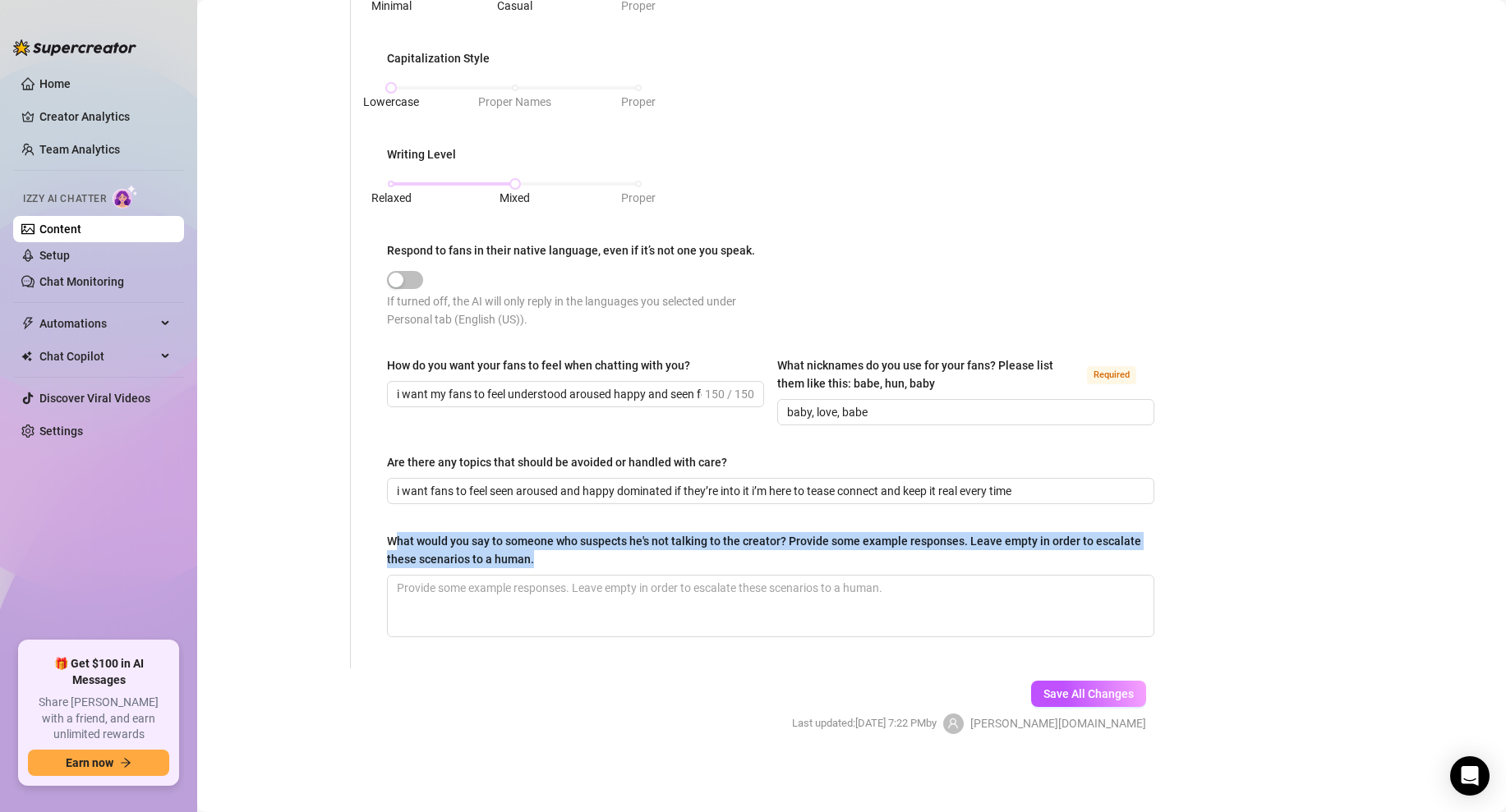
drag, startPoint x: 546, startPoint y: 565, endPoint x: 397, endPoint y: 537, distance: 151.6
click at [397, 537] on div "What would you say to someone who suspects he's not talking to the creator? Pro…" at bounding box center [764, 550] width 756 height 36
click at [610, 552] on div "What would you say to someone who suspects he's not talking to the creator? Pro…" at bounding box center [764, 550] width 756 height 36
click at [610, 575] on textarea "What would you say to someone who suspects he's not talking to the creator? Pro…" at bounding box center [770, 606] width 766 height 60
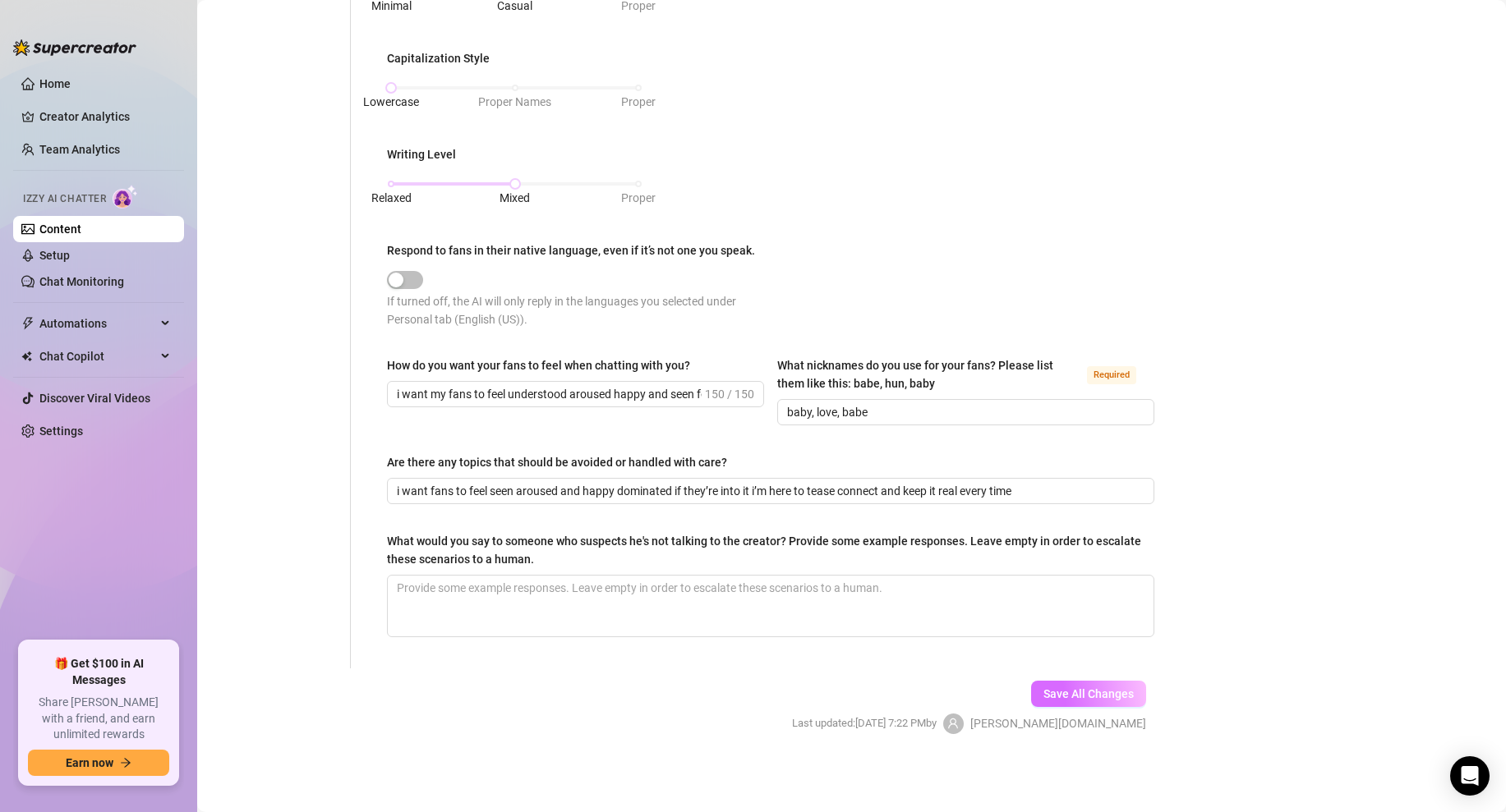
click at [1080, 696] on span "Save All Changes" at bounding box center [1089, 695] width 91 height 13
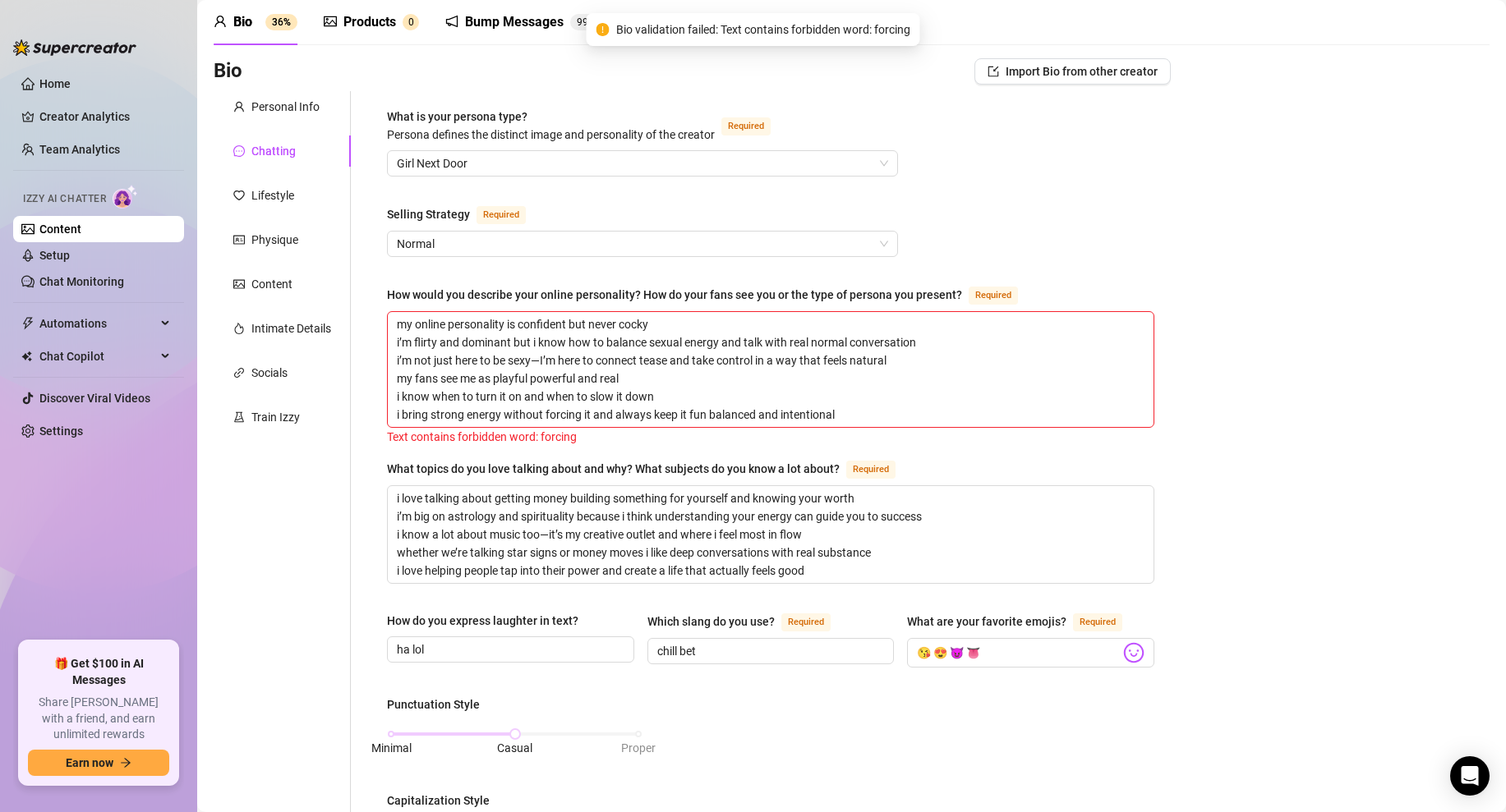
scroll to position [28, 0]
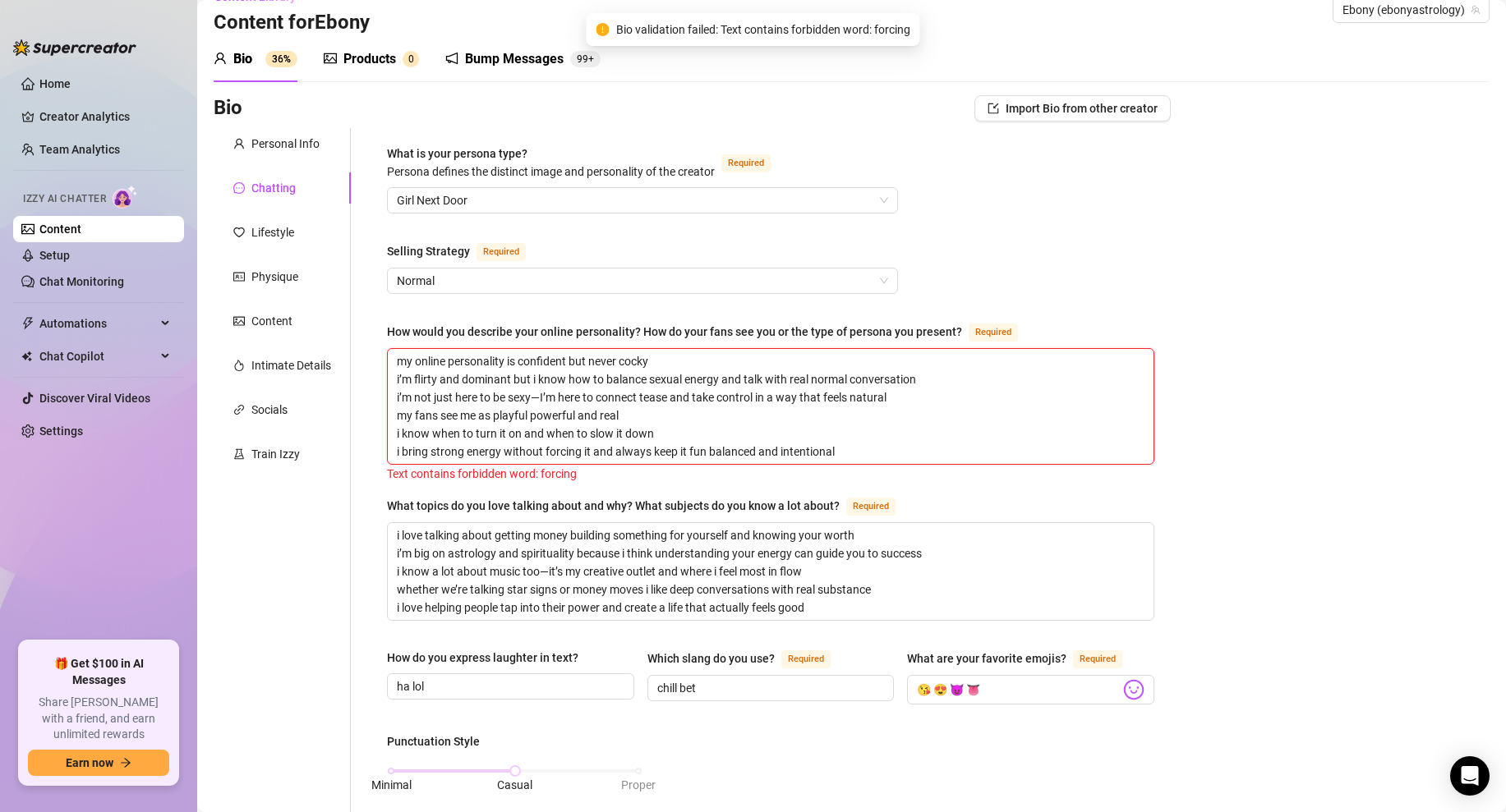
click at [633, 418] on textarea "my online personality is confident but never cocky i’m flirty and dominant but …" at bounding box center [770, 406] width 766 height 115
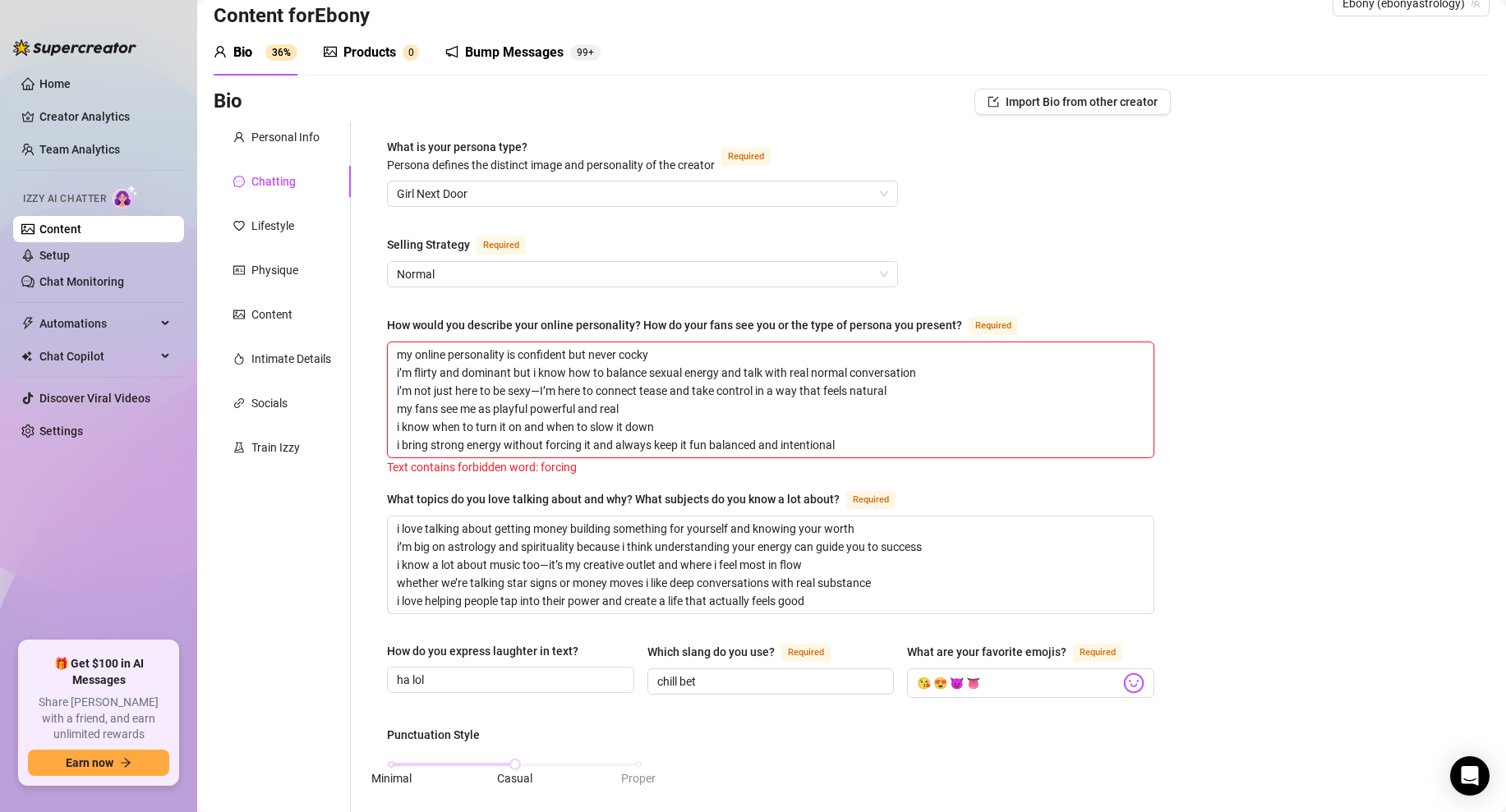
click at [582, 445] on textarea "my online personality is confident but never cocky i’m flirty and dominant but …" at bounding box center [770, 399] width 766 height 115
type textarea "my online personality is confident but never cocky i’m flirty and dominant but …"
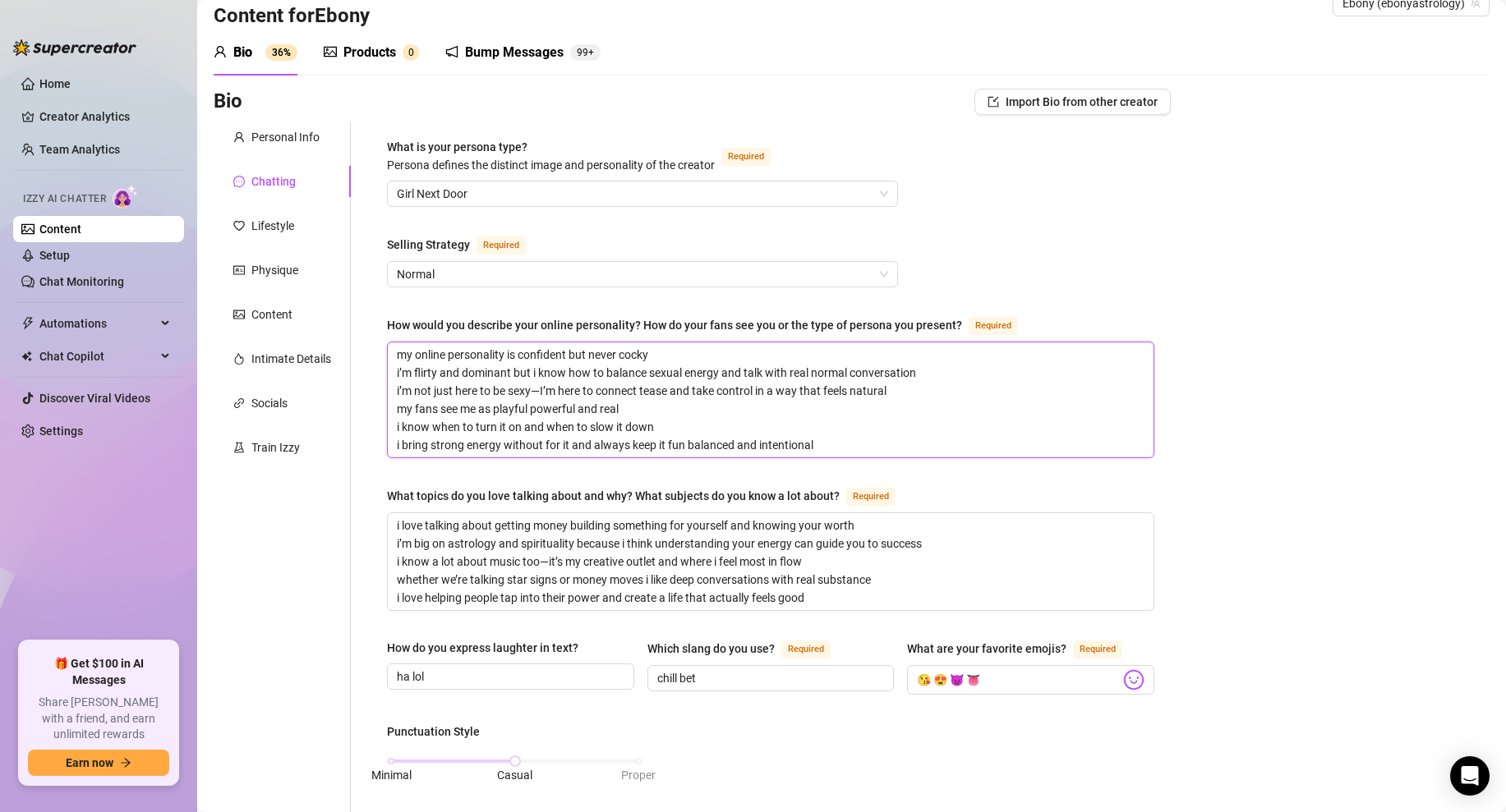
type textarea "my online personality is confident but never cocky i’m flirty and dominant but …"
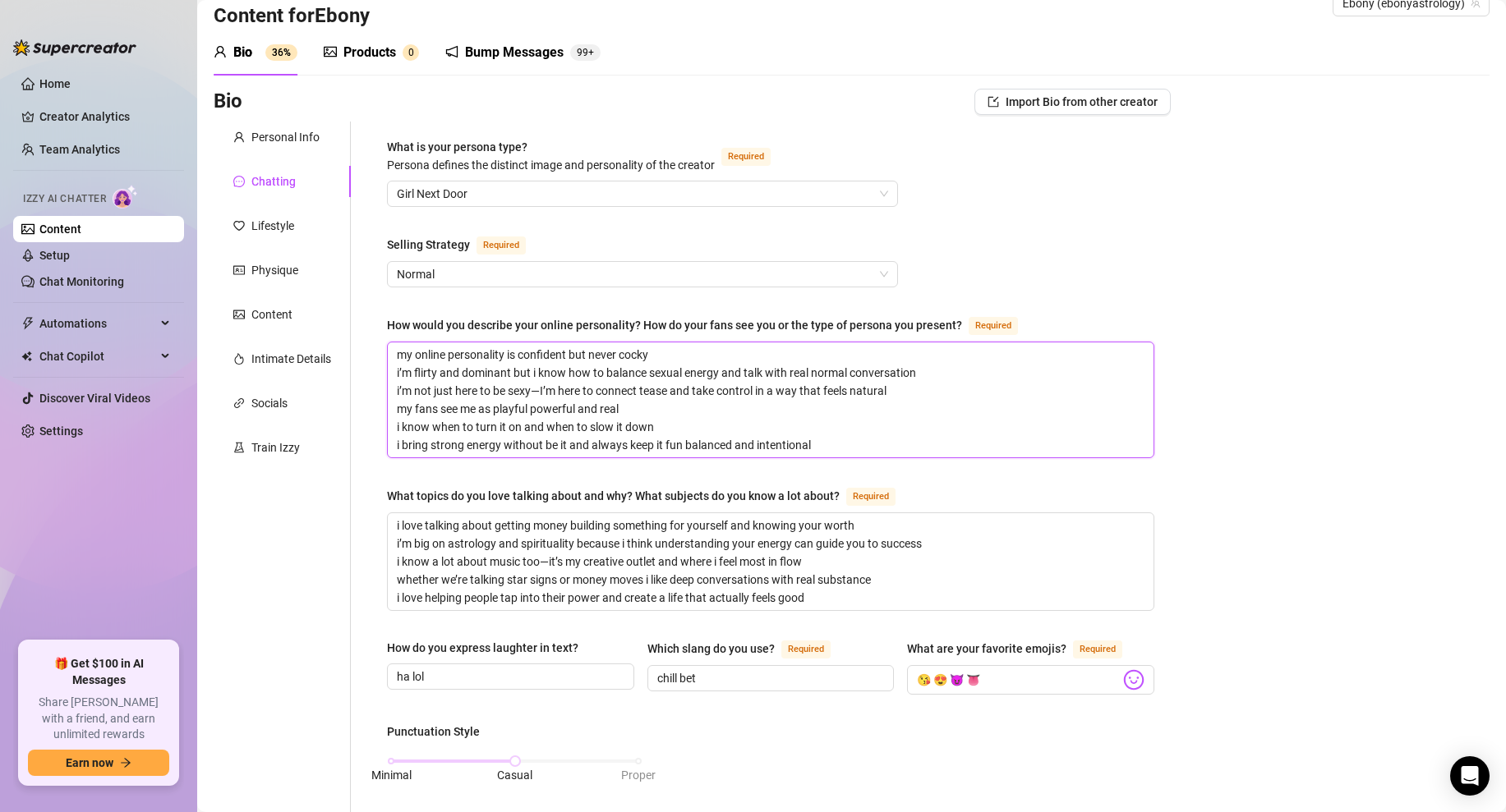
type textarea "my online personality is confident but never cocky i’m flirty and dominant but …"
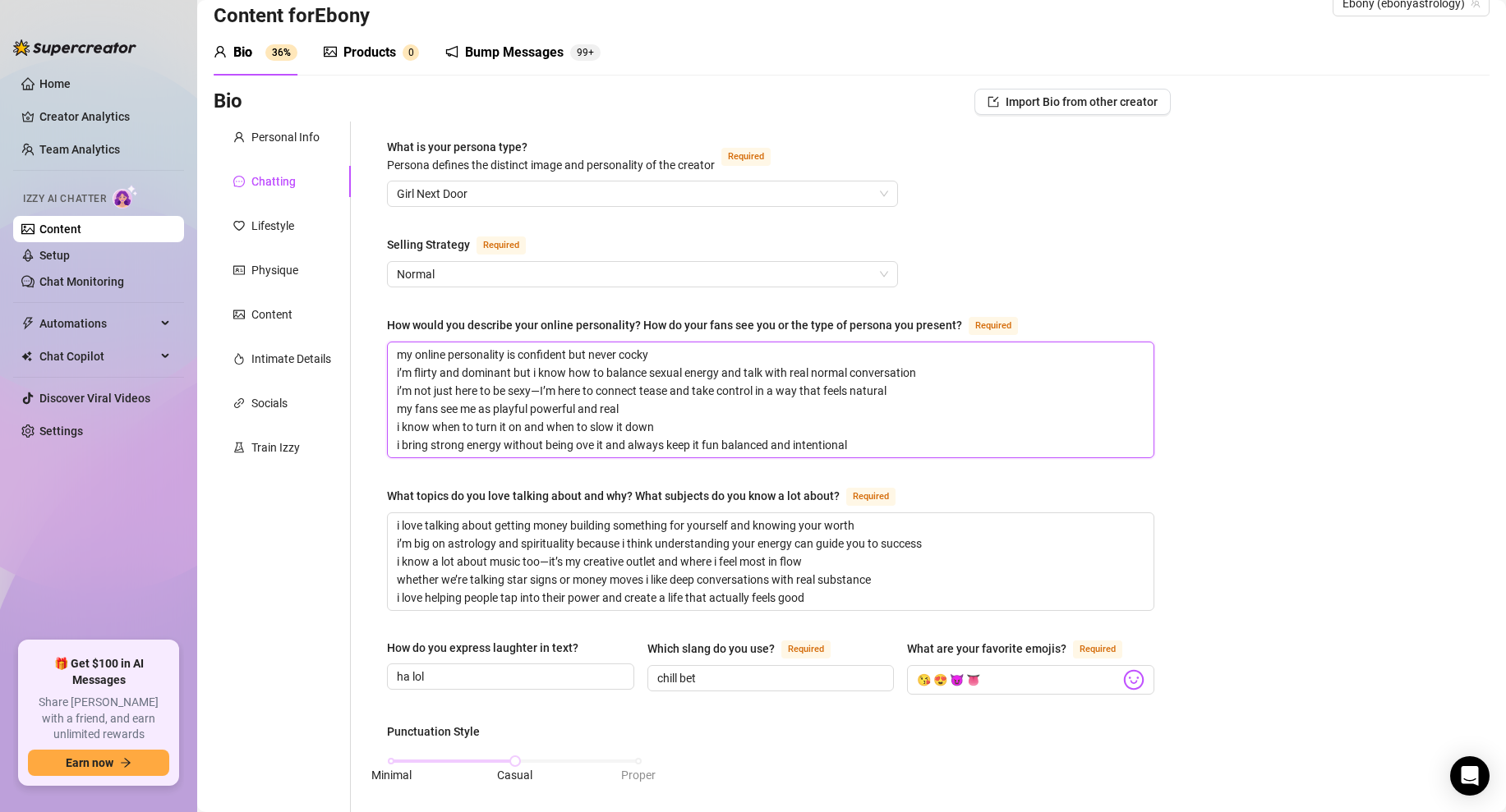
type textarea "my online personality is confident but never cocky i’m flirty and dominant but …"
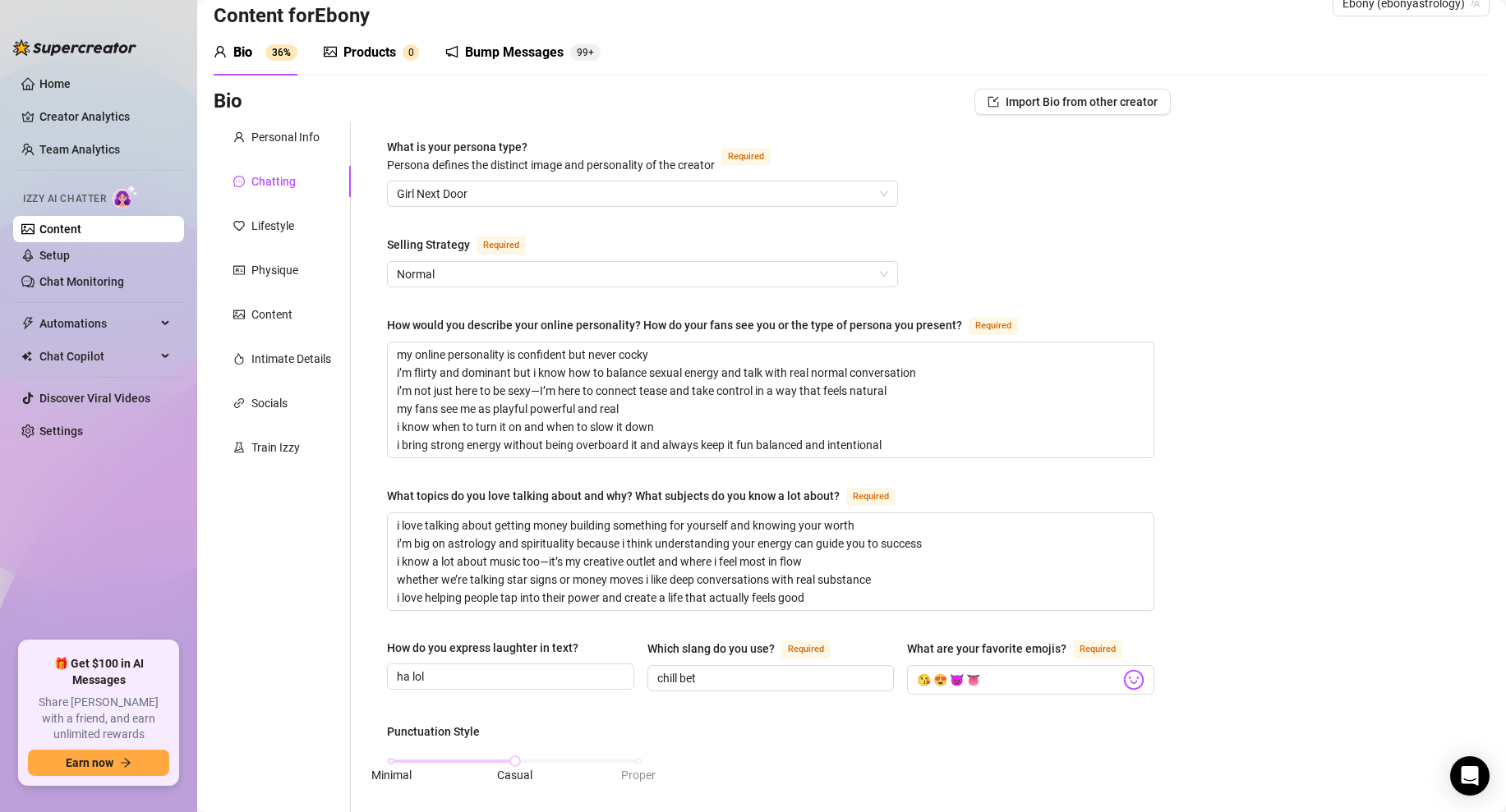
click at [1175, 479] on div "Bio Import Bio from other creator Personal Info Chatting Lifestyle Physique Con…" at bounding box center [852, 811] width 1276 height 1444
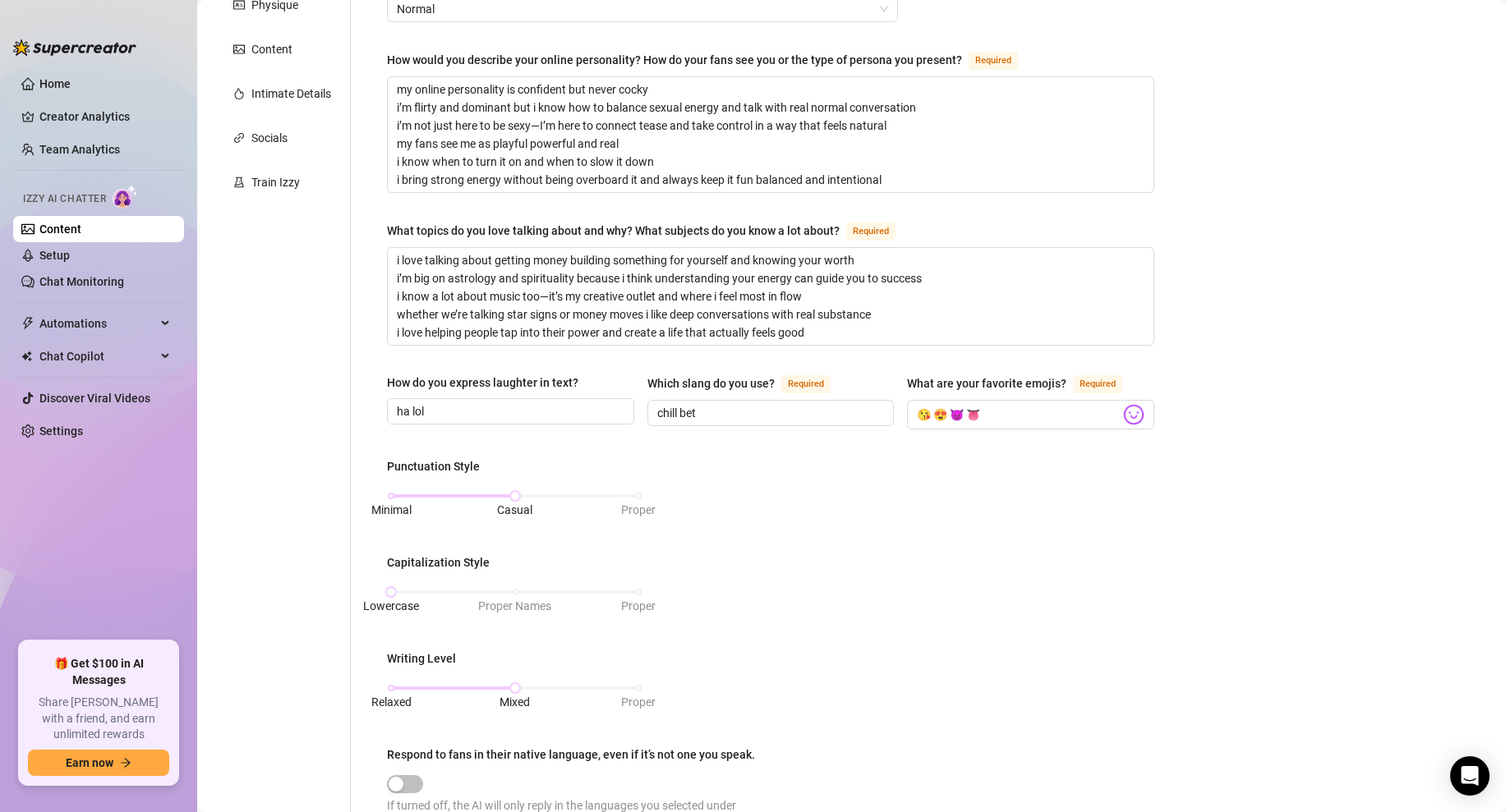
scroll to position [804, 0]
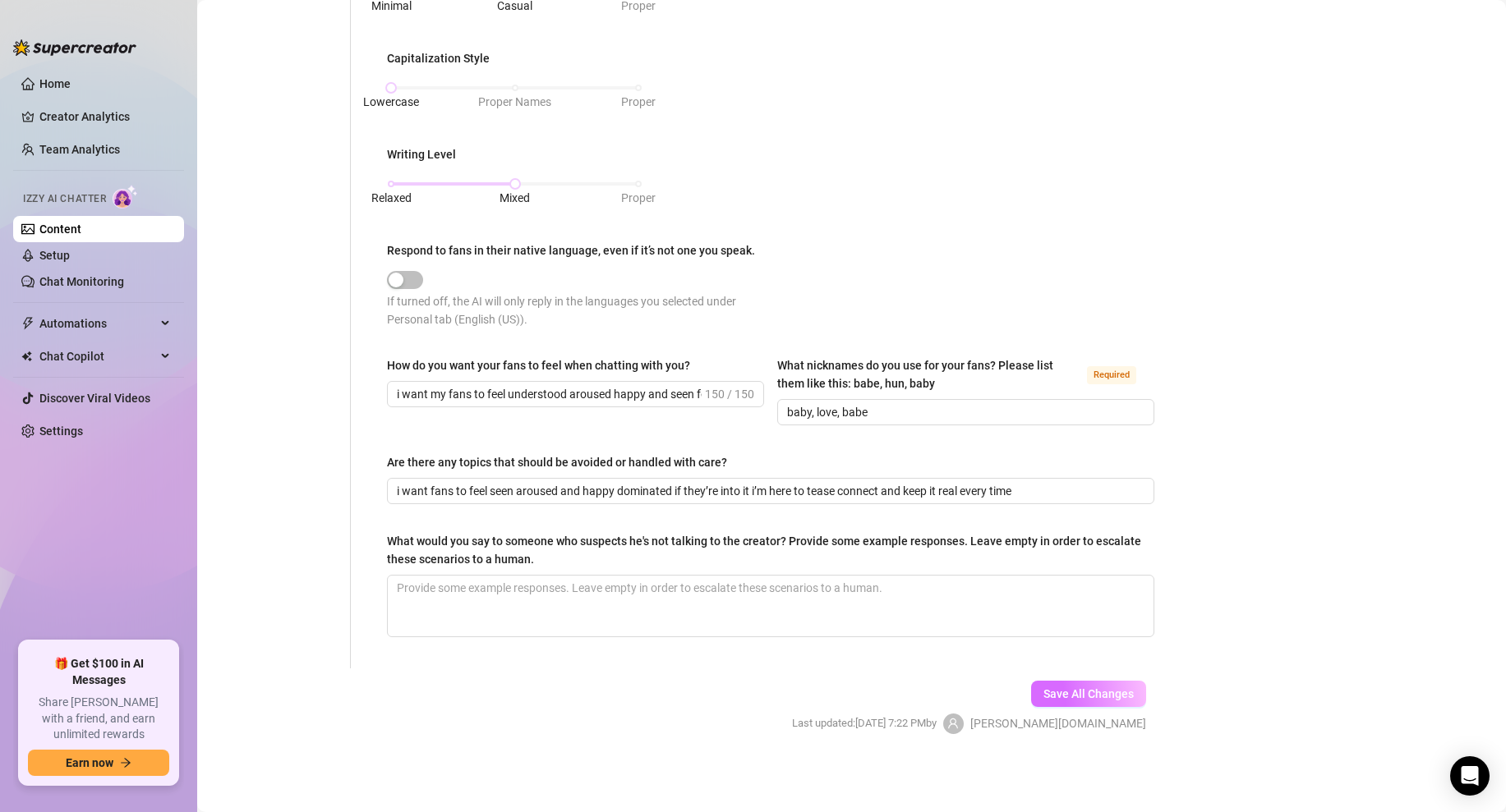
click at [1080, 697] on span "Save All Changes" at bounding box center [1089, 695] width 91 height 13
type input "ha lol"
type input "chill bet"
type input "baby, love, babe"
click at [1081, 688] on span "Save All Changes" at bounding box center [1089, 695] width 91 height 13
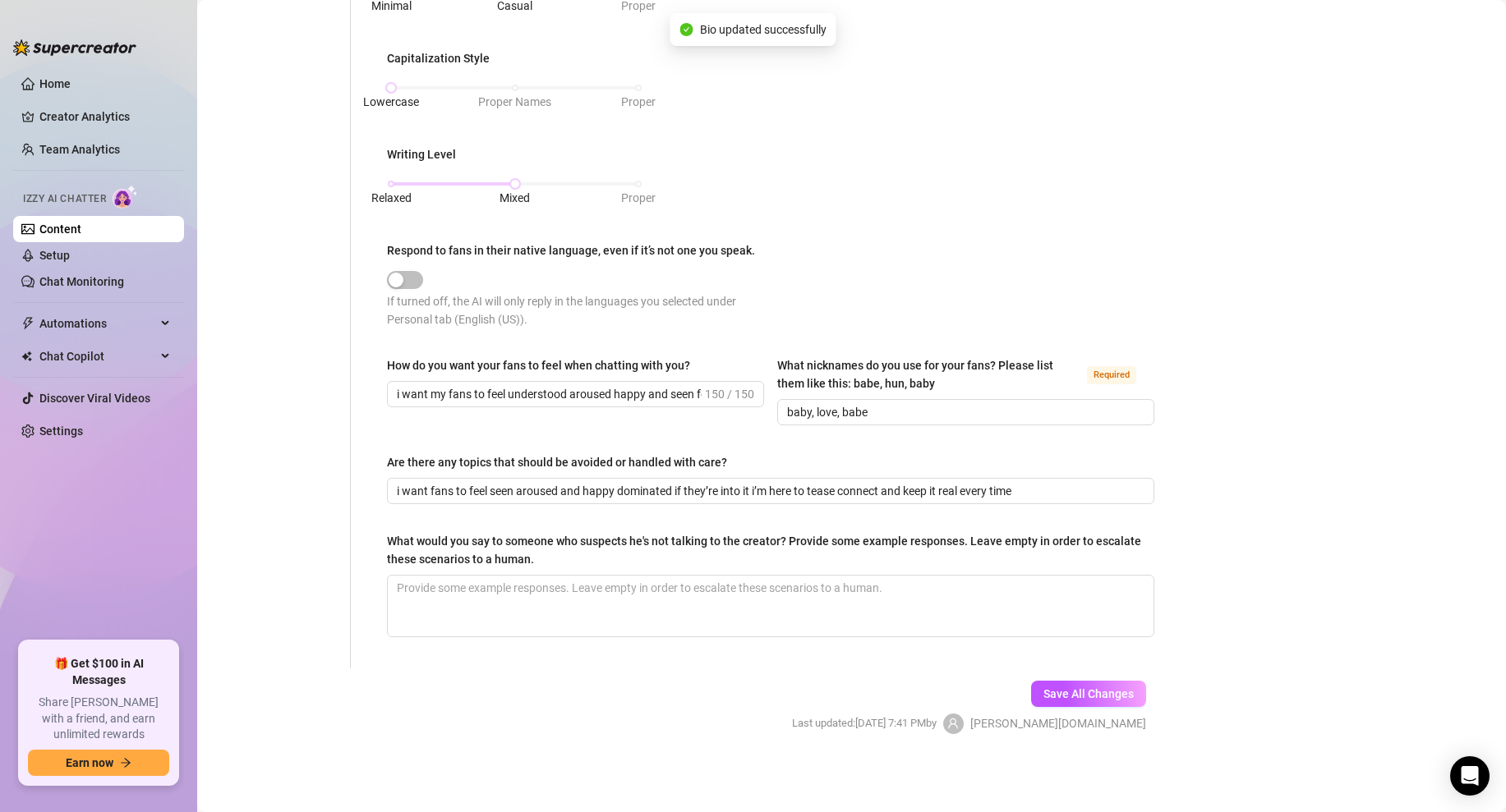
scroll to position [0, 0]
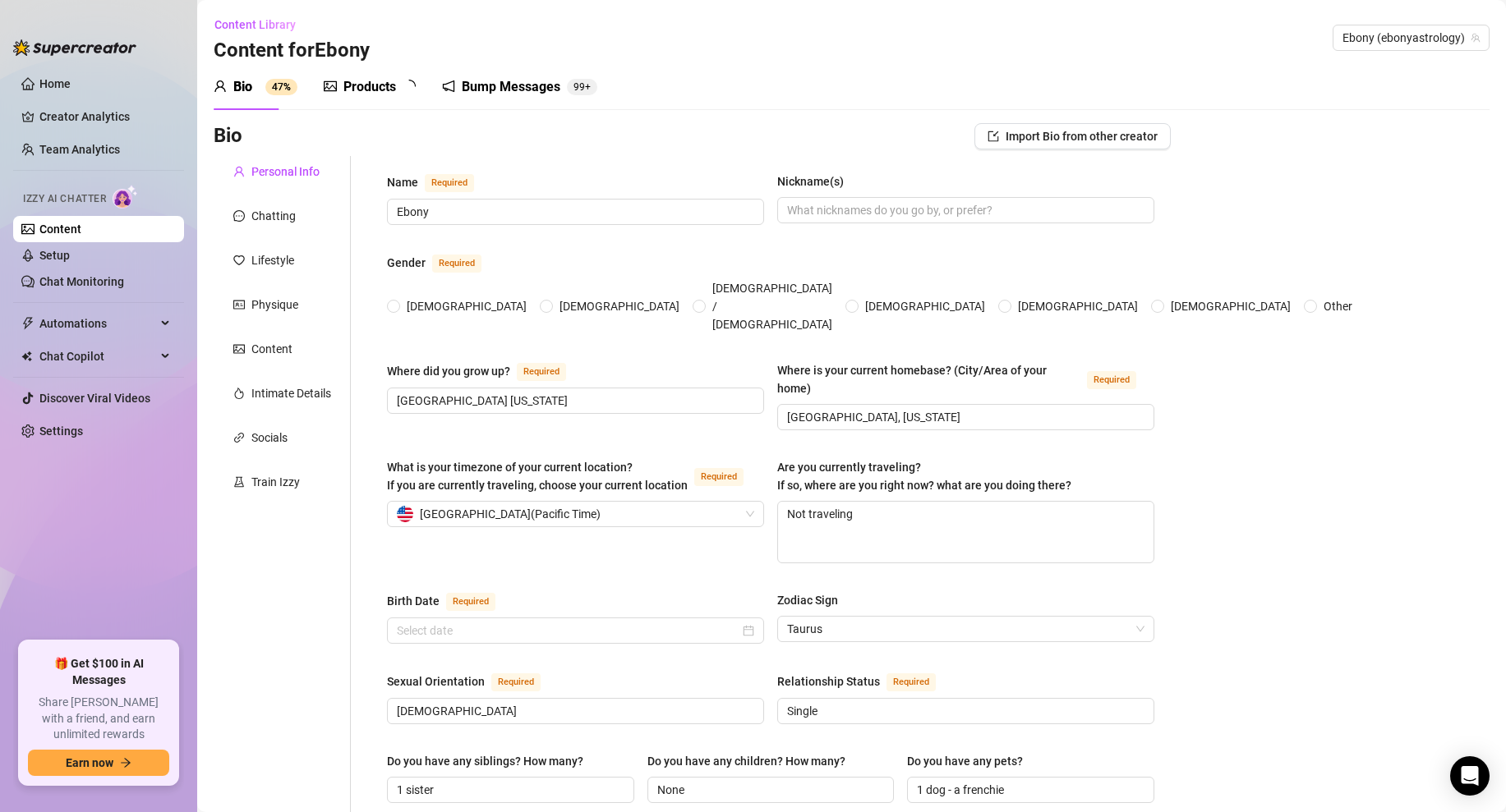
radio input "true"
type input "[DATE]"
click at [269, 249] on div "Lifestyle" at bounding box center [283, 260] width 138 height 31
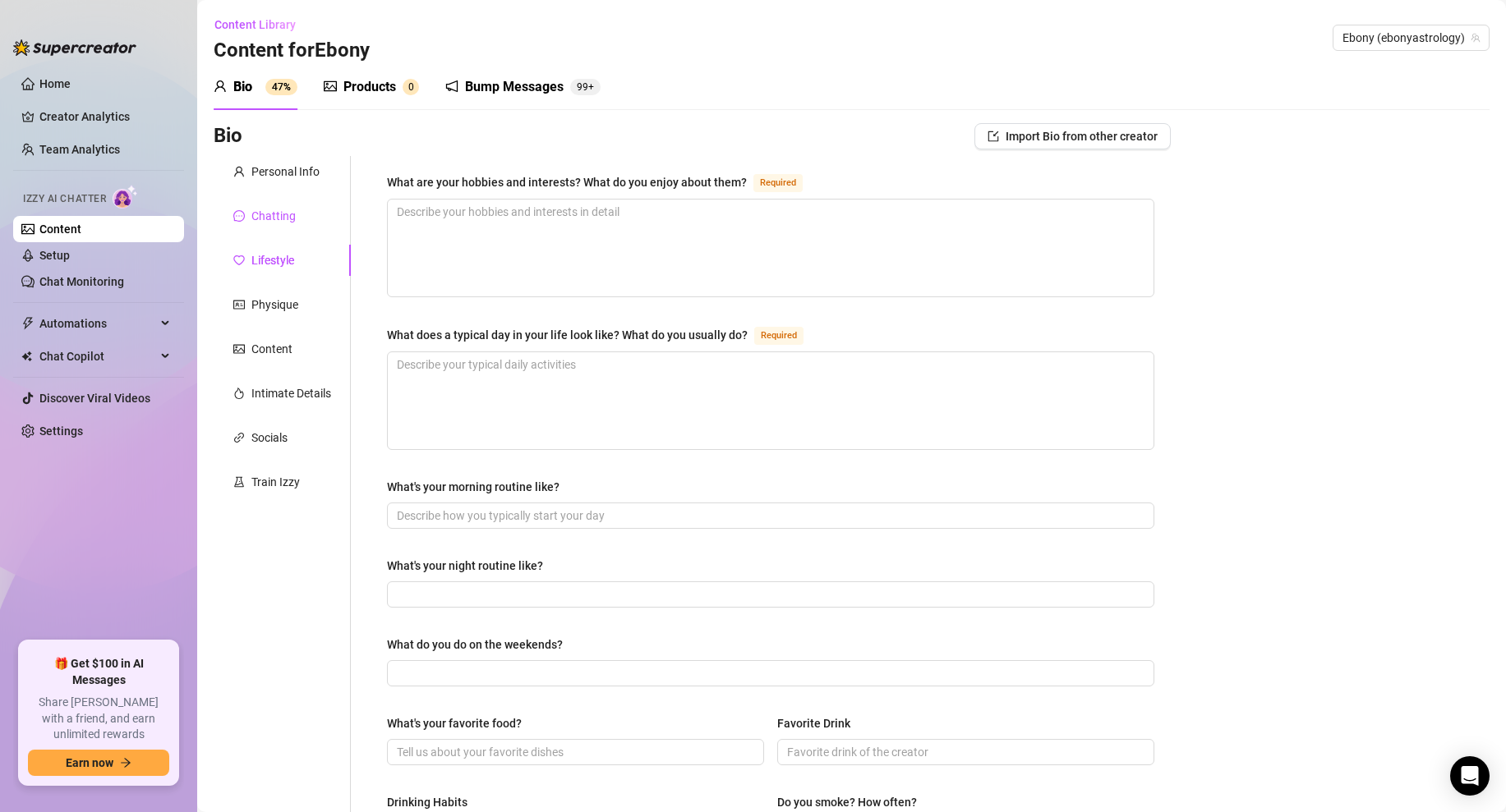
click at [272, 218] on div "Chatting" at bounding box center [274, 216] width 44 height 18
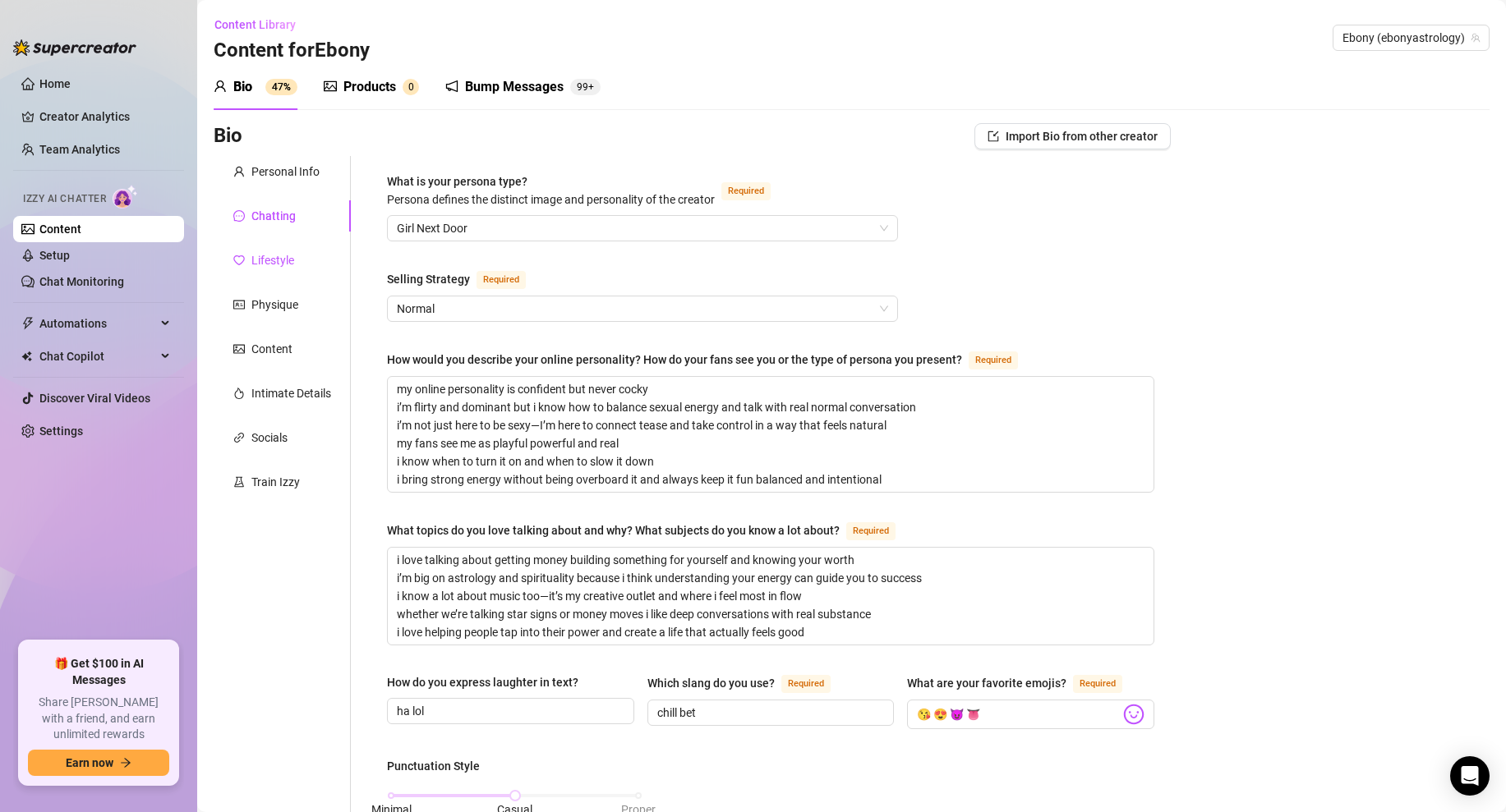
click at [278, 258] on div "Lifestyle" at bounding box center [273, 261] width 43 height 18
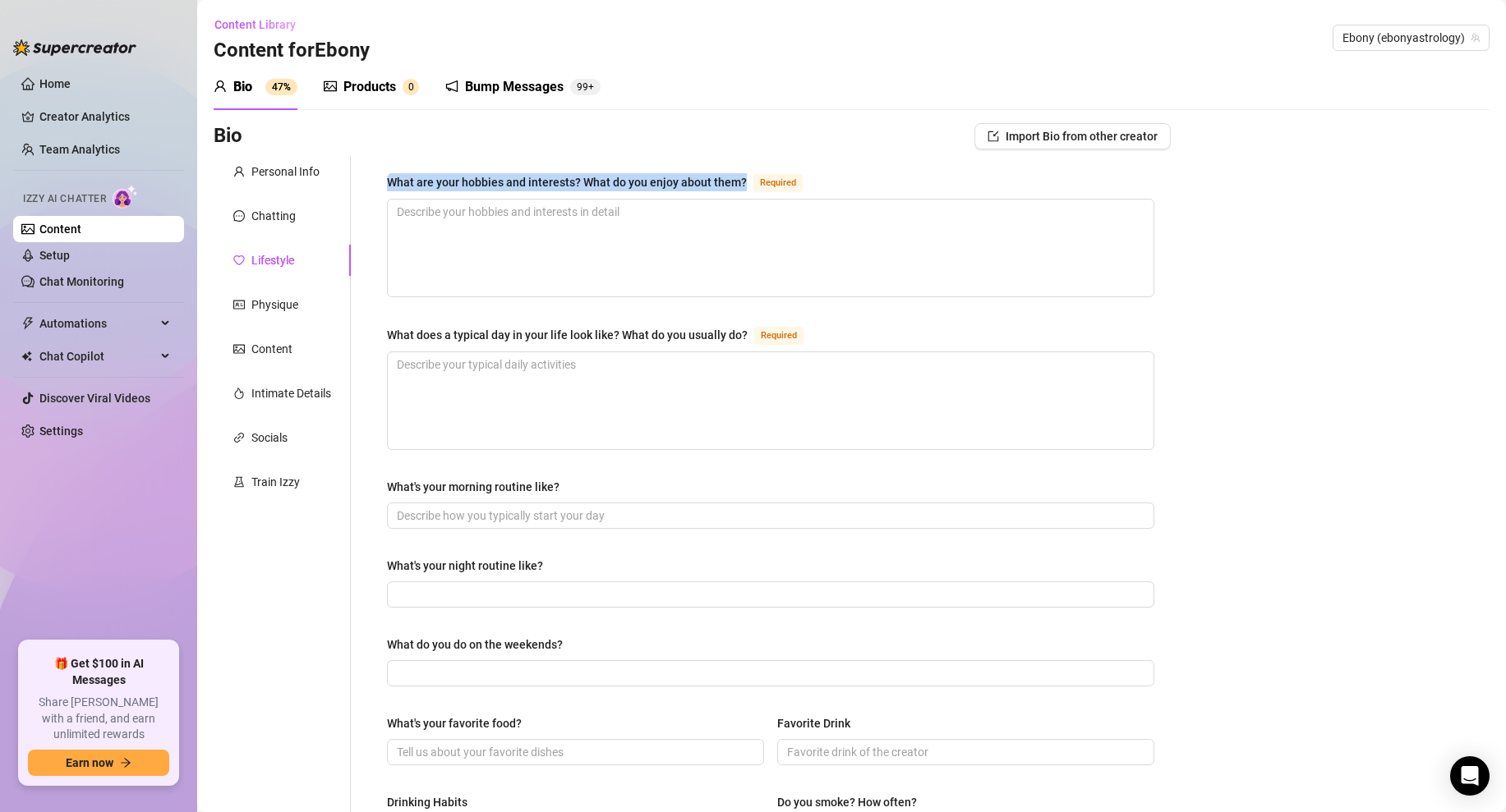
drag, startPoint x: 711, startPoint y: 181, endPoint x: 376, endPoint y: 180, distance: 335.0
click at [376, 180] on div "What are your hobbies and interests? What do you enjoy about them? Required Wha…" at bounding box center [771, 710] width 800 height 1107
copy div "What are your hobbies and interests? What do you enjoy about them?"
click at [519, 220] on textarea "What are your hobbies and interests? What do you enjoy about them? Required" at bounding box center [770, 248] width 766 height 97
paste textarea "i’m into music astrology spirituality and gaming i love making music because it…"
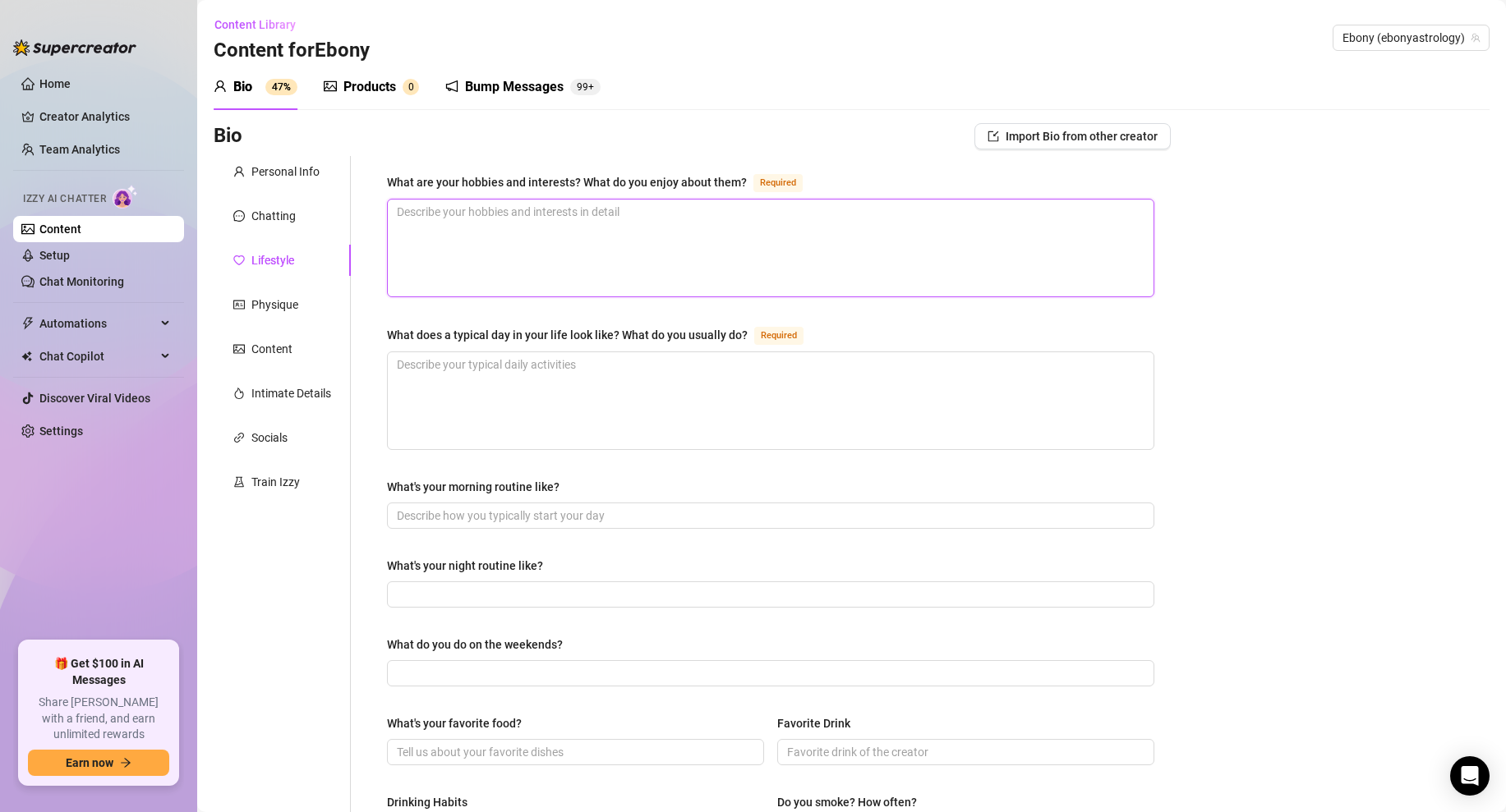
type textarea "i’m into music astrology spirituality and gaming i love making music because it…"
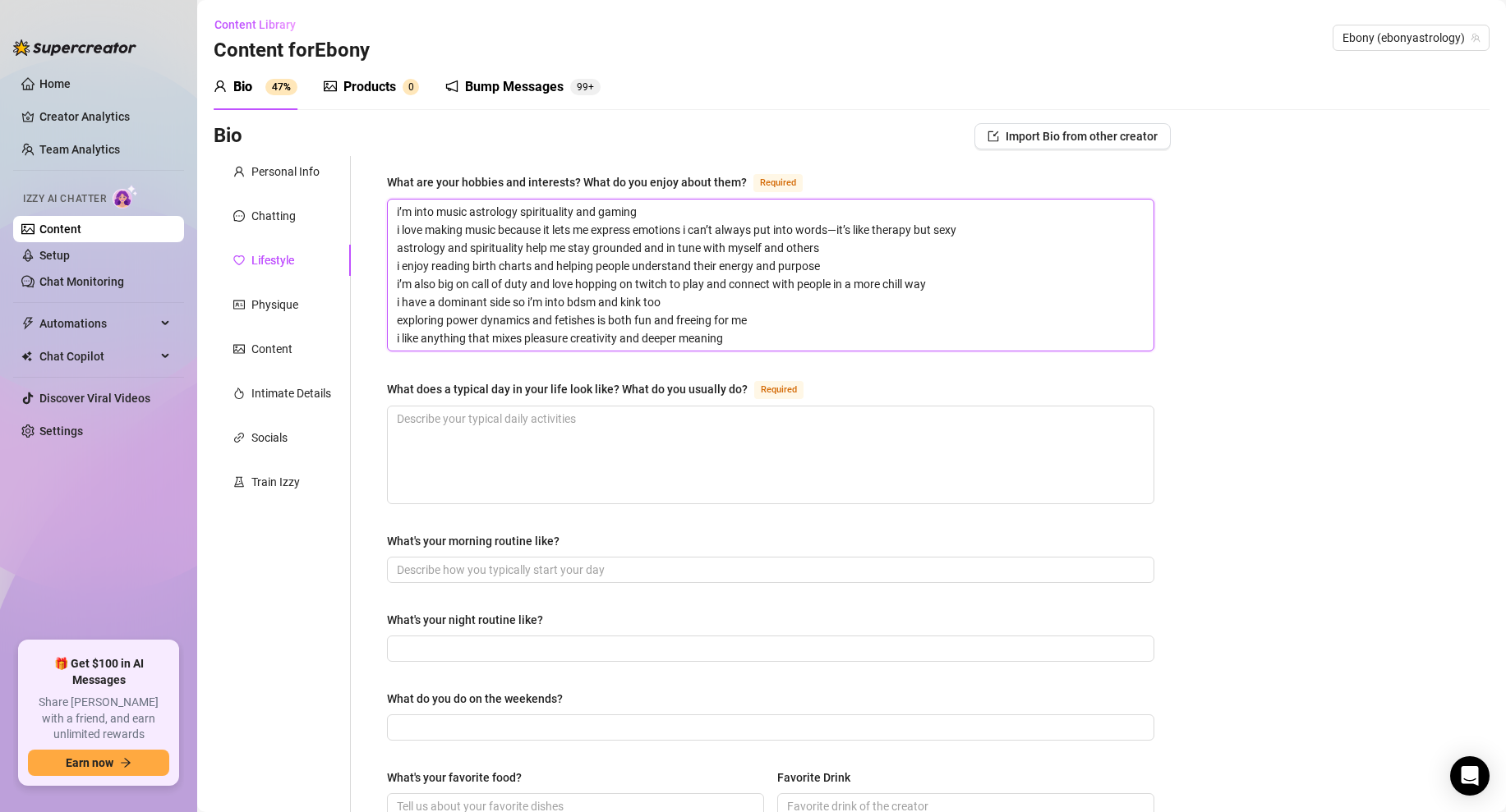
type textarea "i’m into music astrology spirituality and gaming i love making music because it…"
click at [1220, 366] on div "Bio Import Bio from other creator Personal Info Chatting Lifestyle Physique Con…" at bounding box center [852, 768] width 1276 height 1288
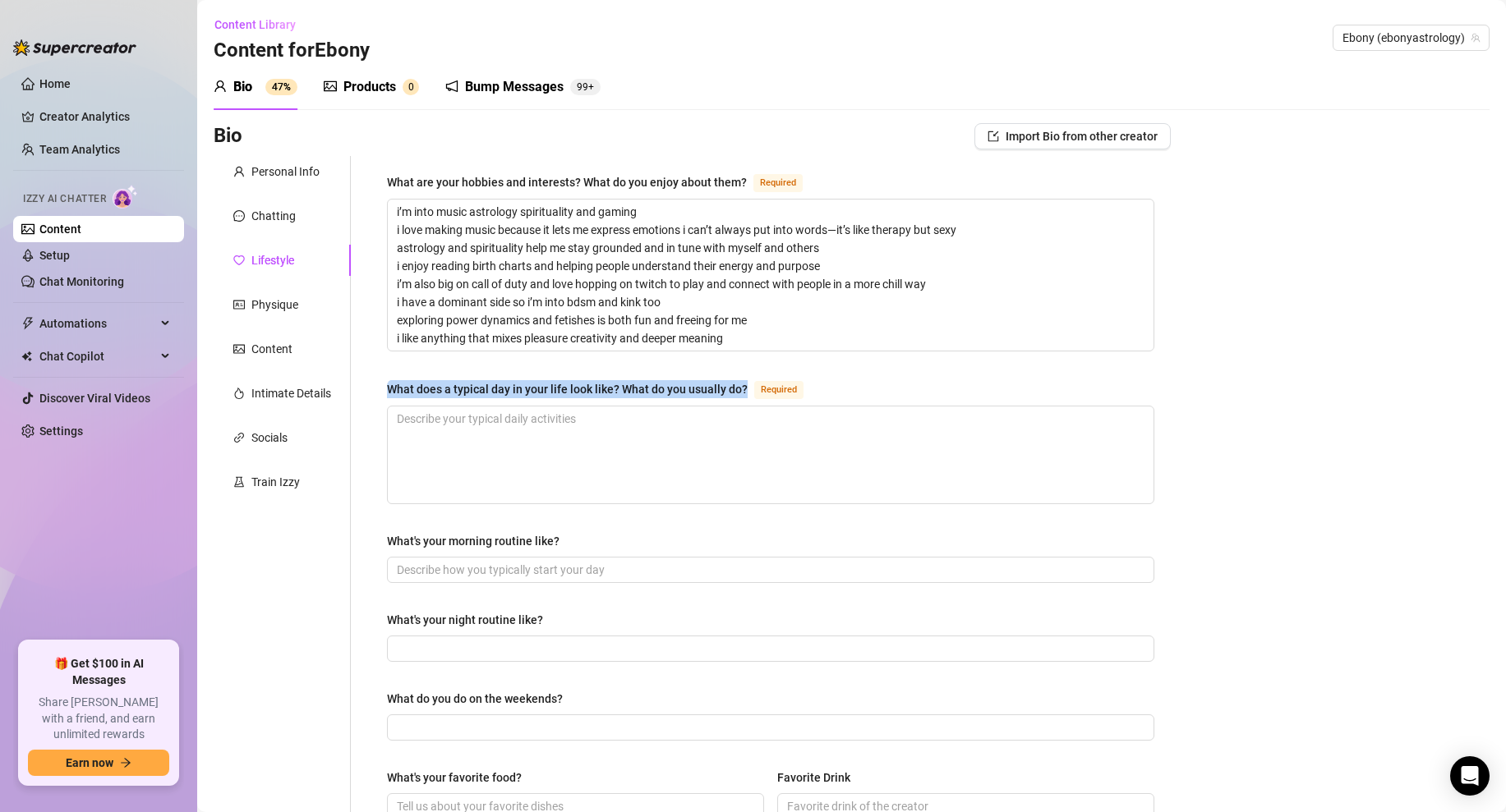
drag, startPoint x: 381, startPoint y: 381, endPoint x: 745, endPoint y: 395, distance: 364.3
click at [745, 395] on div "What are your hobbies and interests? What do you enjoy about them? Required i’m…" at bounding box center [771, 737] width 800 height 1162
copy div "What does a typical day in your life look like? What do you usually do?"
click at [1197, 372] on div "Bio Import Bio from other creator Personal Info Chatting Lifestyle Physique Con…" at bounding box center [852, 768] width 1276 height 1288
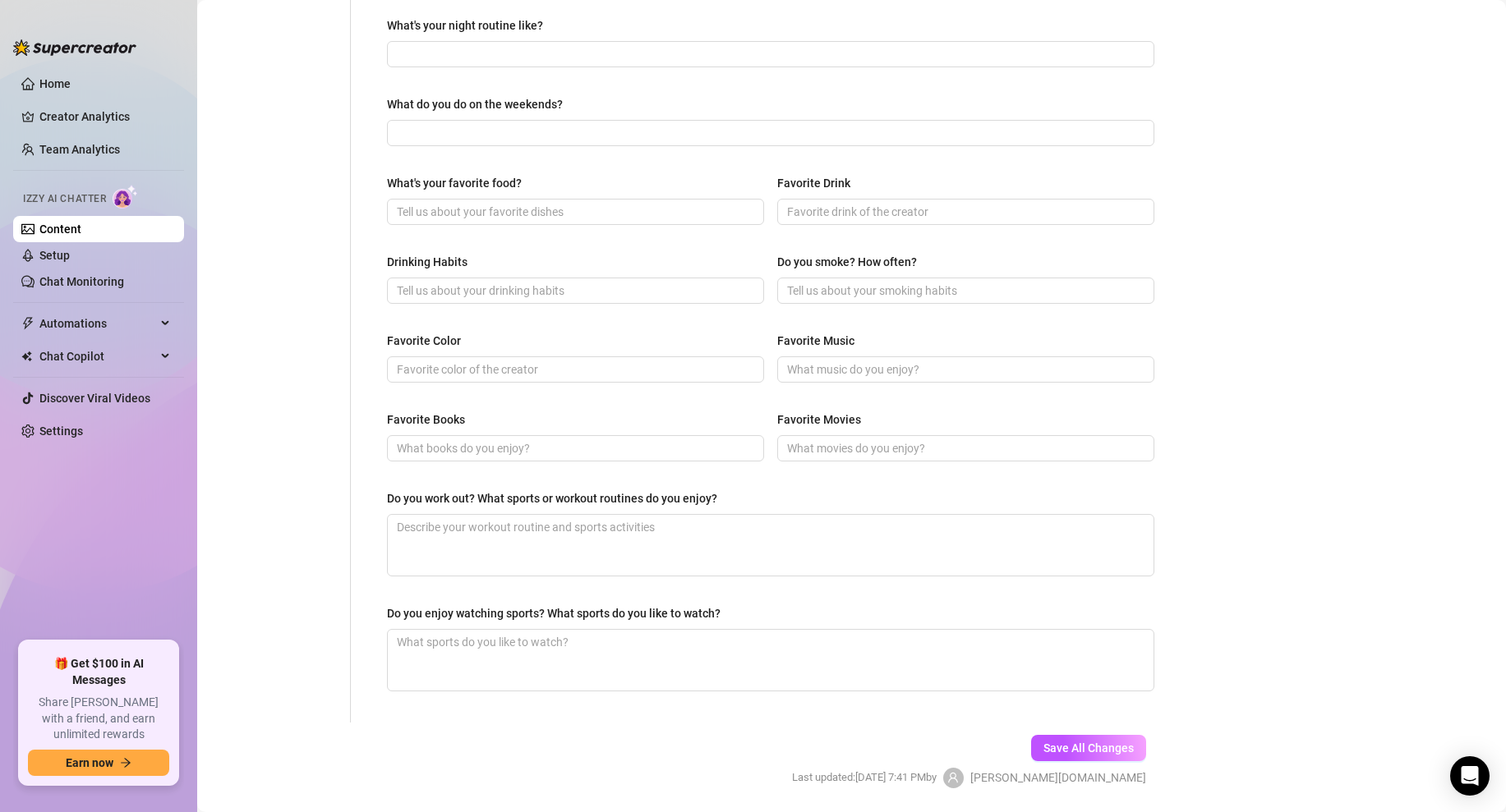
scroll to position [649, 0]
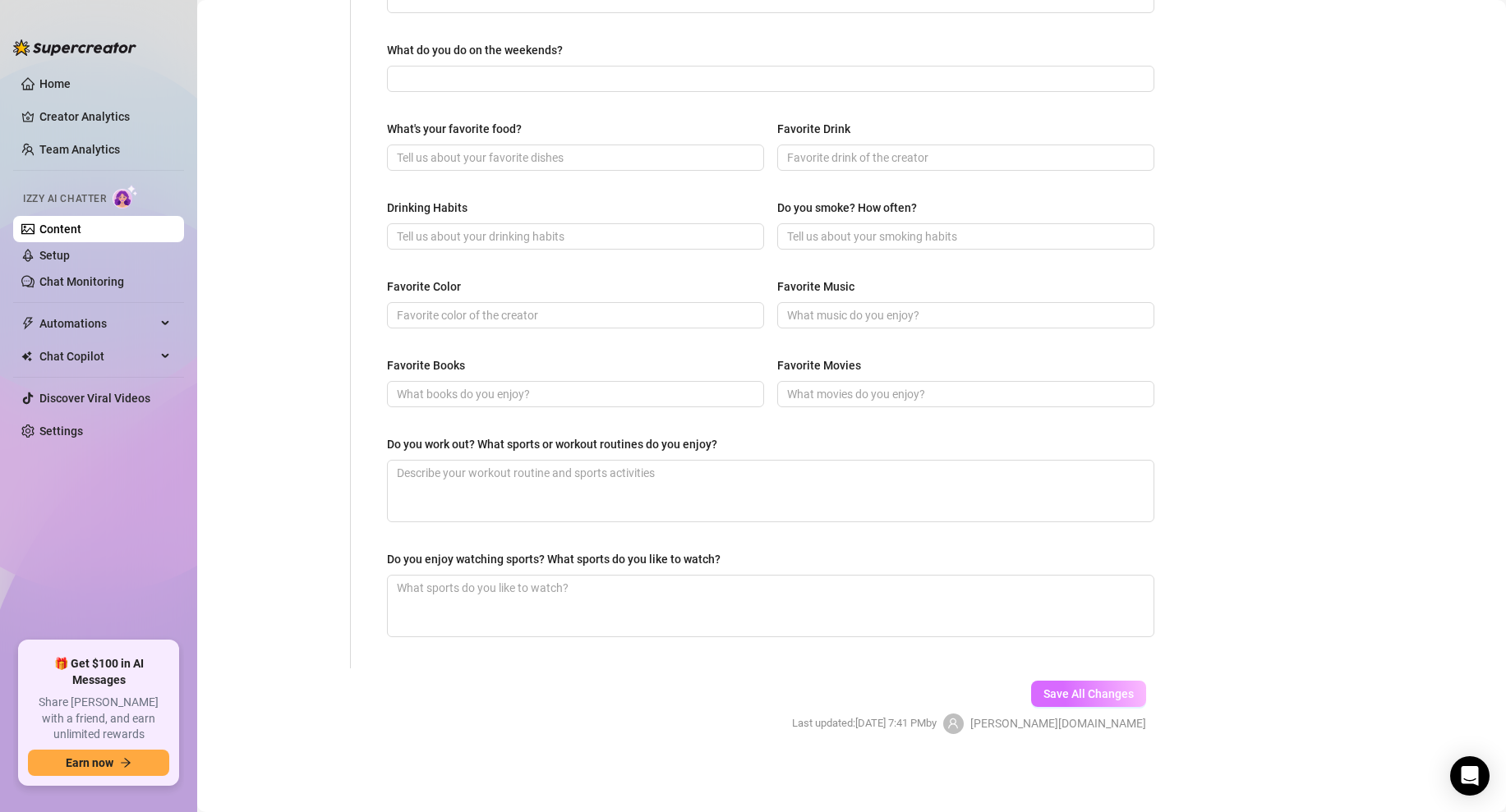
click at [1081, 693] on span "Save All Changes" at bounding box center [1089, 695] width 91 height 13
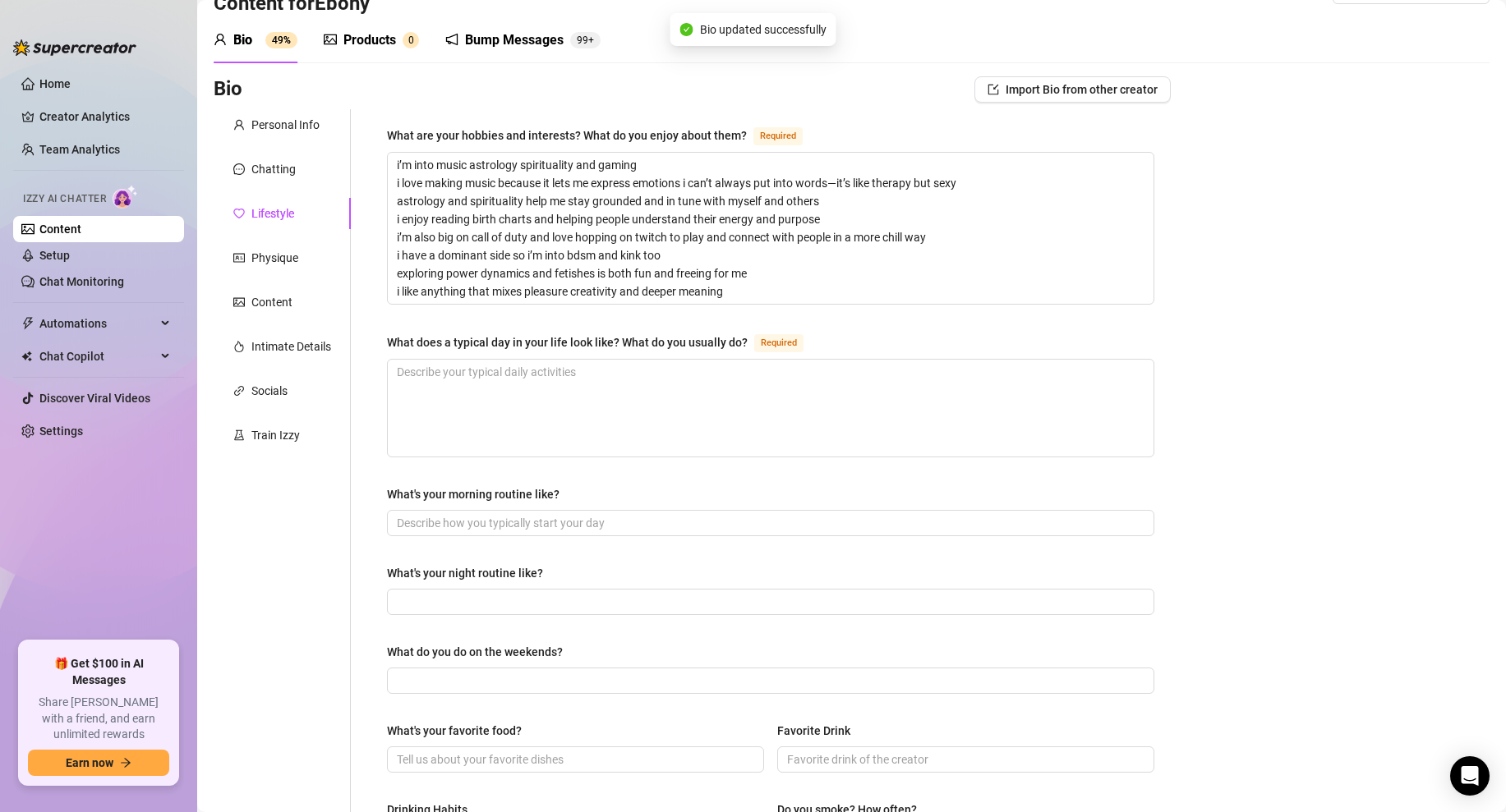
scroll to position [49, 0]
click at [748, 289] on textarea "i’m into music astrology spirituality and gaming i love making music because it…" at bounding box center [770, 226] width 766 height 151
click at [283, 129] on div "Personal Info" at bounding box center [285, 122] width 68 height 18
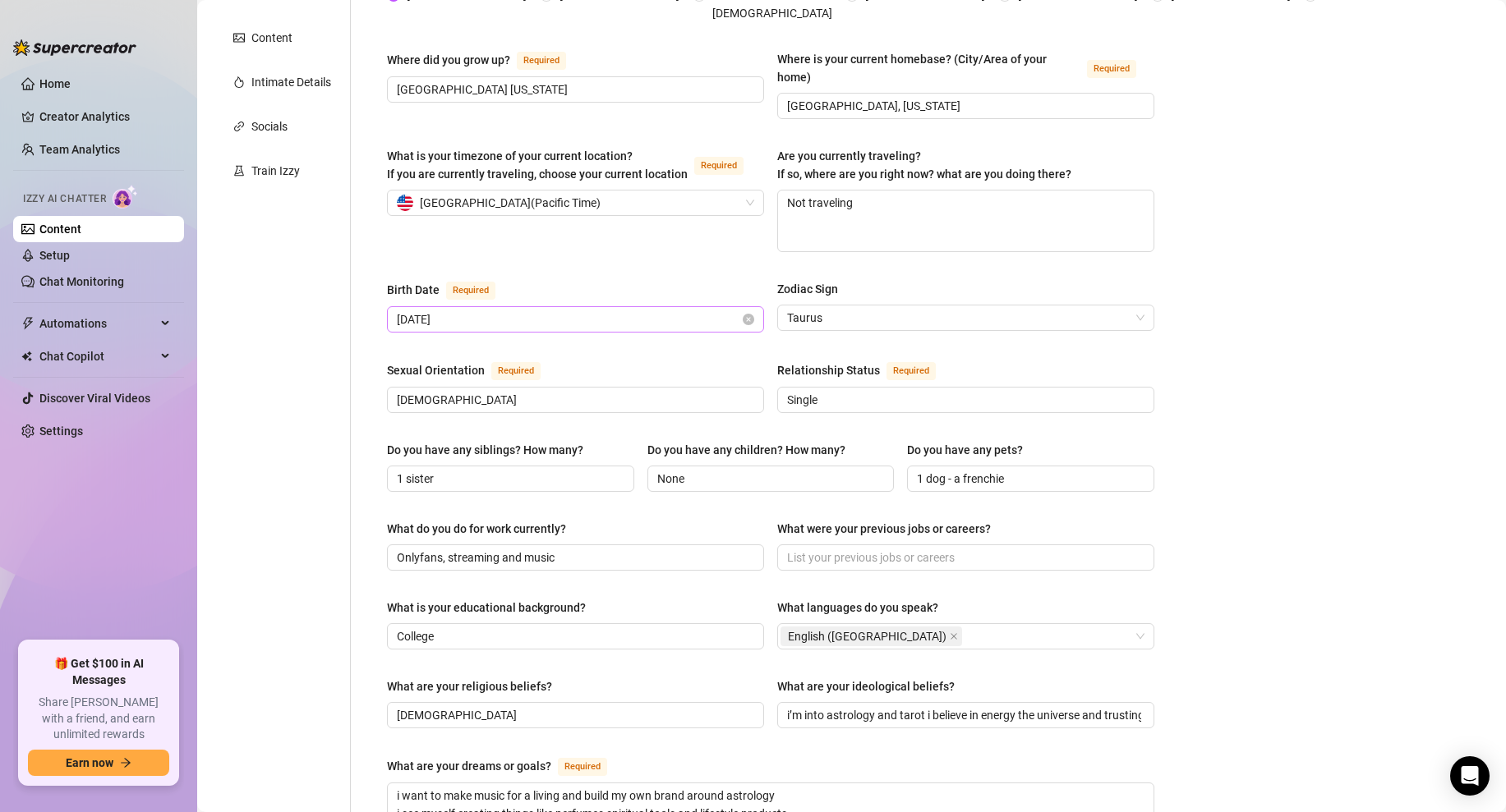
scroll to position [929, 0]
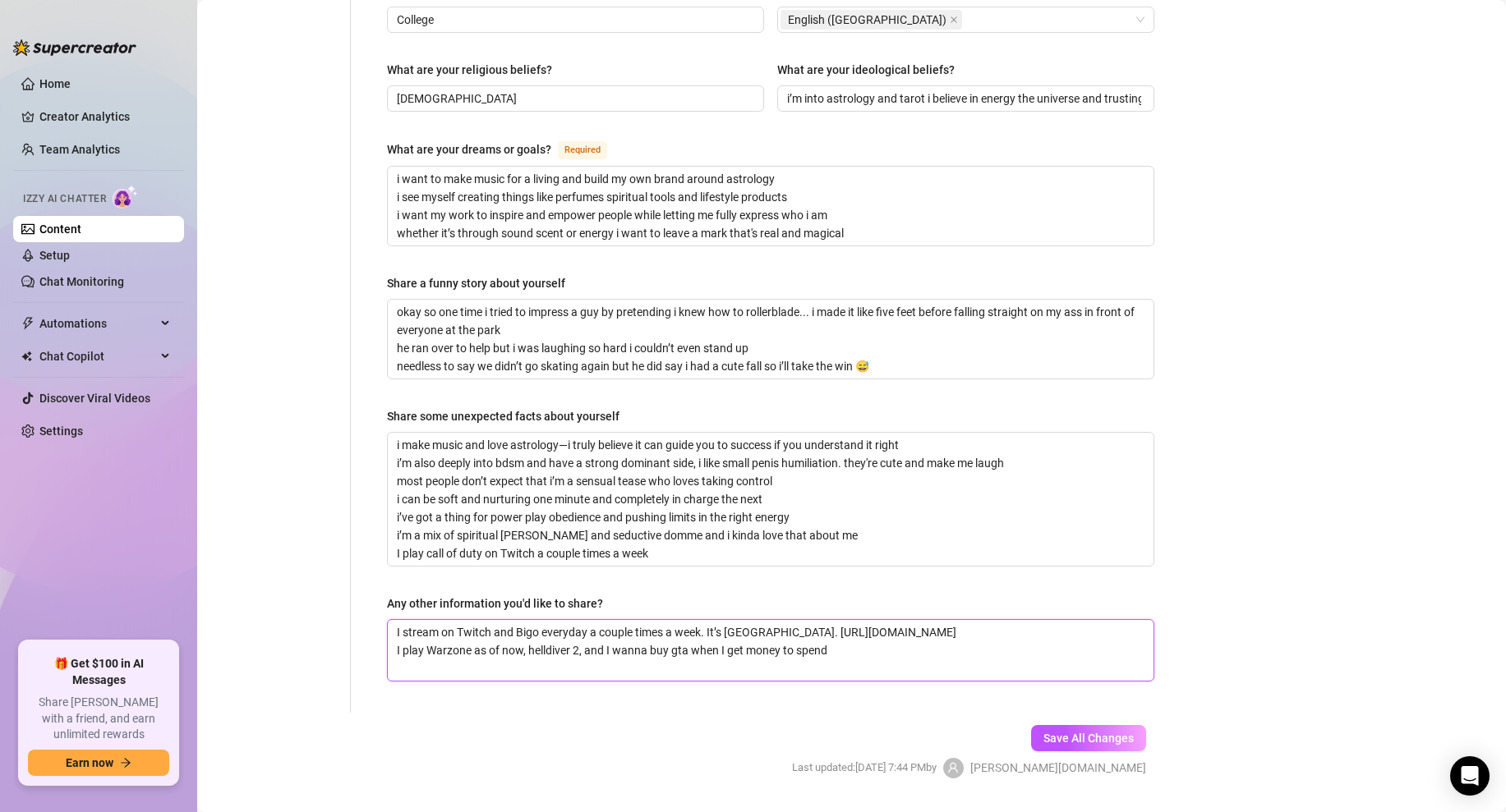
drag, startPoint x: 847, startPoint y: 606, endPoint x: 387, endPoint y: 602, distance: 460.0
click at [388, 620] on textarea "I stream on Twitch and Bigo everyday a couple times a week. It’s [GEOGRAPHIC_DA…" at bounding box center [770, 650] width 766 height 60
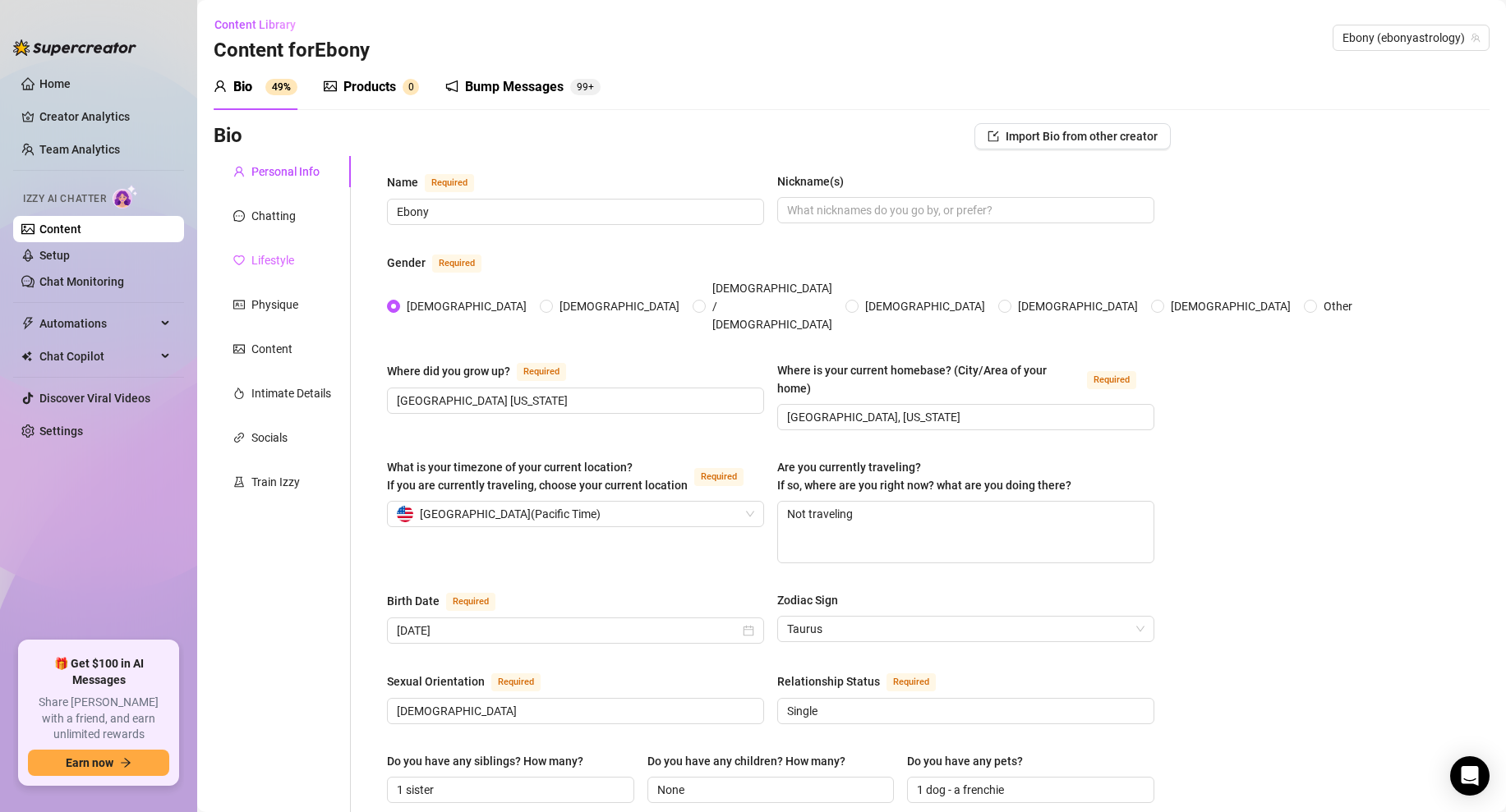
click at [272, 247] on div "Lifestyle" at bounding box center [283, 260] width 138 height 31
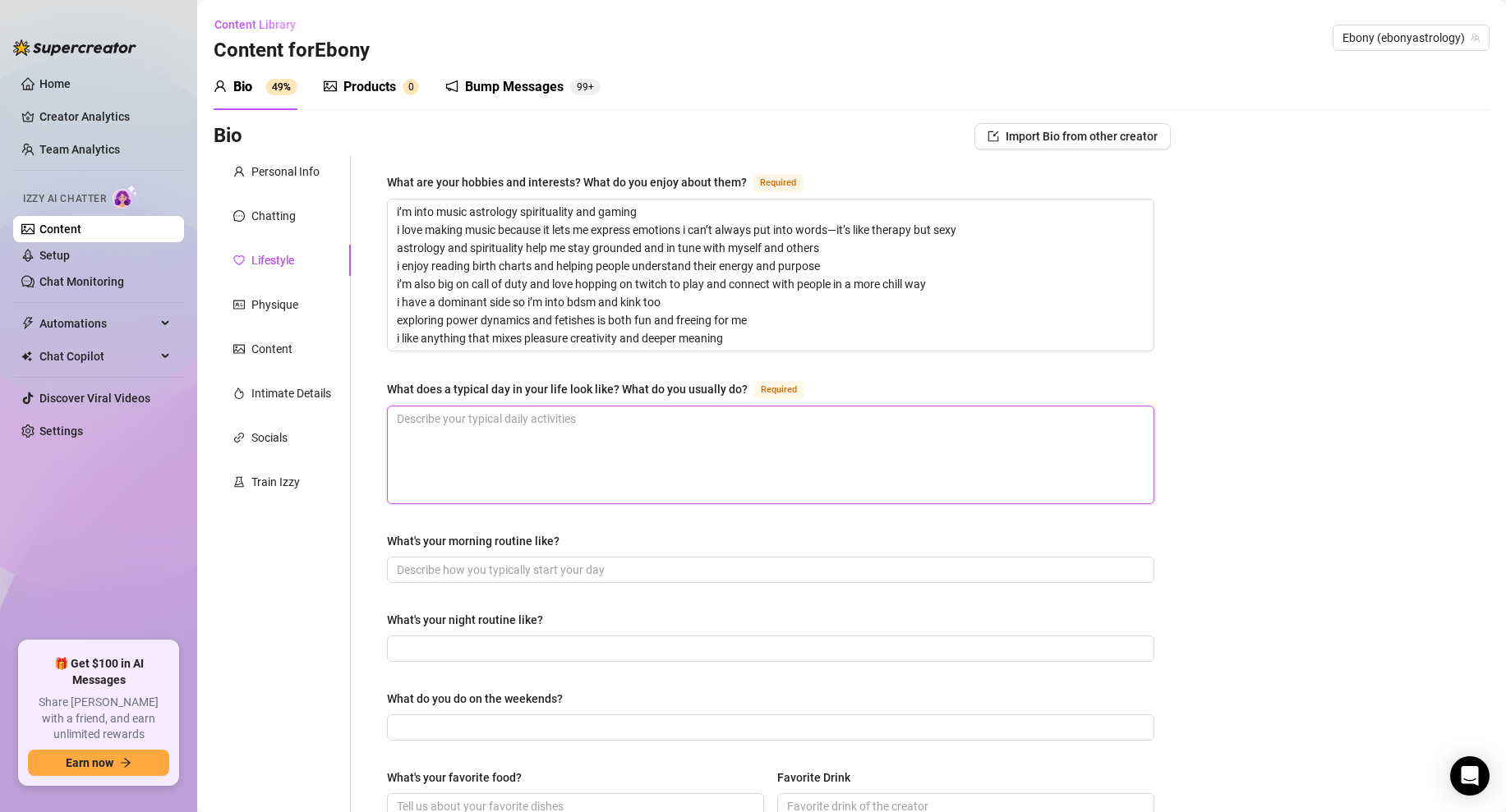
click at [482, 425] on textarea "What does a typical day in your life look like? What do you usually do? Required" at bounding box center [770, 455] width 766 height 97
paste textarea "a typical day for me starts with setting my vibe and getting in the right minds…"
type textarea "a typical day for me starts with setting my vibe and getting in the right minds…"
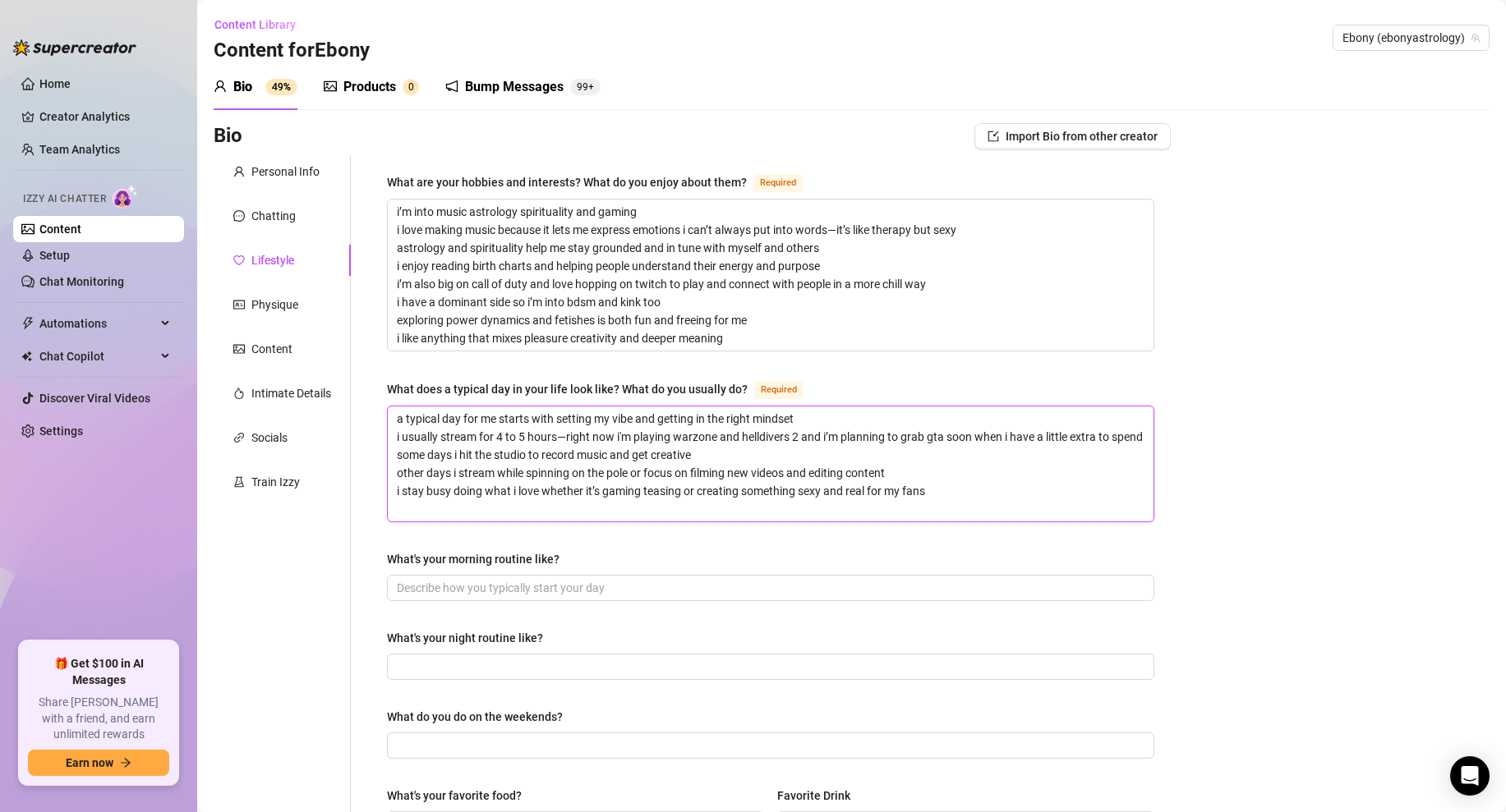
click at [809, 458] on textarea "a typical day for me starts with setting my vibe and getting in the right minds…" at bounding box center [770, 464] width 766 height 115
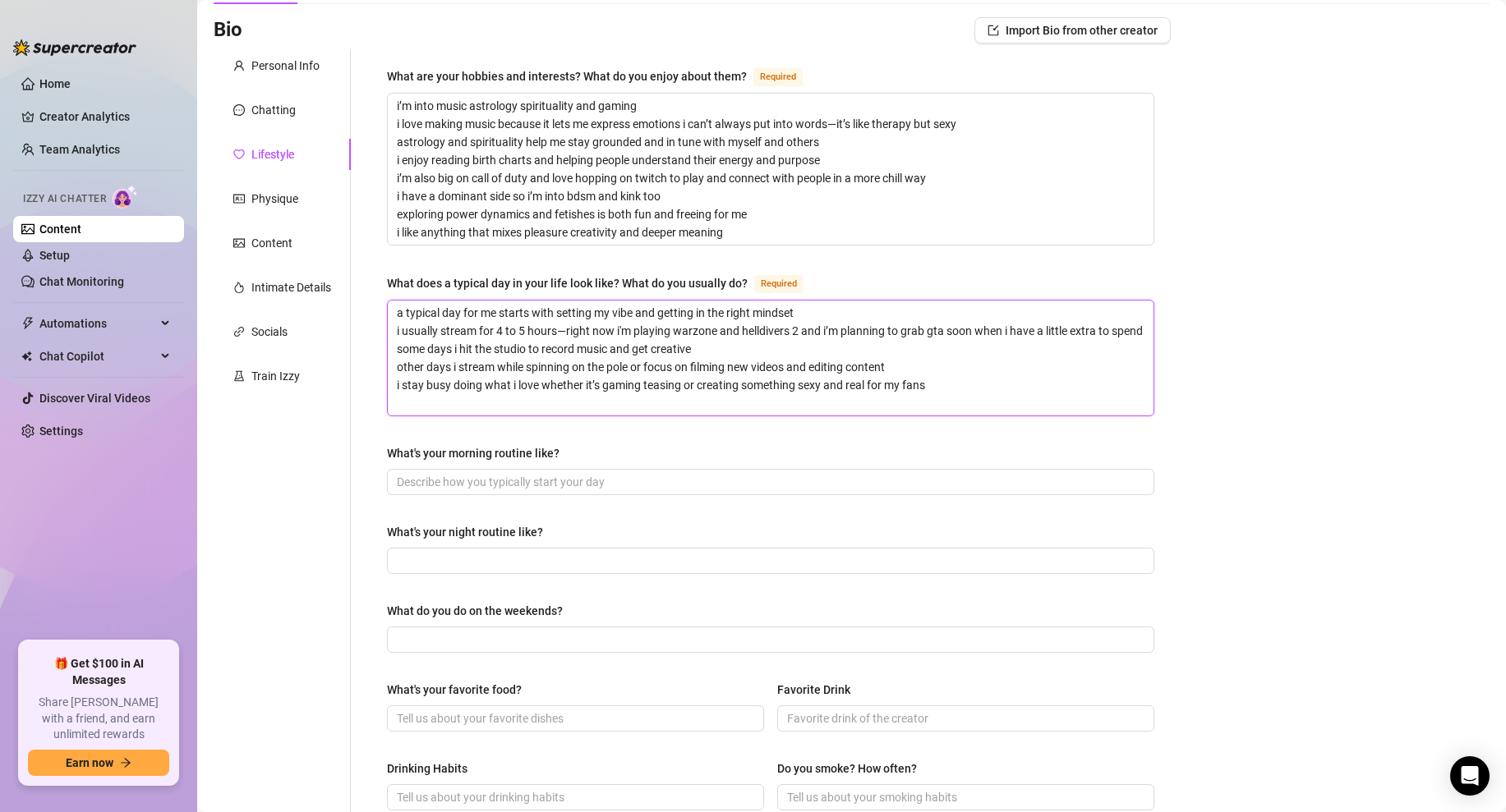
scroll to position [107, 0]
type textarea "a typical day for me starts with setting my vibe and getting in the right minds…"
click at [1183, 429] on div "Bio Import Bio from other creator Personal Info Chatting Lifestyle Physique Con…" at bounding box center [852, 669] width 1276 height 1307
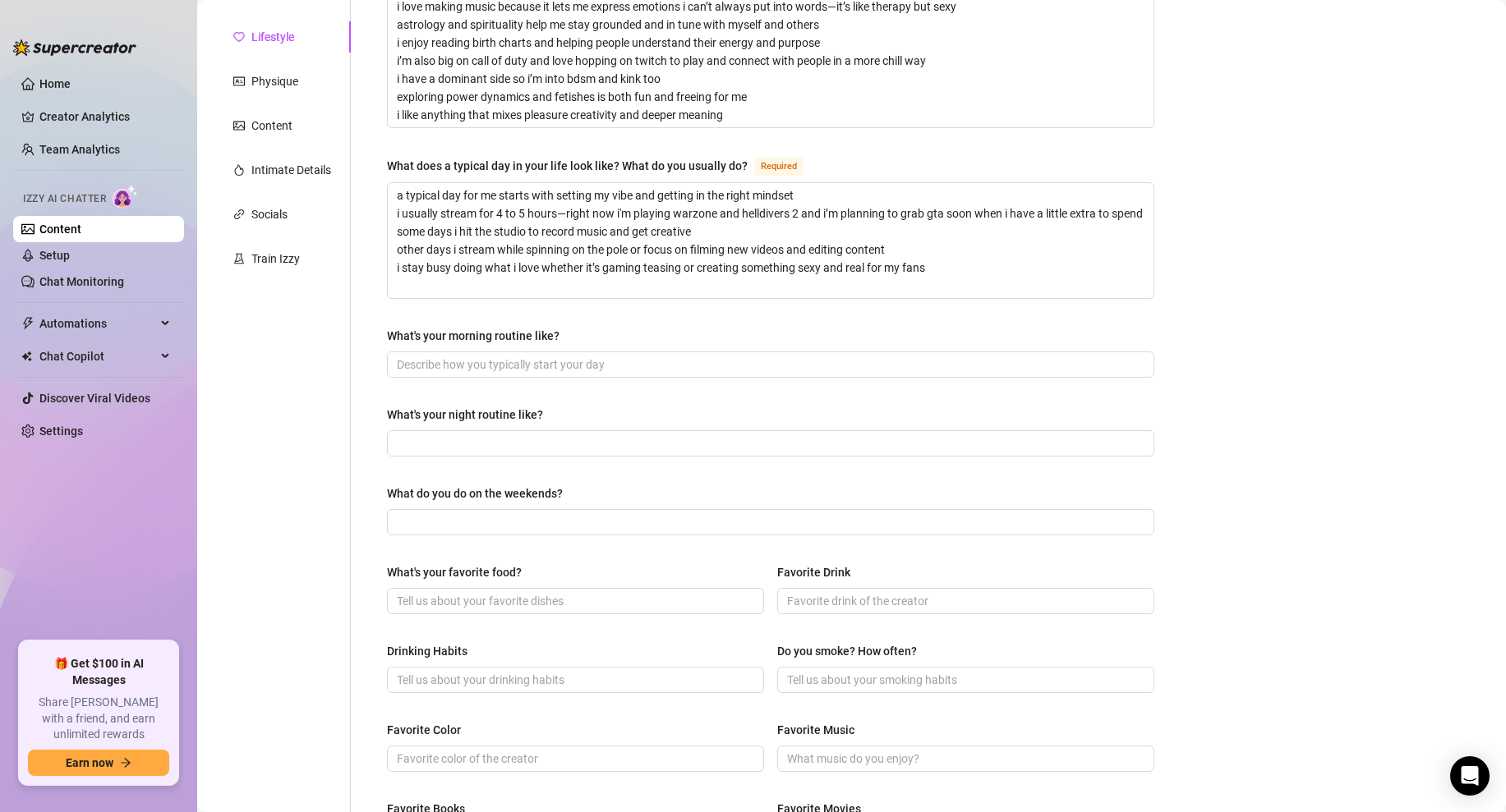
scroll to position [233, 0]
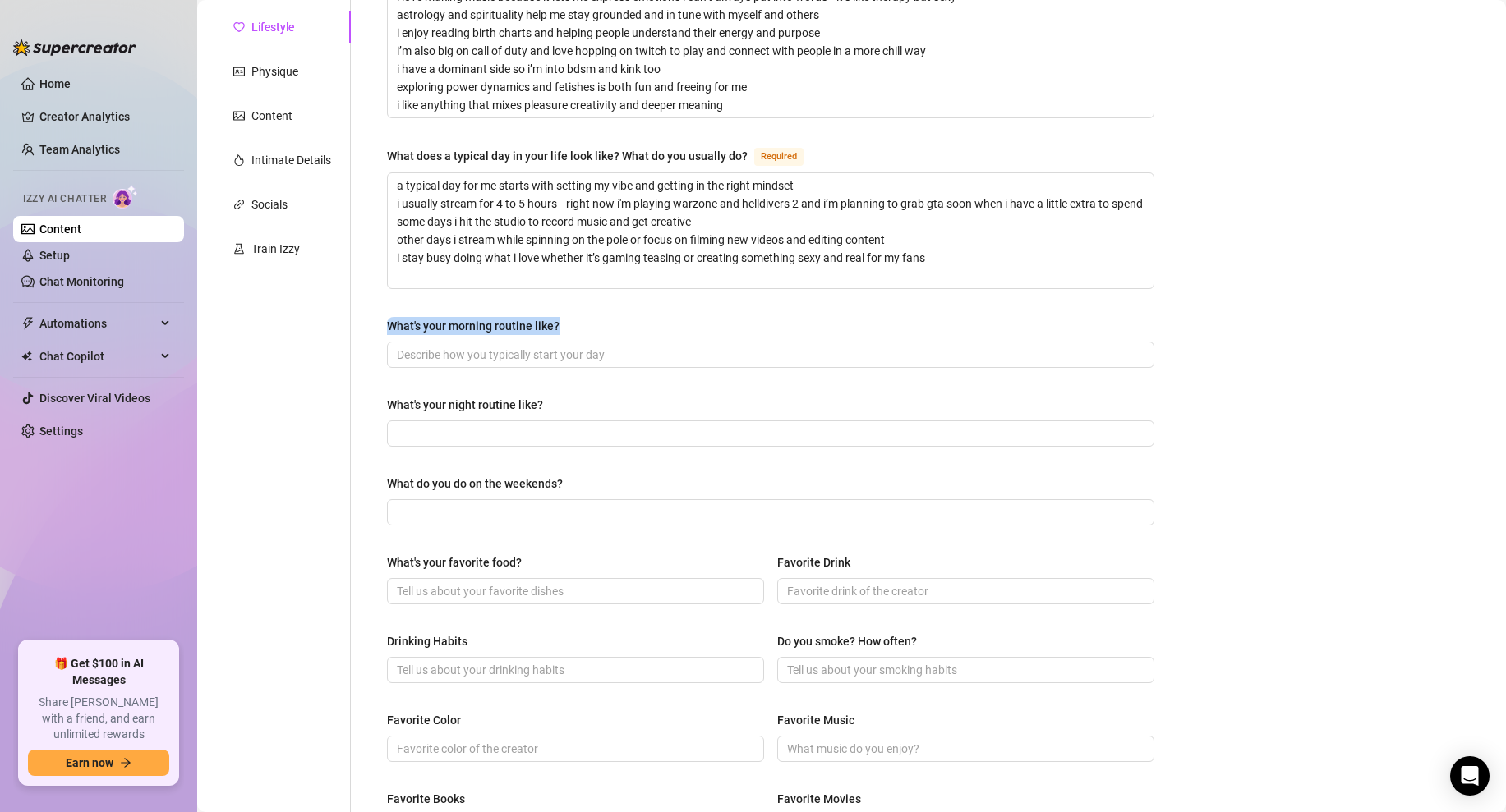
drag, startPoint x: 571, startPoint y: 330, endPoint x: 372, endPoint y: 330, distance: 199.0
click at [372, 330] on div "What are your hobbies and interests? What do you enjoy about them? Required i’m…" at bounding box center [771, 513] width 800 height 1179
copy div "What's your morning routine like?"
click at [490, 355] on input "What's your morning routine like?" at bounding box center [769, 355] width 744 height 18
paste input "i hit the gym in the morning then grab coffee or matcha to wake up i like start…"
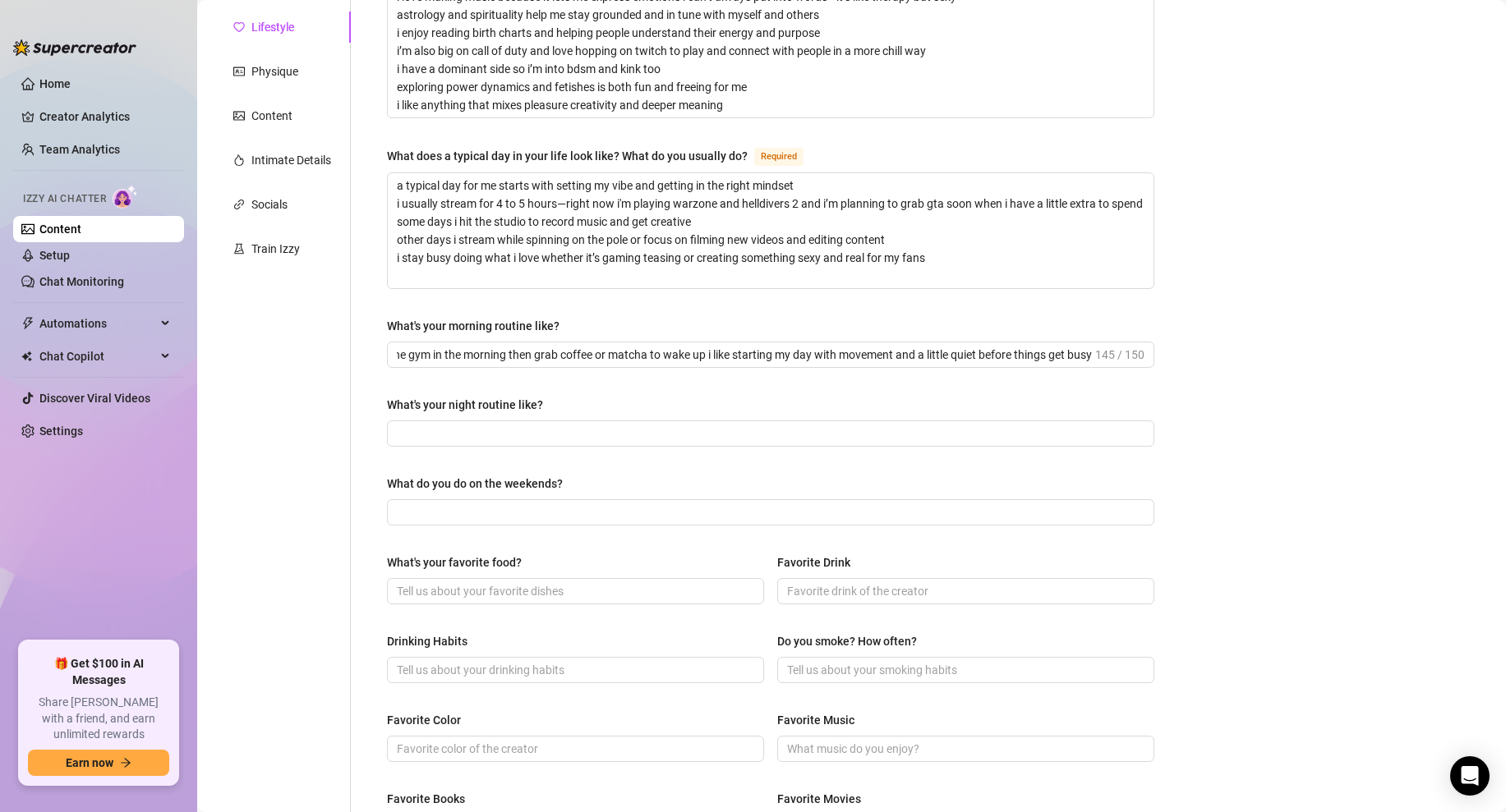
scroll to position [0, 0]
click at [644, 343] on span "i hit the gym in the morning then grab coffee or matcha to wake up i like start…" at bounding box center [770, 354] width 768 height 26
click at [610, 364] on span "i hit the gym in the morning then grab coffee or matcha to wake up i like start…" at bounding box center [770, 354] width 768 height 26
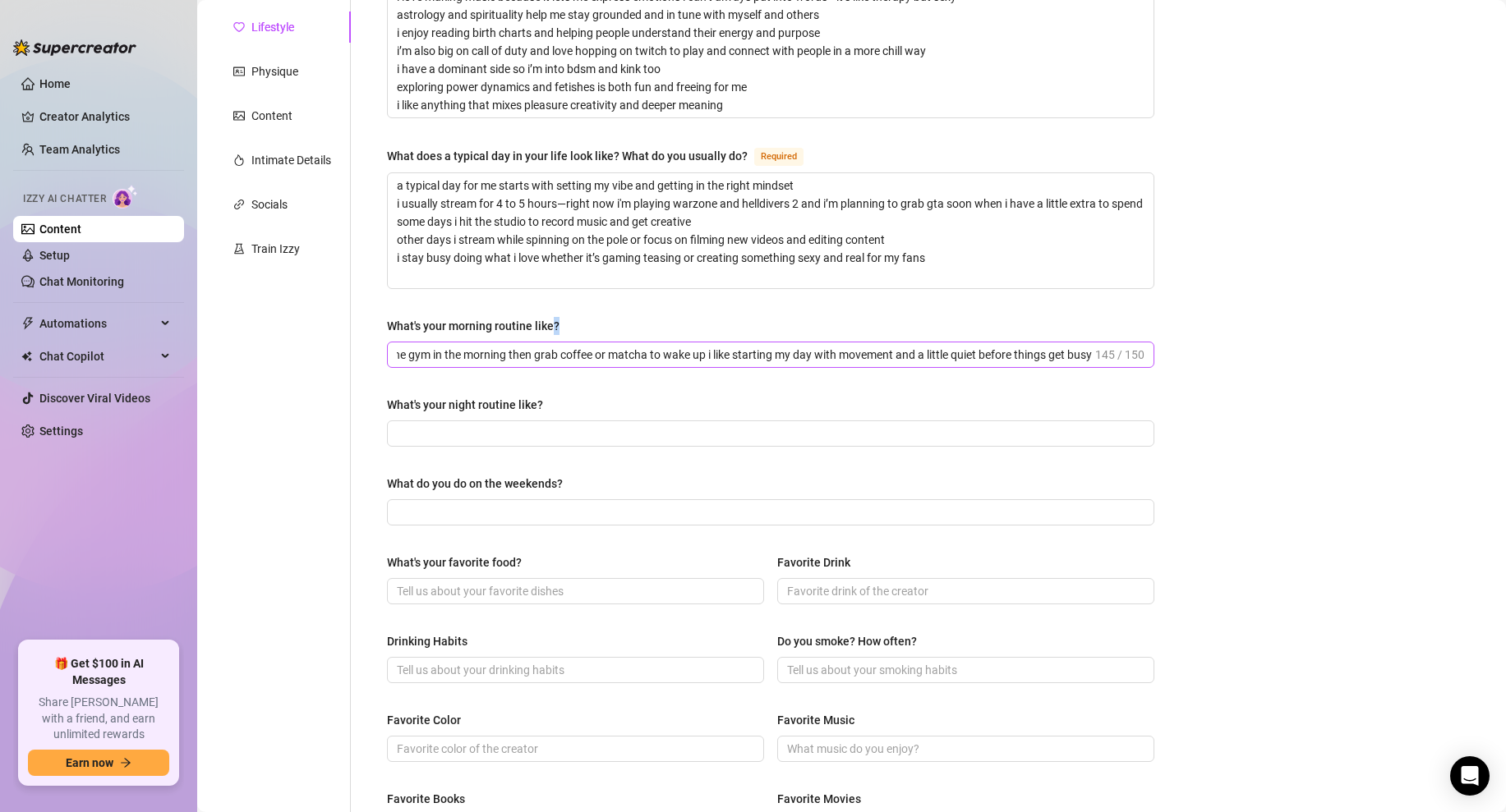
click at [610, 364] on span "i hit the gym in the morning then grab coffee or matcha to wake up i like start…" at bounding box center [770, 354] width 768 height 26
click at [664, 354] on input "i hit the gym in the morning then grab coffee or matcha to wake up i like start…" at bounding box center [744, 355] width 695 height 18
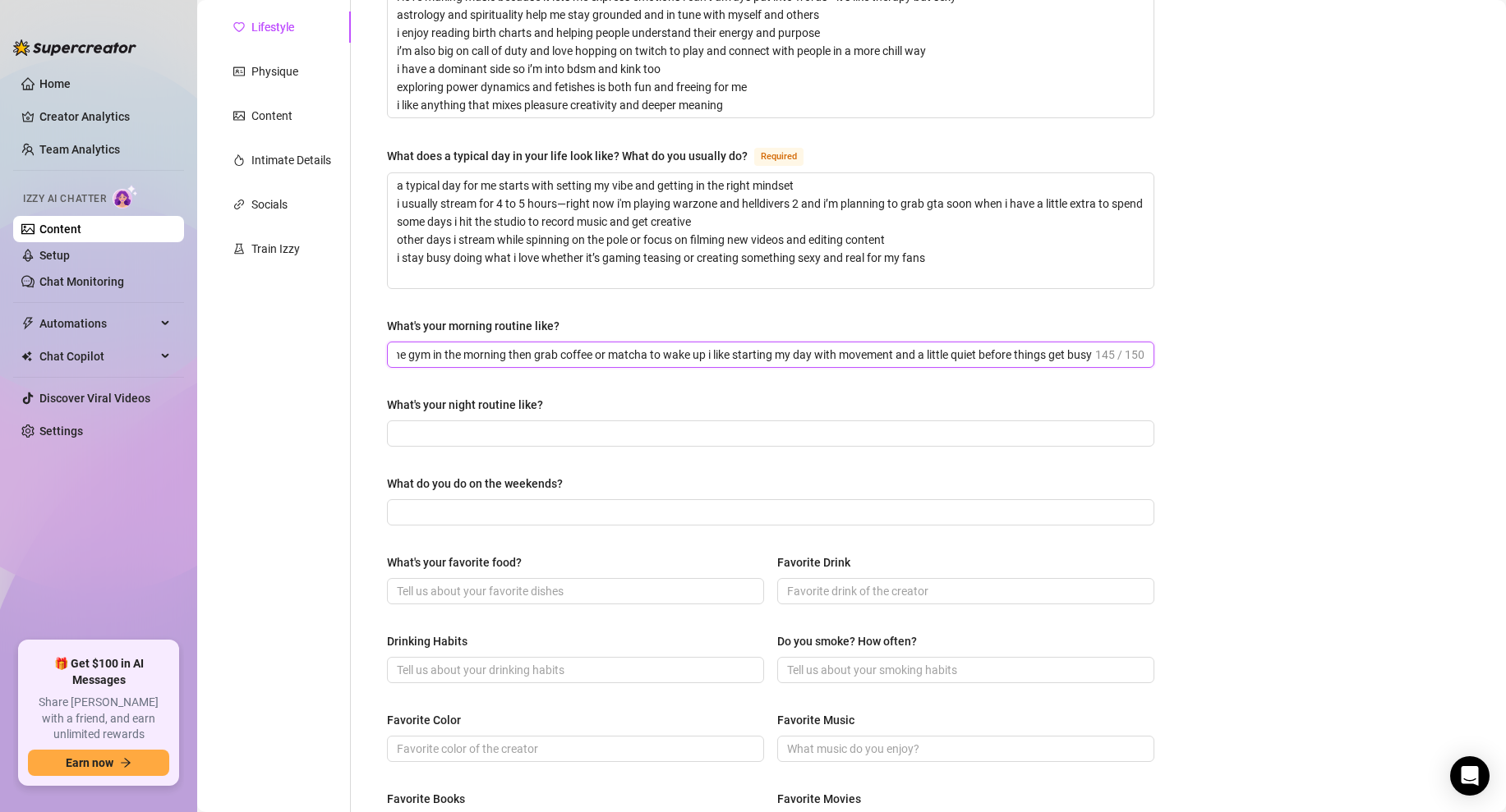
click at [664, 354] on input "i hit the gym in the morning then grab coffee or matcha to wake up i like start…" at bounding box center [744, 355] width 695 height 18
paste input "i like starting slow and strong before the day gets"
type input "i hit the gym in the morning then grab coffee or matcha i like starting slow an…"
click at [743, 396] on div "What's your night routine like?" at bounding box center [770, 408] width 768 height 24
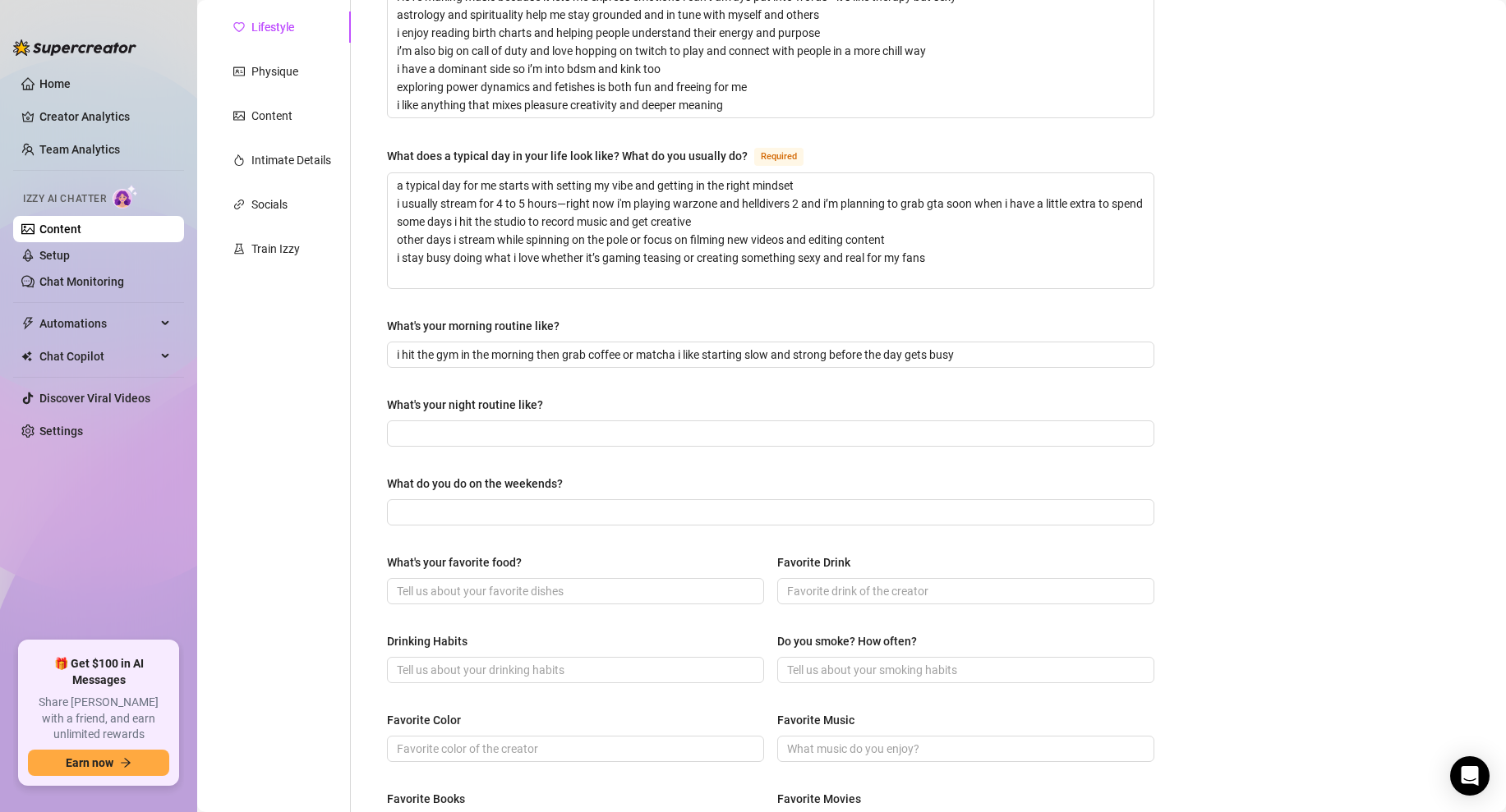
click at [800, 389] on div "What are your hobbies and interests? What do you enjoy about them? Required i’m…" at bounding box center [770, 513] width 768 height 1147
drag, startPoint x: 552, startPoint y: 400, endPoint x: 380, endPoint y: 406, distance: 172.1
click at [380, 406] on div "What are your hobbies and interests? What do you enjoy about them? Required i’m…" at bounding box center [771, 513] width 800 height 1179
copy div "What's your night routine like?"
click at [514, 403] on div "What's your night routine like?" at bounding box center [465, 405] width 156 height 18
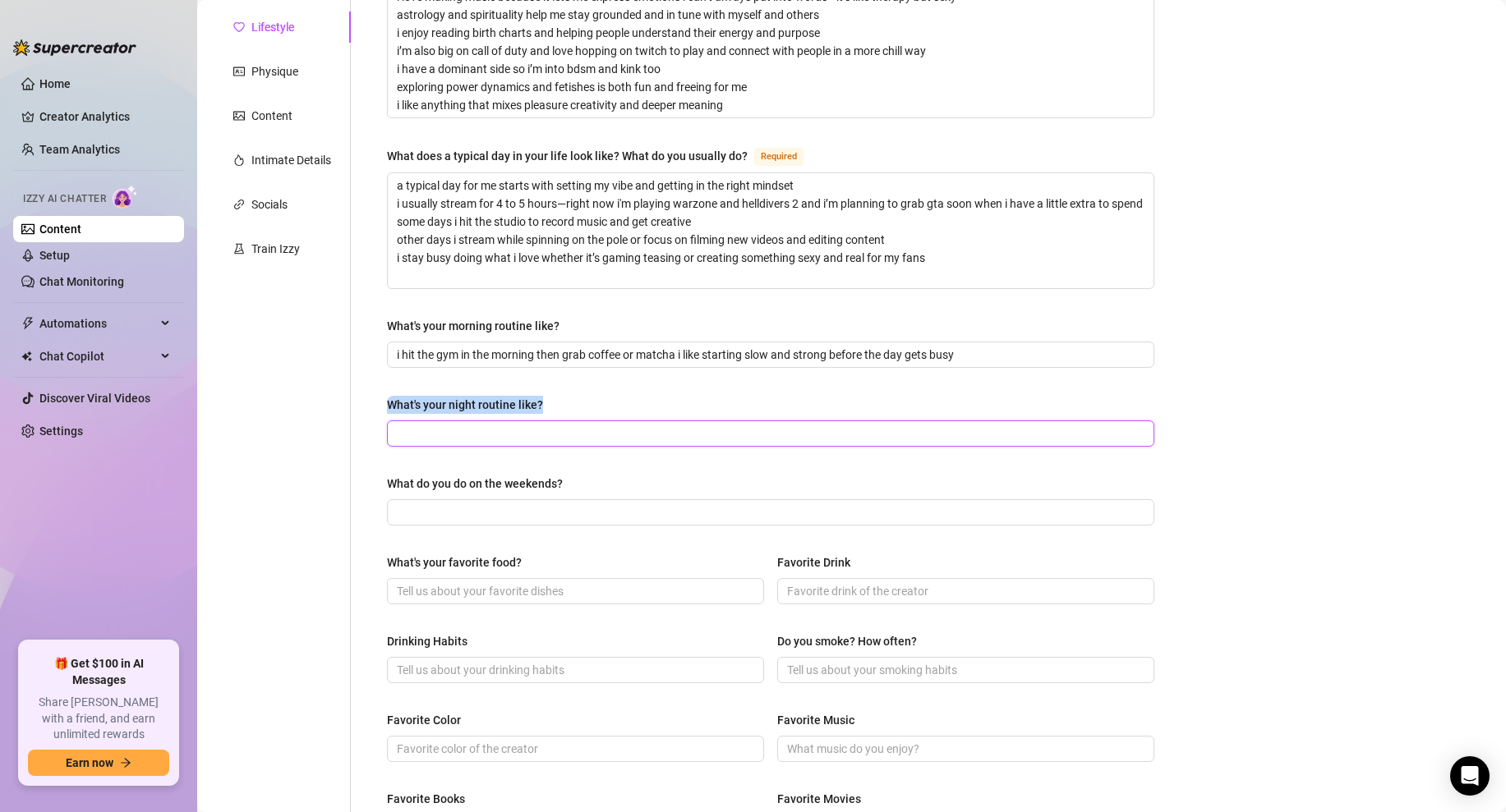
click at [514, 424] on input "What's your night routine like?" at bounding box center [769, 434] width 744 height 18
click at [514, 403] on div "What's your night routine like?" at bounding box center [465, 405] width 156 height 18
click at [514, 424] on input "What's your night routine like?" at bounding box center [769, 434] width 744 height 18
click at [514, 403] on div "What's your night routine like?" at bounding box center [465, 405] width 156 height 18
click at [514, 424] on input "What's your night routine like?" at bounding box center [769, 434] width 744 height 18
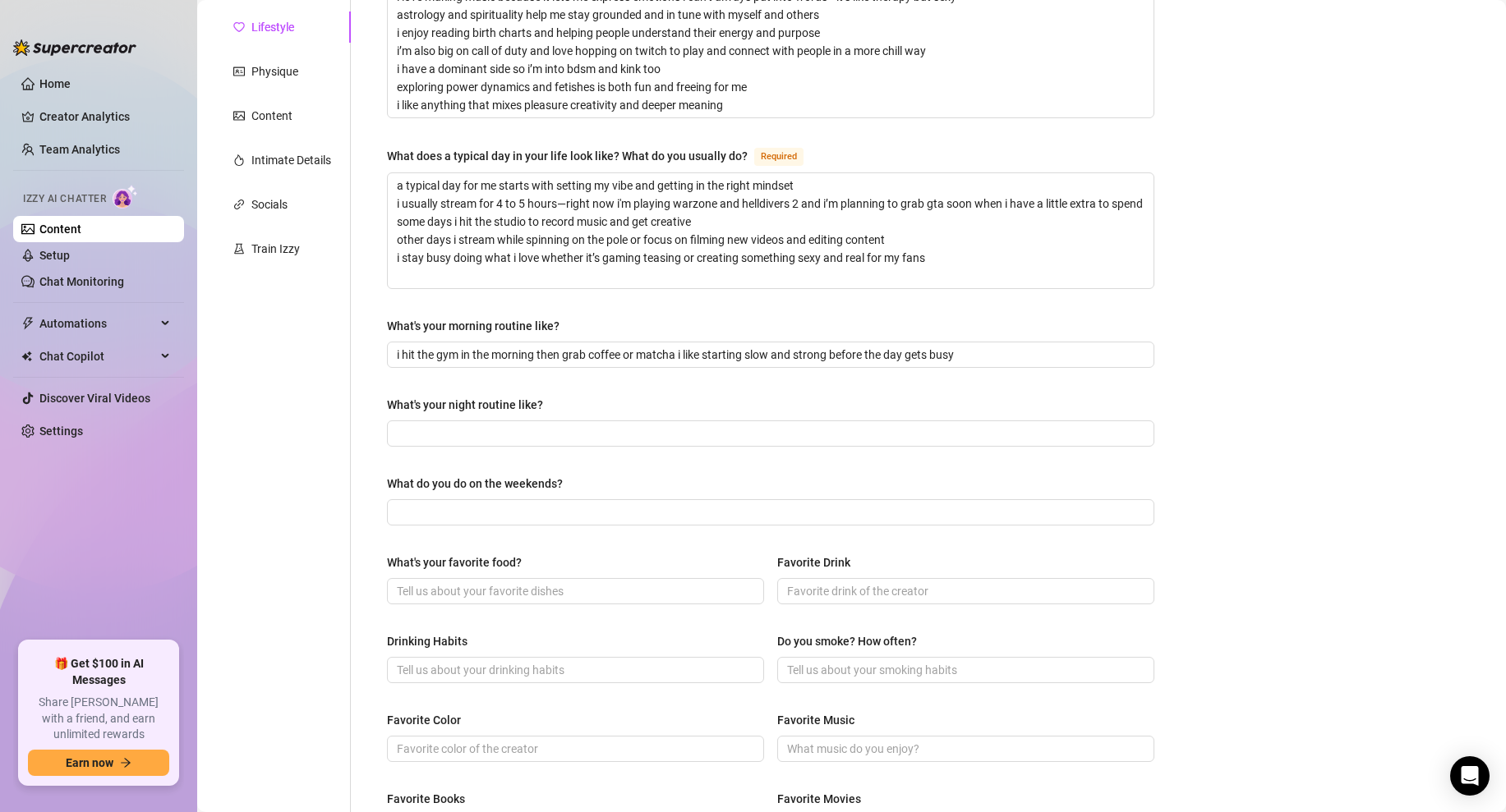
click at [539, 399] on div "What's your night routine like?" at bounding box center [465, 405] width 156 height 18
click at [539, 424] on input "What's your night routine like?" at bounding box center [769, 434] width 744 height 18
click at [480, 57] on textarea "i’m into music astrology spirituality and gaming i love making music because it…" at bounding box center [770, 42] width 766 height 151
